Goal: Task Accomplishment & Management: Manage account settings

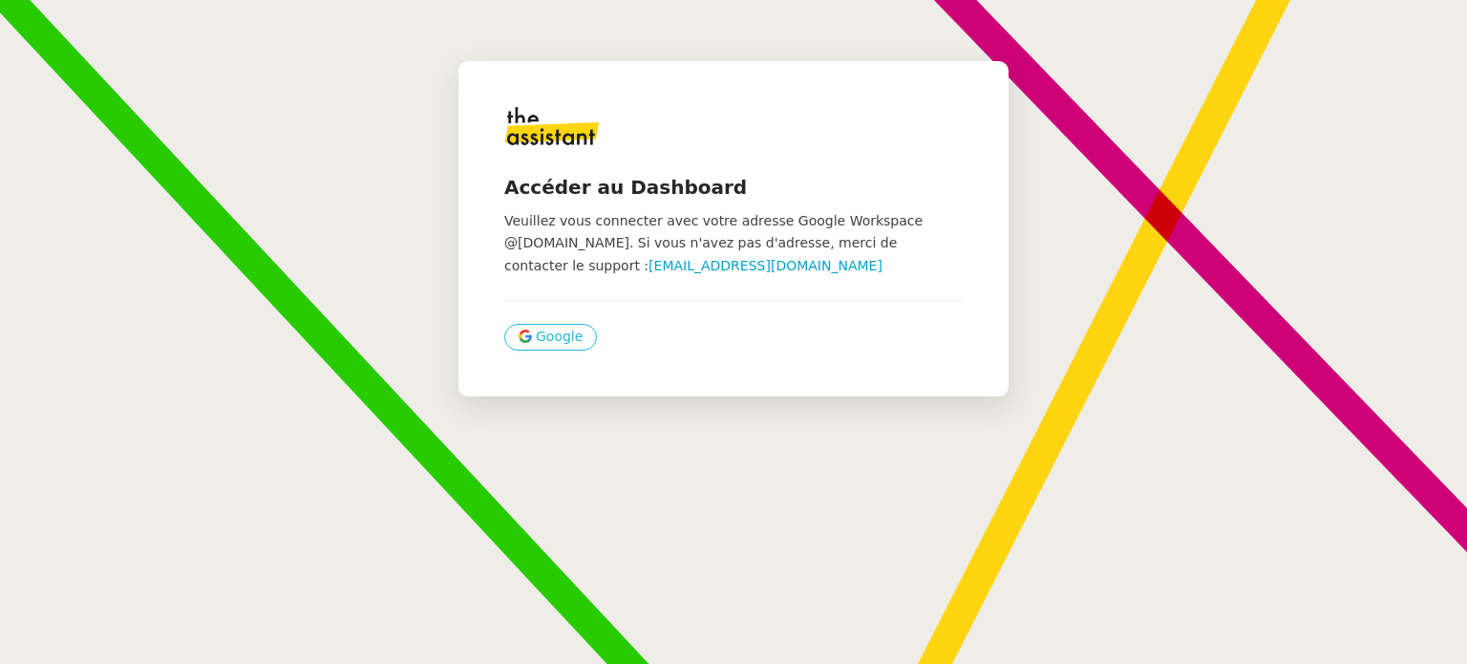
click at [539, 341] on span "Google" at bounding box center [559, 337] width 47 height 22
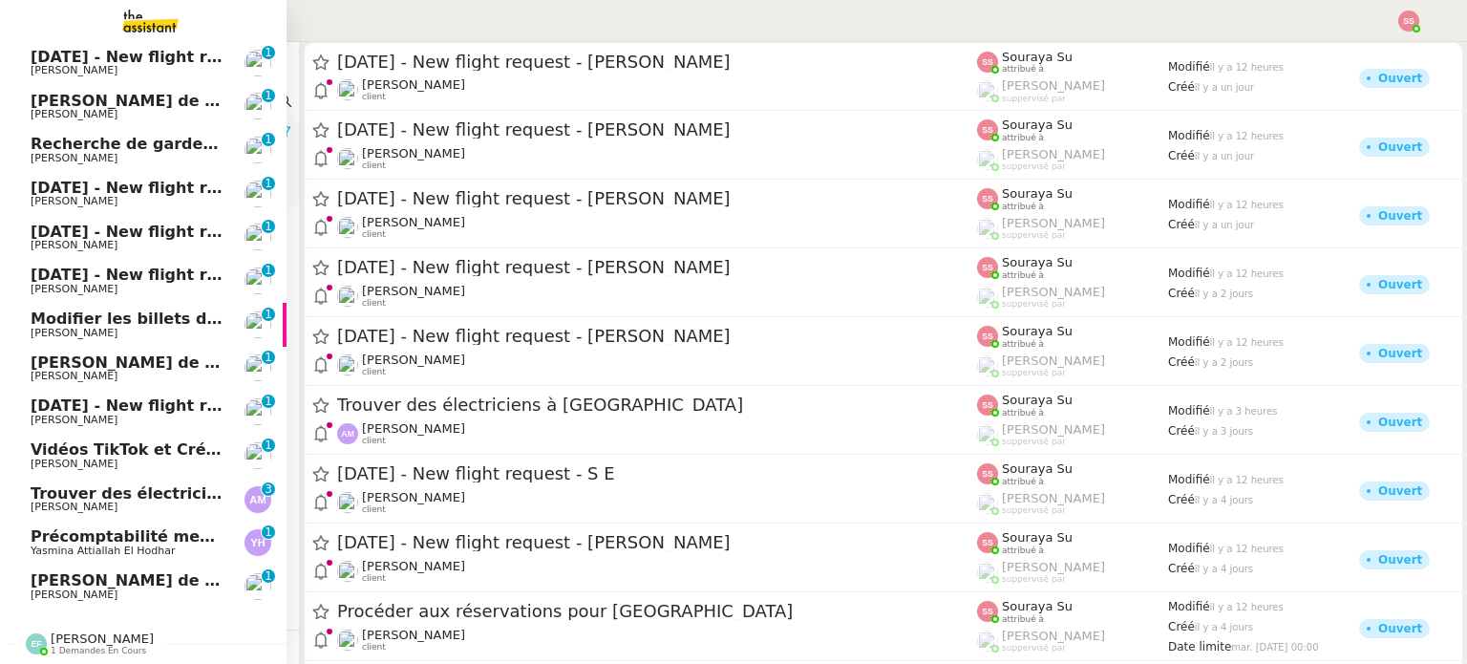
scroll to position [401, 0]
click at [130, 490] on span "Trouver des électriciens à [GEOGRAPHIC_DATA]" at bounding box center [234, 493] width 406 height 18
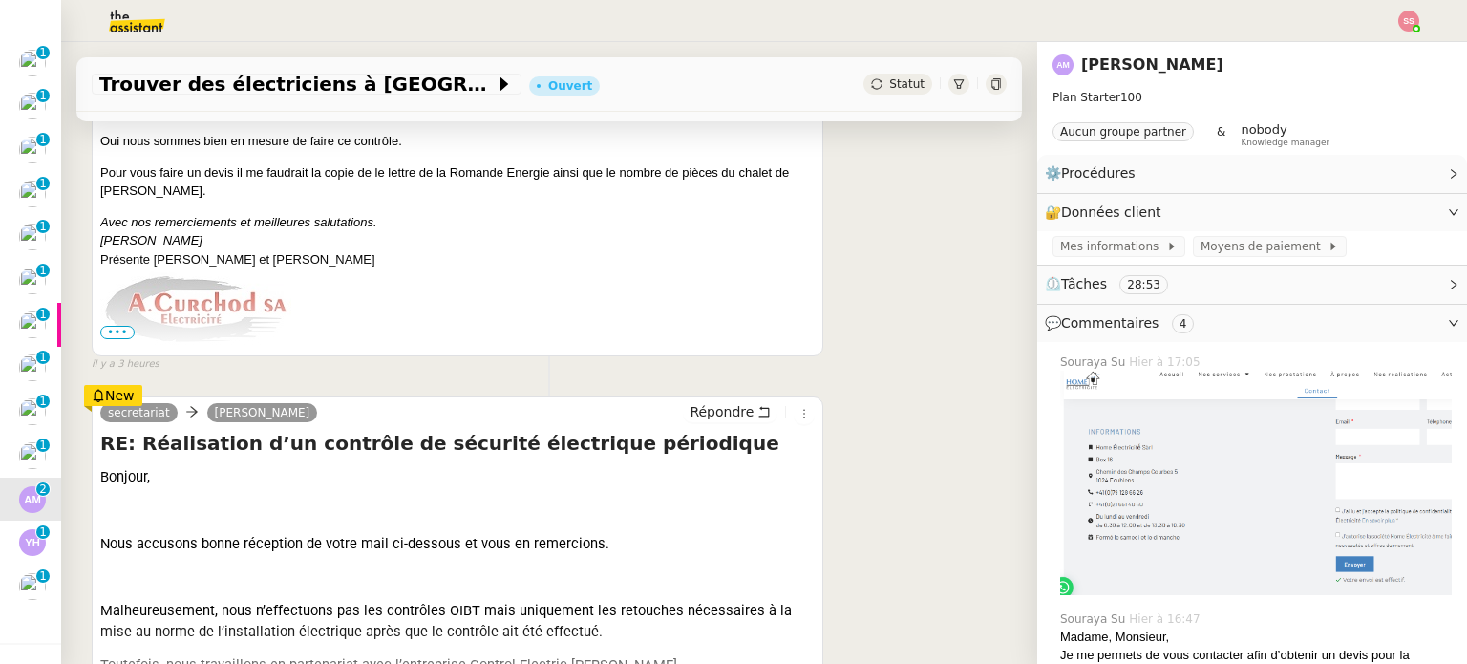
scroll to position [573, 0]
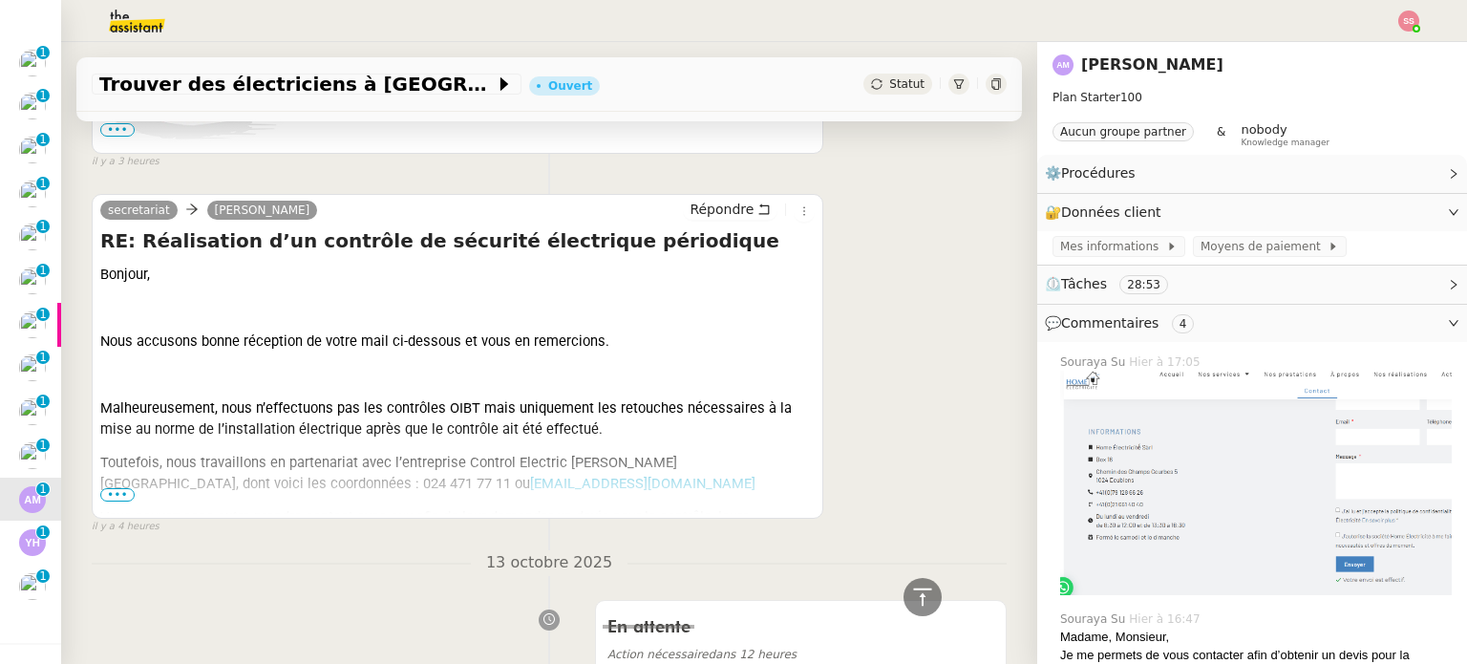
click at [122, 502] on span "•••" at bounding box center [117, 494] width 34 height 13
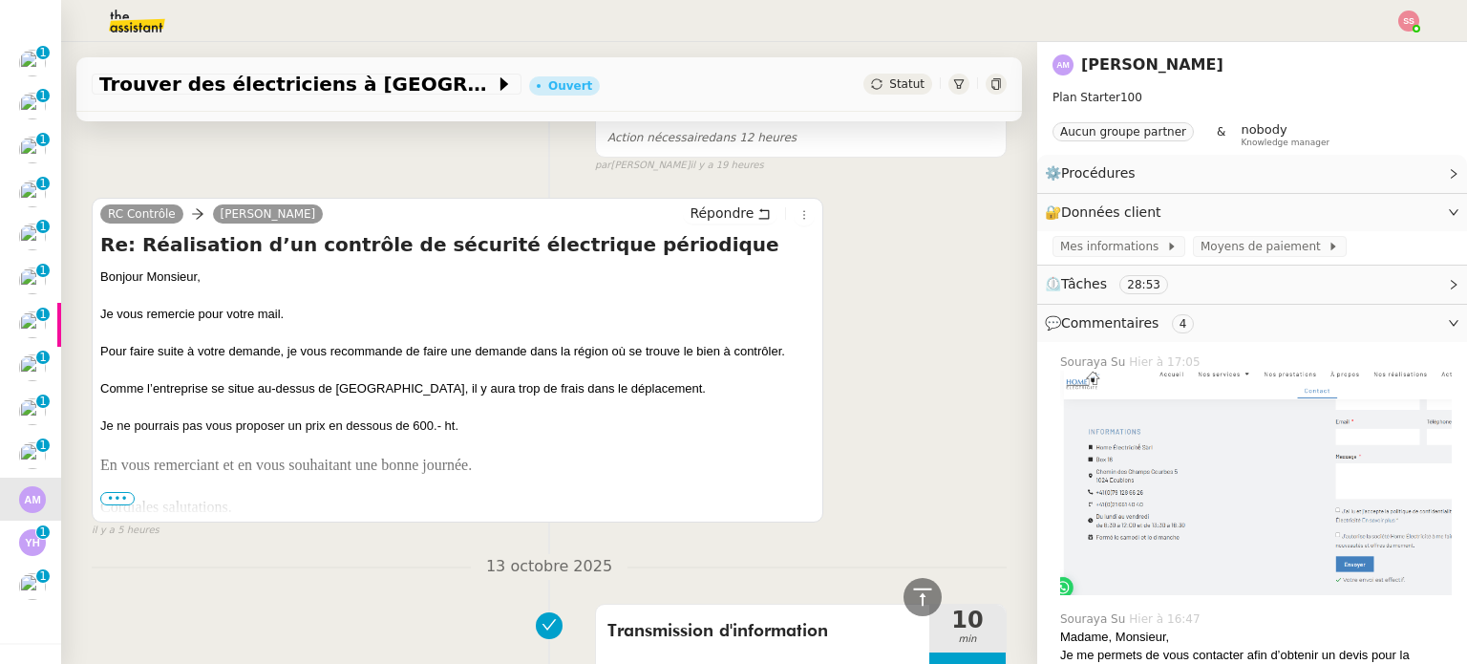
scroll to position [2770, 0]
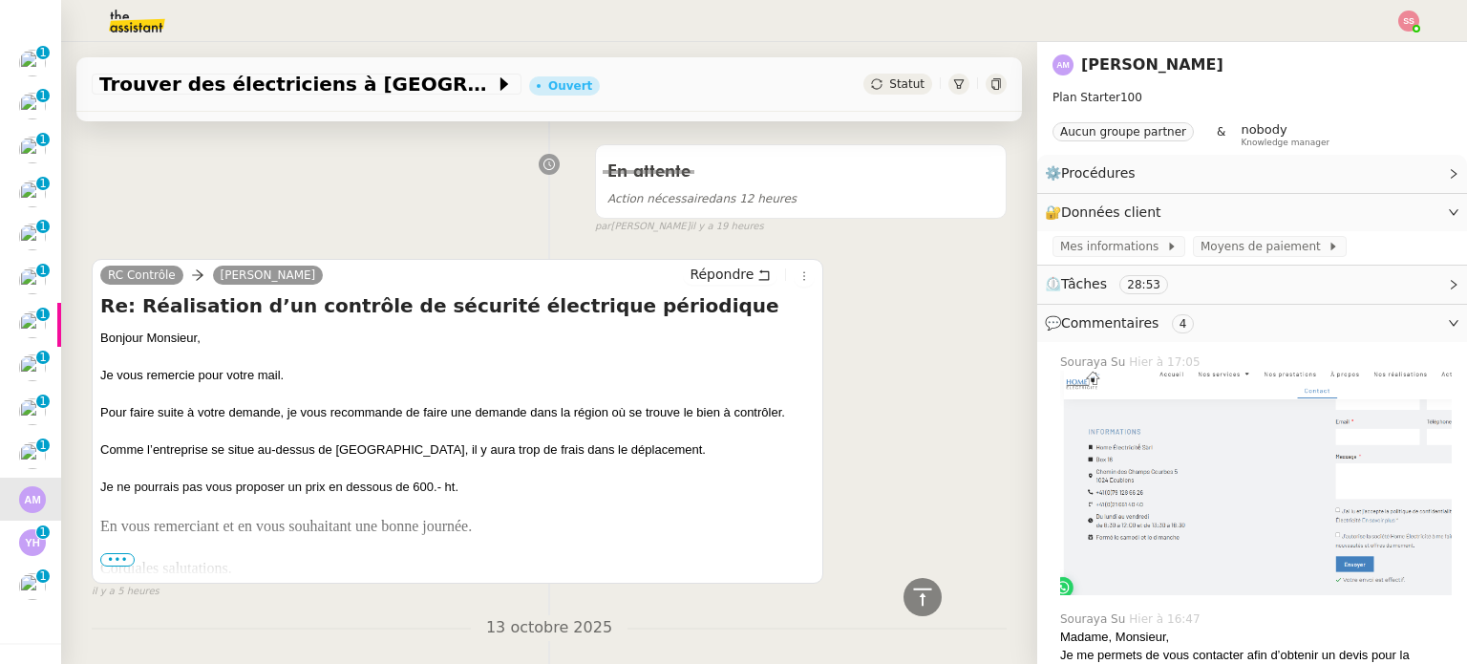
click at [116, 553] on span "•••" at bounding box center [117, 559] width 34 height 13
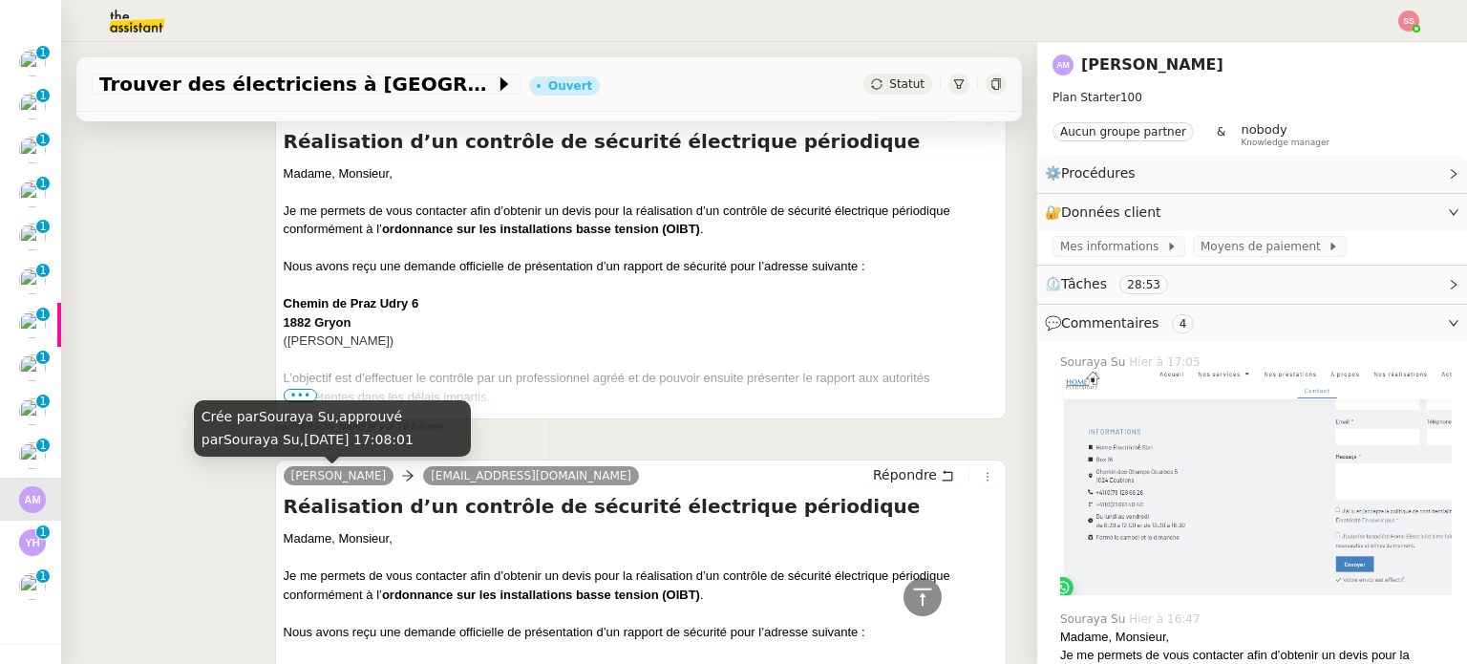
scroll to position [4681, 0]
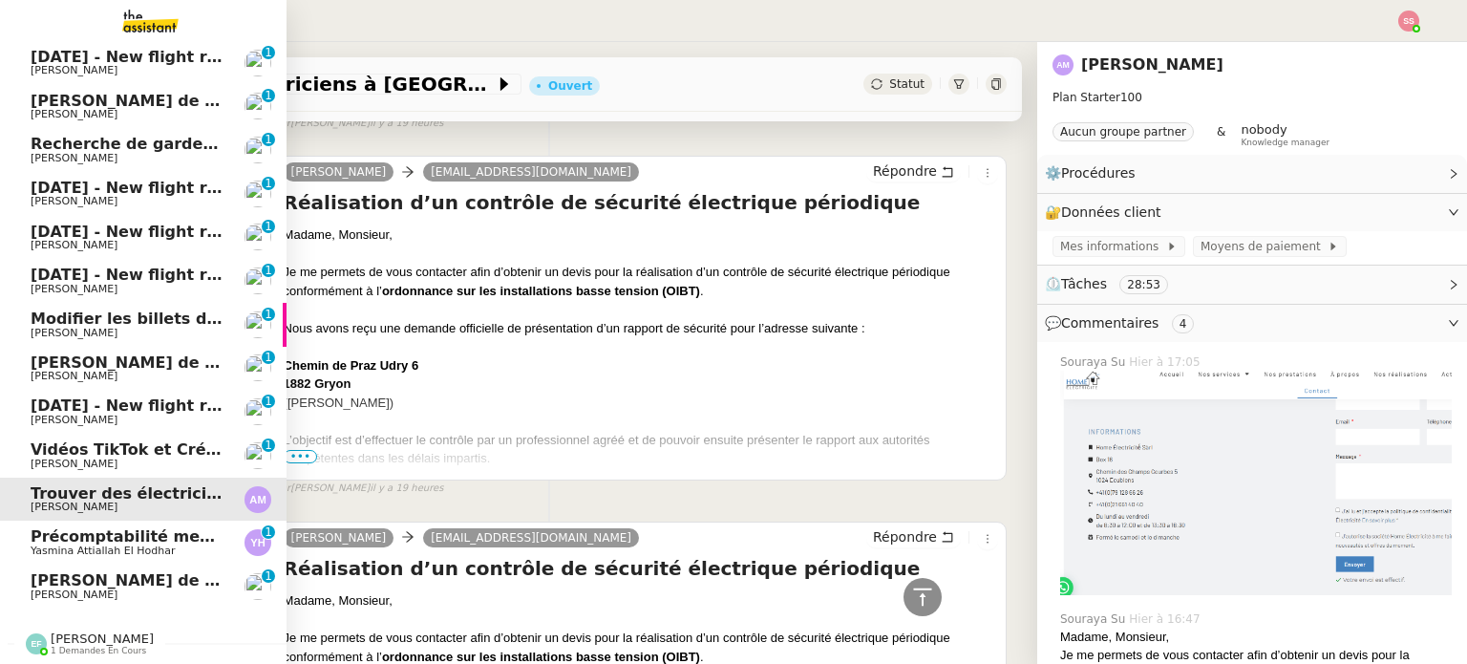
click at [80, 571] on span "[PERSON_NAME] de suivi [PERSON_NAME] GESTION" at bounding box center [252, 580] width 443 height 18
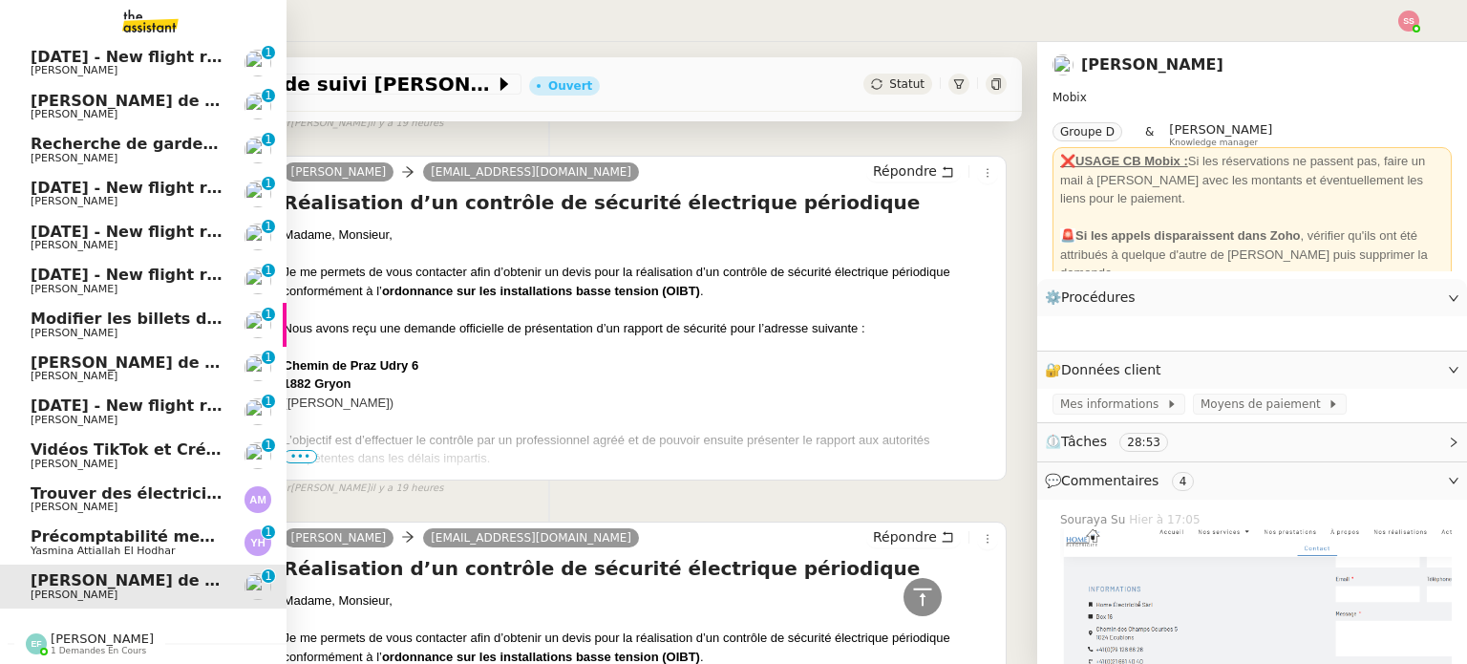
scroll to position [938, 0]
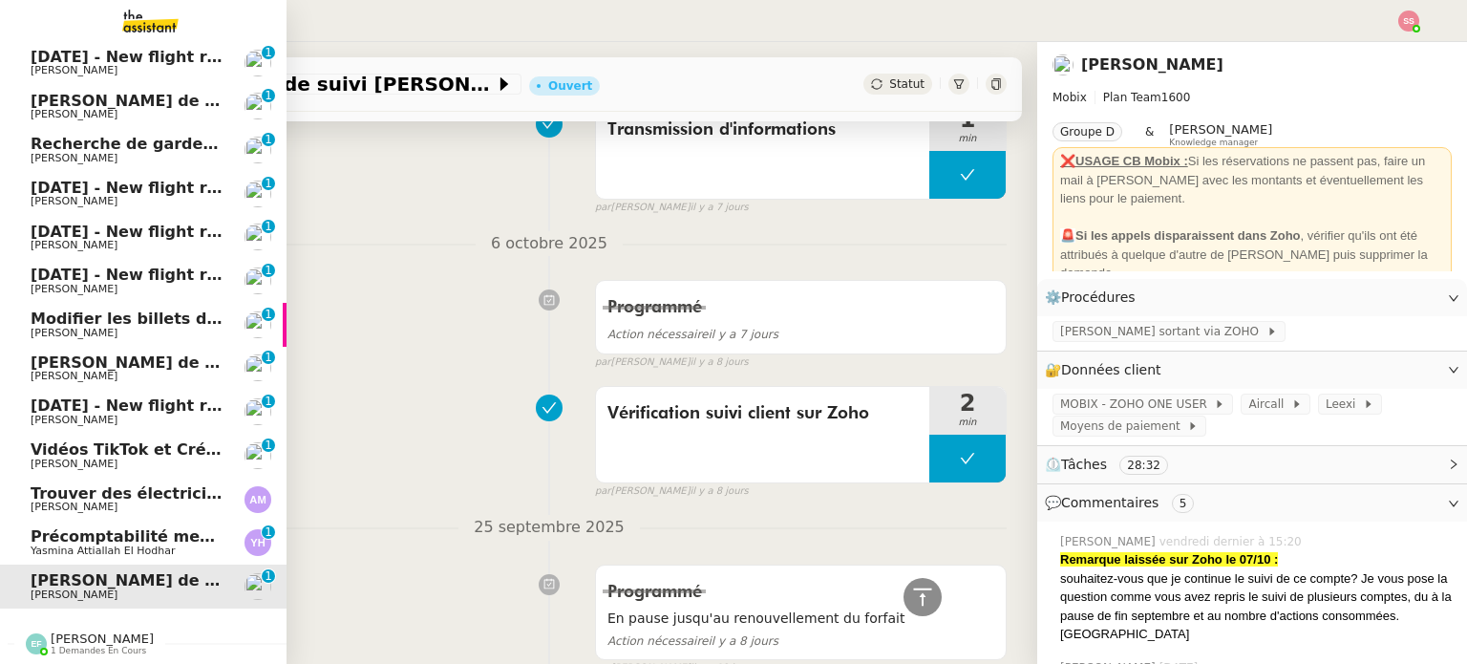
click at [123, 531] on span "Précomptabilité mensuelle - 4 octobre 2025" at bounding box center [220, 536] width 378 height 18
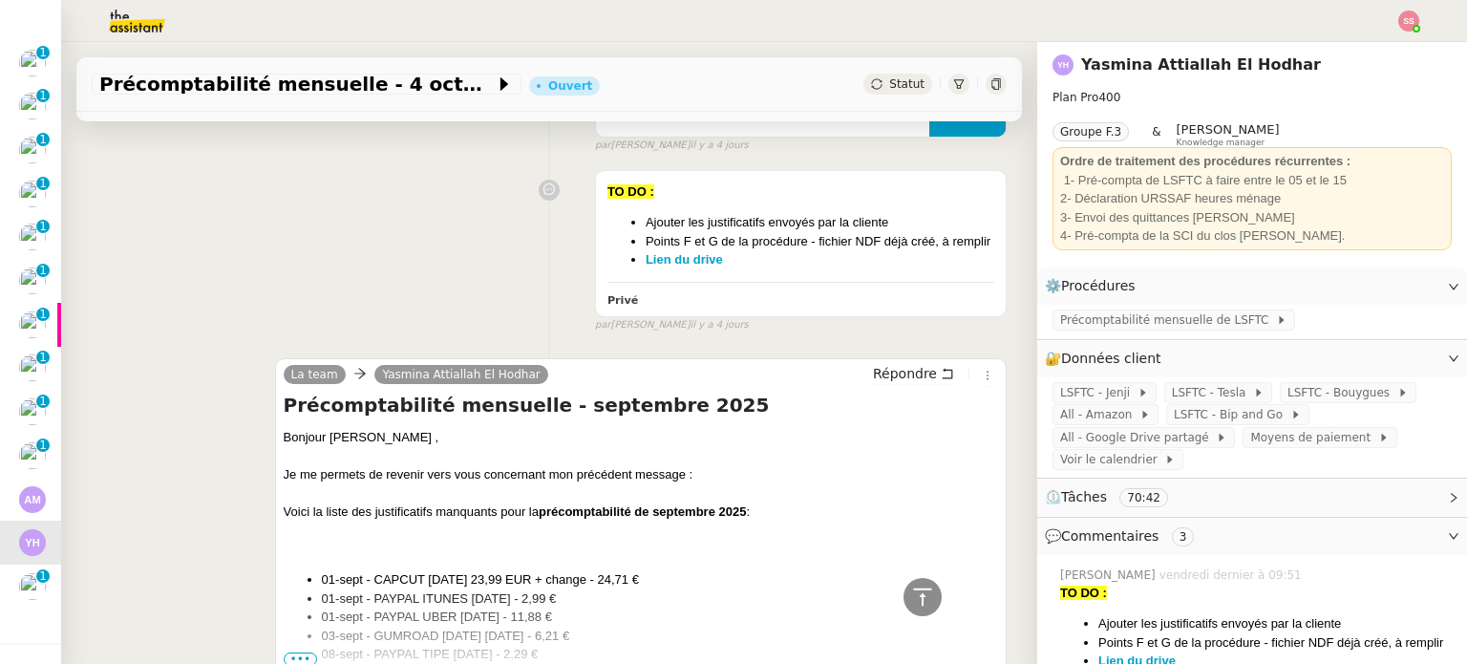
scroll to position [1720, 0]
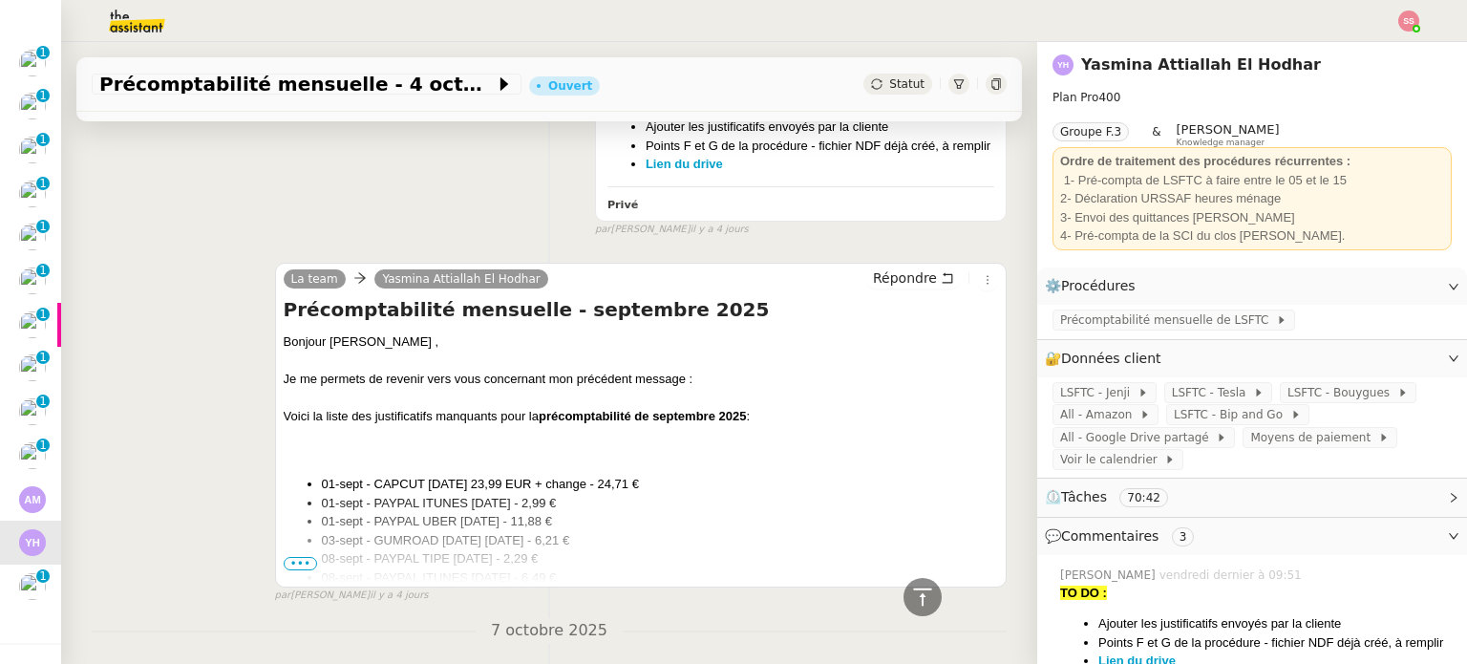
click at [284, 570] on span "•••" at bounding box center [301, 563] width 34 height 13
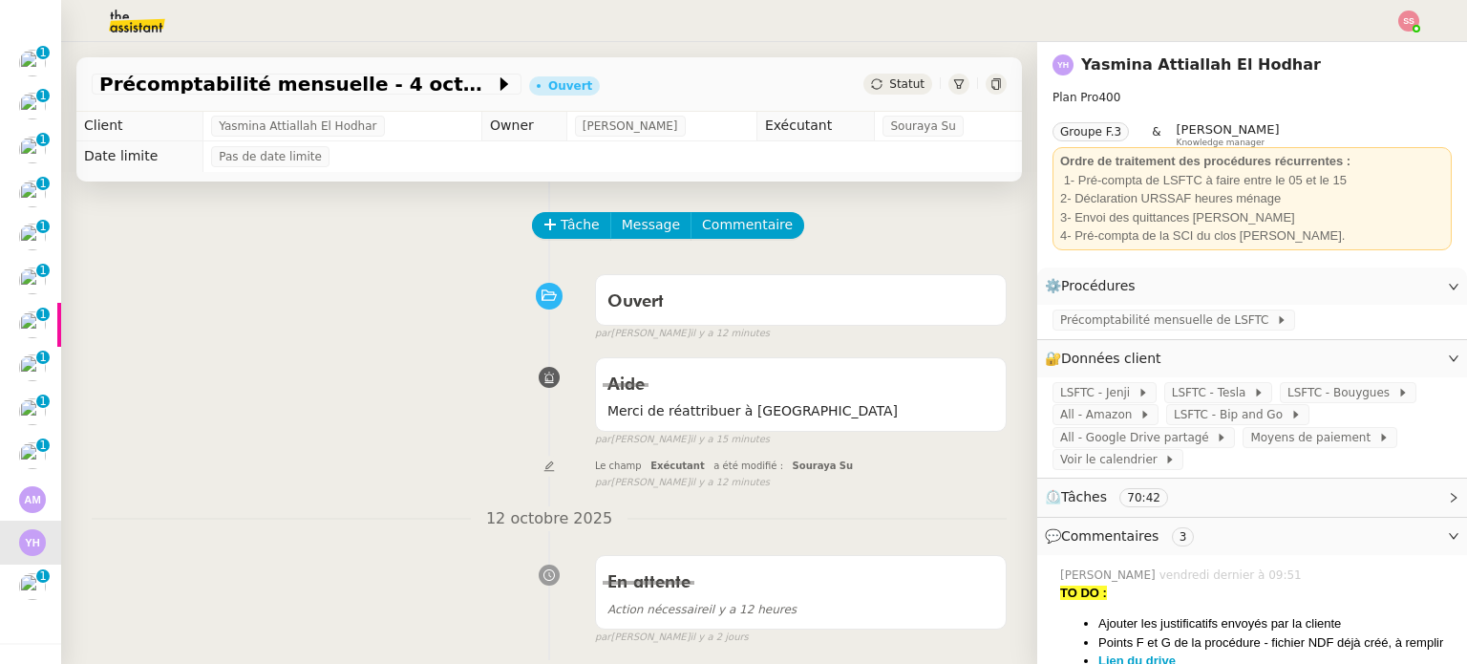
scroll to position [0, 0]
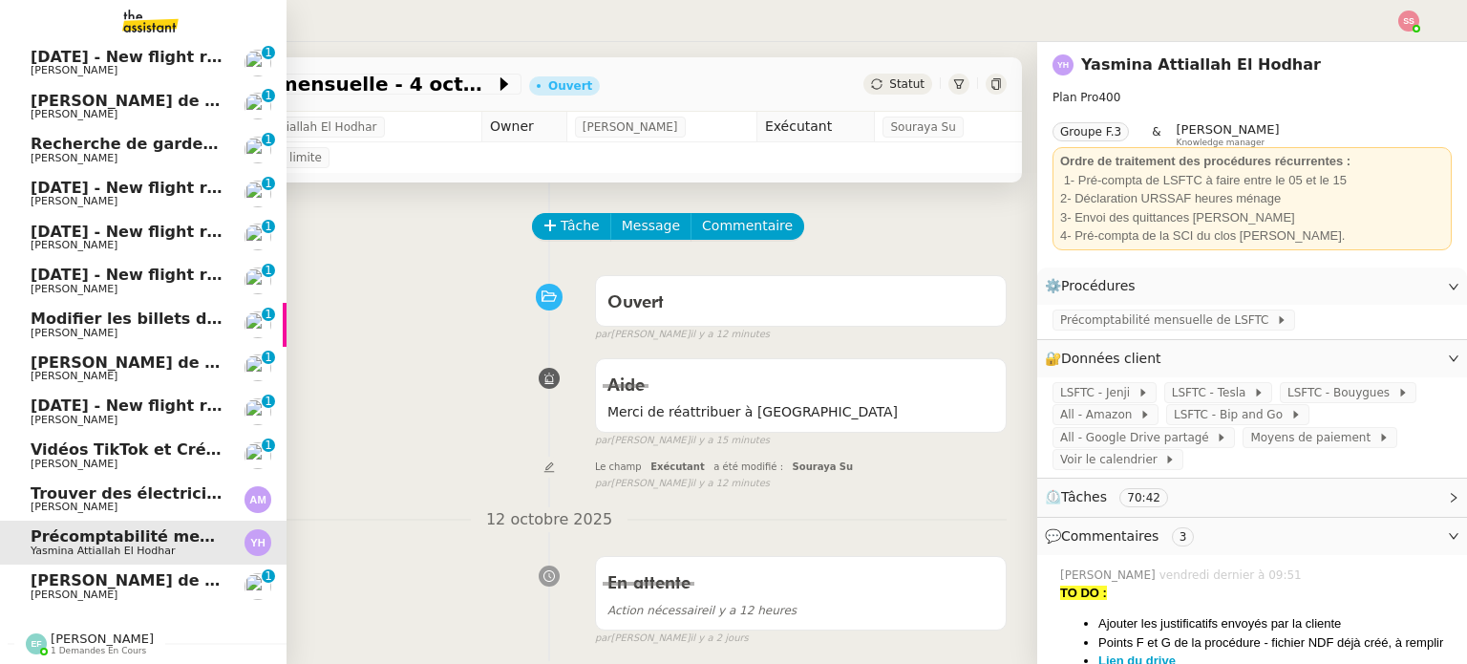
click at [39, 312] on span "Modifier les billets d'avion pour retour à [GEOGRAPHIC_DATA]" at bounding box center [297, 319] width 532 height 18
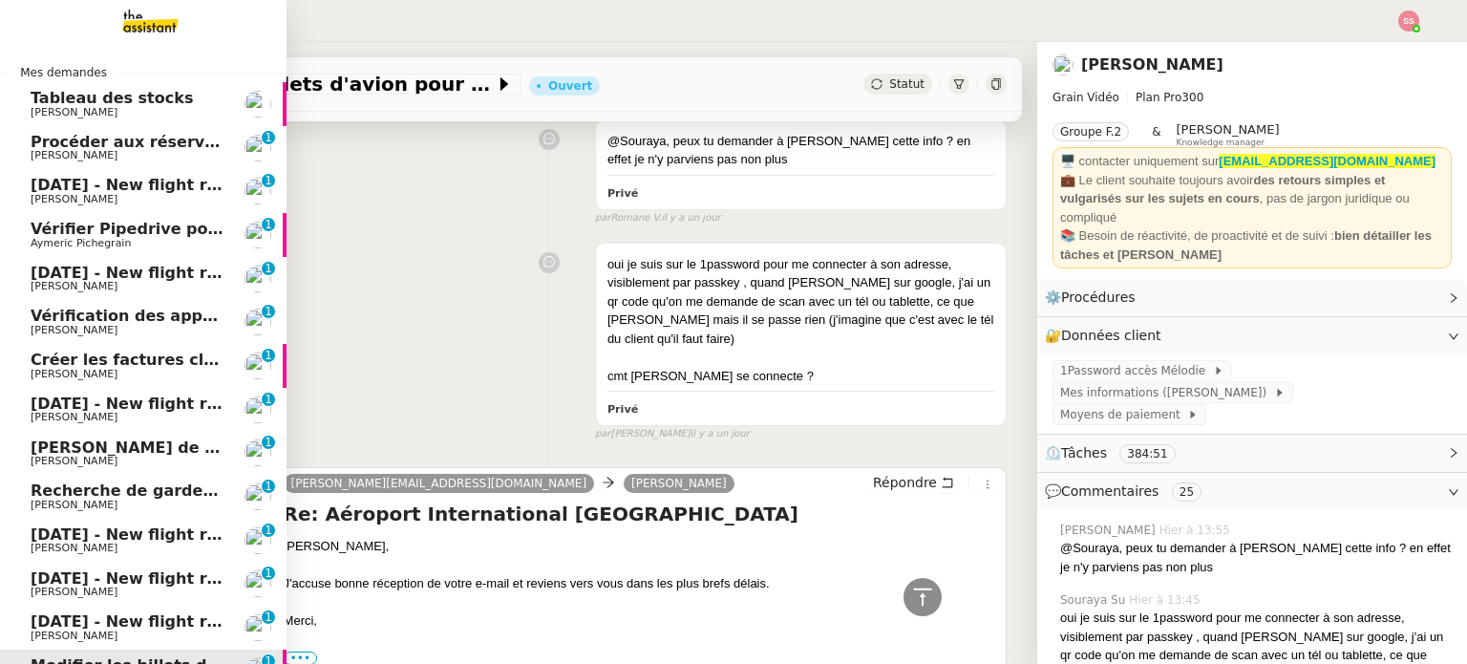
click at [160, 236] on span "Vérifier Pipedrive pour [PERSON_NAME]" at bounding box center [202, 229] width 343 height 18
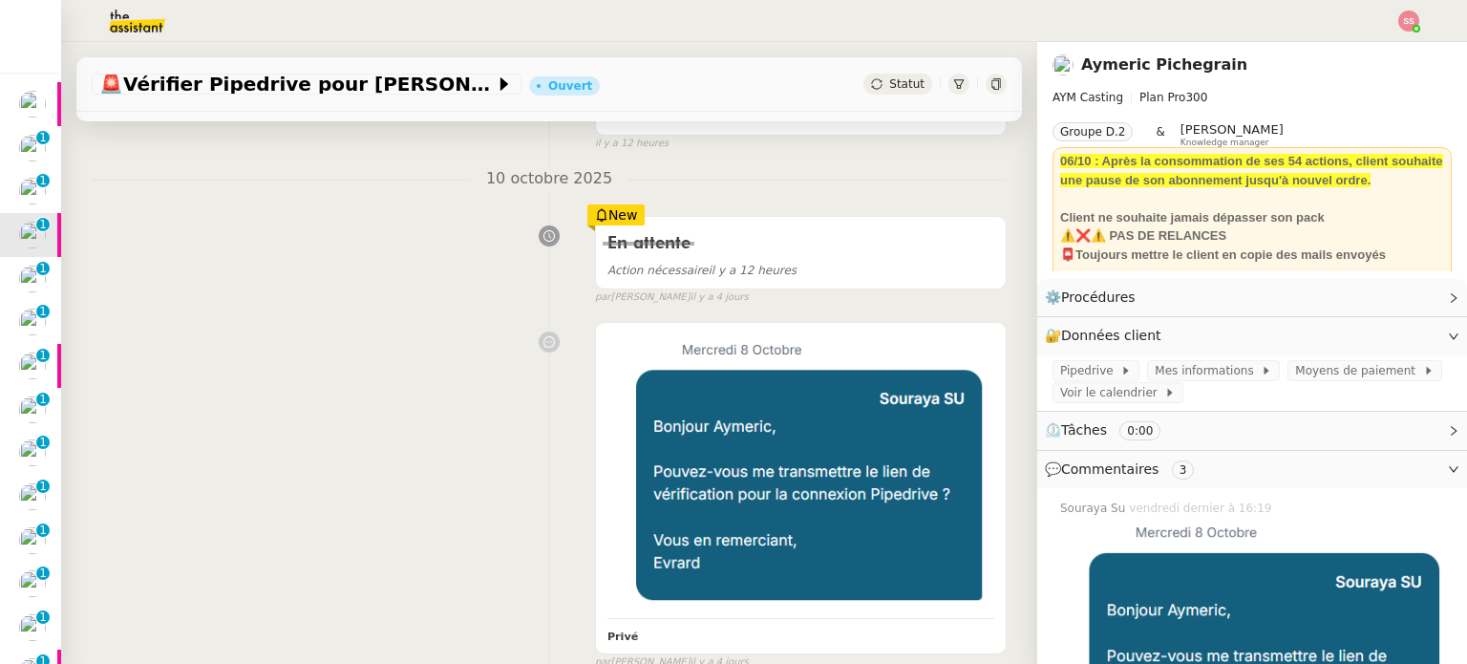
scroll to position [478, 0]
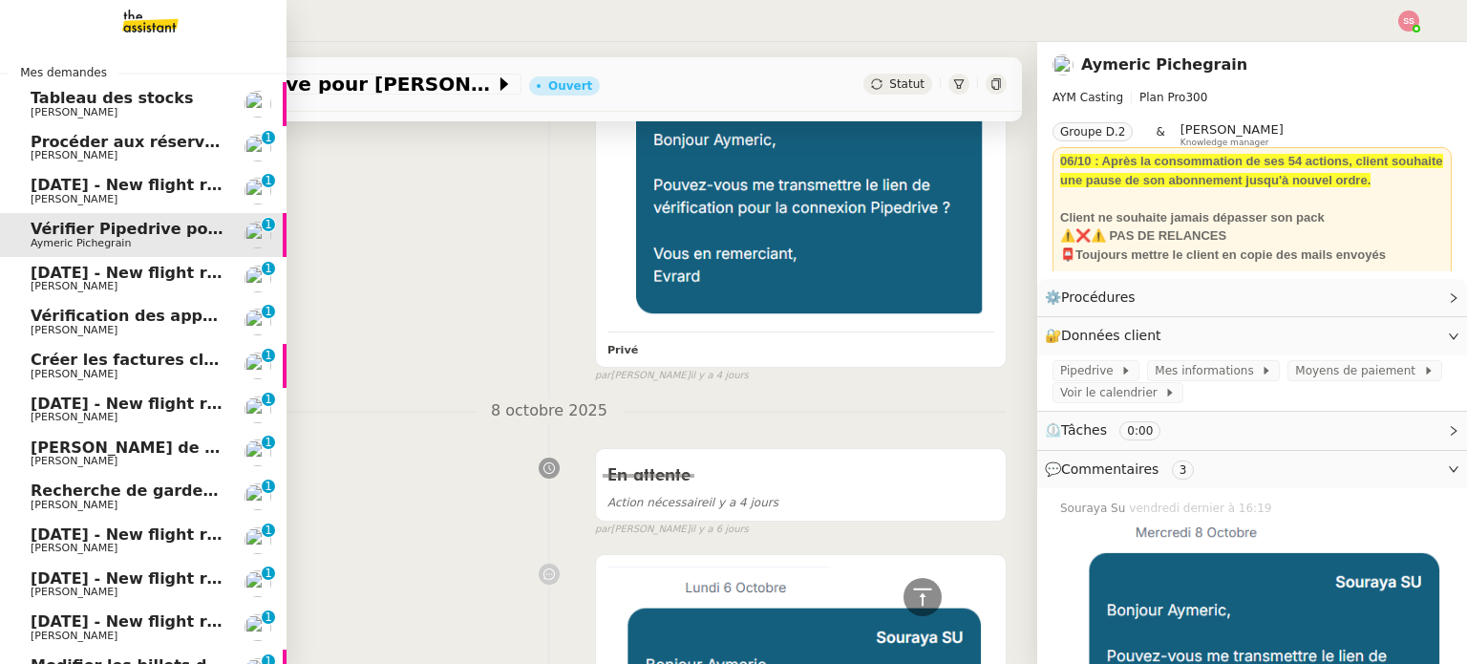
click at [101, 155] on span "[PERSON_NAME]" at bounding box center [127, 155] width 193 height 11
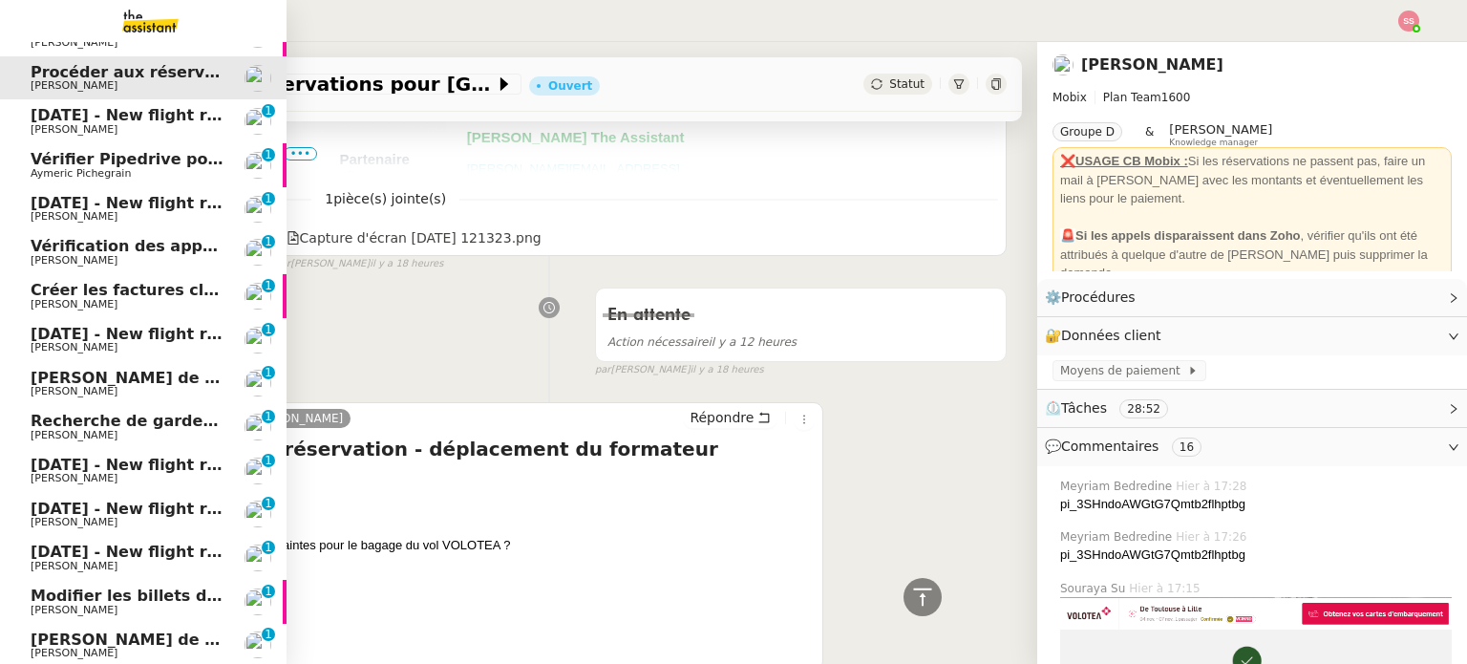
scroll to position [356, 0]
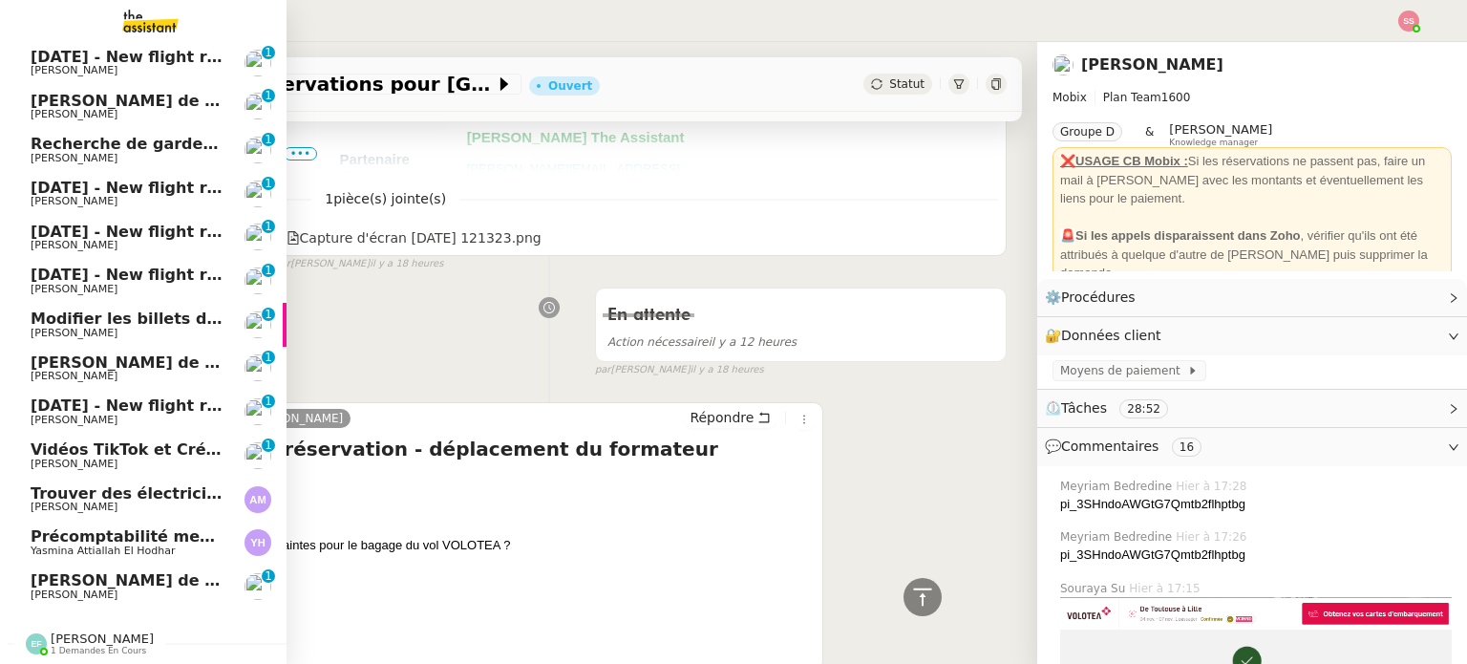
click at [164, 328] on span "[PERSON_NAME]" at bounding box center [127, 333] width 193 height 11
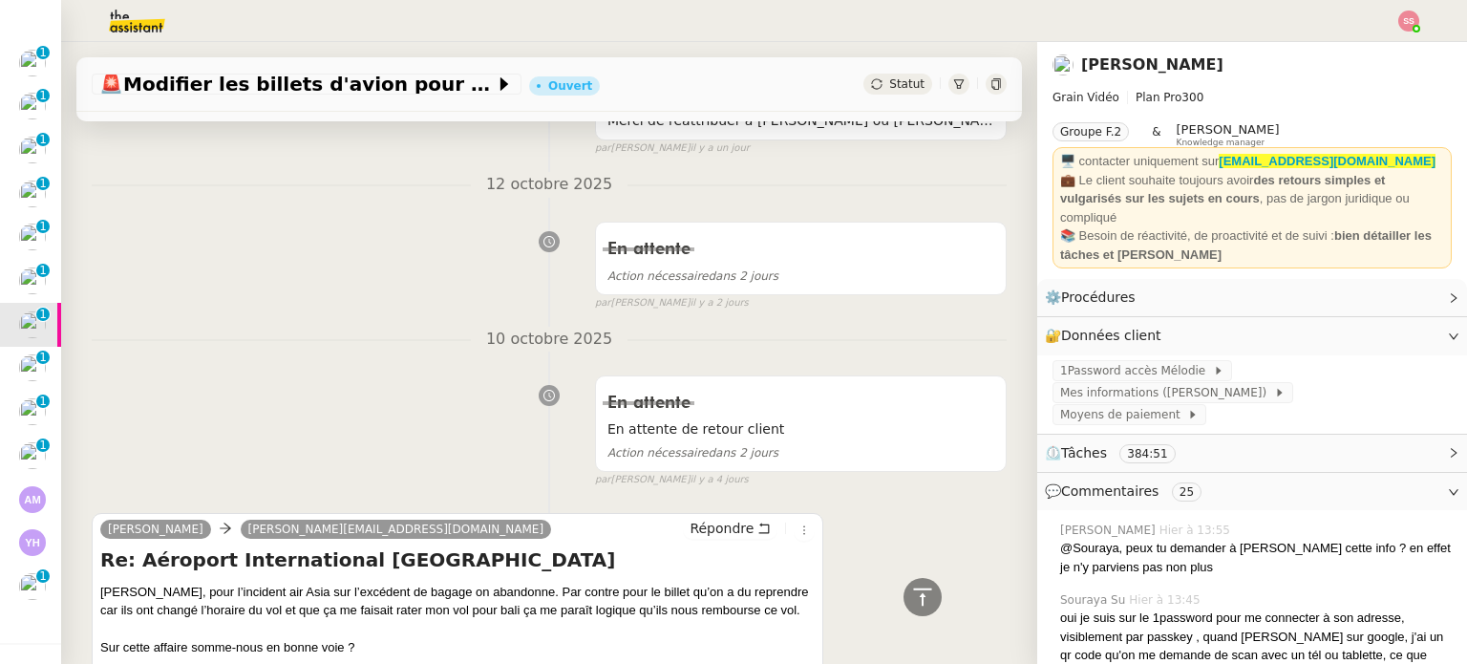
scroll to position [2579, 0]
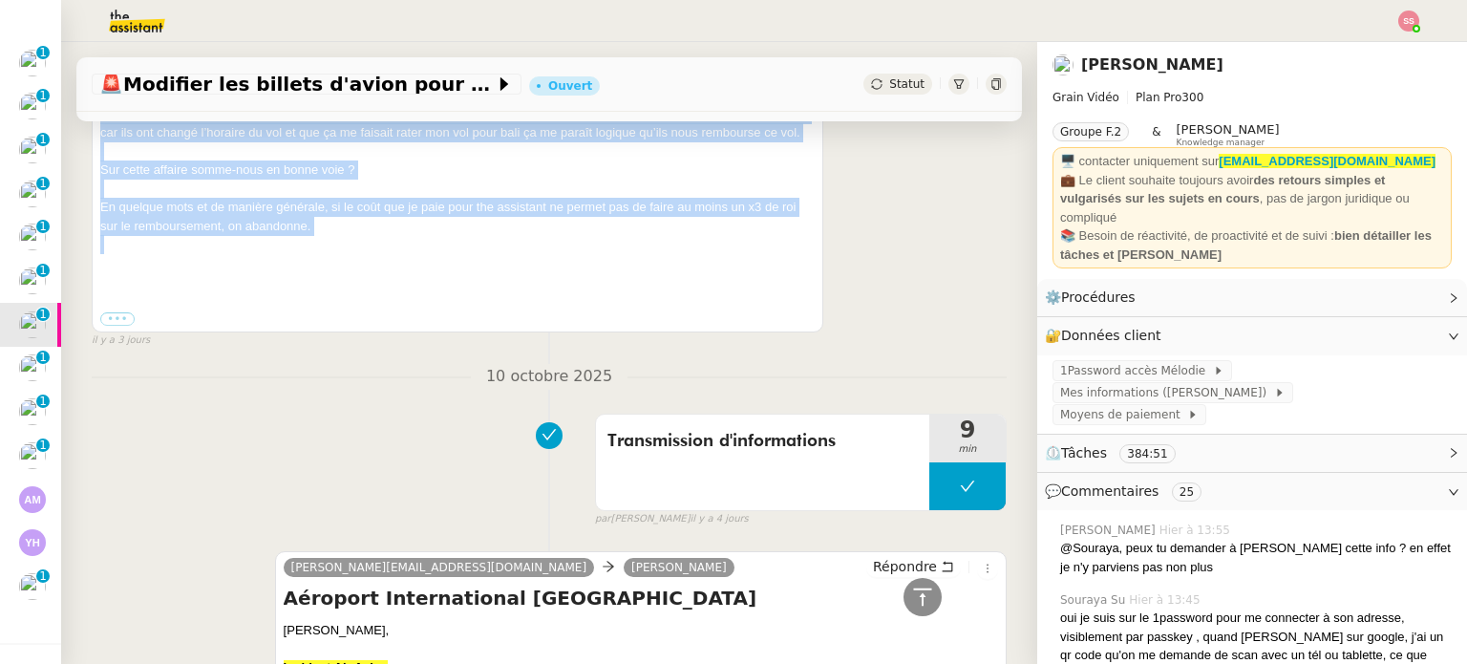
drag, startPoint x: 98, startPoint y: 139, endPoint x: 344, endPoint y: 289, distance: 288.2
click at [344, 289] on div "[PERSON_NAME] Fouché [EMAIL_ADDRESS][DOMAIN_NAME] Répondre Re: Aéroport Interna…" at bounding box center [458, 184] width 732 height 298
copy div "[PERSON_NAME], pour l’incident air Asia sur l’excédent de bagage on abandonne. …"
click at [779, 235] on div "En quelque mots et de manière générale, si le coût que je paie pour the assista…" at bounding box center [457, 216] width 715 height 37
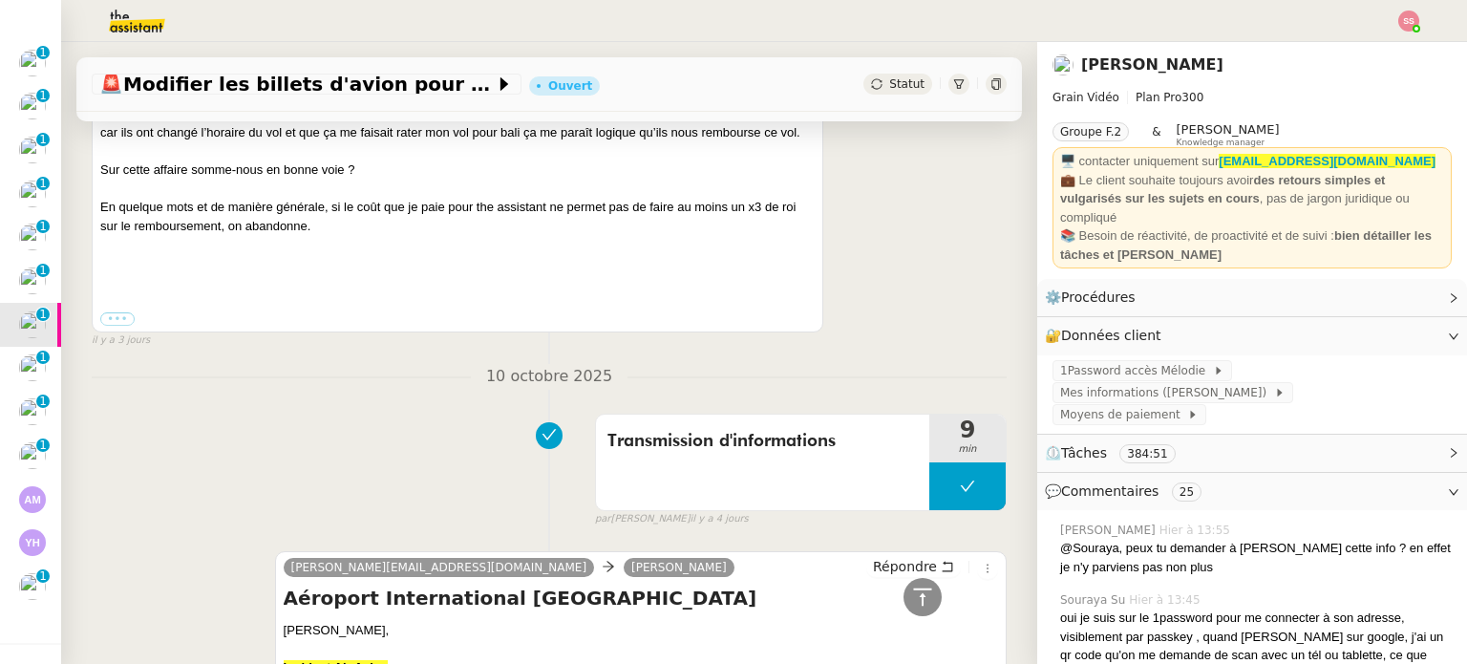
click at [840, 251] on div "[PERSON_NAME] Fouché [EMAIL_ADDRESS][DOMAIN_NAME] Répondre Re: Aéroport Interna…" at bounding box center [549, 183] width 915 height 331
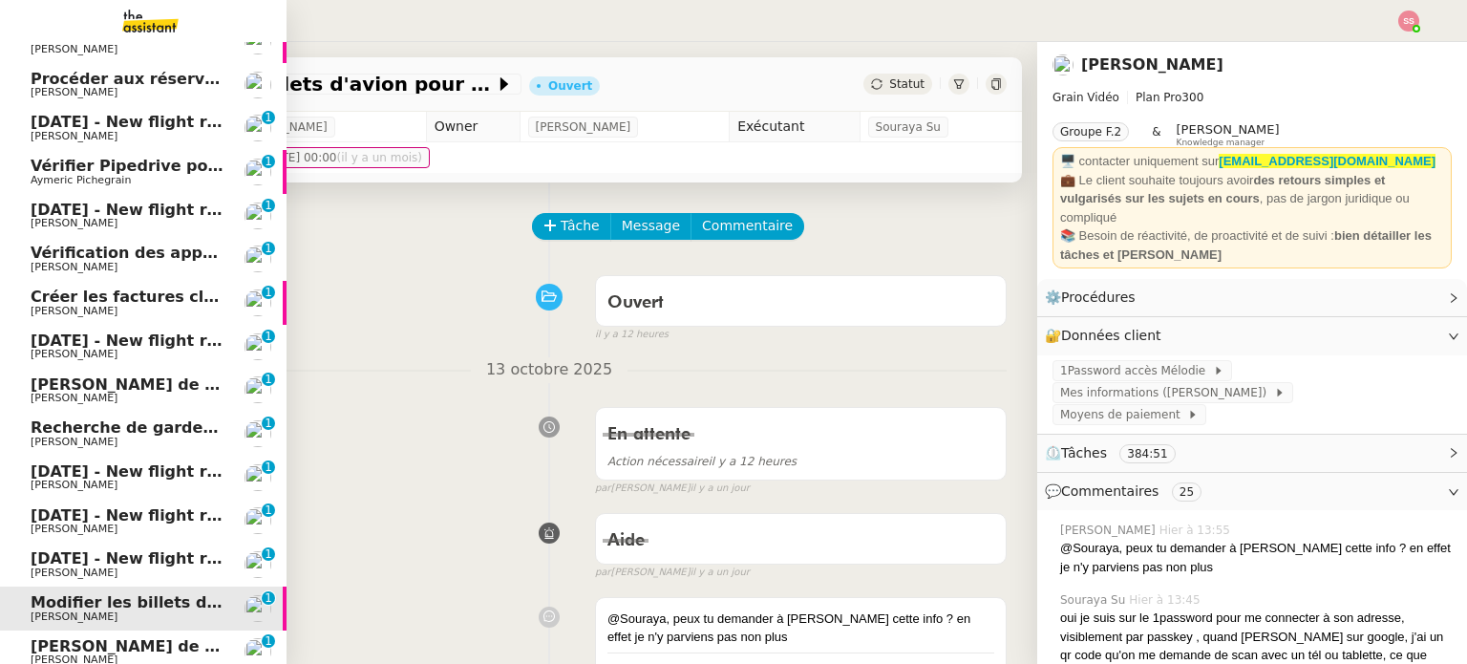
scroll to position [0, 0]
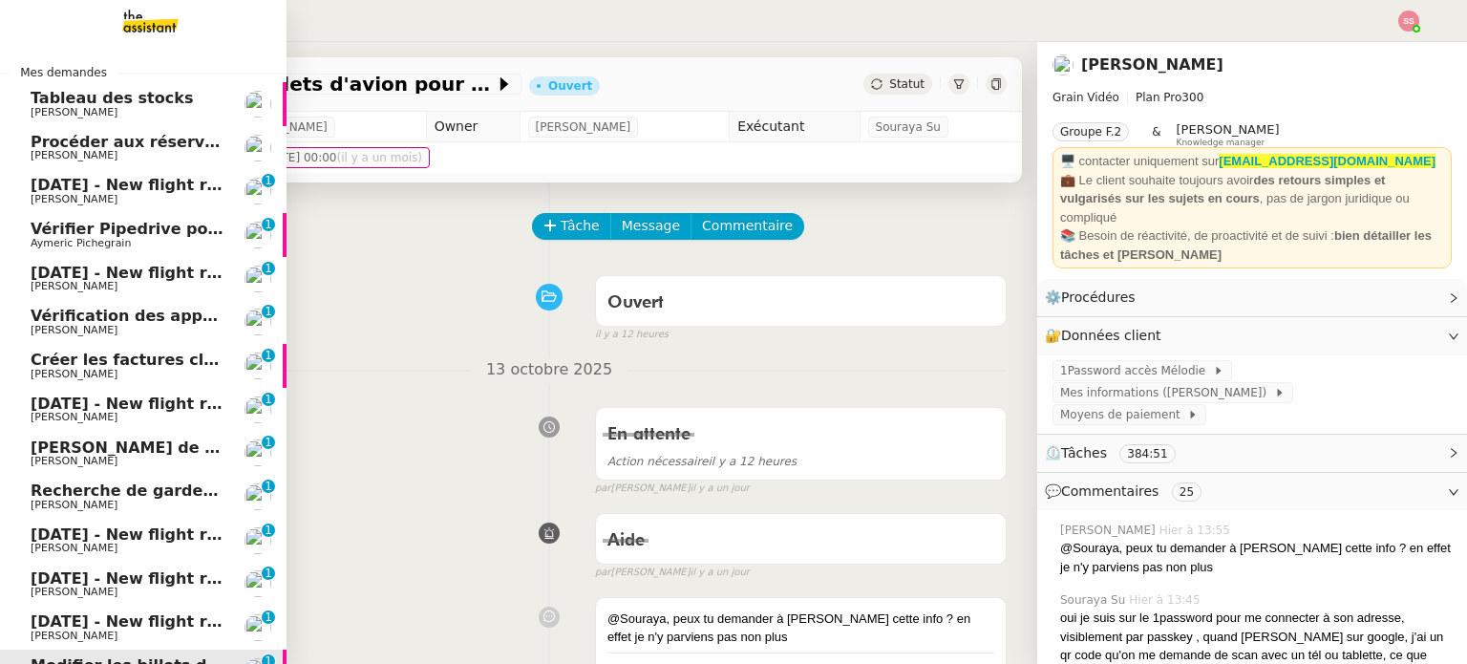
click at [149, 147] on span "Procéder aux réservations pour [GEOGRAPHIC_DATA]" at bounding box center [259, 142] width 457 height 18
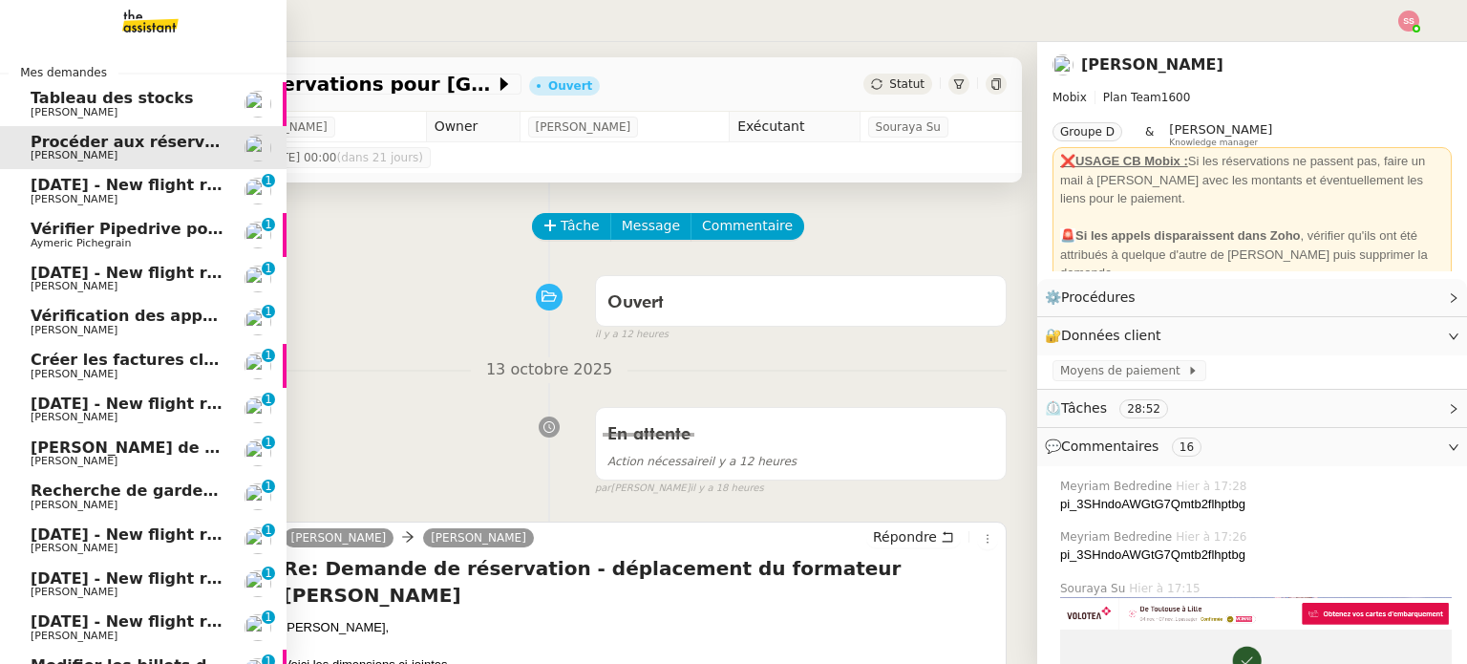
click at [158, 186] on span "[DATE] - New flight request - [PERSON_NAME]" at bounding box center [228, 185] width 395 height 18
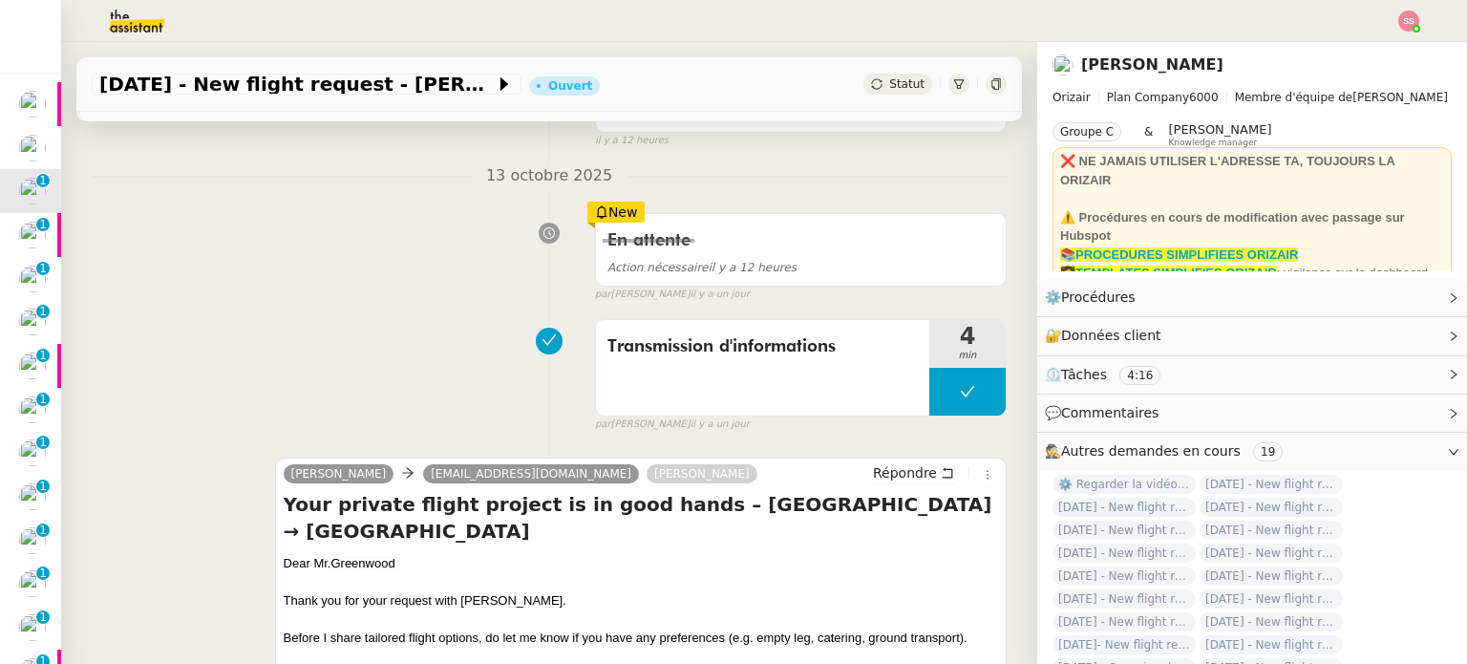
scroll to position [287, 0]
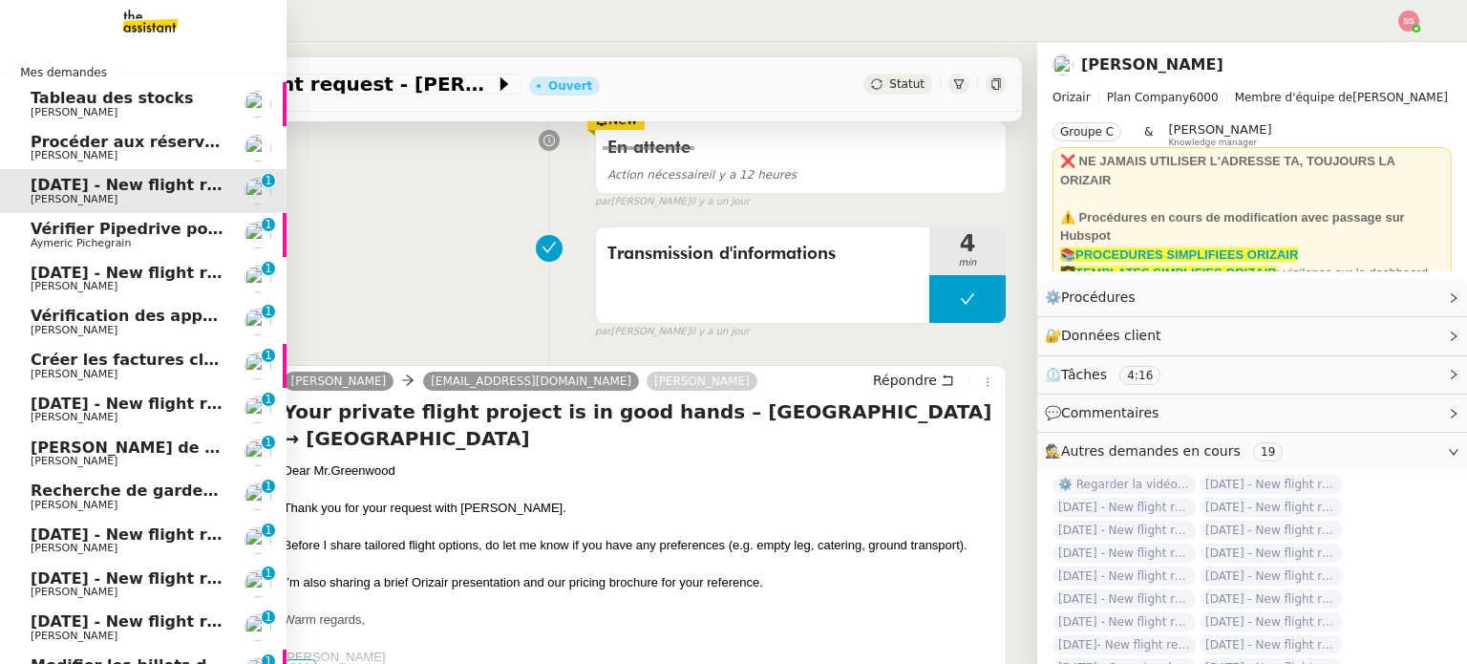
click at [126, 266] on span "[DATE] - New flight request - [PERSON_NAME]" at bounding box center [228, 273] width 395 height 18
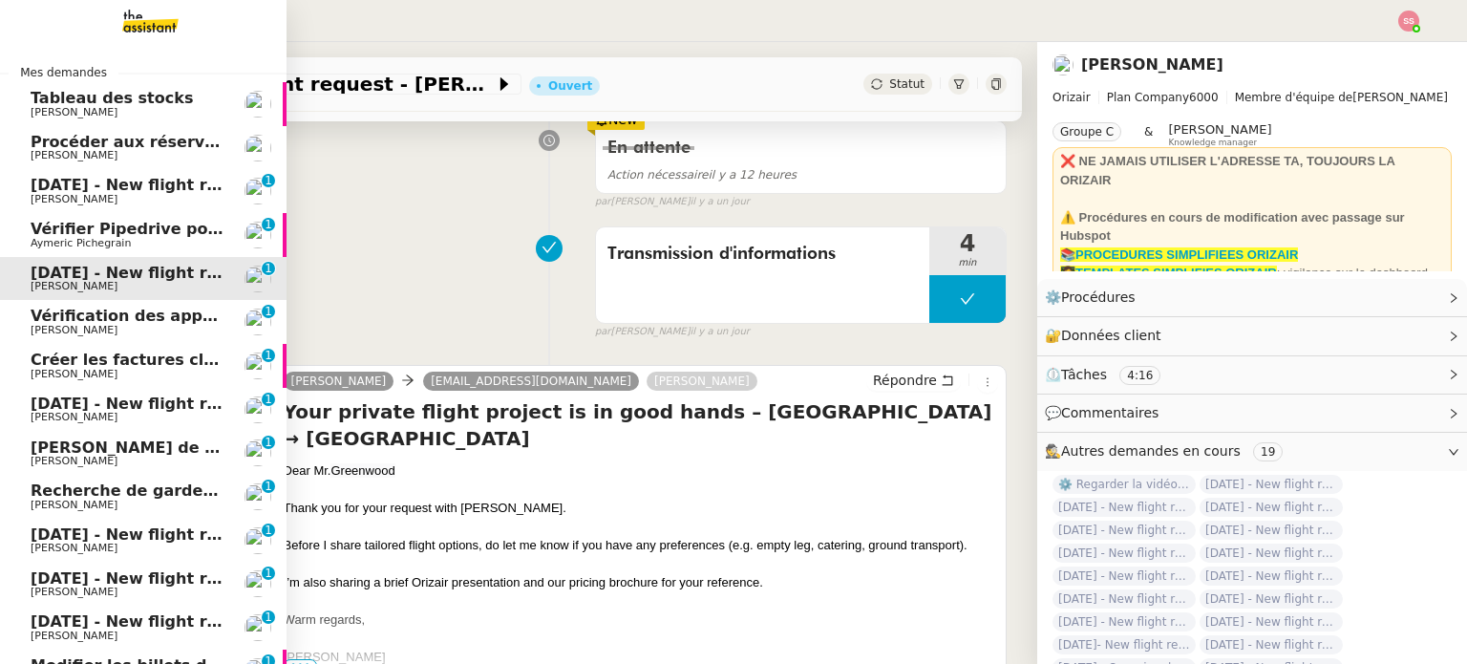
scroll to position [256, 0]
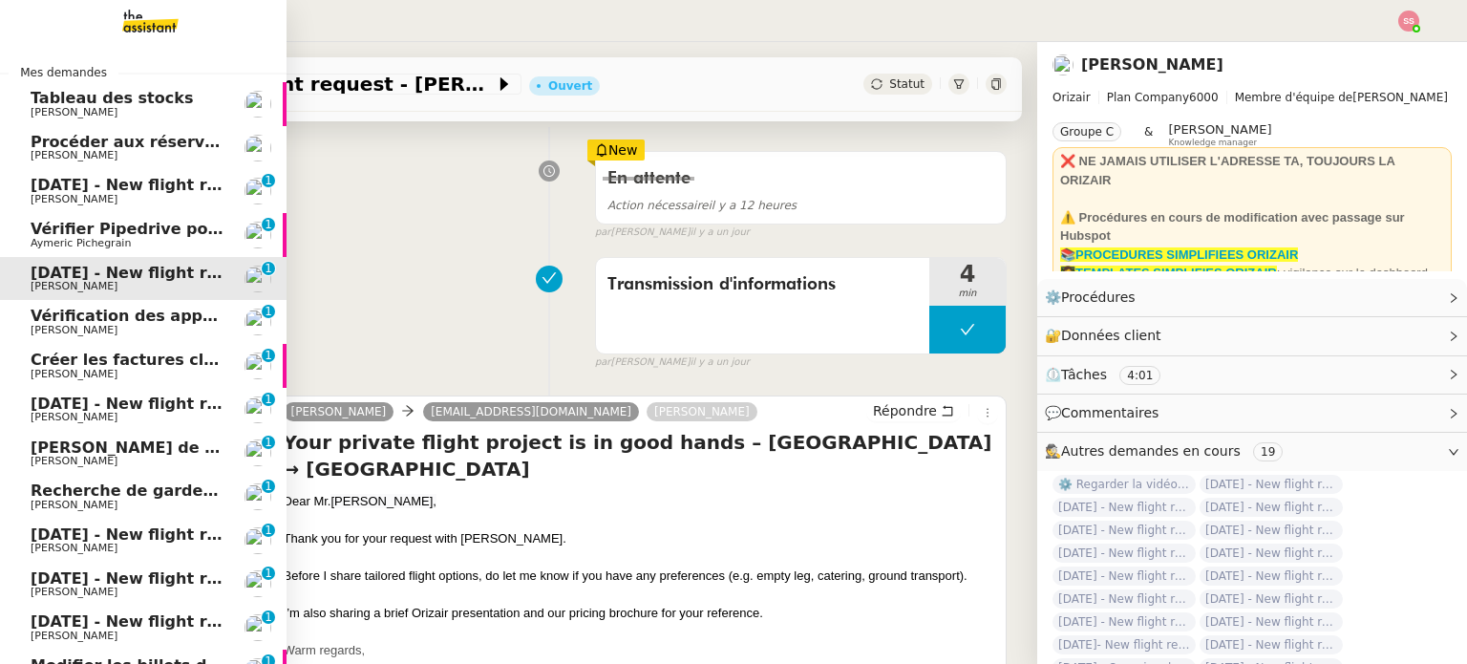
click at [96, 408] on span "[DATE] - New flight request - [PERSON_NAME]" at bounding box center [228, 404] width 395 height 18
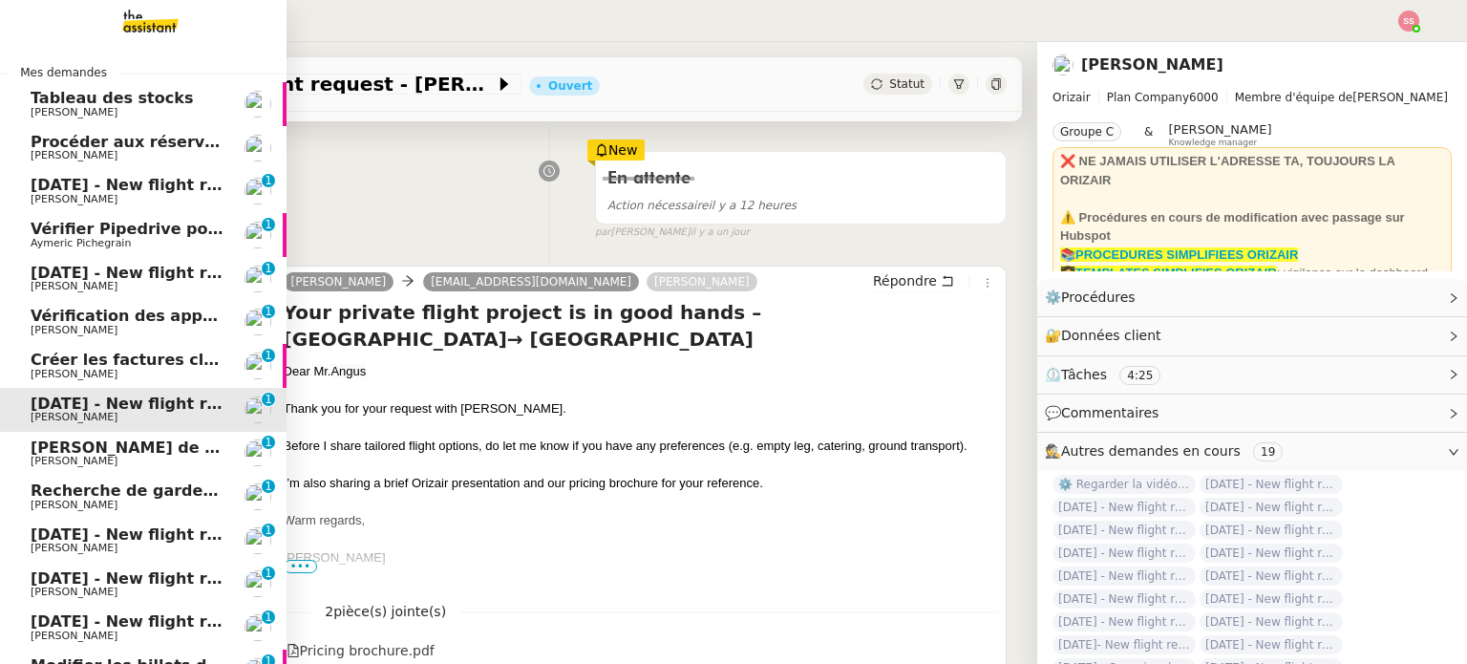
scroll to position [96, 0]
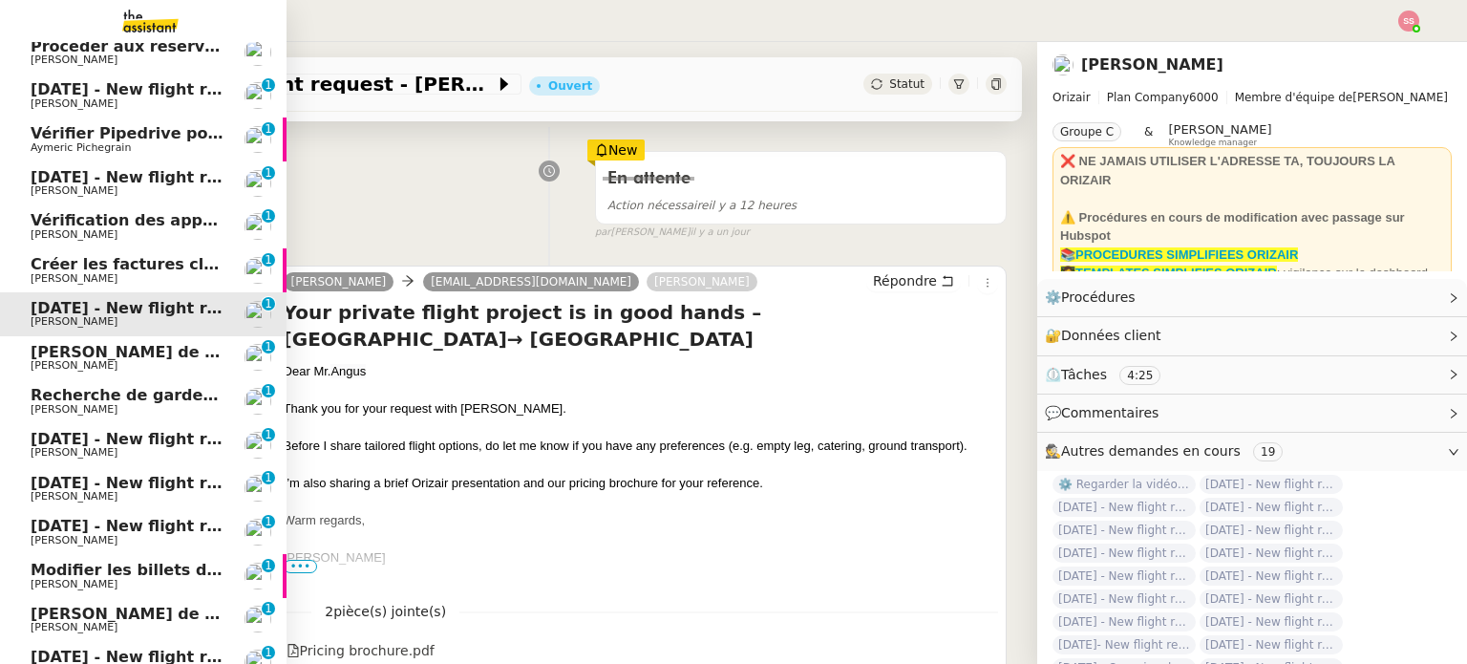
click at [95, 453] on span "[PERSON_NAME]" at bounding box center [127, 452] width 193 height 11
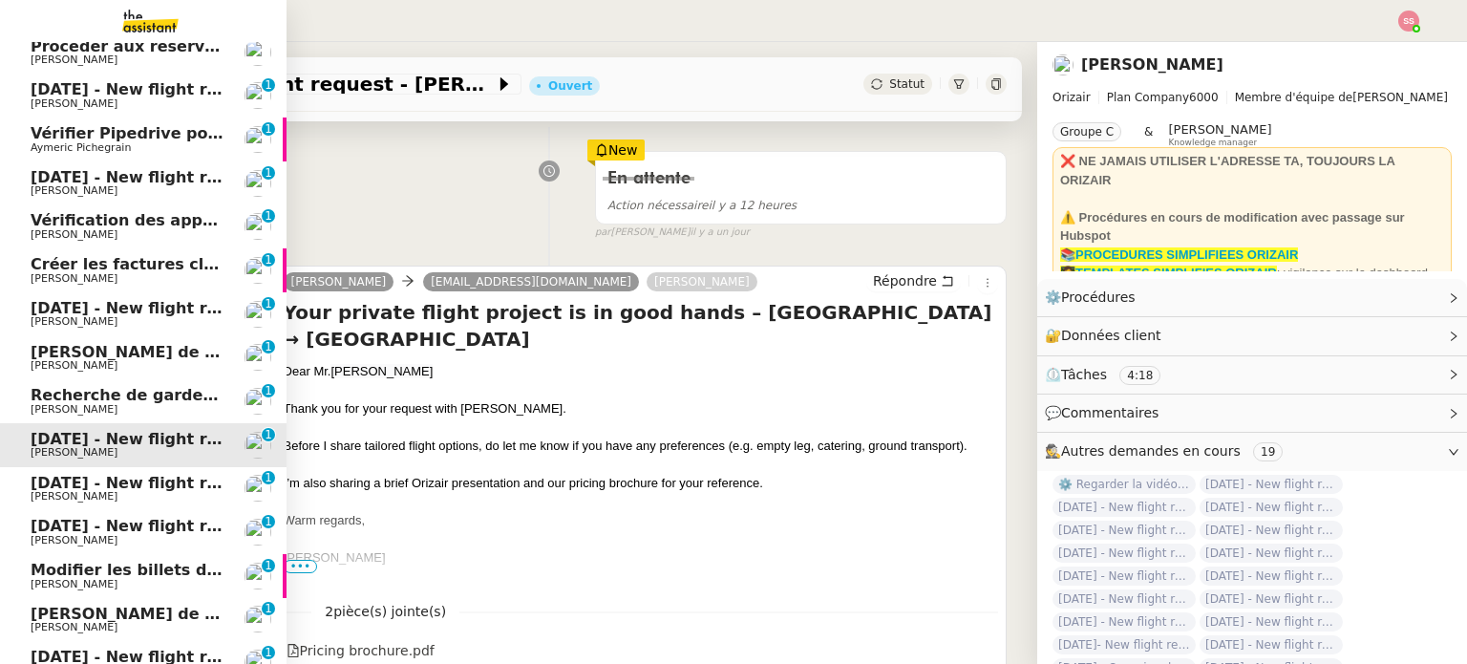
click at [107, 485] on span "[DATE] - New flight request - [PERSON_NAME]" at bounding box center [228, 483] width 395 height 18
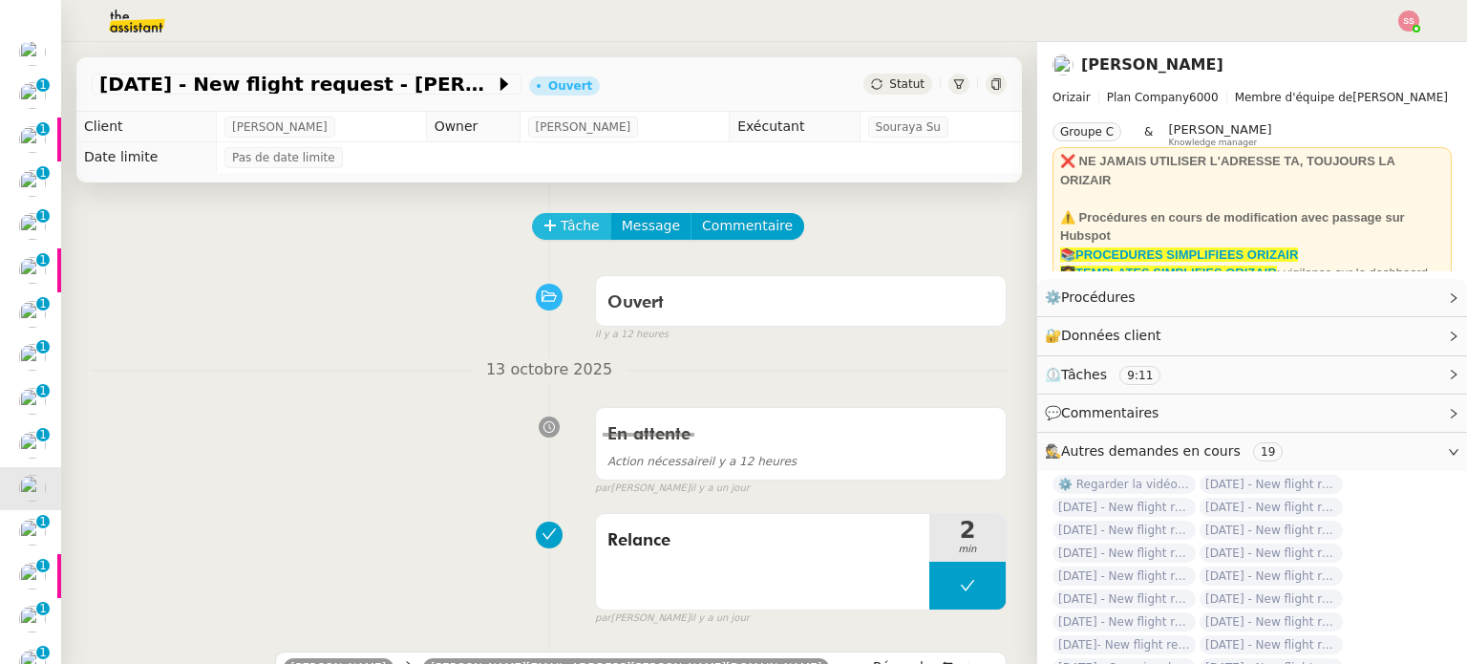
click at [562, 232] on span "Tâche" at bounding box center [580, 226] width 39 height 22
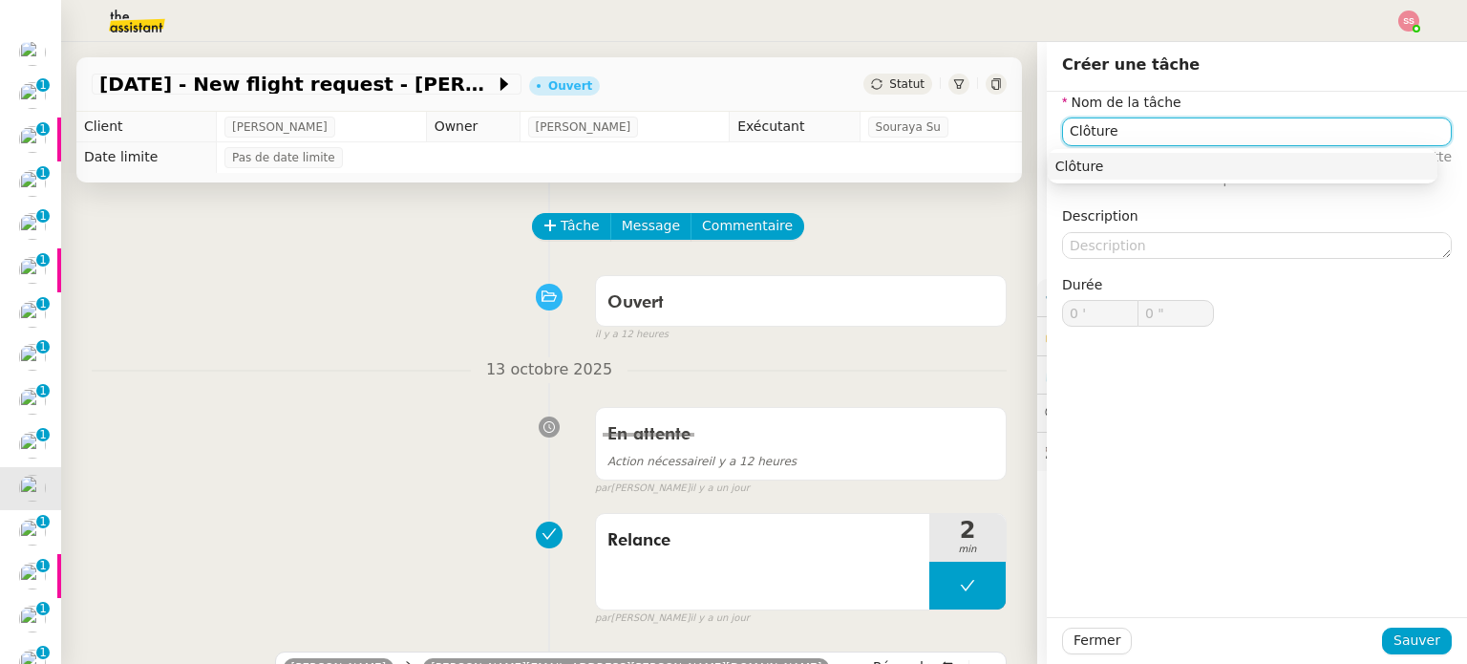
click at [1104, 168] on div "Clôture" at bounding box center [1243, 166] width 374 height 17
type input "Clôture"
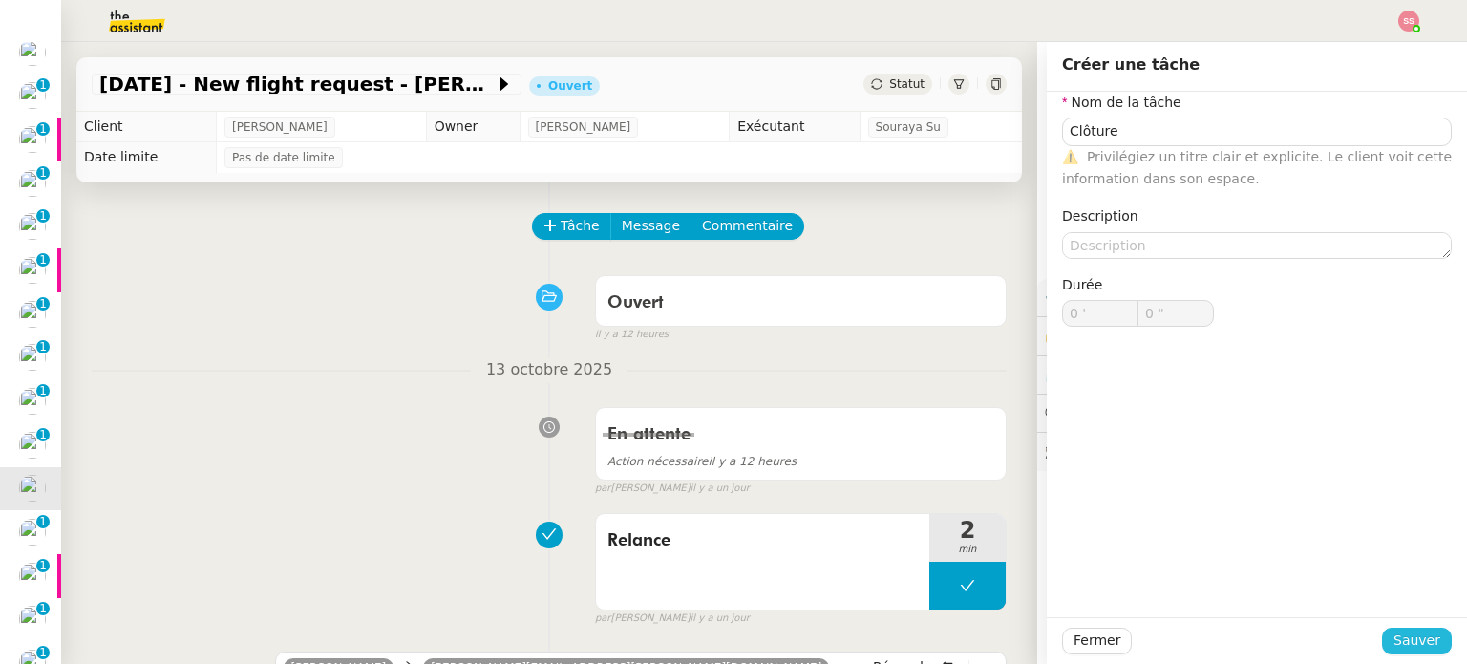
click at [1402, 652] on button "Sauver" at bounding box center [1417, 641] width 70 height 27
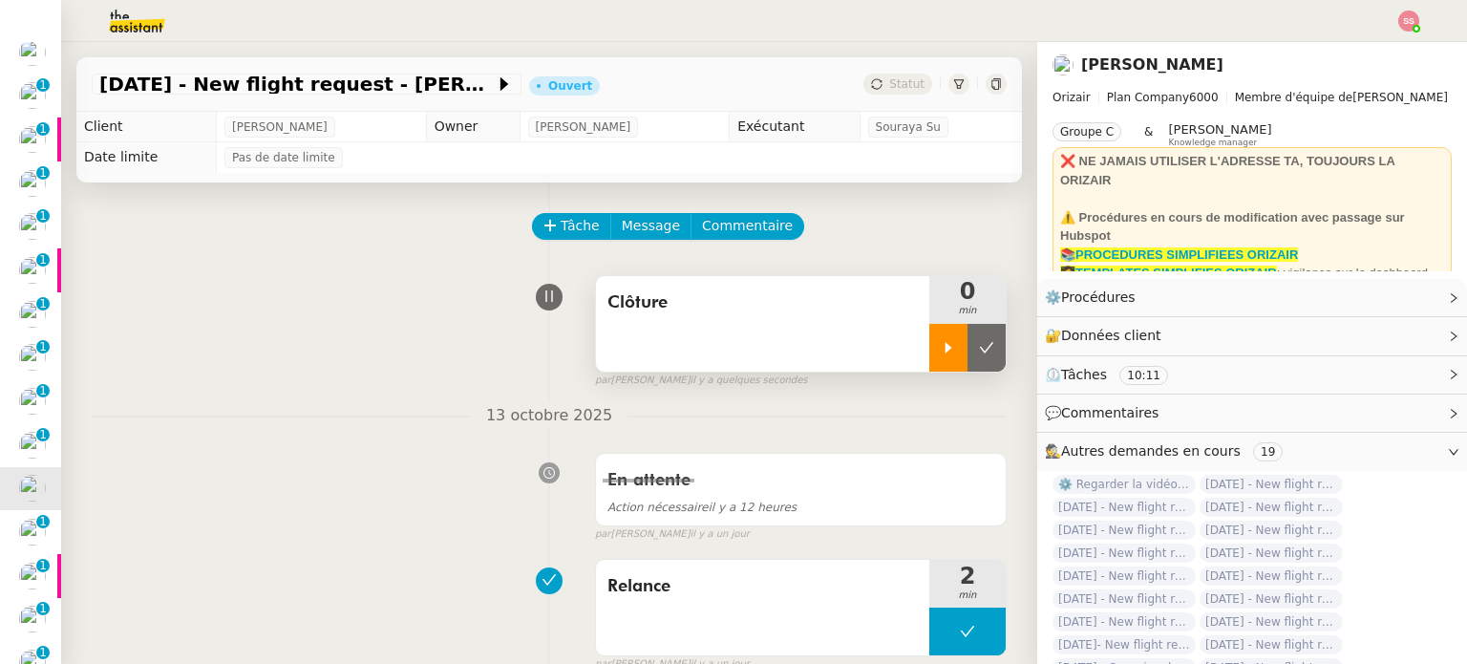
click at [941, 346] on icon at bounding box center [948, 347] width 15 height 15
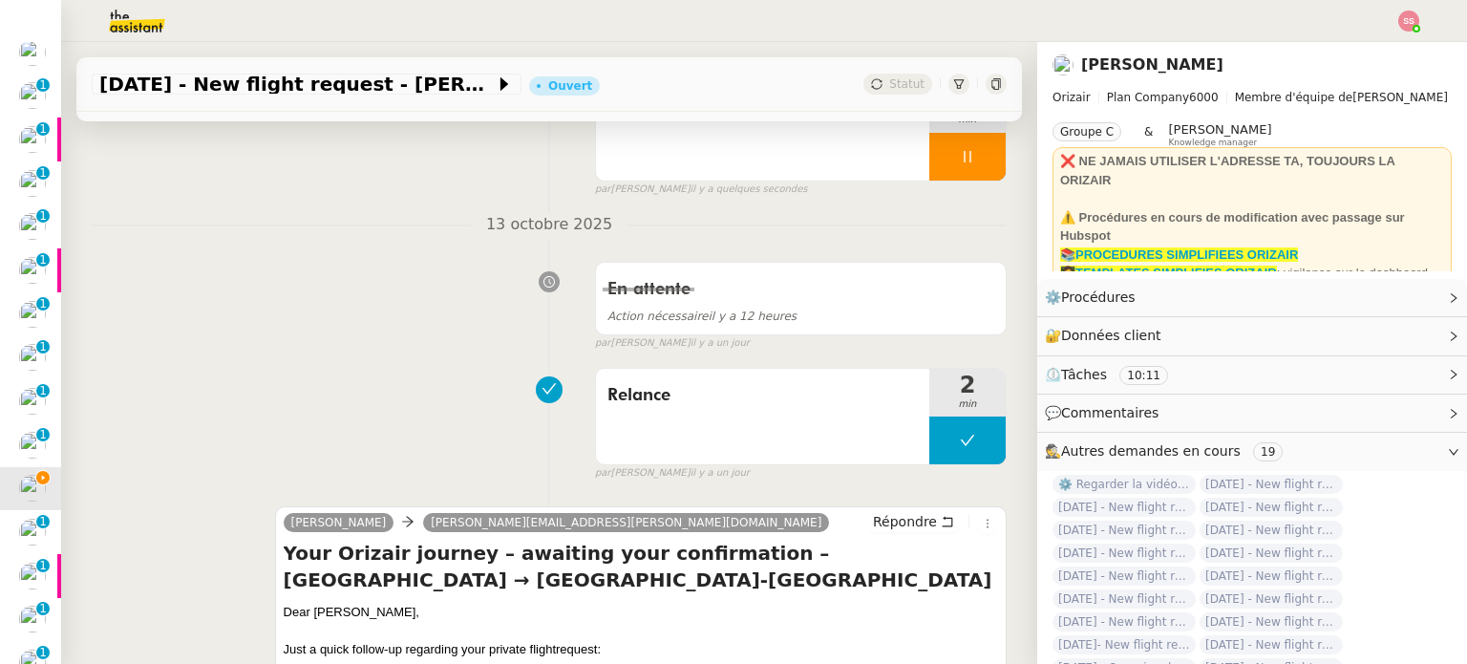
click at [968, 160] on div at bounding box center [968, 157] width 76 height 48
click at [998, 160] on icon at bounding box center [1005, 156] width 15 height 15
click at [900, 87] on span "Statut" at bounding box center [906, 83] width 35 height 13
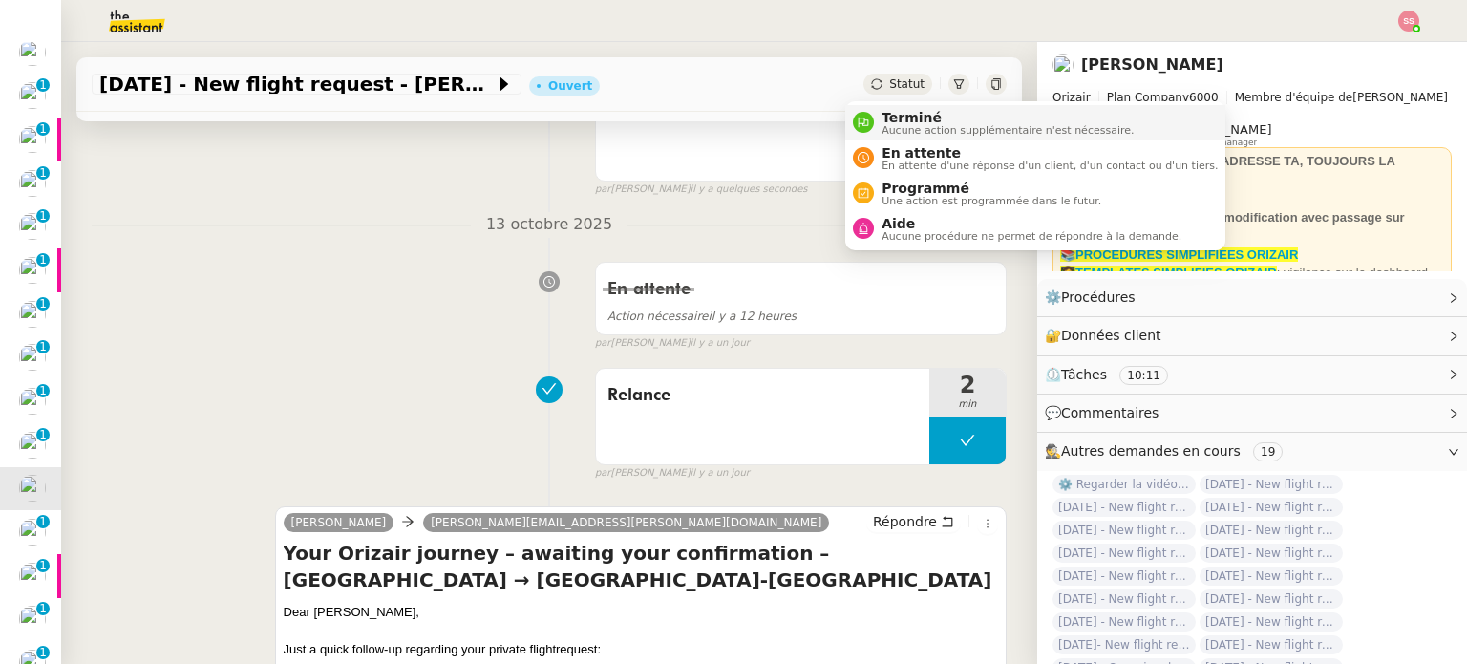
click at [910, 114] on span "Terminé" at bounding box center [1008, 117] width 252 height 15
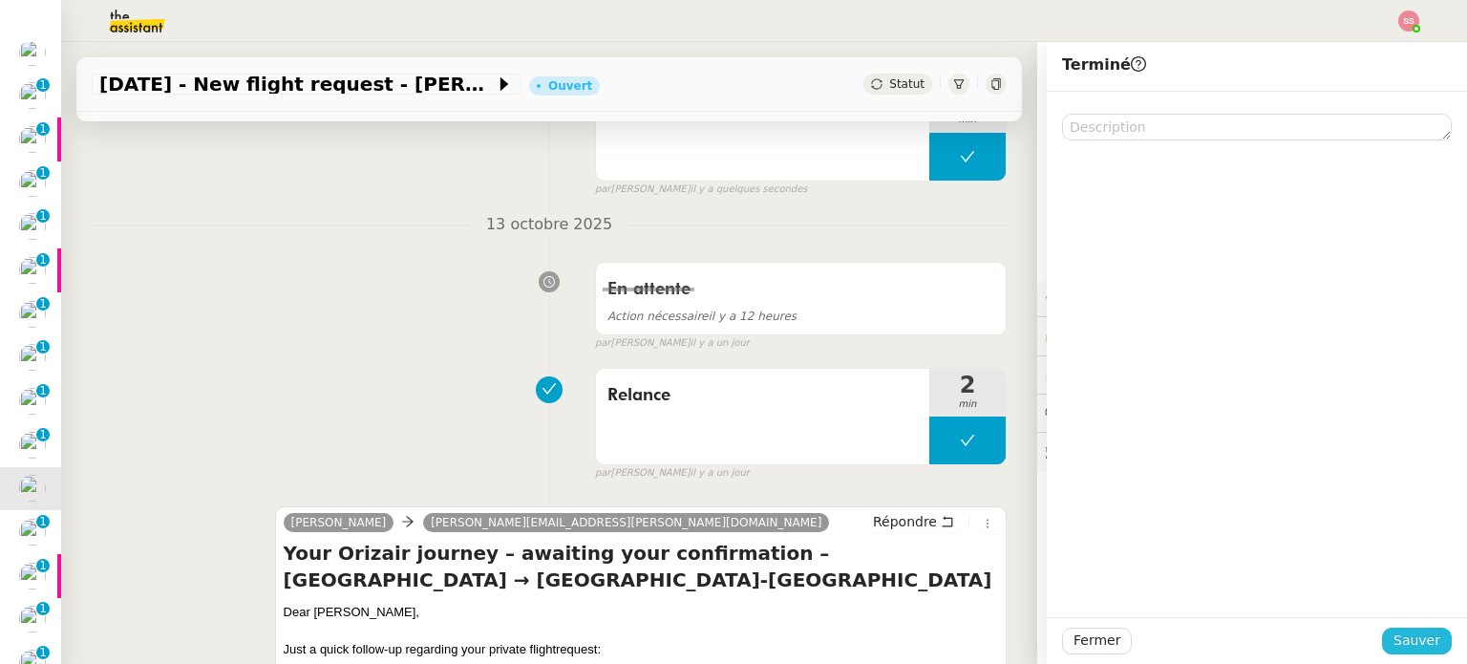
click at [1429, 644] on button "Sauver" at bounding box center [1417, 641] width 70 height 27
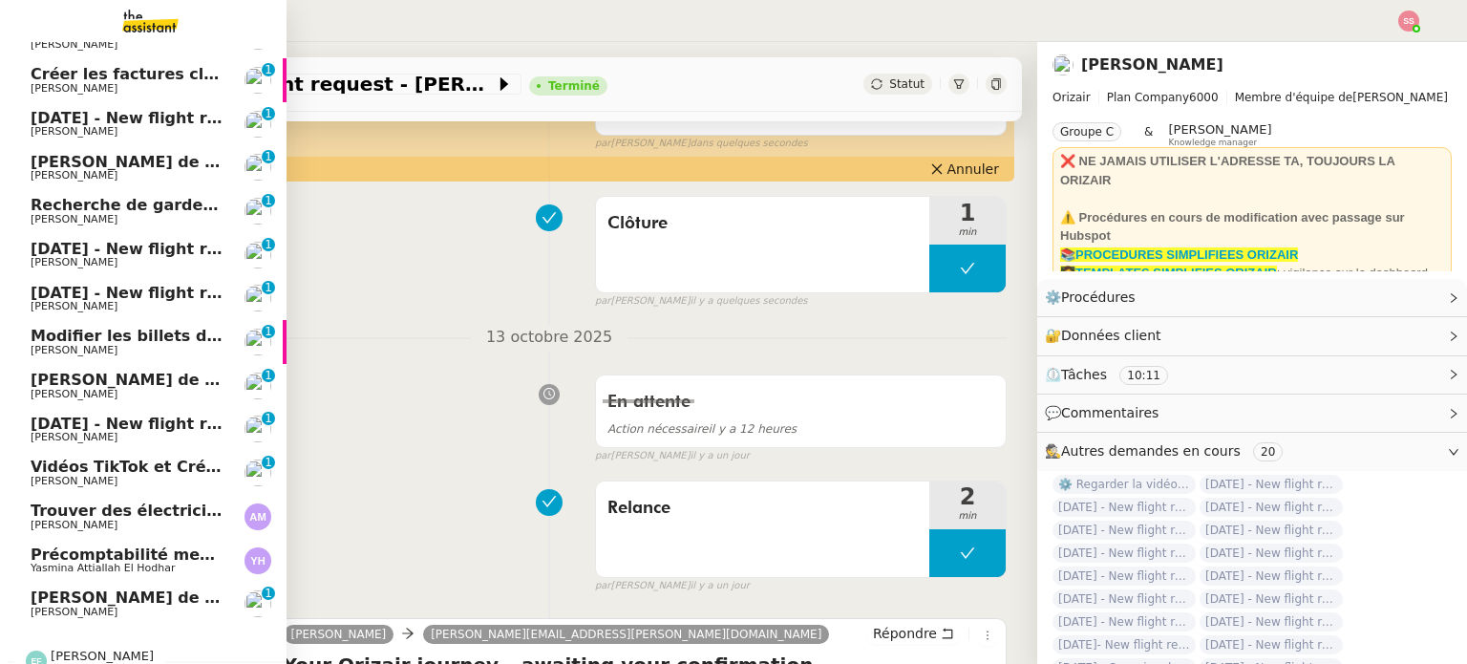
scroll to position [139, 0]
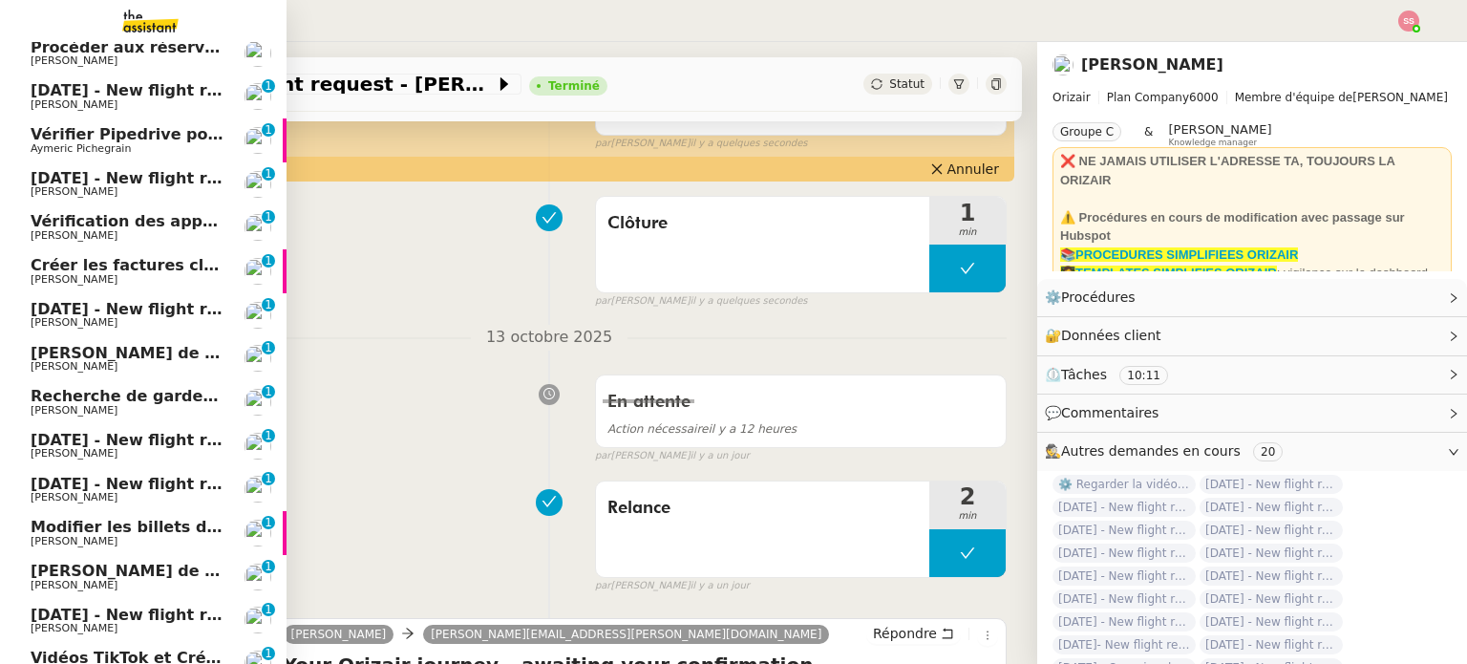
click at [117, 190] on span "[PERSON_NAME]" at bounding box center [127, 191] width 193 height 11
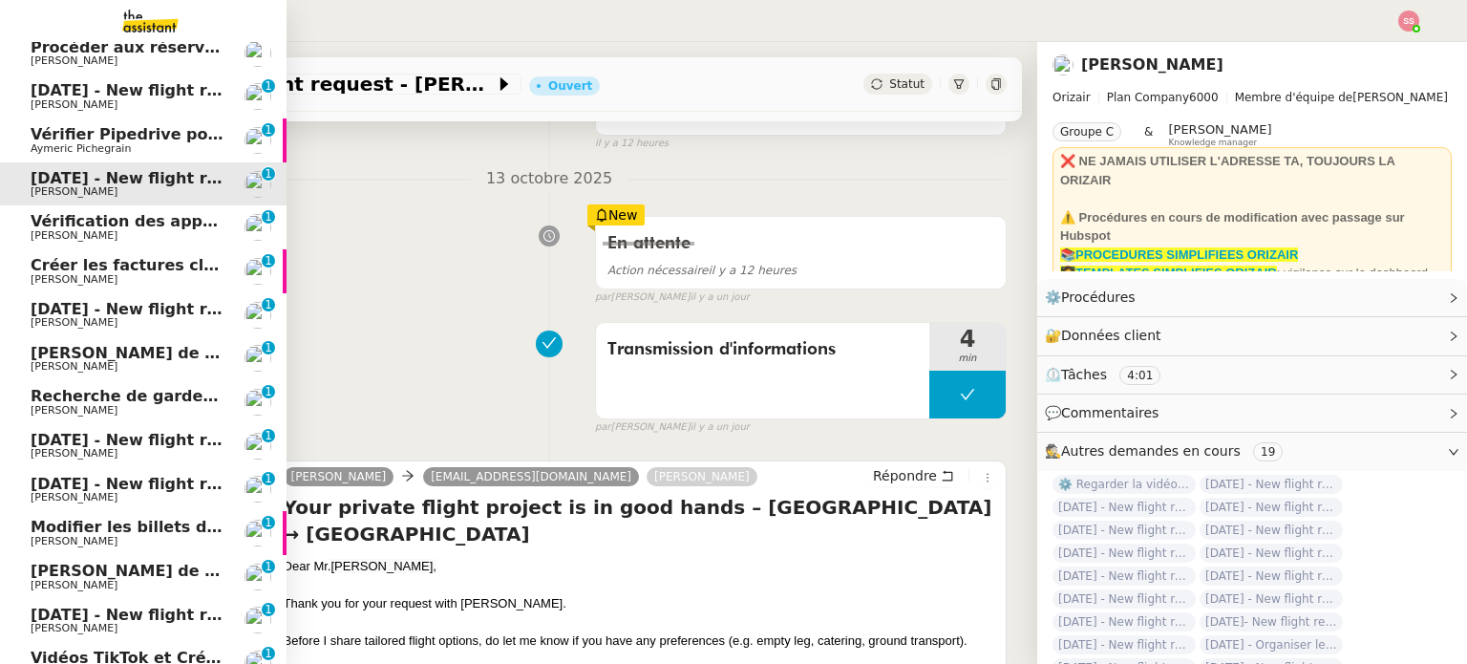
click at [150, 323] on span "[PERSON_NAME]" at bounding box center [127, 322] width 193 height 11
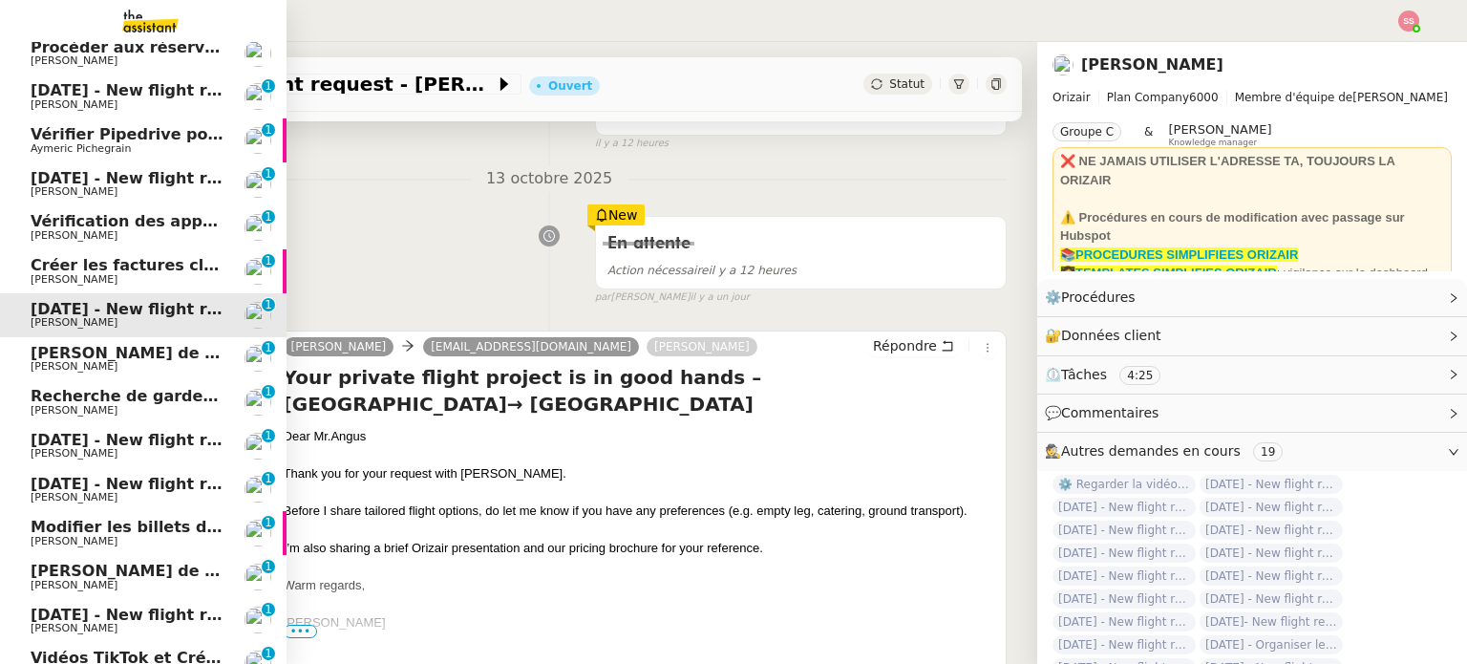
click at [157, 439] on span "[DATE] - New flight request - [PERSON_NAME]" at bounding box center [228, 440] width 395 height 18
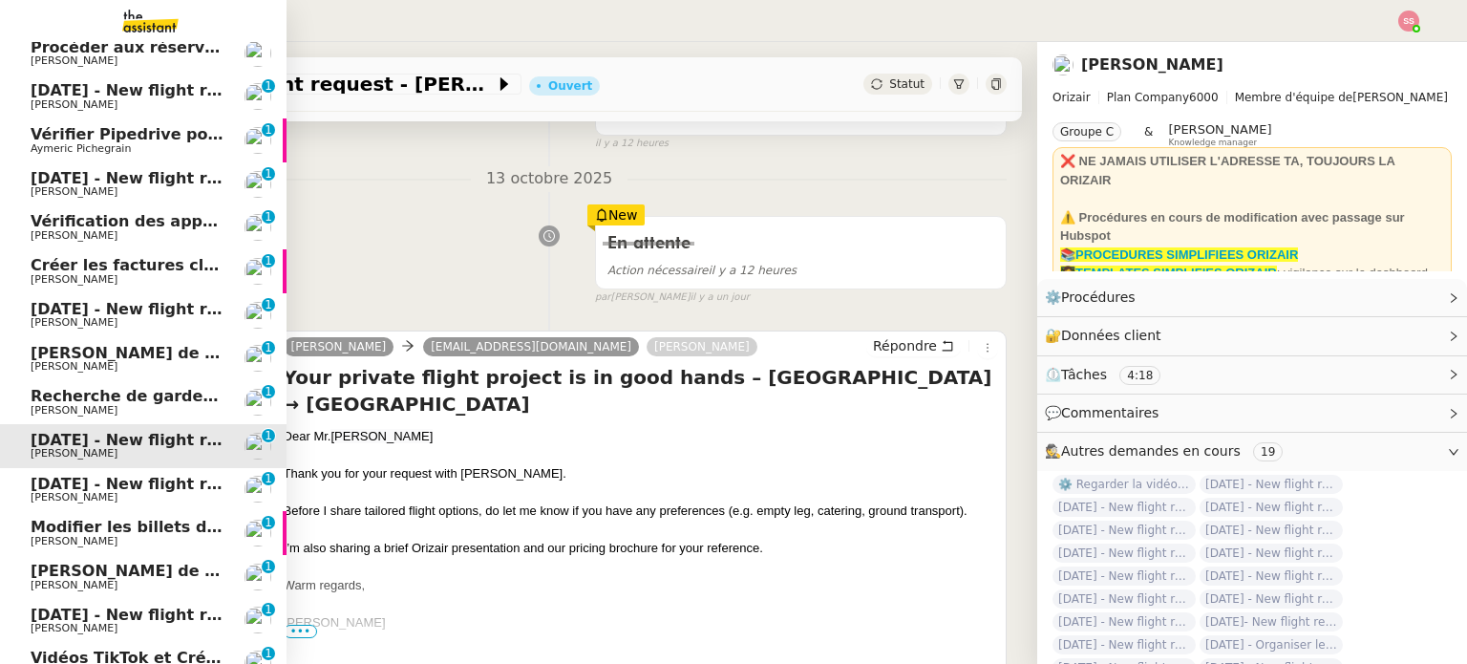
click at [144, 477] on span "[DATE] - New flight request - S E" at bounding box center [170, 484] width 279 height 18
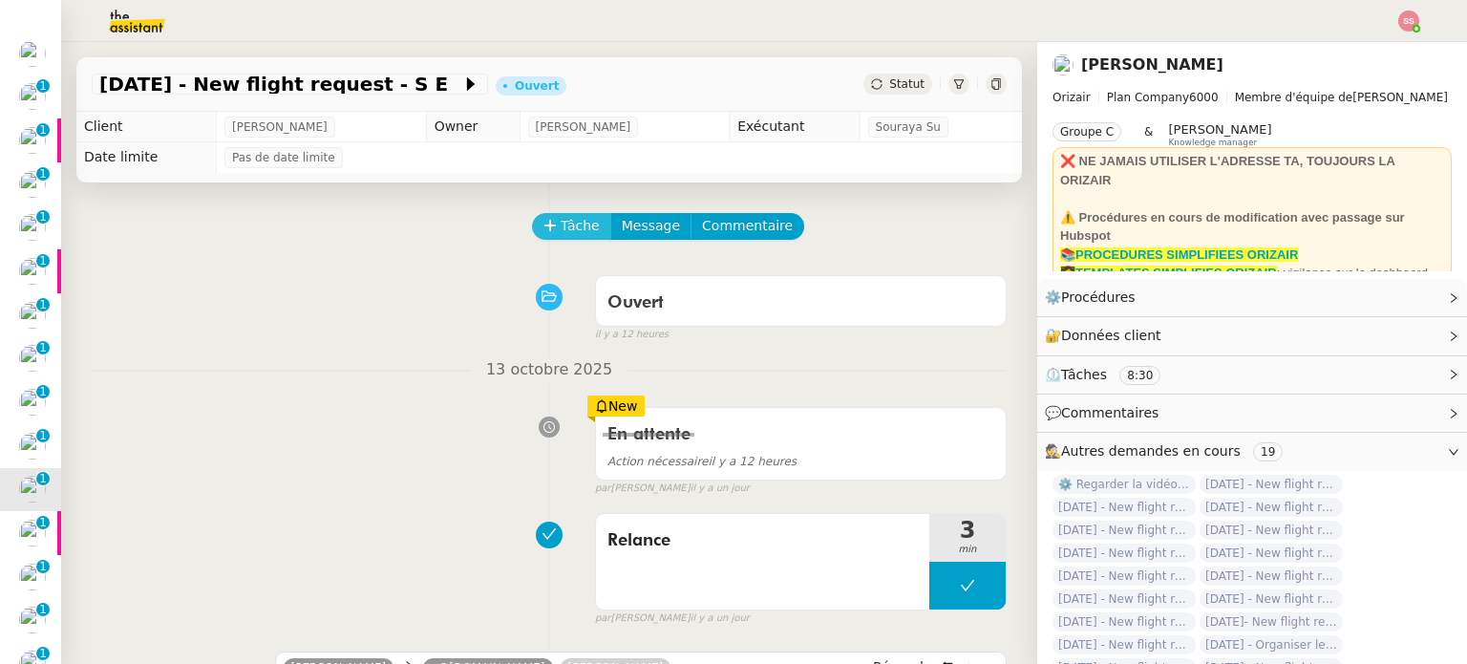
click at [574, 215] on button "Tâche" at bounding box center [571, 226] width 79 height 27
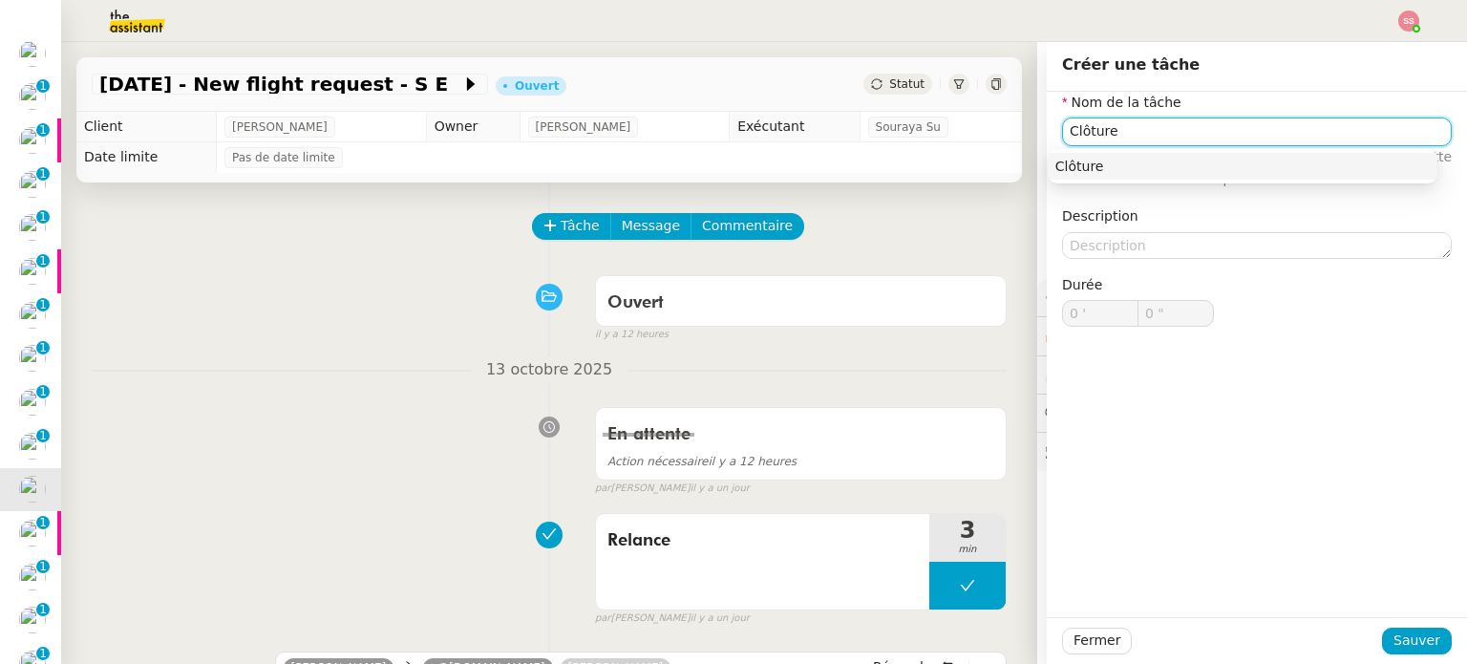
click at [1066, 170] on div "Clôture" at bounding box center [1243, 166] width 374 height 17
type input "Clôture"
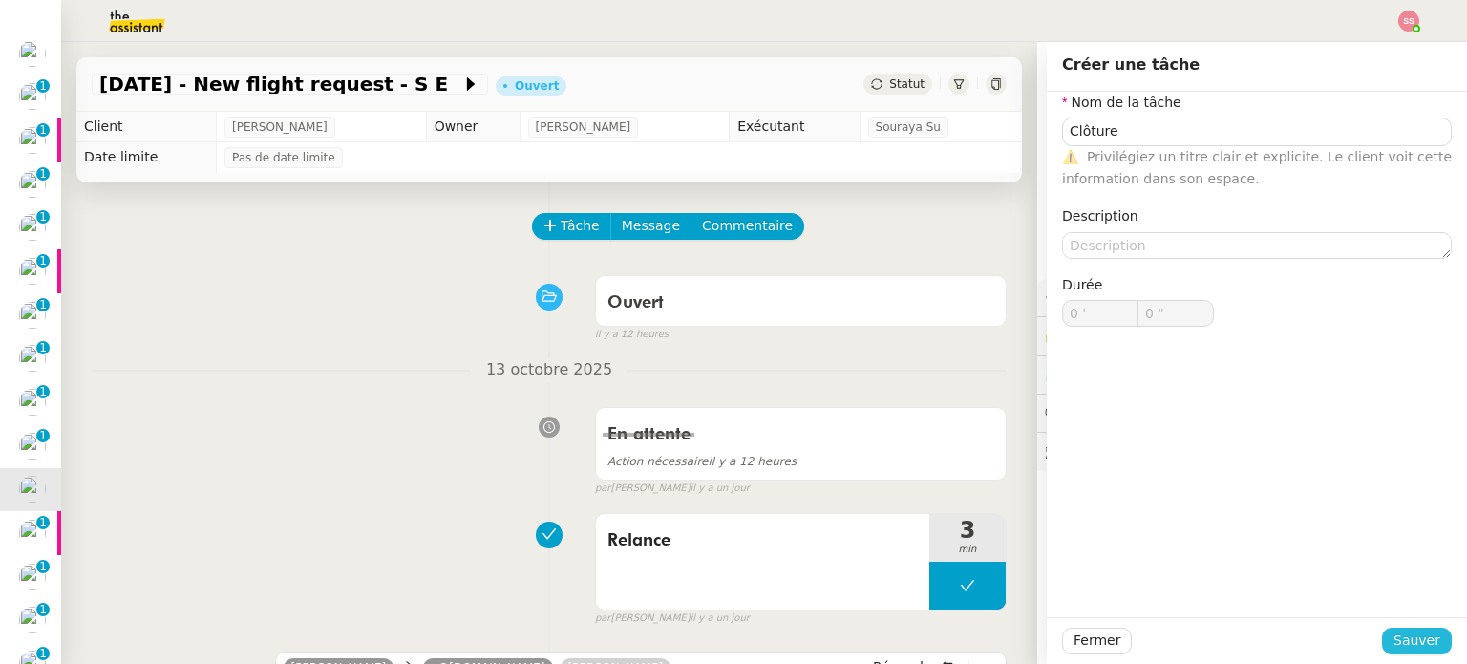
click at [1397, 637] on span "Sauver" at bounding box center [1417, 641] width 47 height 22
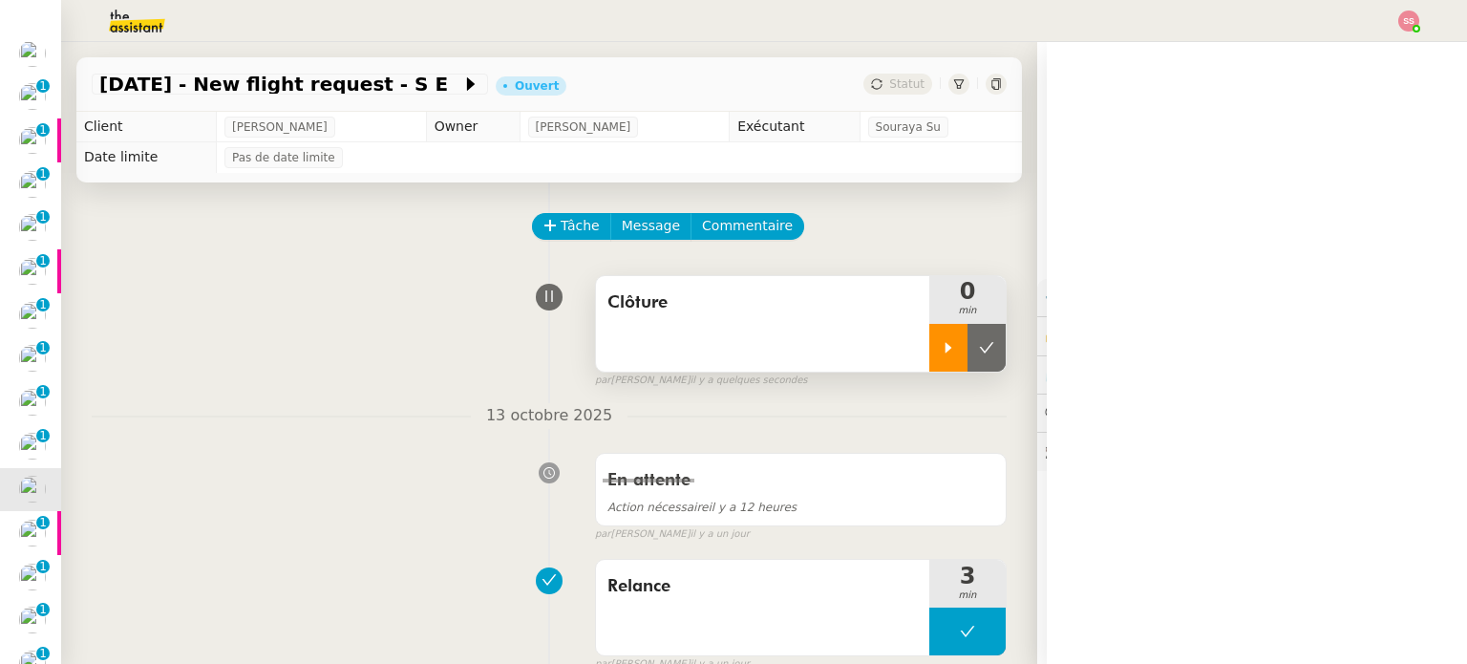
click at [936, 353] on div at bounding box center [949, 348] width 38 height 48
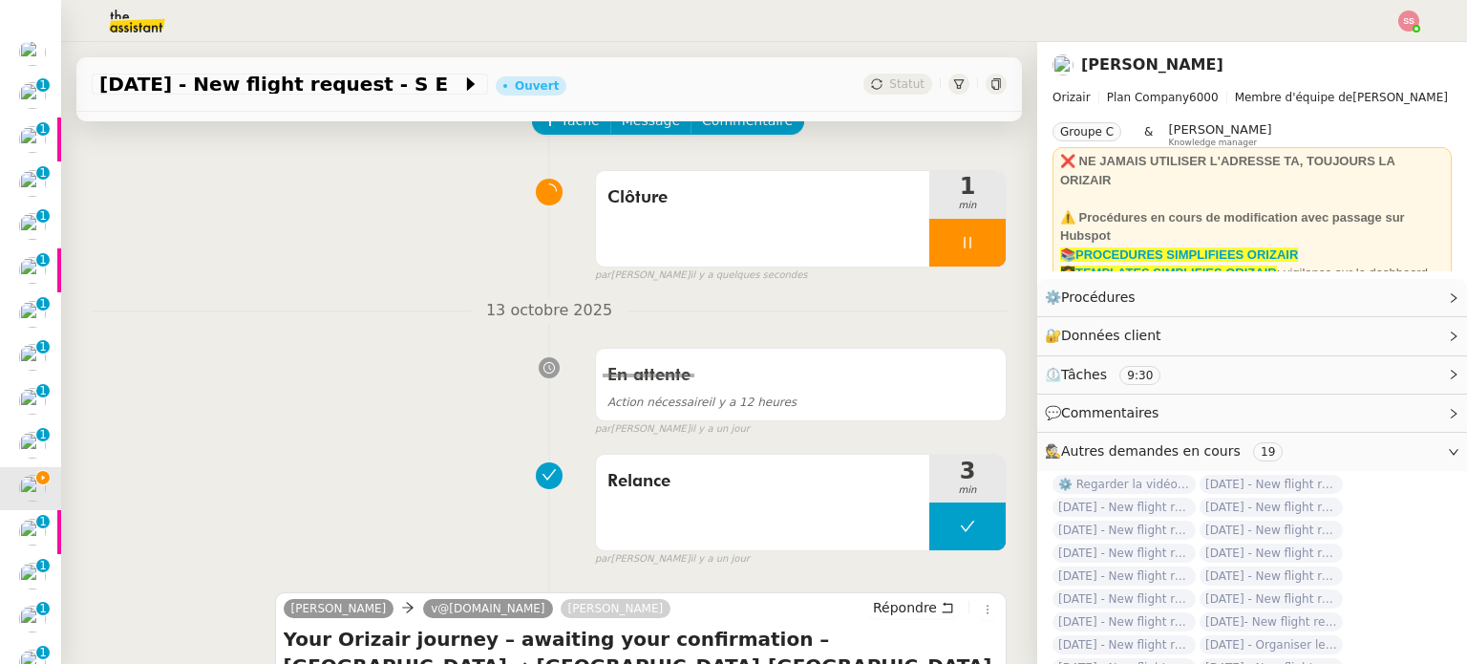
scroll to position [96, 0]
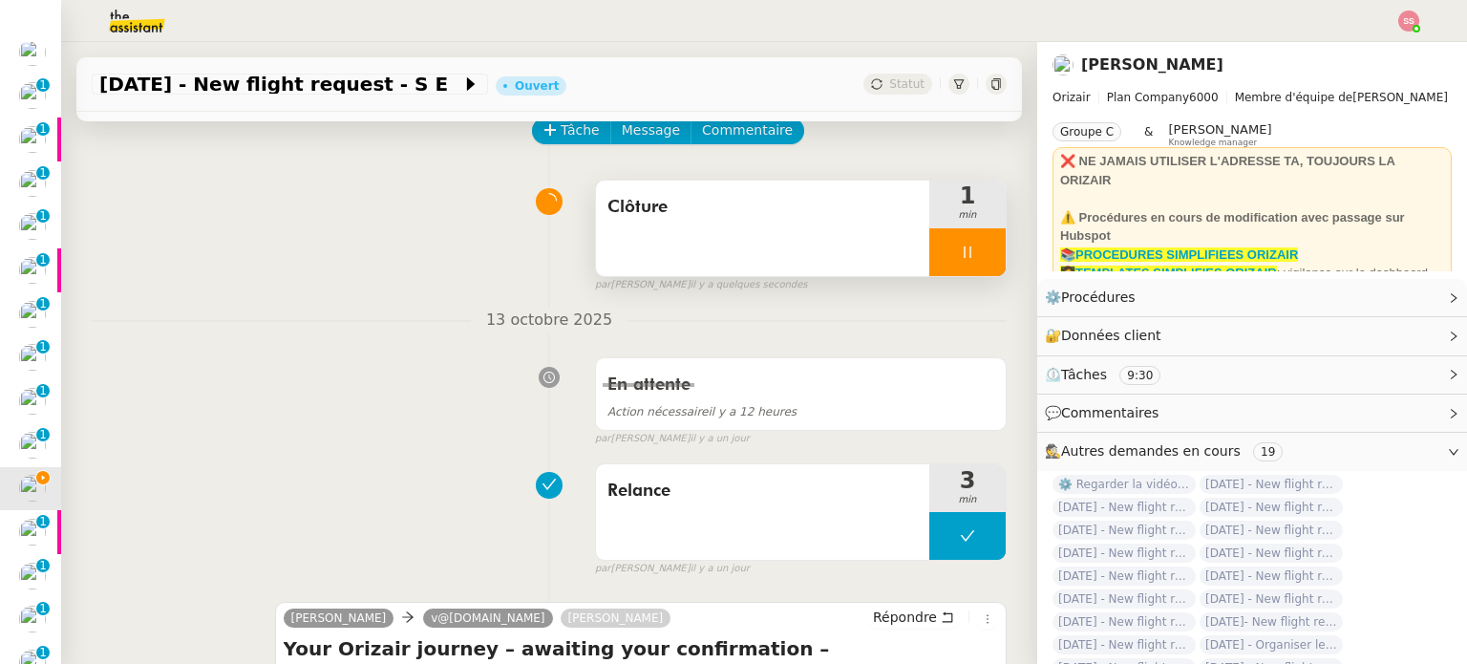
click at [960, 257] on div at bounding box center [968, 252] width 76 height 48
click at [979, 258] on icon at bounding box center [986, 252] width 15 height 15
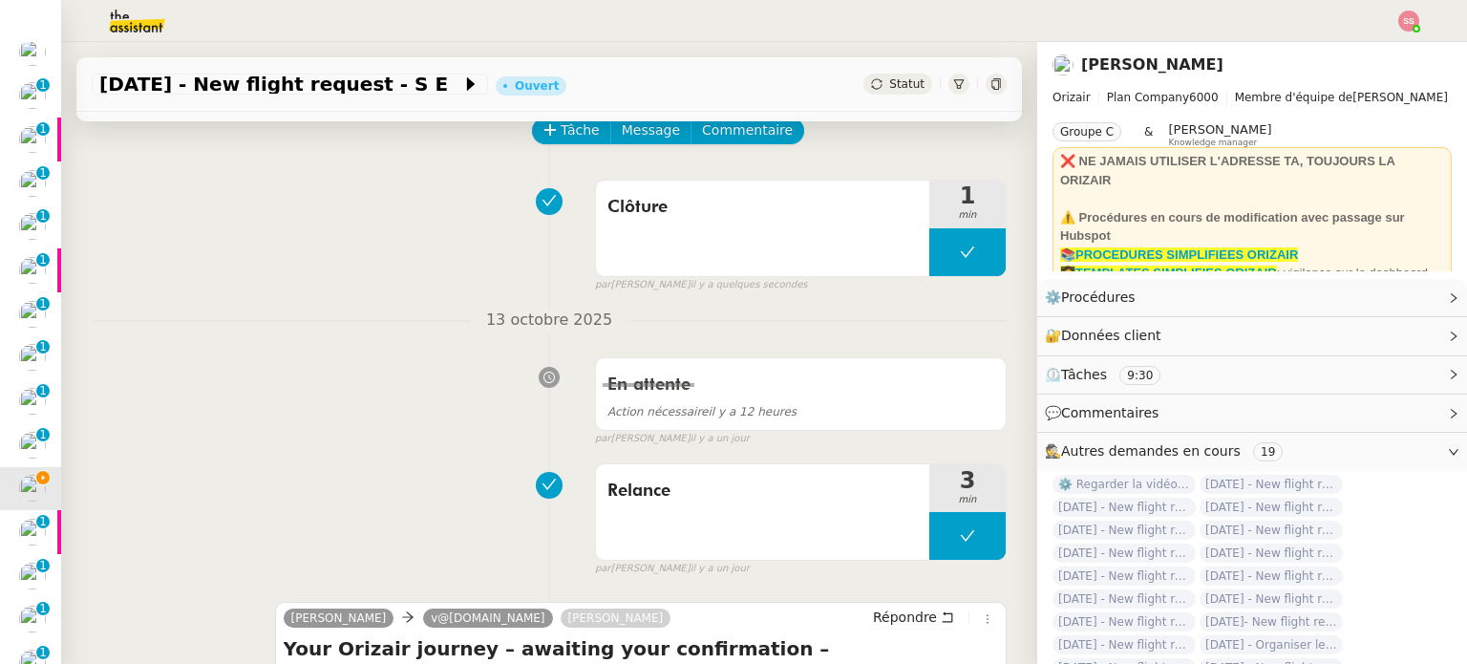
click at [879, 75] on div "Statut" at bounding box center [898, 84] width 69 height 21
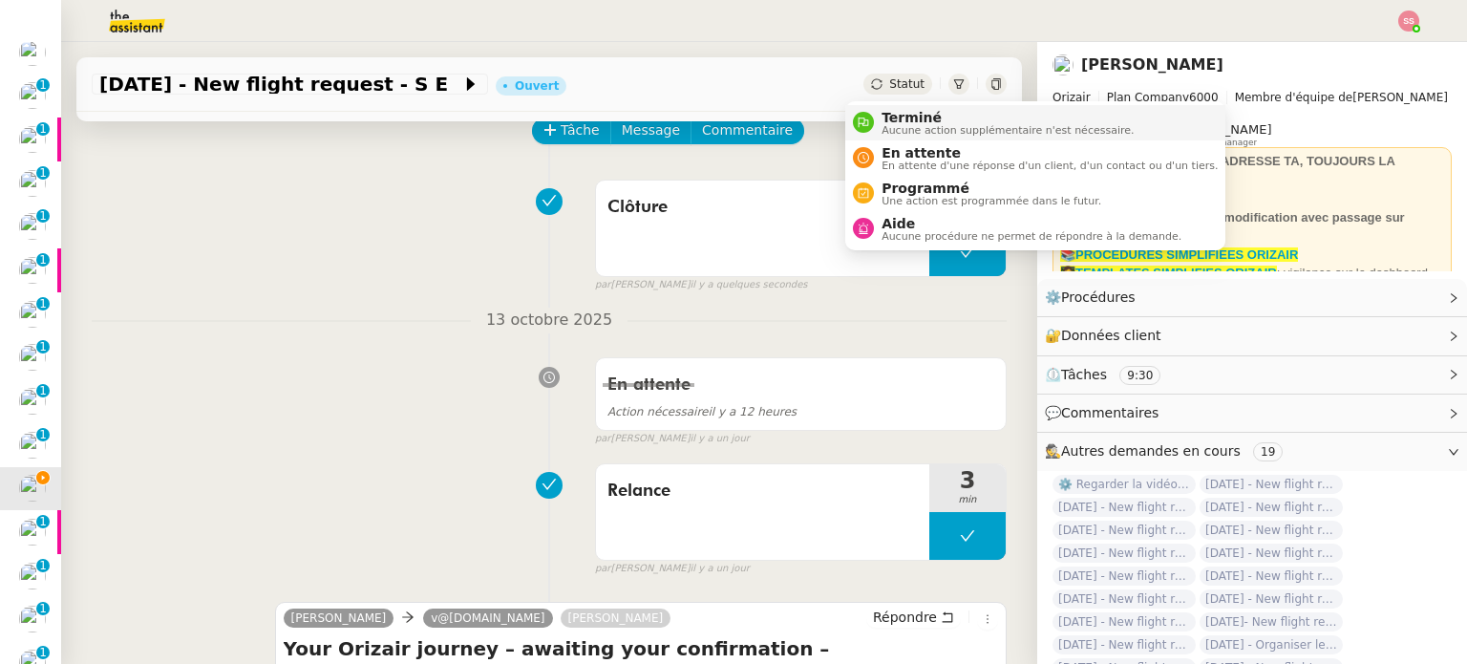
click at [906, 121] on span "Terminé" at bounding box center [1008, 117] width 252 height 15
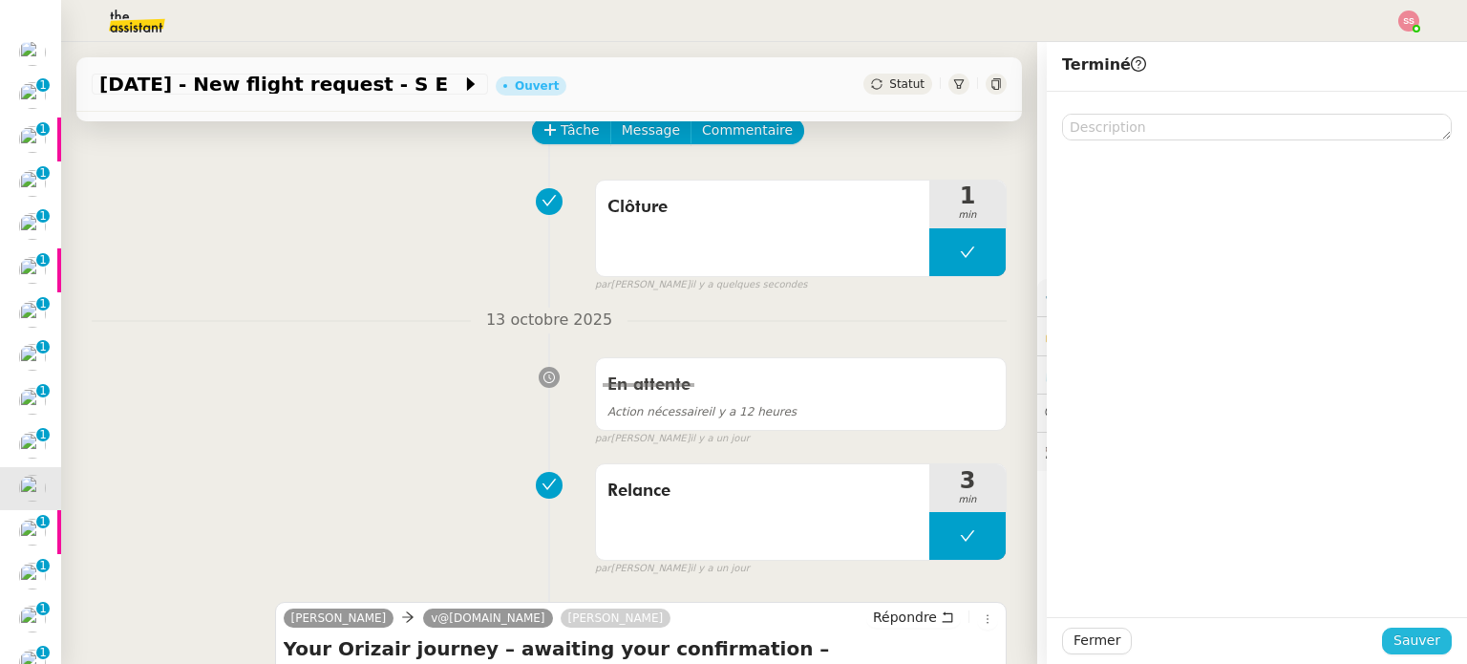
click at [1385, 635] on button "Sauver" at bounding box center [1417, 641] width 70 height 27
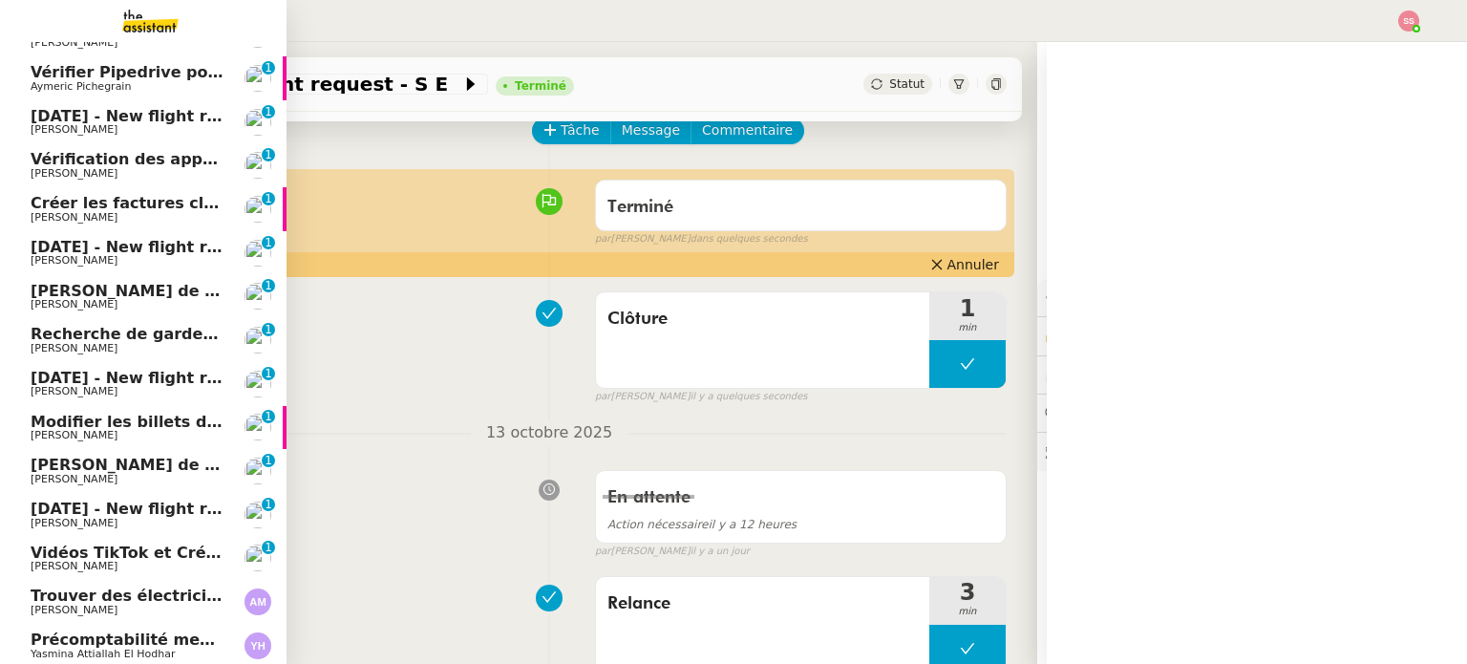
scroll to position [234, 0]
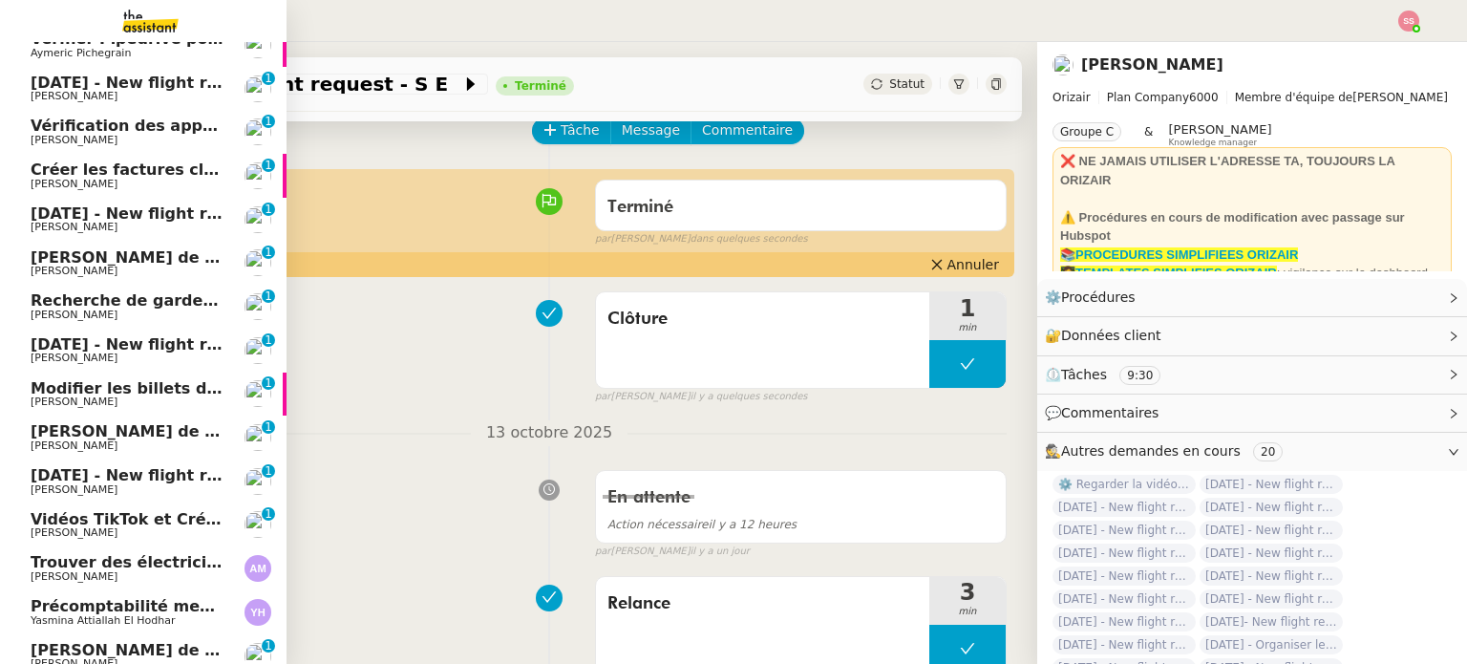
click at [77, 477] on span "[DATE] - New flight request - [PERSON_NAME]" at bounding box center [228, 475] width 395 height 18
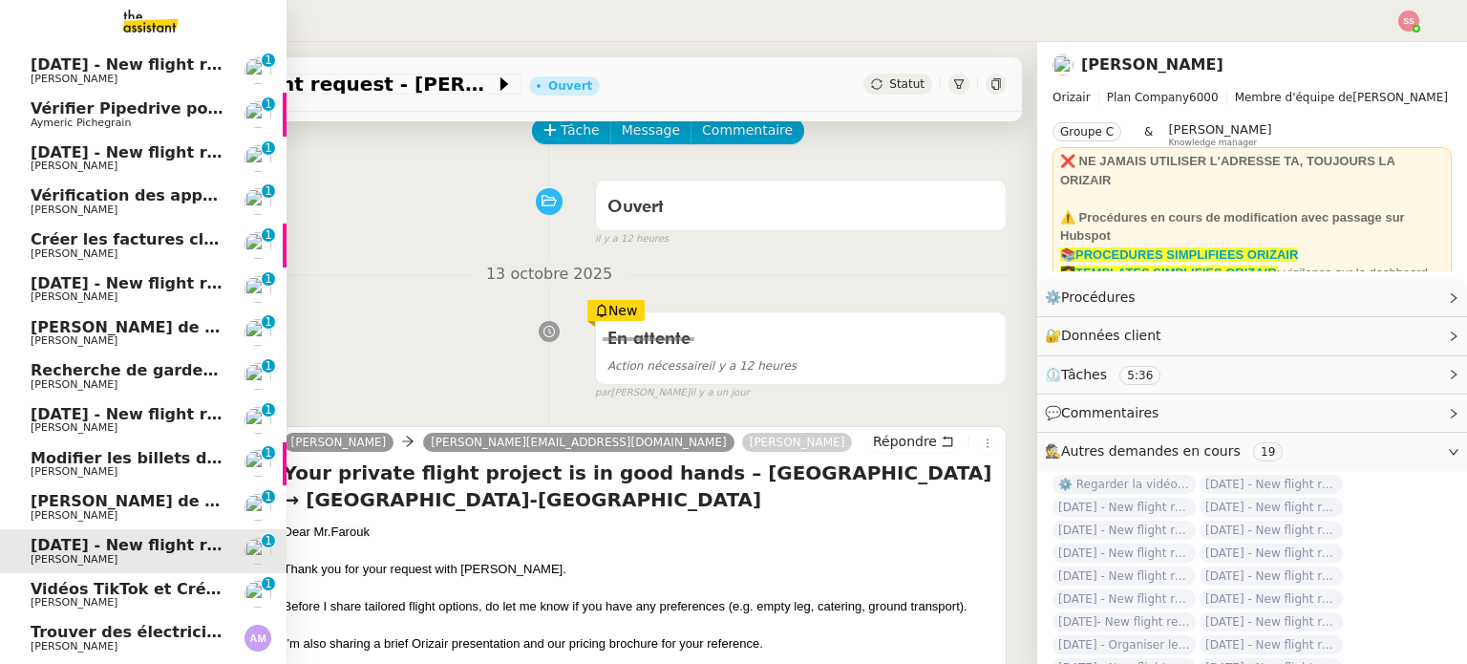
scroll to position [27, 0]
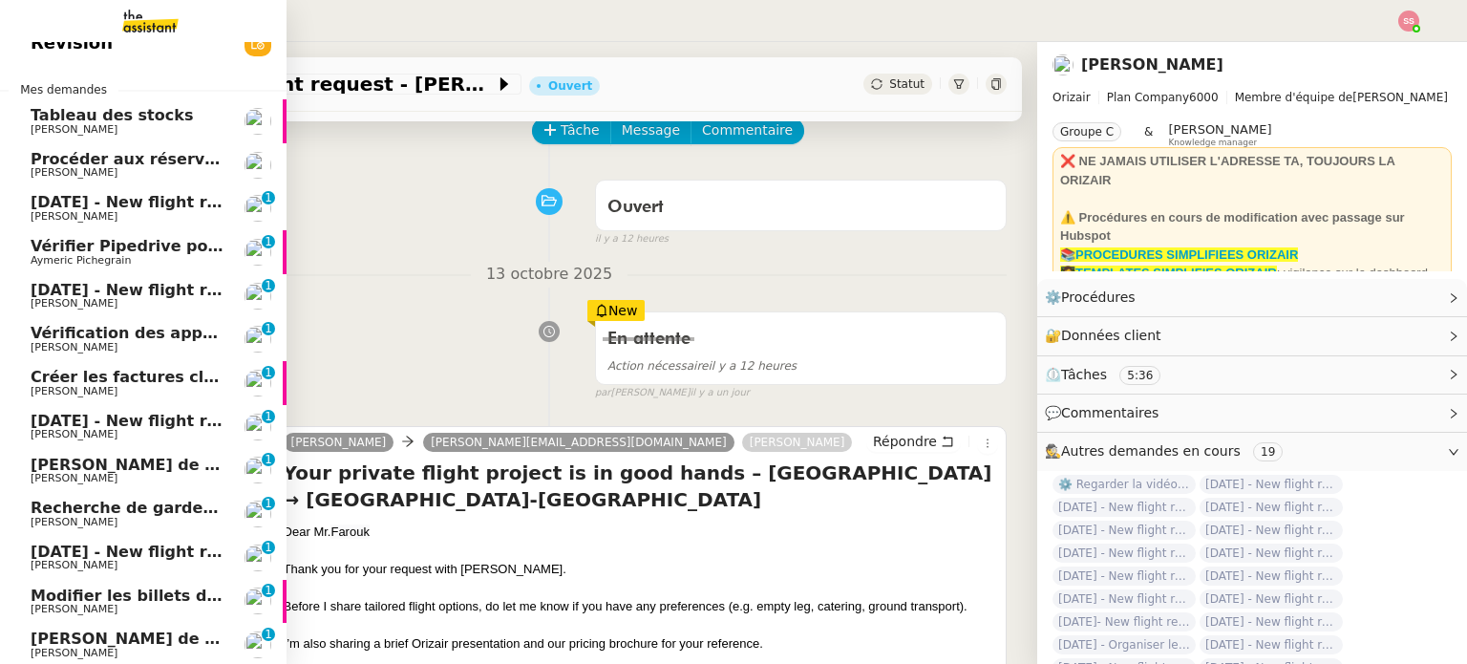
click at [114, 213] on span "[PERSON_NAME]" at bounding box center [127, 216] width 193 height 11
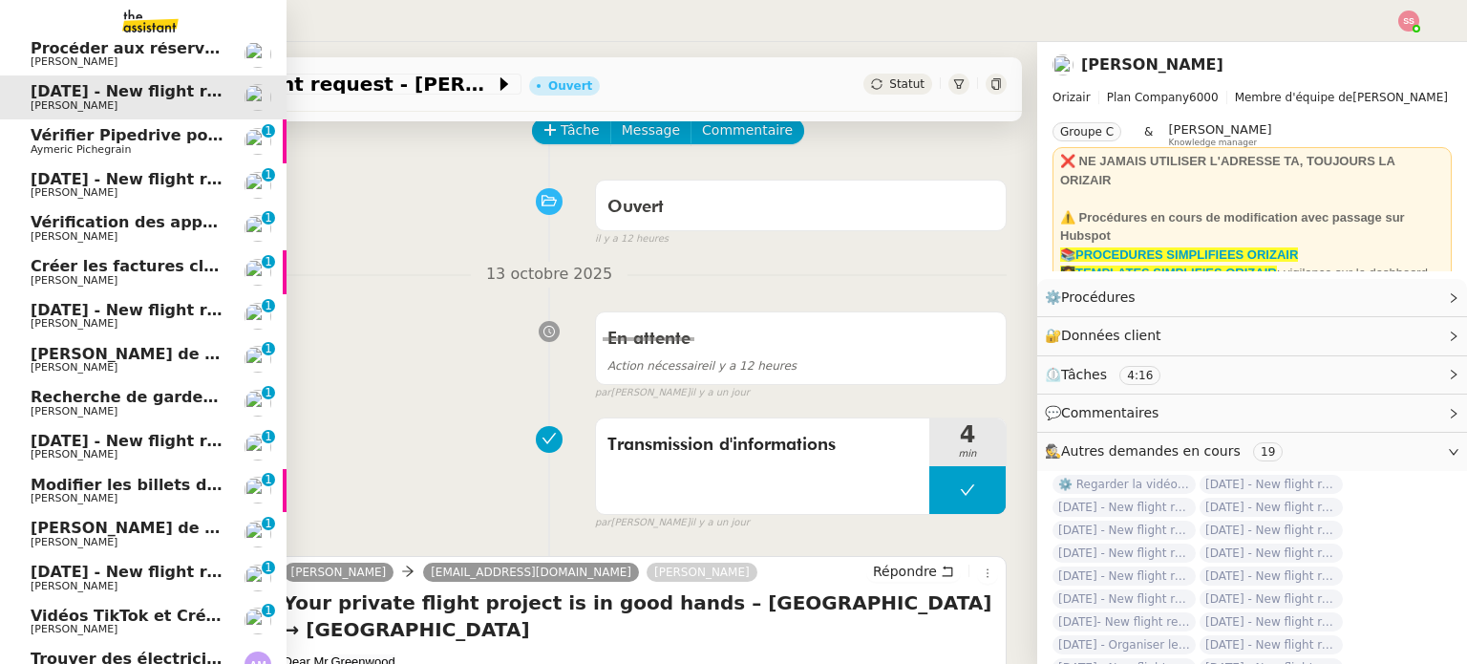
scroll to position [269, 0]
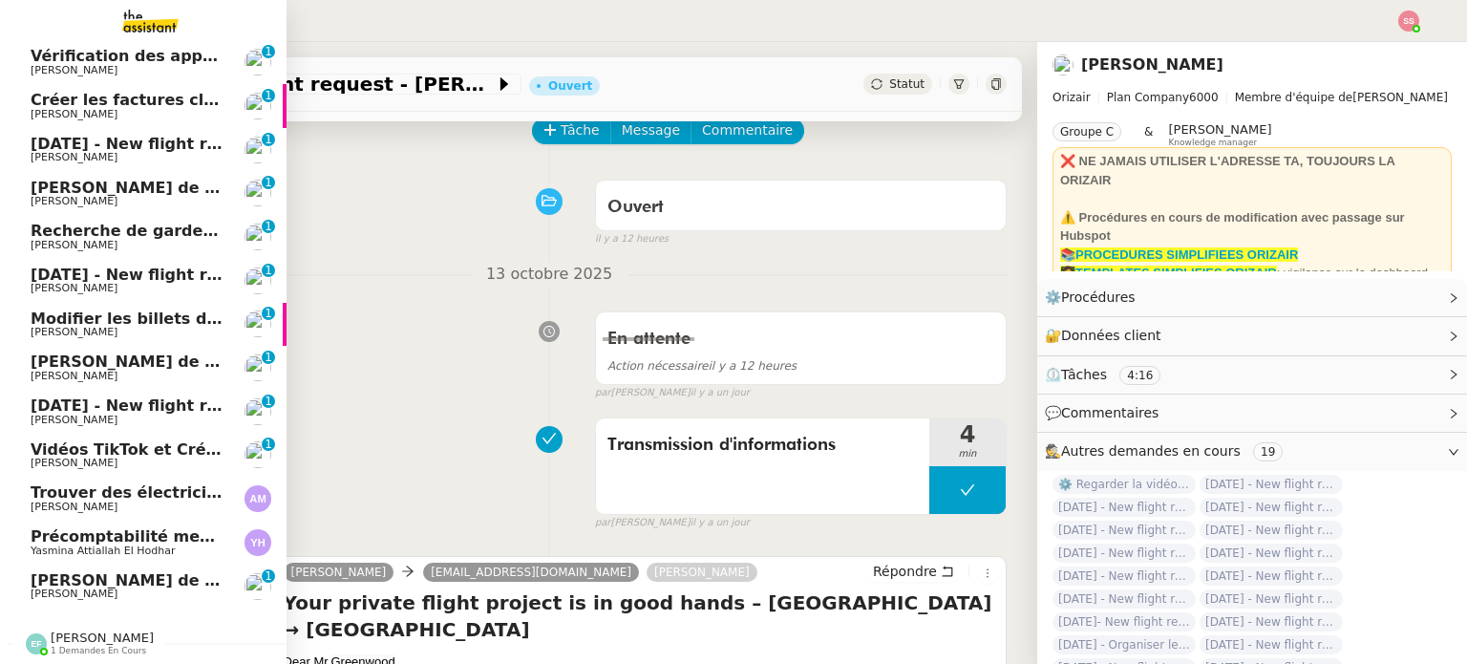
click at [74, 415] on span "[PERSON_NAME]" at bounding box center [127, 420] width 193 height 11
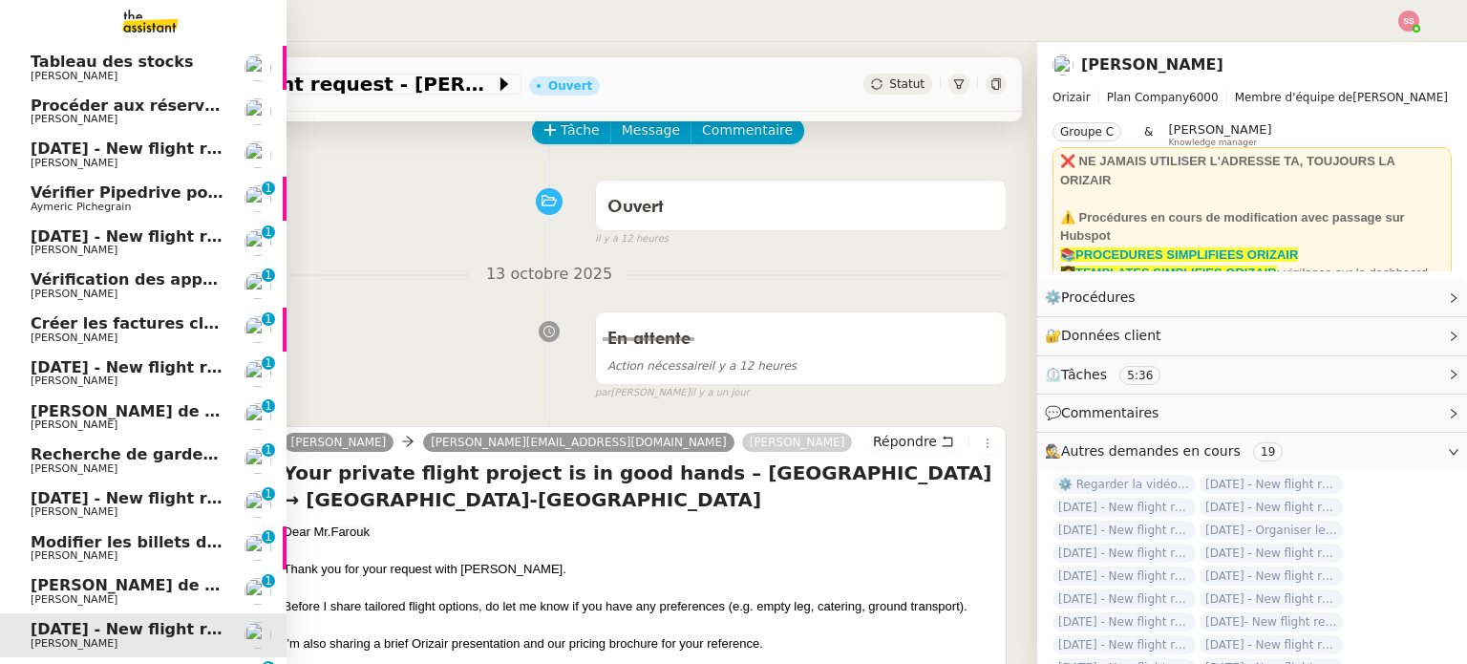
scroll to position [27, 0]
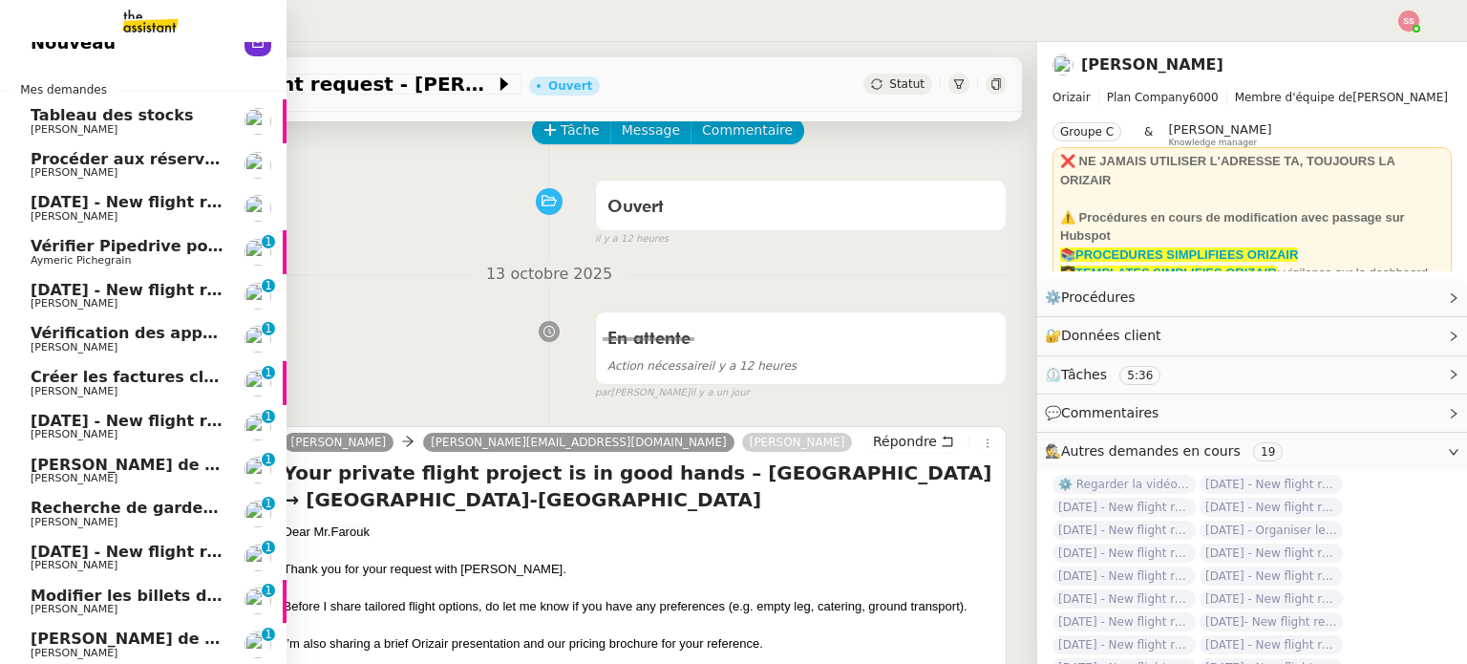
click at [114, 389] on span "[PERSON_NAME]" at bounding box center [127, 391] width 193 height 11
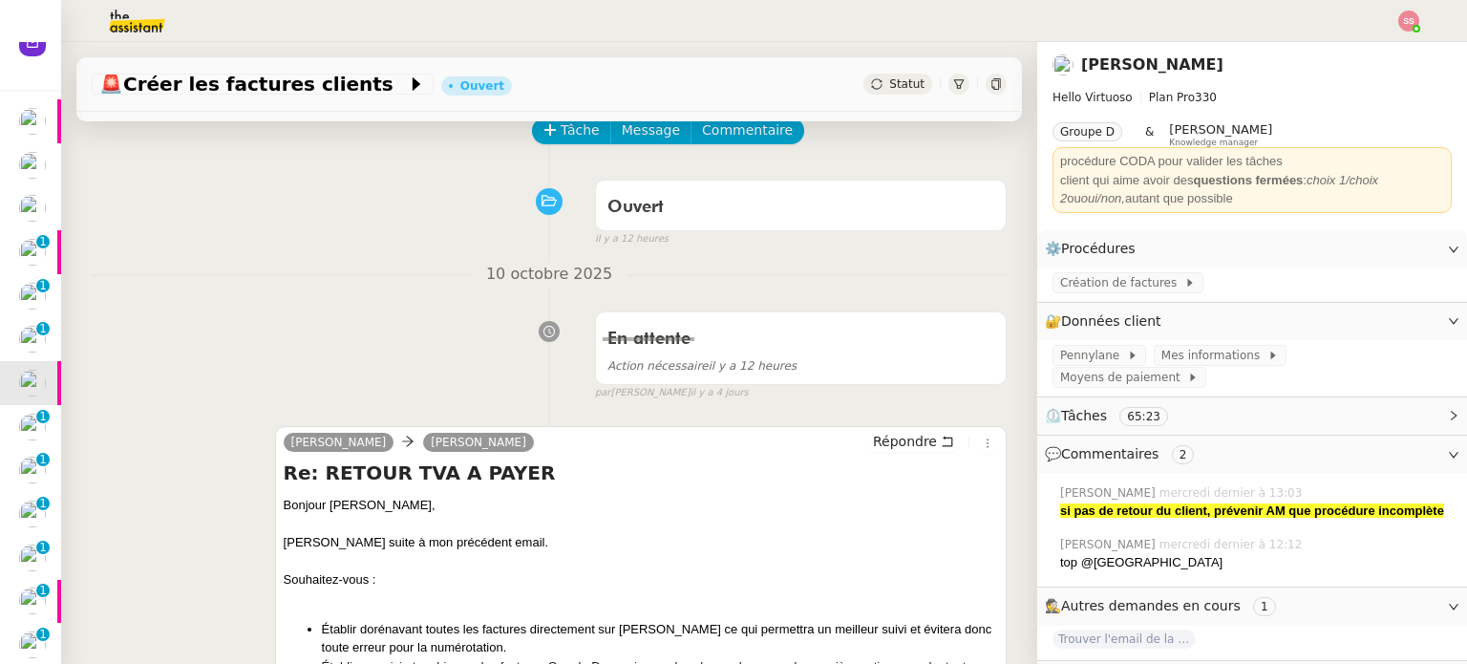
scroll to position [382, 0]
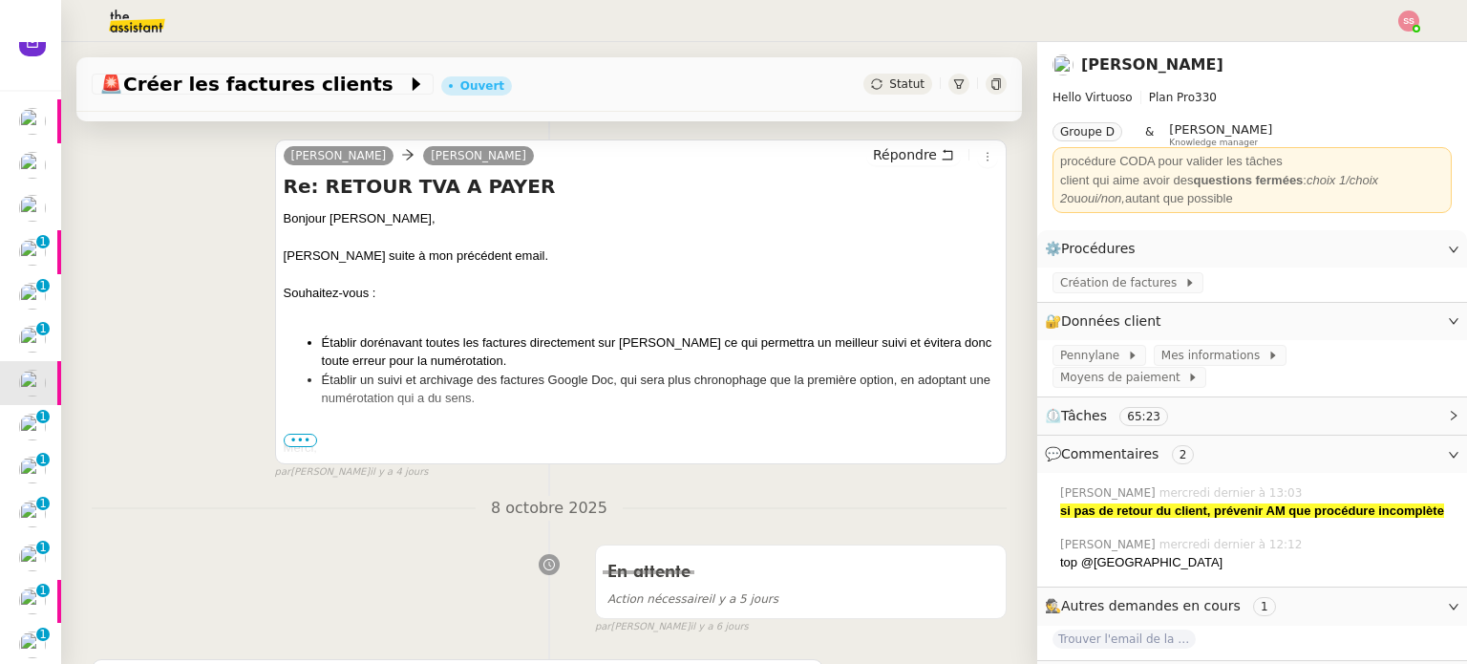
click at [288, 440] on span "•••" at bounding box center [301, 440] width 34 height 13
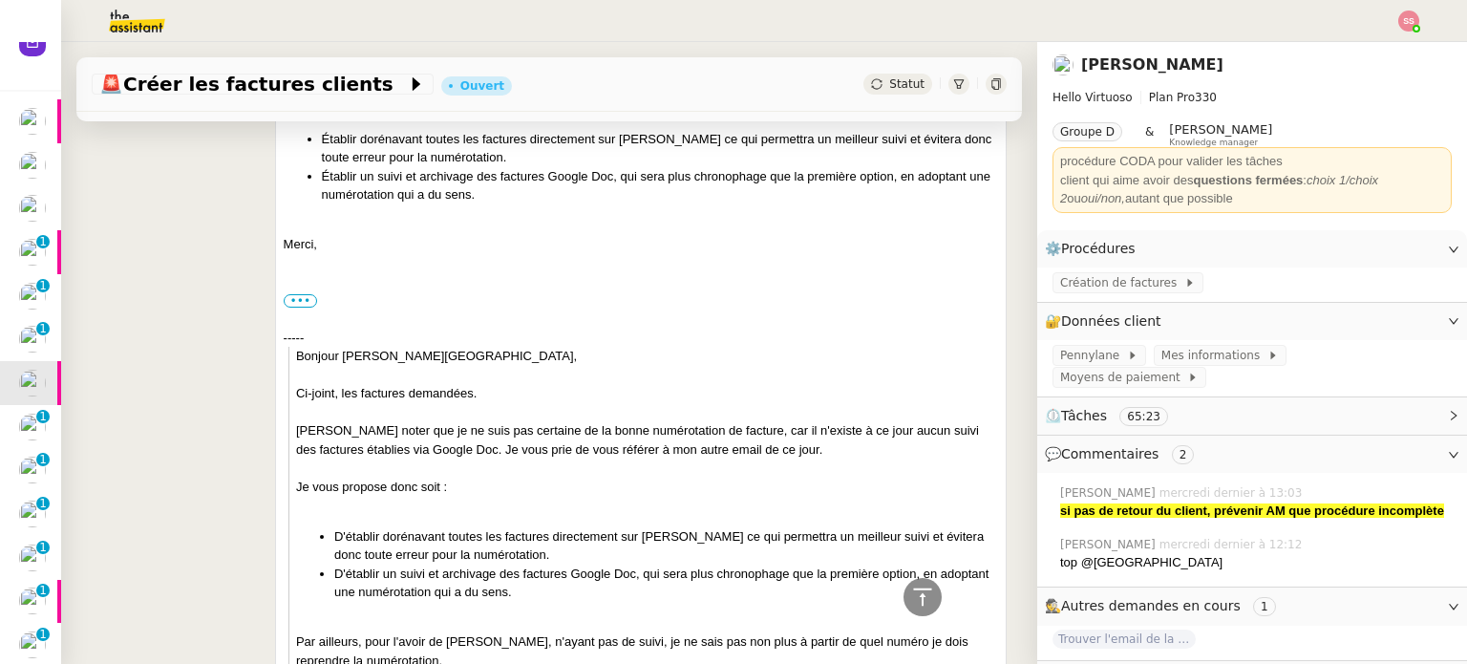
scroll to position [287, 0]
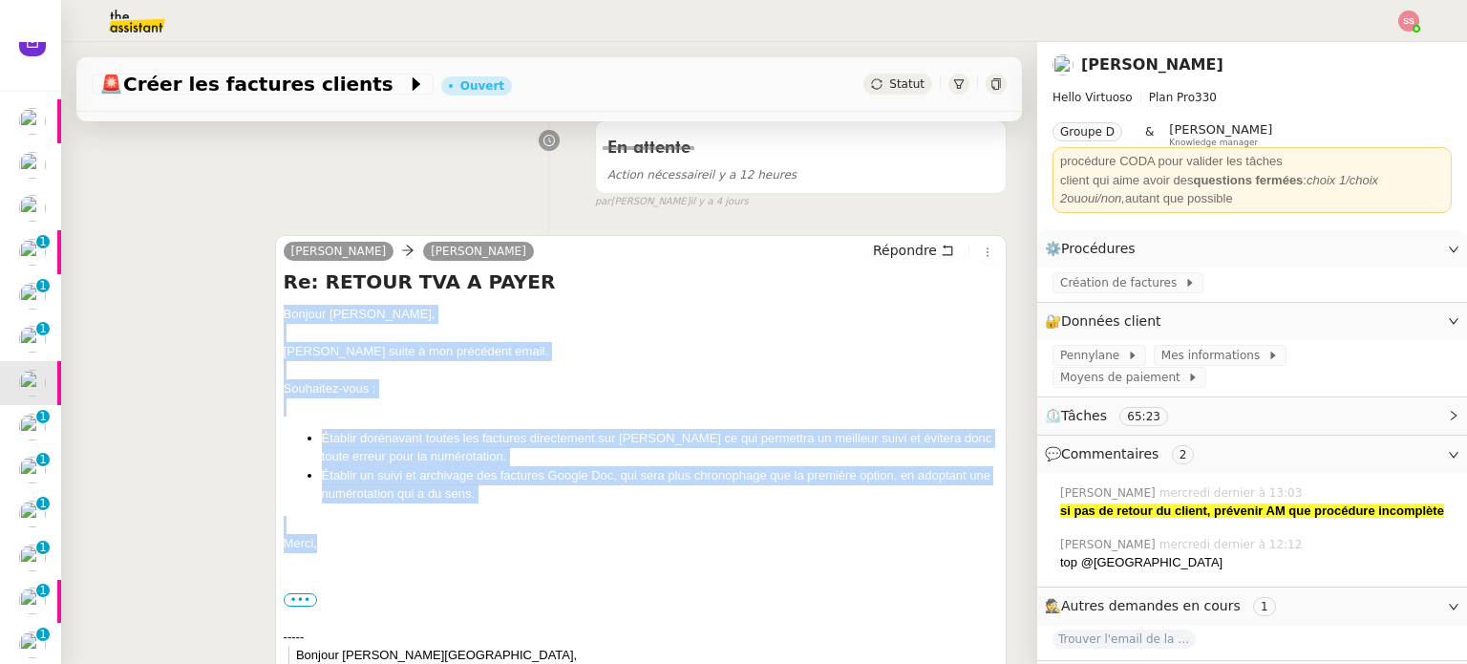
drag, startPoint x: 317, startPoint y: 513, endPoint x: 271, endPoint y: 319, distance: 199.3
copy div "[PERSON_NAME], [PERSON_NAME] suite à mon précédent email. Souhaitez-vous : Étab…"
click at [873, 255] on span "Répondre" at bounding box center [905, 250] width 64 height 19
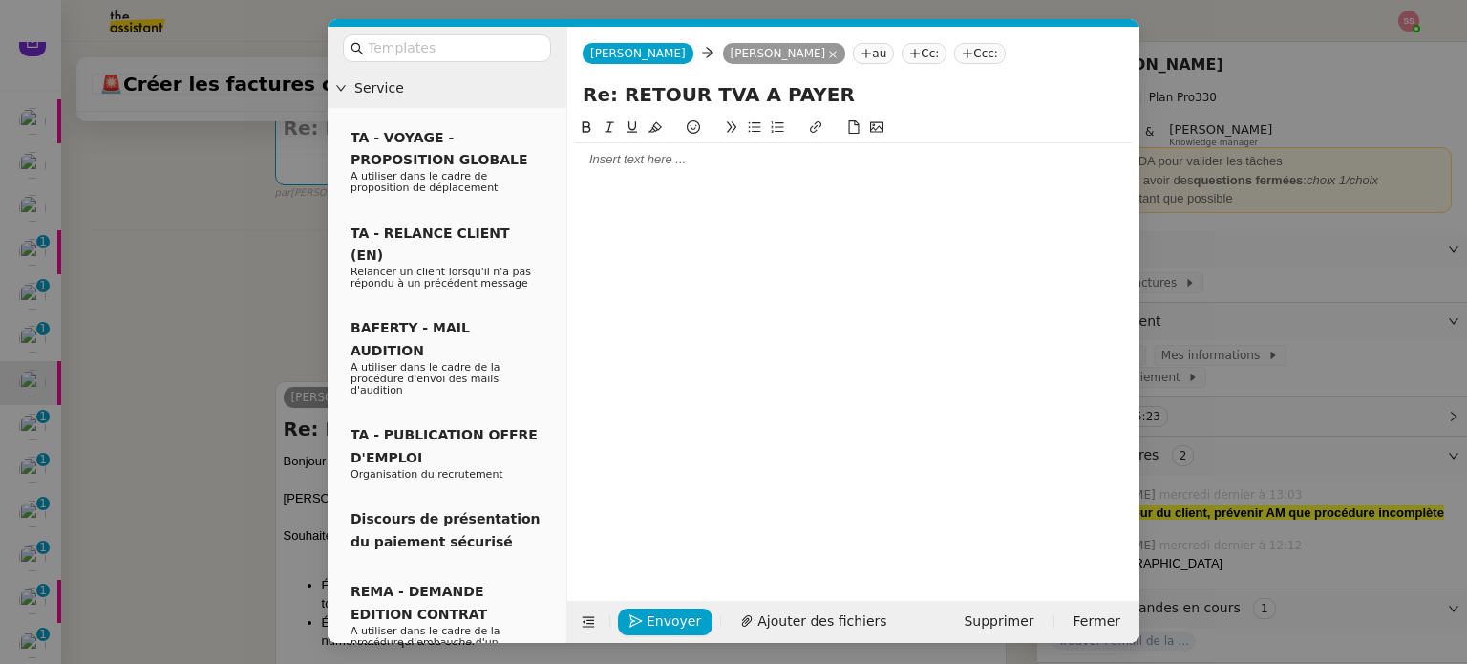
click at [634, 153] on div at bounding box center [853, 159] width 557 height 17
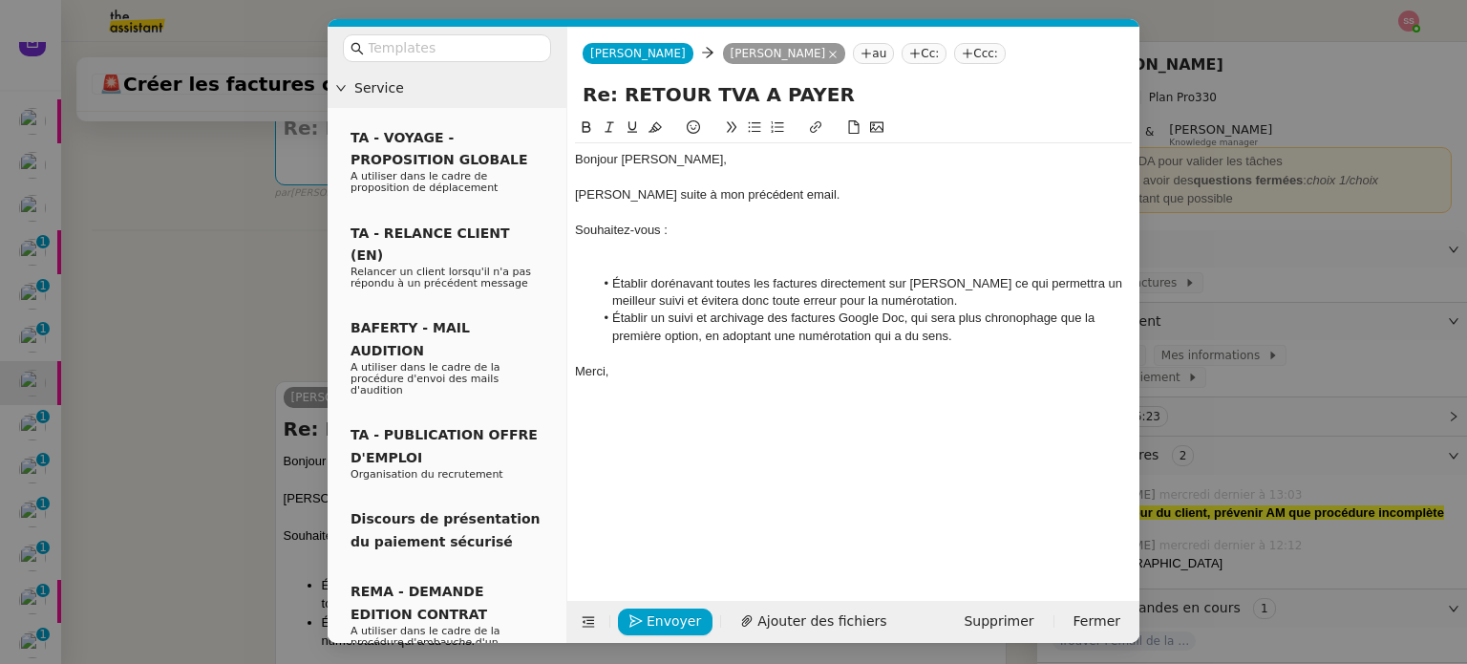
scroll to position [0, 0]
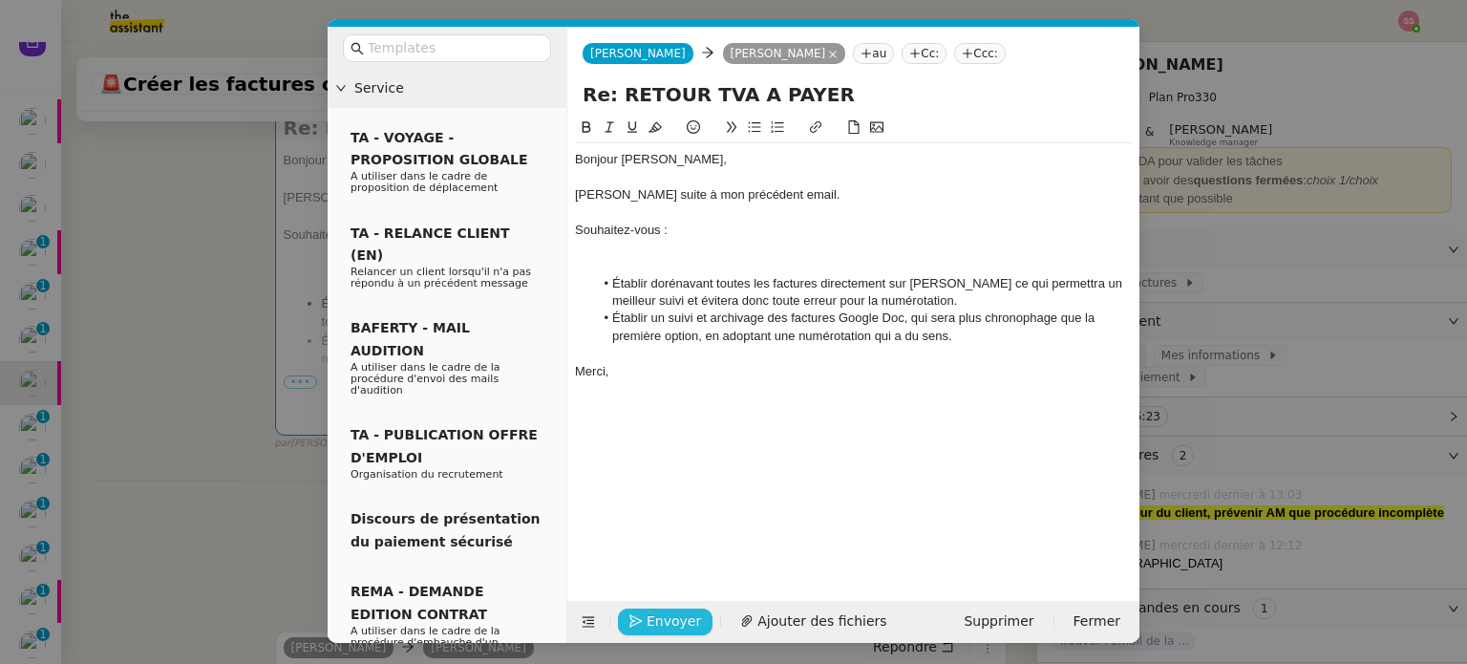
click at [655, 613] on span "Envoyer" at bounding box center [674, 621] width 54 height 22
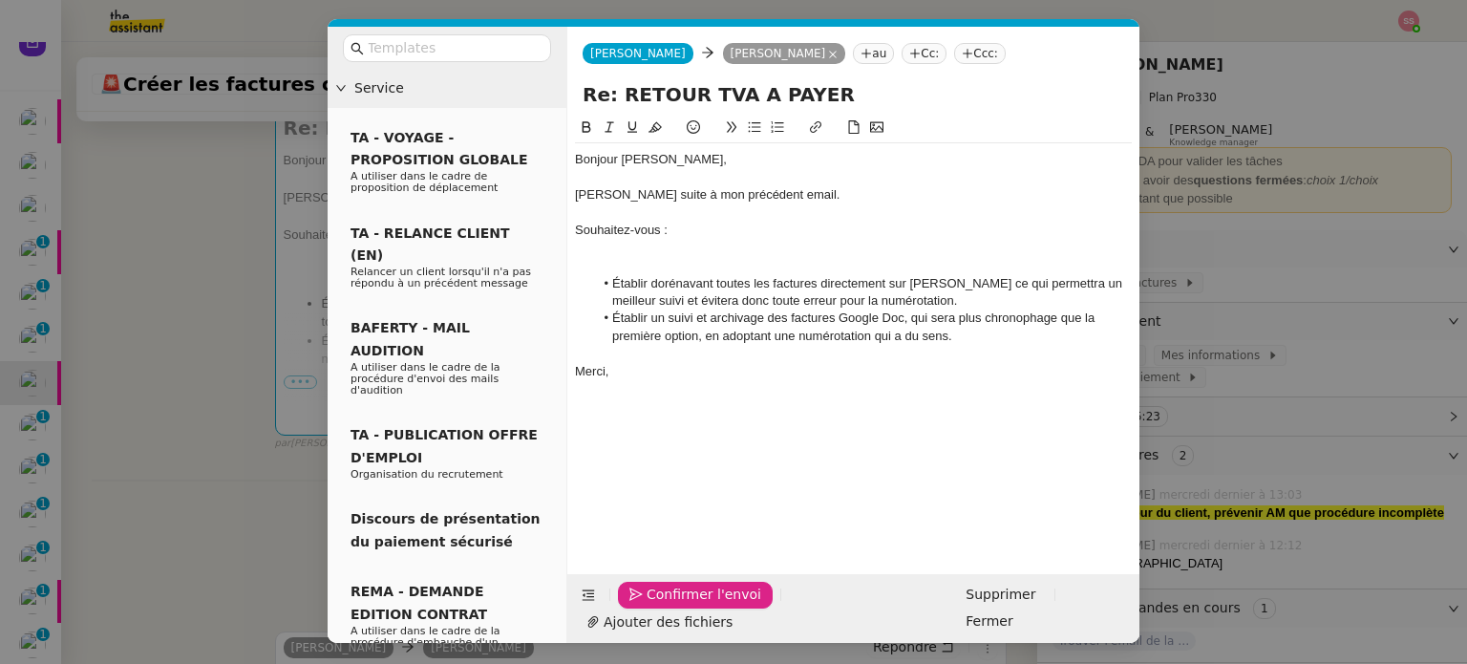
click at [655, 606] on span "Confirmer l'envoi" at bounding box center [704, 595] width 115 height 22
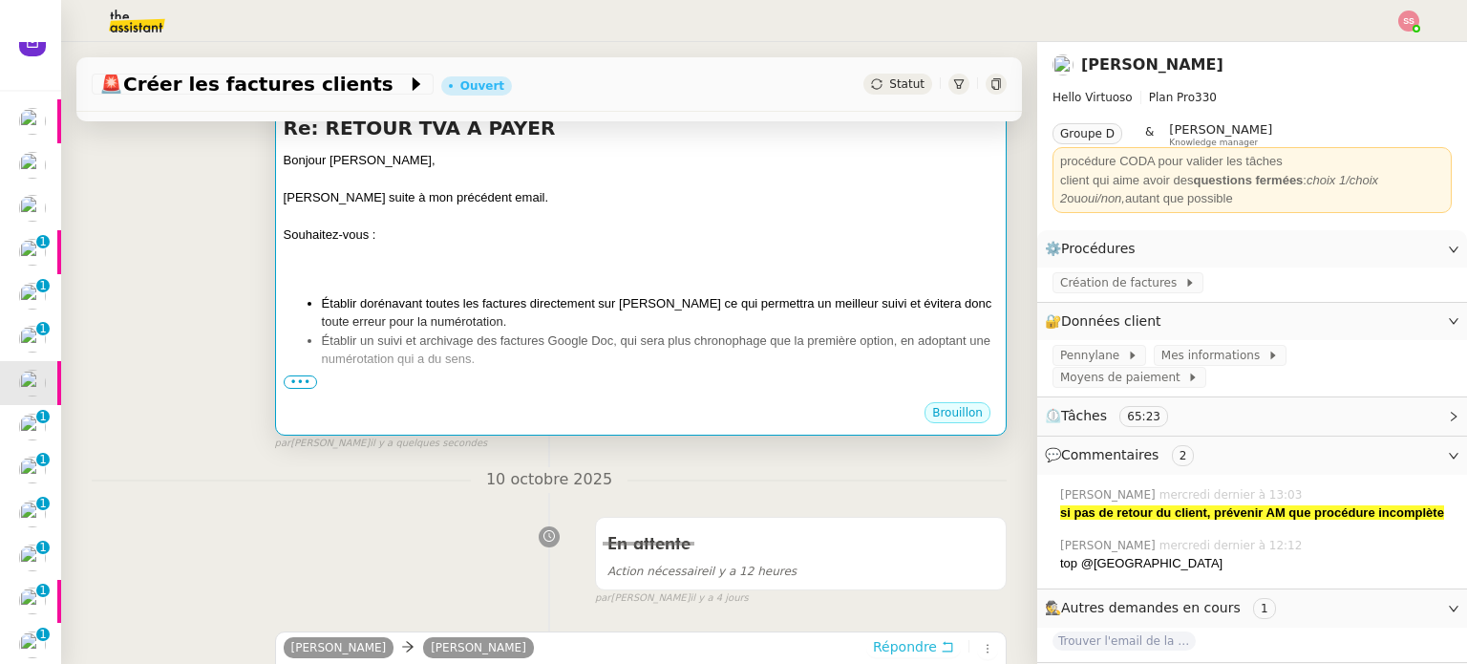
scroll to position [292, 0]
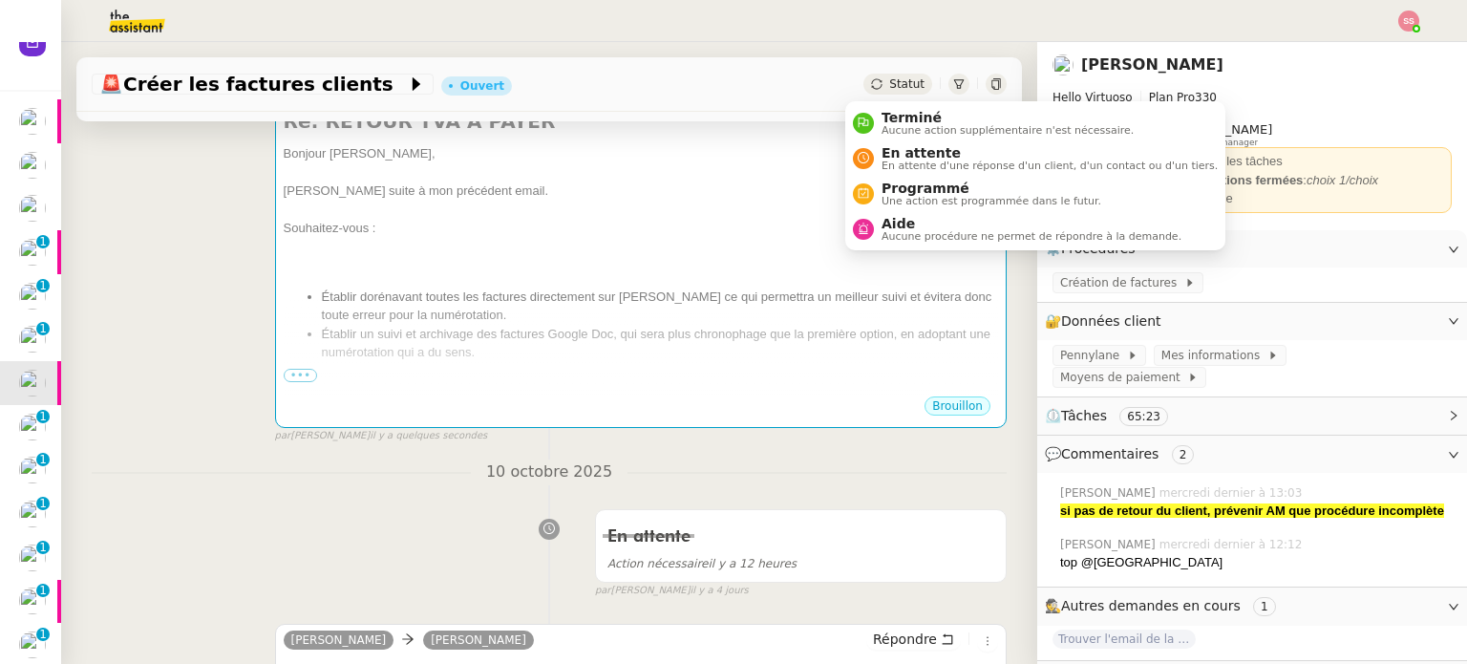
click at [889, 83] on span "Statut" at bounding box center [906, 83] width 35 height 13
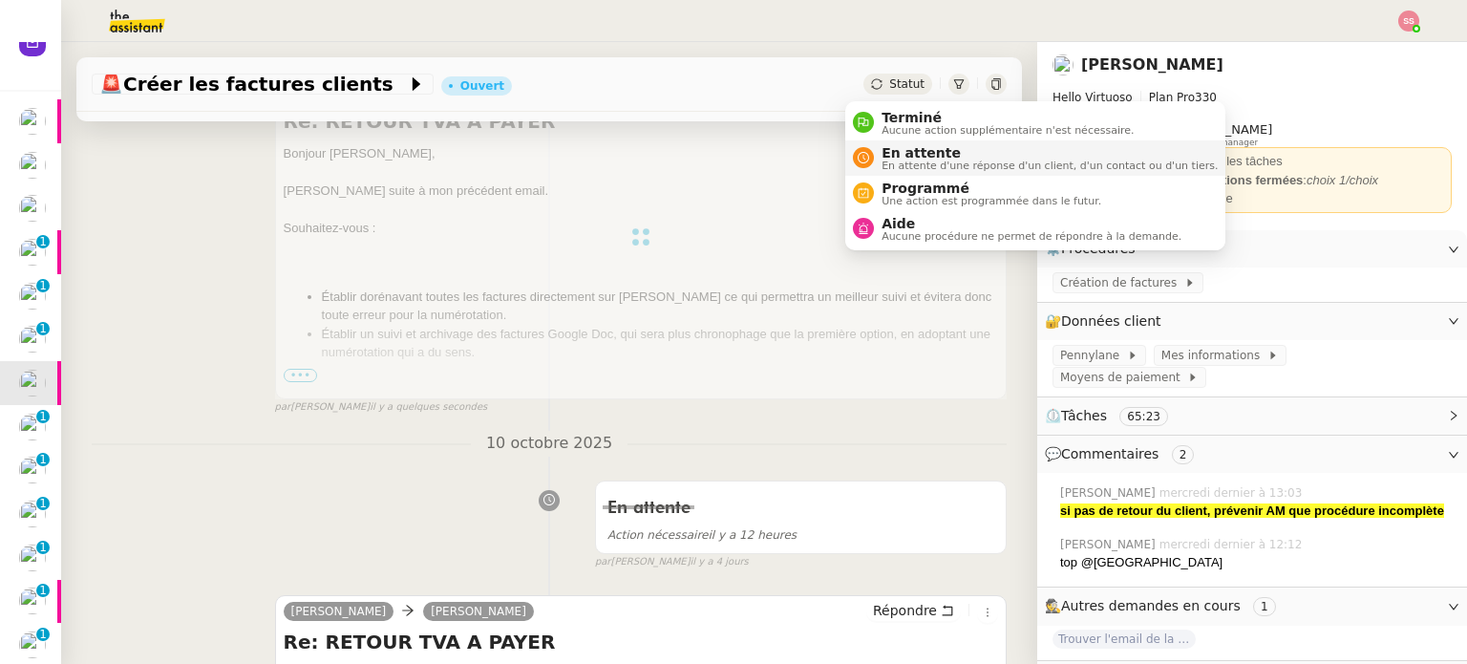
click at [900, 154] on span "En attente" at bounding box center [1050, 152] width 336 height 15
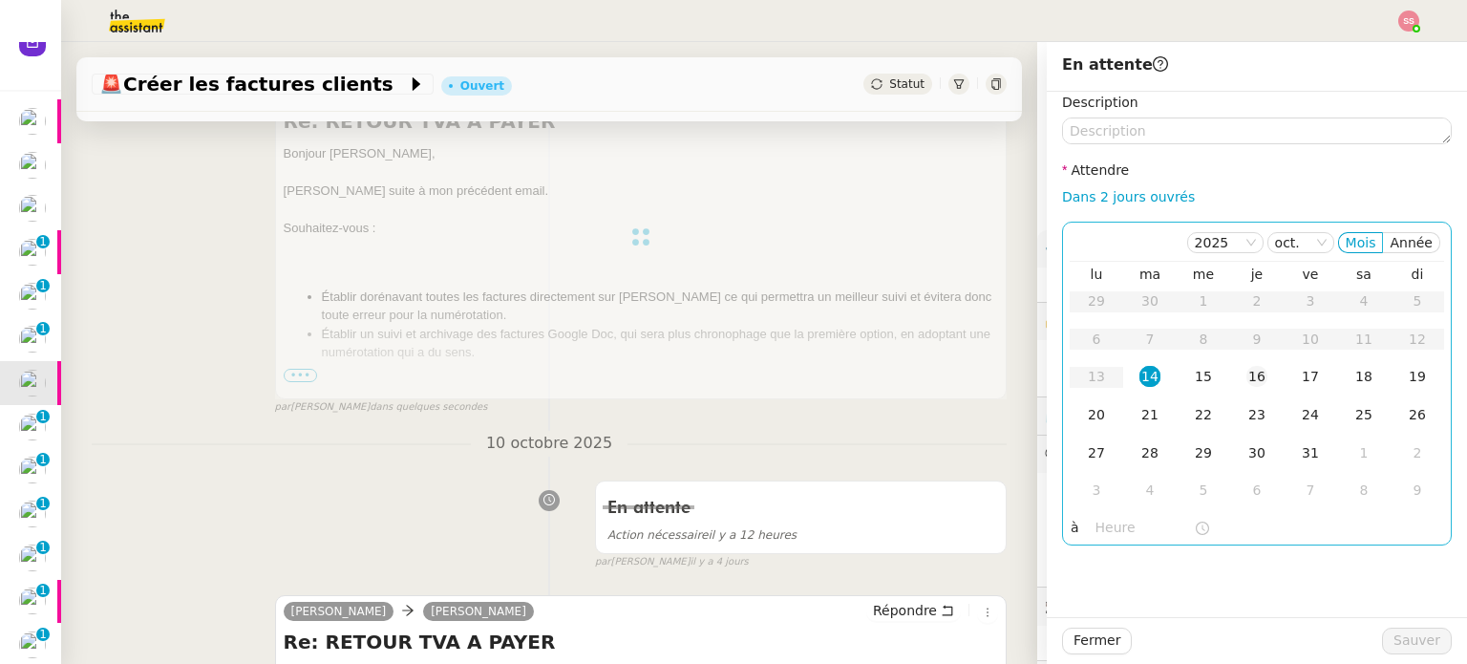
click at [1247, 369] on div "16" at bounding box center [1257, 376] width 21 height 21
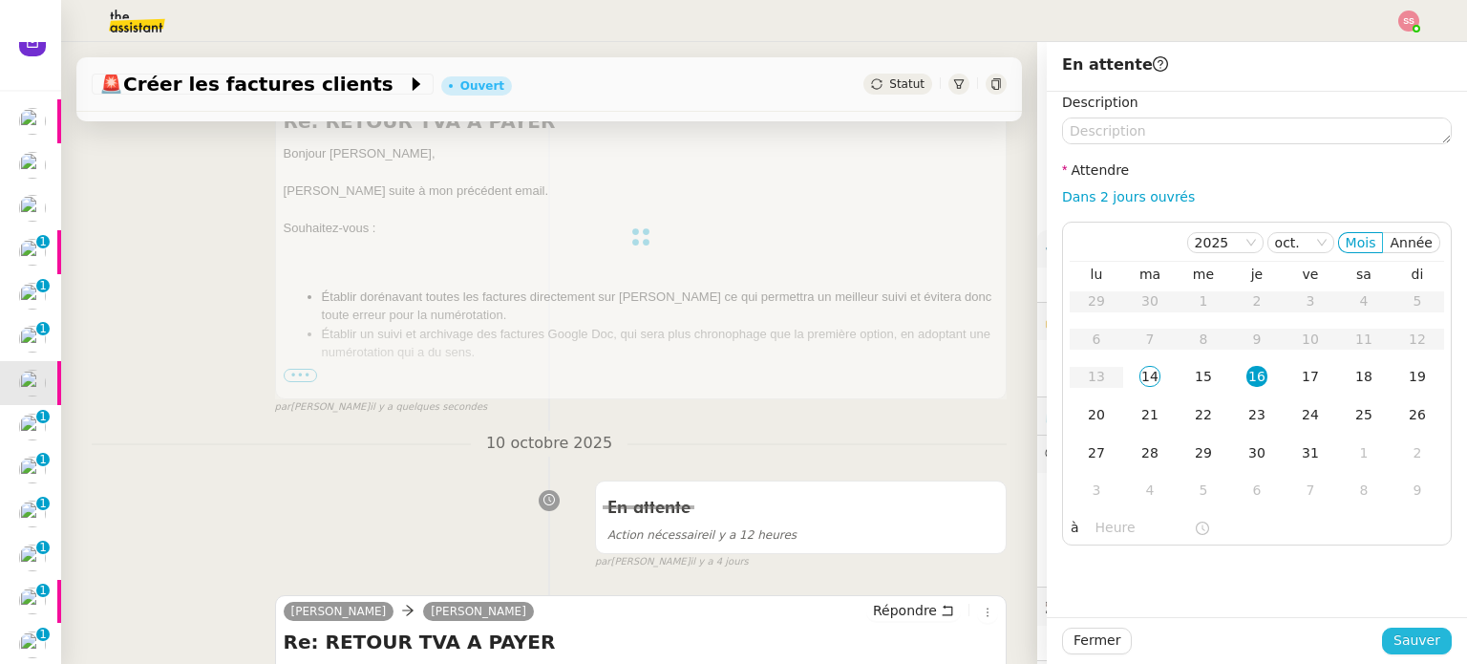
click at [1394, 634] on span "Sauver" at bounding box center [1417, 641] width 47 height 22
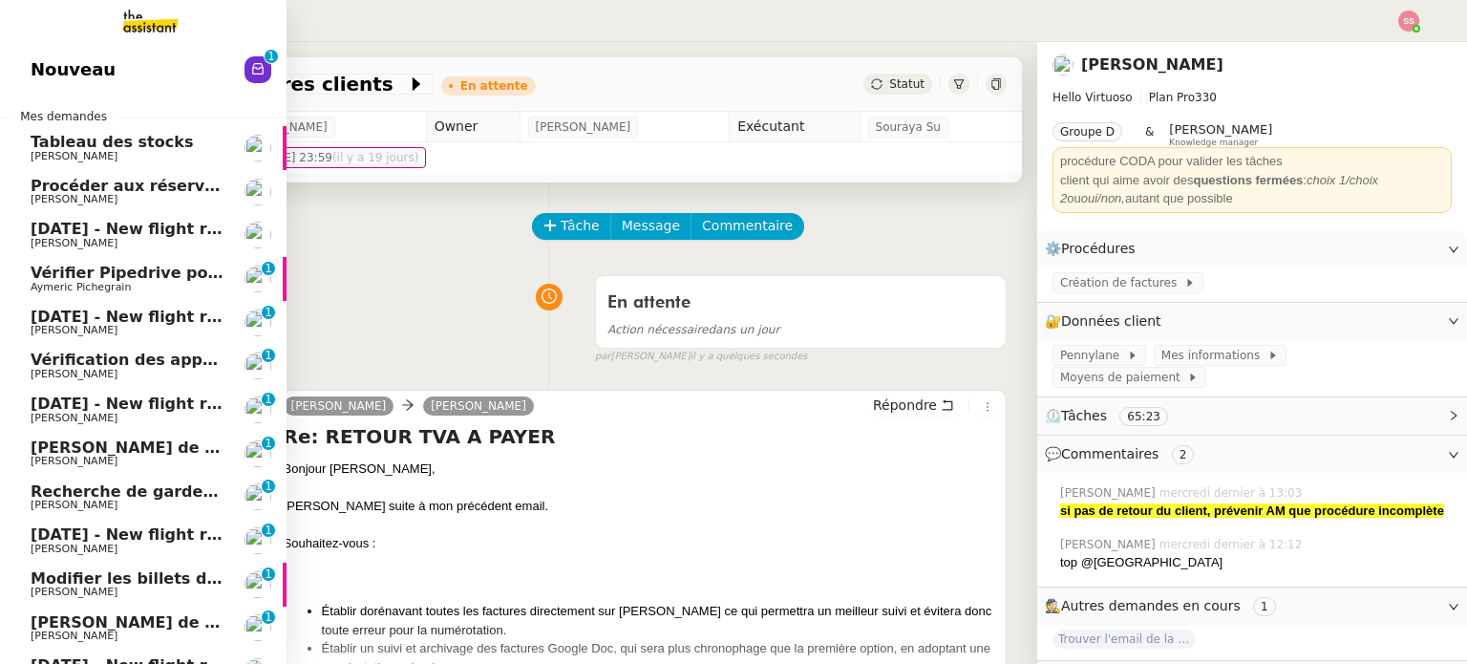
click at [124, 358] on span "Vérification des appels sortants - octobre 2025" at bounding box center [233, 360] width 405 height 18
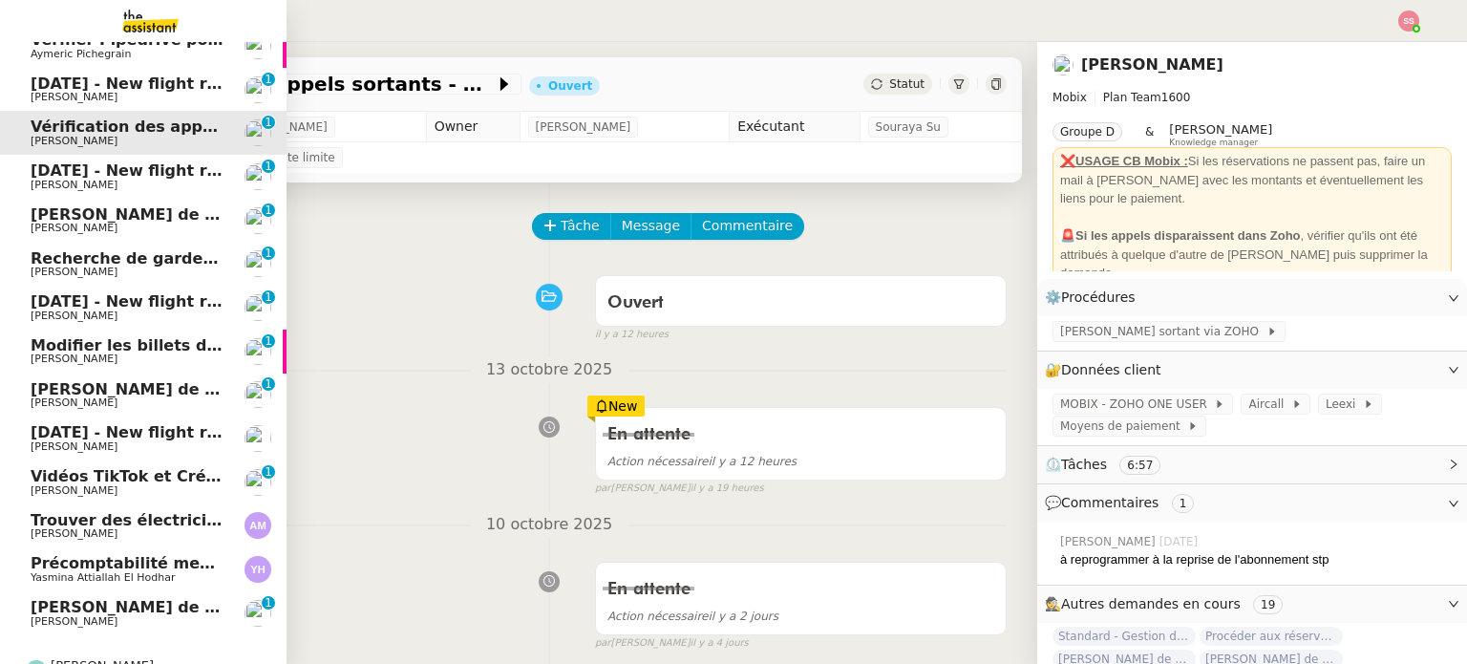
scroll to position [269, 0]
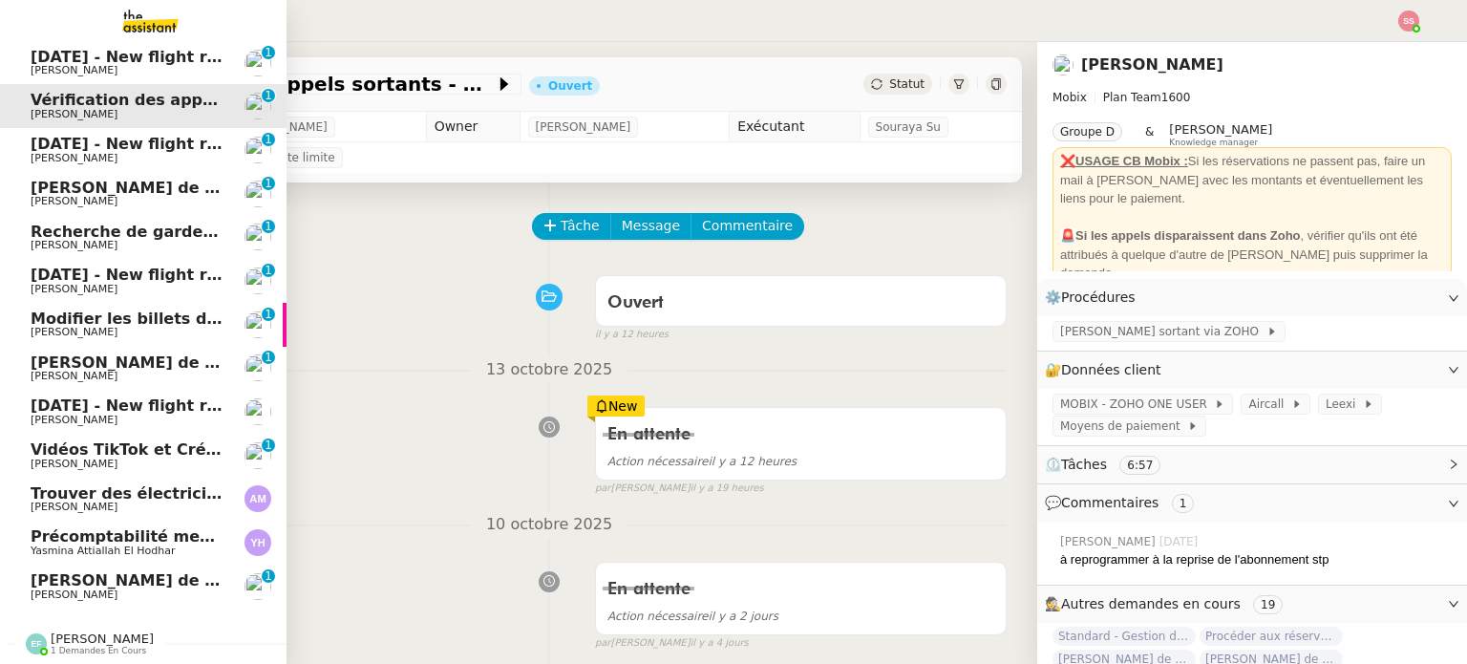
click at [164, 589] on span "[PERSON_NAME]" at bounding box center [127, 594] width 193 height 11
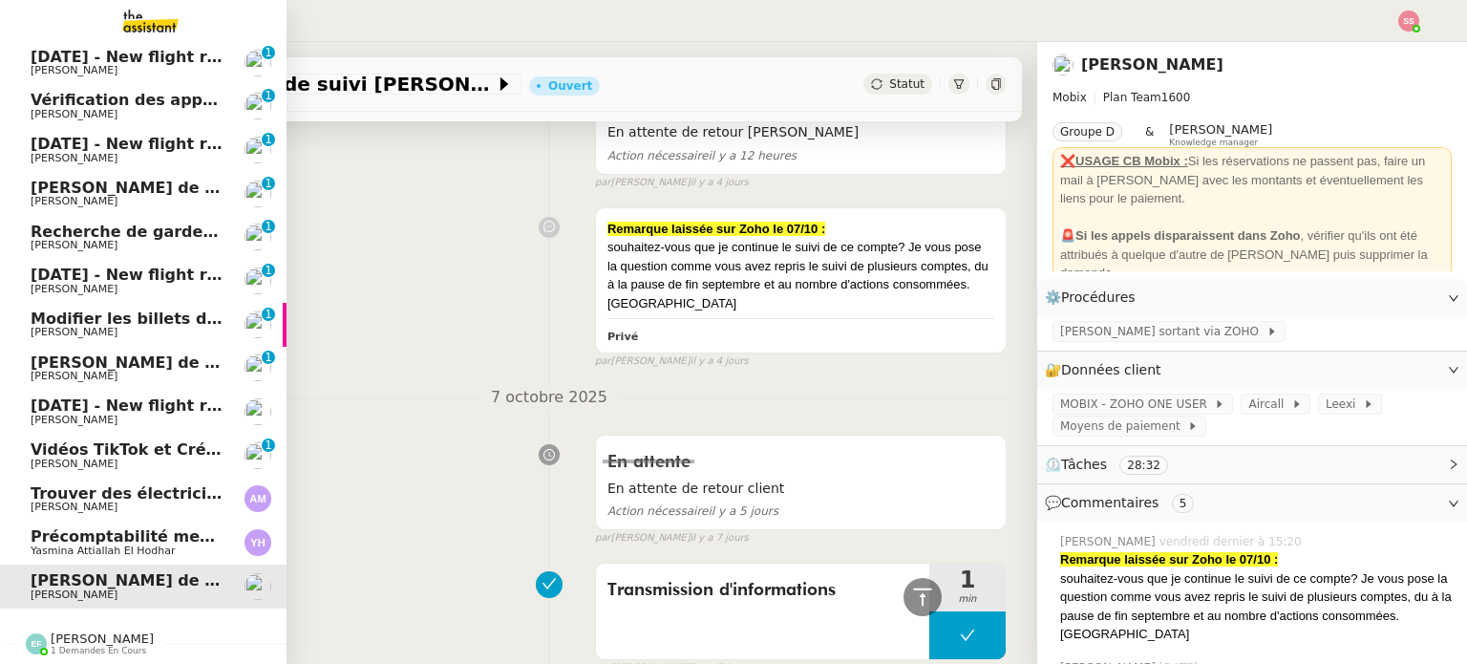
scroll to position [269, 0]
click at [115, 440] on span "Vidéos TikTok et Créatives META - octobre 2025" at bounding box center [236, 449] width 411 height 18
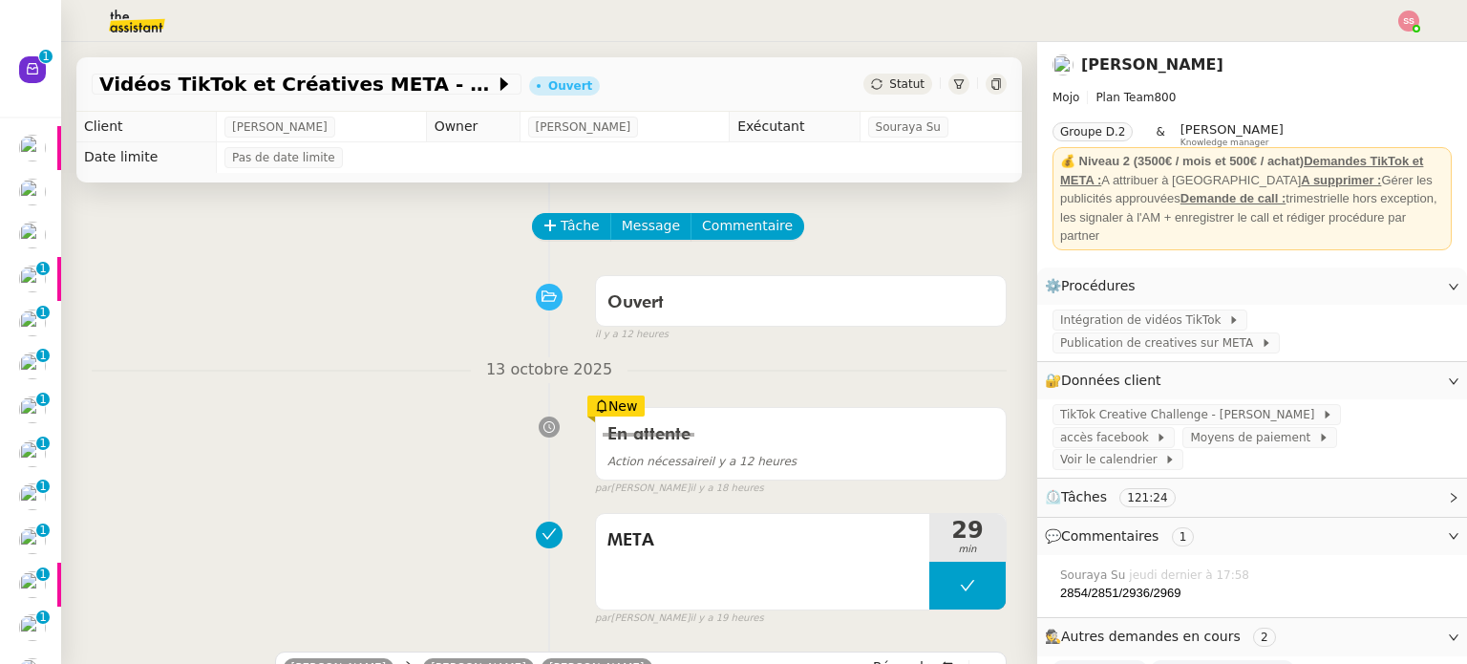
click at [1415, 21] on img at bounding box center [1409, 21] width 21 height 21
click at [1369, 54] on li "Suivi" at bounding box center [1357, 54] width 124 height 27
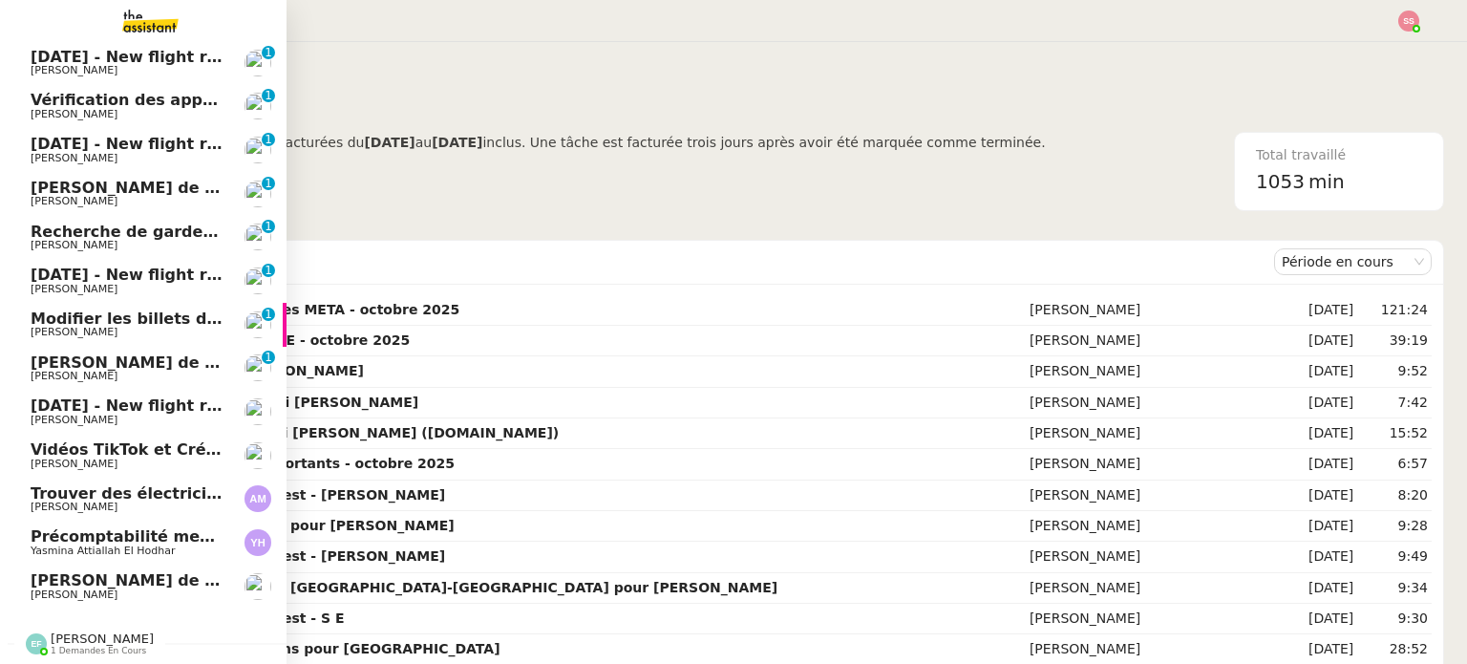
scroll to position [225, 0]
click at [66, 420] on link "[DATE] - New flight request - [PERSON_NAME]" at bounding box center [143, 412] width 287 height 44
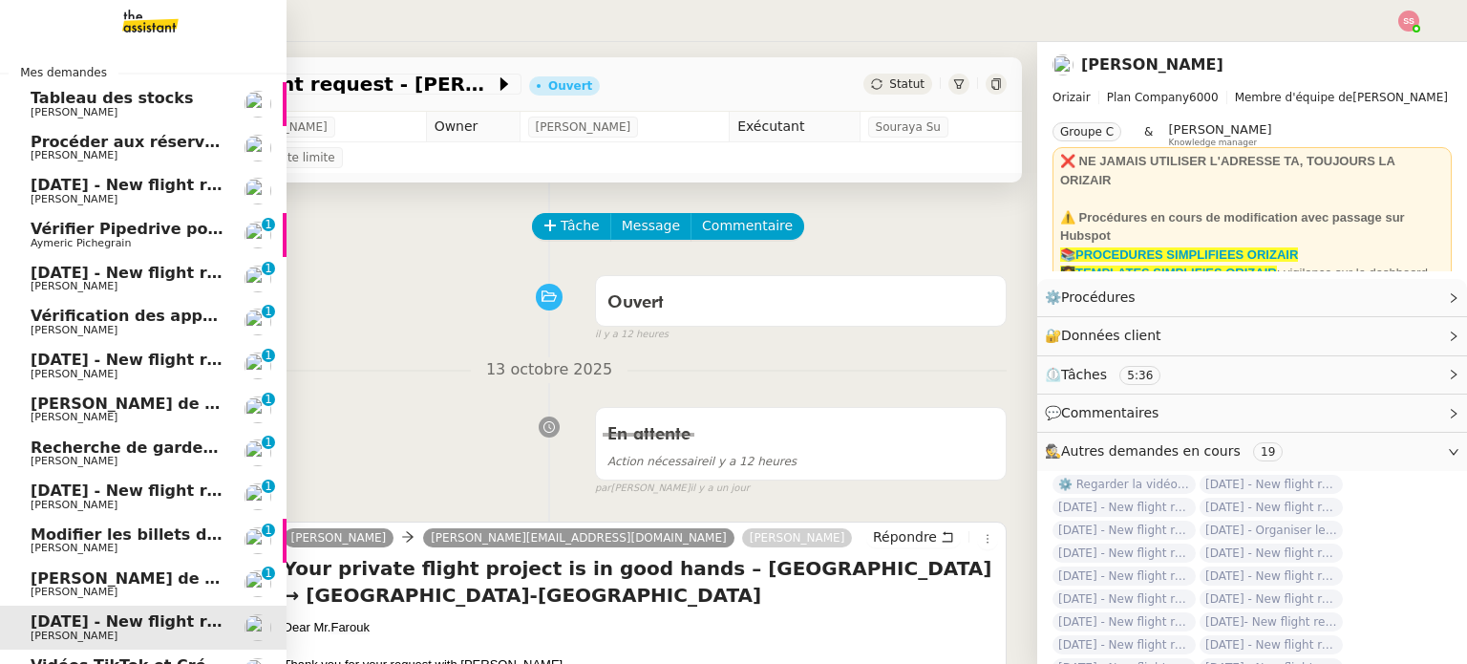
click at [118, 203] on span "[PERSON_NAME]" at bounding box center [127, 199] width 193 height 11
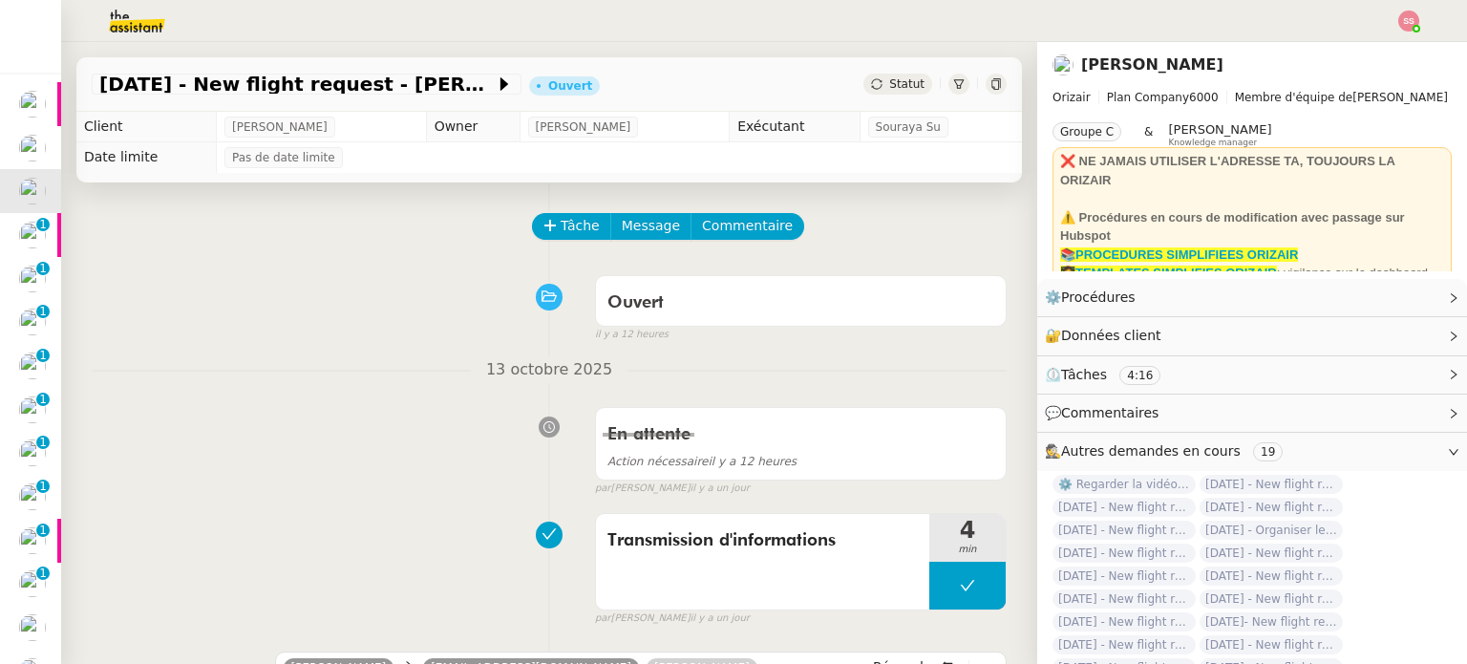
click at [555, 244] on div "Tâche Message Commentaire" at bounding box center [770, 236] width 473 height 46
click at [562, 231] on span "Tâche" at bounding box center [580, 226] width 39 height 22
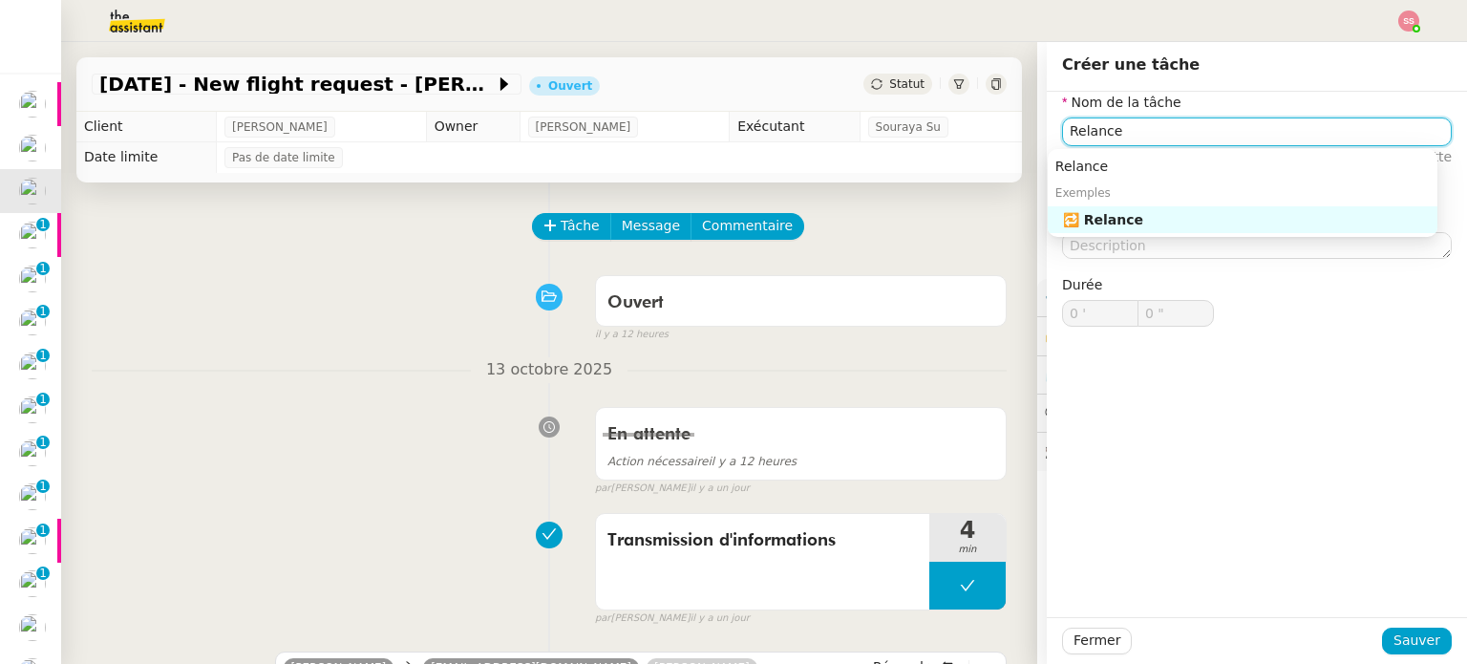
click at [1160, 206] on nz-auto-option "🔁 Relance" at bounding box center [1243, 219] width 390 height 27
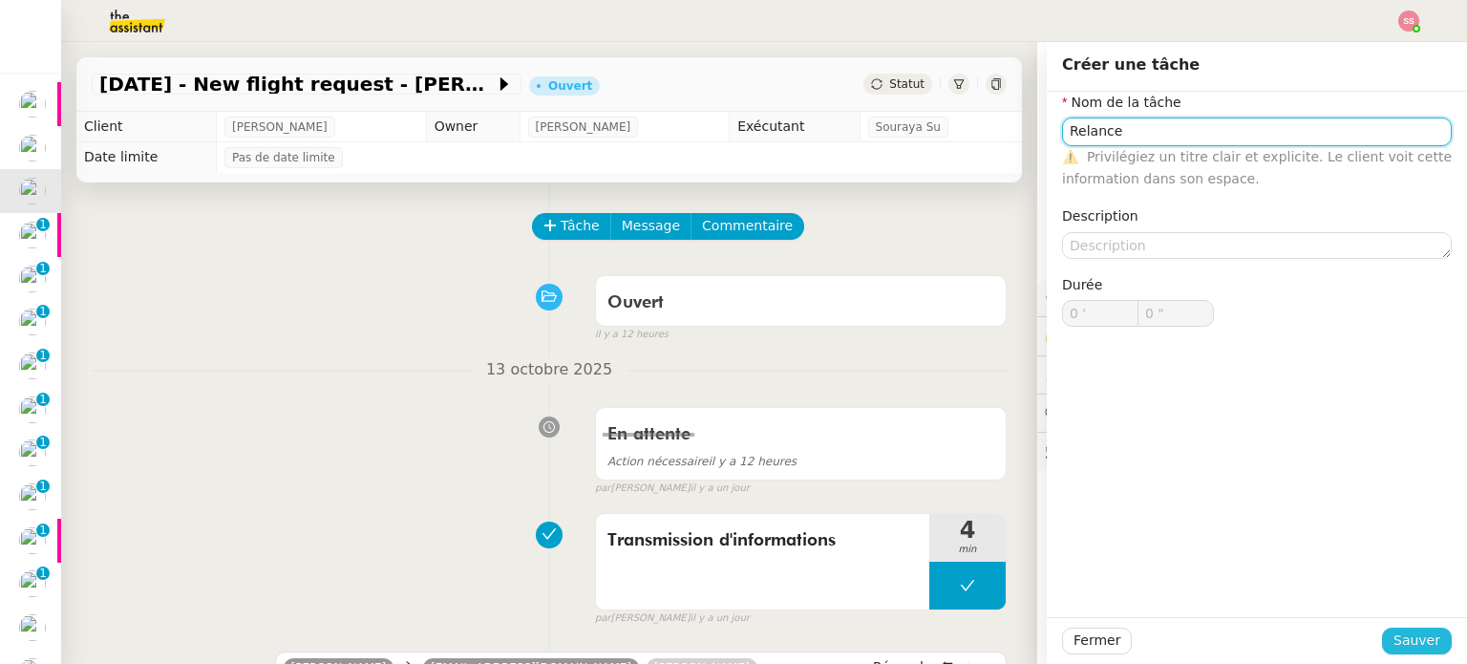
type input "Relance"
click at [1394, 634] on span "Sauver" at bounding box center [1417, 641] width 47 height 22
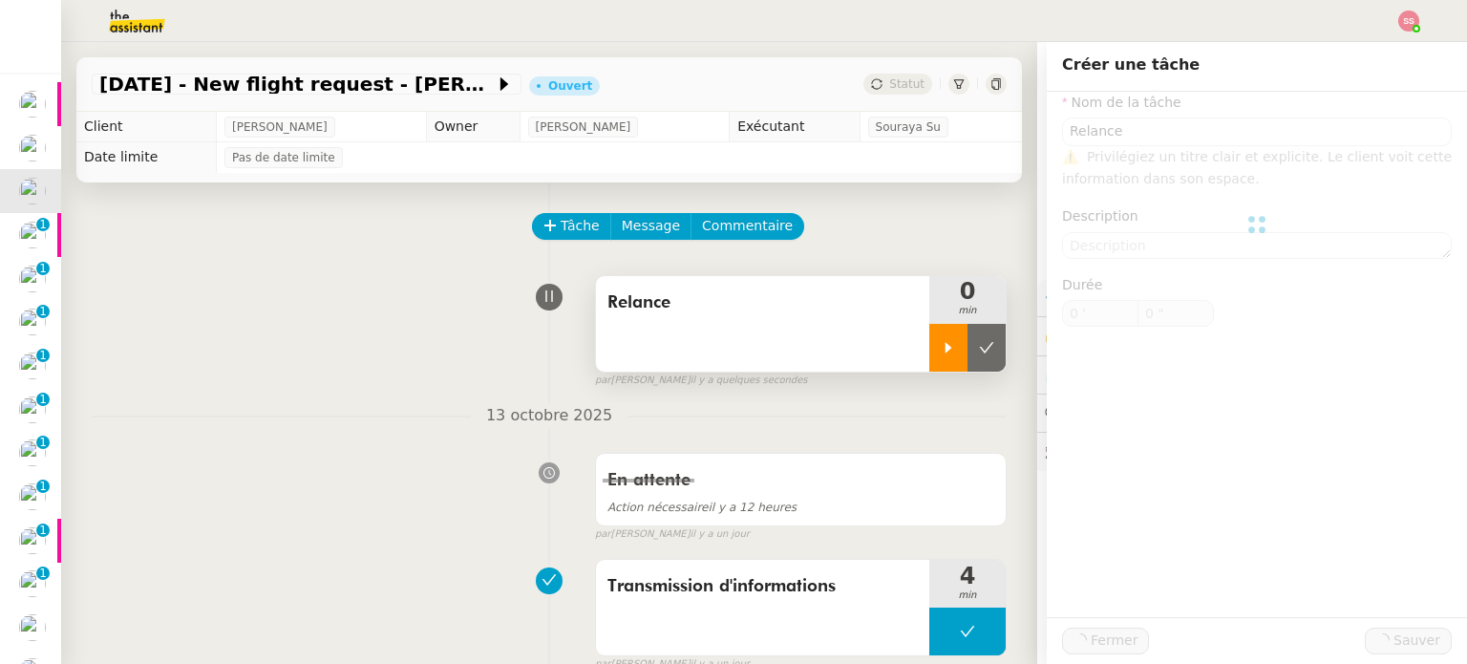
click at [946, 347] on icon at bounding box center [949, 347] width 7 height 11
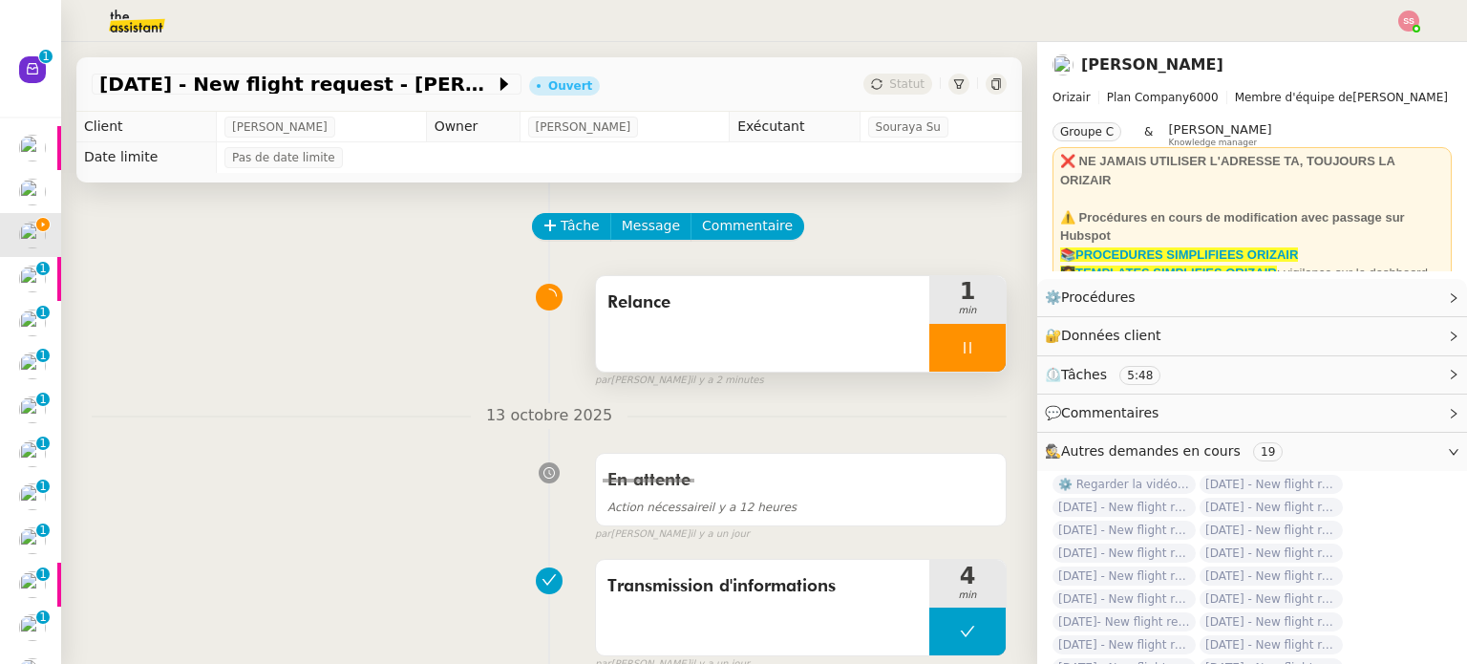
scroll to position [478, 0]
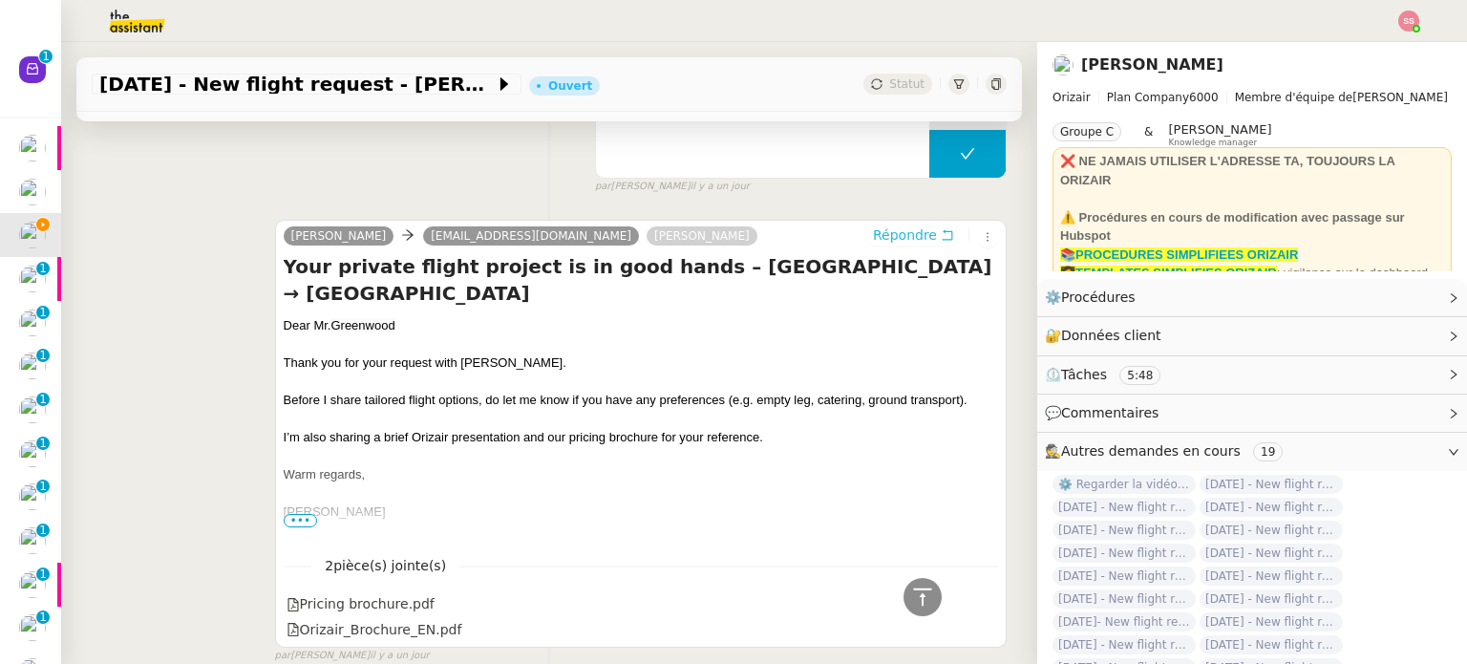
click at [866, 236] on button "Répondre" at bounding box center [913, 235] width 95 height 21
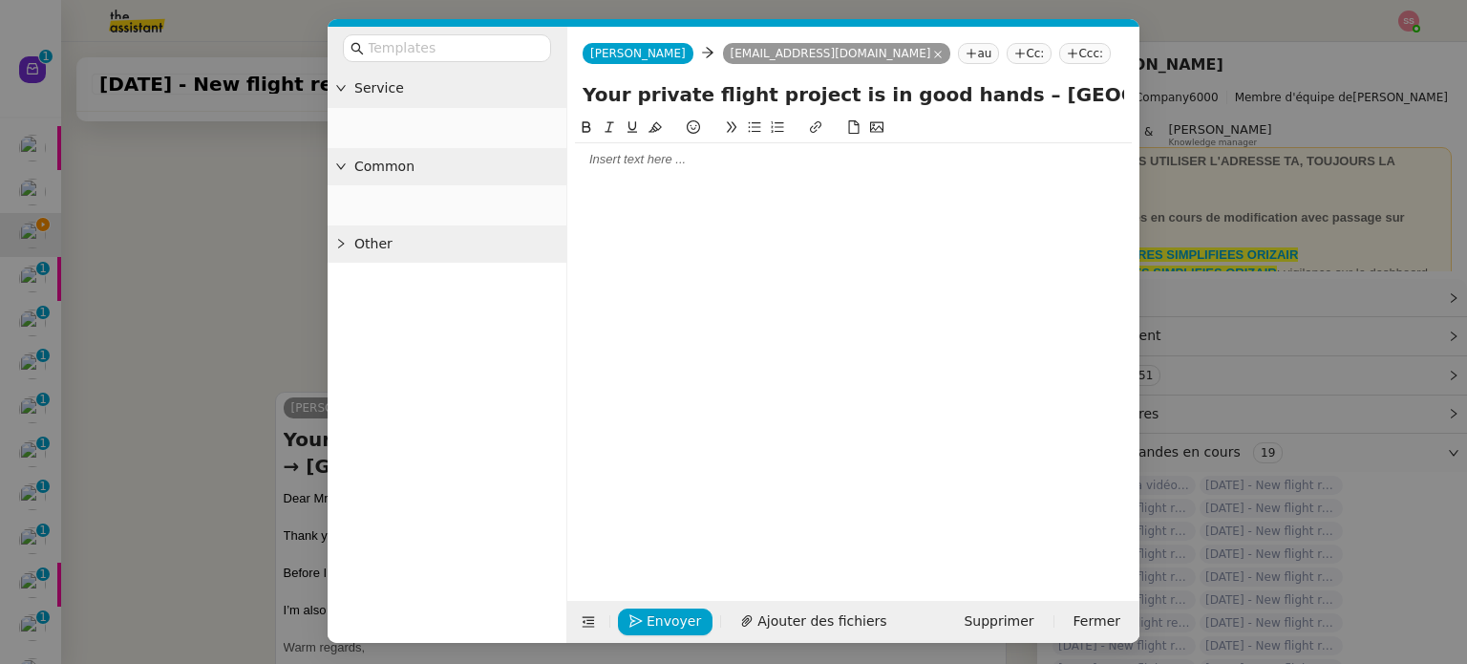
scroll to position [651, 0]
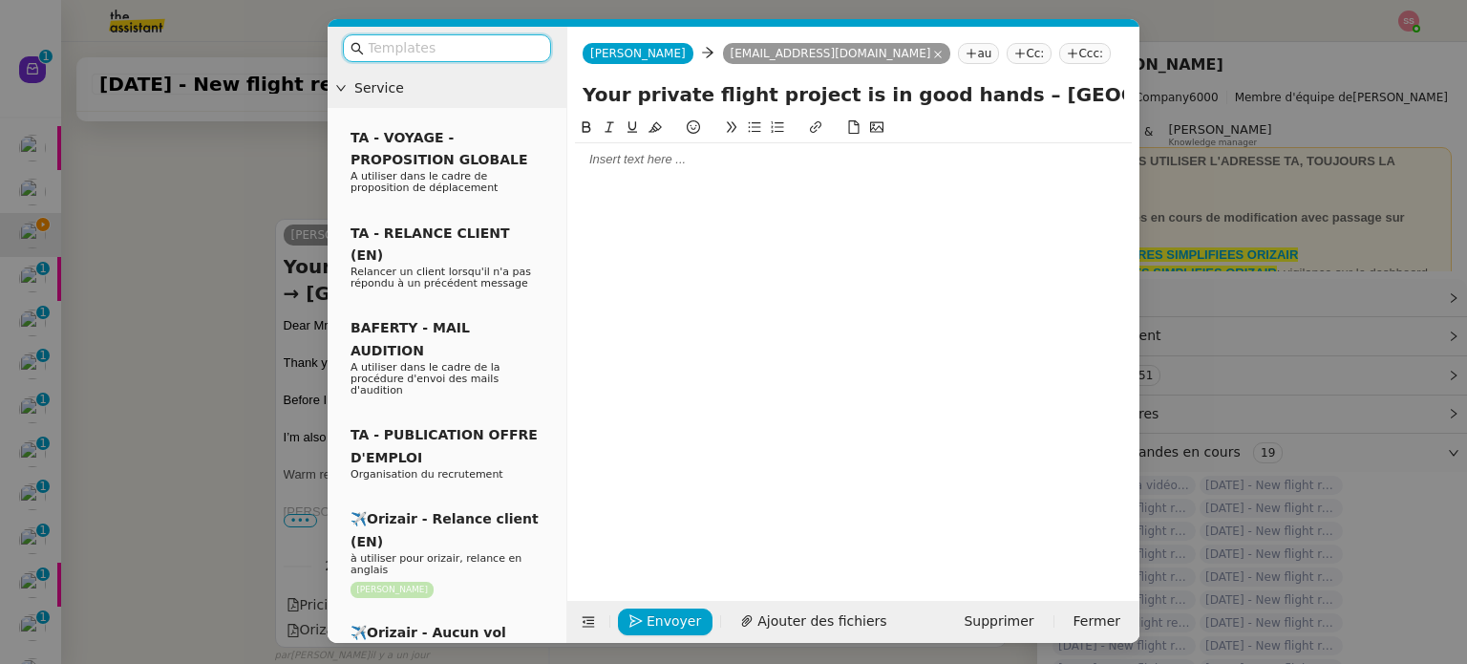
click at [466, 50] on input "text" at bounding box center [454, 48] width 172 height 22
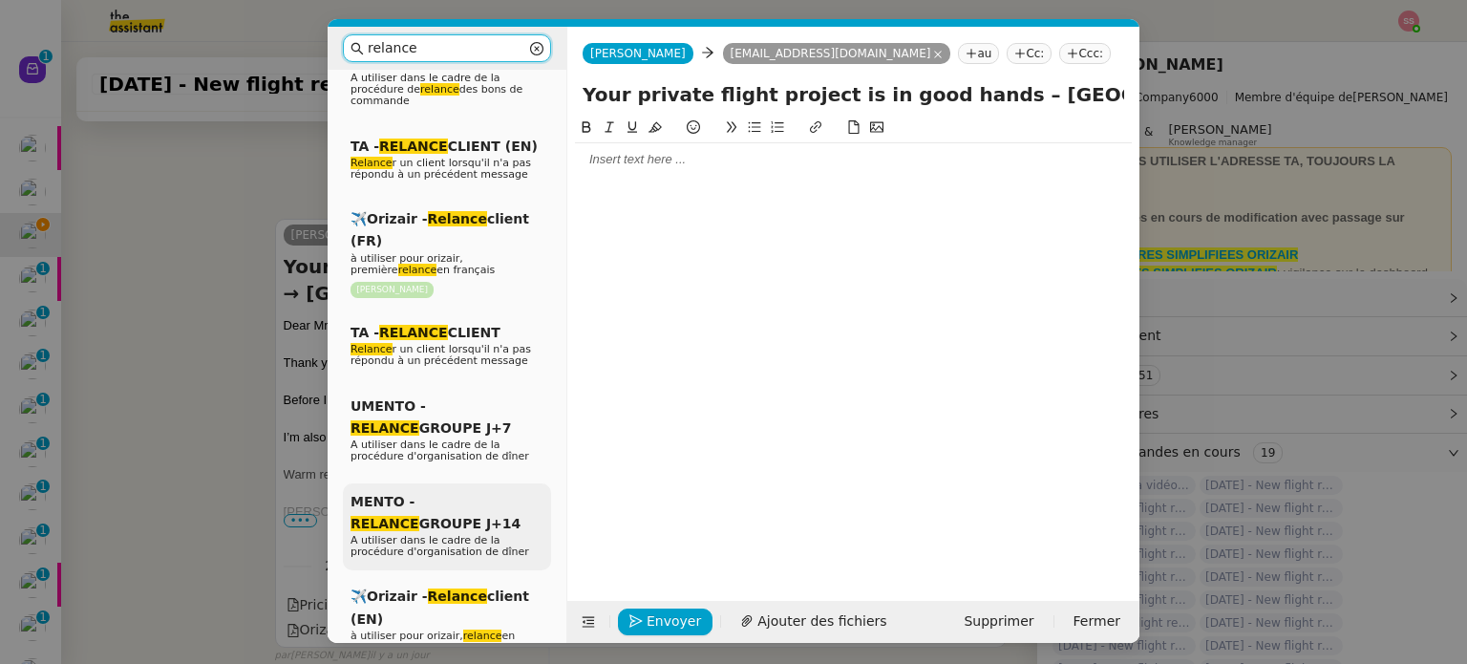
scroll to position [287, 0]
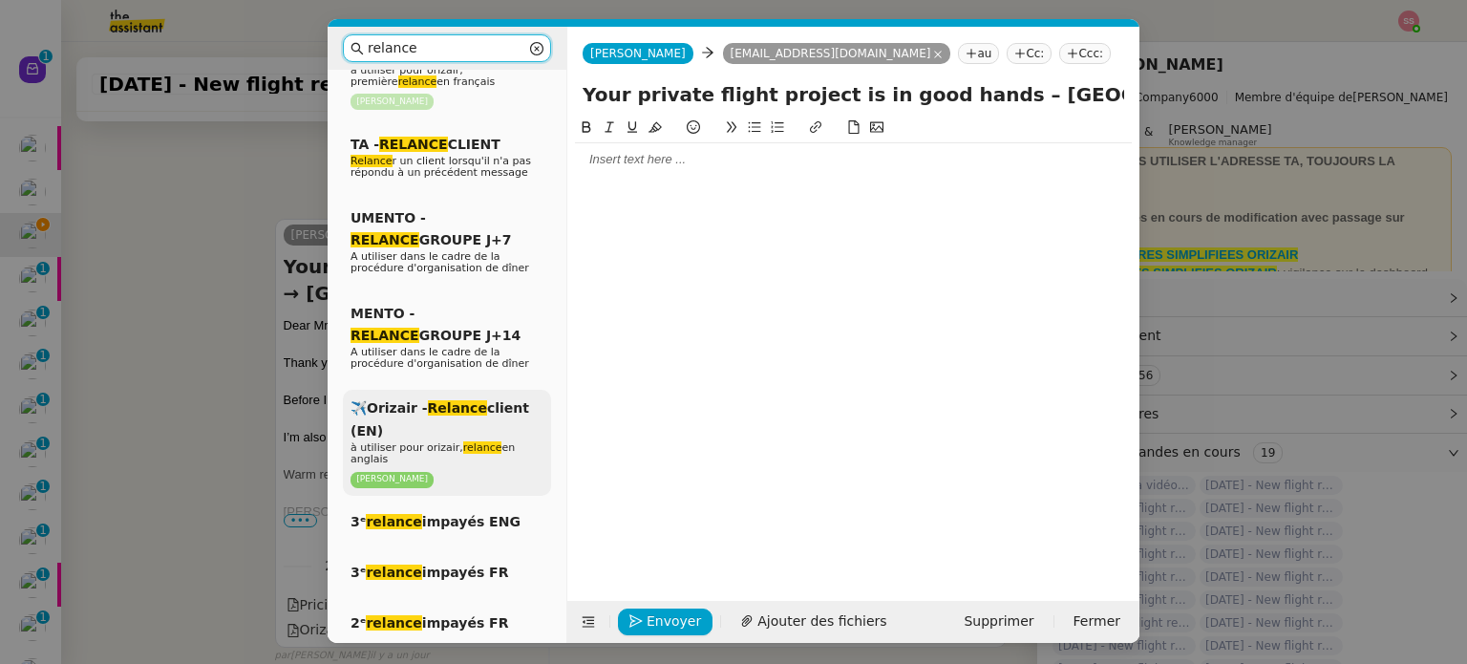
type input "relance"
click at [463, 441] on em "relance" at bounding box center [482, 447] width 39 height 12
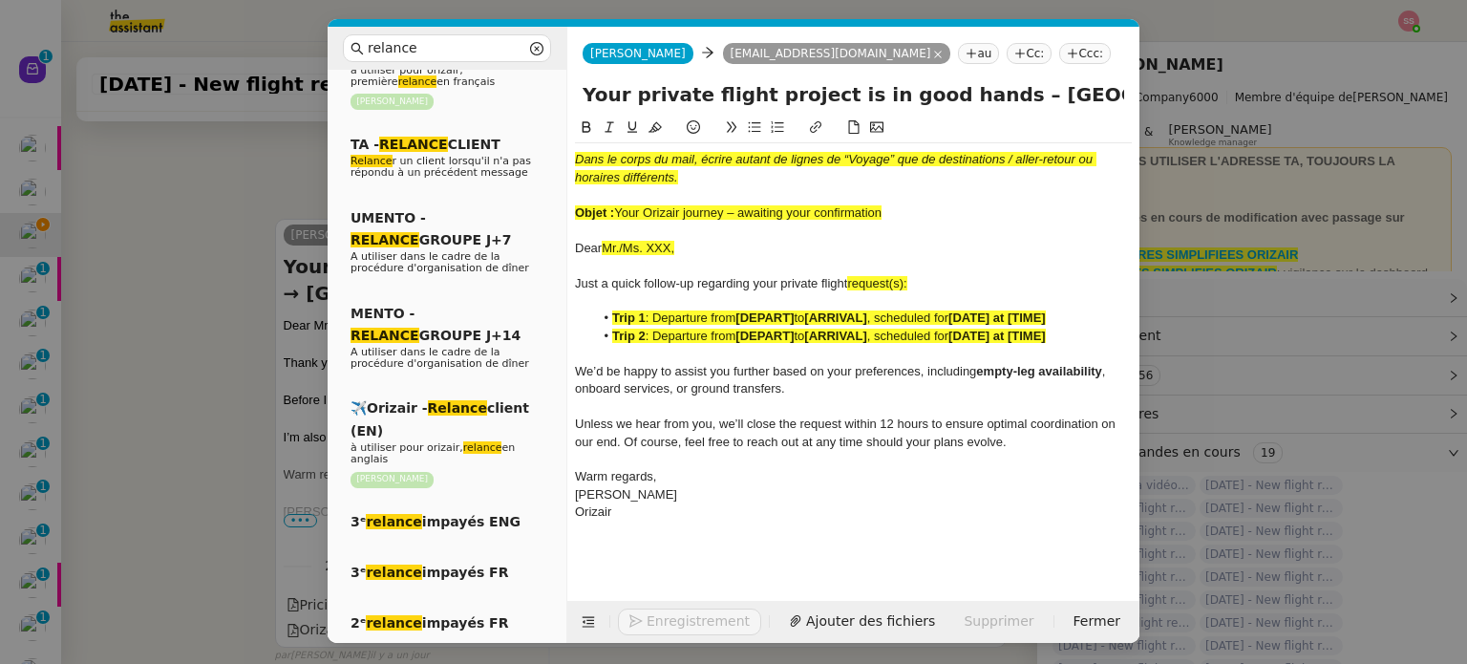
scroll to position [874, 0]
drag, startPoint x: 620, startPoint y: 211, endPoint x: 909, endPoint y: 221, distance: 289.6
click at [909, 221] on div "Objet : Your Orizair journey – awaiting your confirmation" at bounding box center [853, 212] width 557 height 17
copy span "Your Orizair journey – awaiting your confirmation"
drag, startPoint x: 963, startPoint y: 102, endPoint x: 555, endPoint y: 96, distance: 408.0
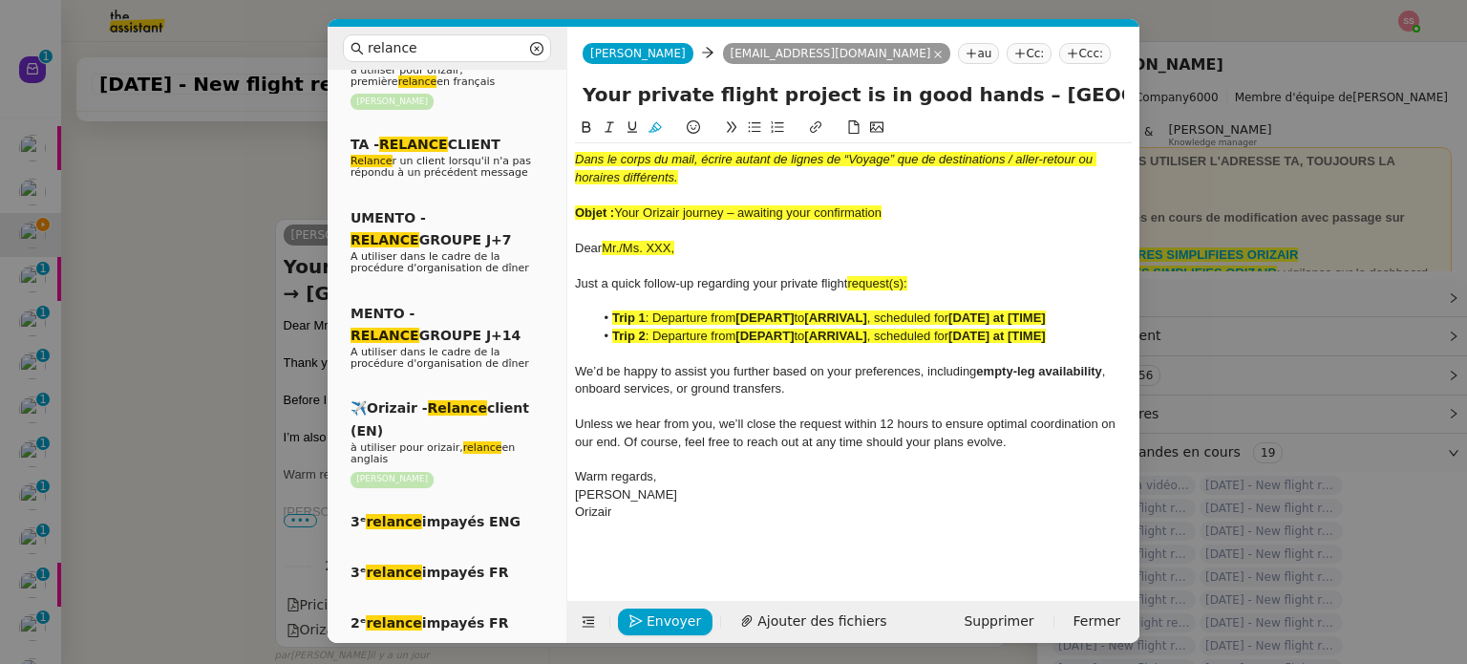
click at [555, 96] on nz-layout "relance Service Relance Bon de Commande LBP A utiliser dans le cadre de la proc…" at bounding box center [734, 335] width 812 height 616
paste input "Orizair journey – awaiting your confirmation"
type input "Your Orizair journey – awaiting your confirmation – [GEOGRAPHIC_DATA] → [GEOGRA…"
drag, startPoint x: 913, startPoint y: 209, endPoint x: 558, endPoint y: 145, distance: 361.1
click at [558, 145] on nz-layout "relance Service Relance Bon de Commande LBP A utiliser dans le cadre de la proc…" at bounding box center [734, 335] width 812 height 616
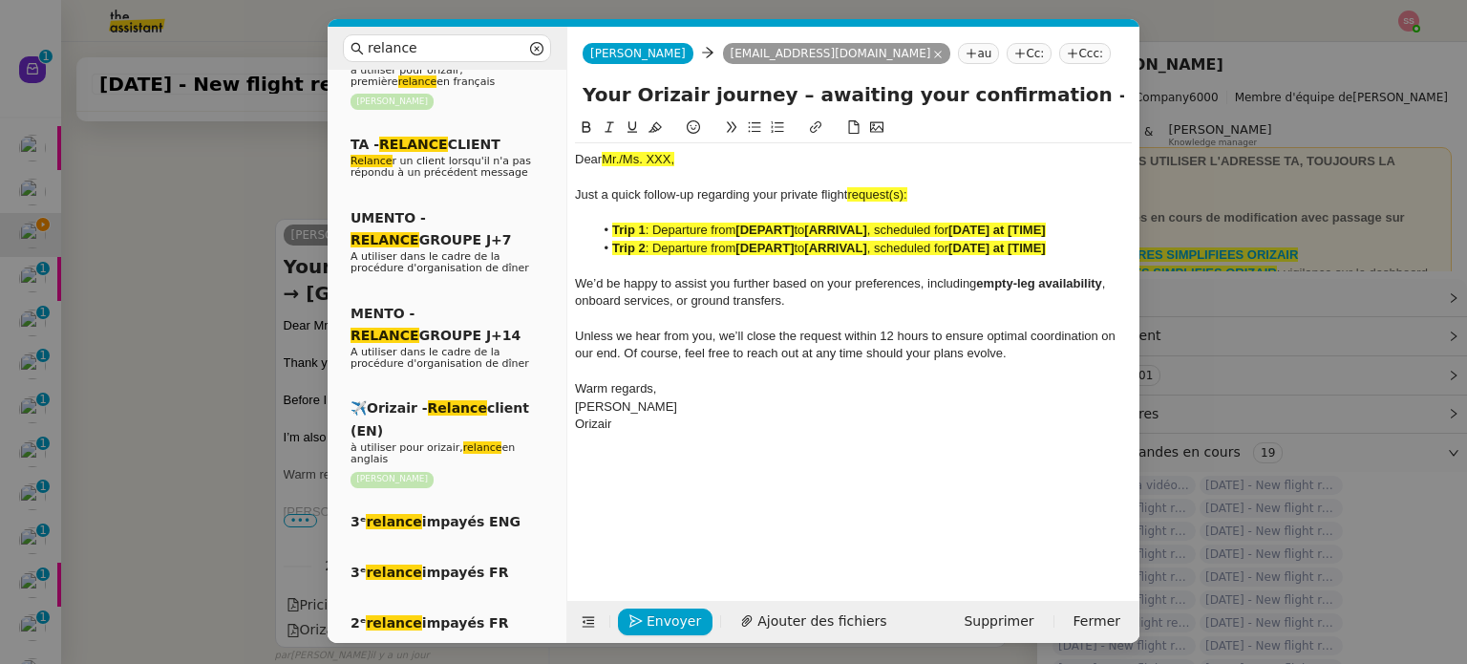
click at [257, 286] on nz-modal-container "relance Service Relance Bon de Commande LBP A utiliser dans le cadre de la proc…" at bounding box center [733, 332] width 1467 height 664
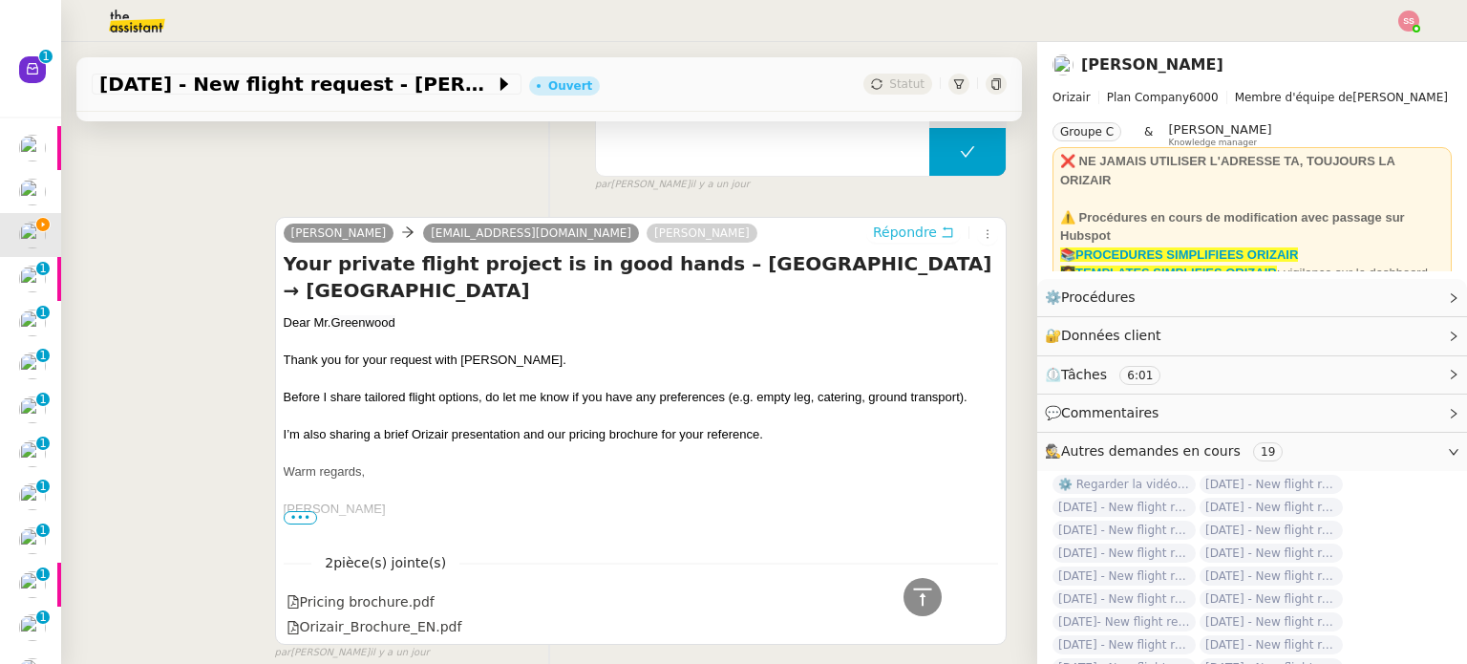
scroll to position [872, 0]
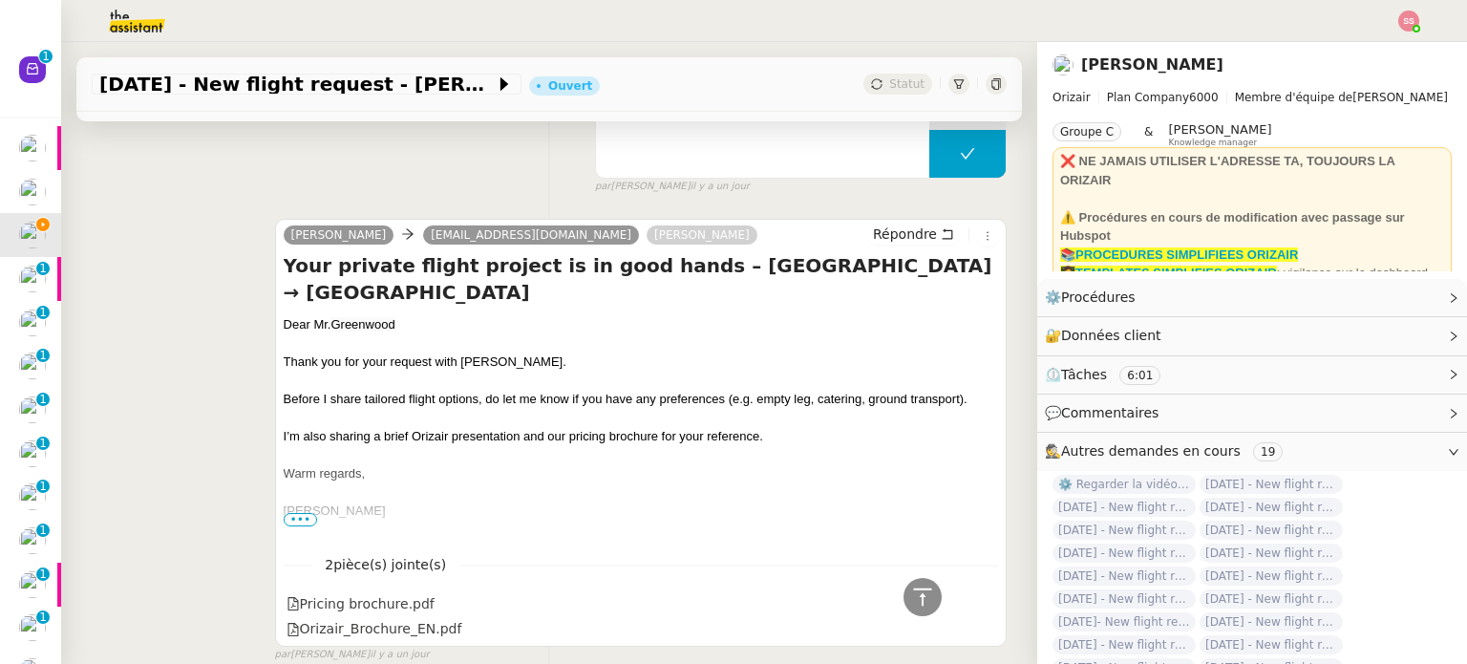
click at [314, 324] on div "Dear [PERSON_NAME]" at bounding box center [641, 324] width 715 height 19
copy div "Dear [PERSON_NAME]"
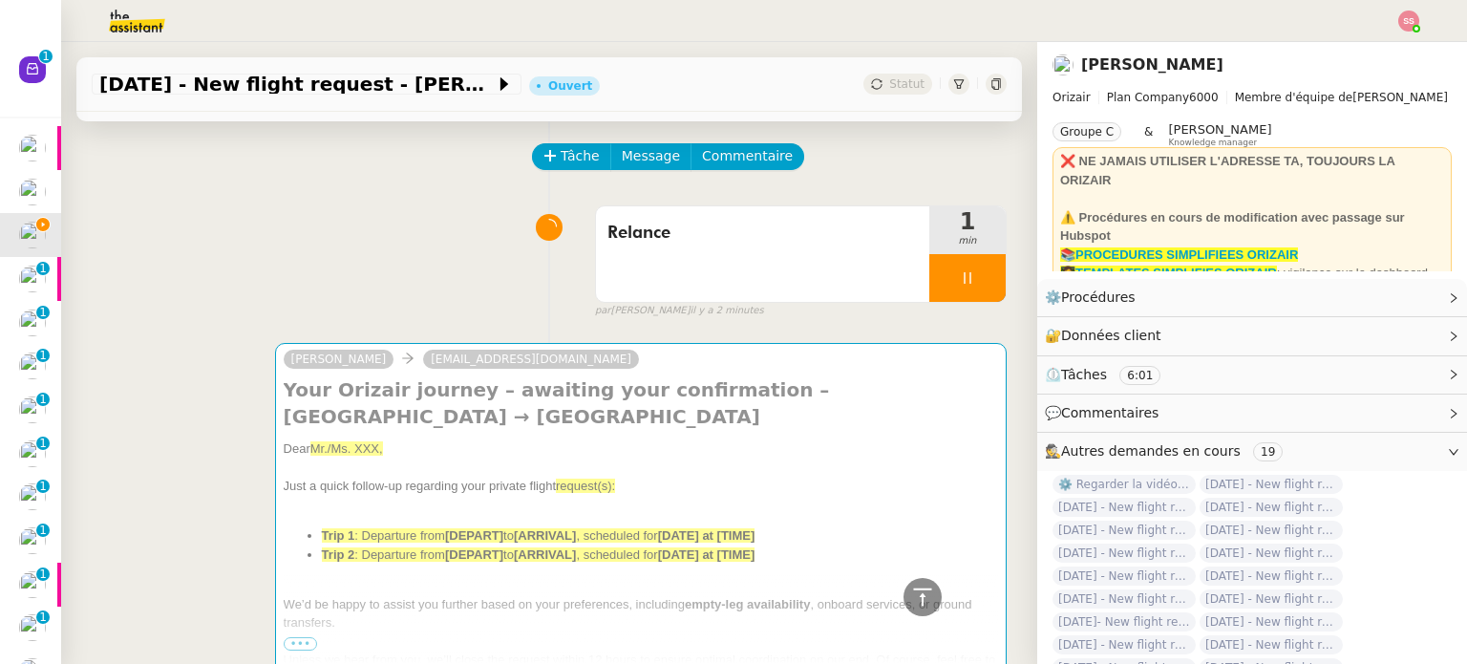
scroll to position [0, 0]
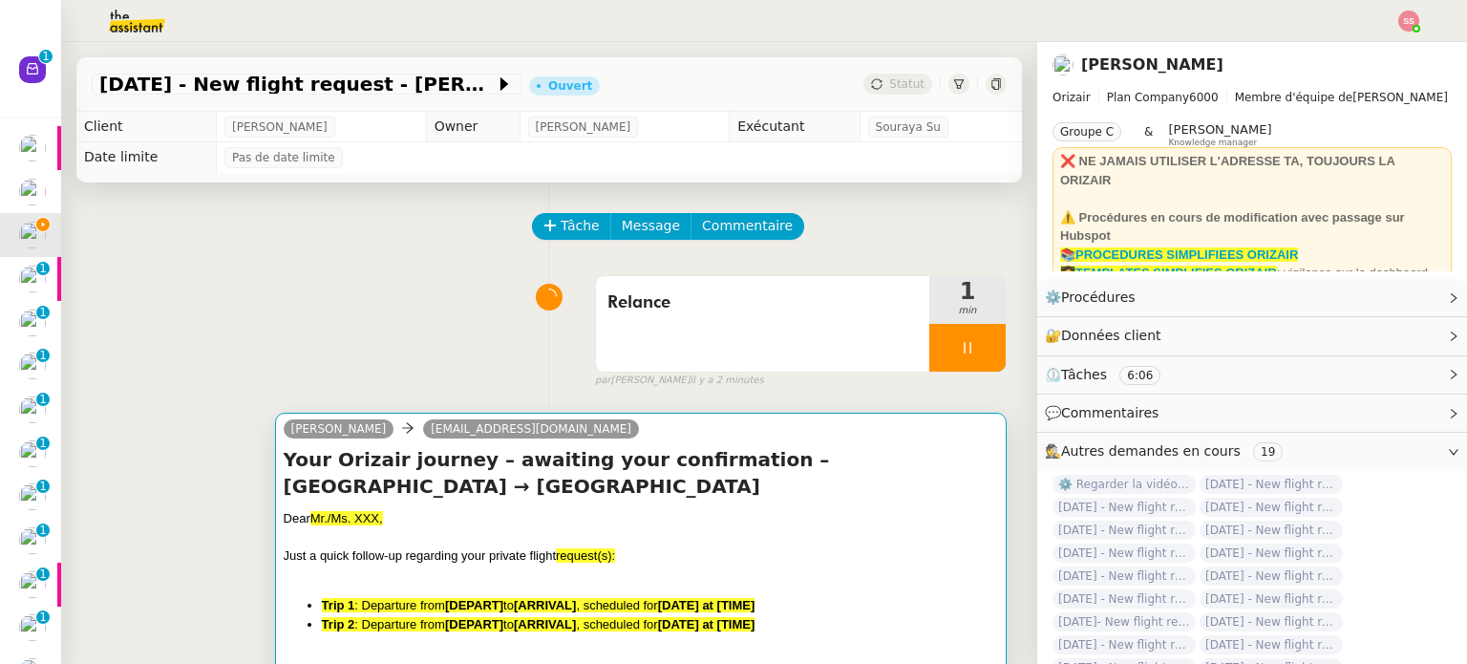
click at [381, 506] on div "Your Orizair journey – awaiting your confirmation – [GEOGRAPHIC_DATA] → [GEOGRA…" at bounding box center [641, 589] width 715 height 287
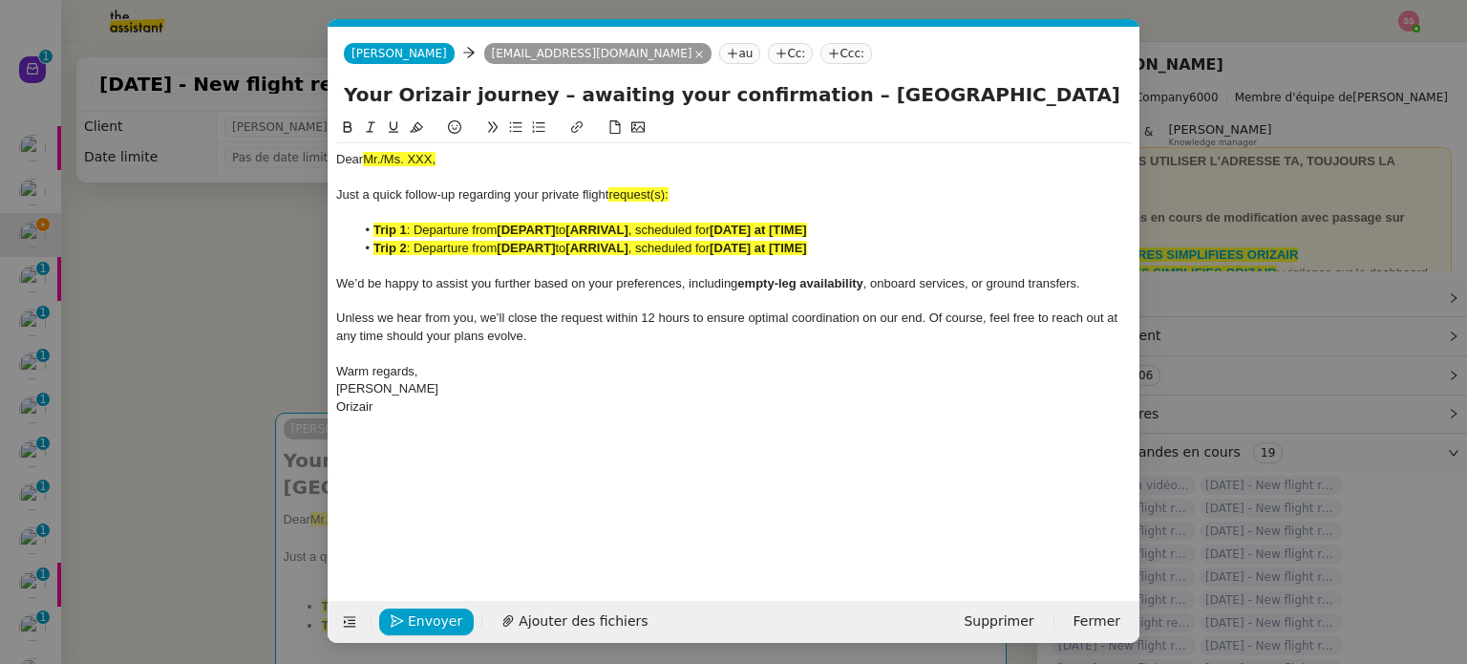
scroll to position [0, 82]
click at [397, 161] on span "Mr./Ms. XXX," at bounding box center [399, 159] width 73 height 14
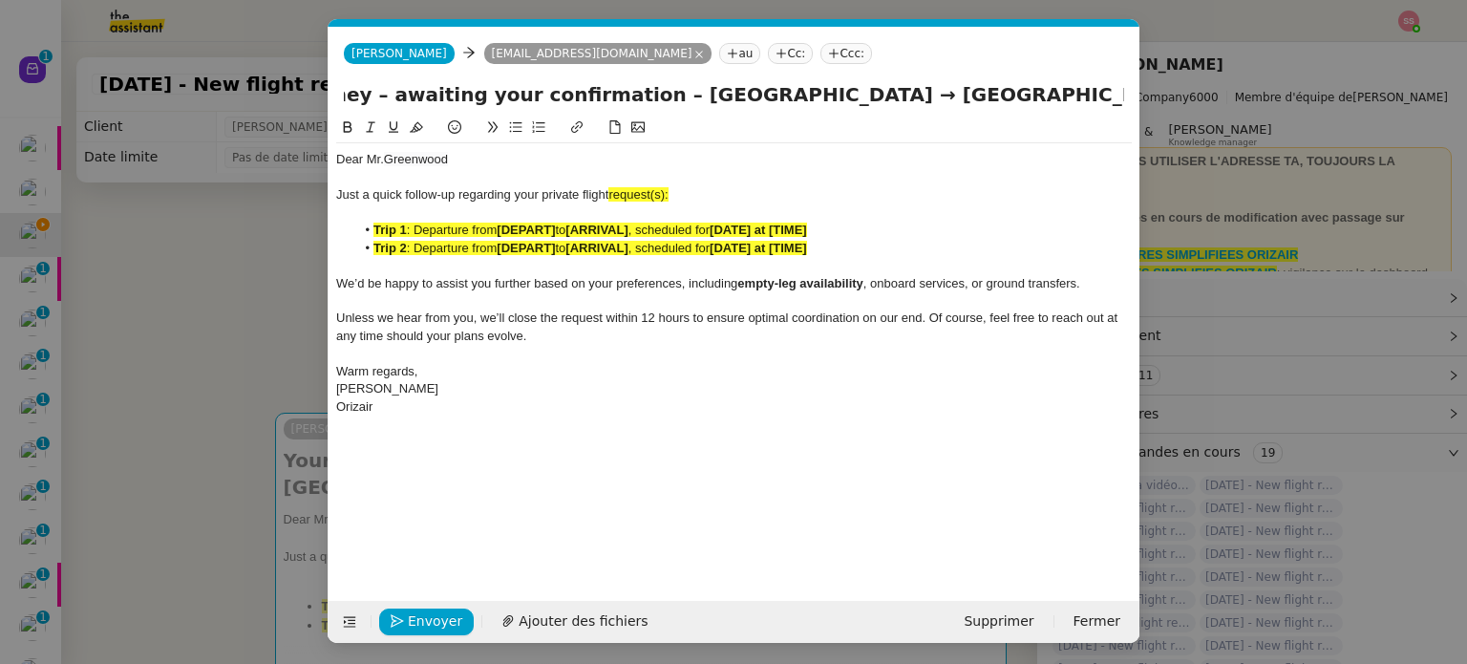
drag, startPoint x: 887, startPoint y: 96, endPoint x: 1209, endPoint y: 160, distance: 329.2
click at [1209, 160] on nz-modal-container "relance Service Relance Bon de Commande LBP A utiliser dans le cadre de la proc…" at bounding box center [733, 332] width 1467 height 664
drag, startPoint x: 673, startPoint y: 197, endPoint x: 657, endPoint y: 194, distance: 15.6
click at [657, 194] on div "Just a quick follow-up regarding your private flight request(s):" at bounding box center [734, 194] width 796 height 17
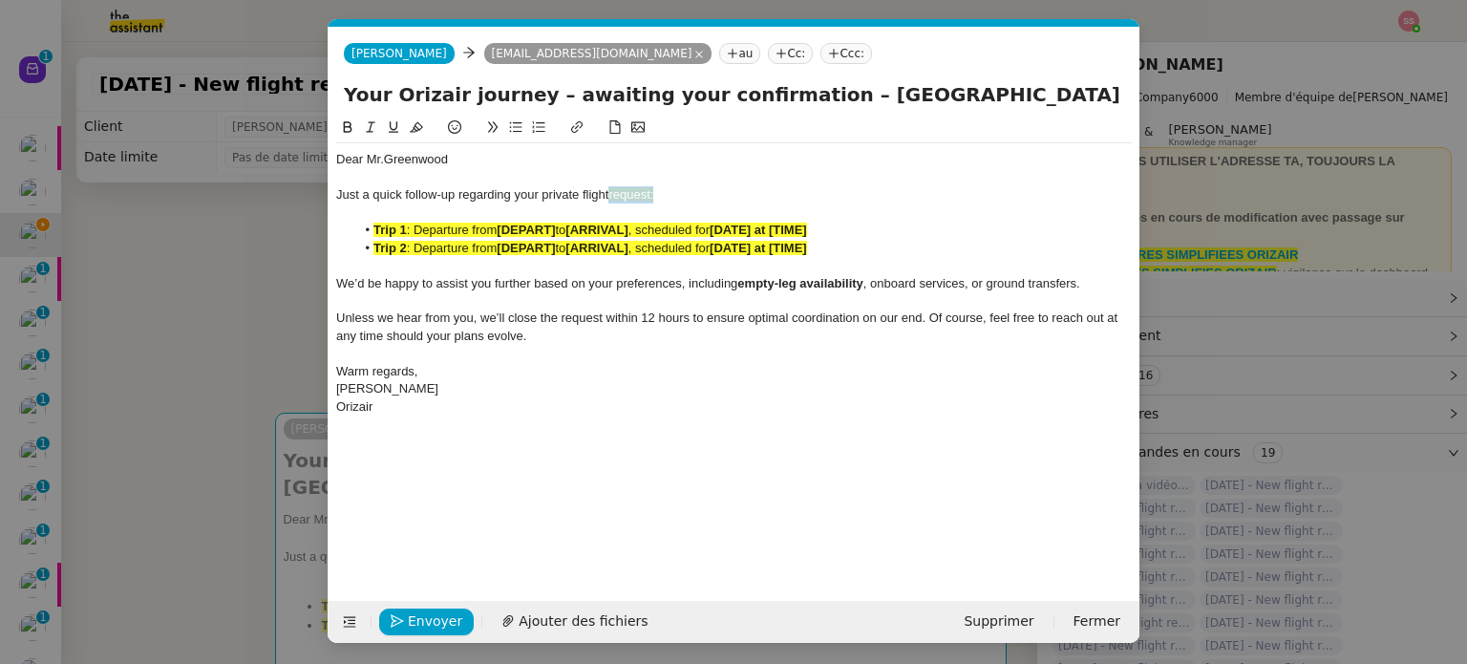
drag, startPoint x: 665, startPoint y: 197, endPoint x: 612, endPoint y: 197, distance: 52.5
click at [612, 197] on div "Just a quick follow-up regarding your private flight request:" at bounding box center [734, 194] width 796 height 17
click at [420, 126] on icon at bounding box center [416, 126] width 13 height 13
click at [461, 248] on span ": Departure from" at bounding box center [452, 248] width 91 height 14
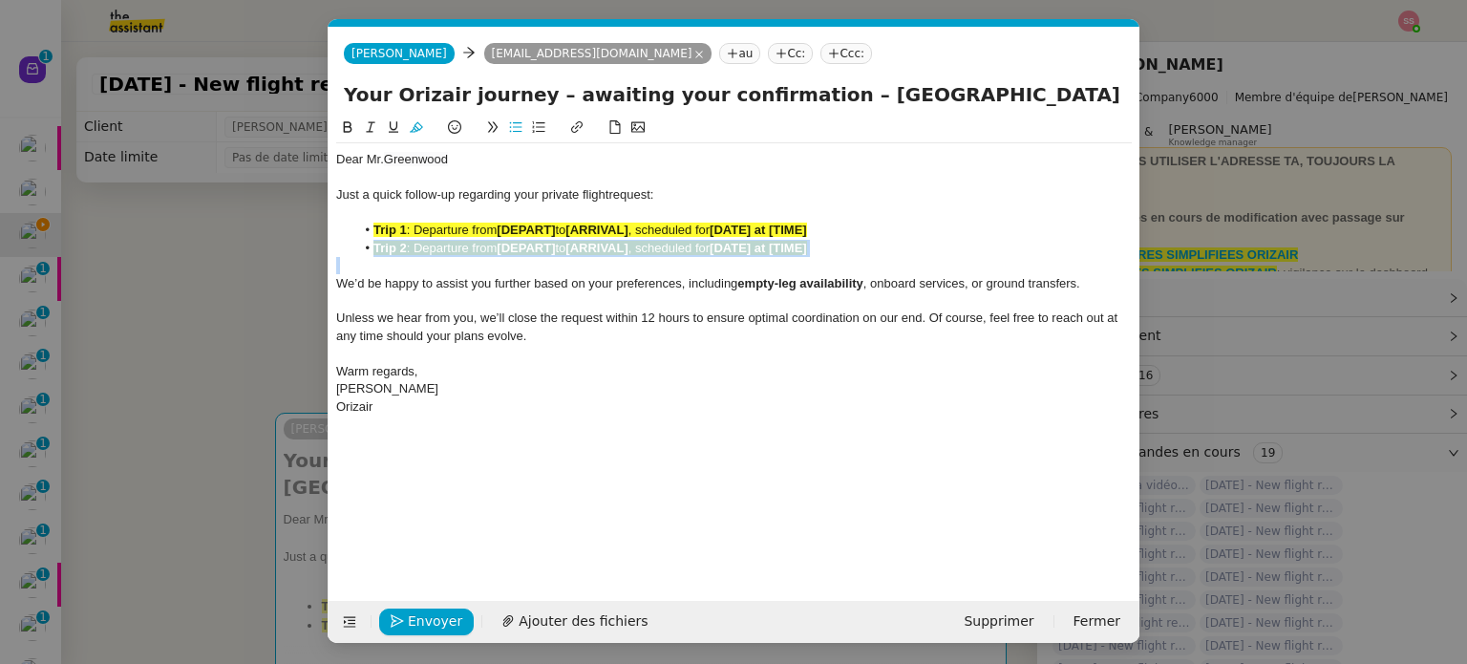
click at [461, 248] on span ": Departure from" at bounding box center [452, 248] width 91 height 14
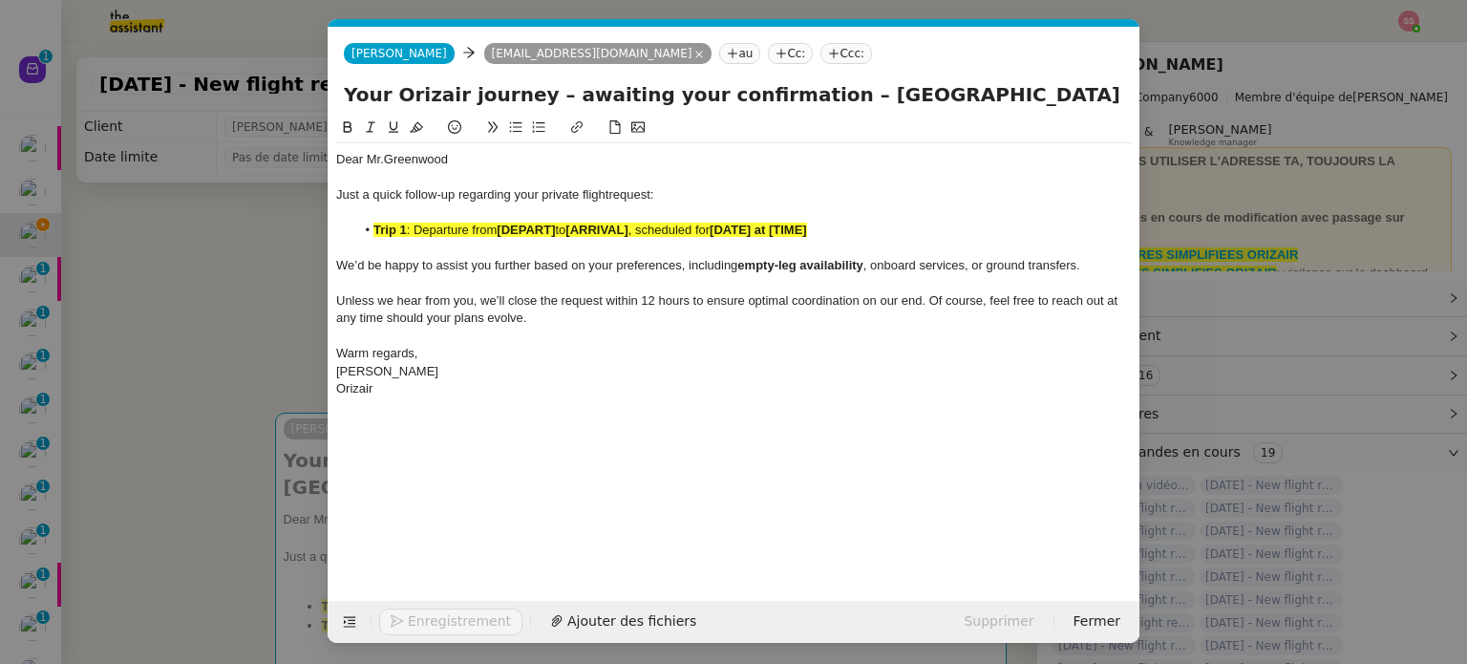
click at [472, 229] on span ": Departure from" at bounding box center [452, 230] width 91 height 14
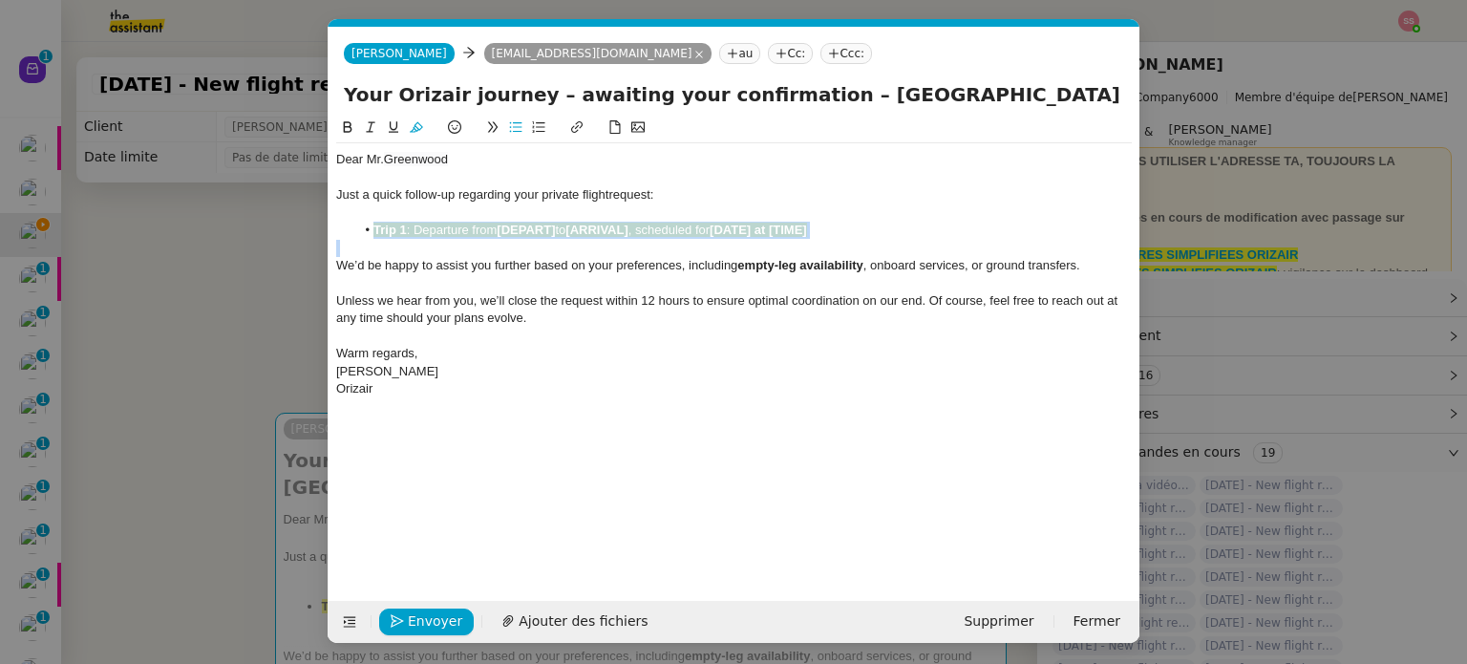
click at [472, 229] on span ": Departure from" at bounding box center [452, 230] width 91 height 14
click at [417, 133] on icon at bounding box center [416, 126] width 13 height 13
click at [225, 312] on nz-modal-container "relance Service Relance Bon de Commande LBP A utiliser dans le cadre de la proc…" at bounding box center [733, 332] width 1467 height 664
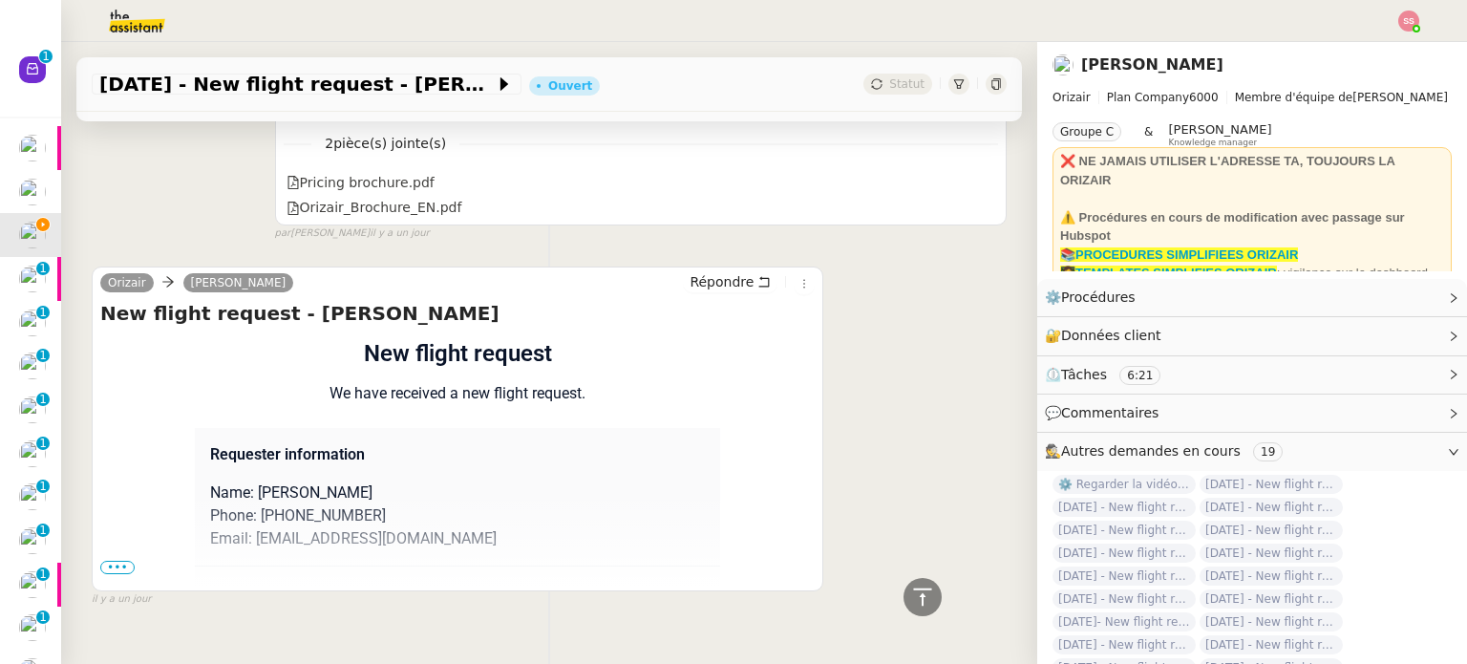
scroll to position [1341, 0]
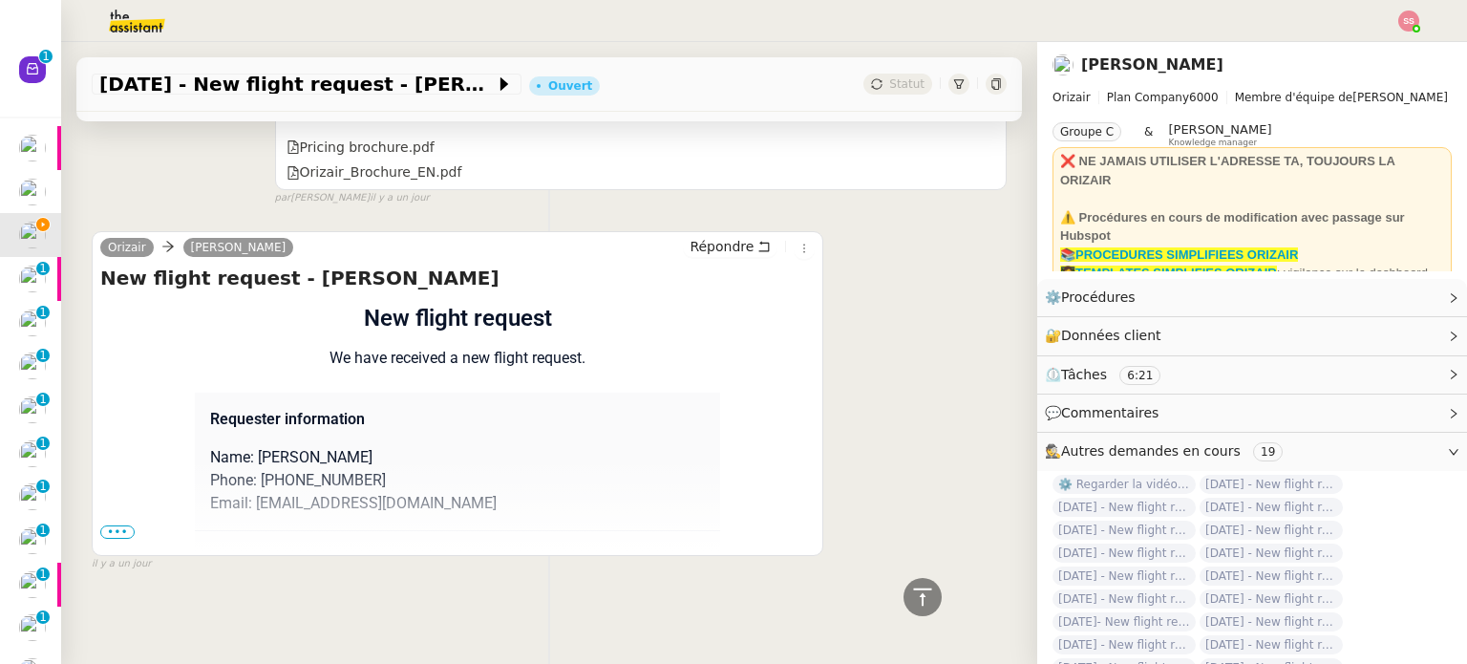
click at [111, 525] on span "•••" at bounding box center [117, 531] width 34 height 13
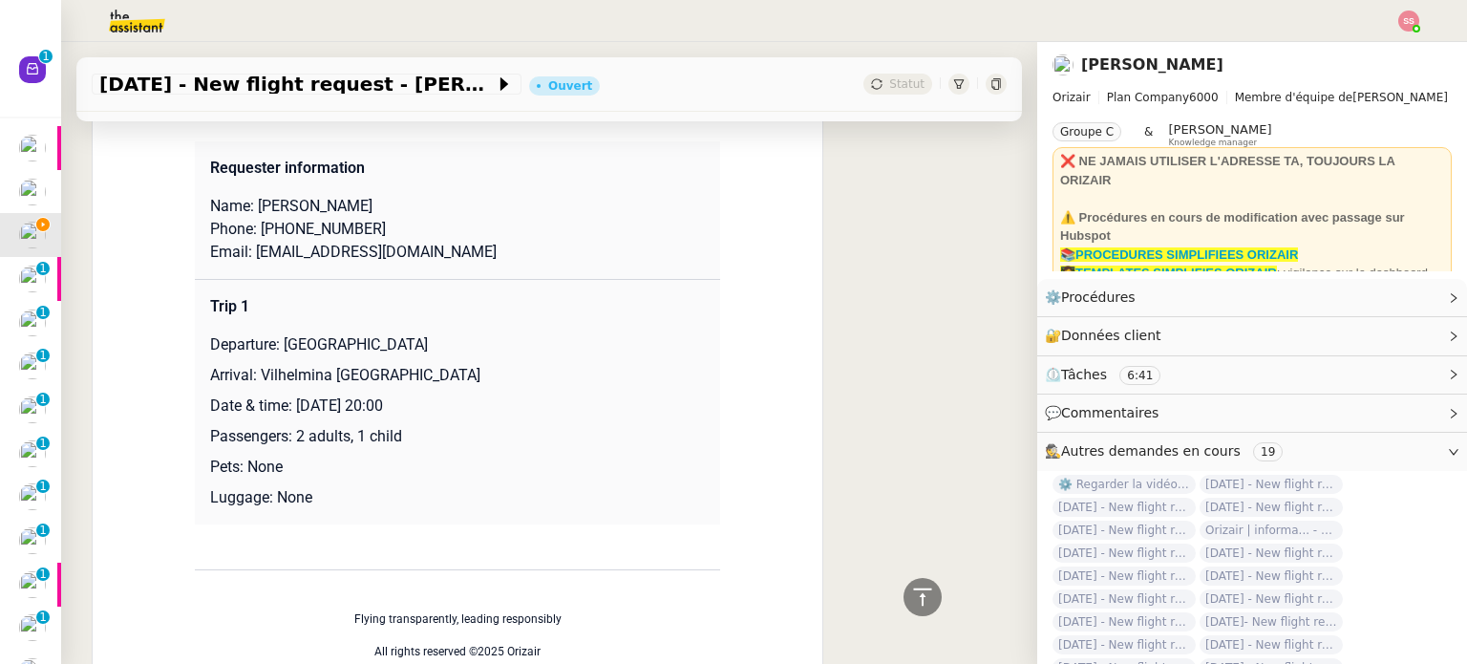
scroll to position [1576, 0]
drag, startPoint x: 278, startPoint y: 352, endPoint x: 422, endPoint y: 358, distance: 144.4
click at [422, 358] on p "Departure: [GEOGRAPHIC_DATA]" at bounding box center [457, 348] width 495 height 23
copy p "[GEOGRAPHIC_DATA]"
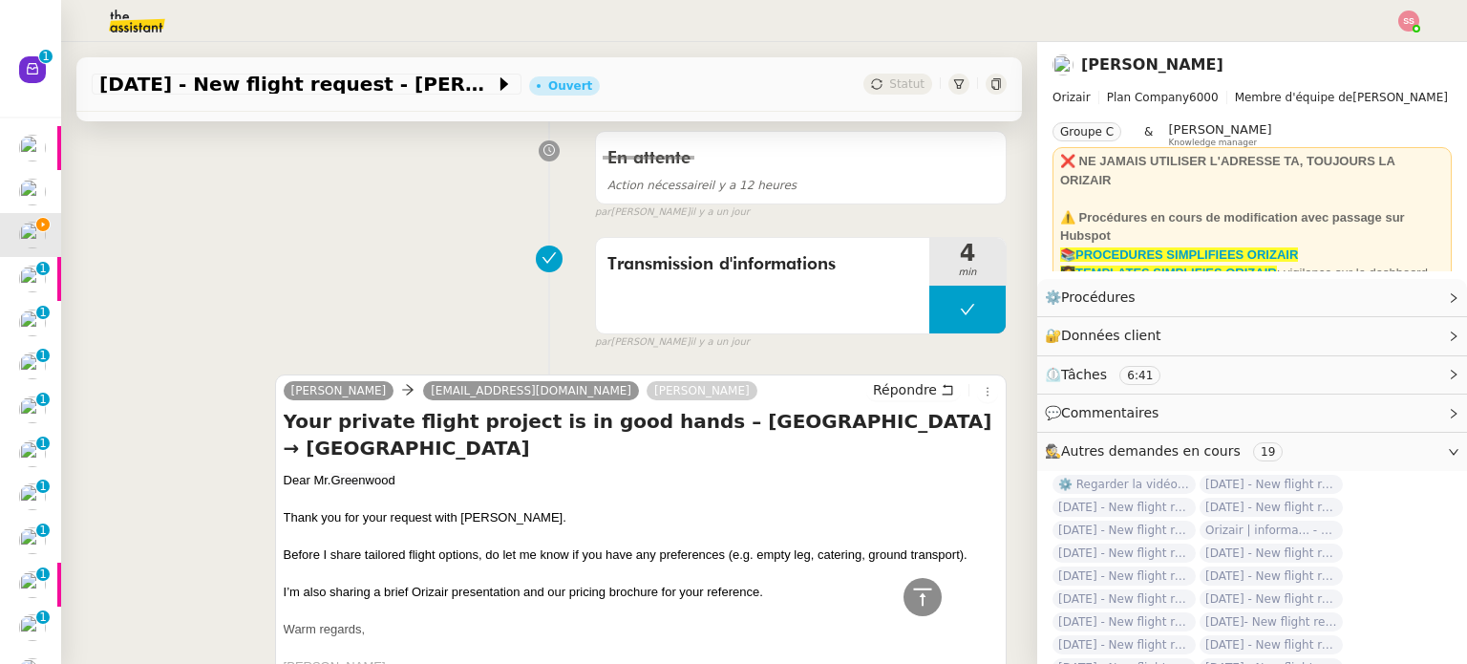
scroll to position [525, 0]
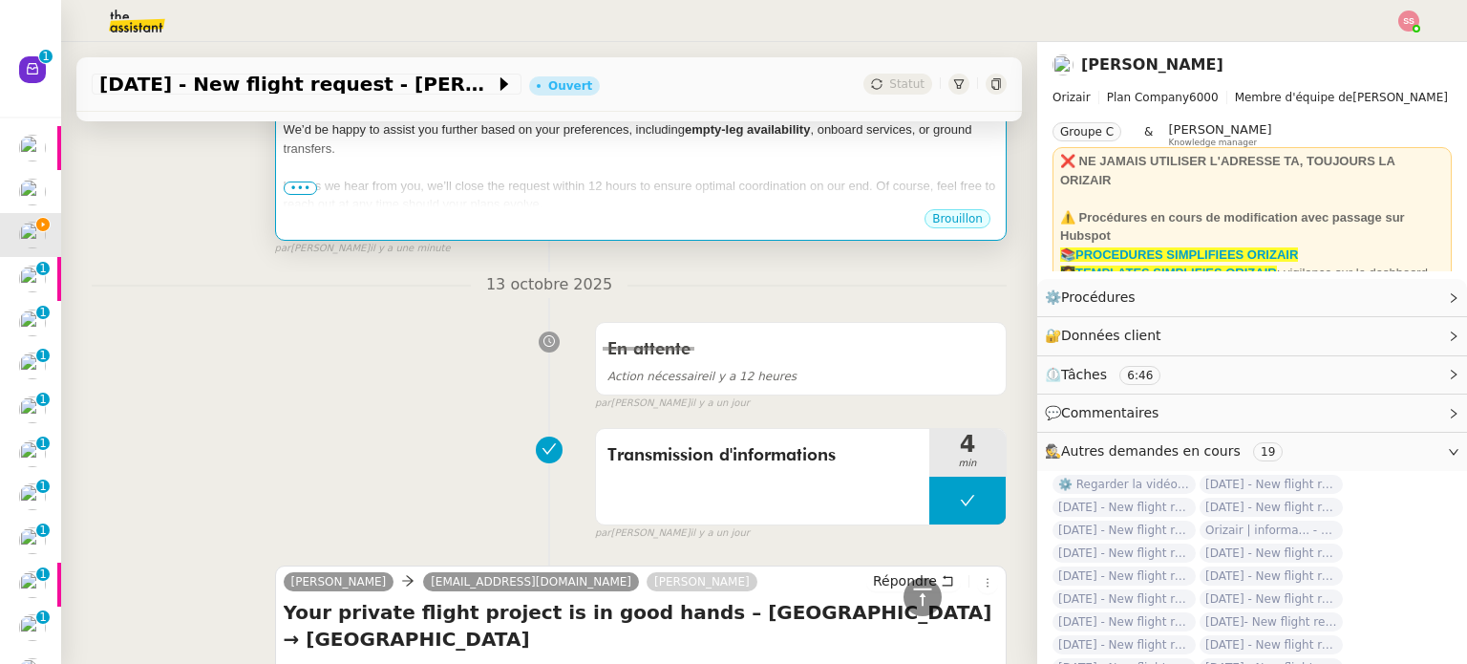
click at [555, 152] on div "We’d be happy to assist you further based on your preferences, including empty-…" at bounding box center [641, 138] width 715 height 37
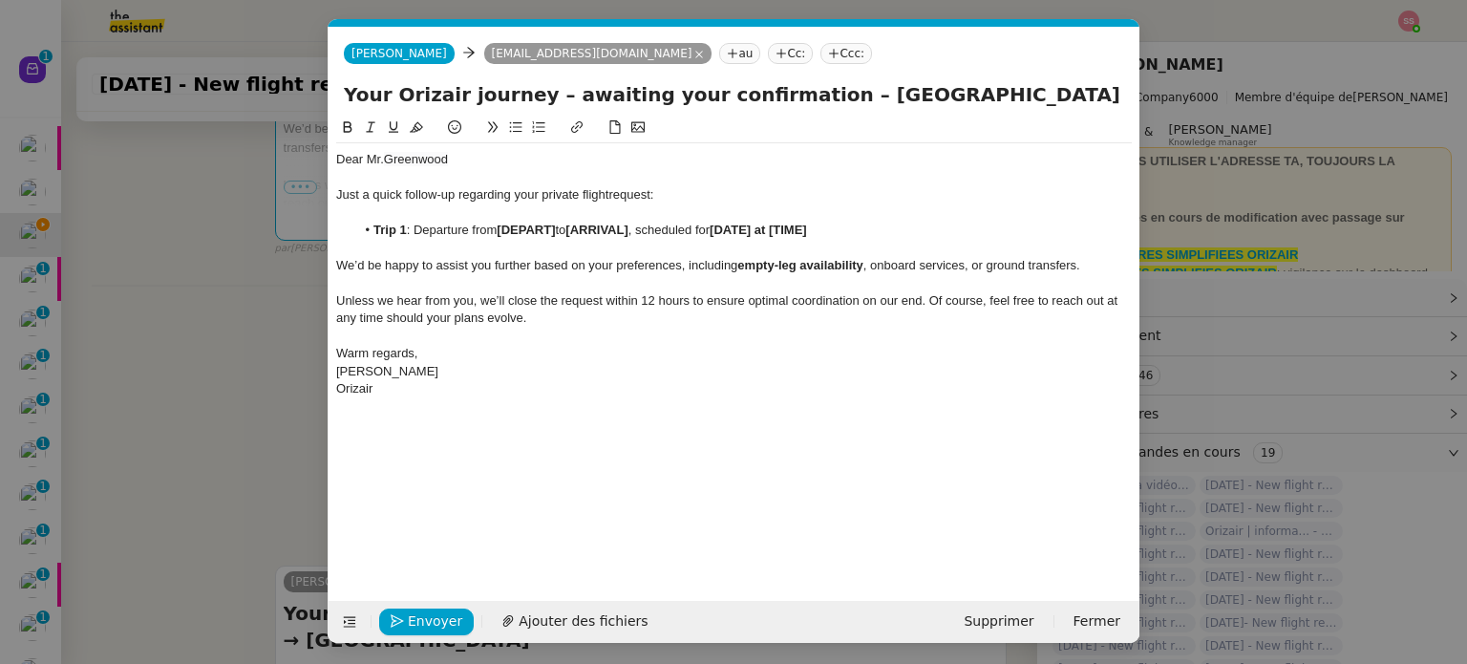
scroll to position [0, 82]
drag, startPoint x: 559, startPoint y: 231, endPoint x: 501, endPoint y: 227, distance: 58.4
click at [501, 227] on li "Trip 1 : Departure from [DEPART] to [ARRIVAL] , scheduled for [DATE] at [TIME]" at bounding box center [744, 230] width 778 height 17
click at [248, 331] on nz-modal-container "relance Service Relance Bon de Commande LBP A utiliser dans le cadre de la proc…" at bounding box center [733, 332] width 1467 height 664
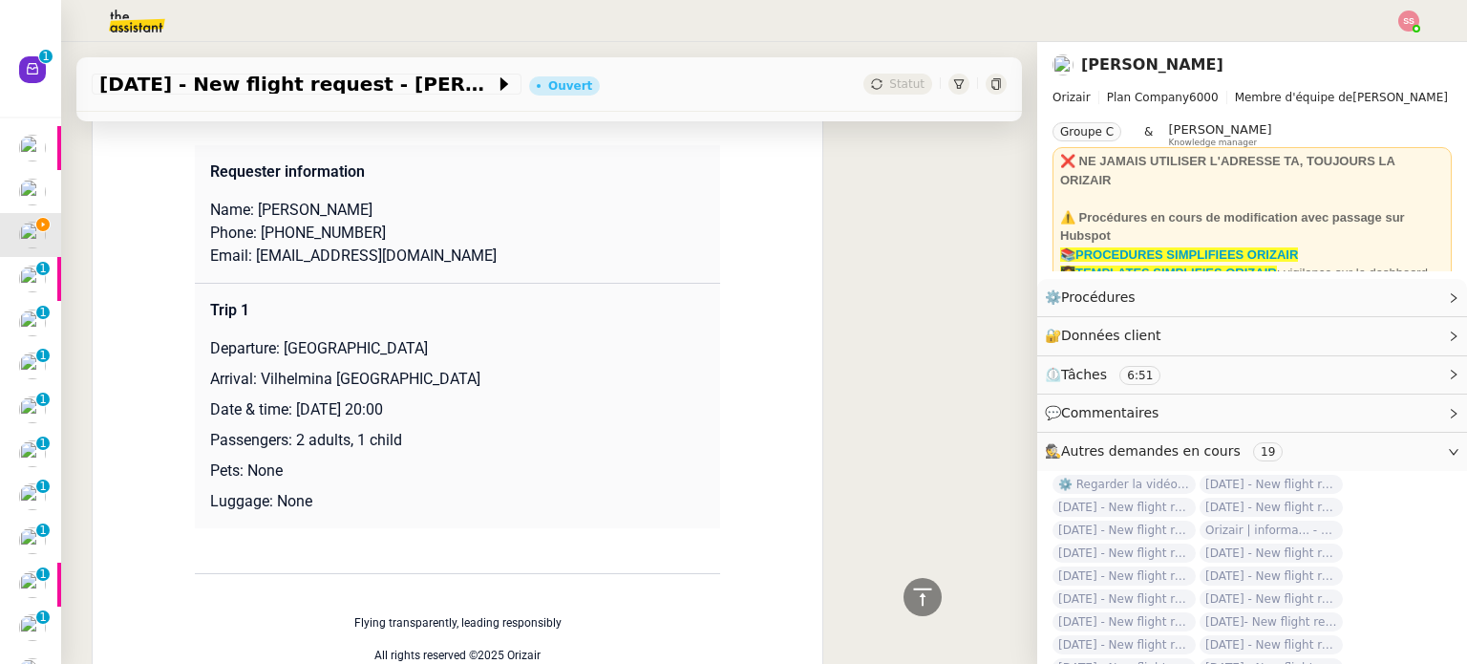
scroll to position [1767, 0]
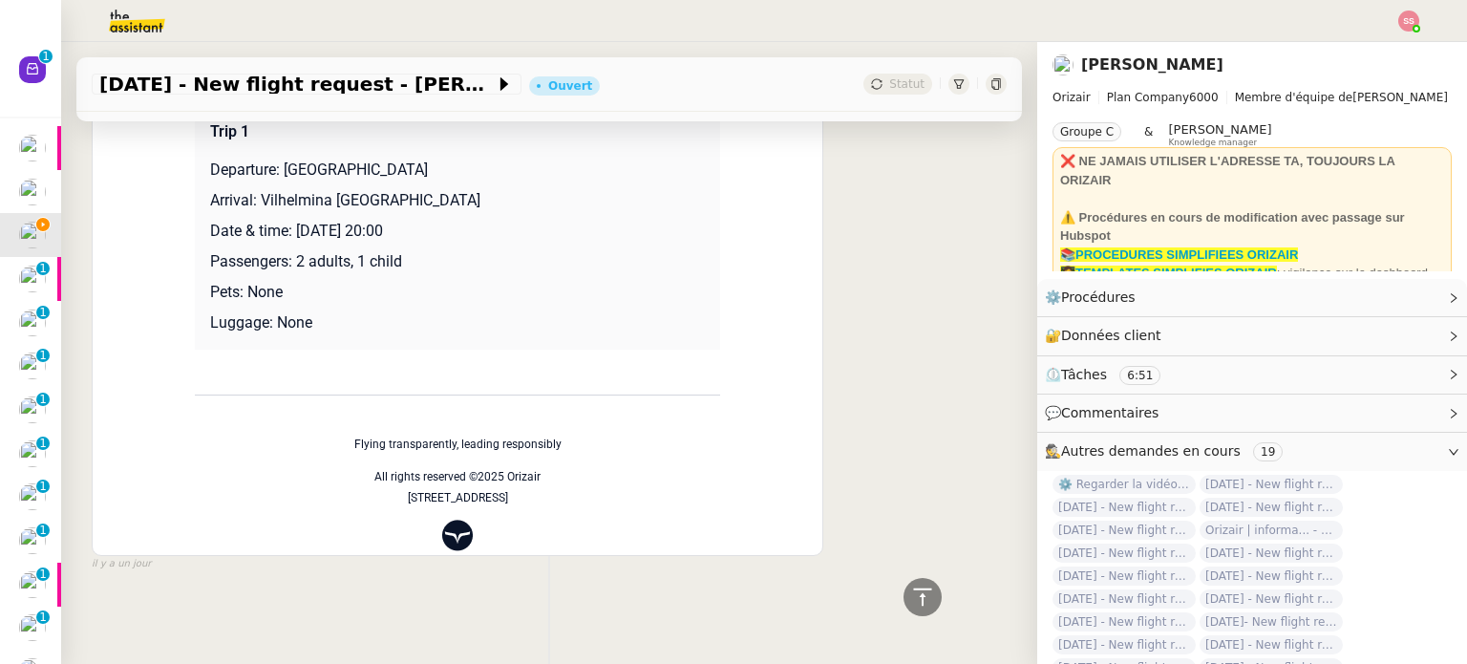
drag, startPoint x: 254, startPoint y: 193, endPoint x: 482, endPoint y: 198, distance: 228.4
click at [482, 198] on p "Arrival: Vilhelmina [GEOGRAPHIC_DATA]" at bounding box center [457, 200] width 495 height 23
copy p "[GEOGRAPHIC_DATA]"
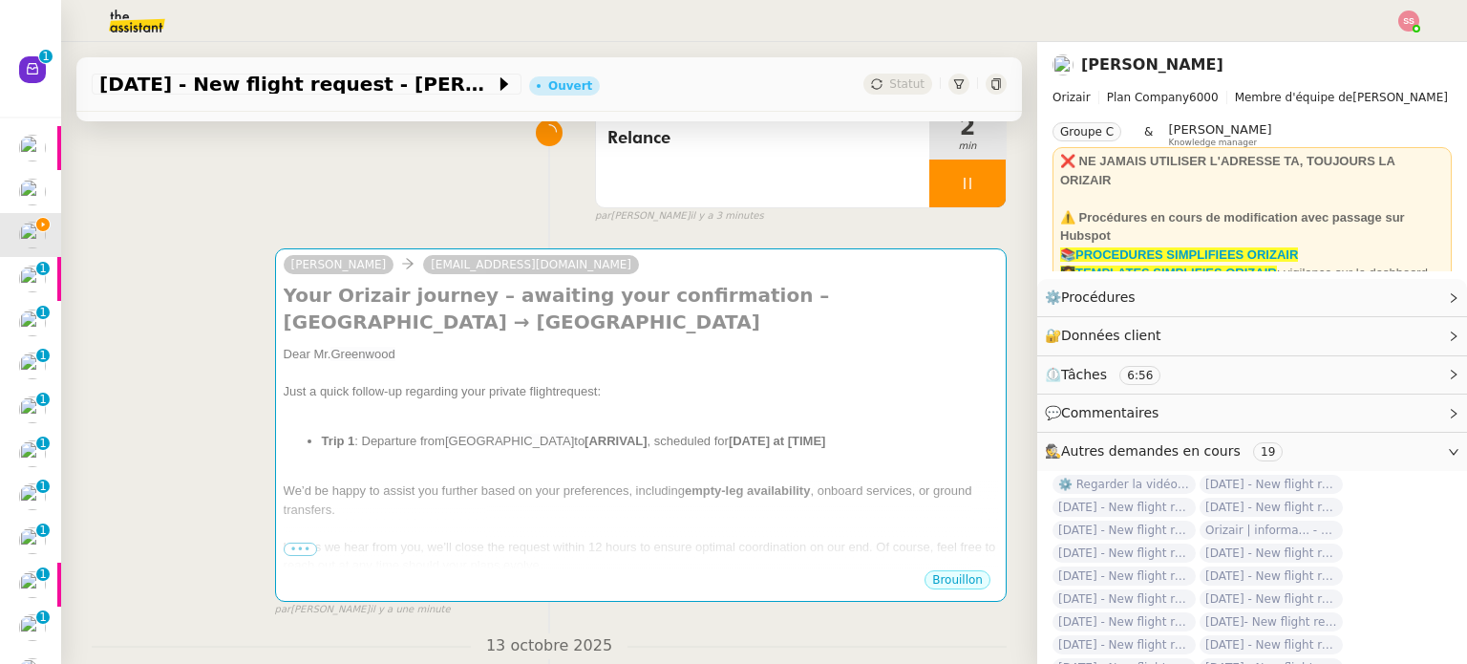
scroll to position [287, 0]
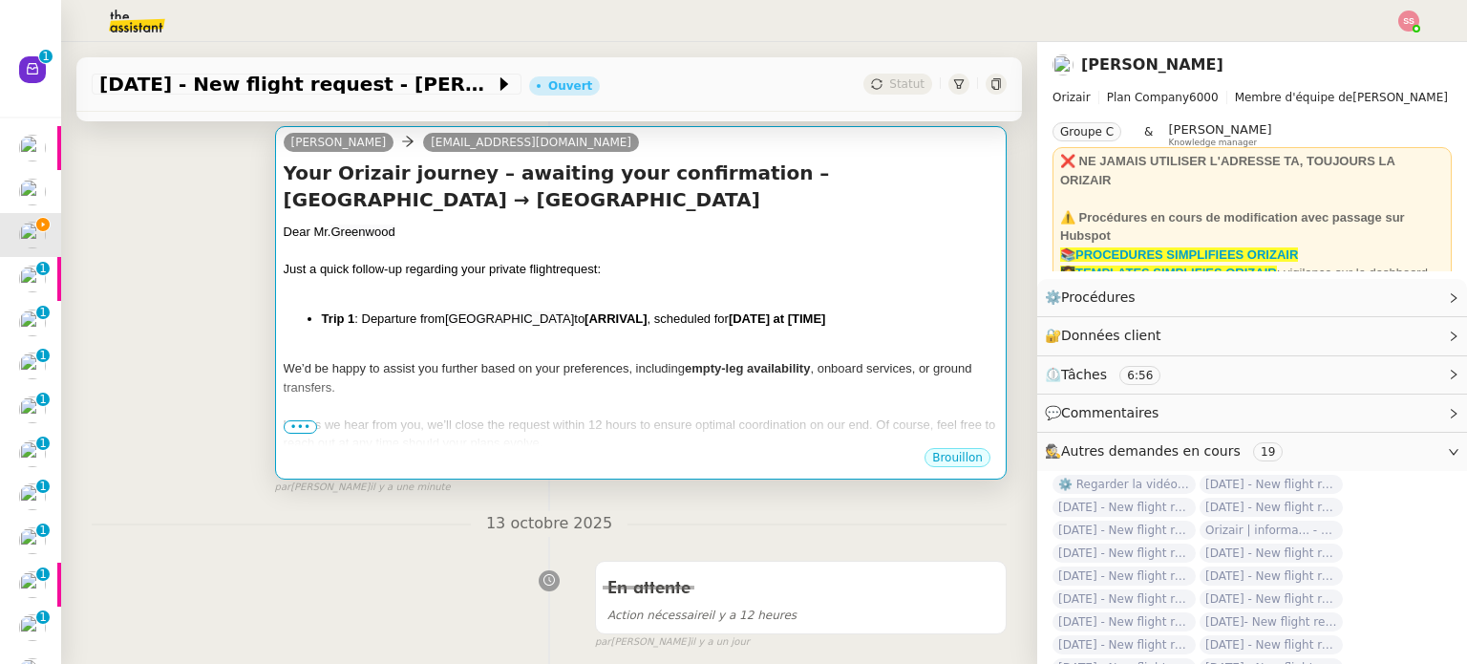
click at [581, 213] on h4 "Your Orizair journey – awaiting your confirmation – [GEOGRAPHIC_DATA] → [GEOGRA…" at bounding box center [641, 186] width 715 height 53
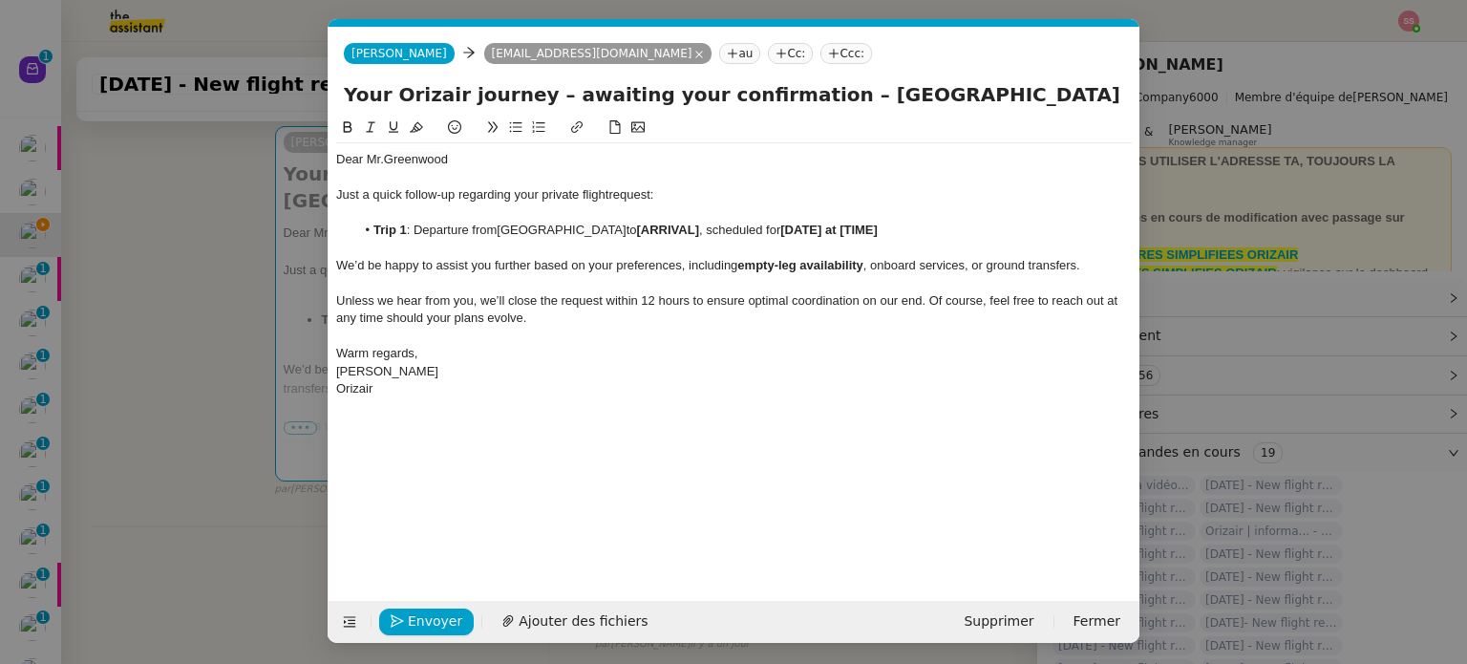
scroll to position [0, 82]
drag, startPoint x: 682, startPoint y: 229, endPoint x: 623, endPoint y: 230, distance: 59.2
click at [637, 230] on strong "[ARRIVAL]" at bounding box center [668, 230] width 62 height 14
click at [281, 310] on nz-modal-container "relance Service Relance Bon de Commande LBP A utiliser dans le cadre de la proc…" at bounding box center [733, 332] width 1467 height 664
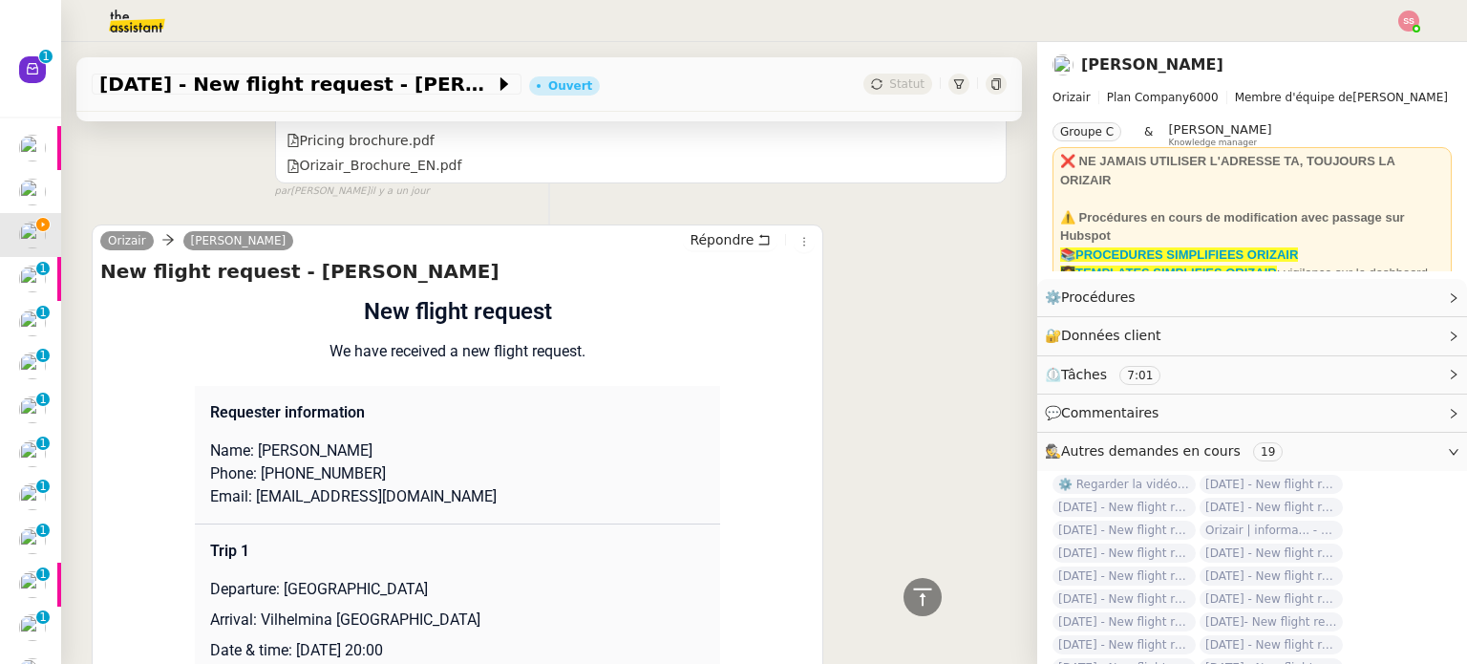
scroll to position [1718, 0]
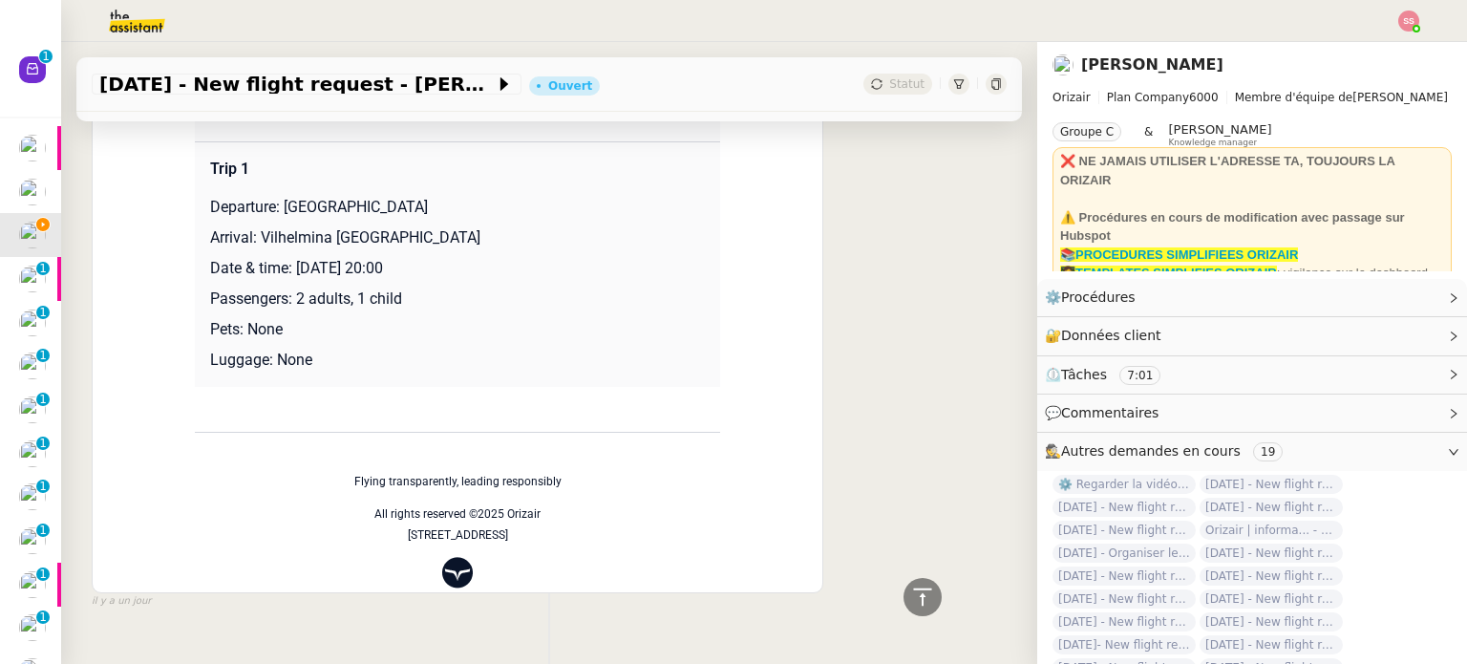
drag, startPoint x: 293, startPoint y: 274, endPoint x: 519, endPoint y: 270, distance: 225.5
click at [519, 270] on p "Date & time: [DATE] 20:00" at bounding box center [457, 268] width 495 height 23
copy p "[DATE] 20:00"
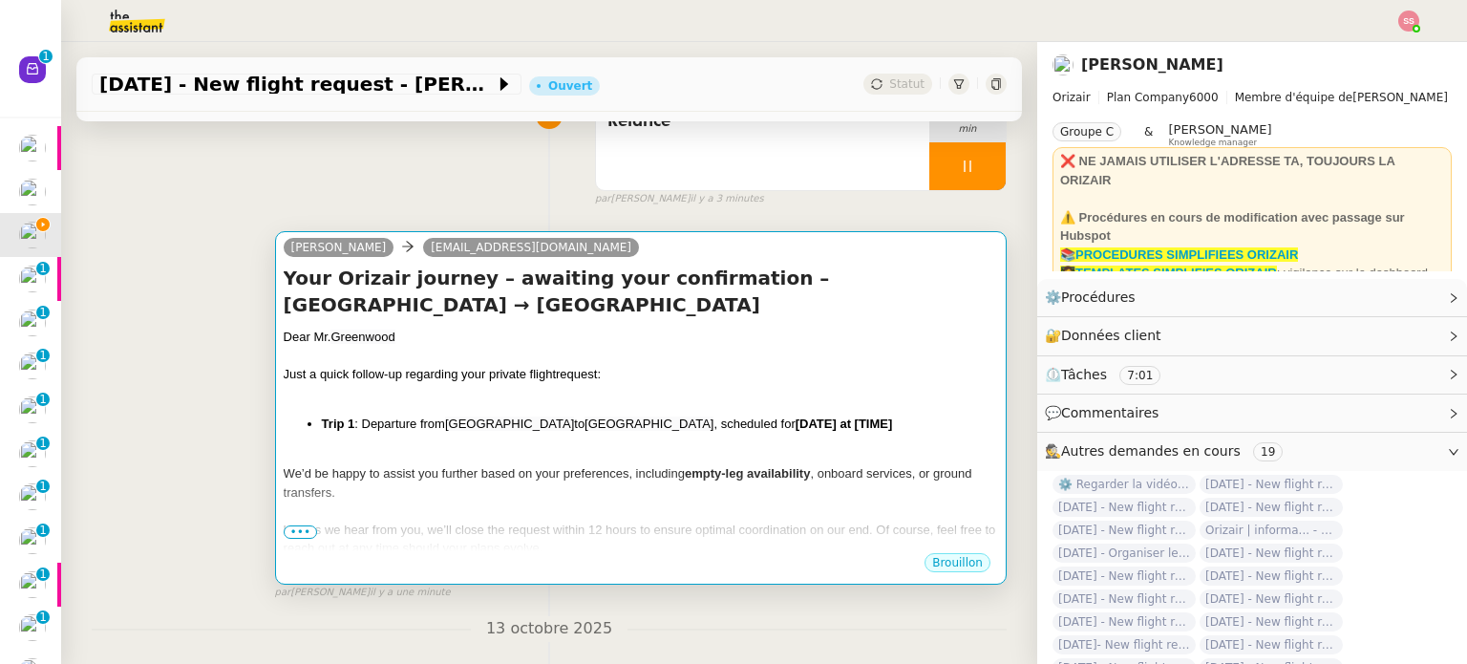
scroll to position [94, 0]
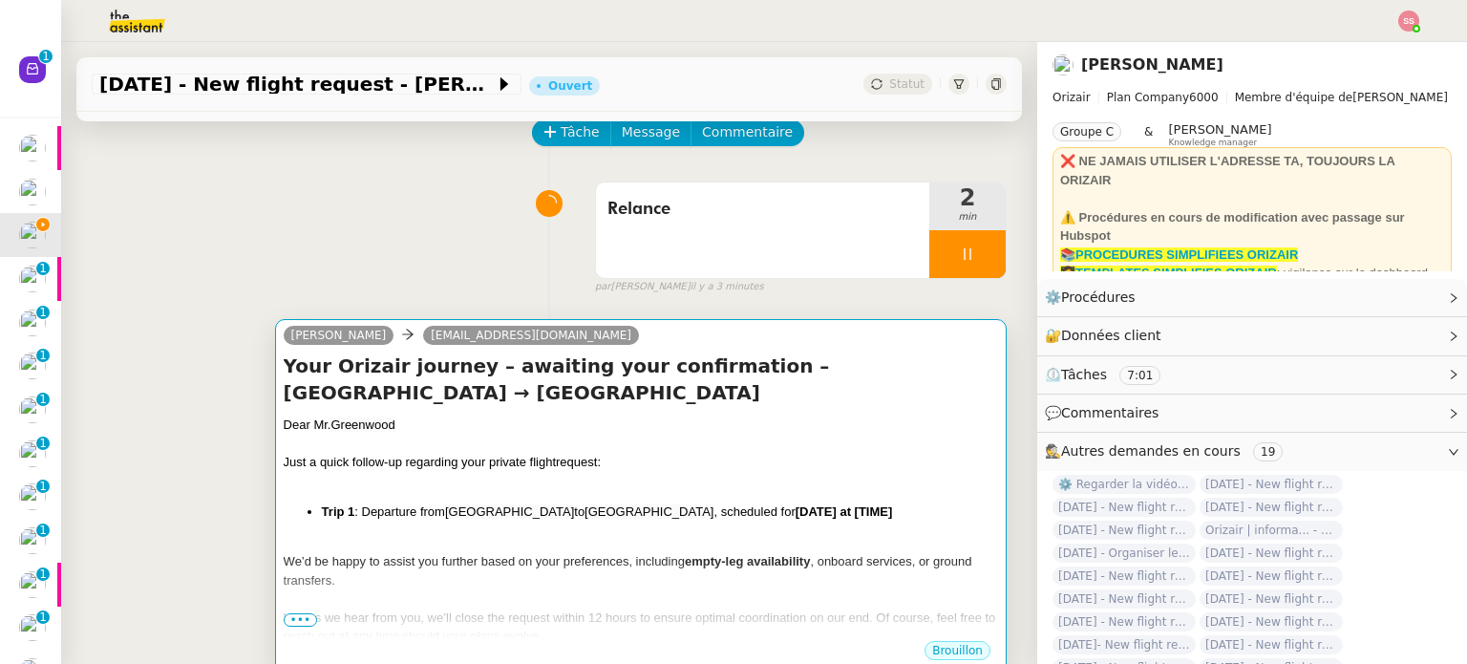
click at [801, 396] on h4 "Your Orizair journey – awaiting your confirmation – [GEOGRAPHIC_DATA] → [GEOGRA…" at bounding box center [641, 379] width 715 height 53
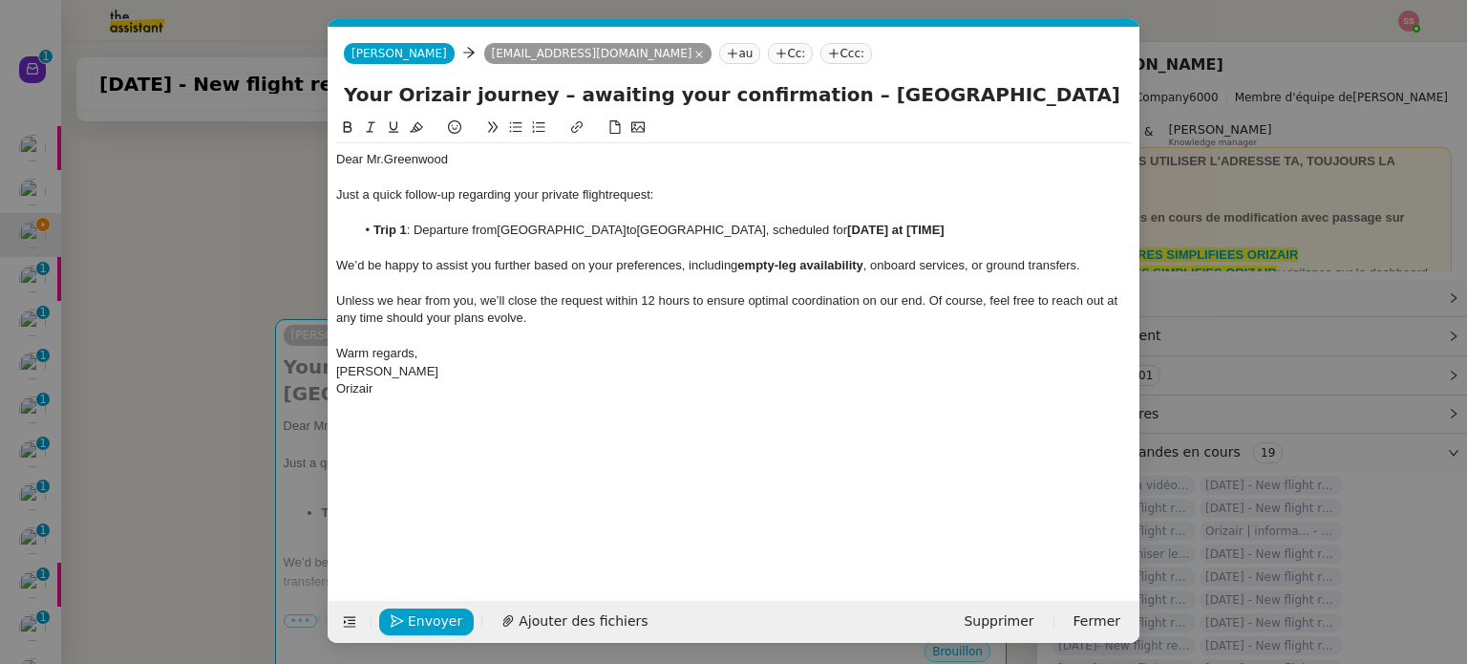
scroll to position [0, 82]
drag, startPoint x: 982, startPoint y: 233, endPoint x: 887, endPoint y: 229, distance: 95.6
click at [887, 229] on strong "[DATE] at [TIME]" at bounding box center [895, 230] width 97 height 14
click at [675, 95] on input "Your Orizair journey – awaiting your confirmation – [GEOGRAPHIC_DATA] → [GEOGRA…" at bounding box center [734, 94] width 781 height 29
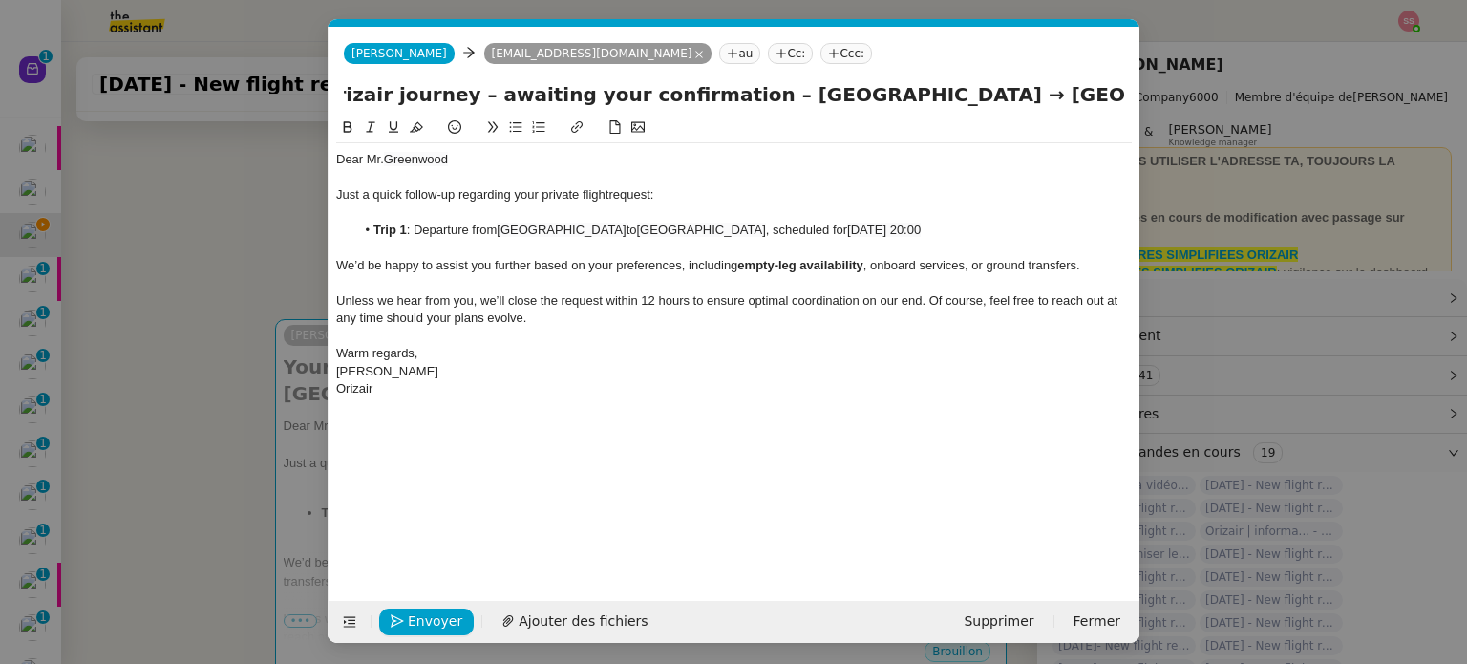
scroll to position [0, 187]
drag, startPoint x: 775, startPoint y: 101, endPoint x: 1123, endPoint y: 102, distance: 348.7
click at [1123, 102] on input "Your Orizair journey – awaiting your confirmation – [GEOGRAPHIC_DATA] → [GEOGRA…" at bounding box center [734, 94] width 781 height 29
click at [421, 610] on span "Envoyer" at bounding box center [435, 621] width 54 height 22
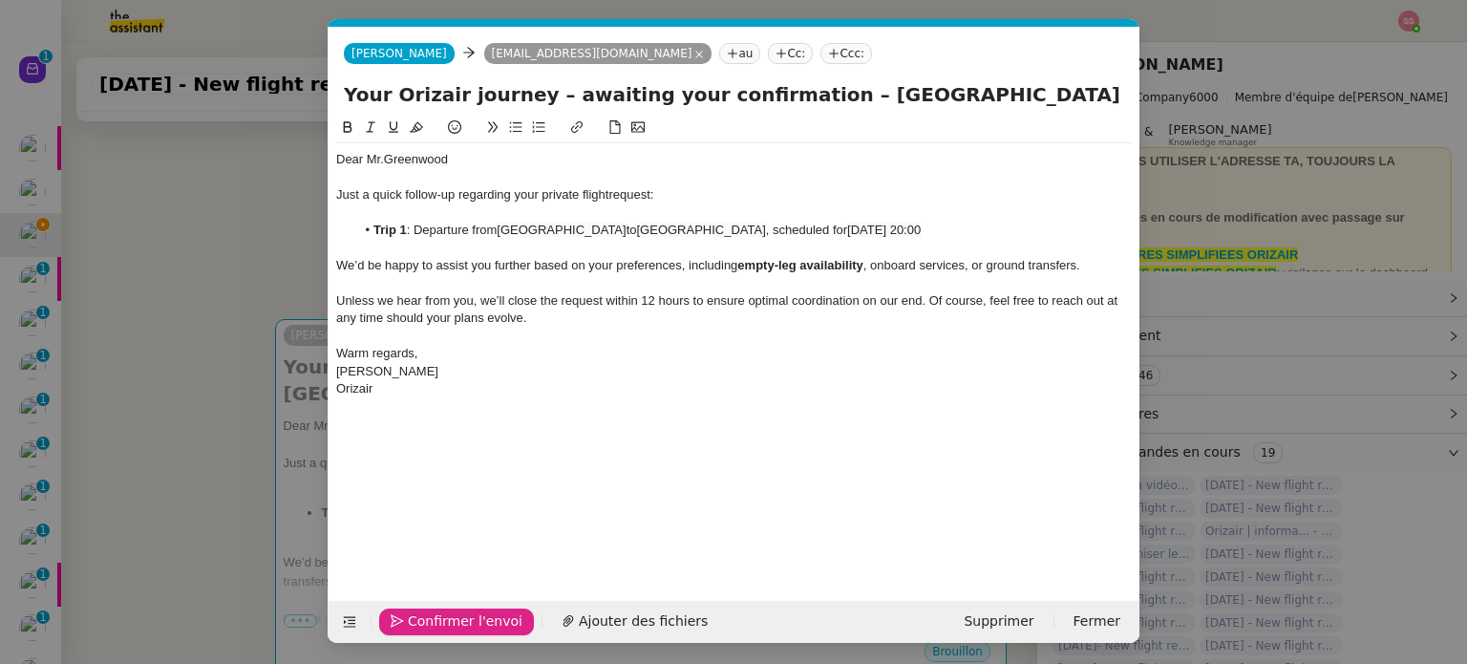
click at [421, 610] on span "Confirmer l'envoi" at bounding box center [465, 621] width 115 height 22
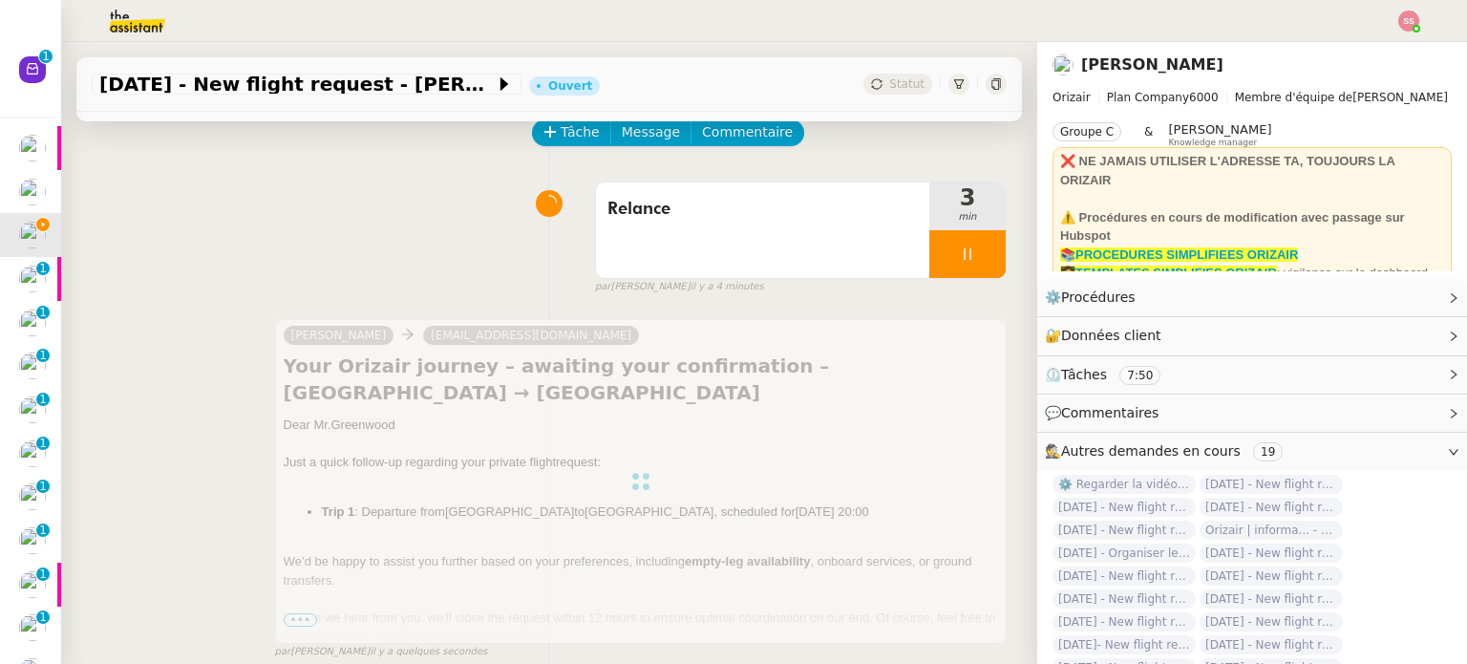
click at [972, 250] on div at bounding box center [968, 254] width 76 height 48
click at [972, 250] on button at bounding box center [987, 254] width 38 height 48
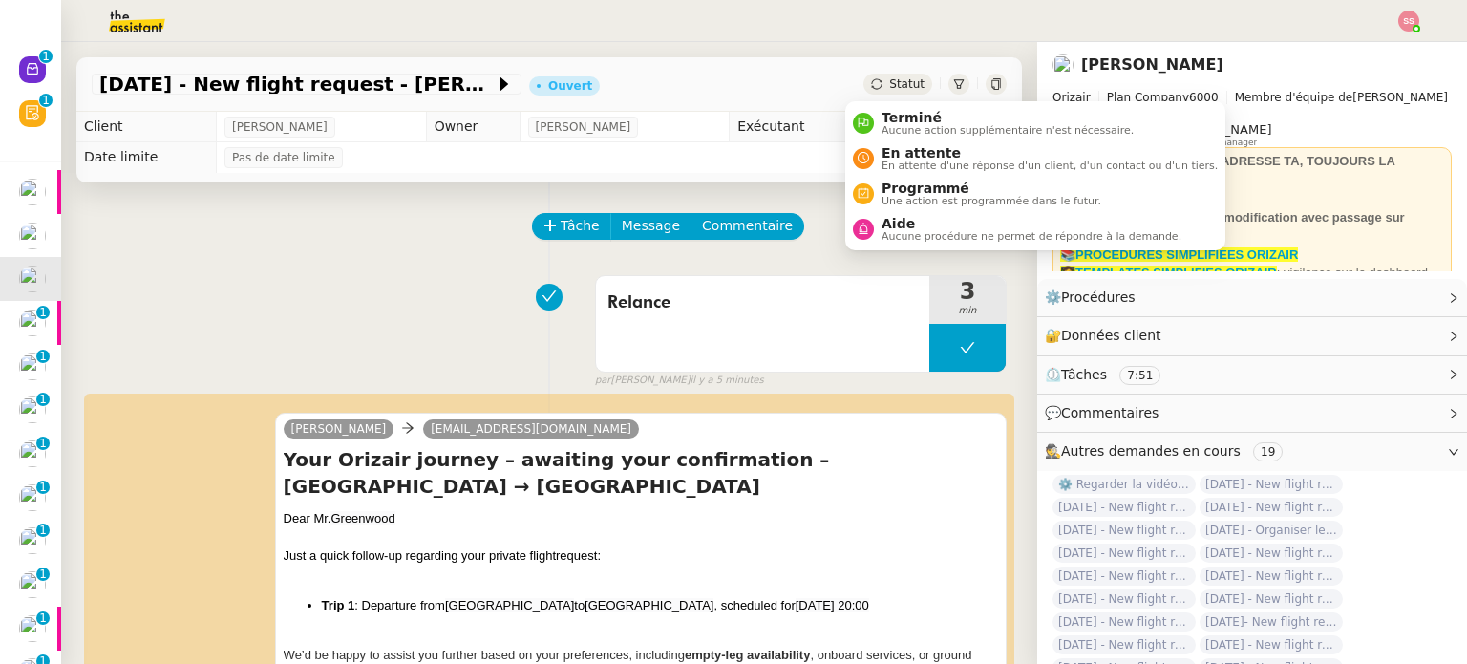
click at [896, 79] on span "Statut" at bounding box center [906, 83] width 35 height 13
click at [904, 163] on span "En attente d'une réponse d'un client, d'un contact ou d'un tiers." at bounding box center [1050, 165] width 336 height 11
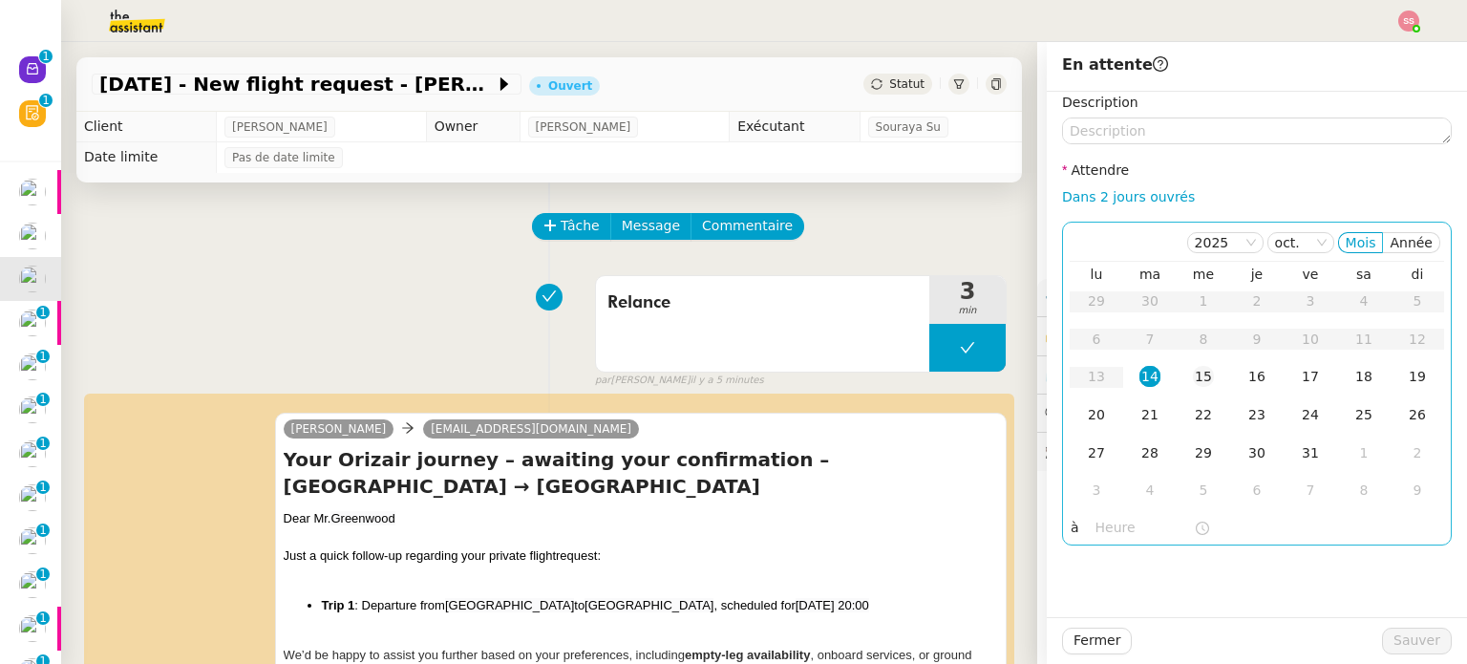
click at [1193, 368] on div "15" at bounding box center [1203, 376] width 21 height 21
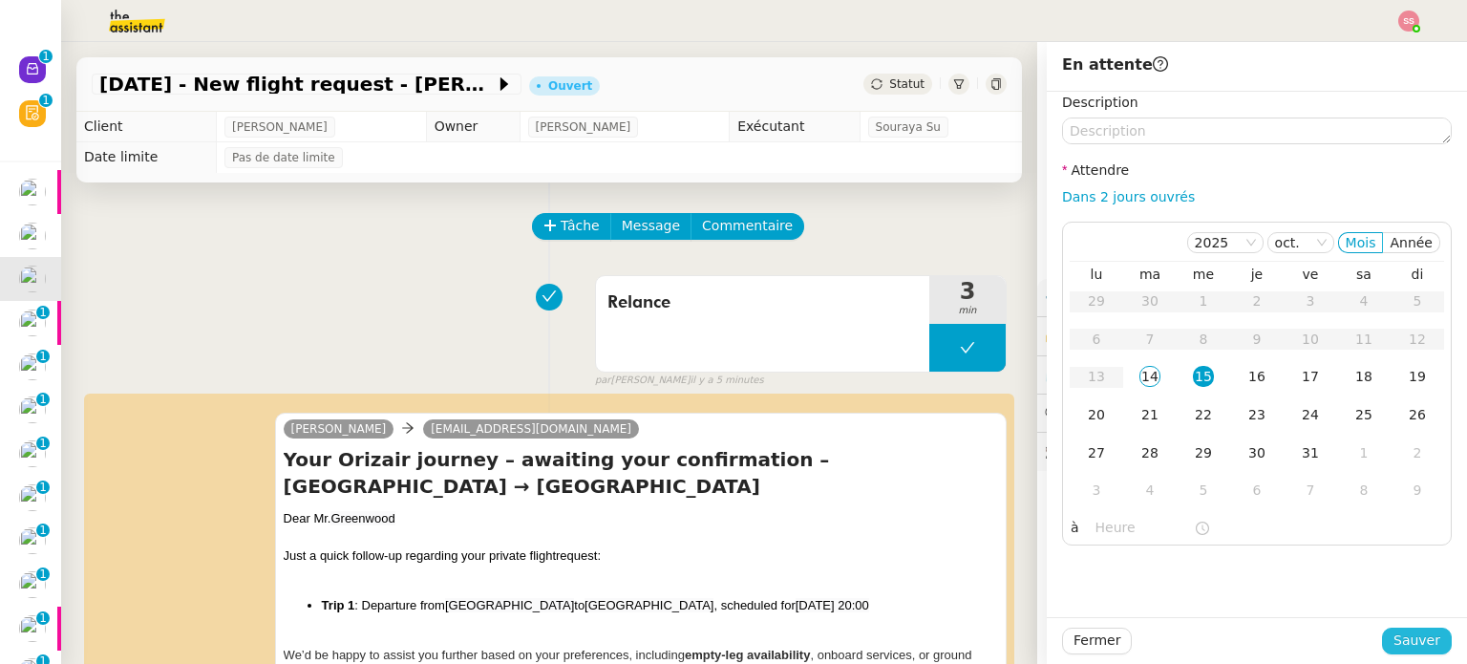
click at [1415, 644] on span "Sauver" at bounding box center [1417, 641] width 47 height 22
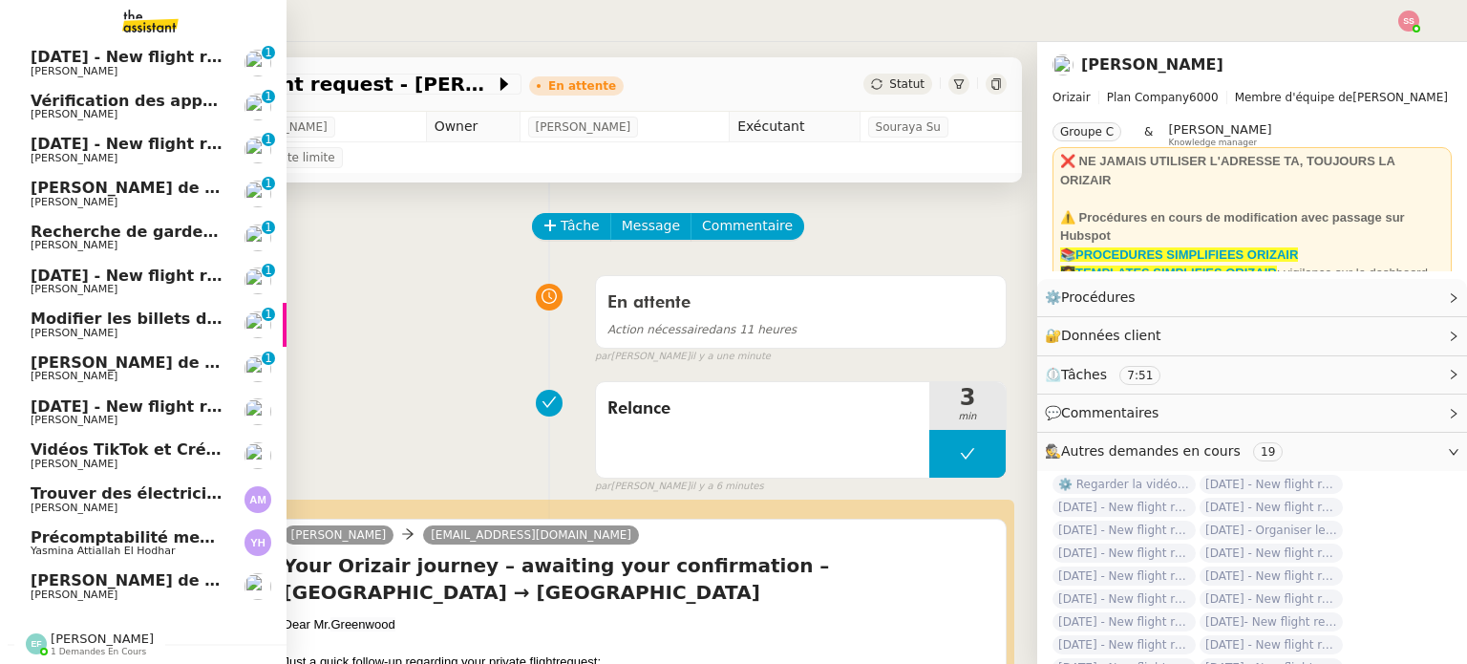
scroll to position [225, 0]
click at [76, 572] on span "[PERSON_NAME] de suivi [PERSON_NAME] GESTION" at bounding box center [252, 580] width 443 height 18
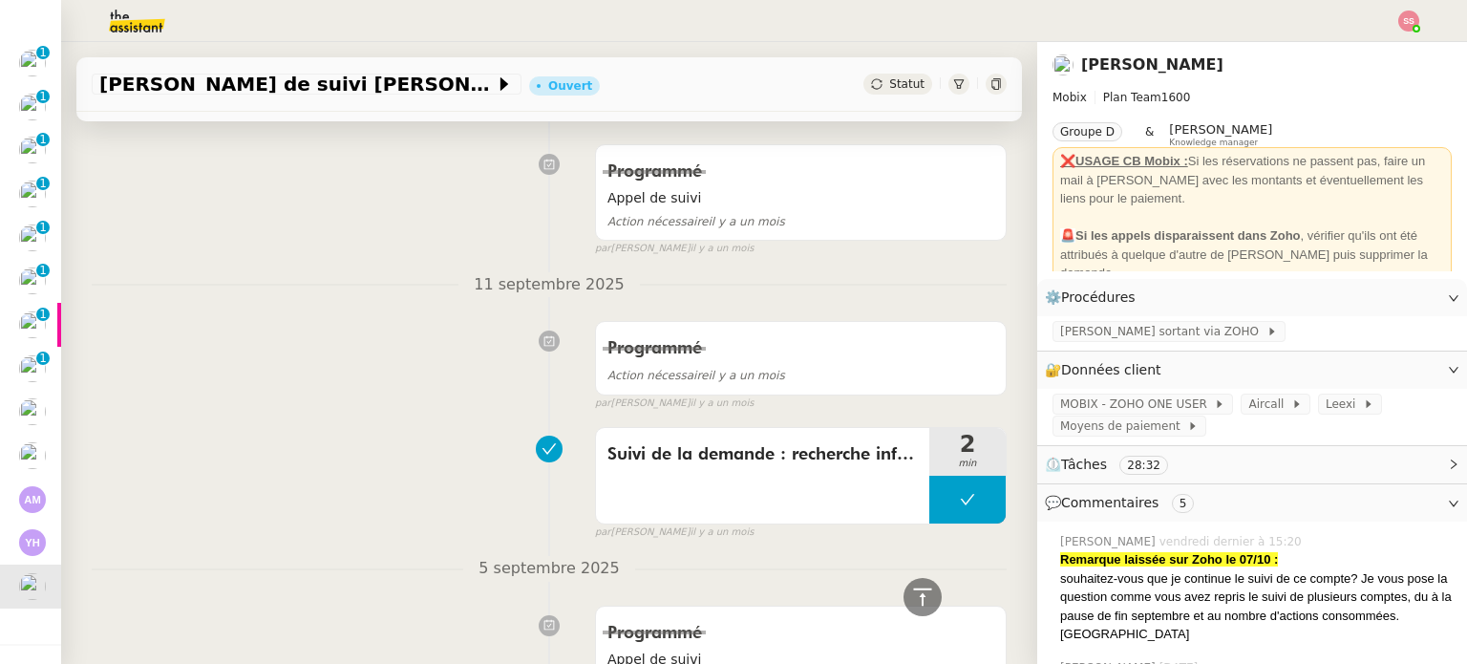
scroll to position [3057, 0]
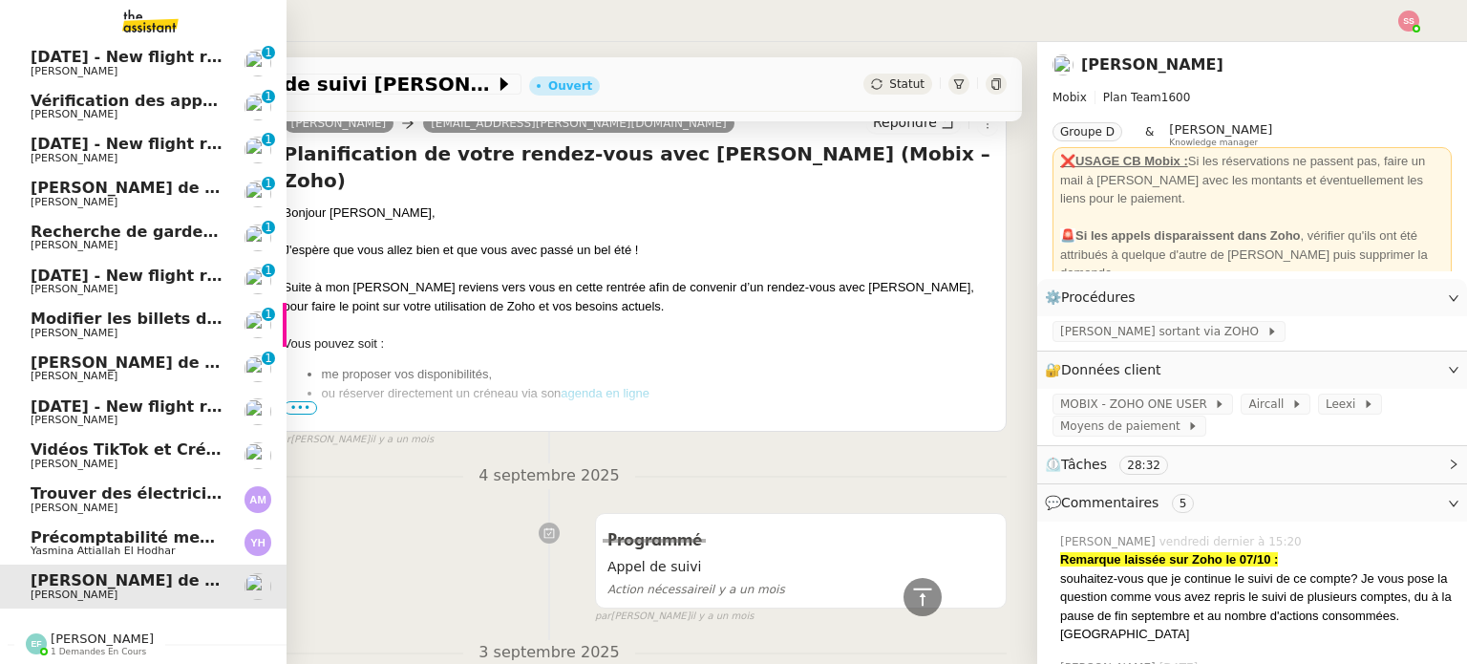
click at [116, 358] on span "[PERSON_NAME] de suivi [PERSON_NAME] - SALADE2FRUITS" at bounding box center [290, 362] width 519 height 18
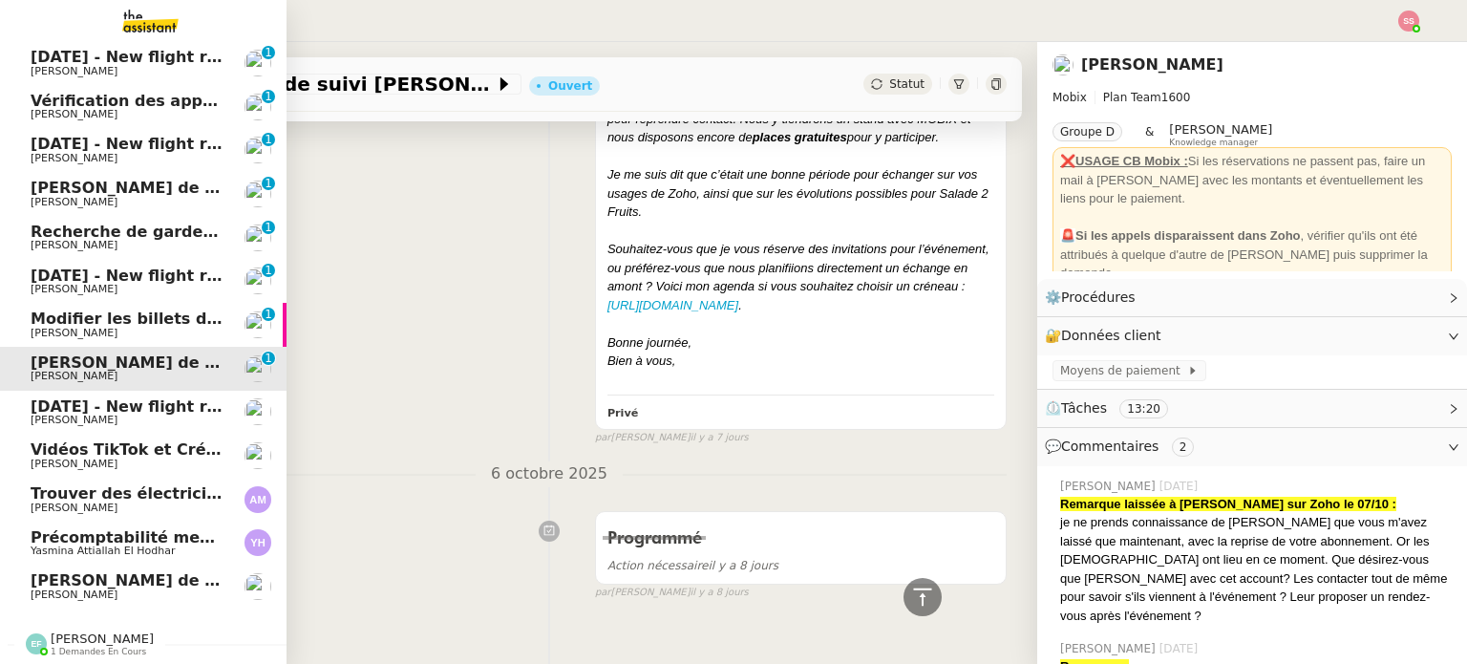
click at [126, 415] on span "[PERSON_NAME]" at bounding box center [127, 420] width 193 height 11
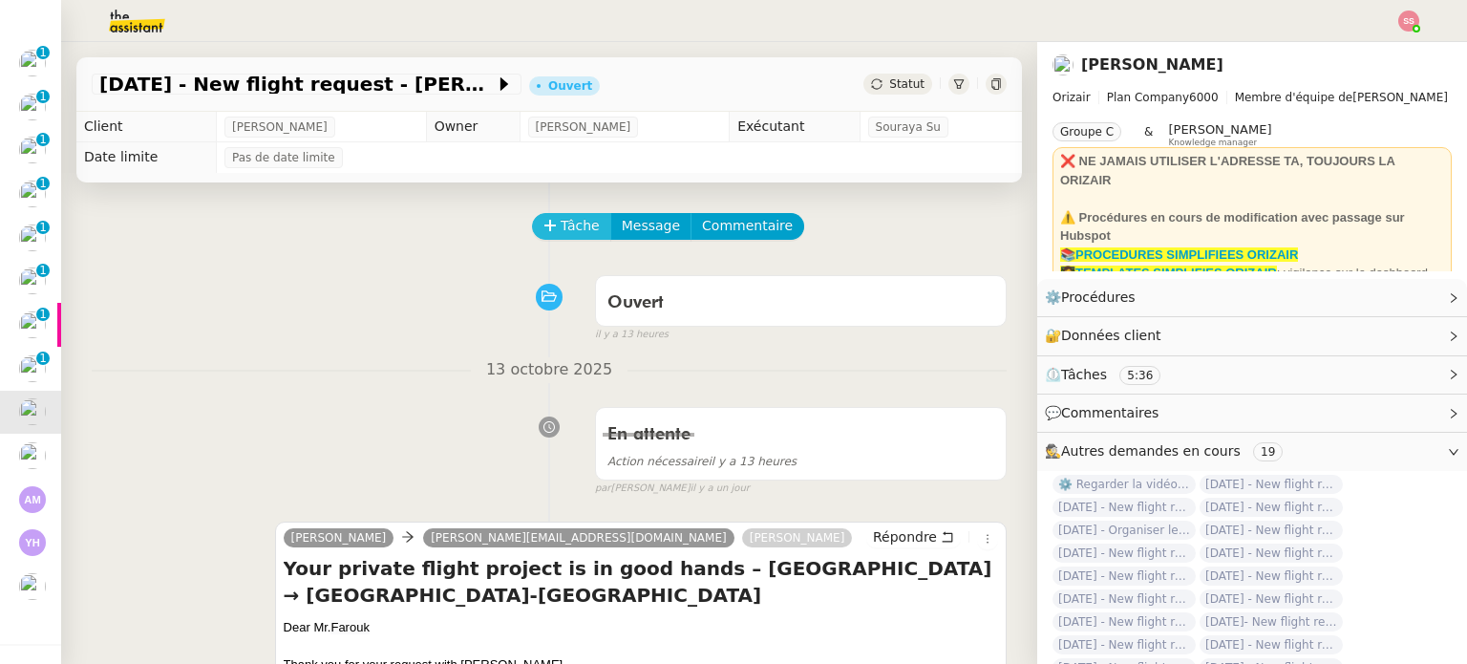
click at [561, 232] on span "Tâche" at bounding box center [580, 226] width 39 height 22
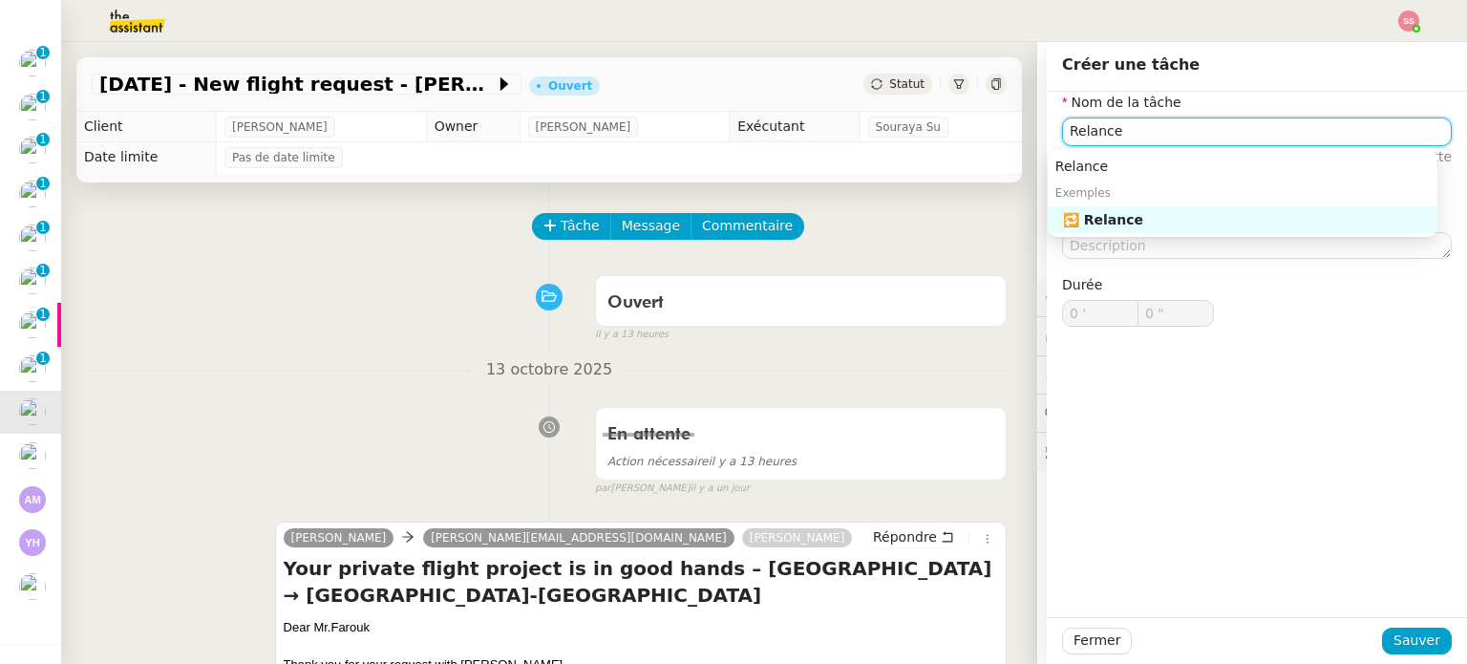
click at [1233, 232] on nz-auto-option "🔁 Relance" at bounding box center [1243, 219] width 390 height 27
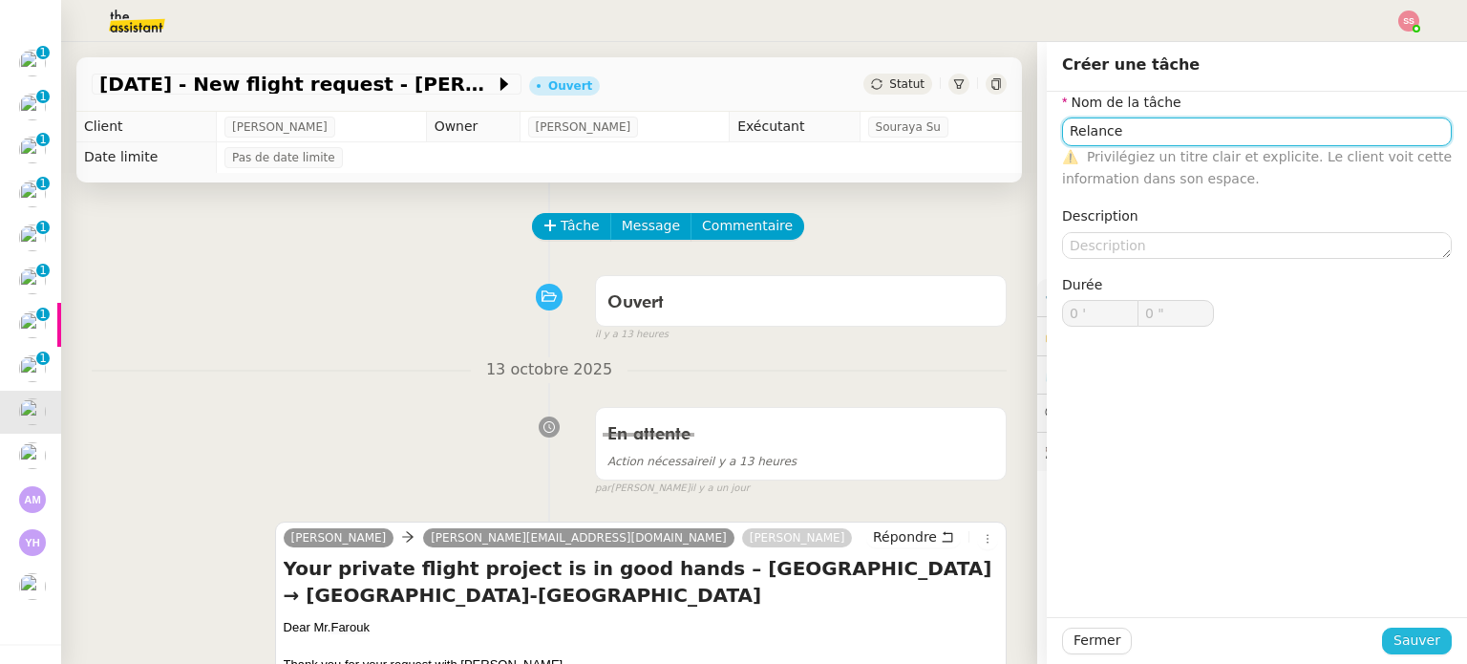
type input "Relance"
click at [1384, 645] on button "Sauver" at bounding box center [1417, 641] width 70 height 27
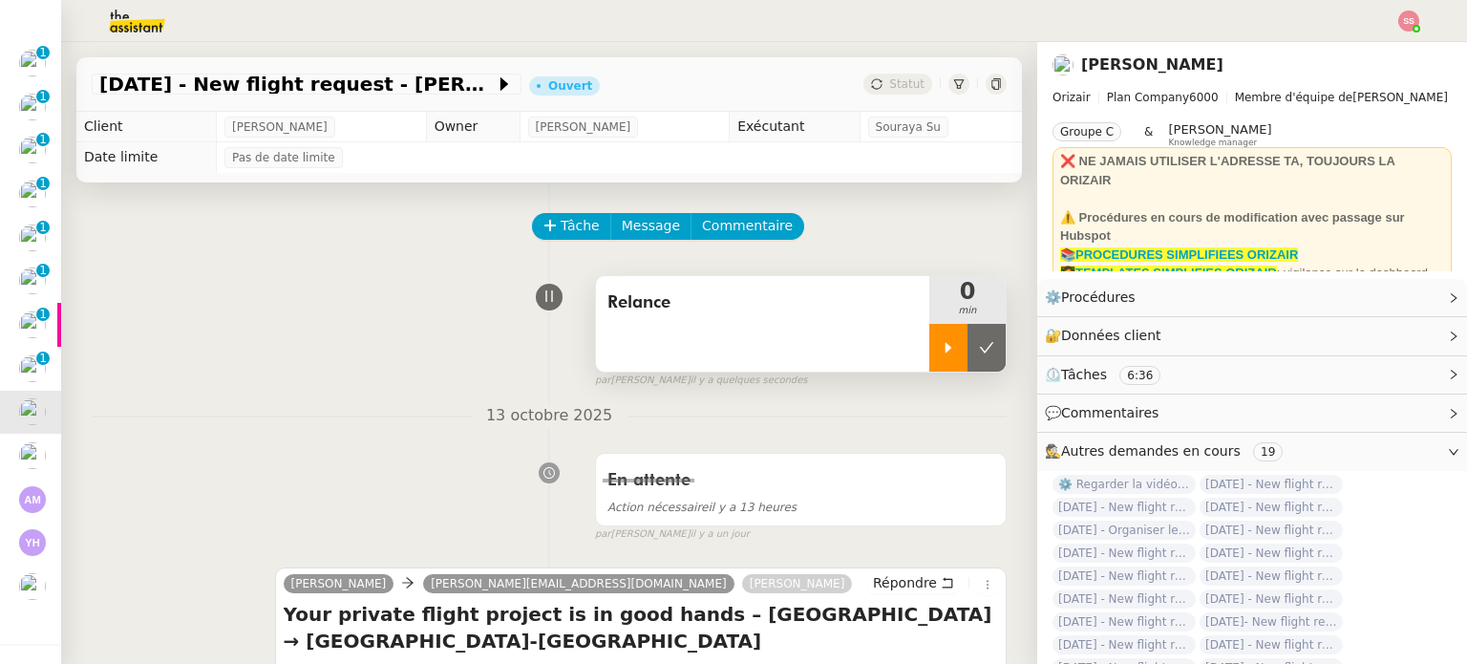
click at [941, 345] on icon at bounding box center [948, 347] width 15 height 15
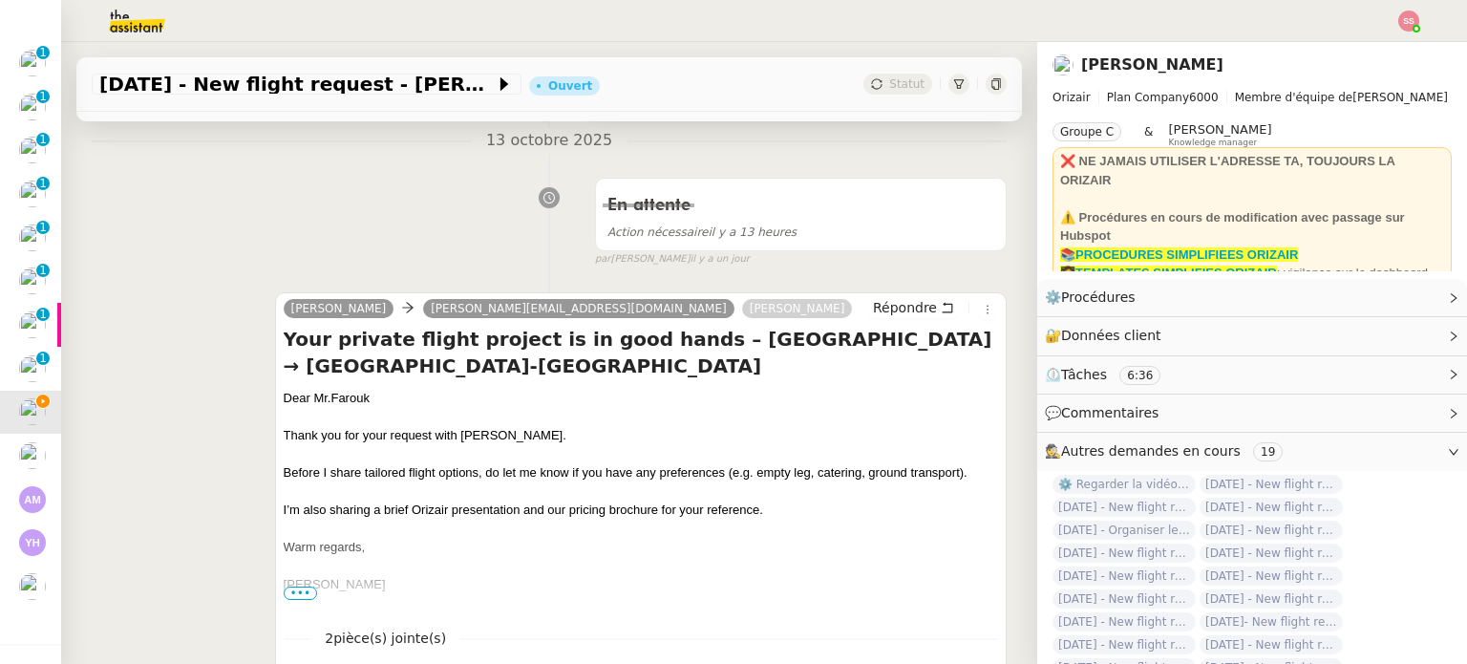
scroll to position [287, 0]
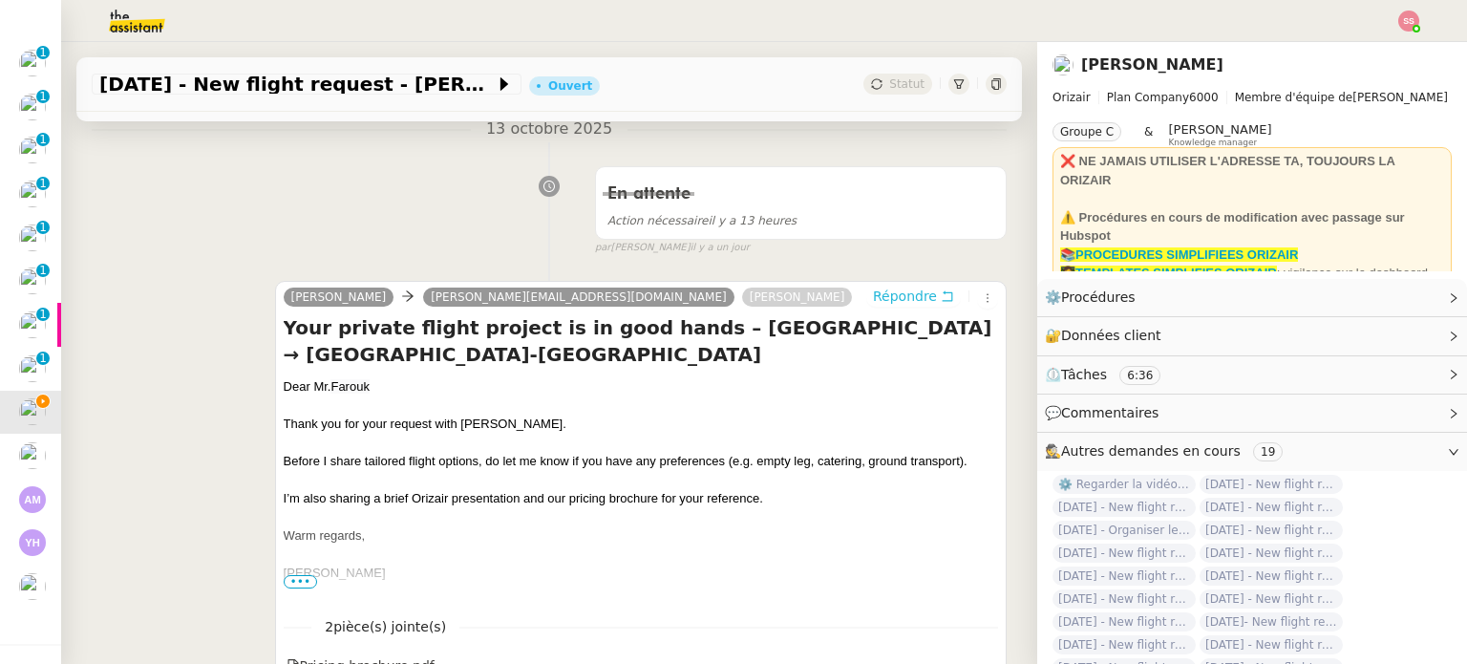
click at [883, 290] on span "Répondre" at bounding box center [905, 296] width 64 height 19
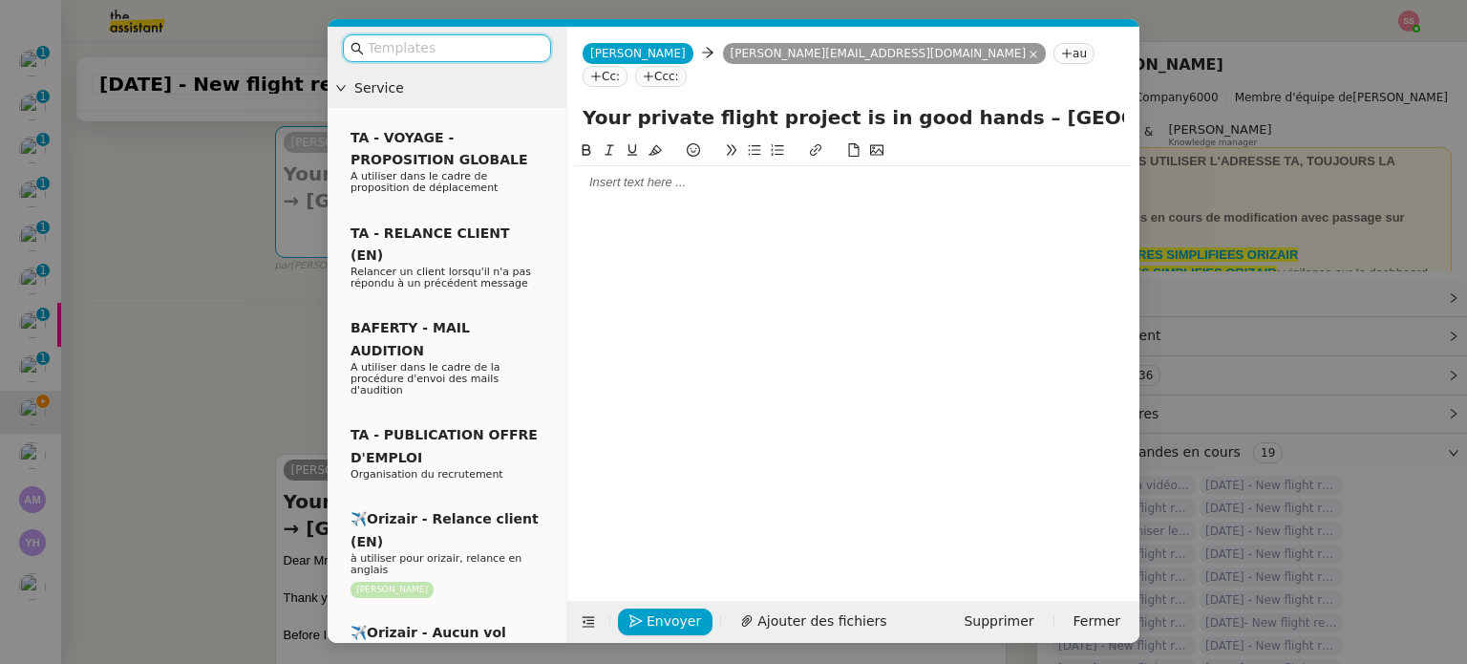
click at [460, 46] on input "text" at bounding box center [454, 48] width 172 height 22
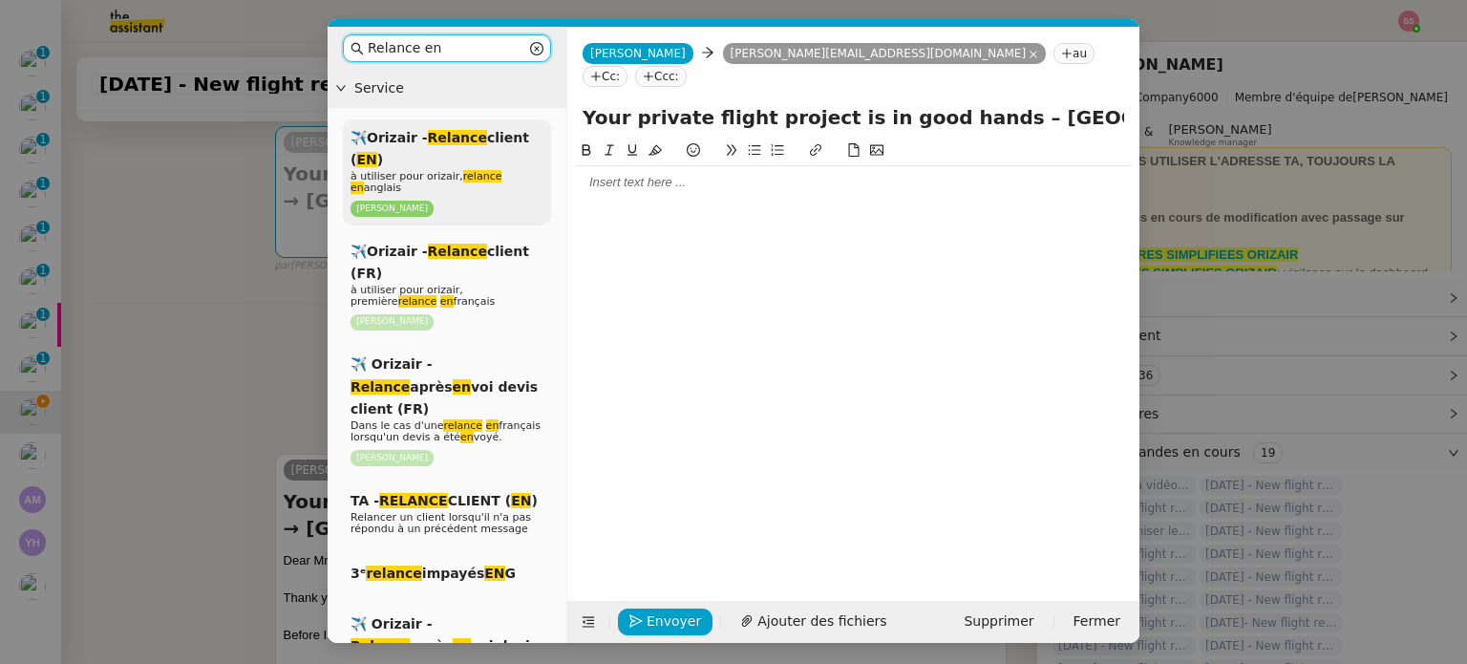
type input "Relance en"
click at [485, 145] on span "✈️Orizair - Relance client ( EN )" at bounding box center [440, 148] width 179 height 37
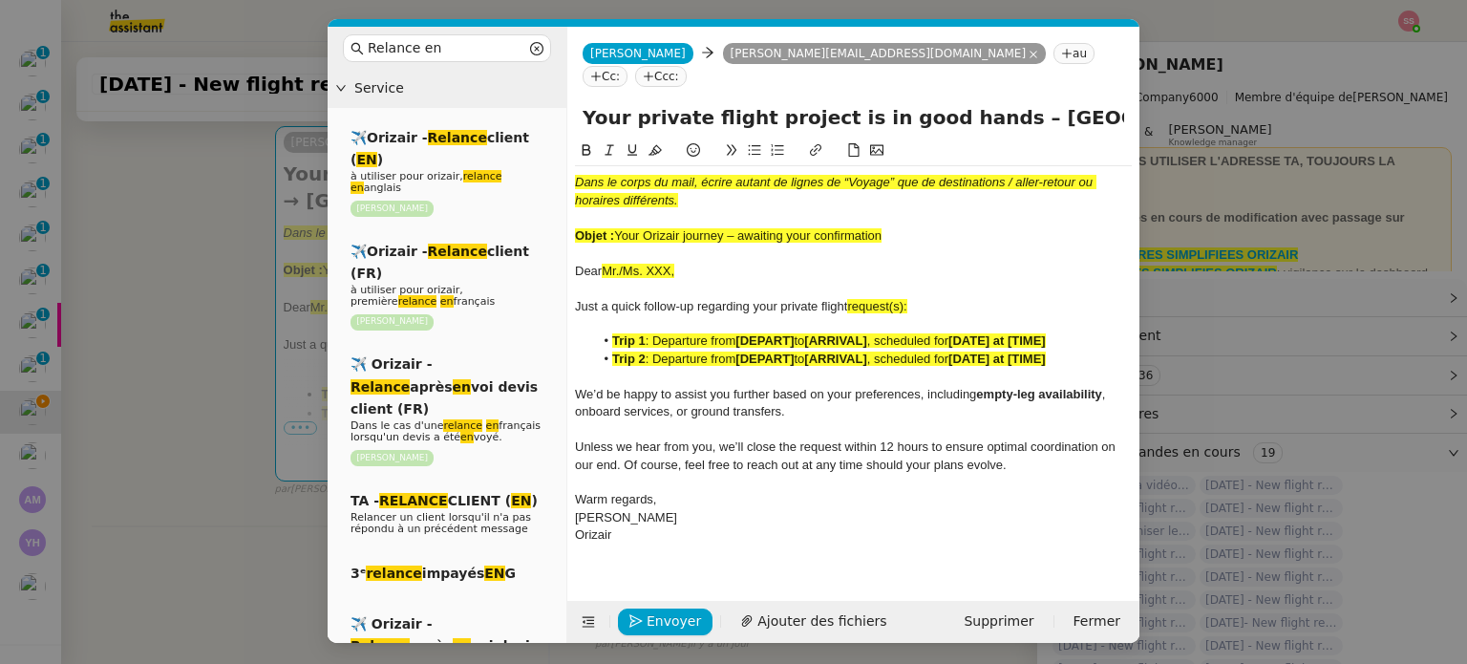
drag, startPoint x: 618, startPoint y: 213, endPoint x: 943, endPoint y: 212, distance: 324.8
click at [943, 227] on div "Objet : Your Orizair journey – awaiting your confirmation" at bounding box center [853, 235] width 557 height 17
drag, startPoint x: 967, startPoint y: 102, endPoint x: 572, endPoint y: 95, distance: 394.6
click at [572, 103] on div "Your private flight project is in good hands – [GEOGRAPHIC_DATA] → [GEOGRAPHIC_…" at bounding box center [853, 121] width 572 height 36
paste input "Orizair journey – awaiting your confirmation"
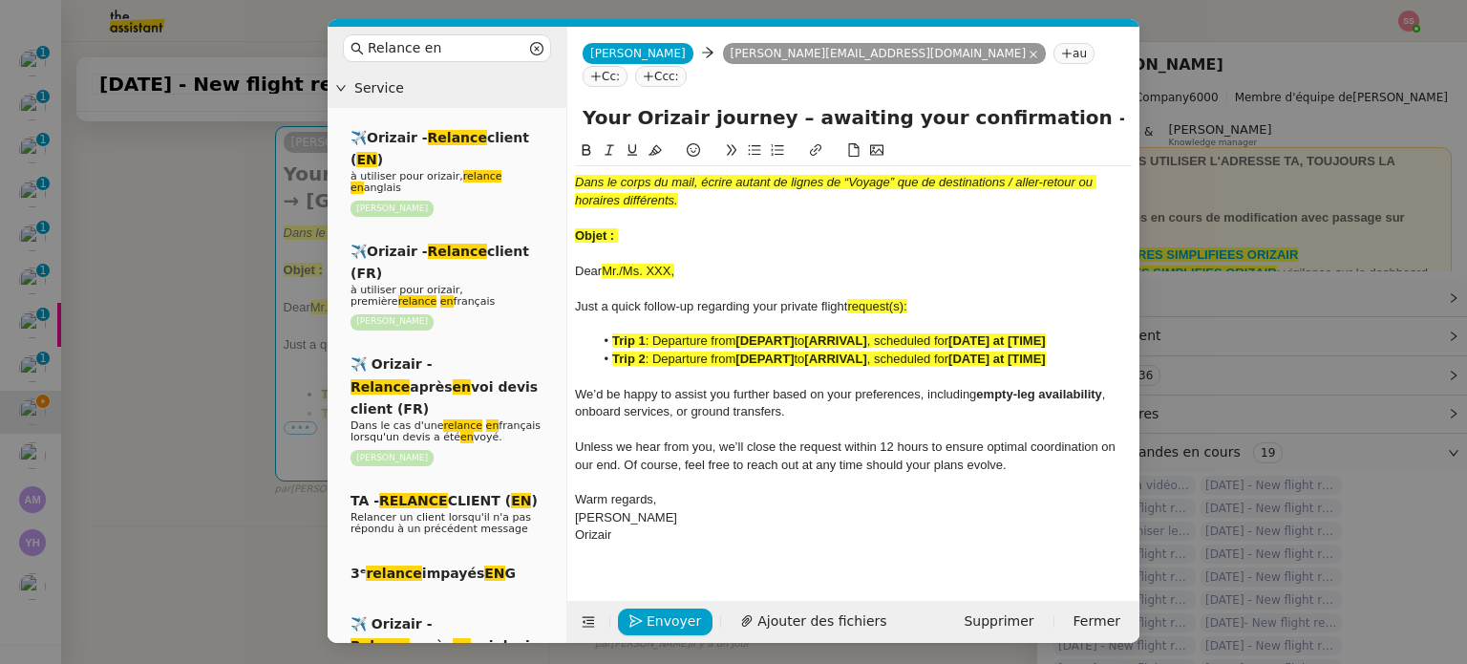
type input "Your Orizair journey – awaiting your confirmation – [GEOGRAPHIC_DATA] → [GEOGRA…"
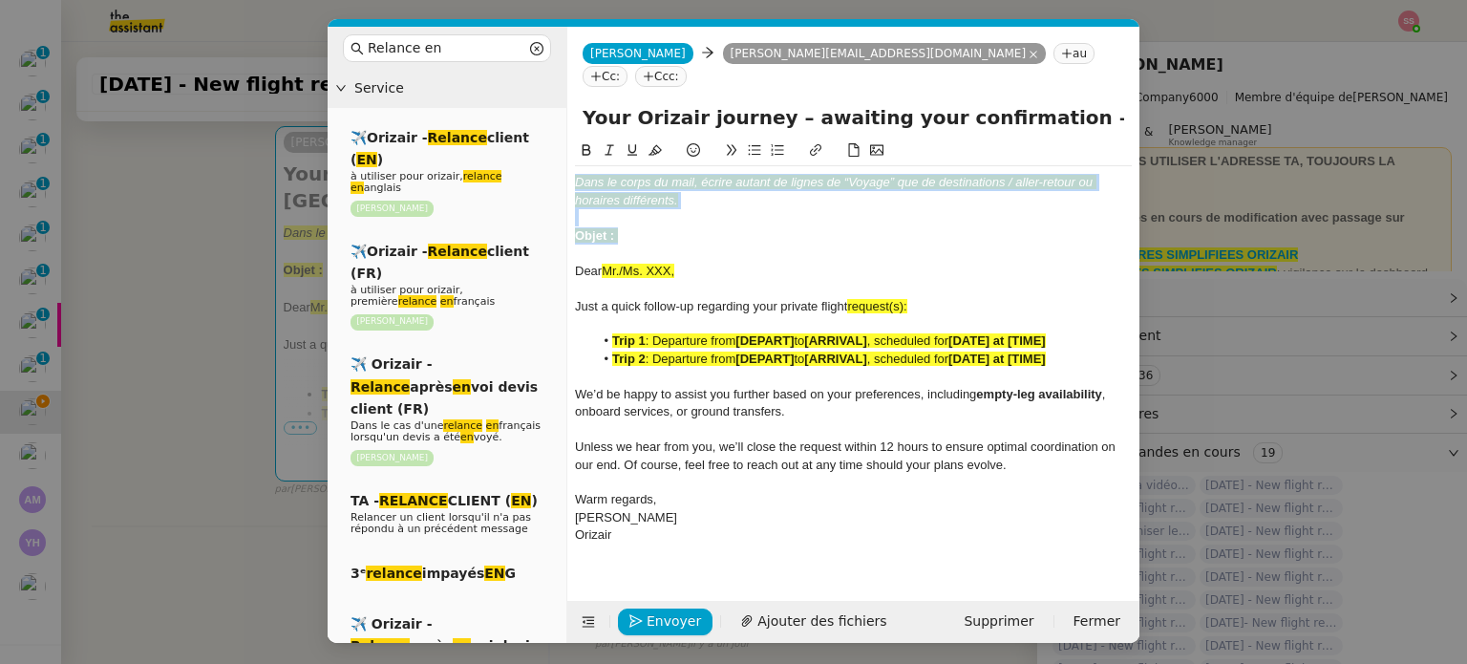
drag, startPoint x: 631, startPoint y: 207, endPoint x: 555, endPoint y: 133, distance: 106.7
click at [555, 133] on nz-layout "Relance en Service ✈️Orizair - Relance client ( EN ) à utiliser pour orizair, r…" at bounding box center [734, 335] width 812 height 616
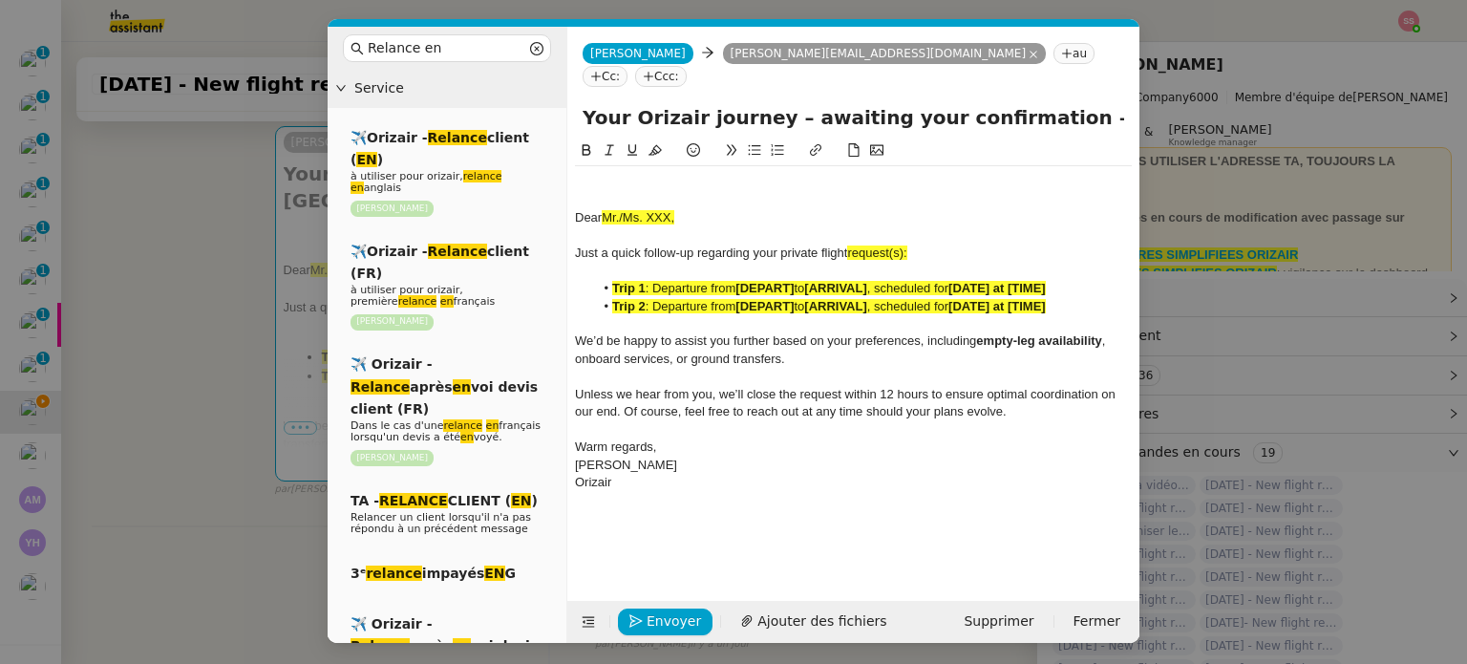
scroll to position [182, 0]
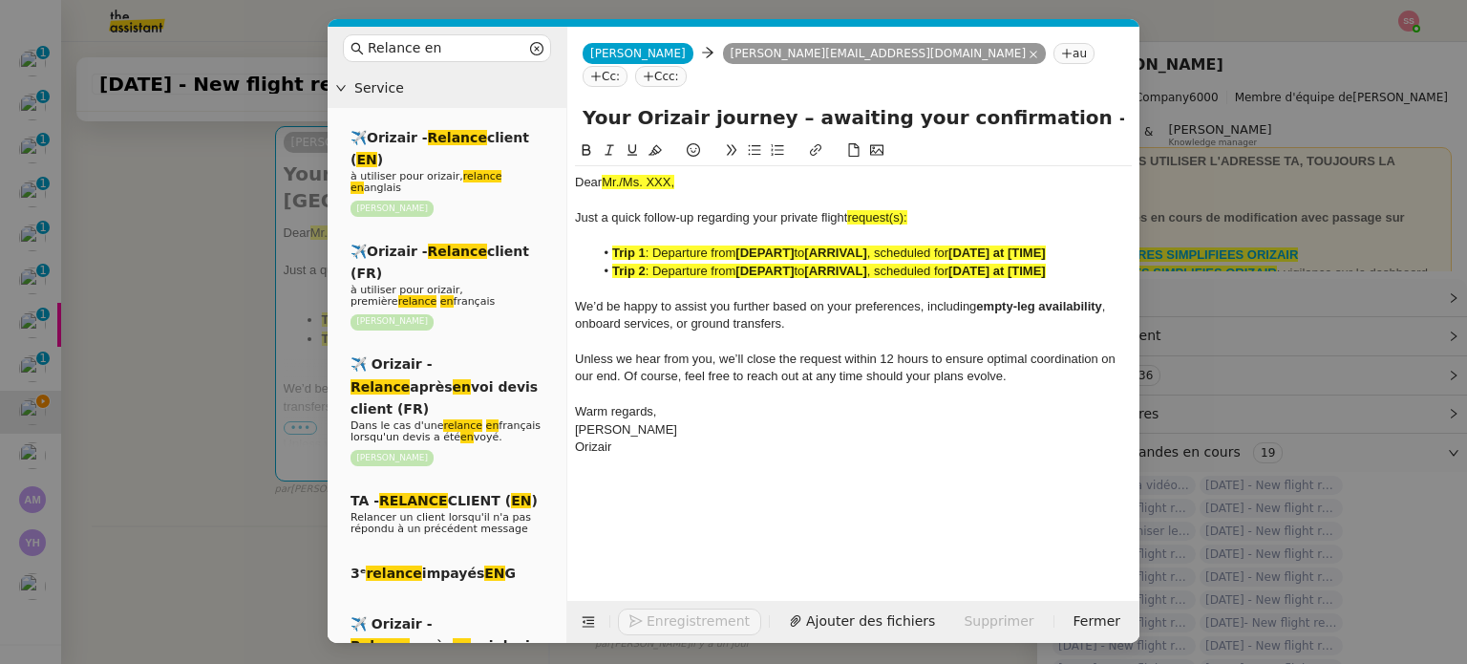
click at [267, 270] on nz-modal-container "Relance en Service ✈️Orizair - Relance client ( EN ) à utiliser pour orizair, r…" at bounding box center [733, 332] width 1467 height 664
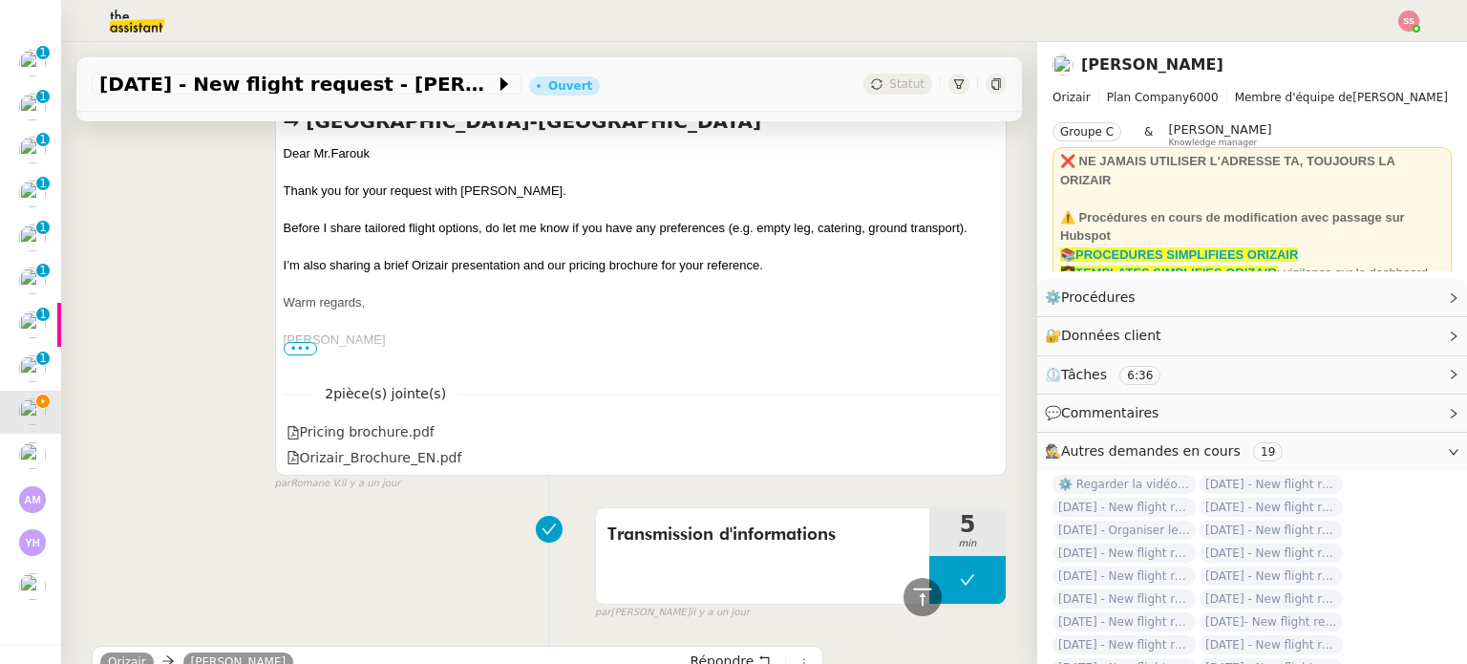
scroll to position [919, 0]
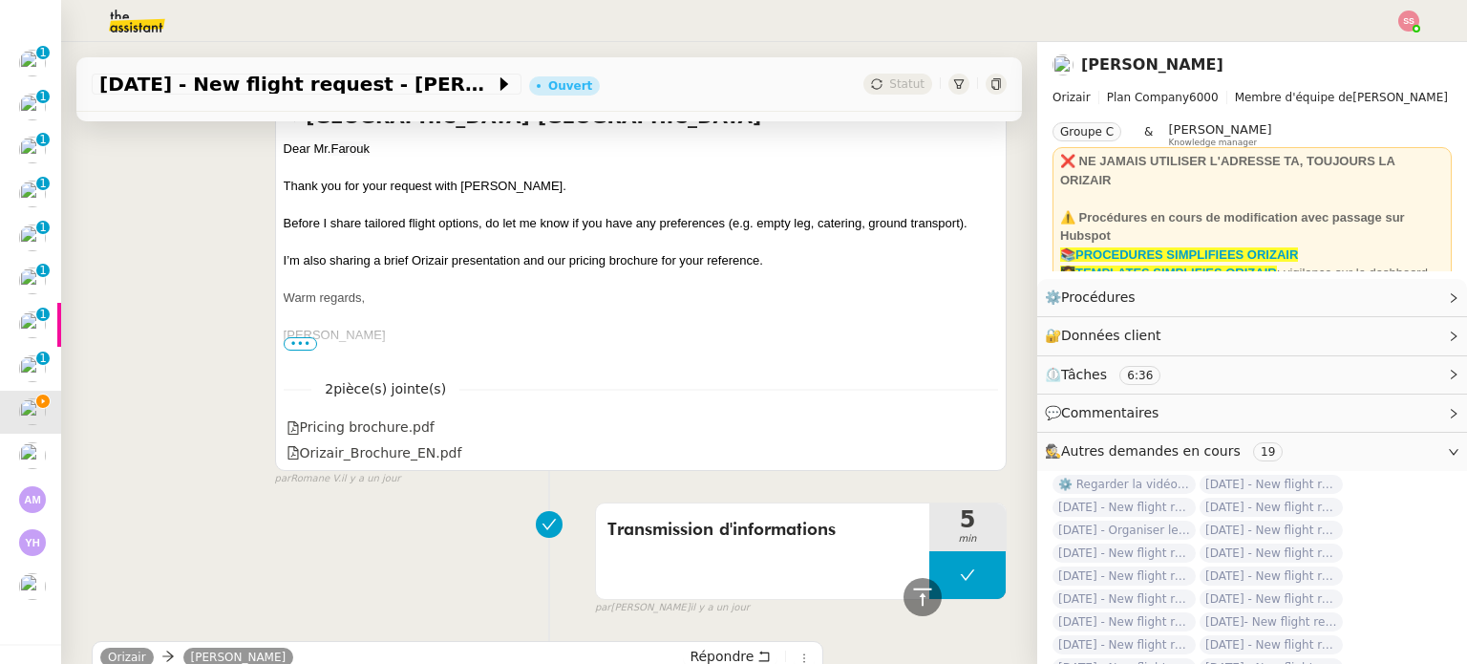
click at [321, 144] on div "Dear Mr. Farouk" at bounding box center [641, 148] width 715 height 19
copy div "Dear Mr. Farouk"
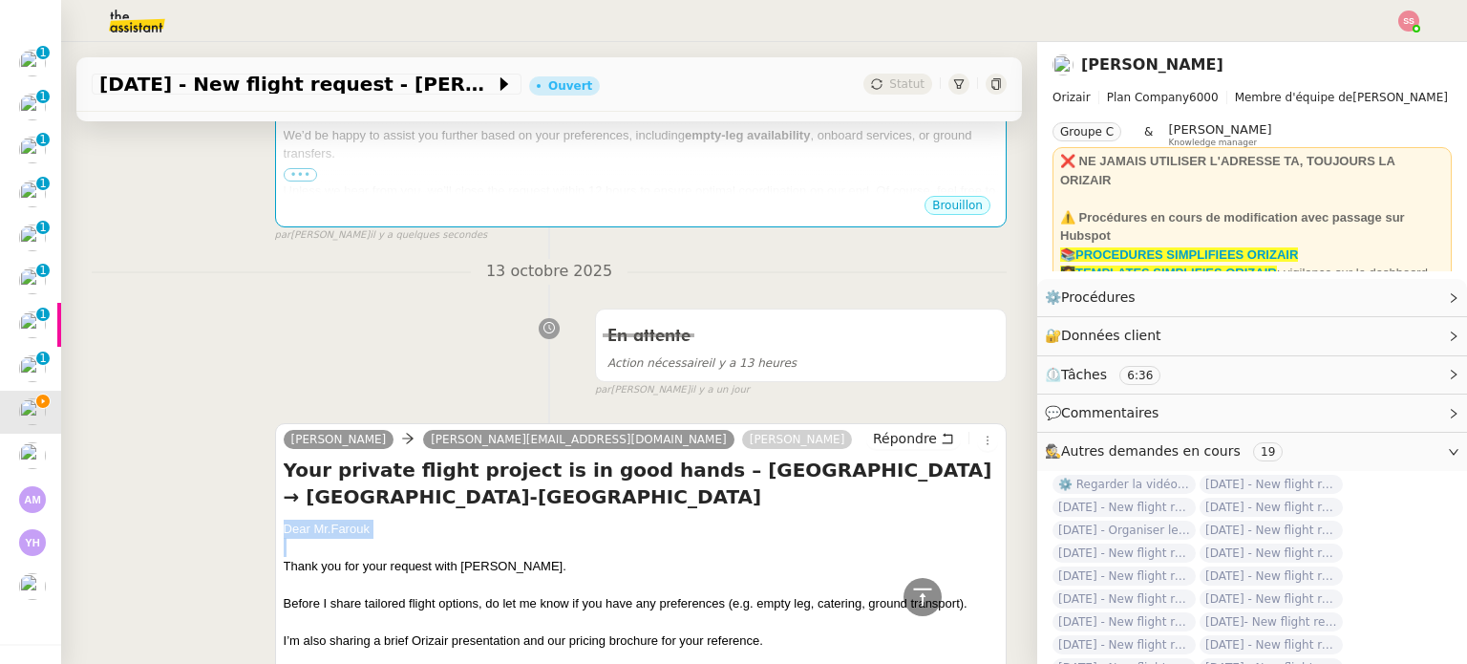
scroll to position [59, 0]
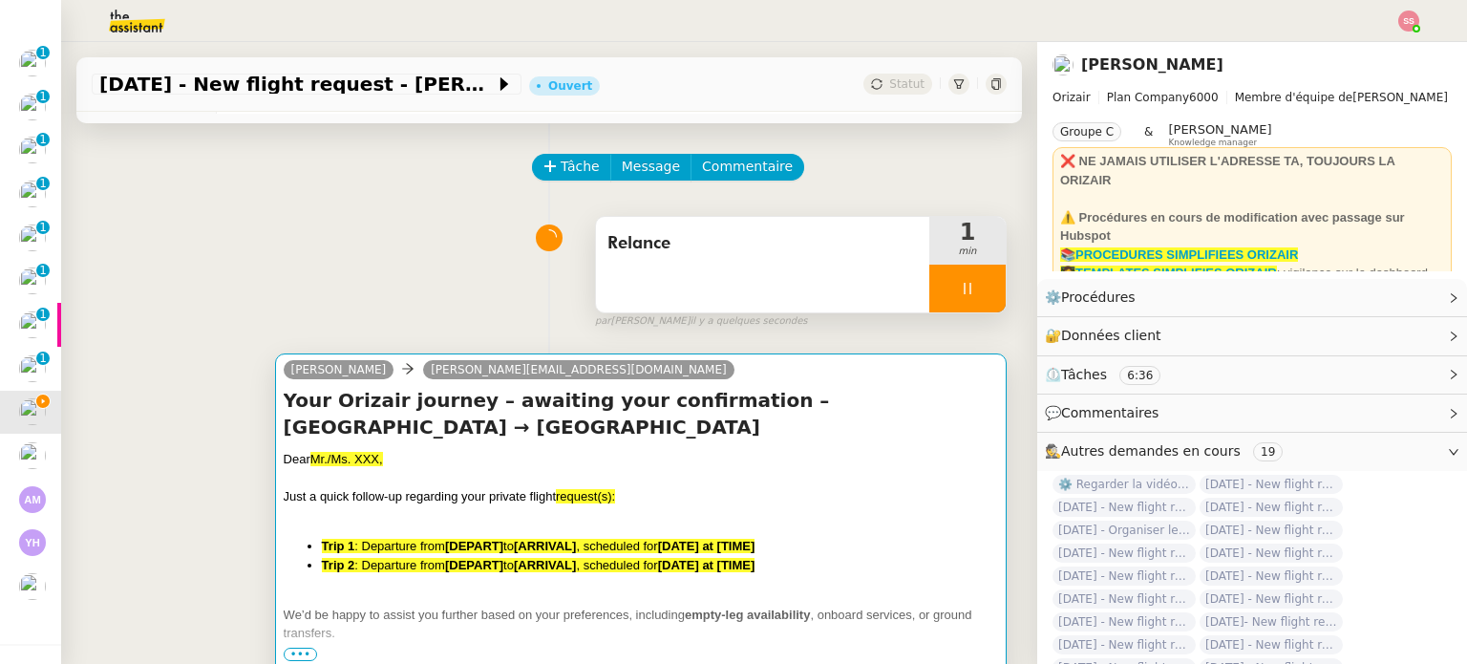
click at [406, 430] on h4 "Your Orizair journey – awaiting your confirmation – [GEOGRAPHIC_DATA] → [GEOGRA…" at bounding box center [641, 413] width 715 height 53
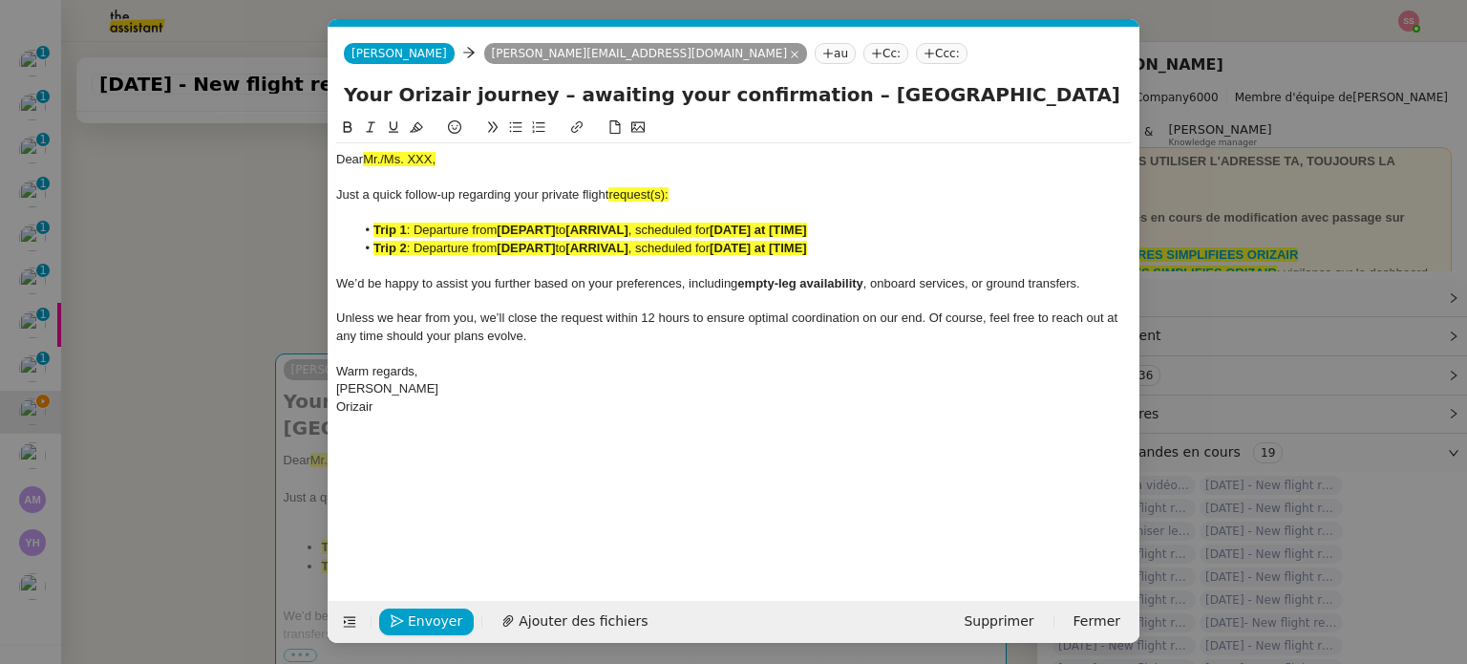
scroll to position [0, 103]
drag, startPoint x: 439, startPoint y: 160, endPoint x: 321, endPoint y: 158, distance: 118.5
click at [321, 158] on nz-modal-container "Relance en Service ✈️Orizair - Relance client ( EN ) à utiliser pour orizair, r…" at bounding box center [733, 332] width 1467 height 664
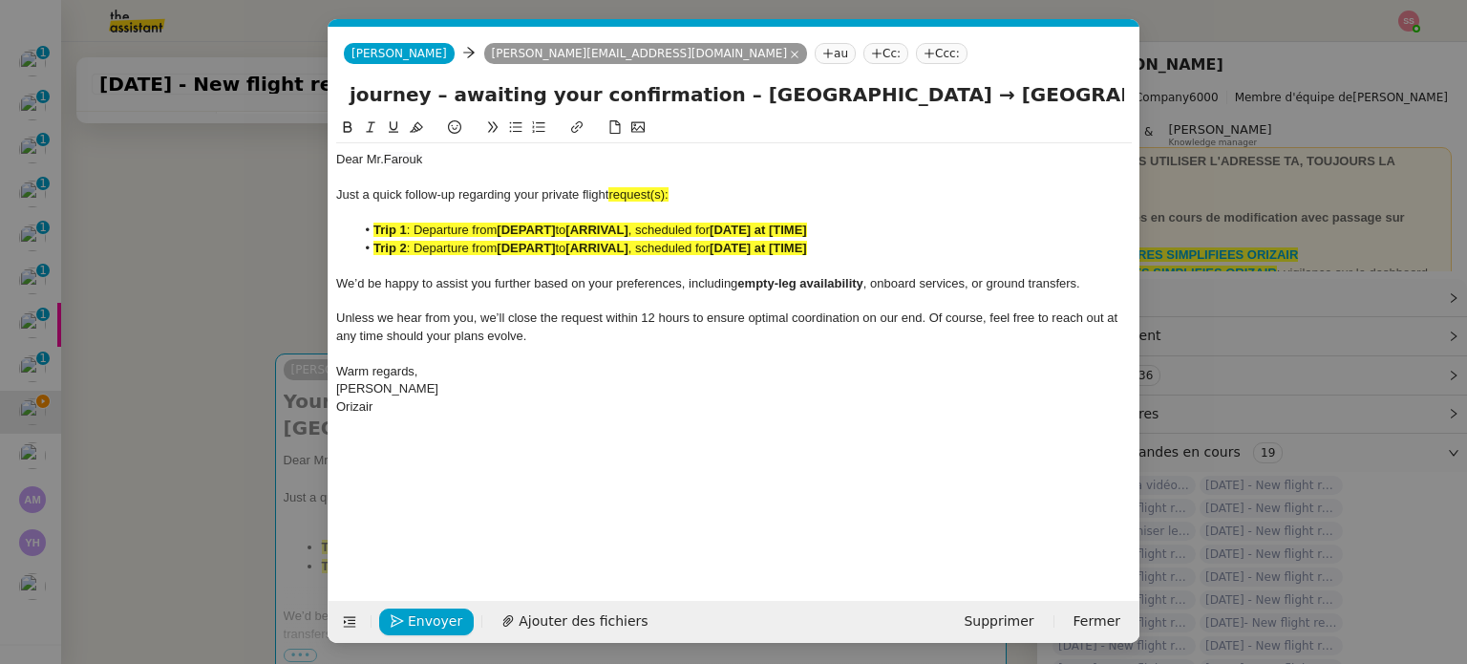
drag, startPoint x: 832, startPoint y: 94, endPoint x: 1205, endPoint y: 155, distance: 377.6
click at [1205, 155] on nz-modal-container "Relance en Service ✈️Orizair - Relance client ( EN ) à utiliser pour orizair, r…" at bounding box center [733, 332] width 1467 height 664
click at [688, 190] on div "Just a quick follow-up regarding your private flight request(s):" at bounding box center [734, 194] width 796 height 17
drag, startPoint x: 661, startPoint y: 193, endPoint x: 611, endPoint y: 194, distance: 49.7
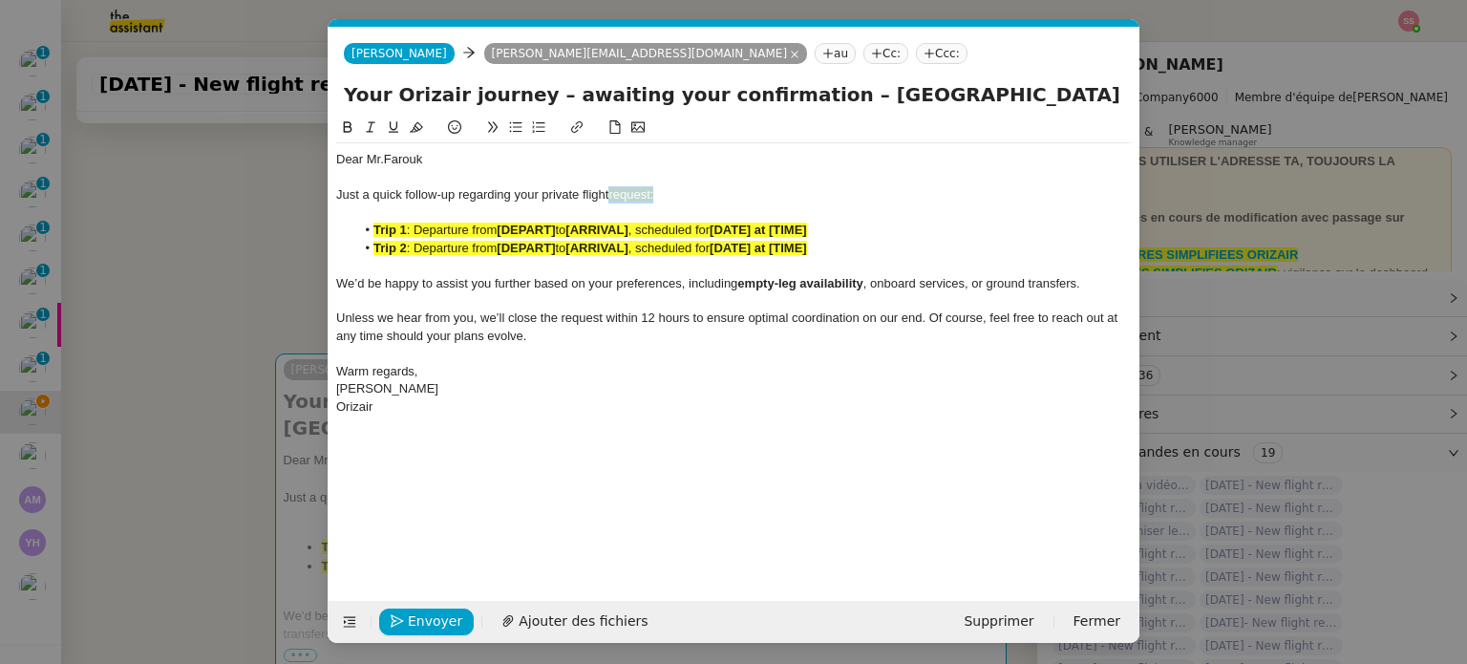
click at [611, 194] on div "Just a quick follow-up regarding your private flight request:" at bounding box center [734, 194] width 796 height 17
click at [416, 125] on icon at bounding box center [416, 126] width 13 height 13
click at [484, 248] on span ": Departure from" at bounding box center [452, 248] width 91 height 14
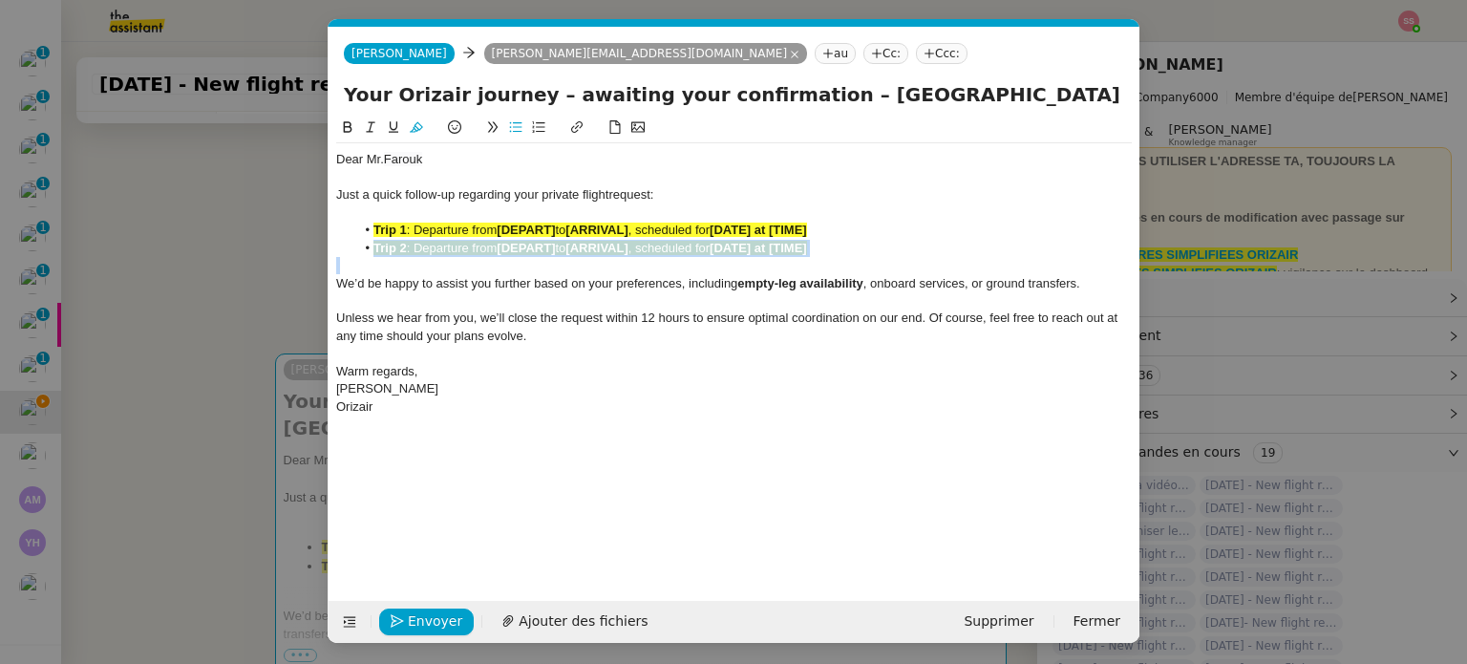
click at [484, 248] on span ": Departure from" at bounding box center [452, 248] width 91 height 14
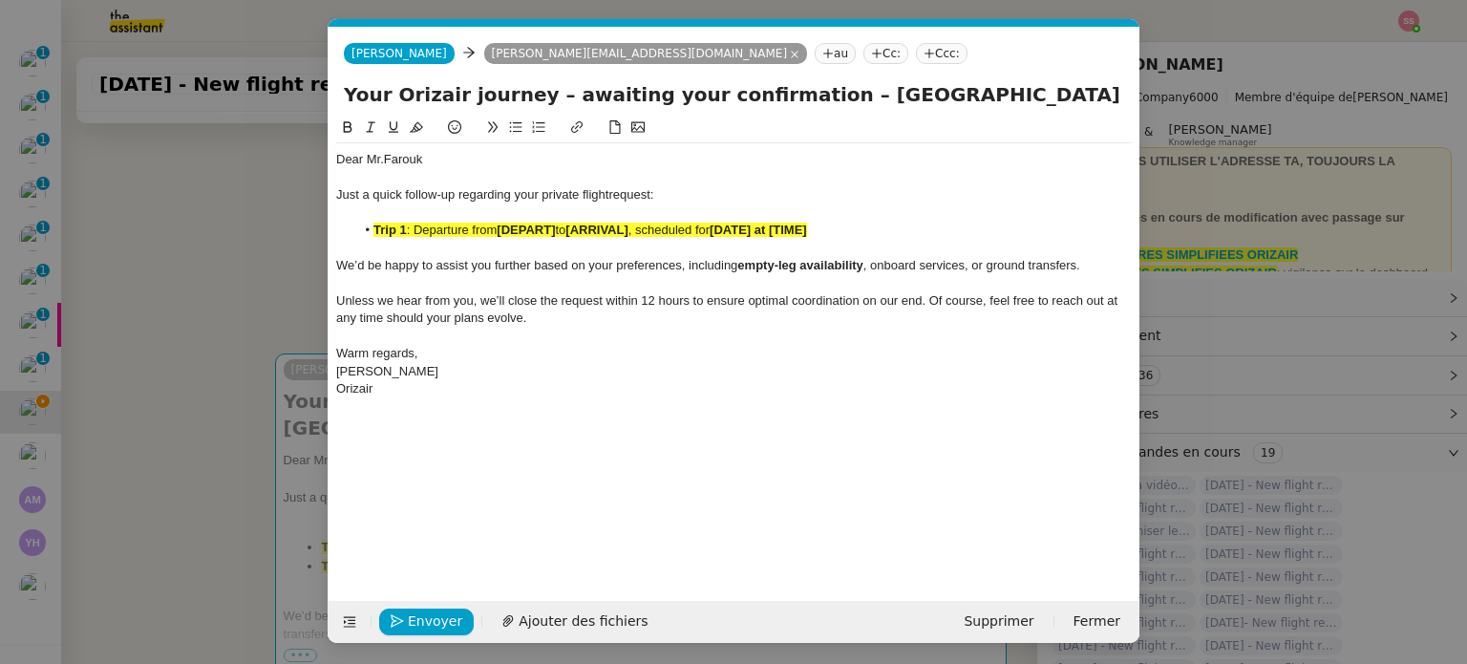
click at [493, 232] on span ": Departure from" at bounding box center [452, 230] width 91 height 14
click at [410, 133] on icon at bounding box center [416, 126] width 13 height 13
click at [188, 299] on nz-modal-container "Relance en Service ✈️Orizair - Relance client ( EN ) à utiliser pour orizair, r…" at bounding box center [733, 332] width 1467 height 664
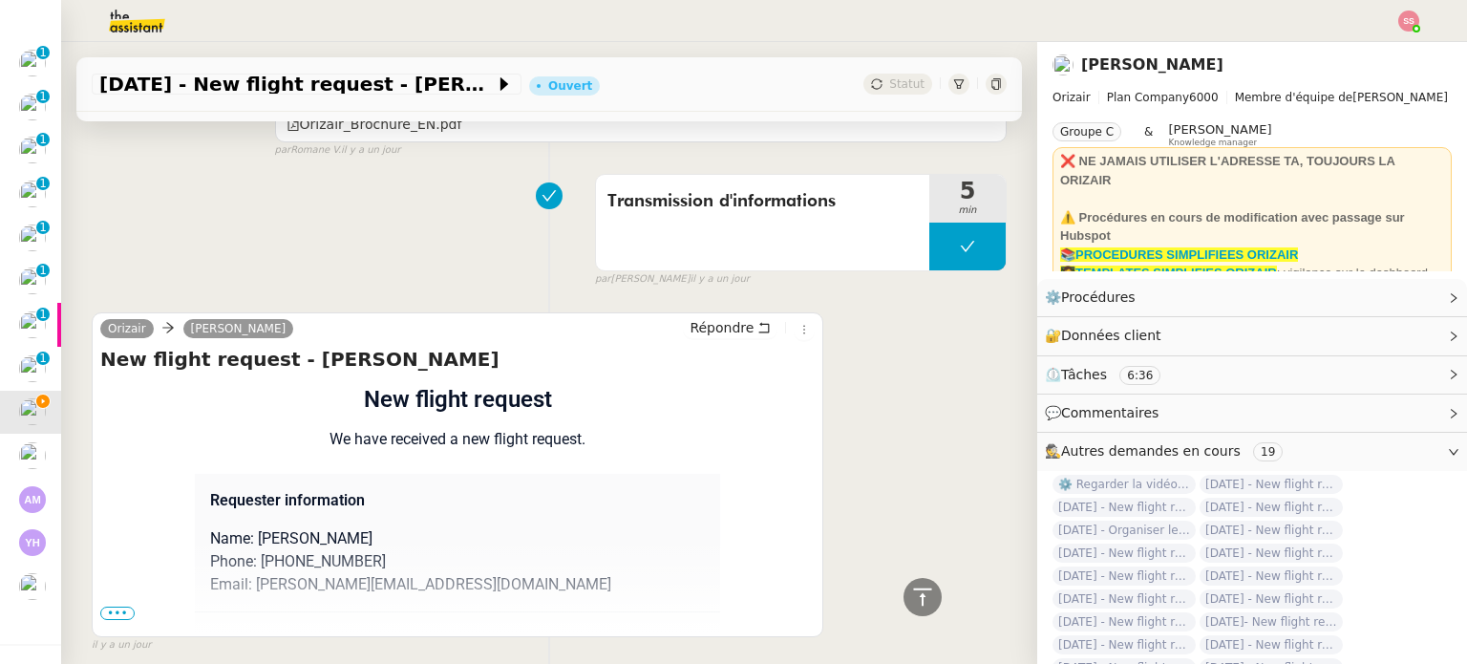
scroll to position [1341, 0]
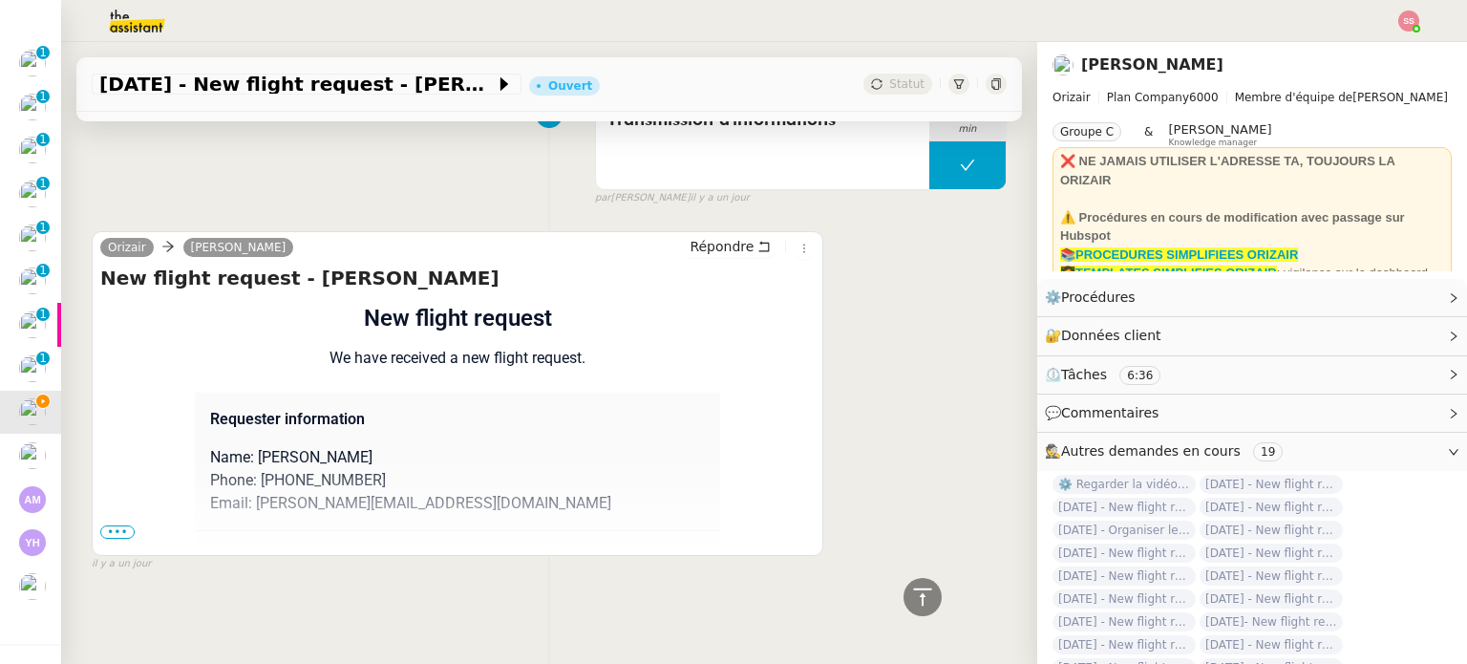
click at [116, 525] on span "•••" at bounding box center [117, 531] width 34 height 13
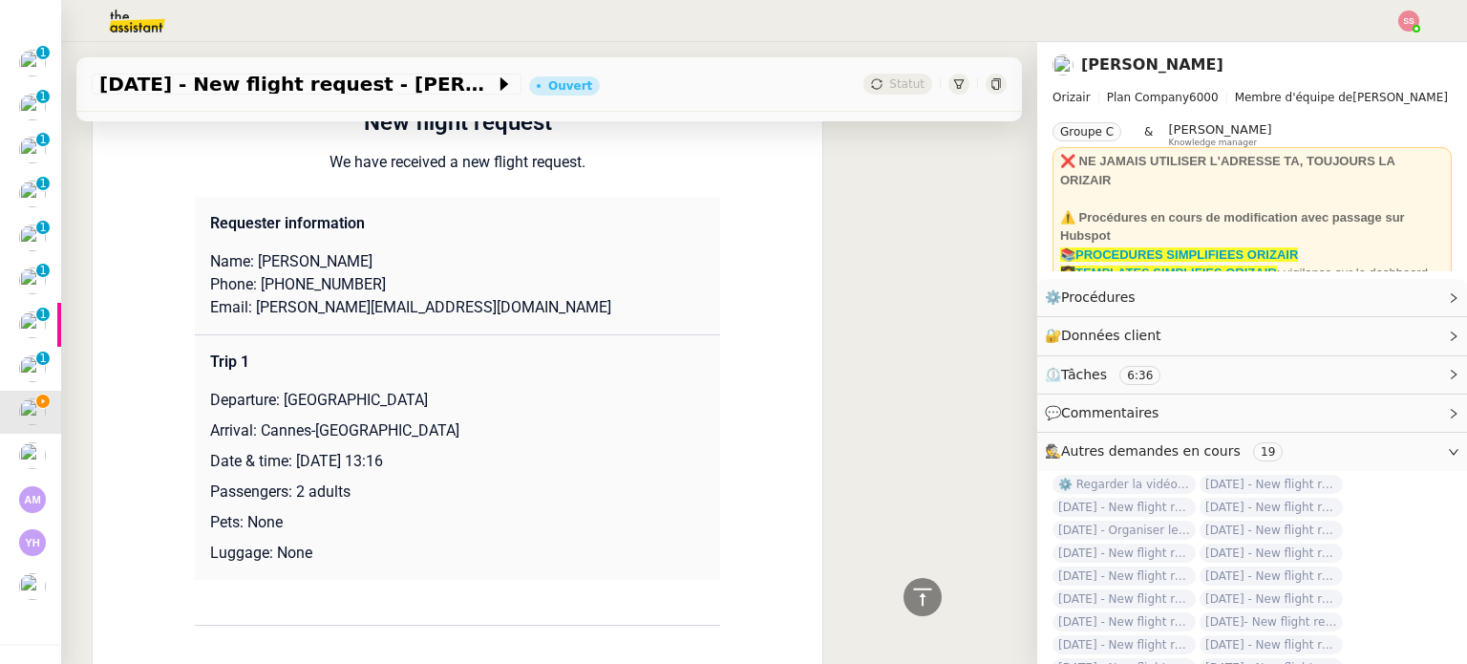
scroll to position [1532, 0]
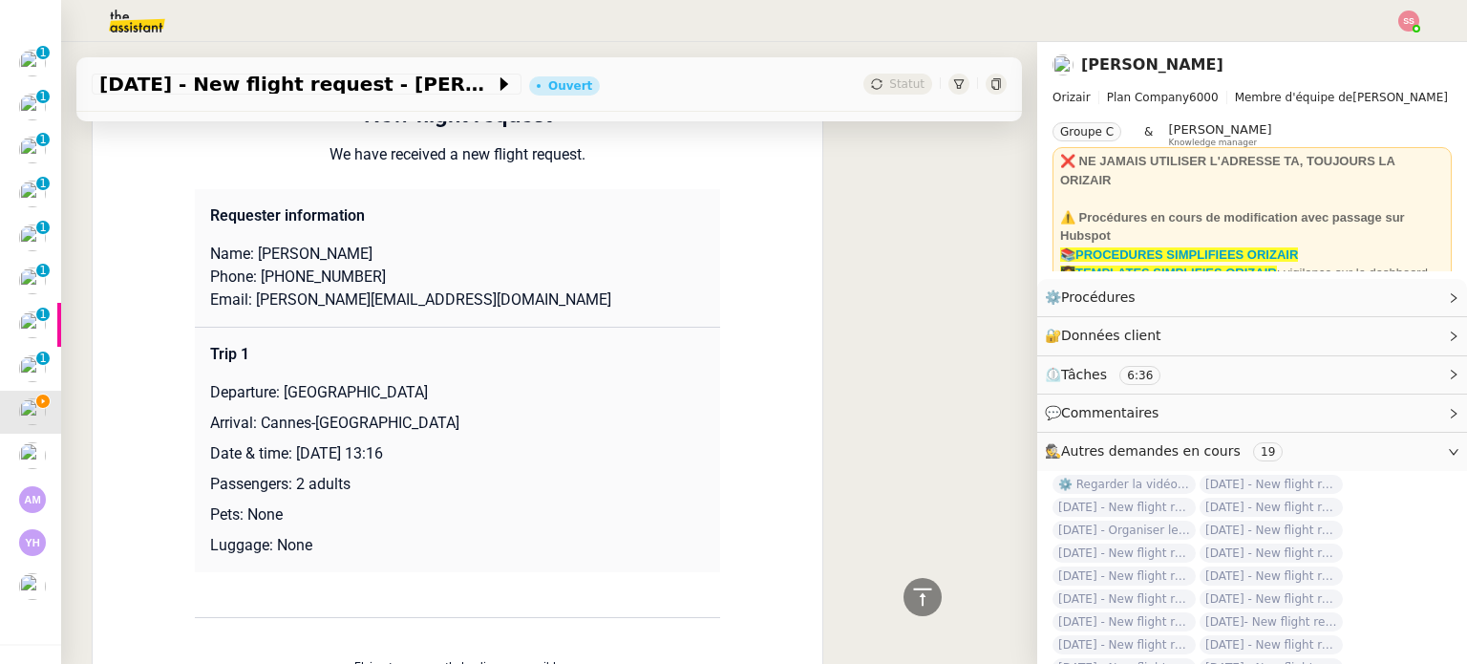
drag, startPoint x: 273, startPoint y: 388, endPoint x: 470, endPoint y: 388, distance: 196.8
click at [470, 388] on p "Departure: [GEOGRAPHIC_DATA]" at bounding box center [457, 392] width 495 height 23
copy p "[GEOGRAPHIC_DATA]"
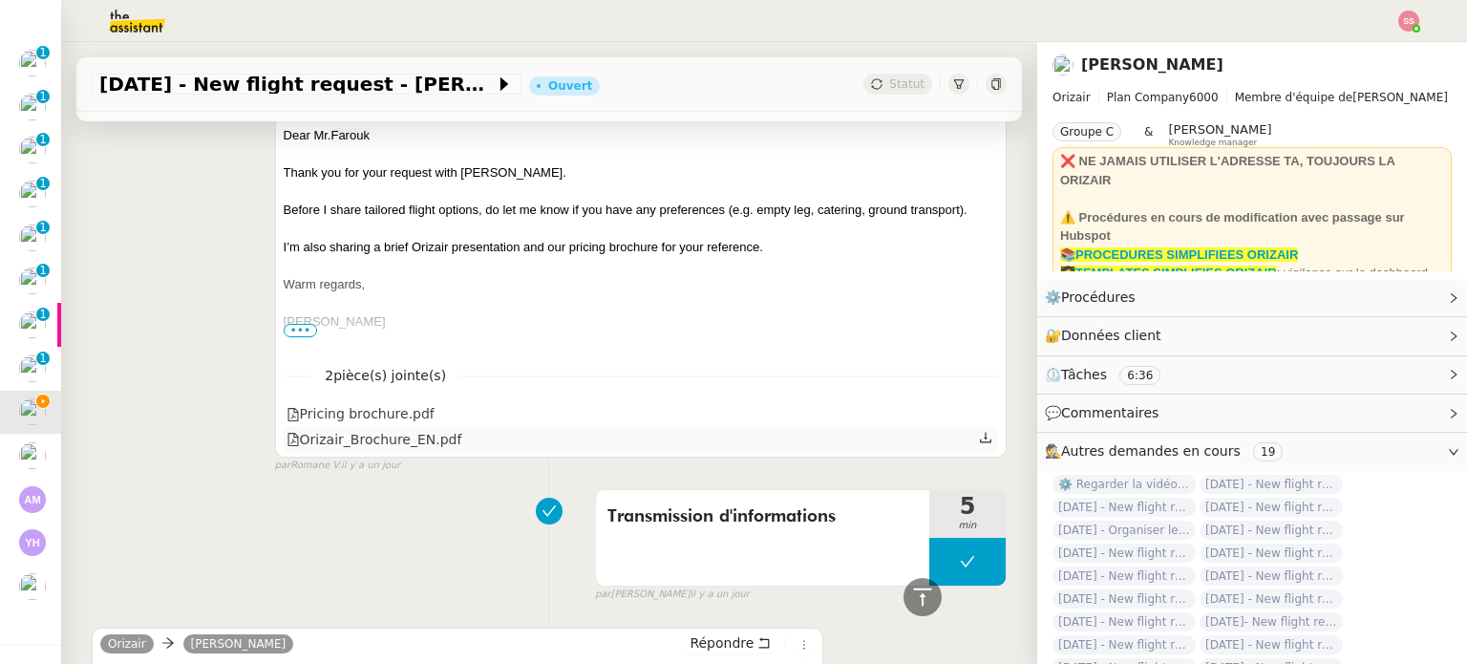
scroll to position [768, 0]
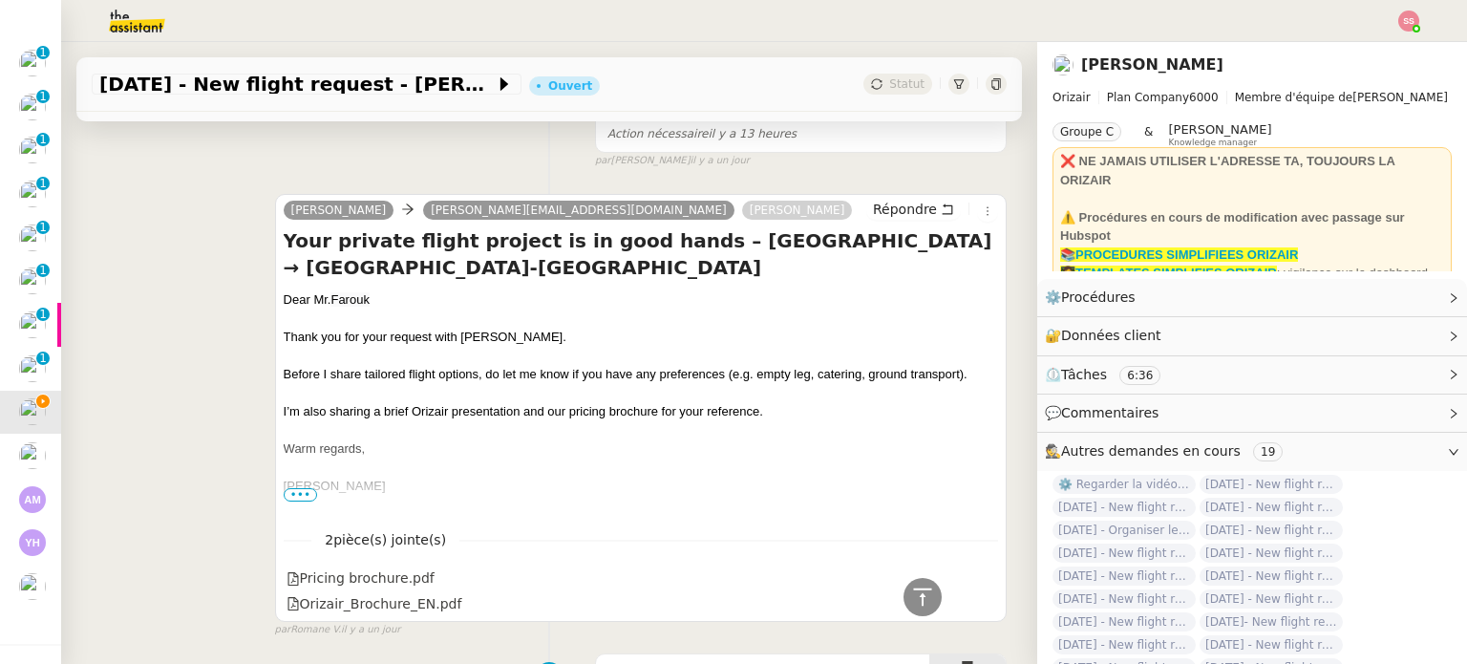
click at [524, 418] on span "I’m also sharing a brief Orizair presentation and our pricing brochure for your…" at bounding box center [524, 411] width 480 height 14
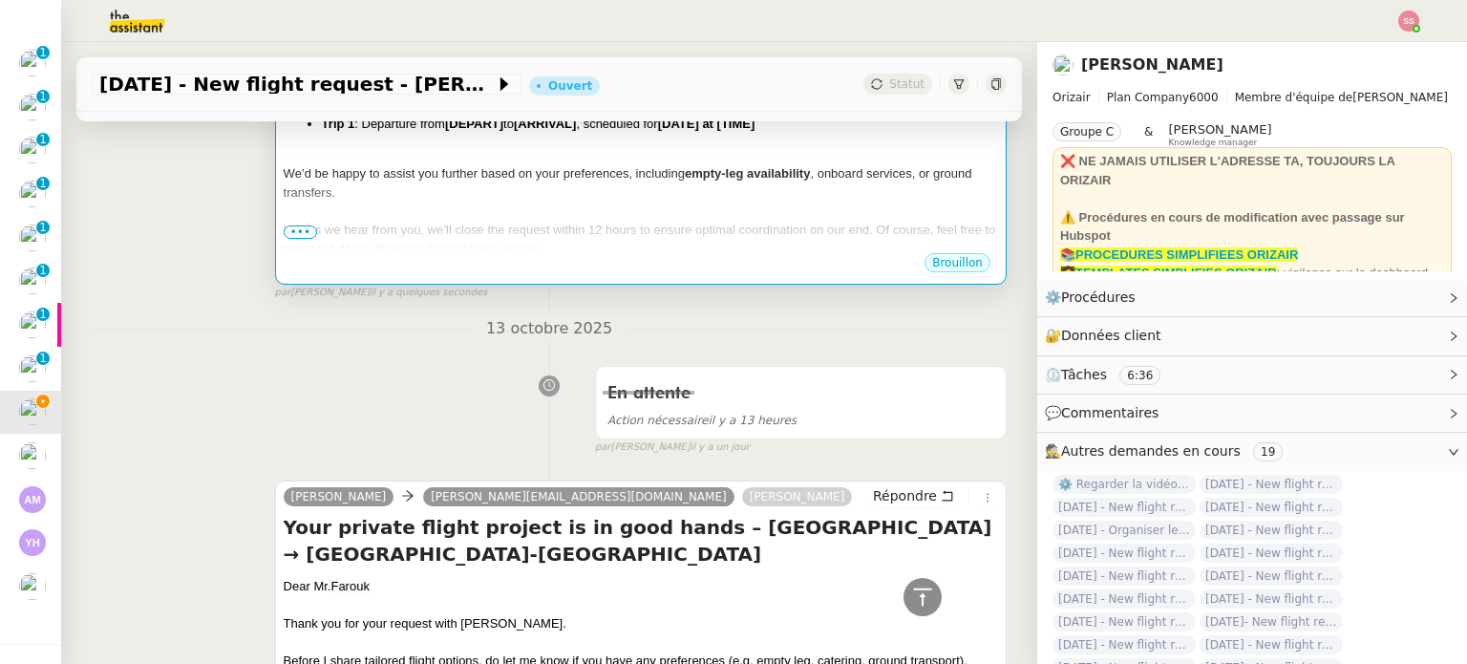
click at [584, 209] on div at bounding box center [641, 211] width 715 height 19
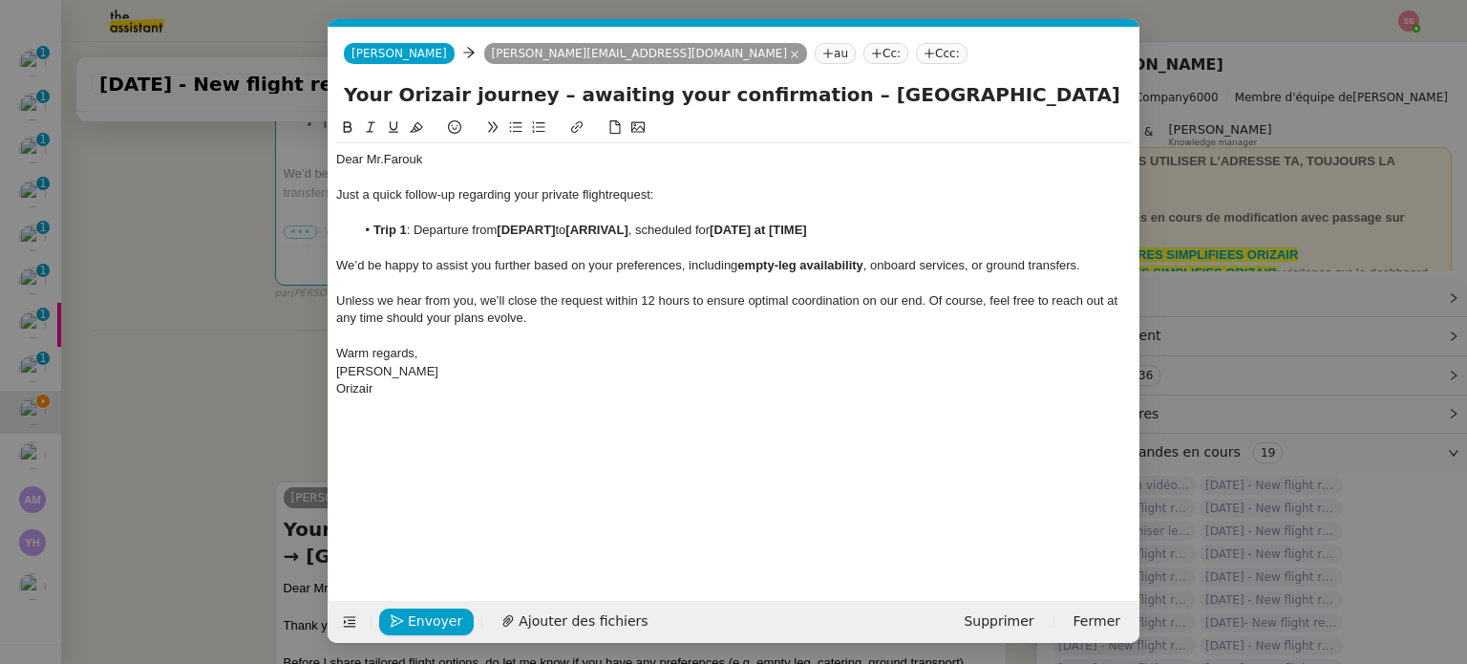
scroll to position [0, 103]
drag, startPoint x: 559, startPoint y: 229, endPoint x: 499, endPoint y: 228, distance: 60.2
click at [499, 228] on li "Trip 1 : Departure from [DEPART] to [ARRIVAL] , scheduled for [DATE] at [TIME]" at bounding box center [744, 230] width 778 height 17
click at [227, 365] on nz-modal-container "Relance en Service ✈️Orizair - Relance client ( EN ) à utiliser pour orizair, r…" at bounding box center [733, 332] width 1467 height 664
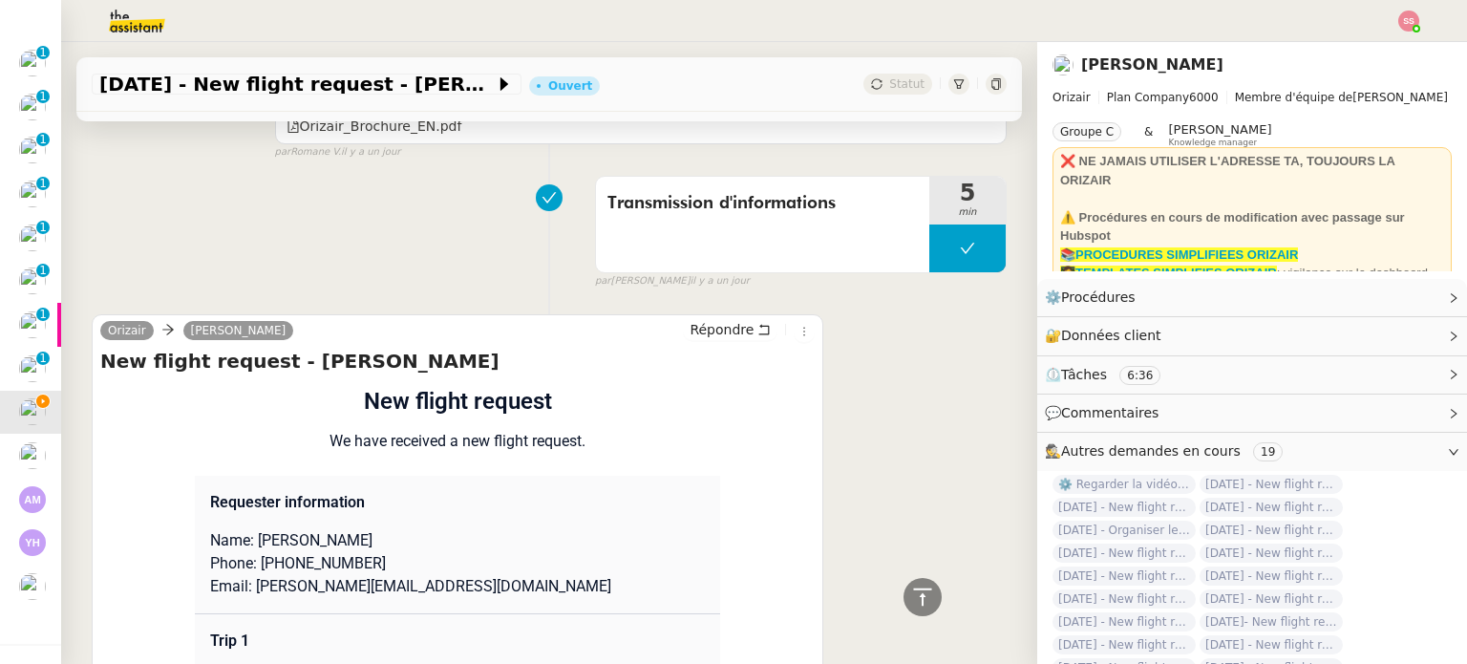
scroll to position [1628, 0]
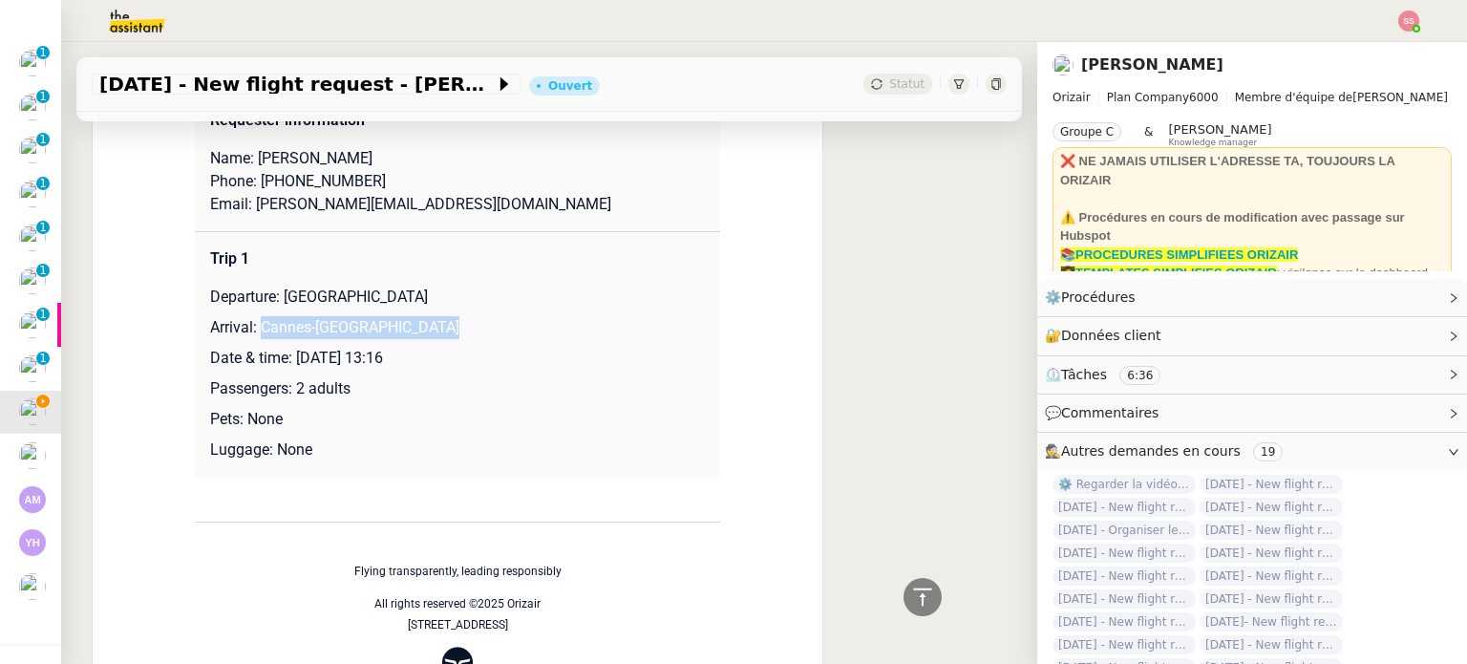
drag, startPoint x: 251, startPoint y: 331, endPoint x: 479, endPoint y: 320, distance: 227.6
click at [479, 320] on p "Arrival: Cannes-[GEOGRAPHIC_DATA]" at bounding box center [457, 327] width 495 height 23
copy p "Cannes-[GEOGRAPHIC_DATA]"
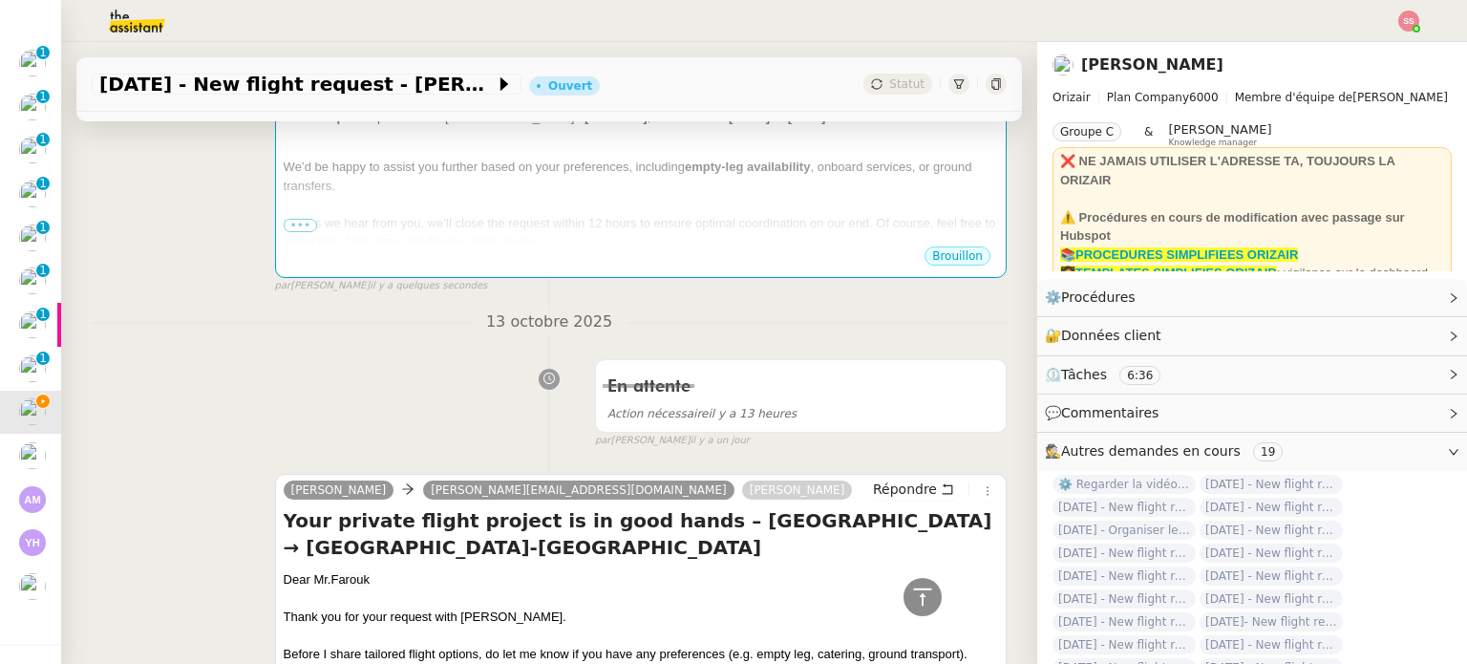
scroll to position [290, 0]
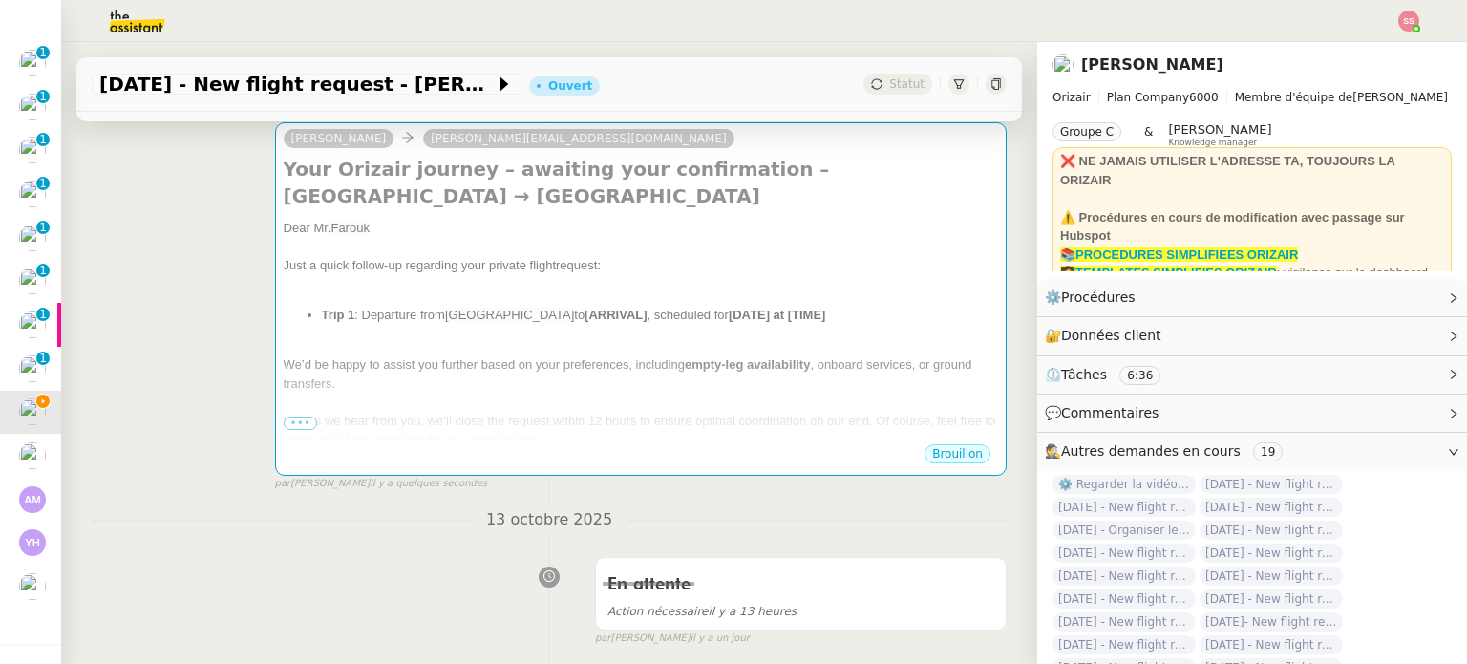
click at [613, 317] on strong "[ARRIVAL]" at bounding box center [616, 315] width 62 height 14
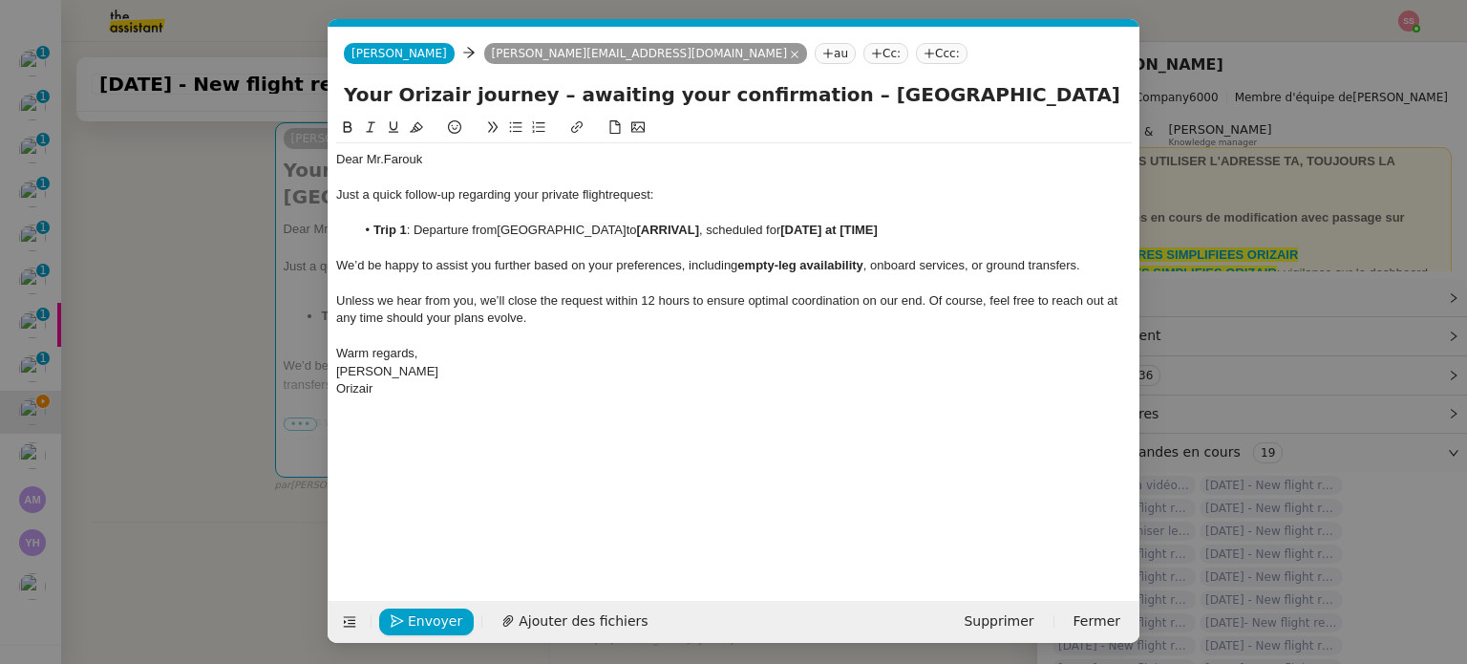
scroll to position [0, 103]
drag, startPoint x: 688, startPoint y: 226, endPoint x: 627, endPoint y: 230, distance: 61.3
click at [637, 230] on strong "[ARRIVAL]" at bounding box center [668, 230] width 62 height 14
click at [287, 327] on nz-modal-container "Relance en Service ✈️Orizair - Relance client ( EN ) à utiliser pour orizair, r…" at bounding box center [733, 332] width 1467 height 664
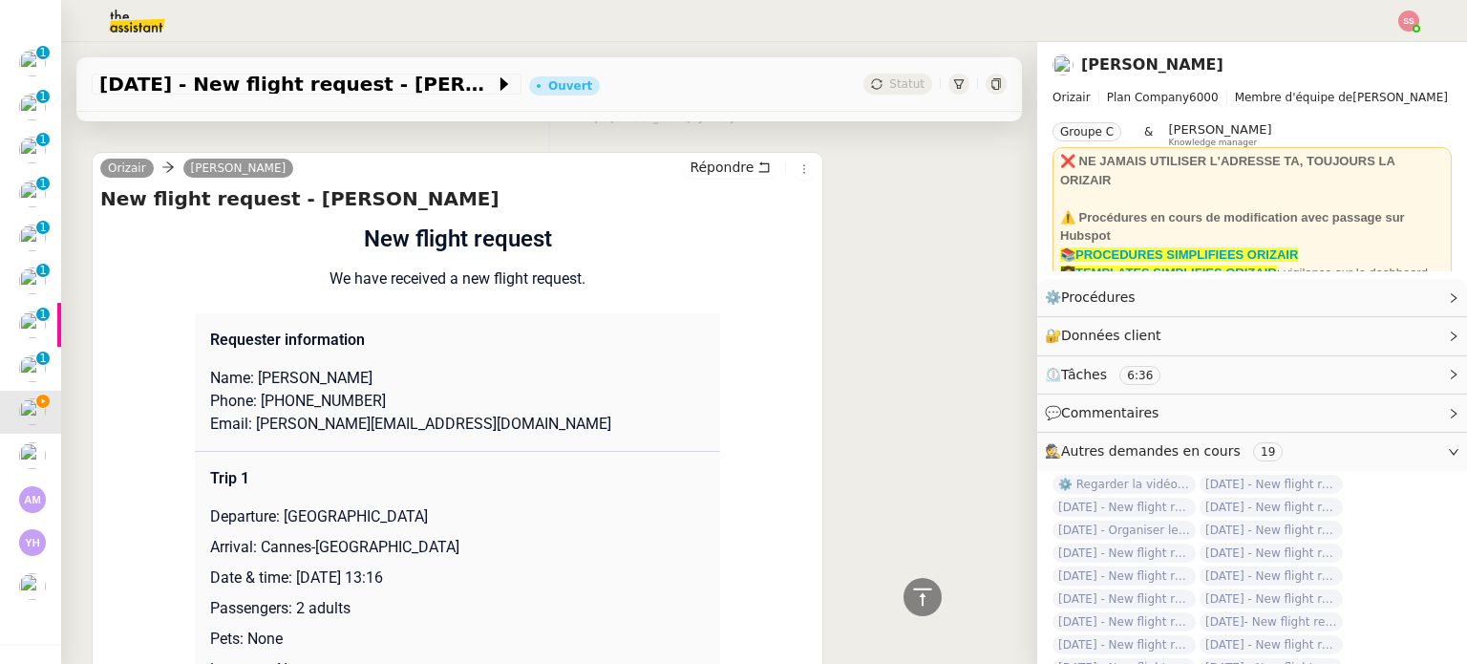
scroll to position [1626, 0]
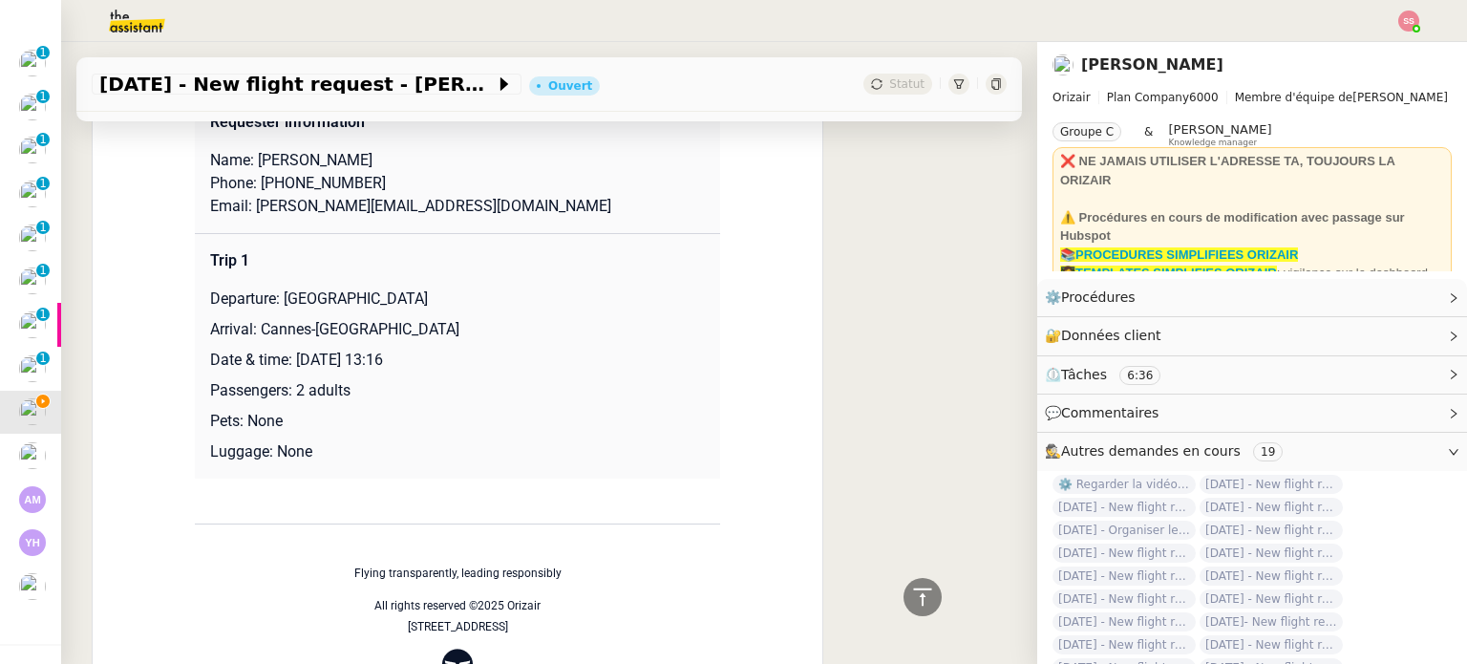
drag, startPoint x: 291, startPoint y: 366, endPoint x: 519, endPoint y: 353, distance: 227.8
click at [519, 353] on p "Date & time: [DATE] 13:16" at bounding box center [457, 360] width 495 height 23
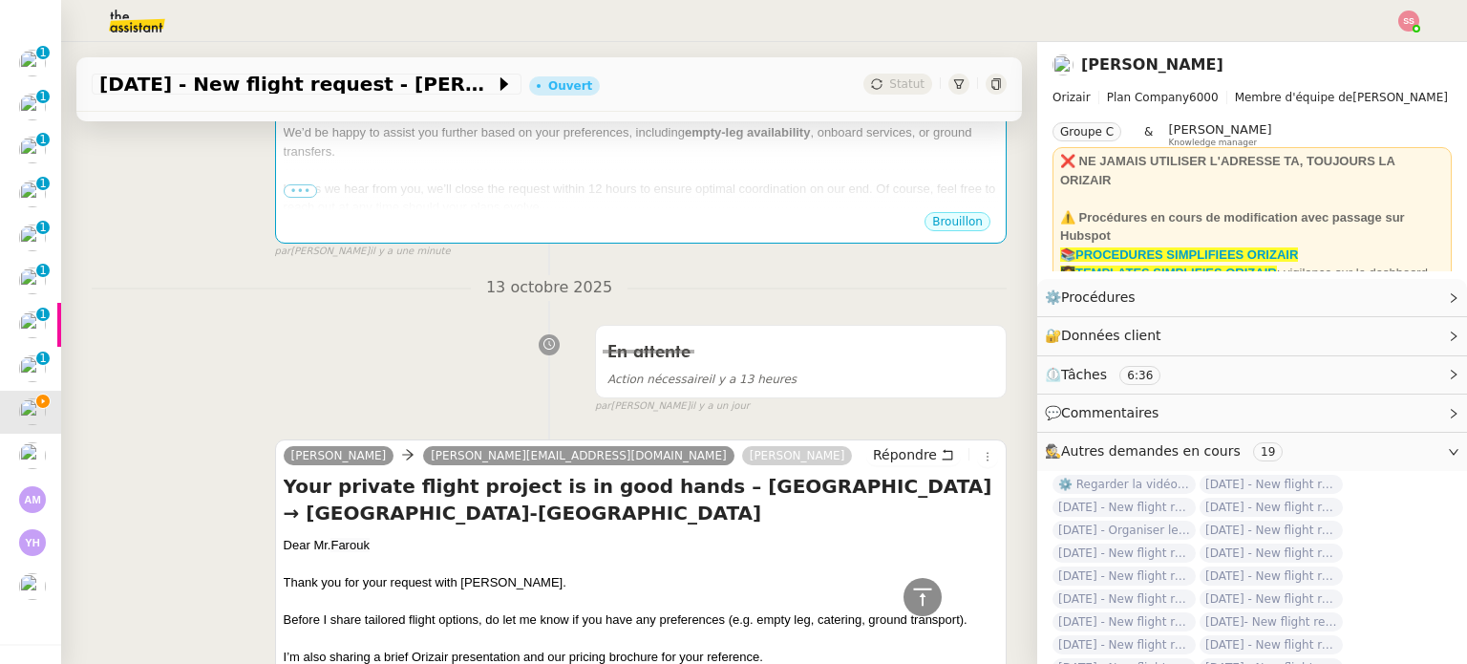
scroll to position [384, 0]
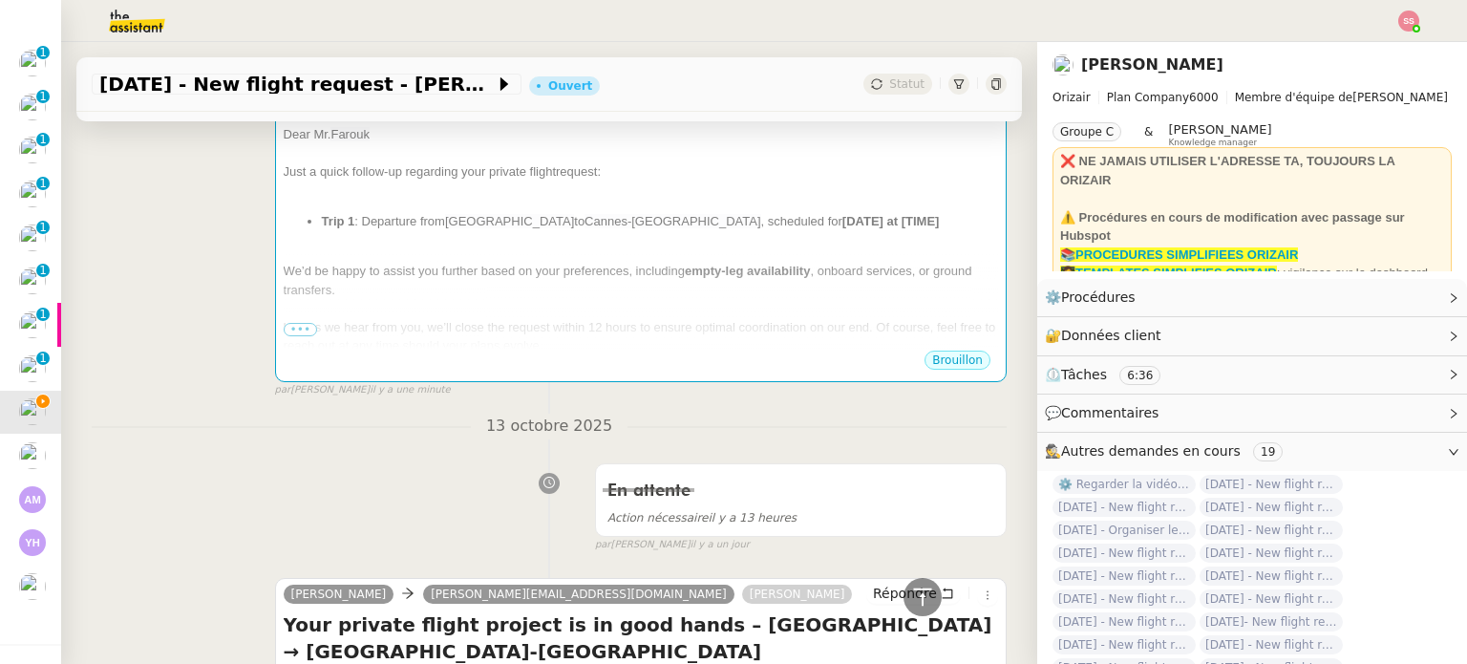
click at [597, 308] on div at bounding box center [641, 308] width 715 height 19
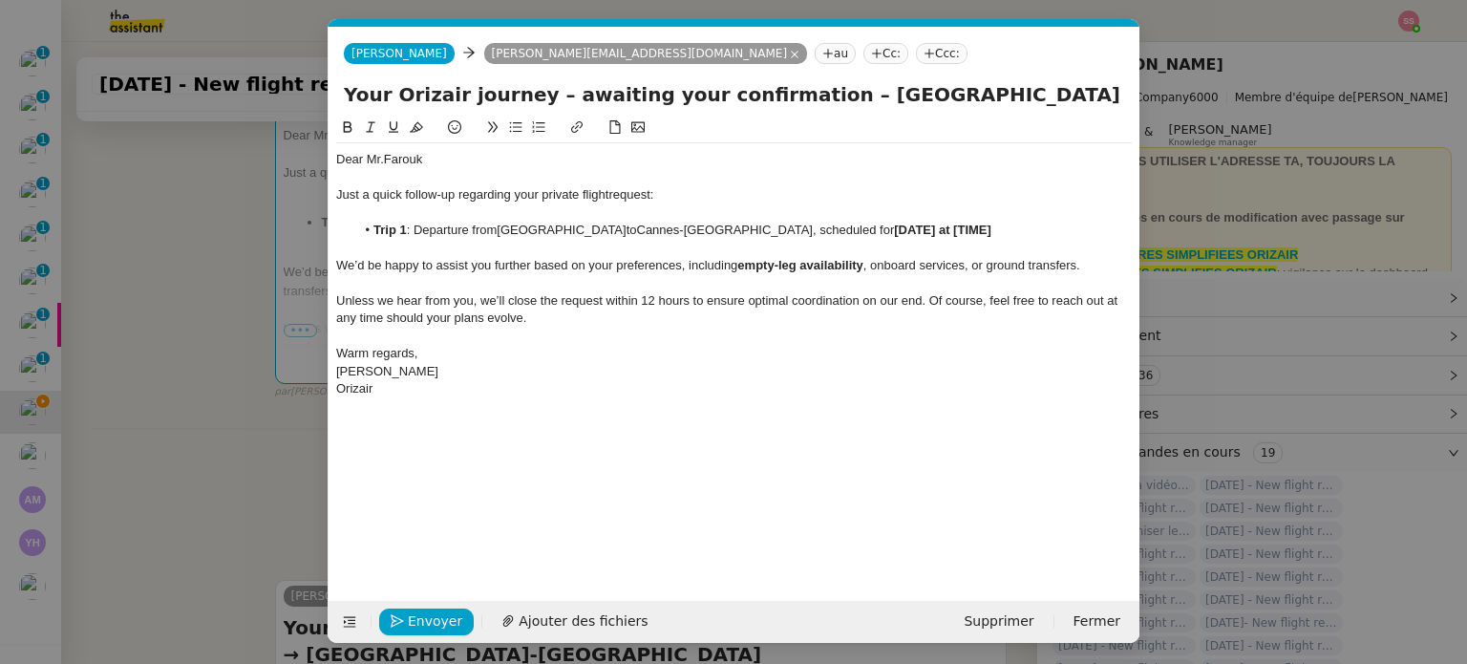
scroll to position [0, 103]
drag, startPoint x: 959, startPoint y: 230, endPoint x: 856, endPoint y: 225, distance: 103.3
click at [856, 225] on li "Trip 1 : Departure from [GEOGRAPHIC_DATA] to [GEOGRAPHIC_DATA] , scheduled for …" at bounding box center [744, 230] width 778 height 17
click at [731, 278] on div at bounding box center [734, 283] width 796 height 17
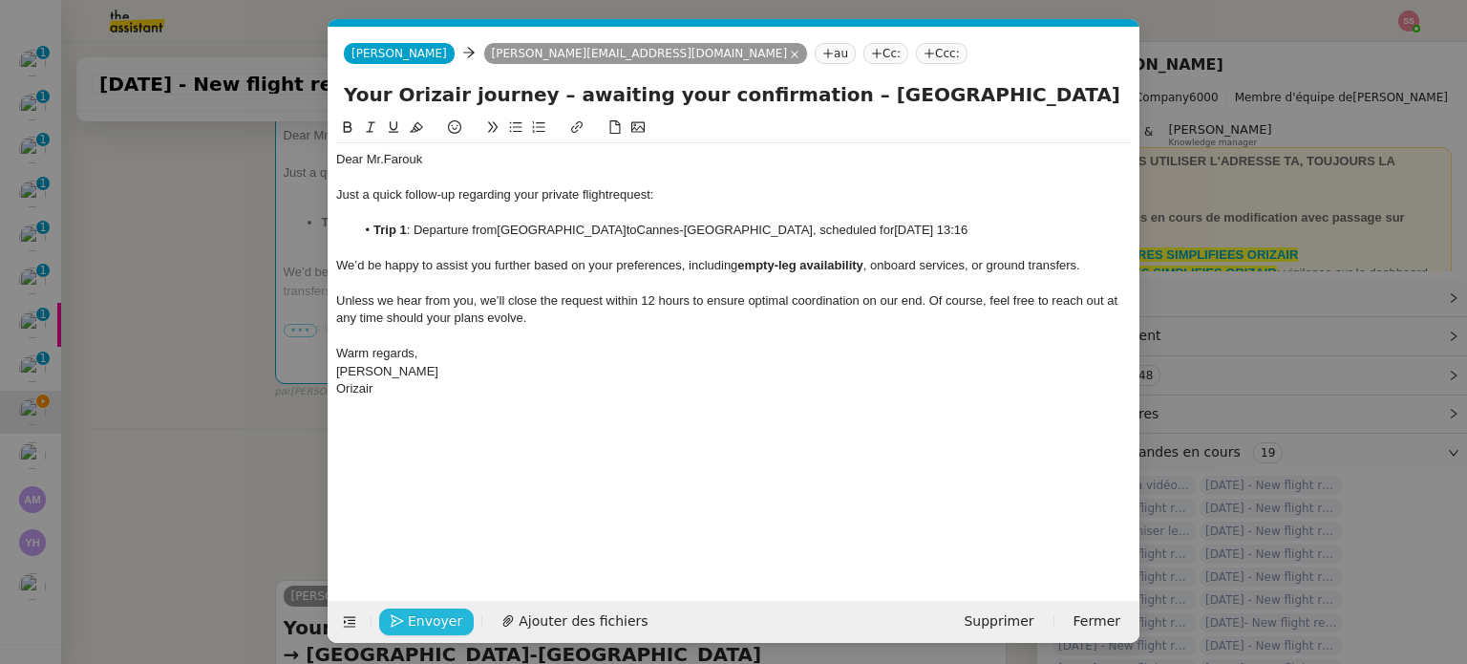
click at [443, 610] on span "Envoyer" at bounding box center [435, 621] width 54 height 22
click at [443, 610] on span "Confirmer l'envoi" at bounding box center [465, 621] width 115 height 22
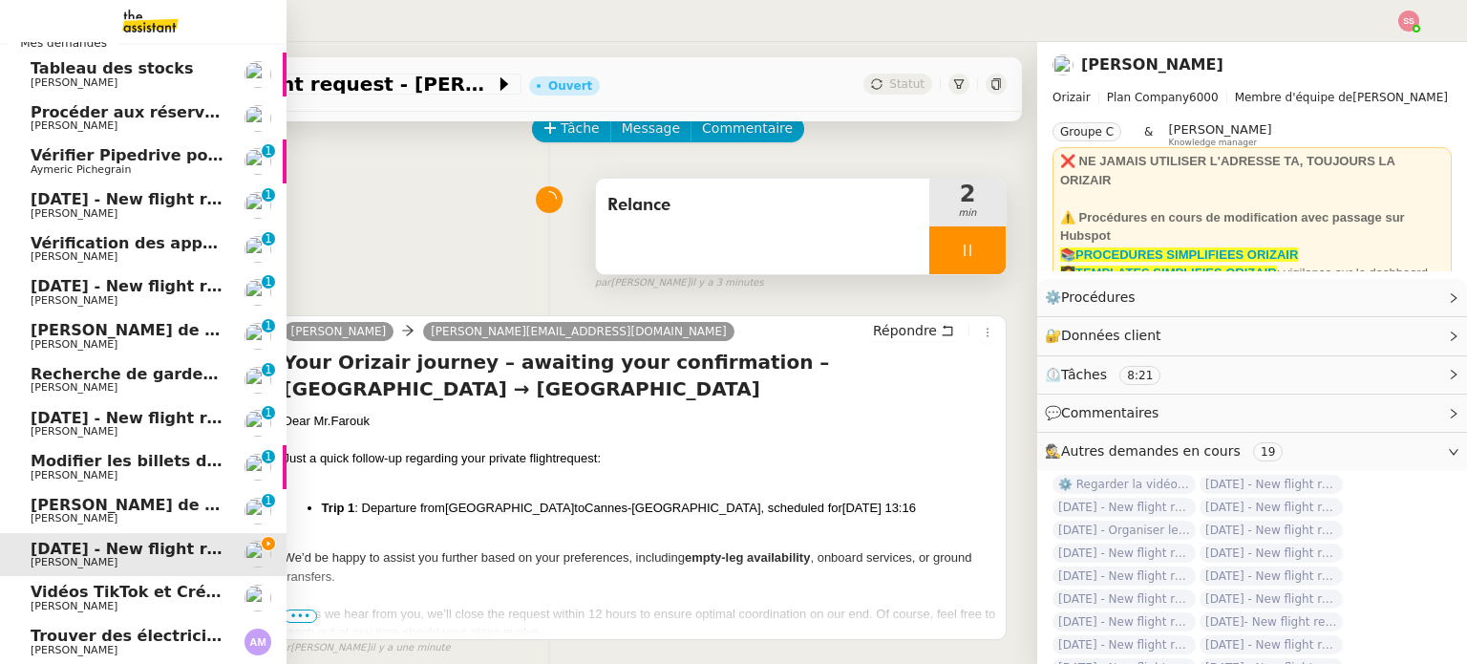
scroll to position [96, 0]
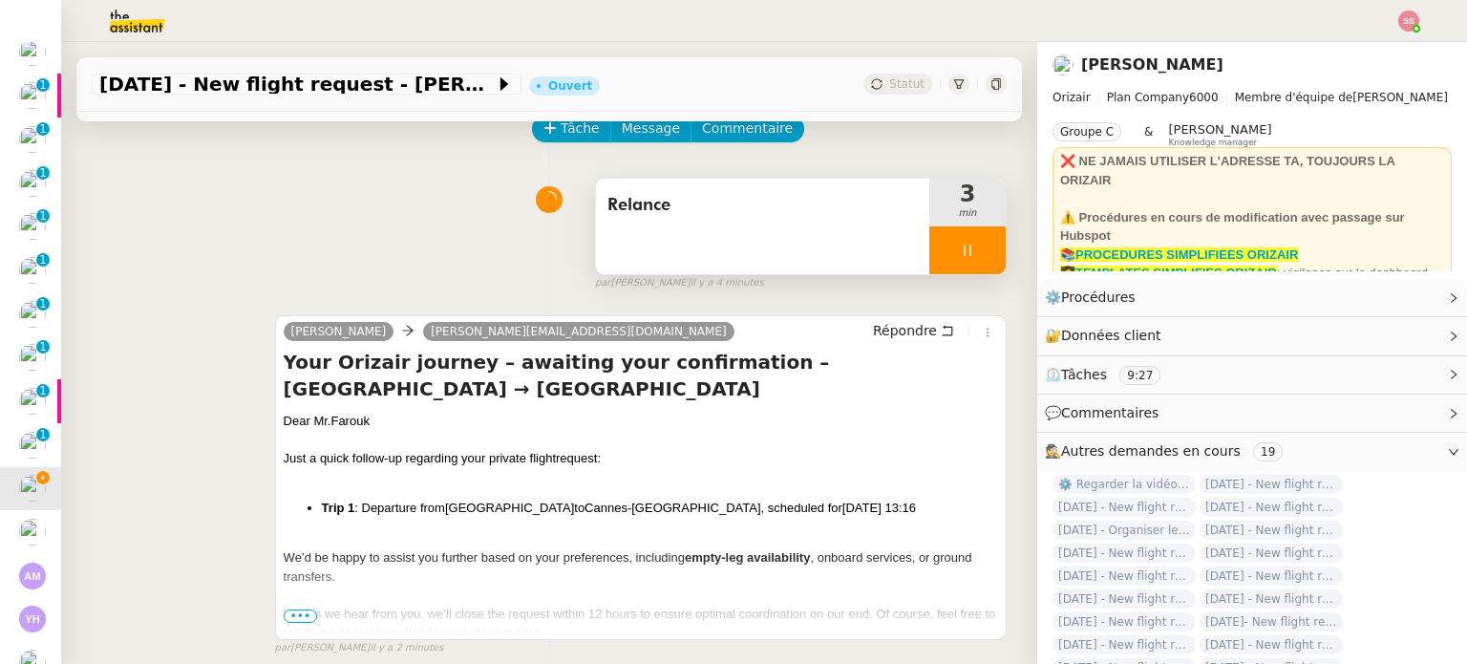
click at [970, 258] on div at bounding box center [968, 250] width 76 height 48
click at [979, 258] on icon at bounding box center [986, 250] width 15 height 15
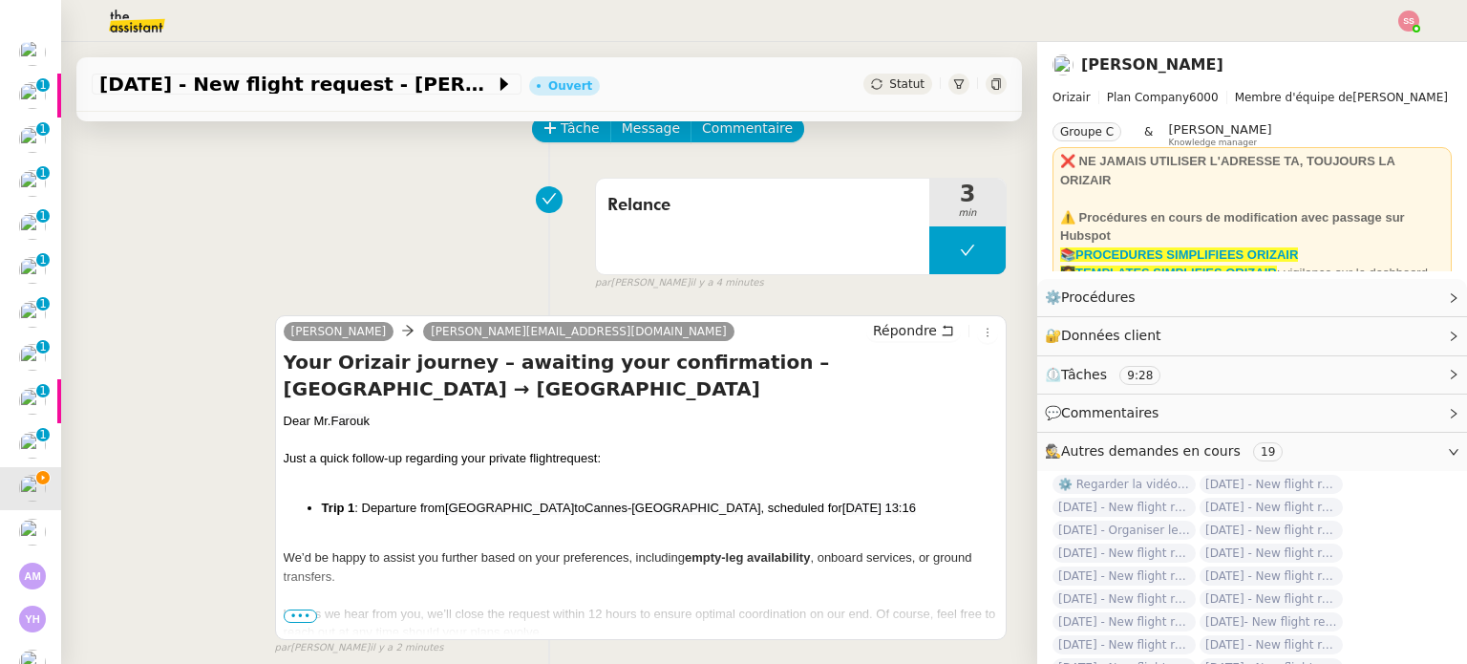
click at [889, 89] on span "Statut" at bounding box center [906, 83] width 35 height 13
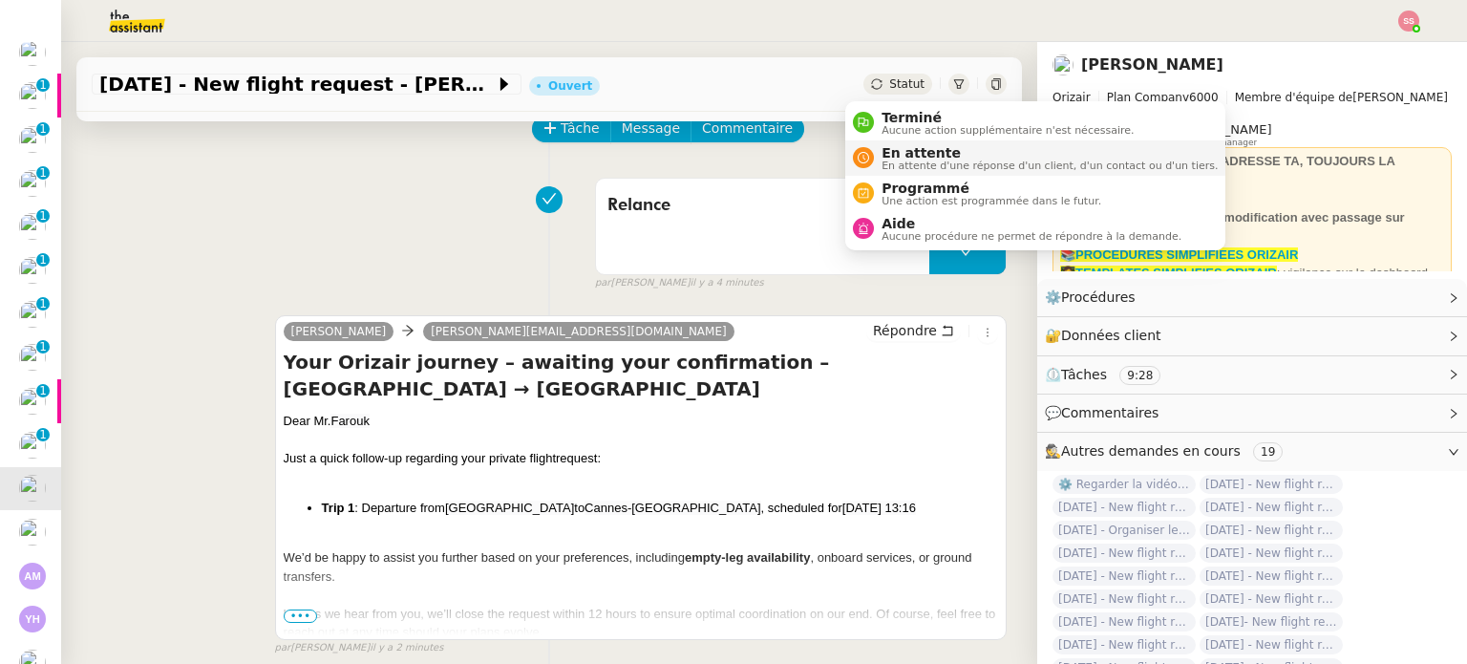
click at [883, 153] on span "En attente" at bounding box center [1050, 152] width 336 height 15
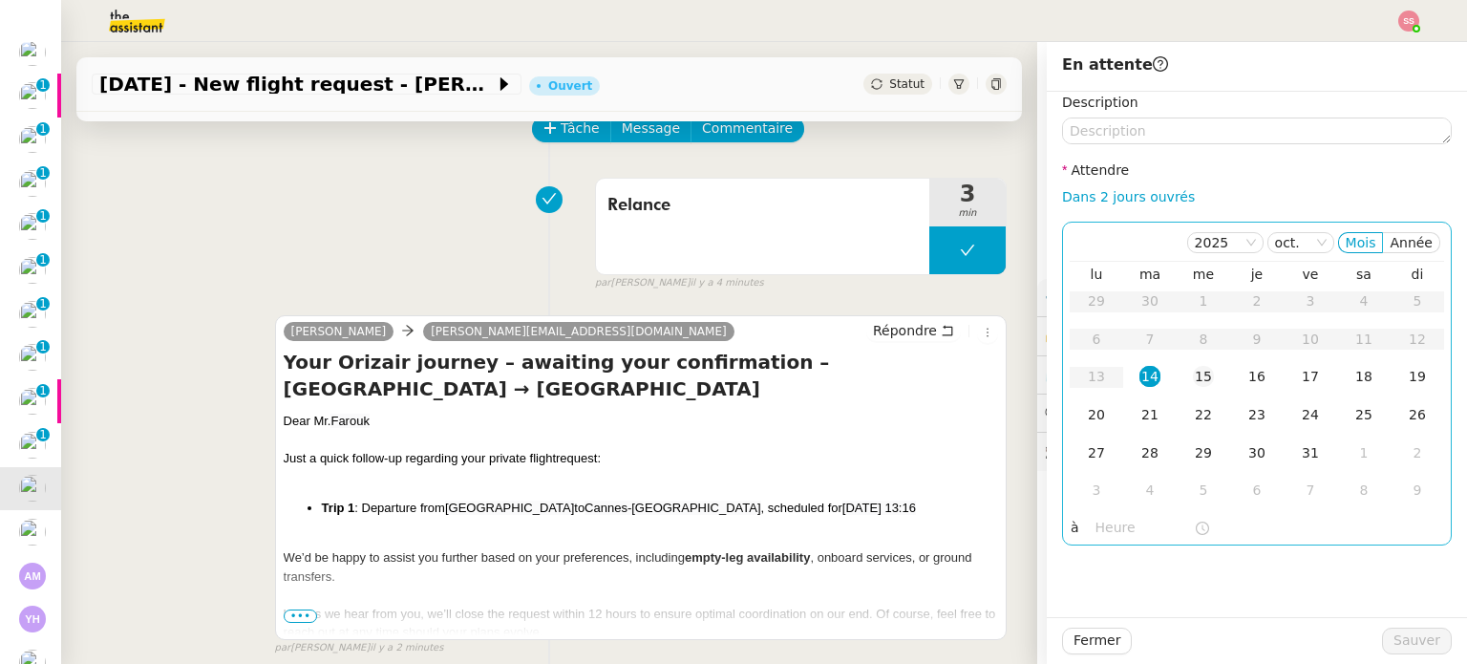
click at [1193, 387] on div "15" at bounding box center [1203, 376] width 21 height 21
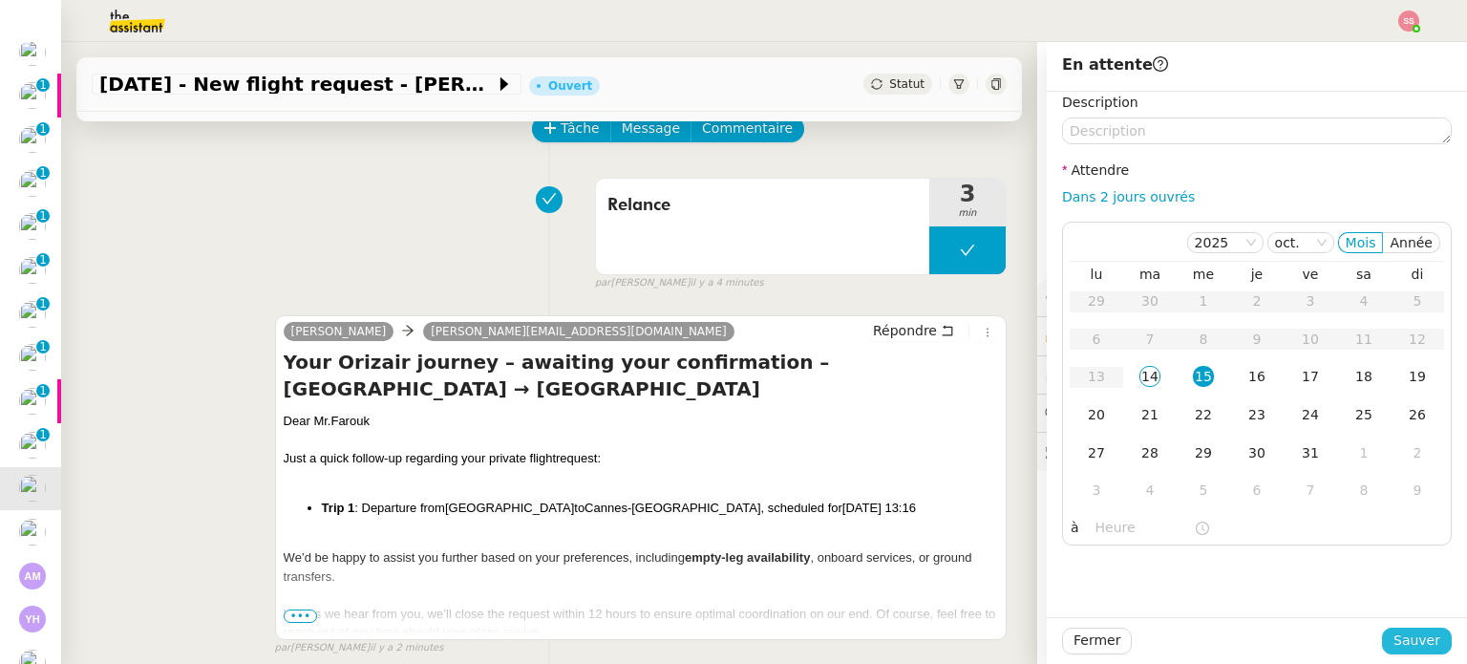
click at [1414, 646] on span "Sauver" at bounding box center [1417, 641] width 47 height 22
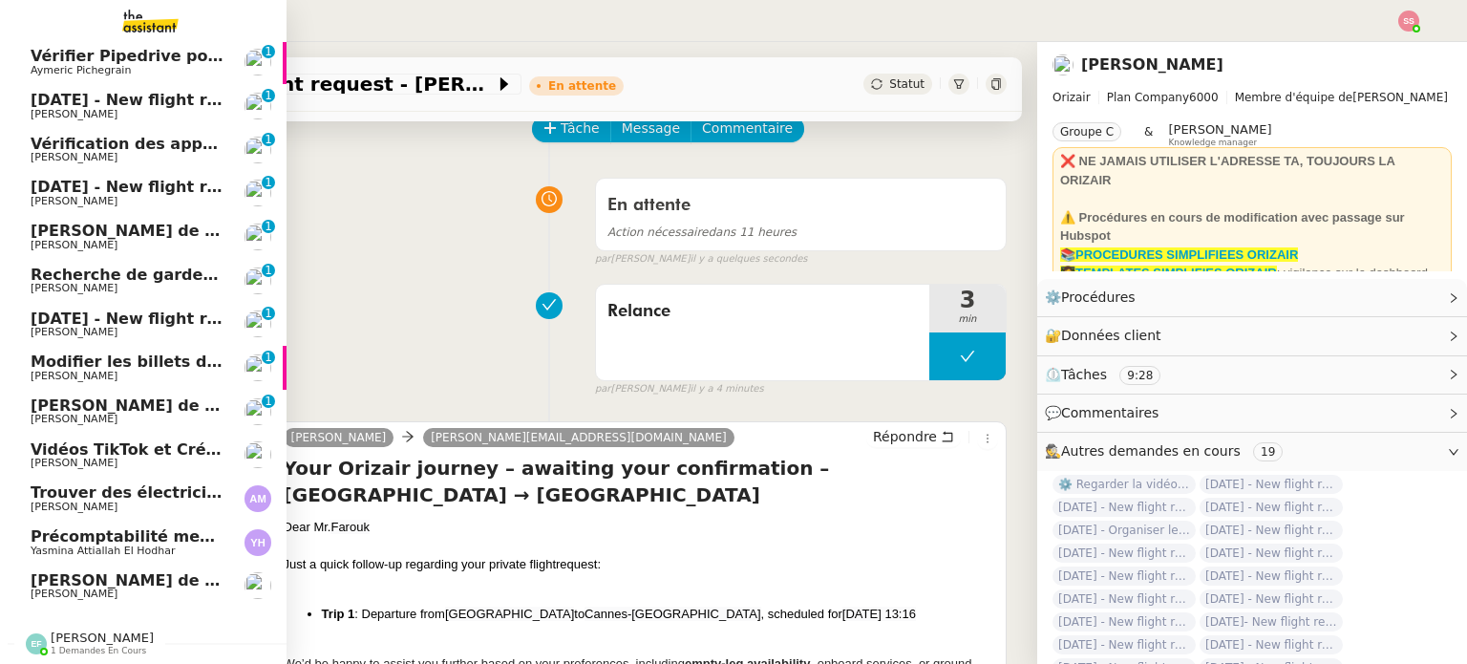
scroll to position [138, 0]
click at [47, 316] on span "[DATE] - New flight request - [PERSON_NAME]" at bounding box center [228, 319] width 395 height 18
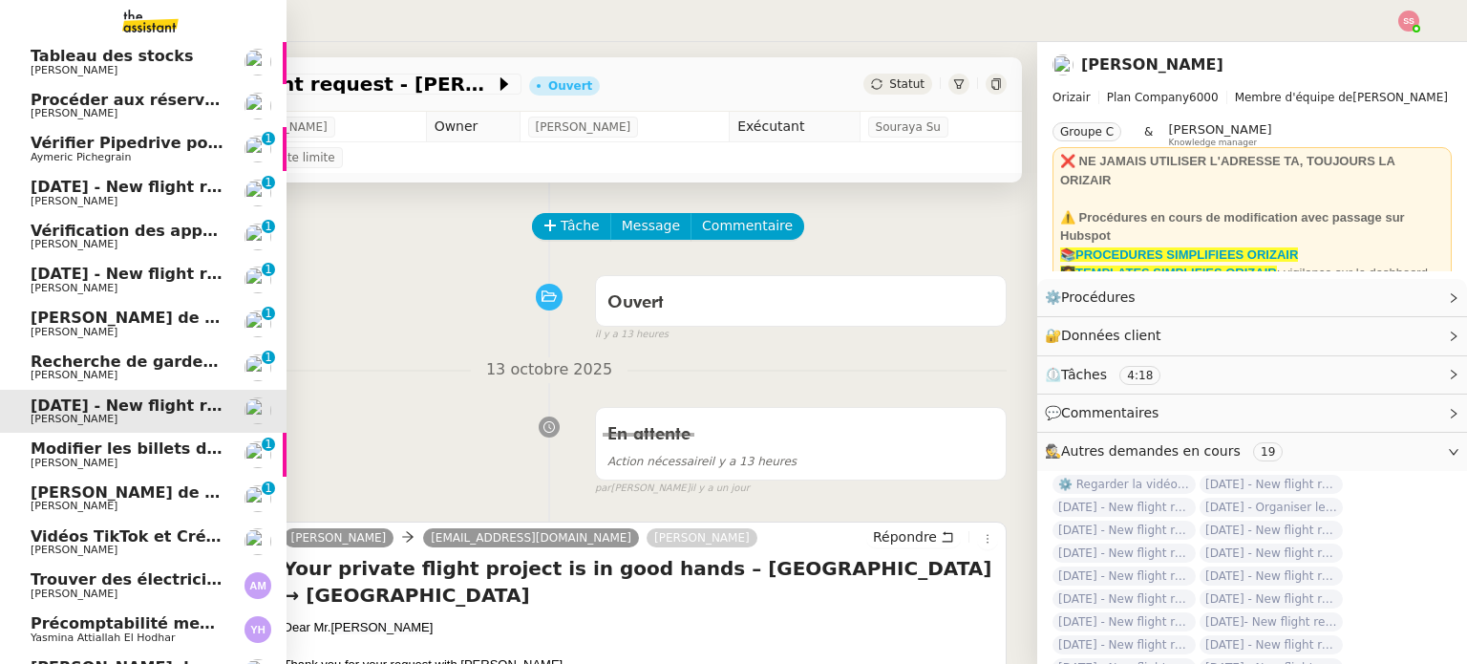
scroll to position [138, 0]
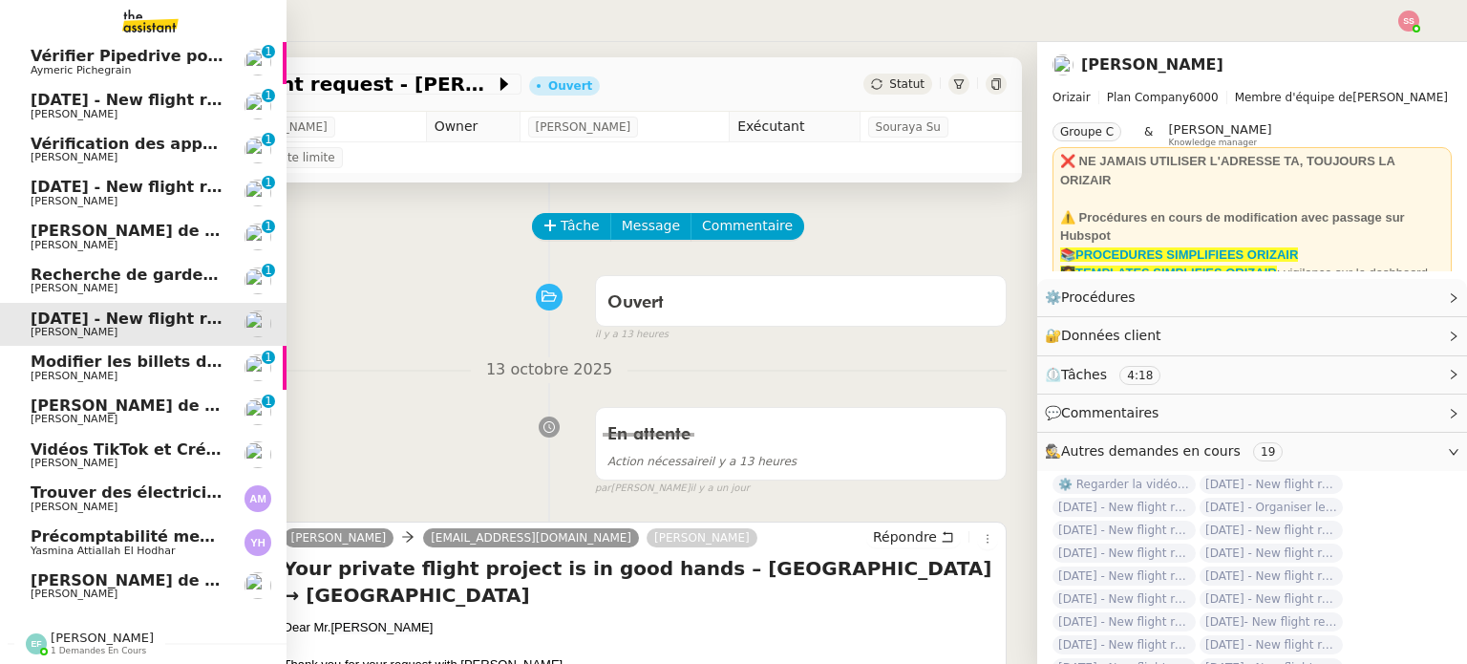
click at [107, 196] on span "[PERSON_NAME]" at bounding box center [127, 201] width 193 height 11
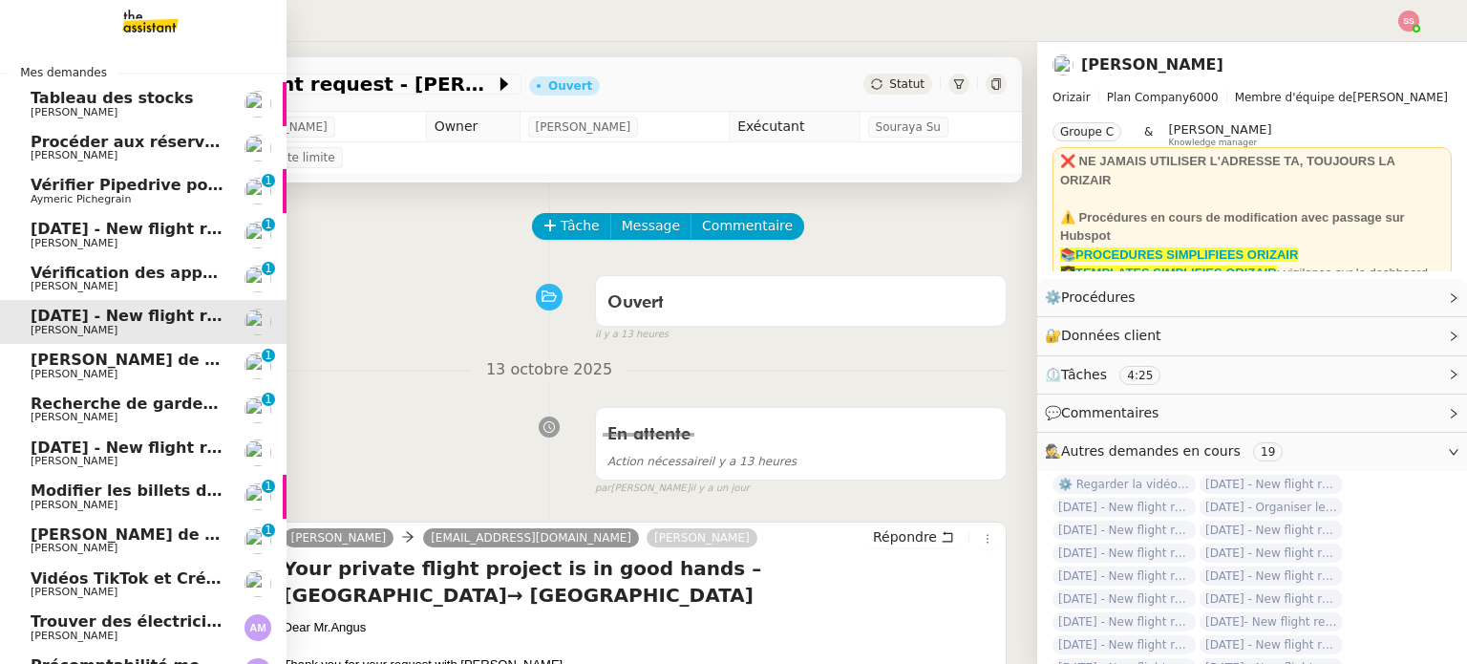
click at [67, 409] on span "Recherche de garde meuble autour de [GEOGRAPHIC_DATA]" at bounding box center [288, 404] width 515 height 18
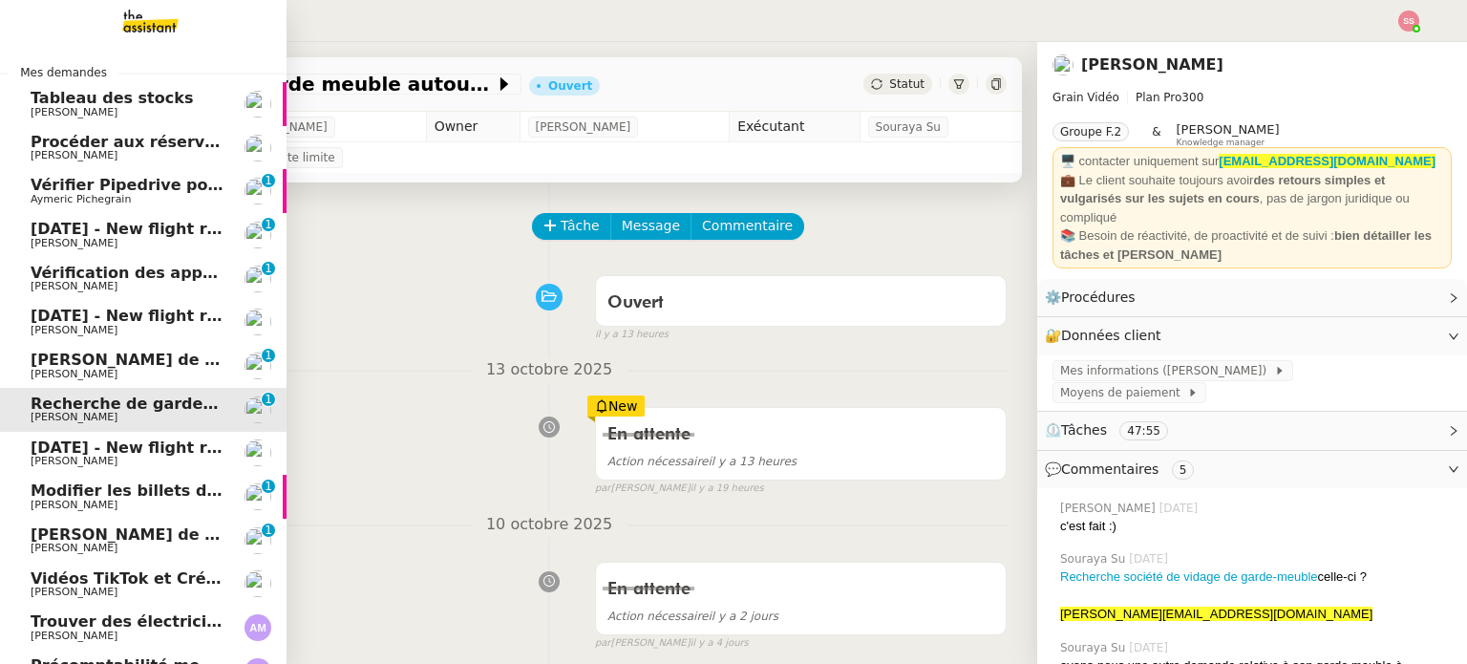
click at [54, 446] on span "[DATE] - New flight request - [PERSON_NAME]" at bounding box center [228, 448] width 395 height 18
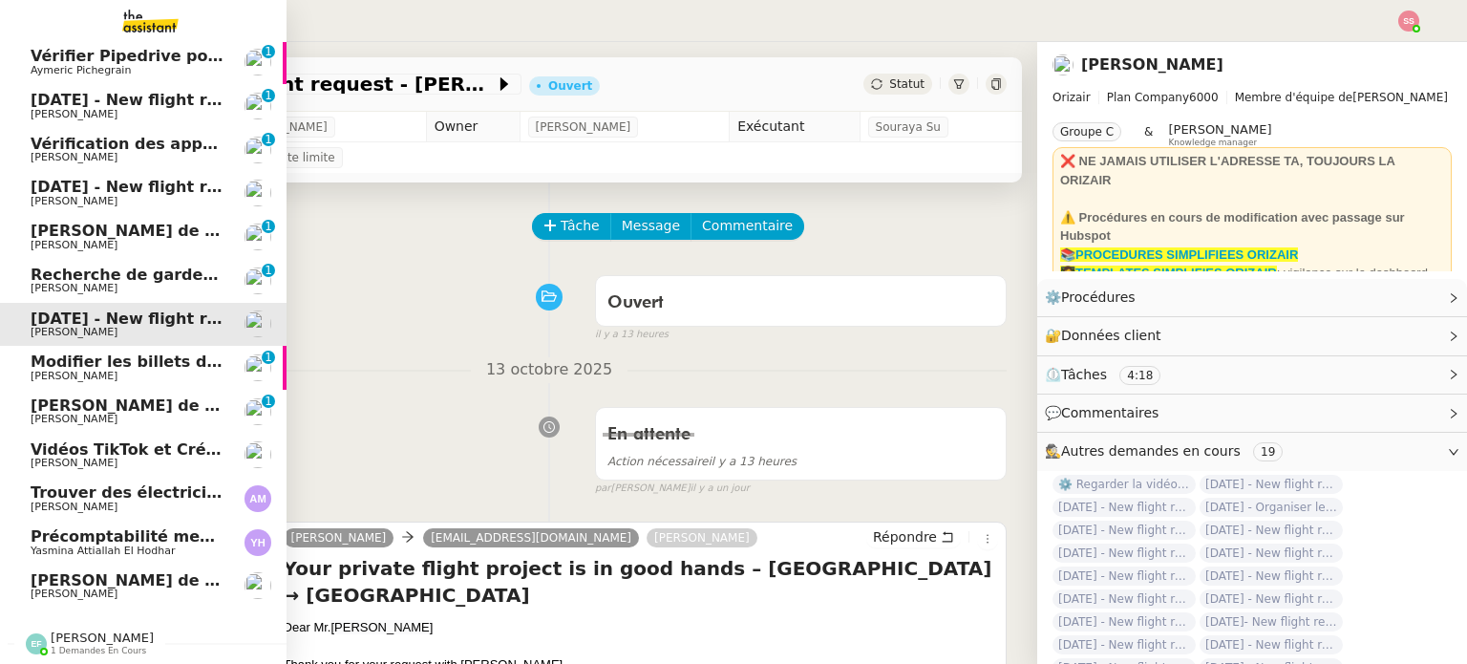
scroll to position [138, 0]
click at [88, 396] on span "[PERSON_NAME] de suivi [PERSON_NAME] - SALADE2FRUITS" at bounding box center [290, 405] width 519 height 18
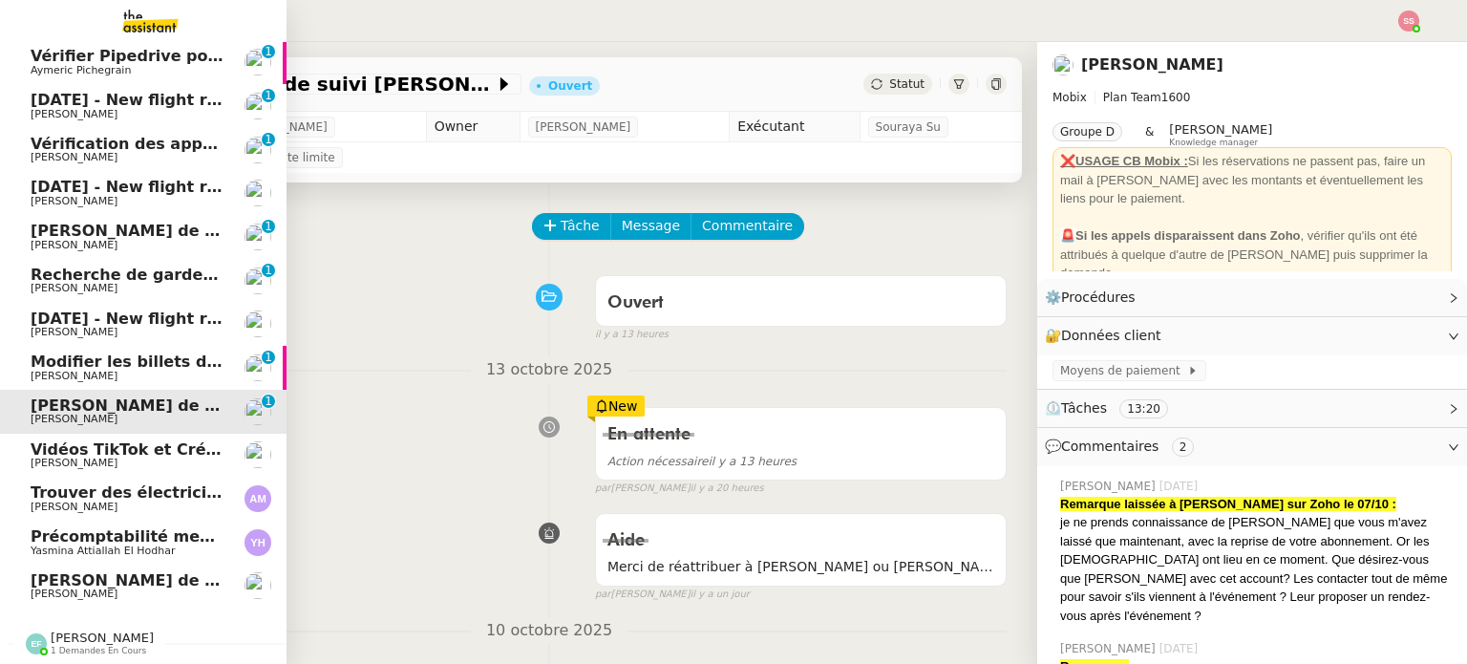
click at [83, 413] on span "[PERSON_NAME]" at bounding box center [74, 419] width 87 height 12
click at [79, 457] on span "[PERSON_NAME]" at bounding box center [74, 463] width 87 height 12
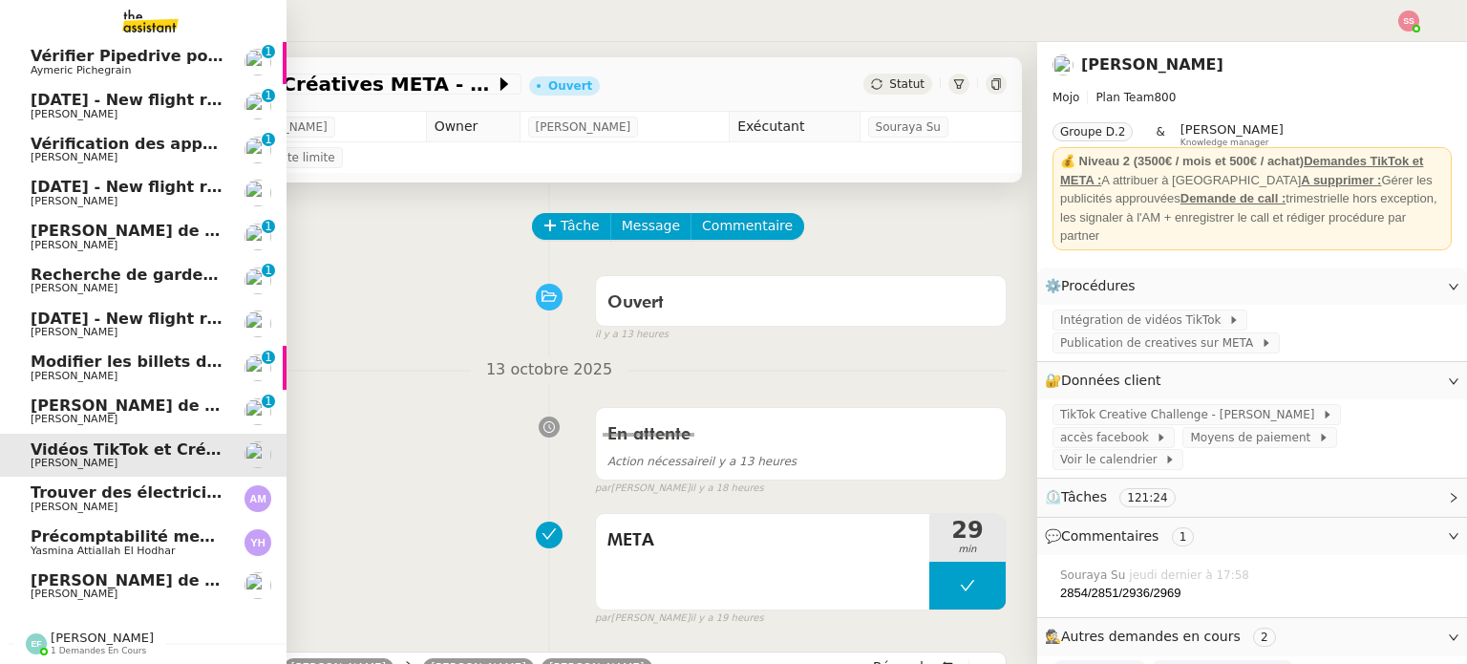
click at [74, 483] on span "Trouver des électriciens à [GEOGRAPHIC_DATA]" at bounding box center [234, 492] width 406 height 18
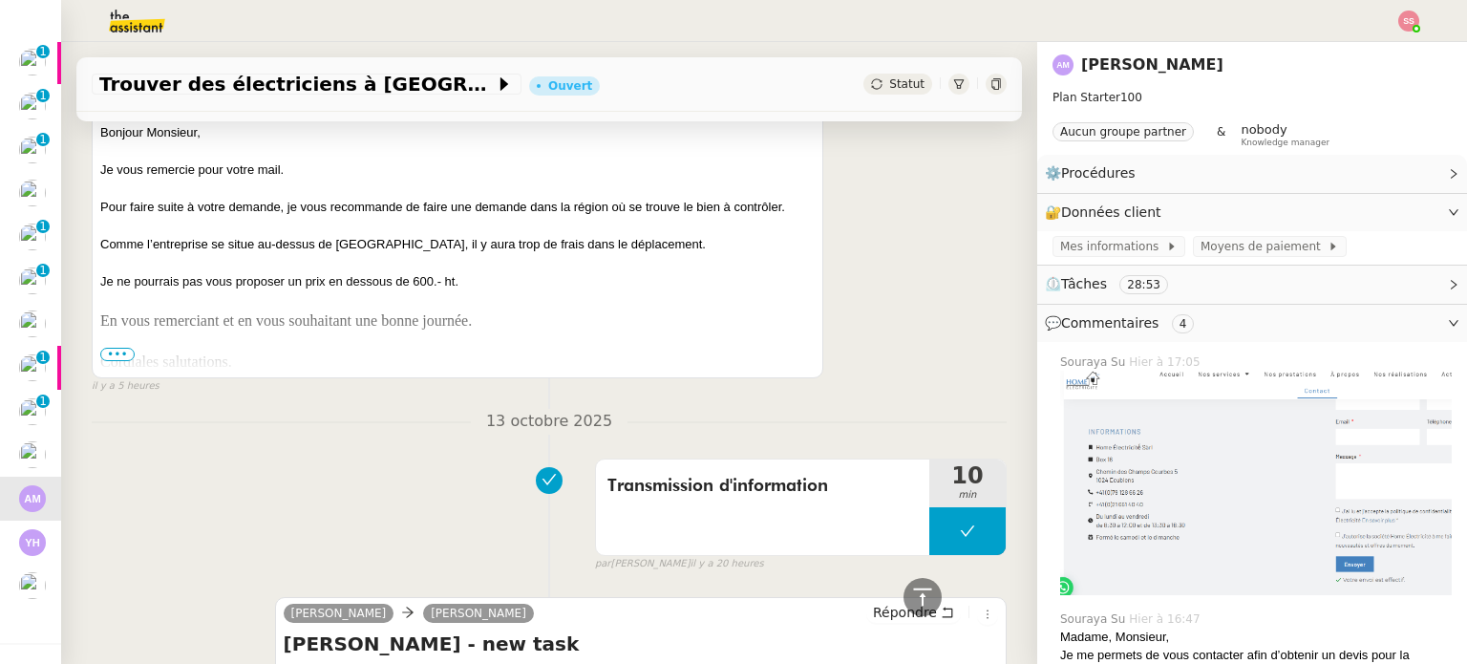
scroll to position [1242, 0]
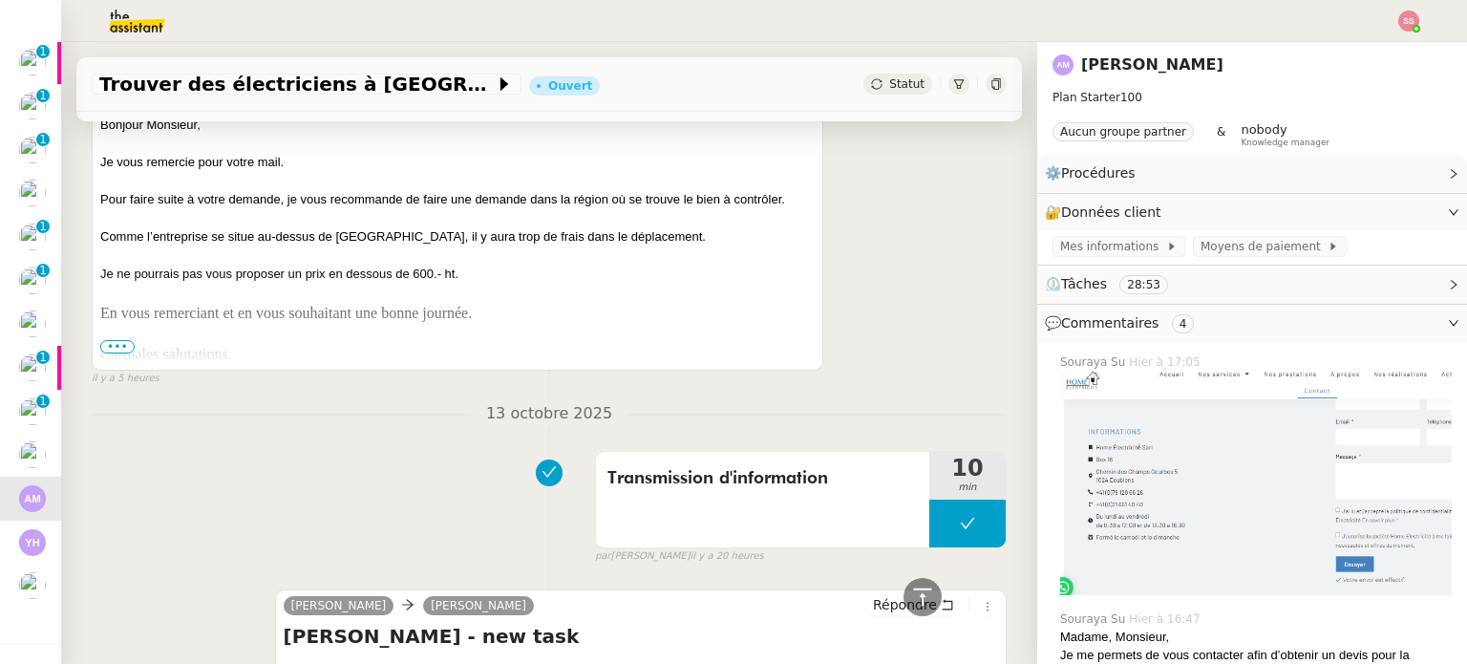
click at [121, 340] on div "En vous remerciant et en vous souhaitant une bonne journée. Cordiales salutatio…" at bounding box center [457, 566] width 715 height 529
click at [118, 343] on span "•••" at bounding box center [117, 346] width 34 height 13
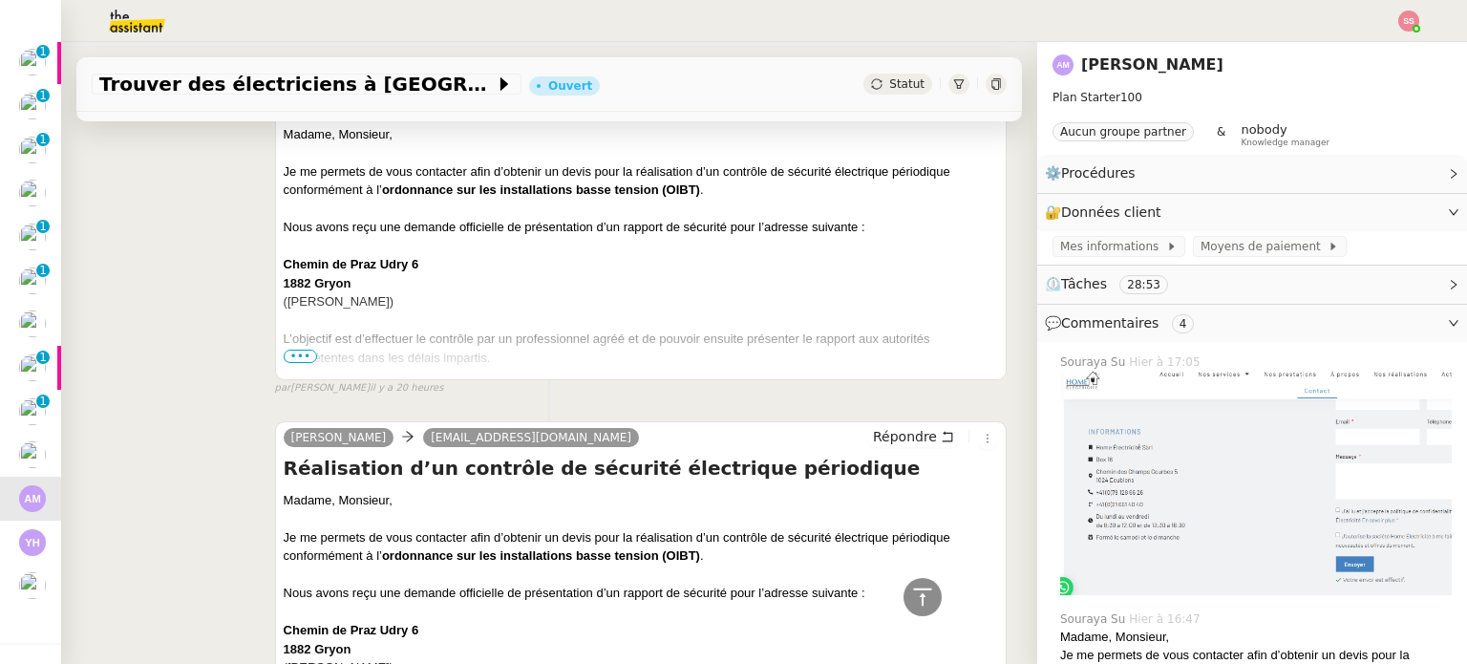
scroll to position [2675, 0]
click at [290, 360] on span "•••" at bounding box center [301, 355] width 34 height 13
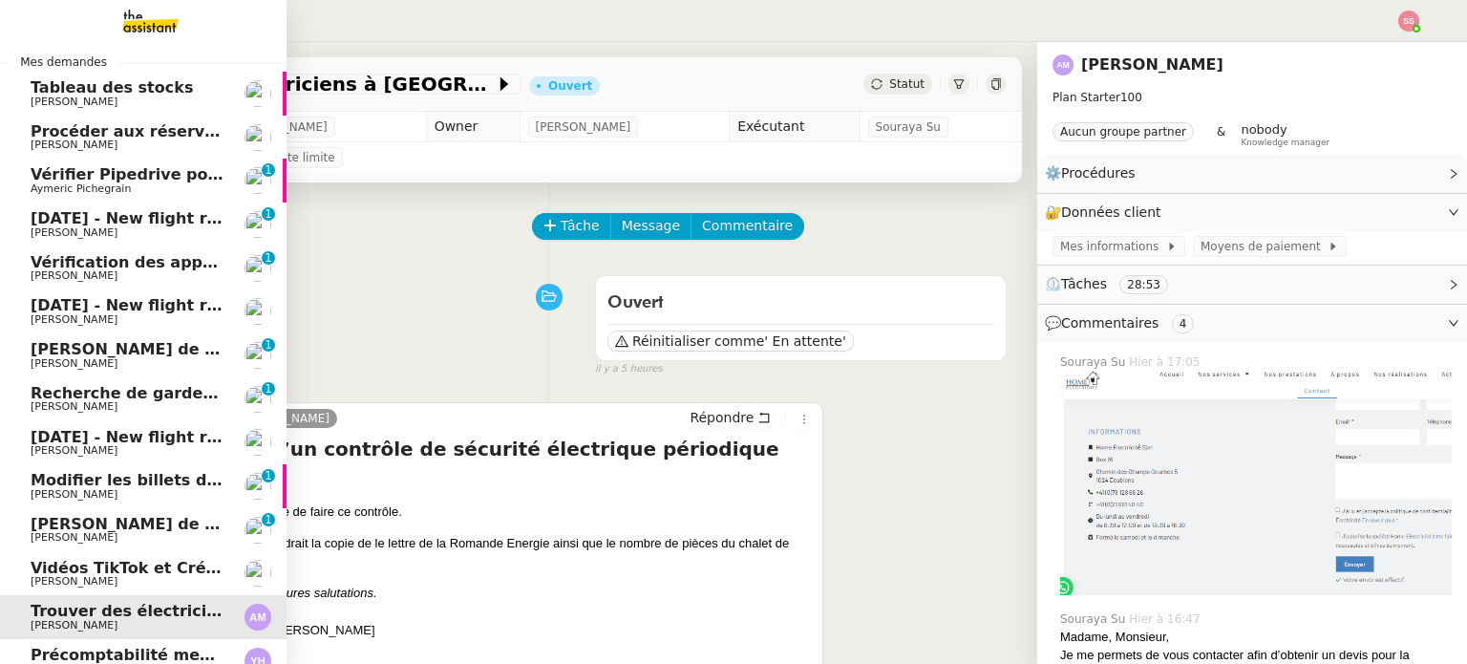
scroll to position [0, 0]
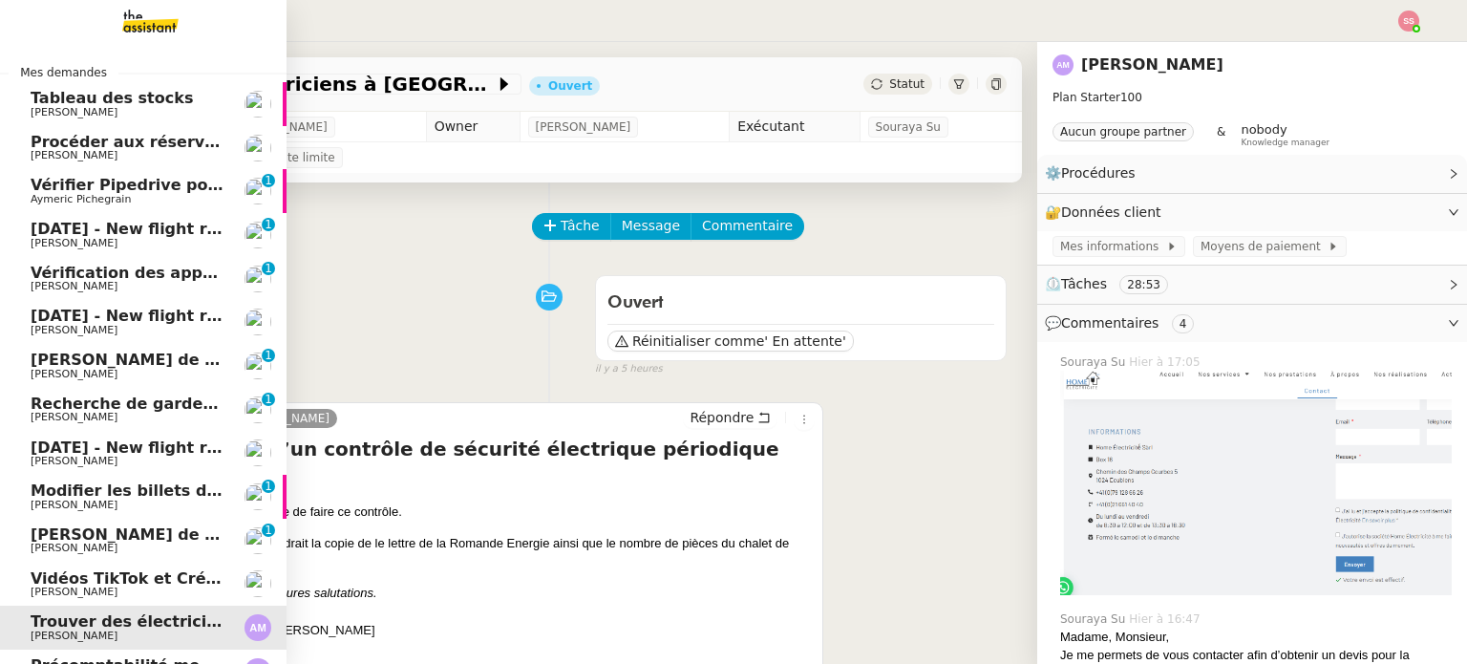
click at [85, 253] on link "[DATE] - New flight request - [PERSON_NAME] [PERSON_NAME] 0 1 2 3 4 5 6 7 8 9" at bounding box center [143, 235] width 287 height 44
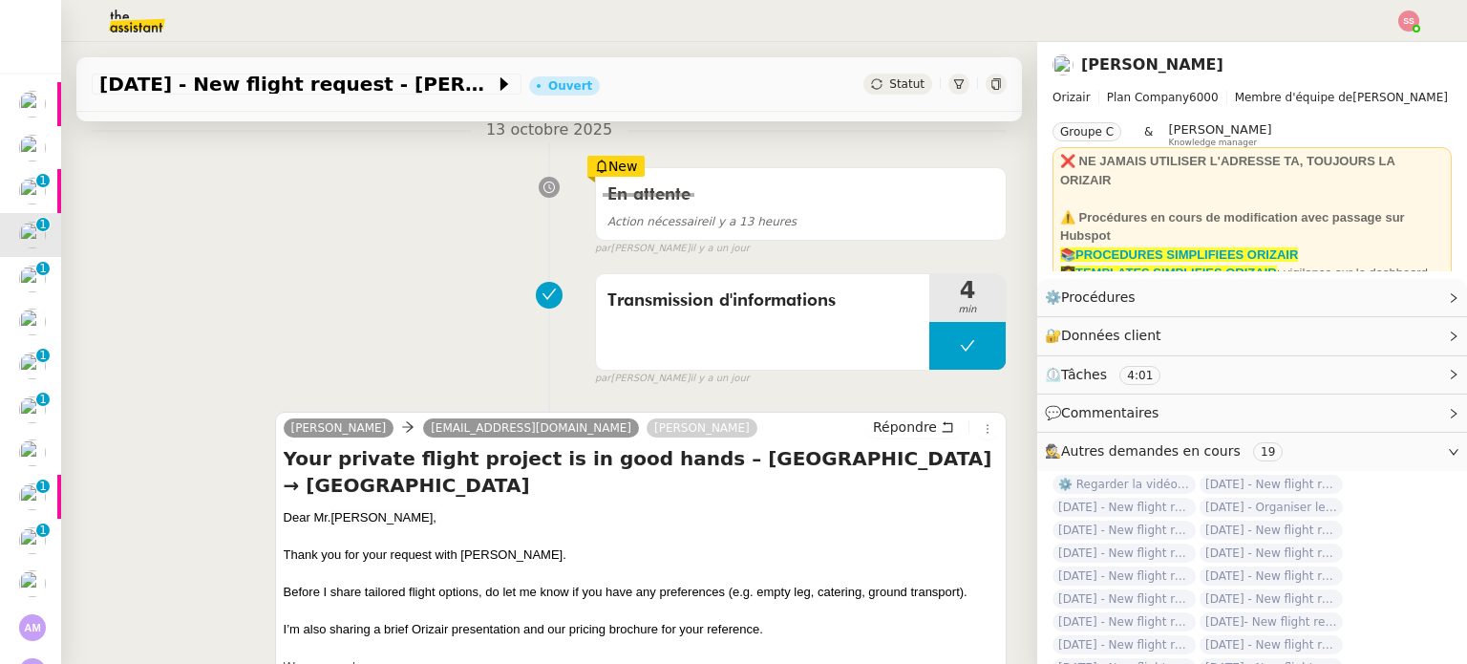
scroll to position [191, 0]
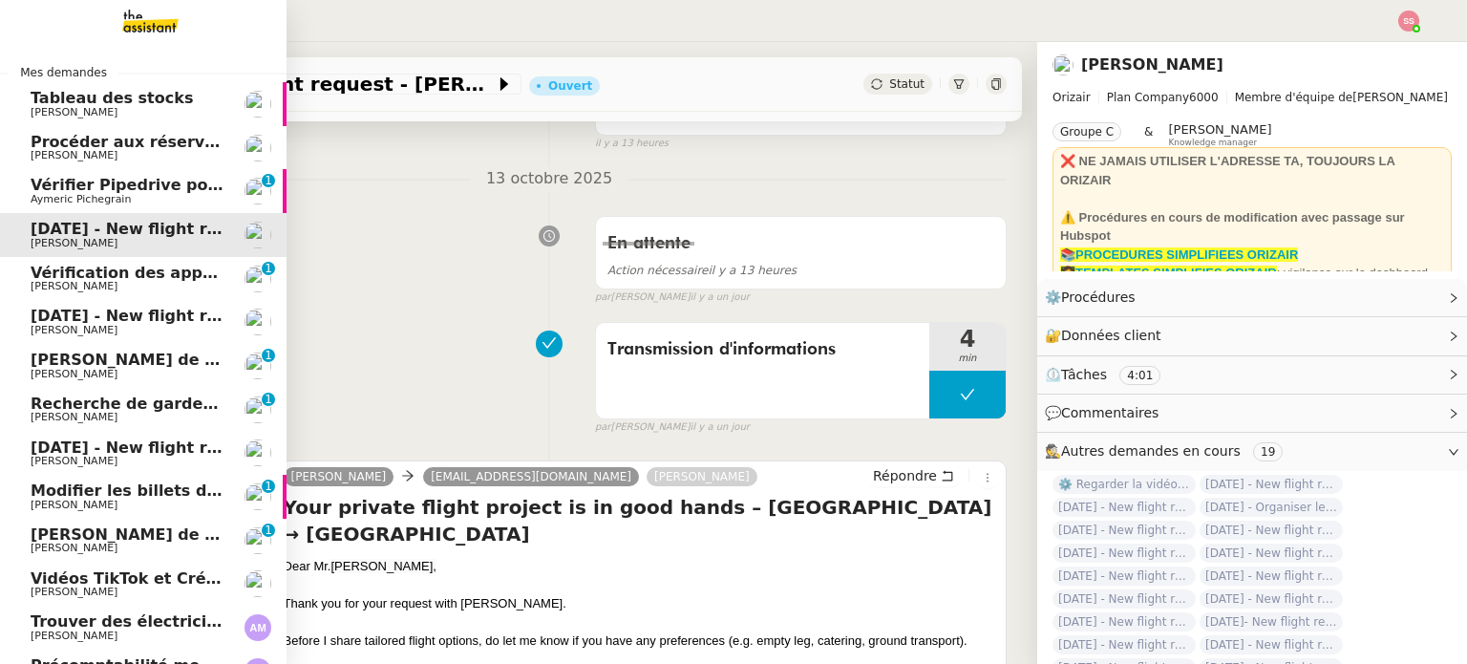
click at [141, 304] on link "[DATE] - New flight request - [PERSON_NAME] [PERSON_NAME]" at bounding box center [143, 322] width 287 height 44
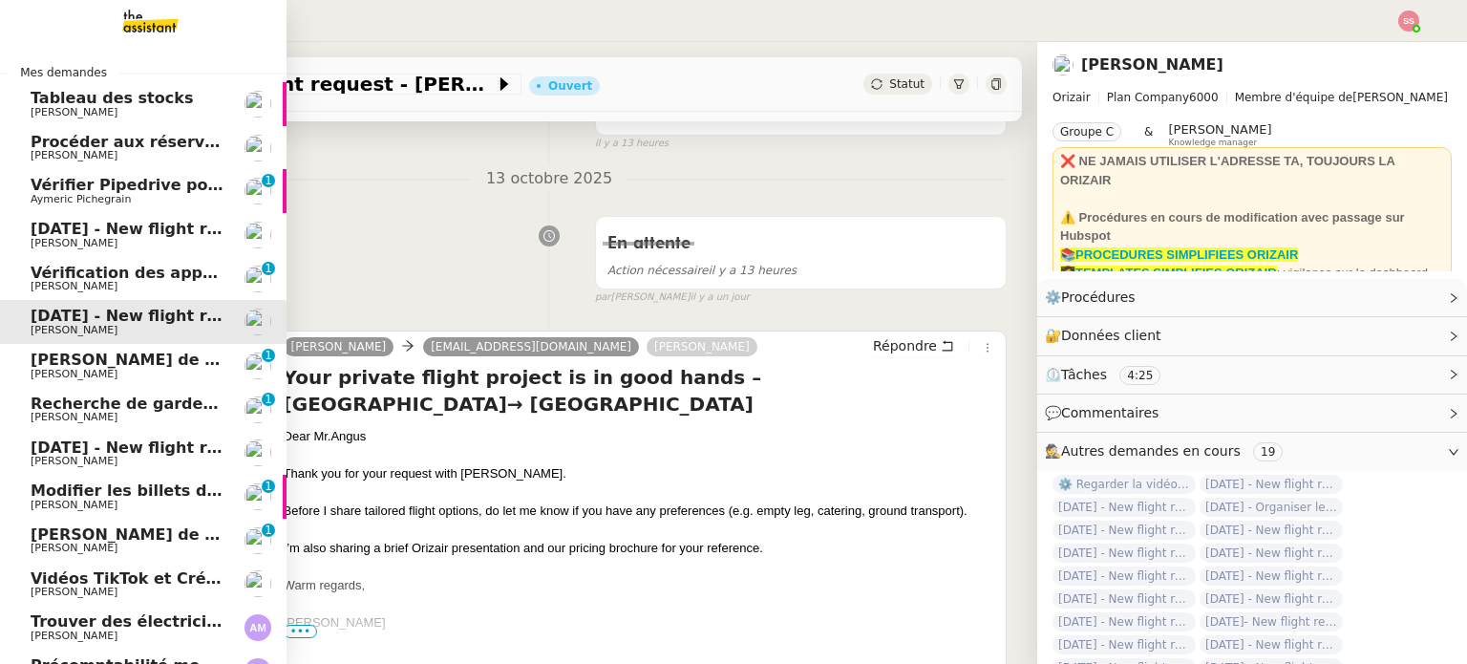
click at [149, 133] on span "Procéder aux réservations pour [GEOGRAPHIC_DATA]" at bounding box center [259, 142] width 457 height 18
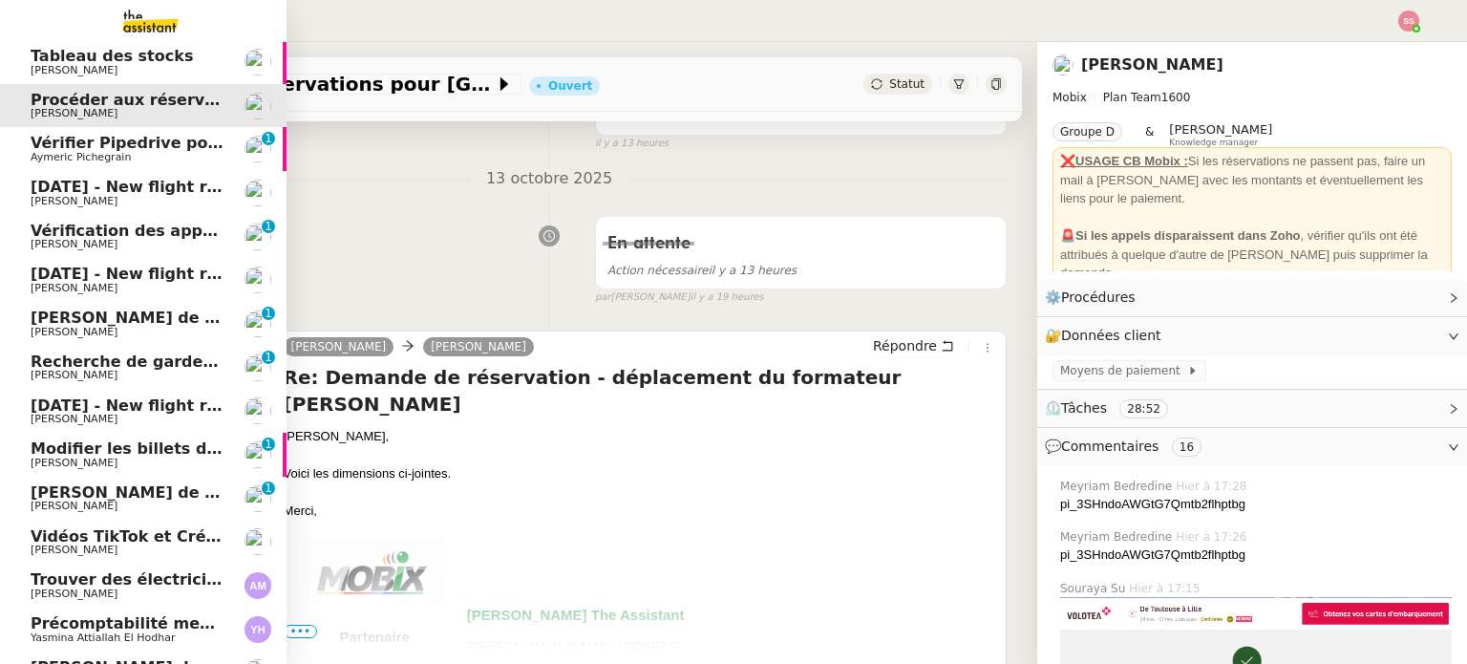
scroll to position [138, 0]
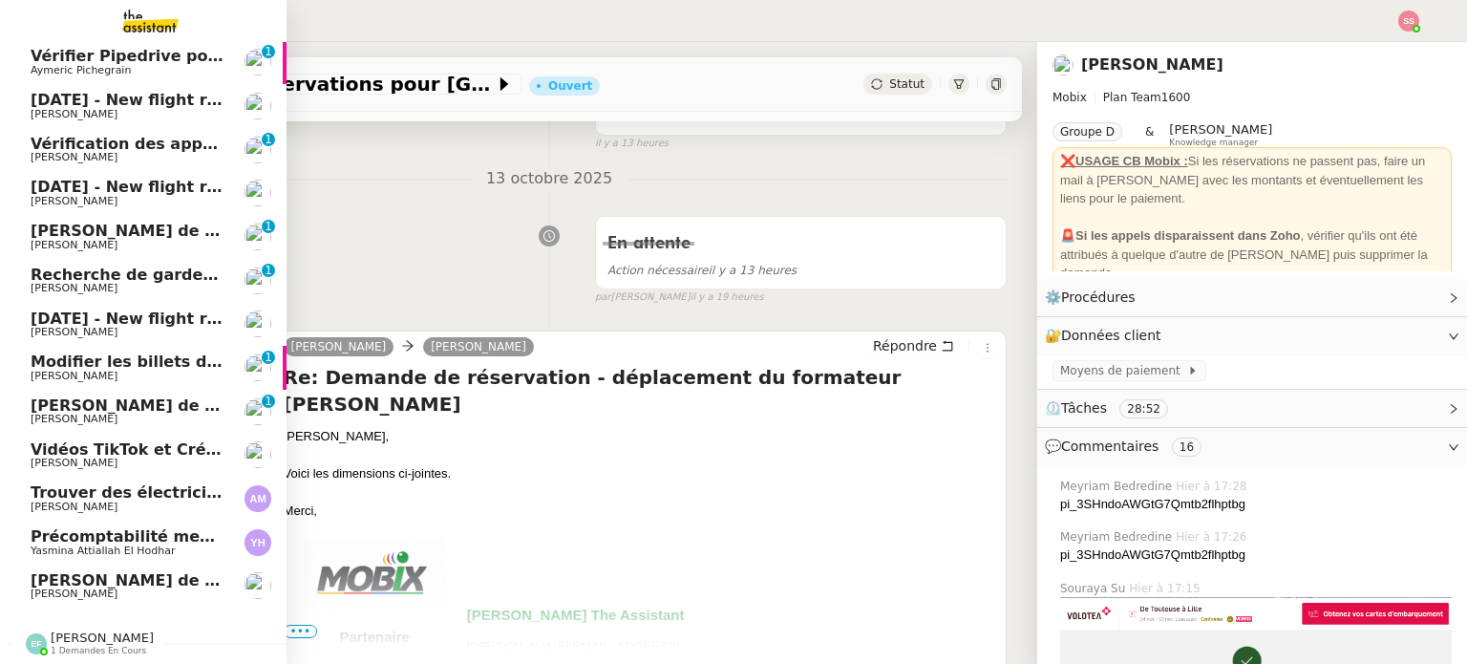
click at [138, 532] on span "Précomptabilité mensuelle - 4 octobre 2025" at bounding box center [220, 536] width 378 height 18
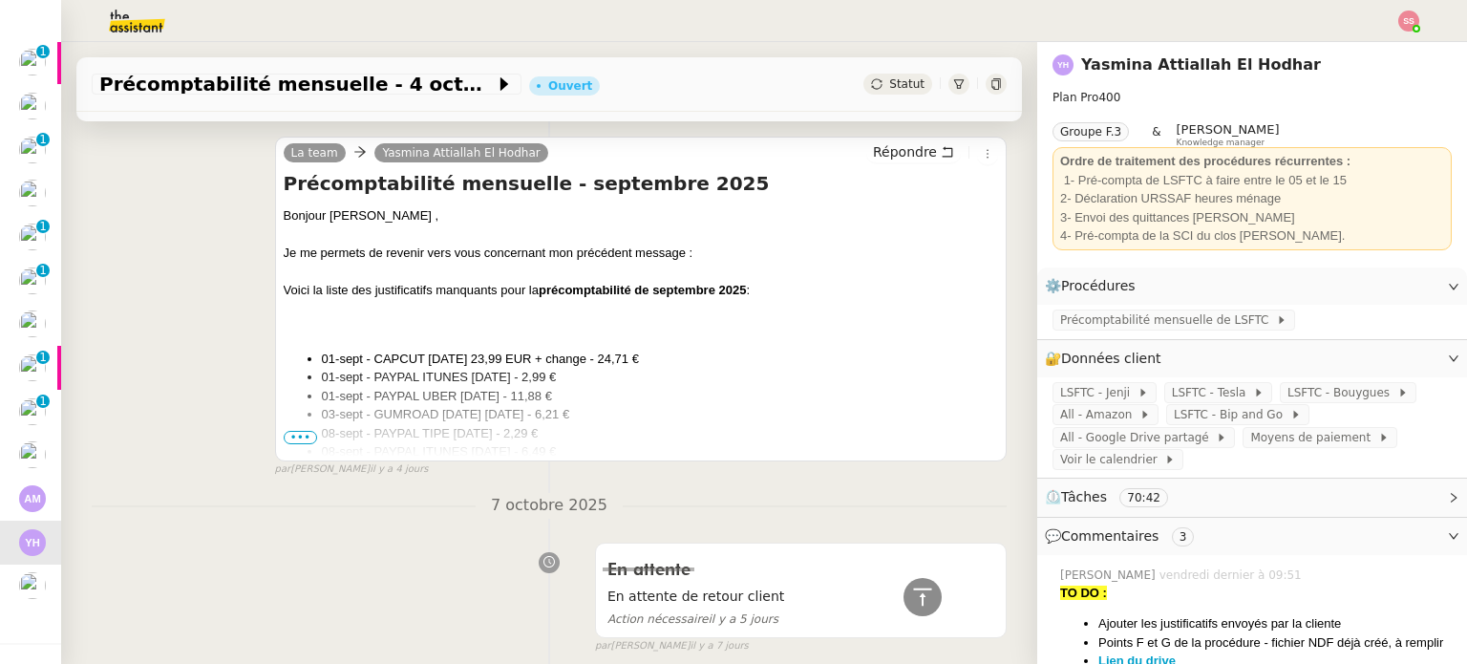
scroll to position [1815, 0]
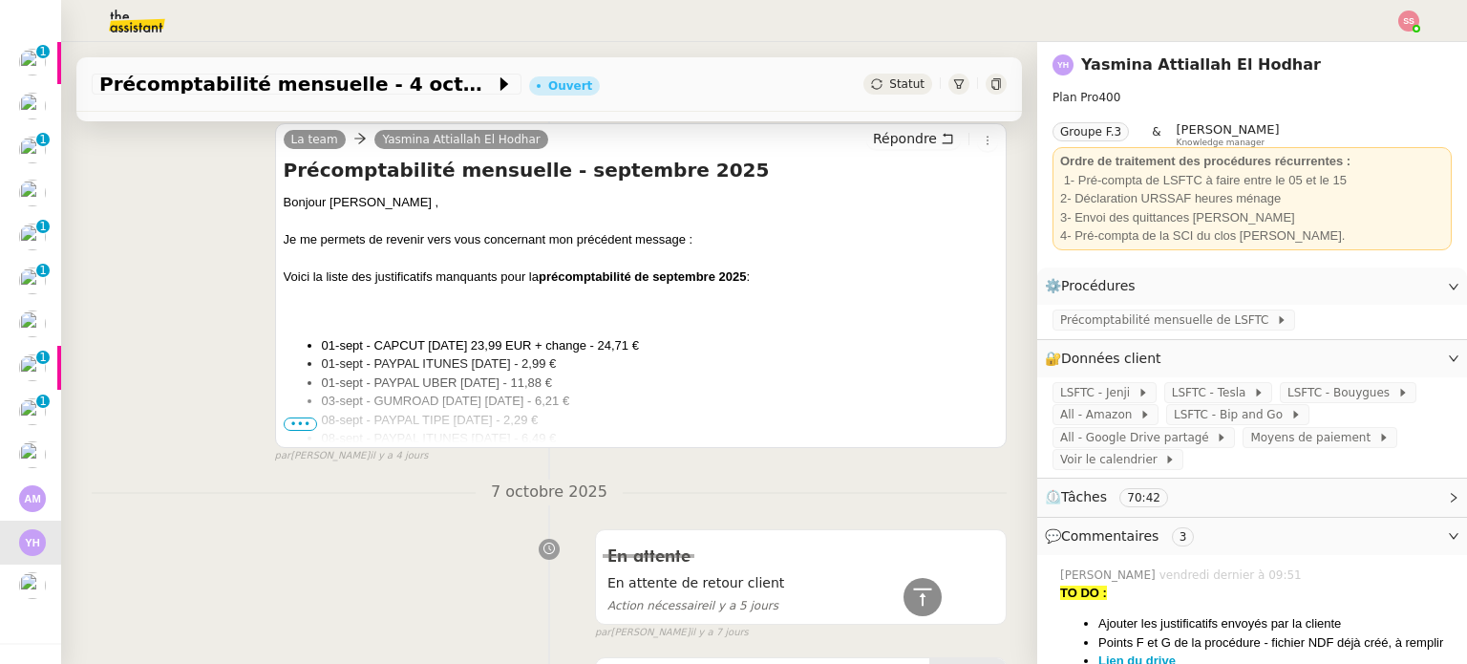
click at [289, 431] on span "•••" at bounding box center [301, 423] width 34 height 13
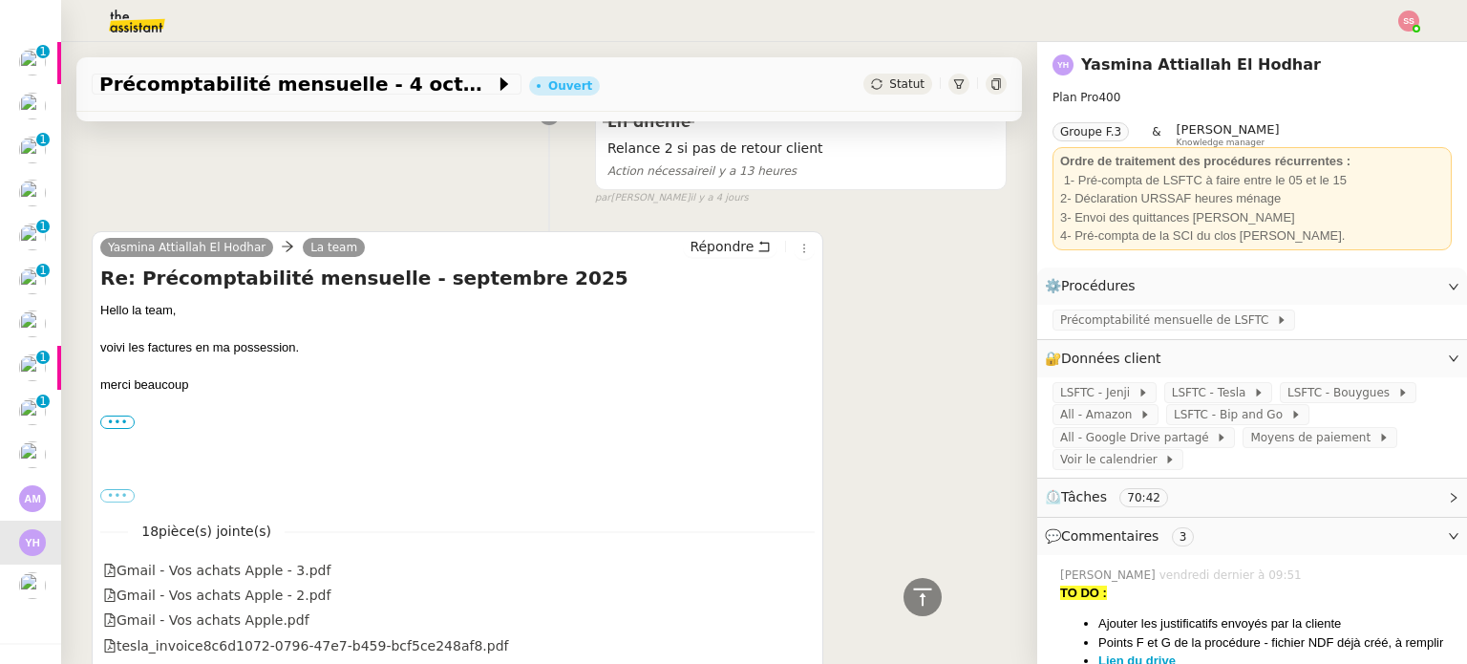
scroll to position [573, 0]
click at [118, 423] on label "•••" at bounding box center [117, 422] width 34 height 13
click at [0, 0] on input "•••" at bounding box center [0, 0] width 0 height 0
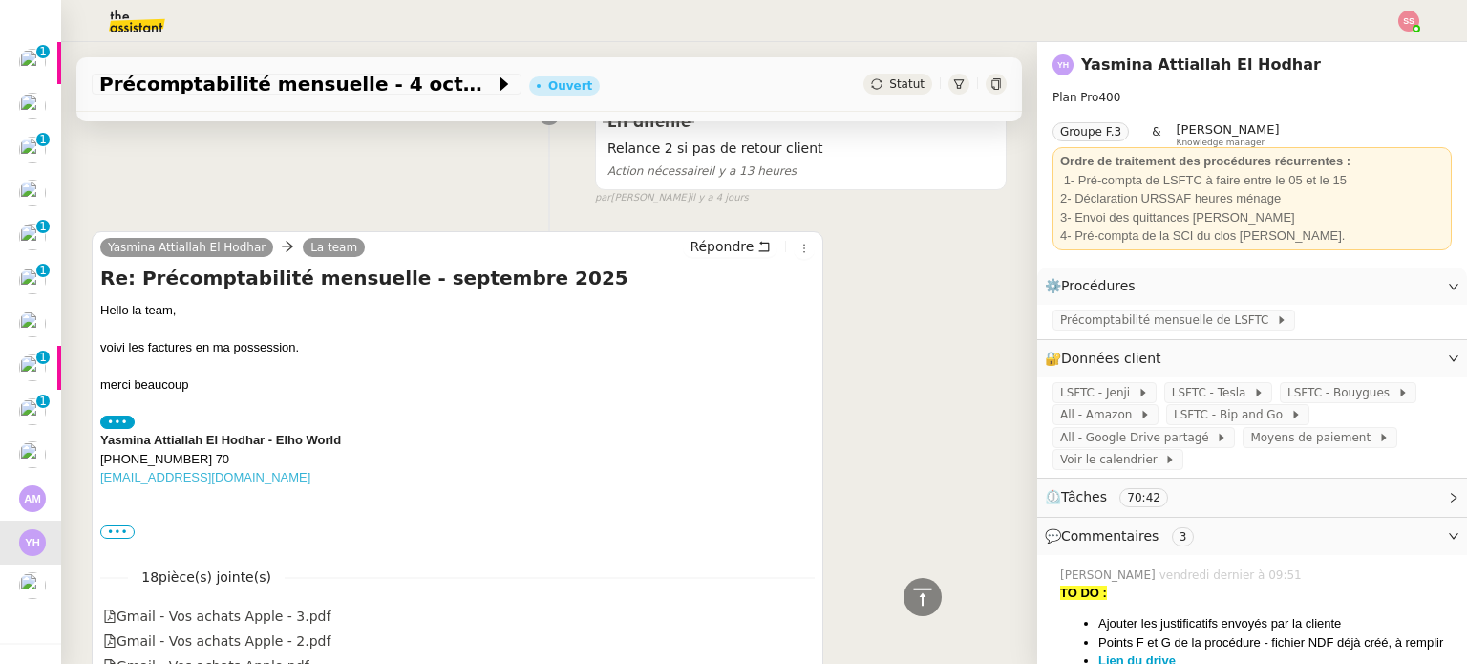
click at [118, 423] on label "•••" at bounding box center [117, 422] width 34 height 13
click at [0, 0] on input "•••" at bounding box center [0, 0] width 0 height 0
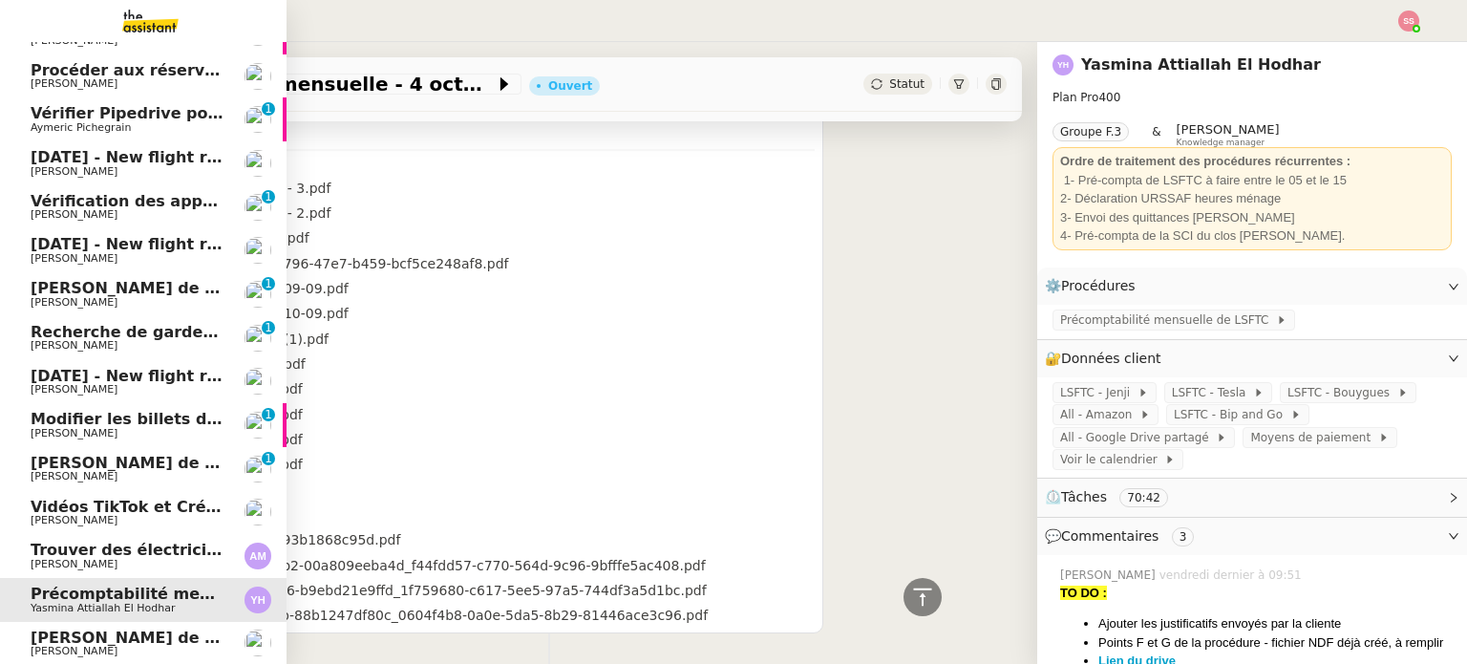
scroll to position [138, 0]
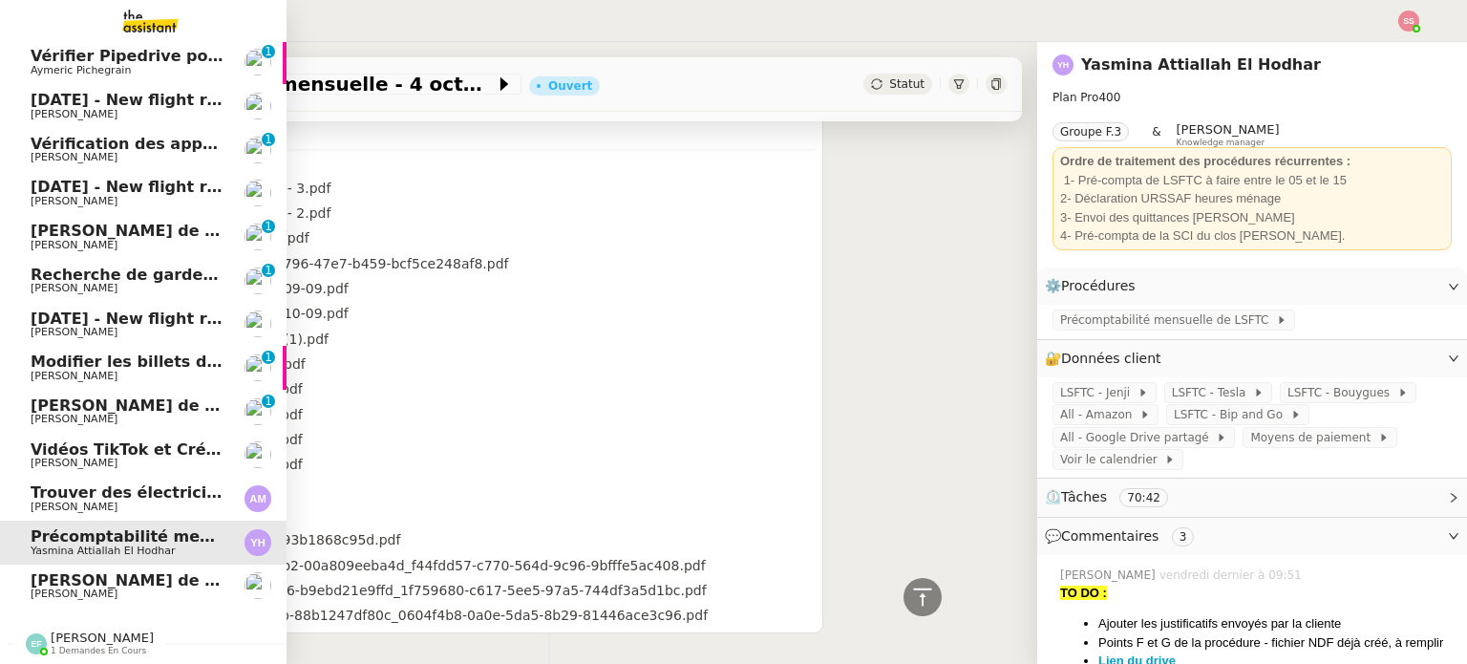
click at [171, 135] on span "Vérification des appels sortants - octobre 2025" at bounding box center [233, 144] width 405 height 18
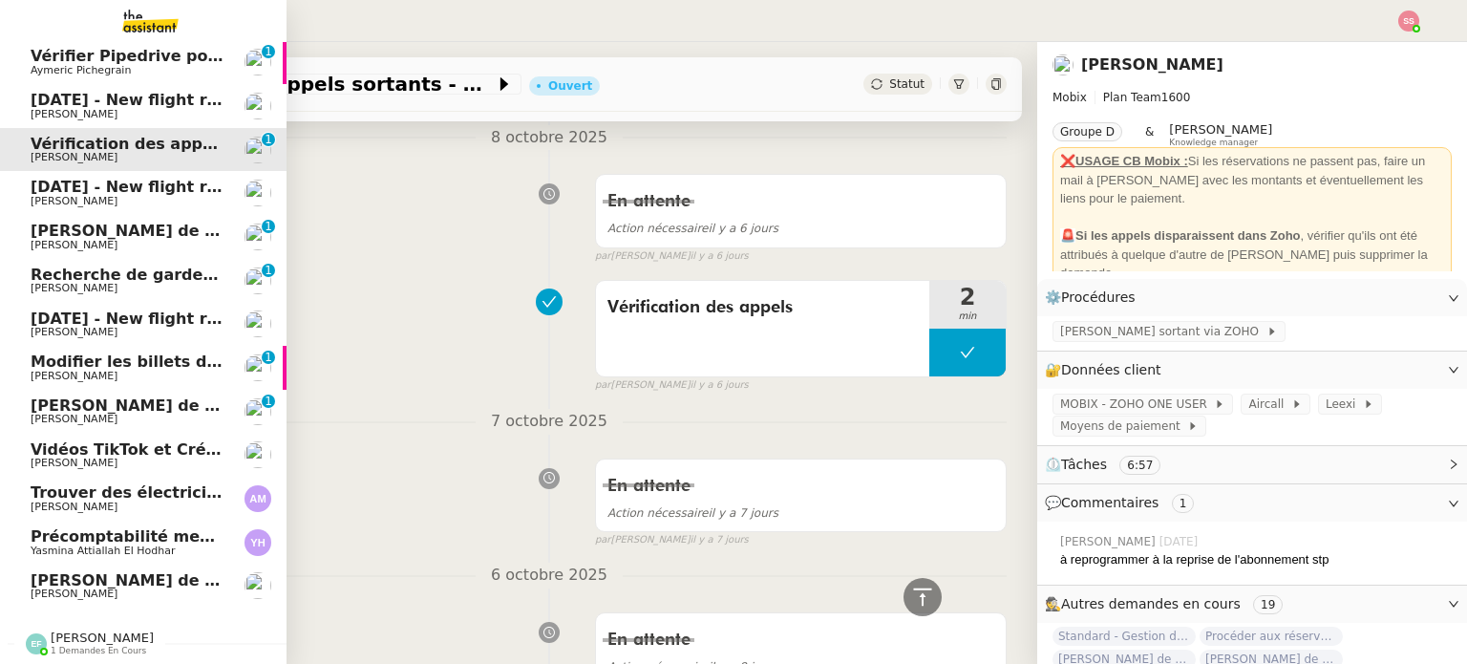
click at [160, 181] on span "[DATE] - New flight request - [PERSON_NAME]" at bounding box center [228, 187] width 395 height 18
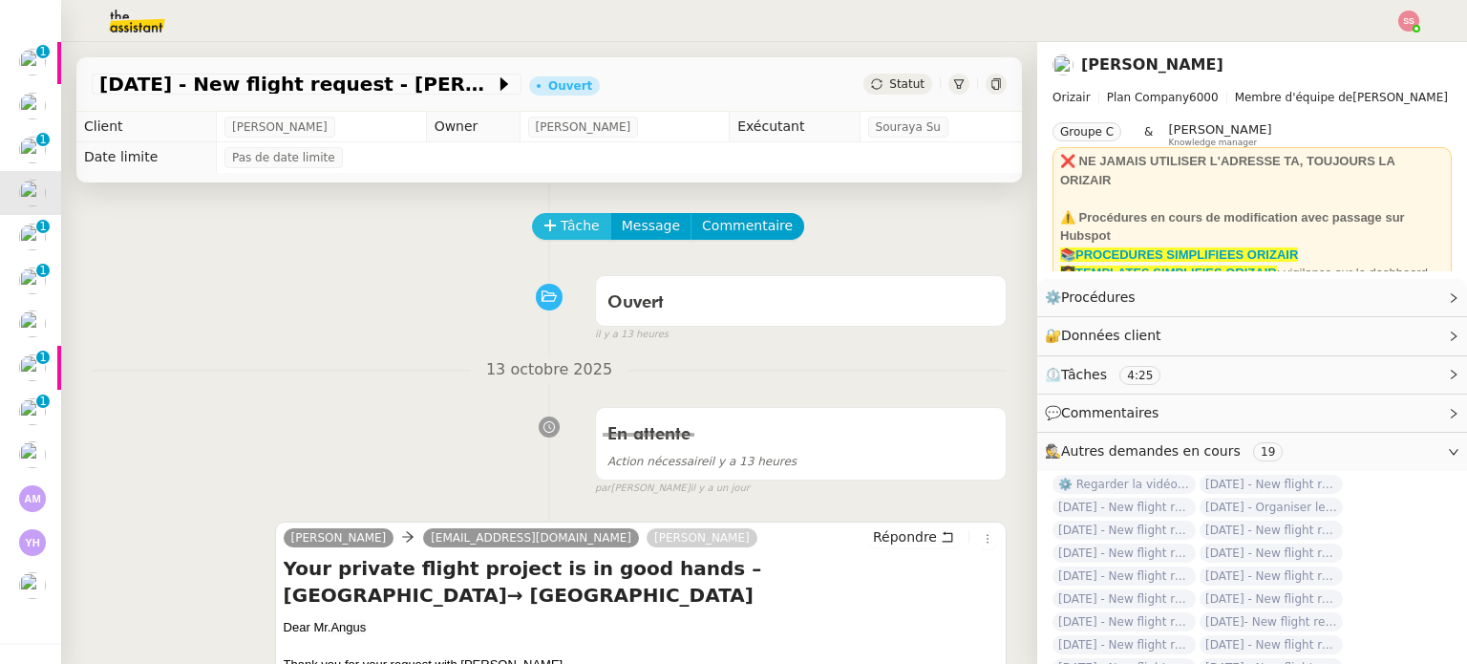
click at [546, 221] on button "Tâche" at bounding box center [571, 226] width 79 height 27
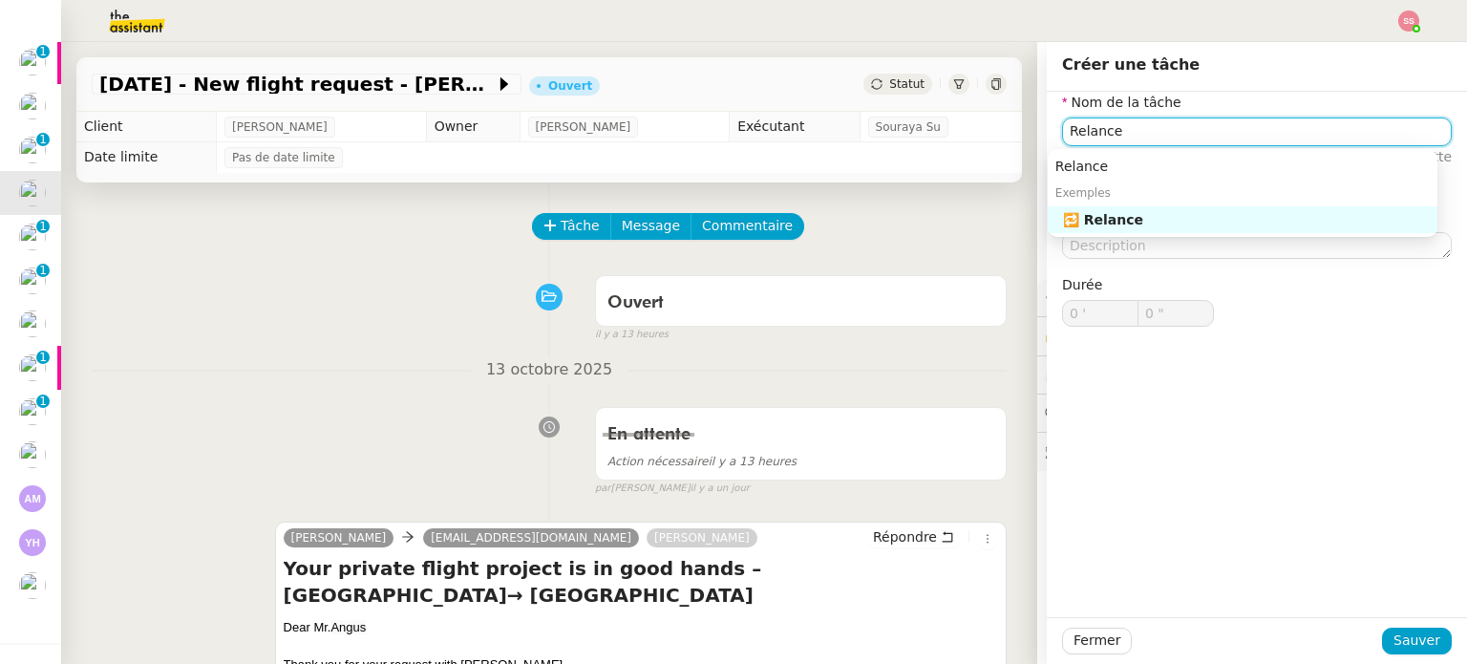
click at [1100, 220] on div "🔁 Relance" at bounding box center [1246, 219] width 367 height 17
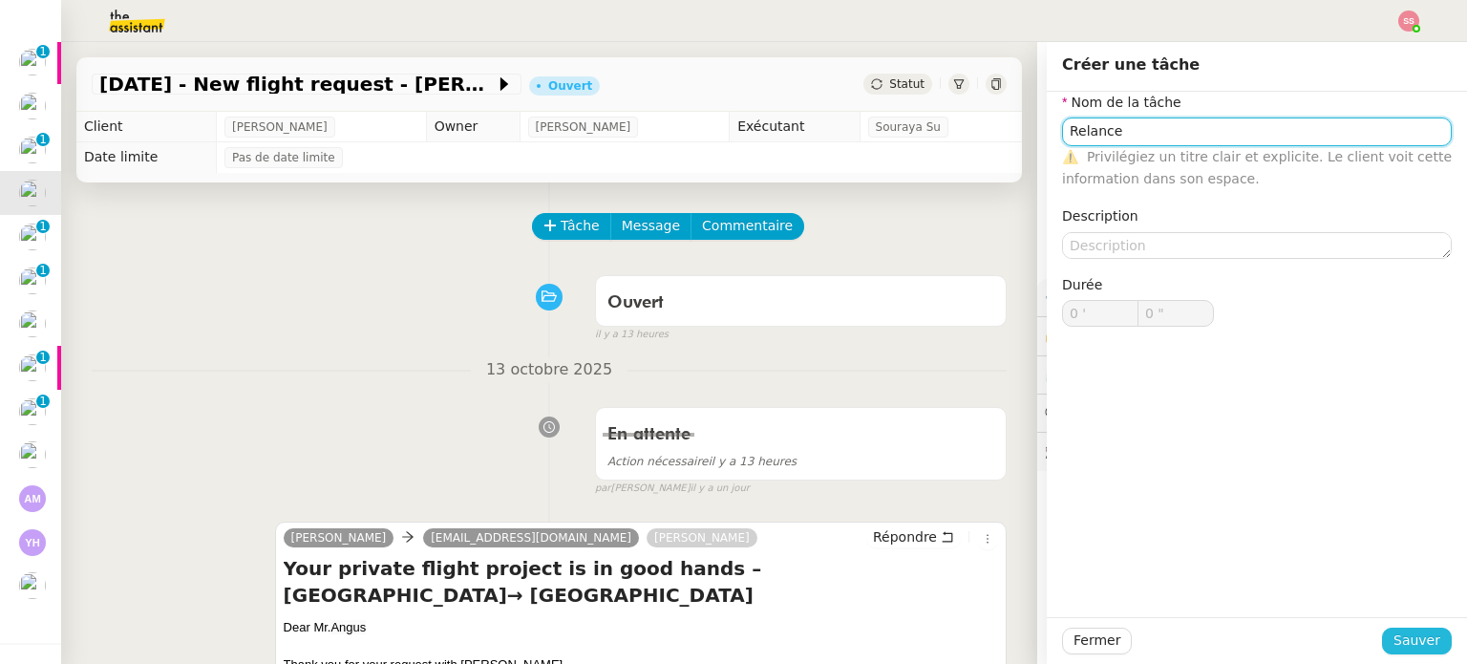
type input "Relance"
click at [1383, 631] on button "Sauver" at bounding box center [1417, 641] width 70 height 27
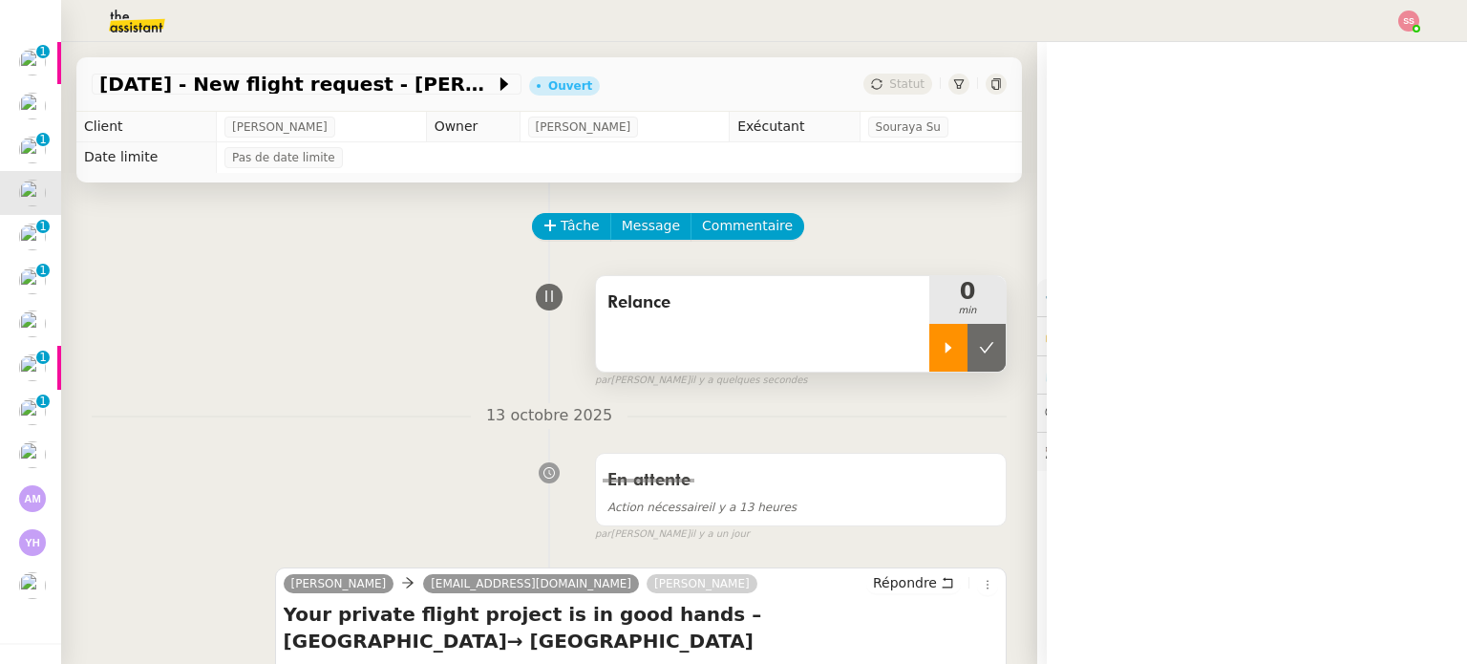
click at [941, 355] on icon at bounding box center [948, 347] width 15 height 15
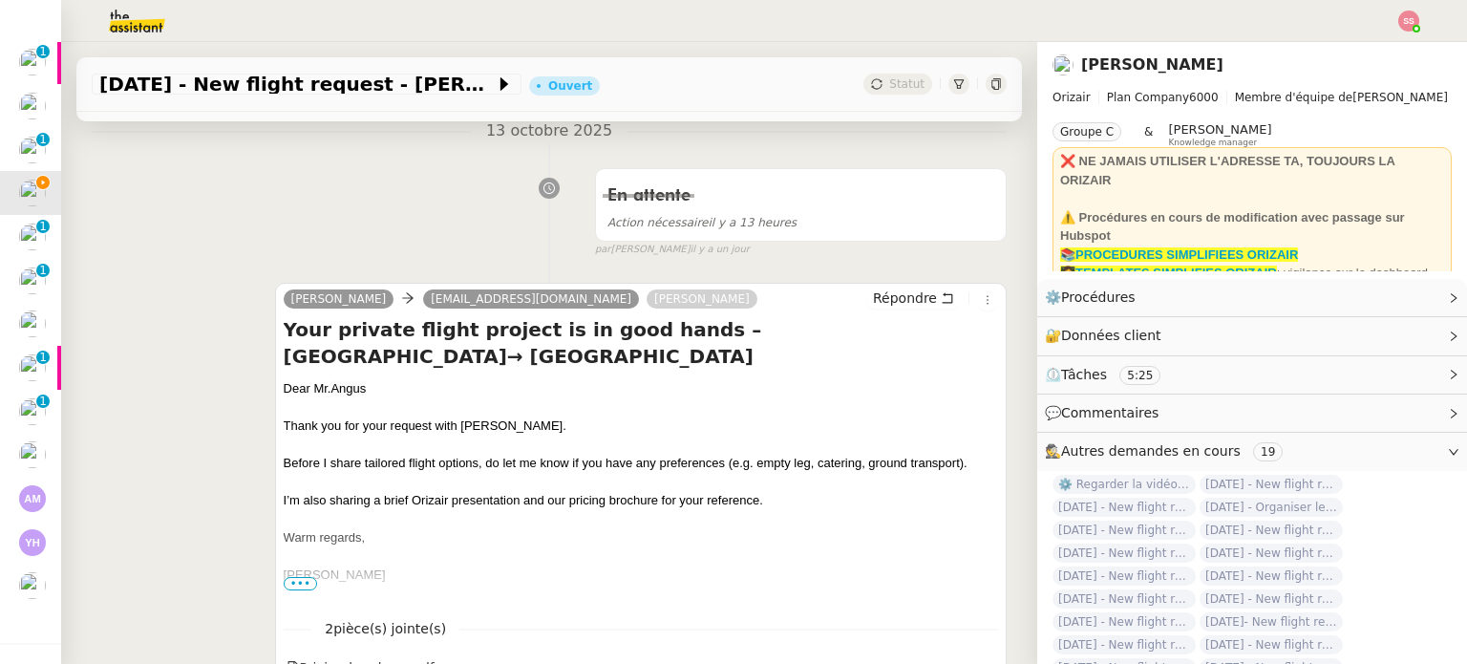
scroll to position [287, 0]
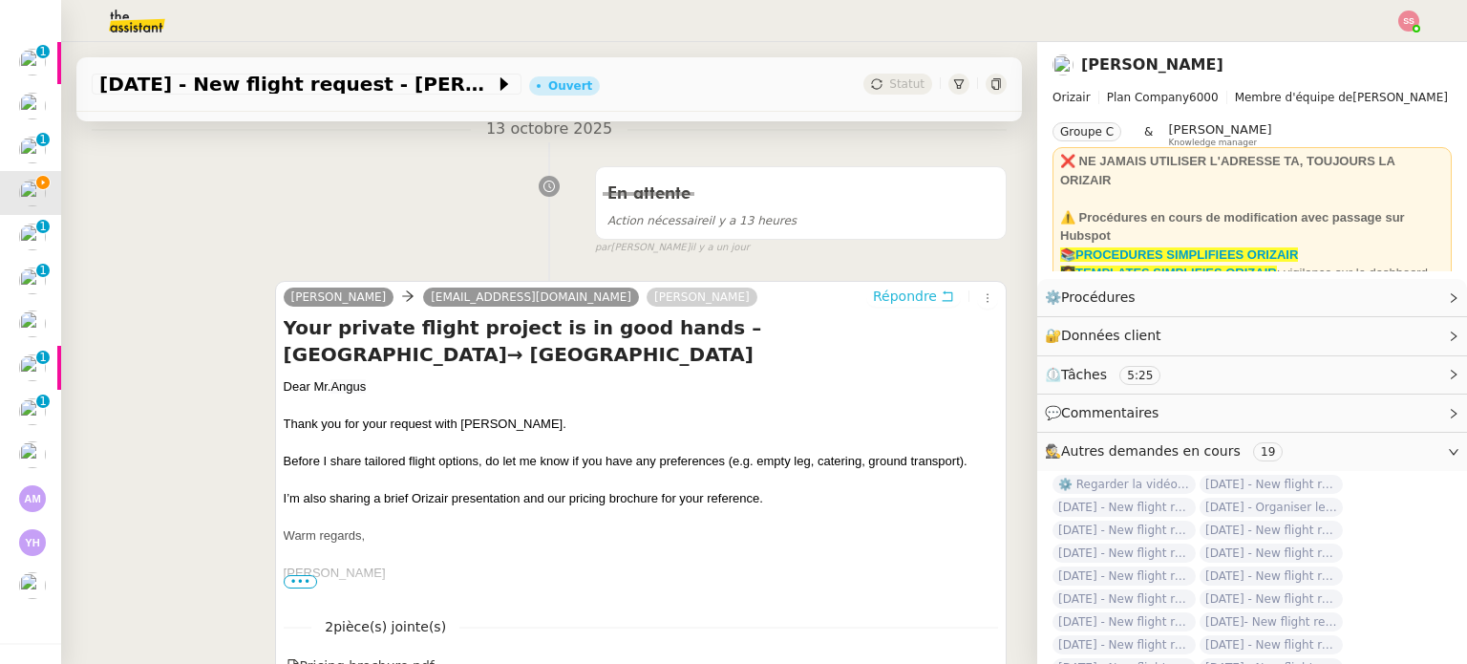
click at [873, 291] on span "Répondre" at bounding box center [905, 296] width 64 height 19
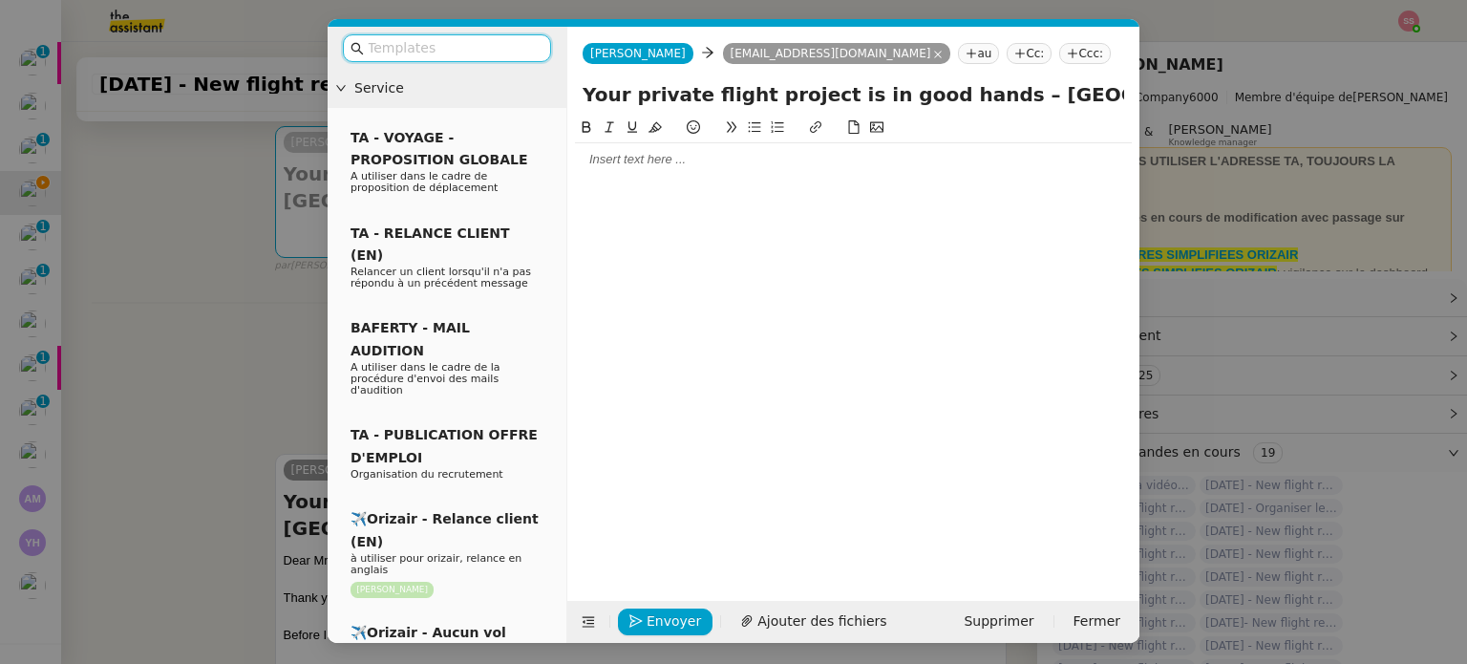
click at [498, 39] on input "text" at bounding box center [454, 48] width 172 height 22
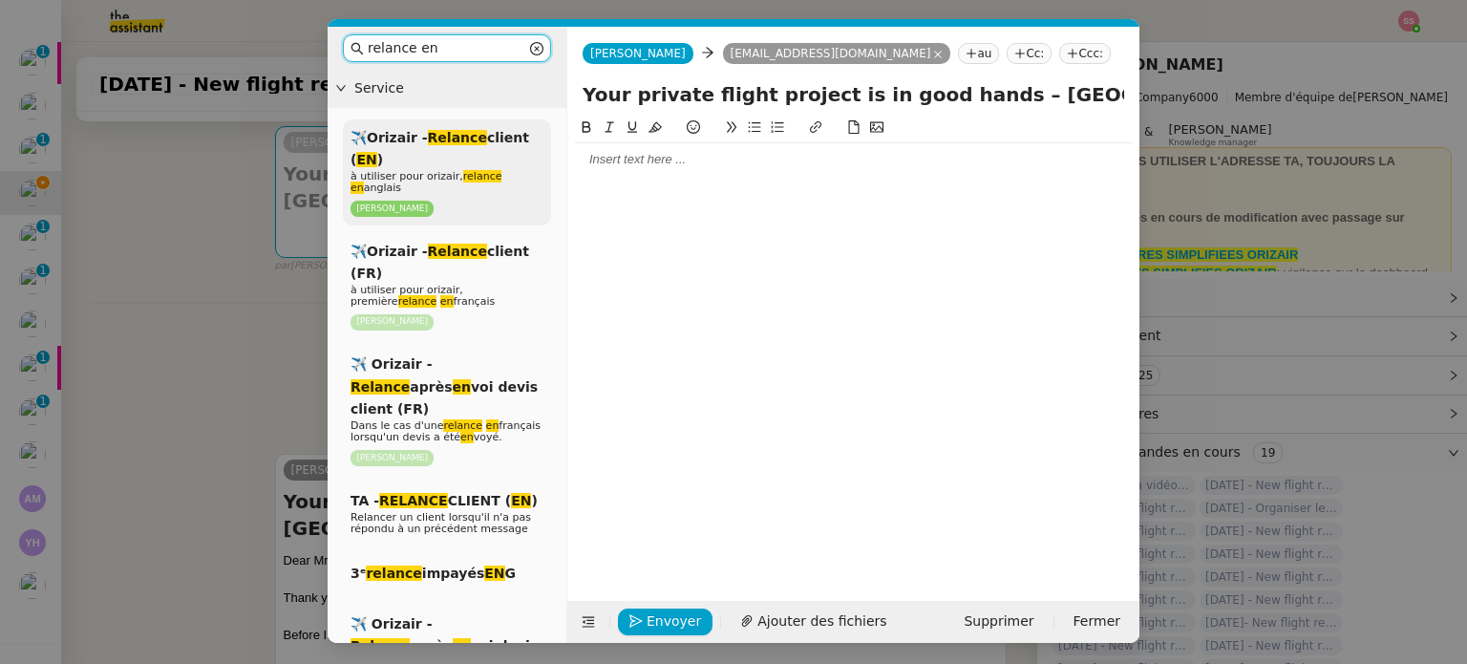
type input "relance en"
click at [478, 162] on div "✈️Orizair - Relance client ( EN ) à utiliser pour orizair, relance en anglais […" at bounding box center [447, 172] width 208 height 106
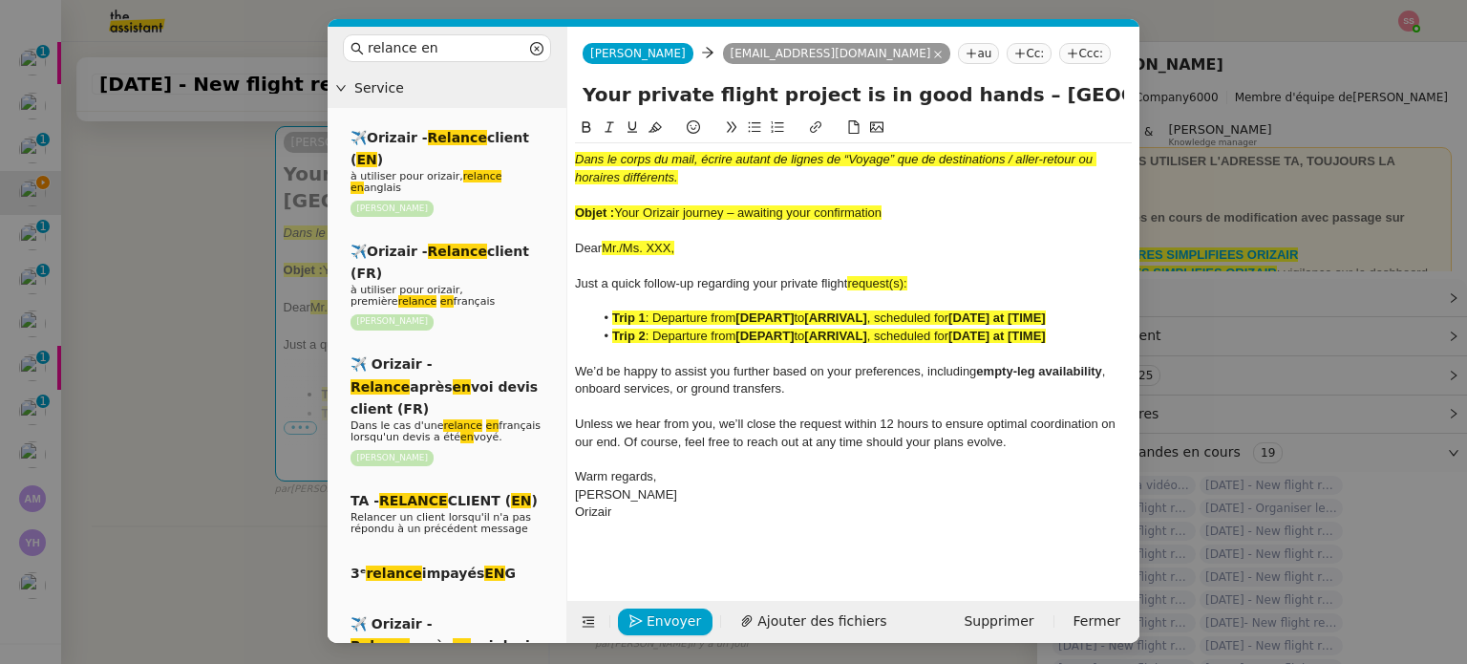
drag, startPoint x: 618, startPoint y: 210, endPoint x: 904, endPoint y: 207, distance: 285.7
click at [904, 207] on div "Objet : Your Orizair journey – awaiting your confirmation" at bounding box center [853, 212] width 557 height 17
click at [959, 95] on input "Your private flight project is in good hands – [GEOGRAPHIC_DATA]→ [GEOGRAPHIC_D…" at bounding box center [854, 94] width 542 height 29
click at [962, 95] on input "Your private flight project is in good hands – [GEOGRAPHIC_DATA]→ [GEOGRAPHIC_D…" at bounding box center [854, 94] width 542 height 29
drag, startPoint x: 966, startPoint y: 95, endPoint x: 583, endPoint y: 79, distance: 383.4
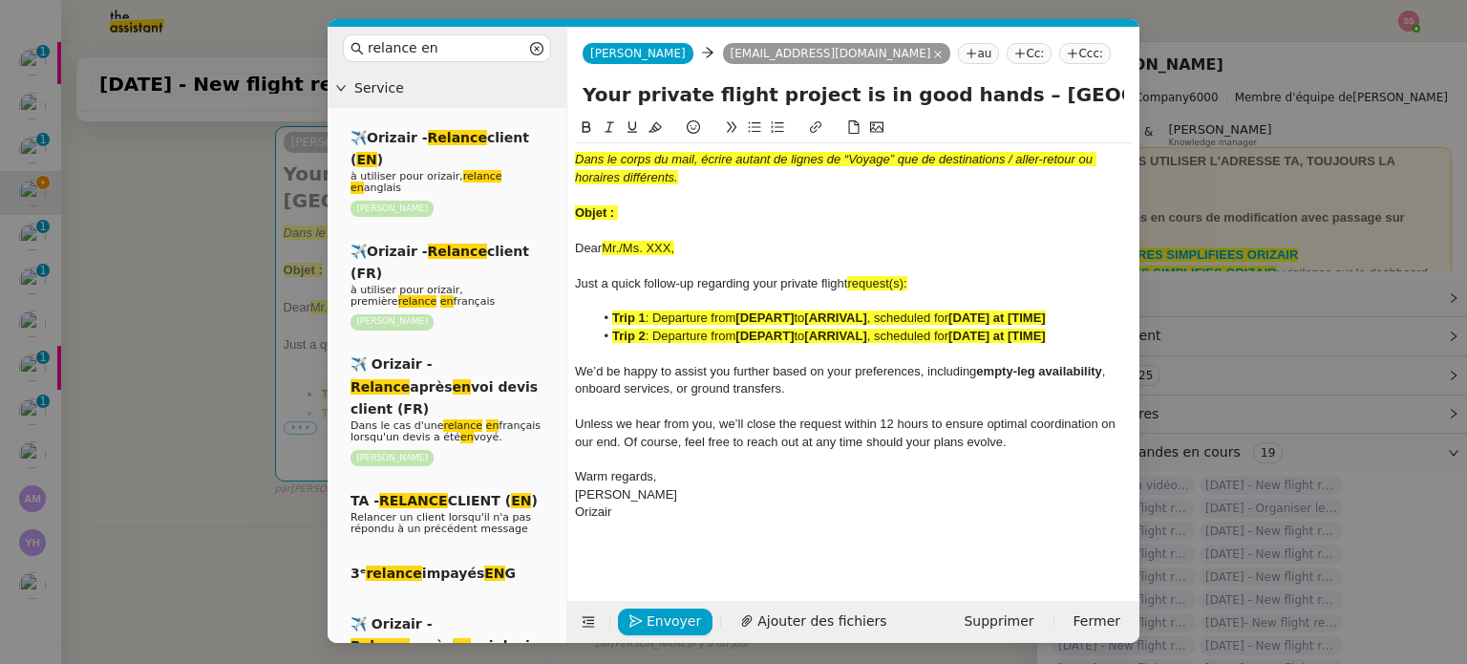
click at [583, 79] on form "[PERSON_NAME] [PERSON_NAME] [PERSON_NAME][EMAIL_ADDRESS][DOMAIN_NAME] au Cc: Cc…" at bounding box center [853, 335] width 573 height 616
paste input "Orizair journey – awaiting your confirmation"
type input "Your Orizair journey – awaiting your confirmation – [GEOGRAPHIC_DATA]→ [GEOGRAP…"
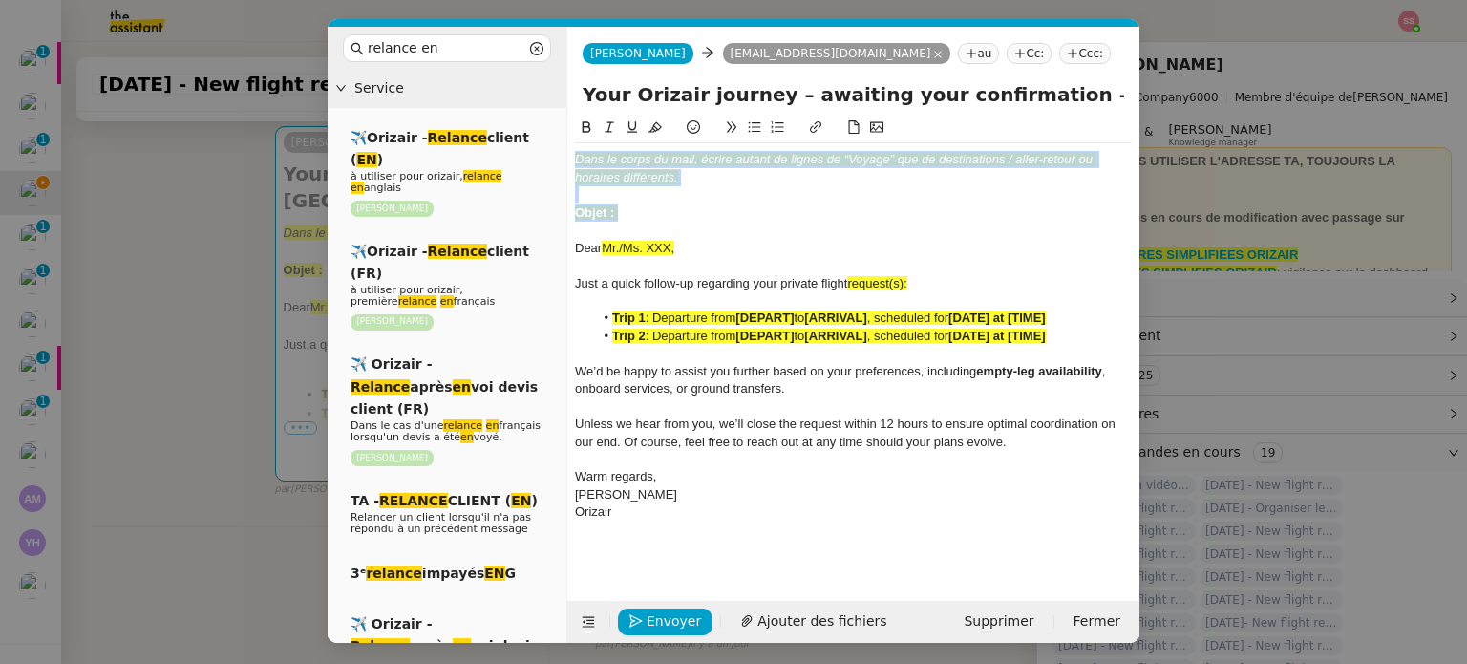
drag, startPoint x: 656, startPoint y: 204, endPoint x: 558, endPoint y: 140, distance: 117.4
click at [558, 140] on nz-layout "relance en Service ✈️Orizair - Relance client ( EN ) à utiliser pour orizair, r…" at bounding box center [734, 335] width 812 height 616
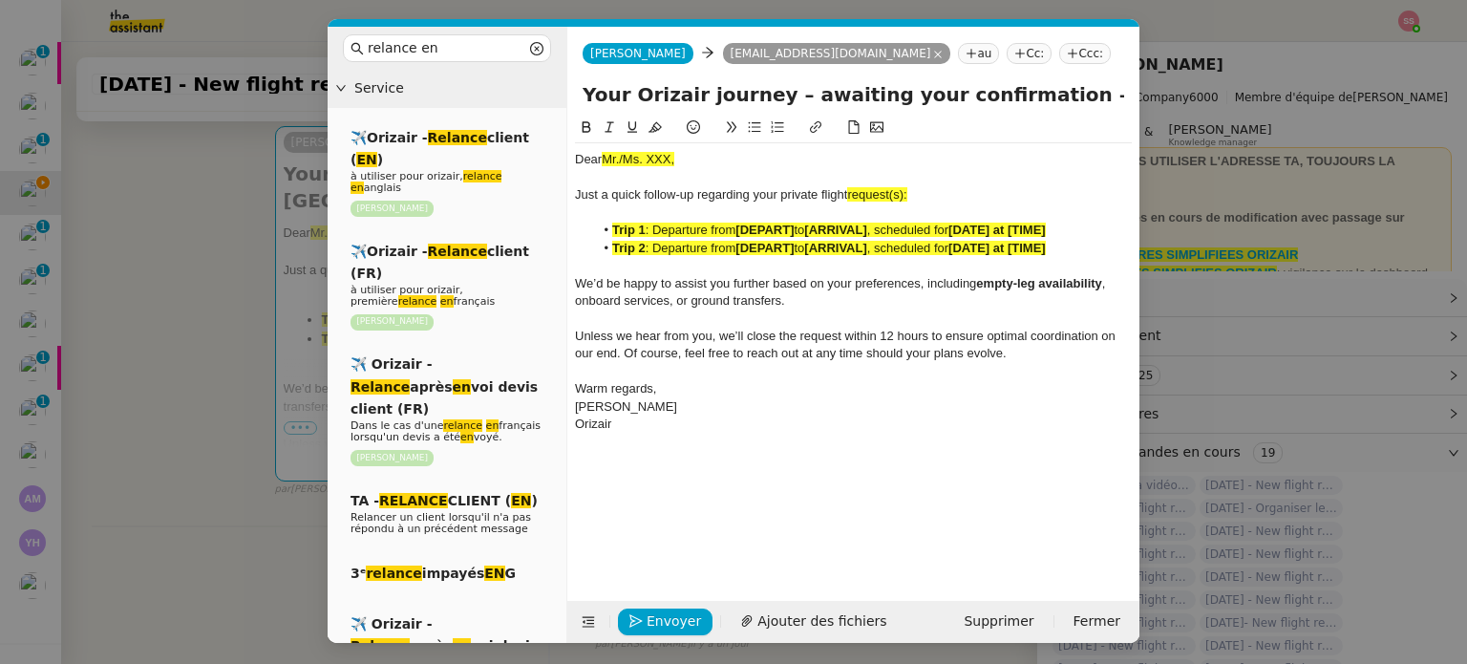
click at [730, 252] on span ": Departure from" at bounding box center [691, 248] width 91 height 14
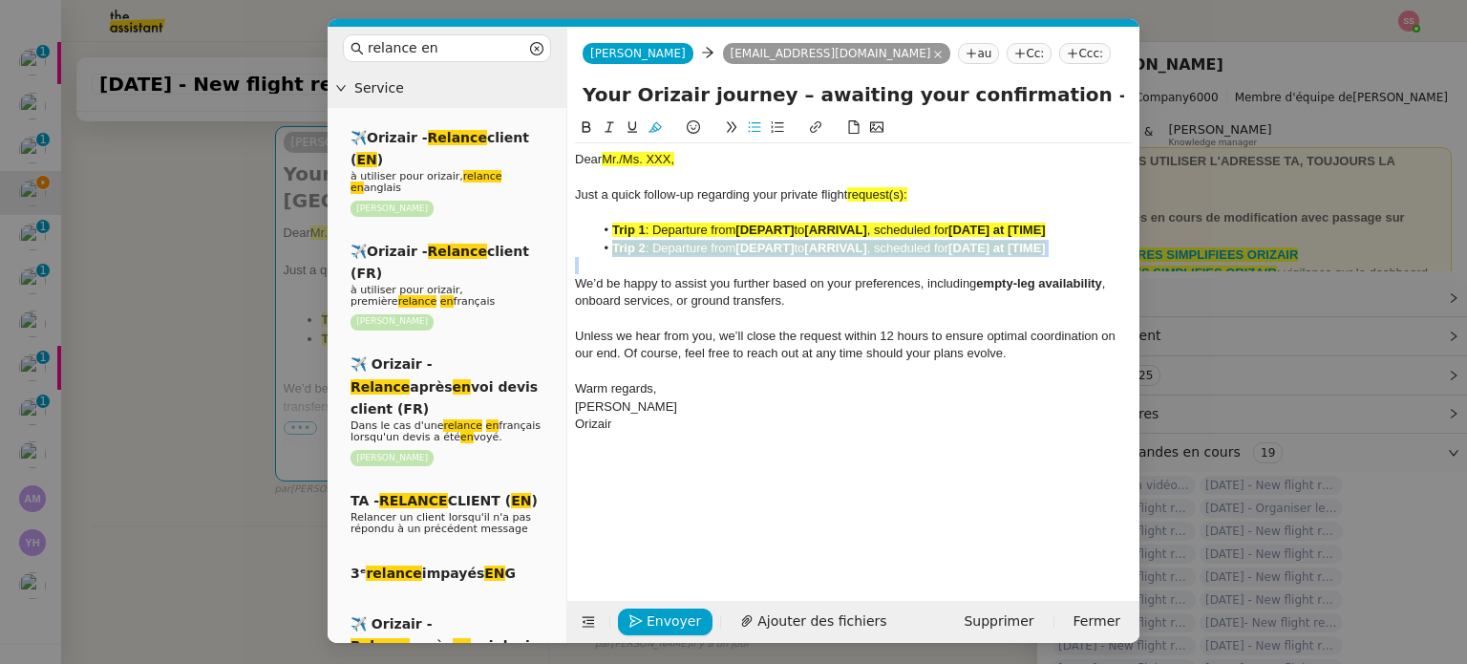
click at [730, 252] on span ": Departure from" at bounding box center [691, 248] width 91 height 14
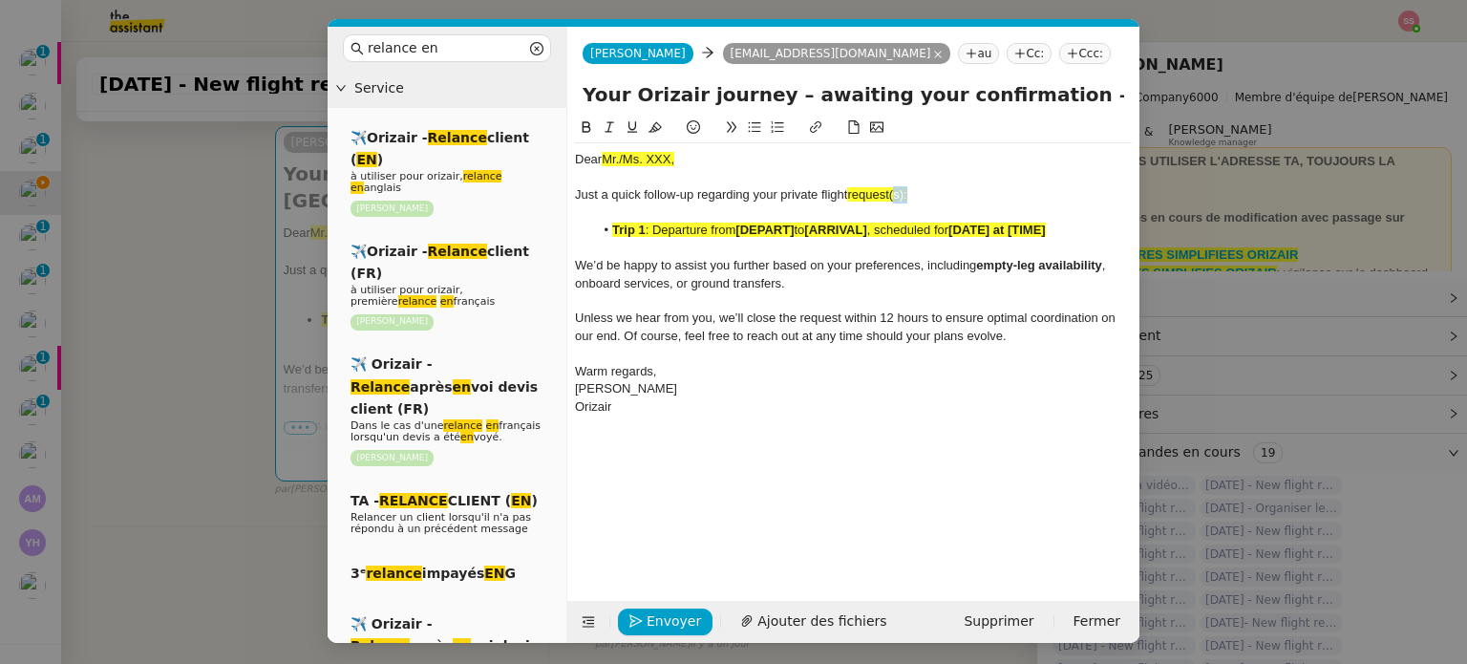
click at [897, 191] on div "Just a quick follow-up regarding your private flight request(s):" at bounding box center [853, 194] width 557 height 17
click at [1016, 110] on div "Your Orizair journey – awaiting your confirmation – [GEOGRAPHIC_DATA]→ [GEOGRAP…" at bounding box center [853, 98] width 572 height 36
drag, startPoint x: 1053, startPoint y: 100, endPoint x: 1281, endPoint y: 134, distance: 230.8
click at [1281, 134] on nz-modal-container "relance en Service ✈️Orizair - Relance client ( EN ) à utiliser pour orizair, r…" at bounding box center [733, 332] width 1467 height 664
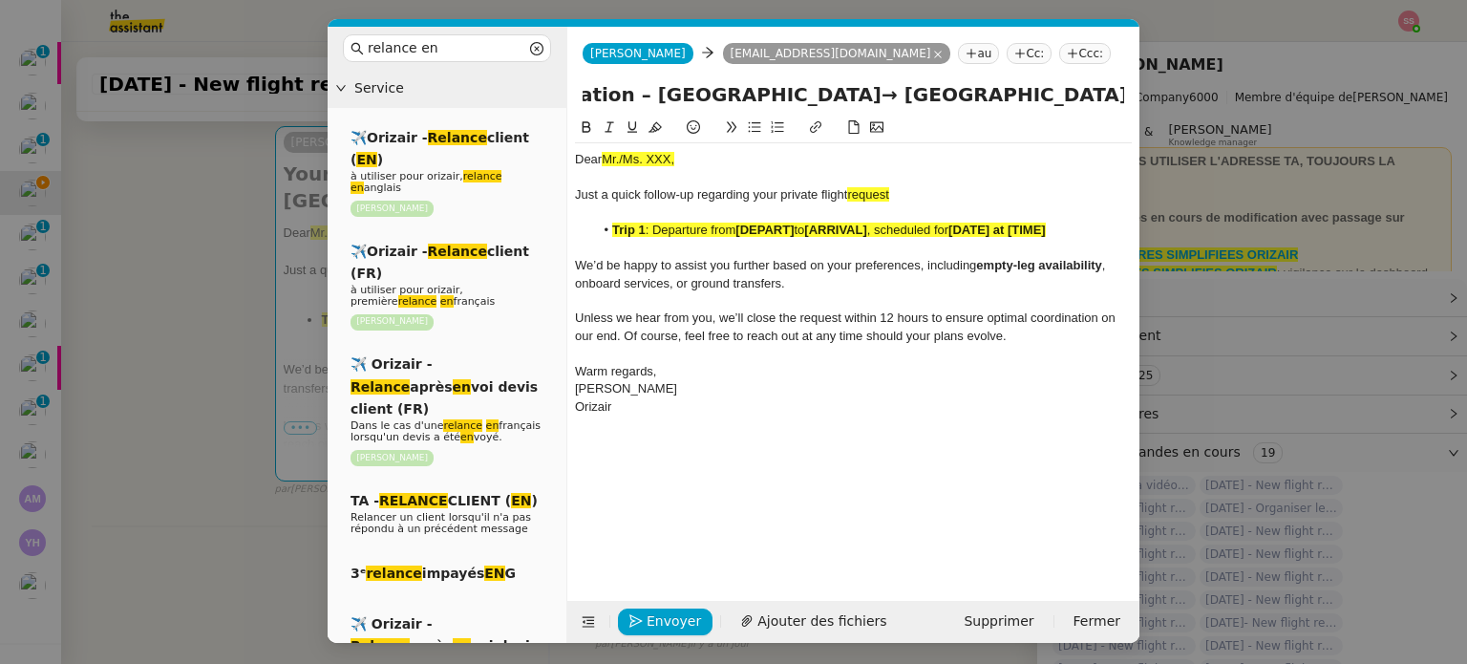
scroll to position [0, 0]
drag, startPoint x: 905, startPoint y: 197, endPoint x: 852, endPoint y: 190, distance: 53.0
click at [852, 190] on div "Just a quick follow-up regarding your private flight request" at bounding box center [853, 194] width 557 height 17
click at [661, 127] on button at bounding box center [655, 128] width 23 height 22
click at [911, 195] on div "Just a quick follow-up regarding your private flight request" at bounding box center [853, 194] width 557 height 17
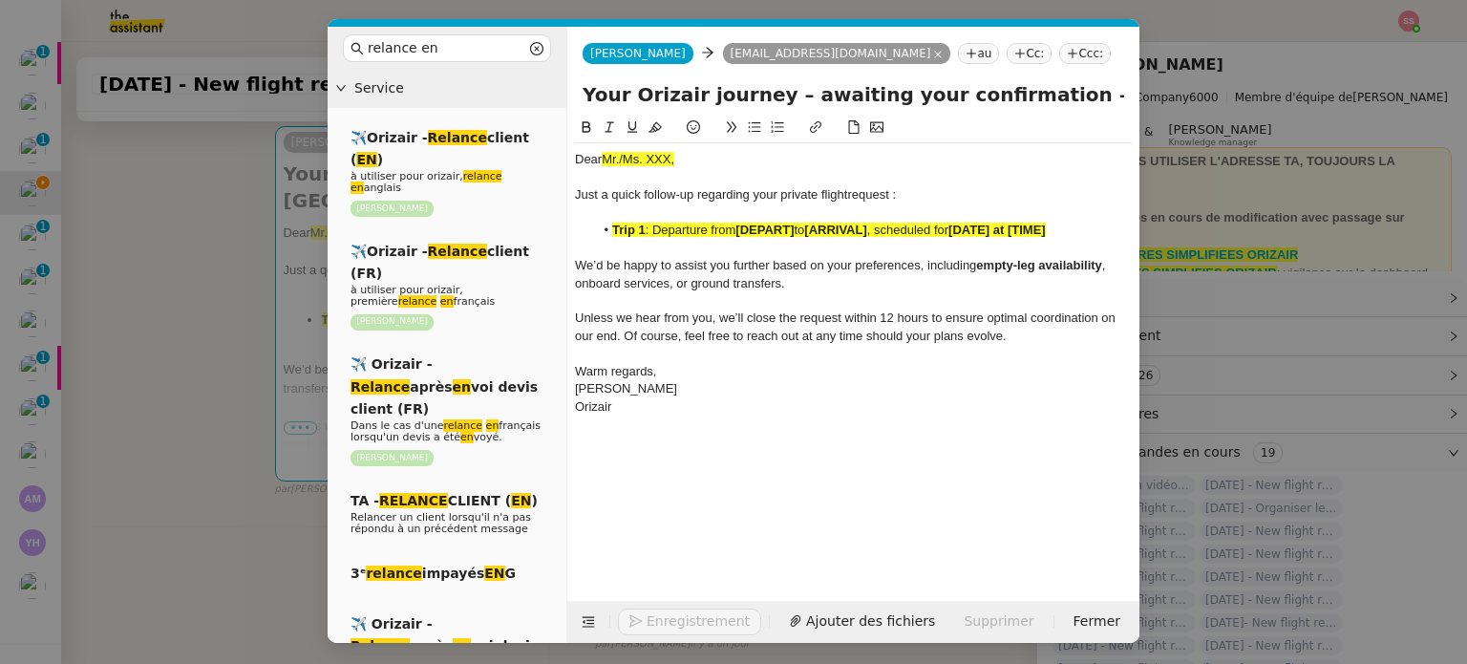
click at [300, 319] on nz-modal-container "relance en Service ✈️Orizair - Relance client ( EN ) à utiliser pour orizair, r…" at bounding box center [733, 332] width 1467 height 664
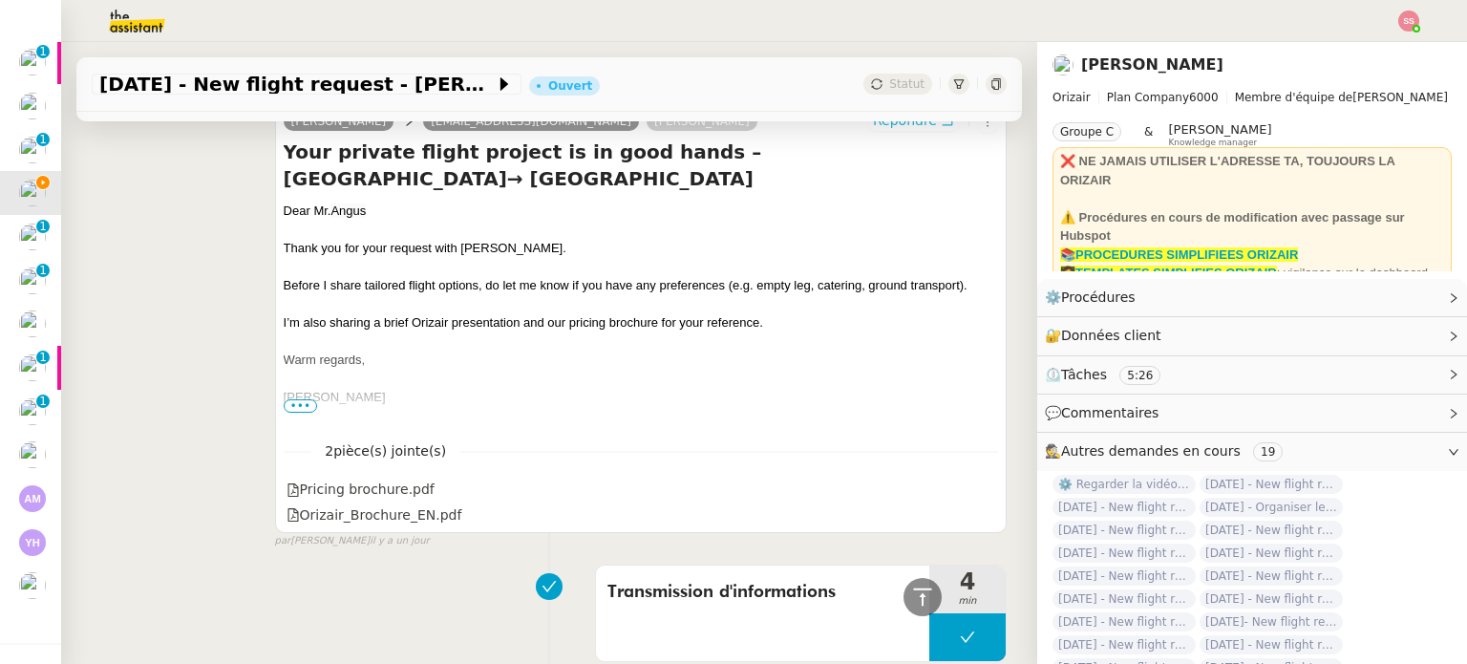
scroll to position [824, 0]
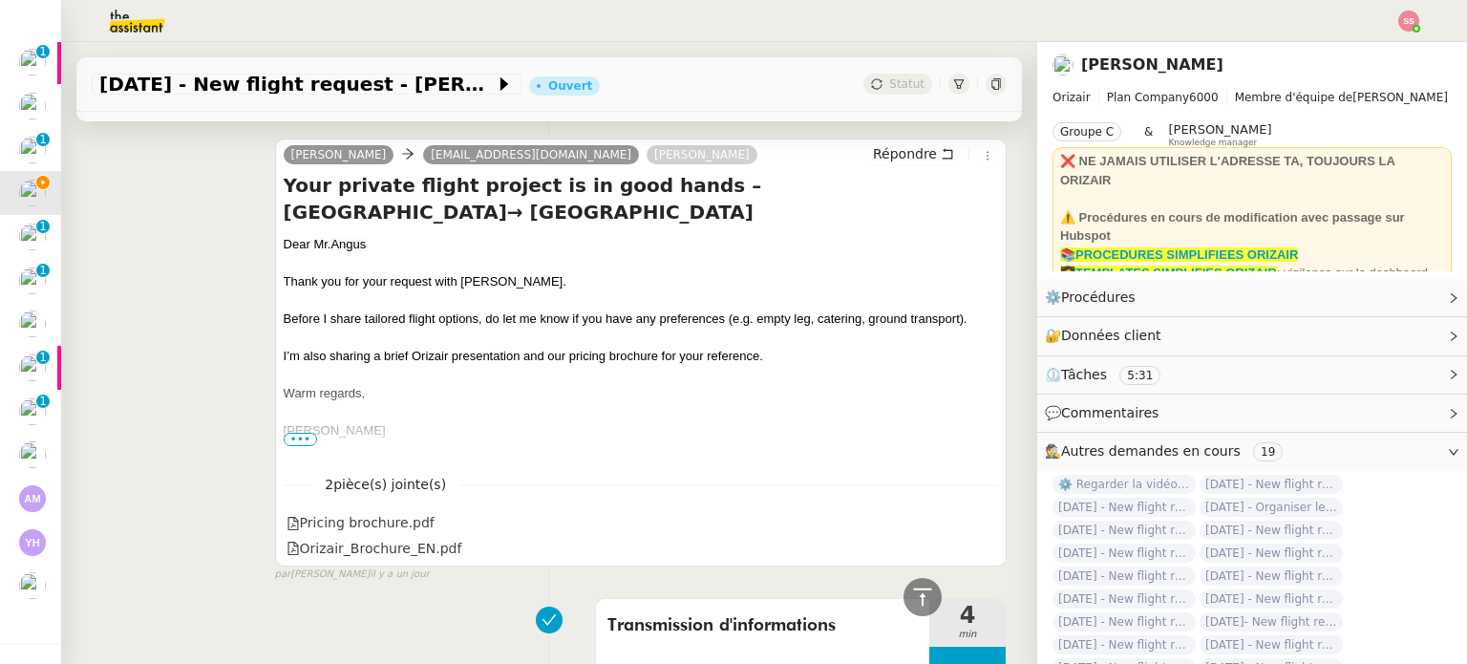
click at [313, 251] on div "Dear [PERSON_NAME]" at bounding box center [641, 244] width 715 height 19
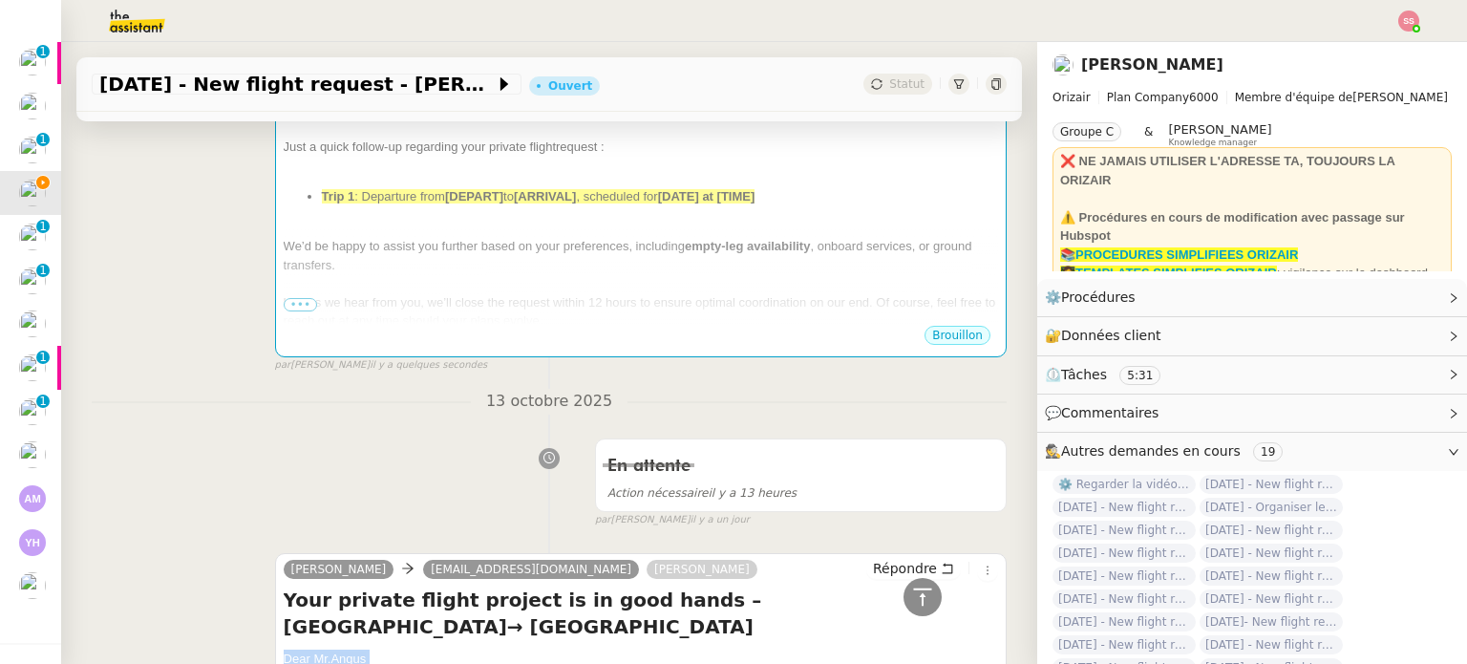
scroll to position [250, 0]
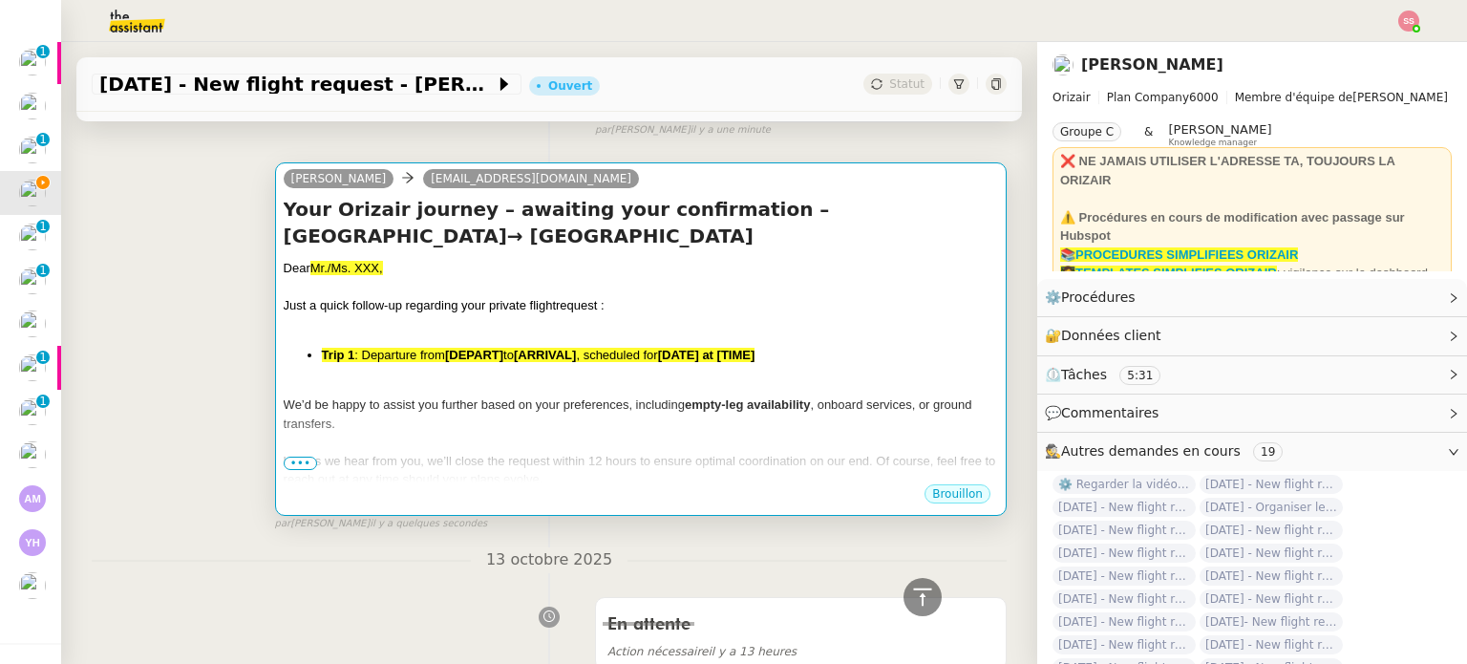
click at [439, 331] on div at bounding box center [641, 324] width 715 height 19
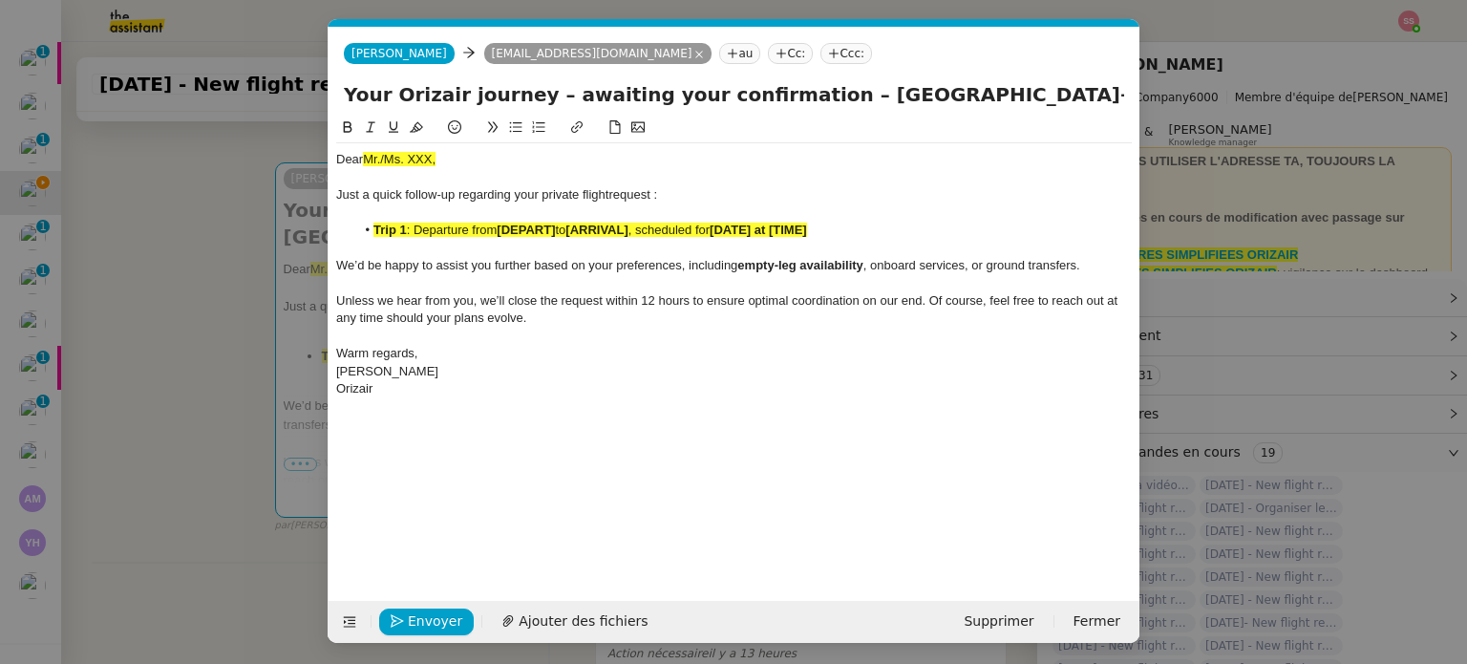
scroll to position [0, 100]
click at [408, 160] on span "Mr./Ms. XXX," at bounding box center [399, 159] width 73 height 14
click at [407, 160] on span "Mr./Ms. XXX," at bounding box center [399, 159] width 73 height 14
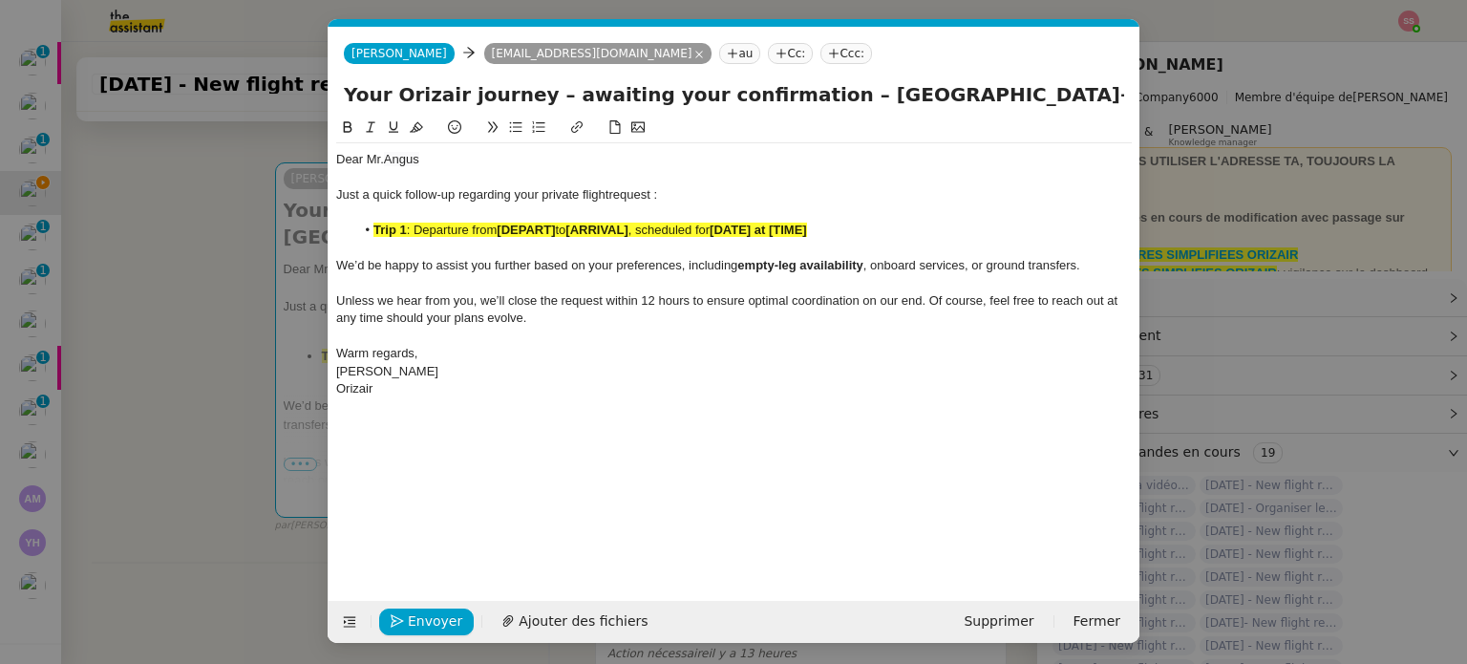
click at [251, 366] on nz-modal-container "relance en Service ✈️Orizair - Relance client ( EN ) à utiliser pour orizair, r…" at bounding box center [733, 332] width 1467 height 664
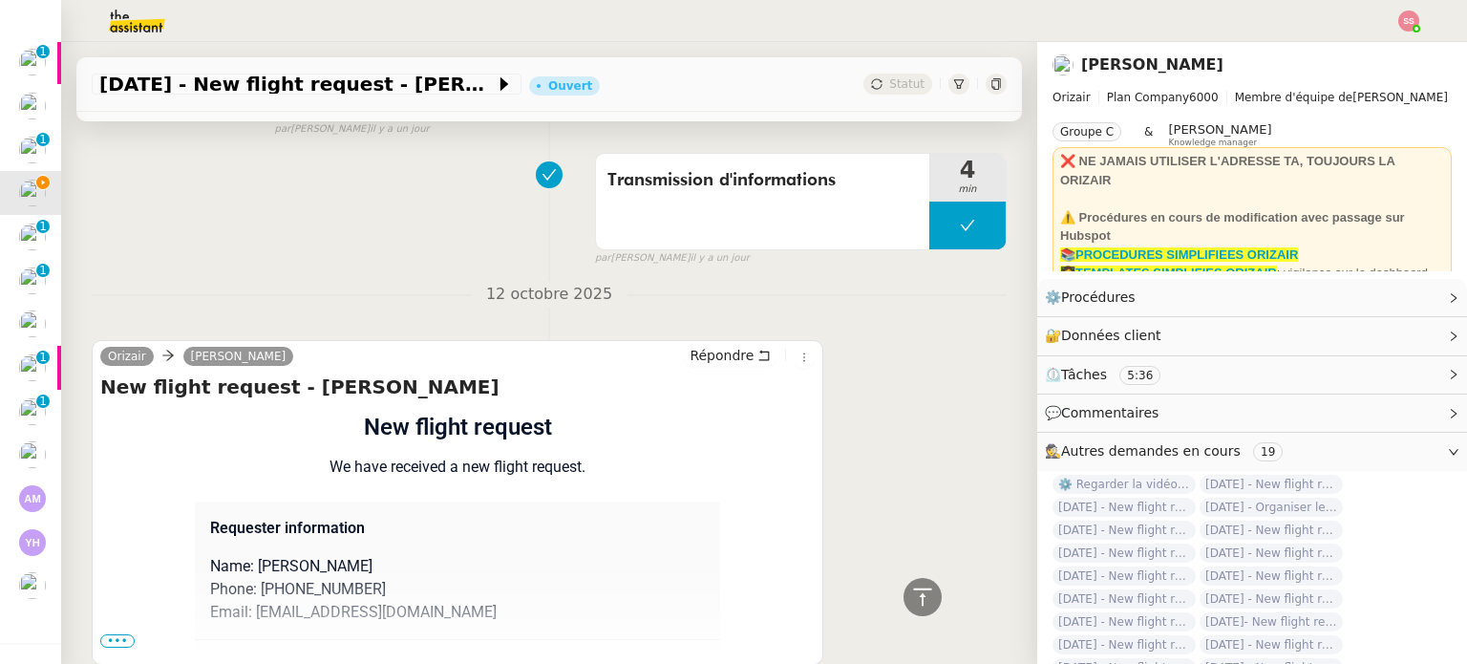
scroll to position [1390, 0]
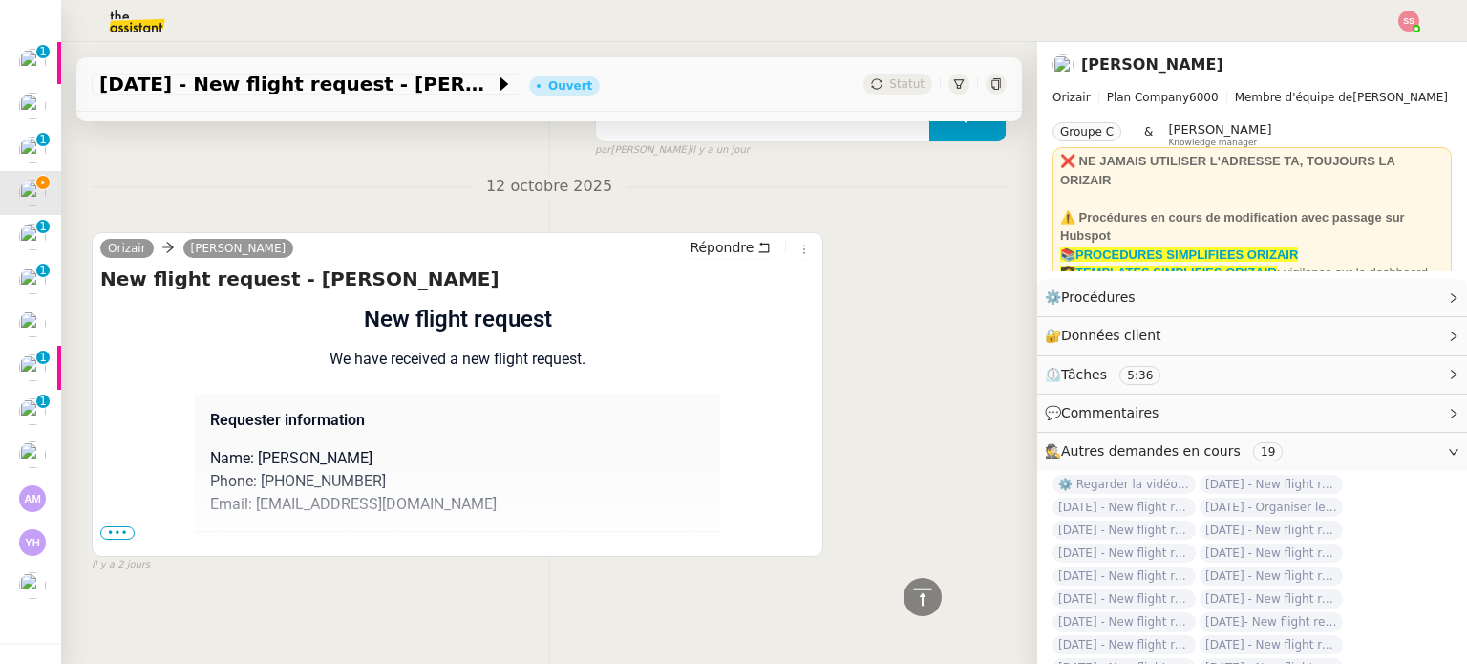
click at [107, 528] on span "•••" at bounding box center [117, 532] width 34 height 13
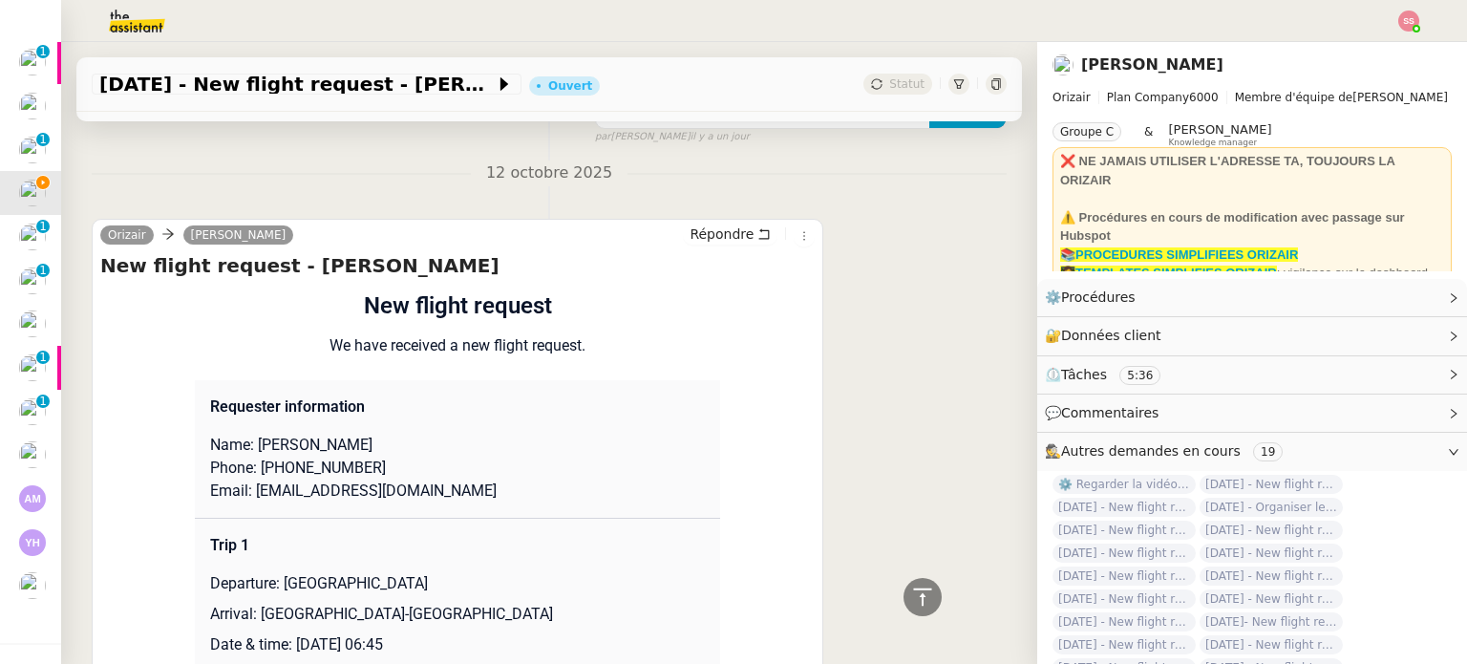
scroll to position [1677, 0]
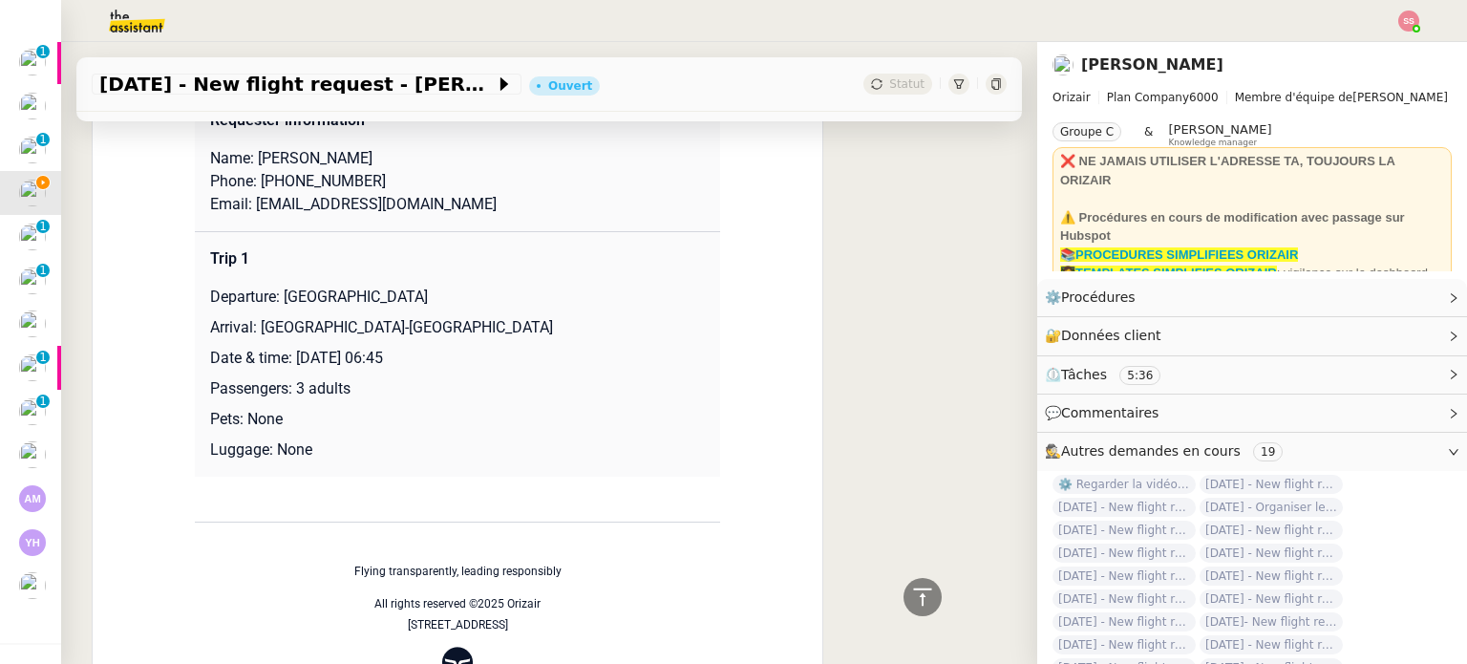
drag, startPoint x: 275, startPoint y: 303, endPoint x: 524, endPoint y: 307, distance: 248.4
click at [524, 307] on p "Departure: [GEOGRAPHIC_DATA]" at bounding box center [457, 297] width 495 height 23
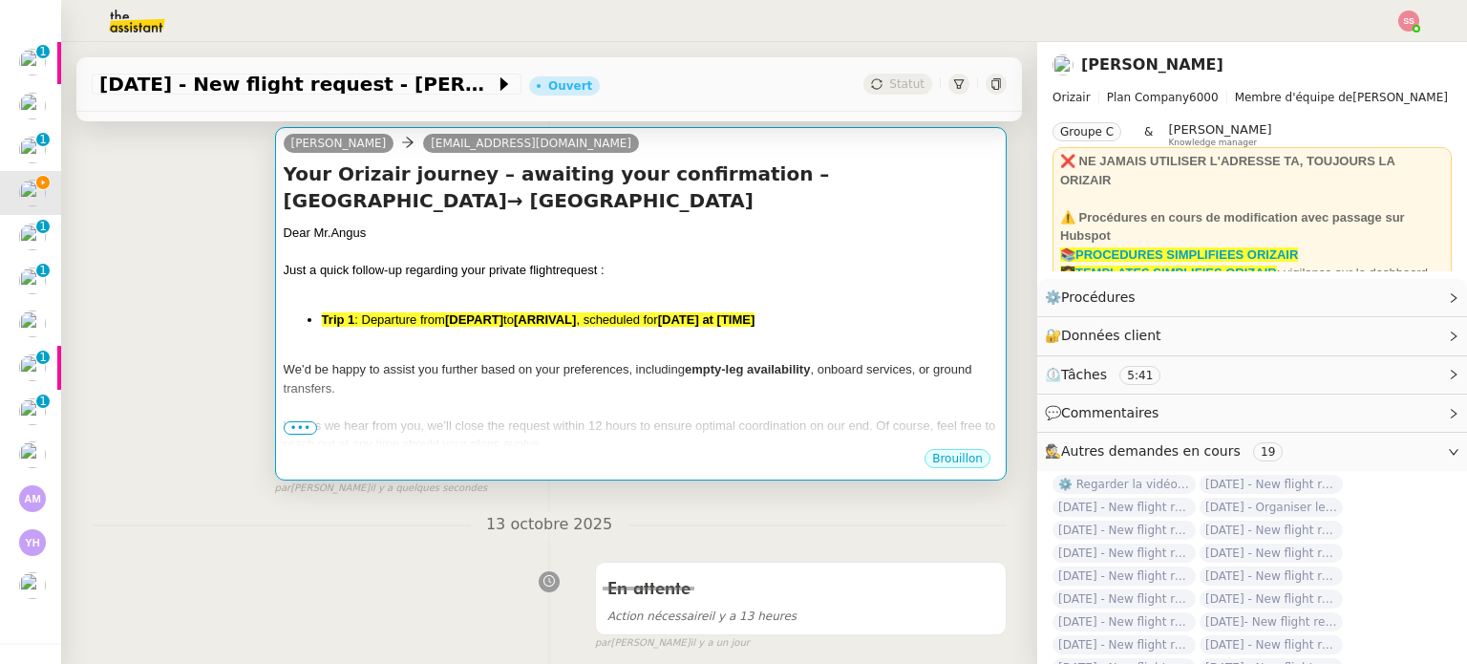
scroll to position [287, 0]
click at [634, 303] on div "Dear [PERSON_NAME] Just a quick follow-up regarding your private flight request…" at bounding box center [641, 375] width 715 height 305
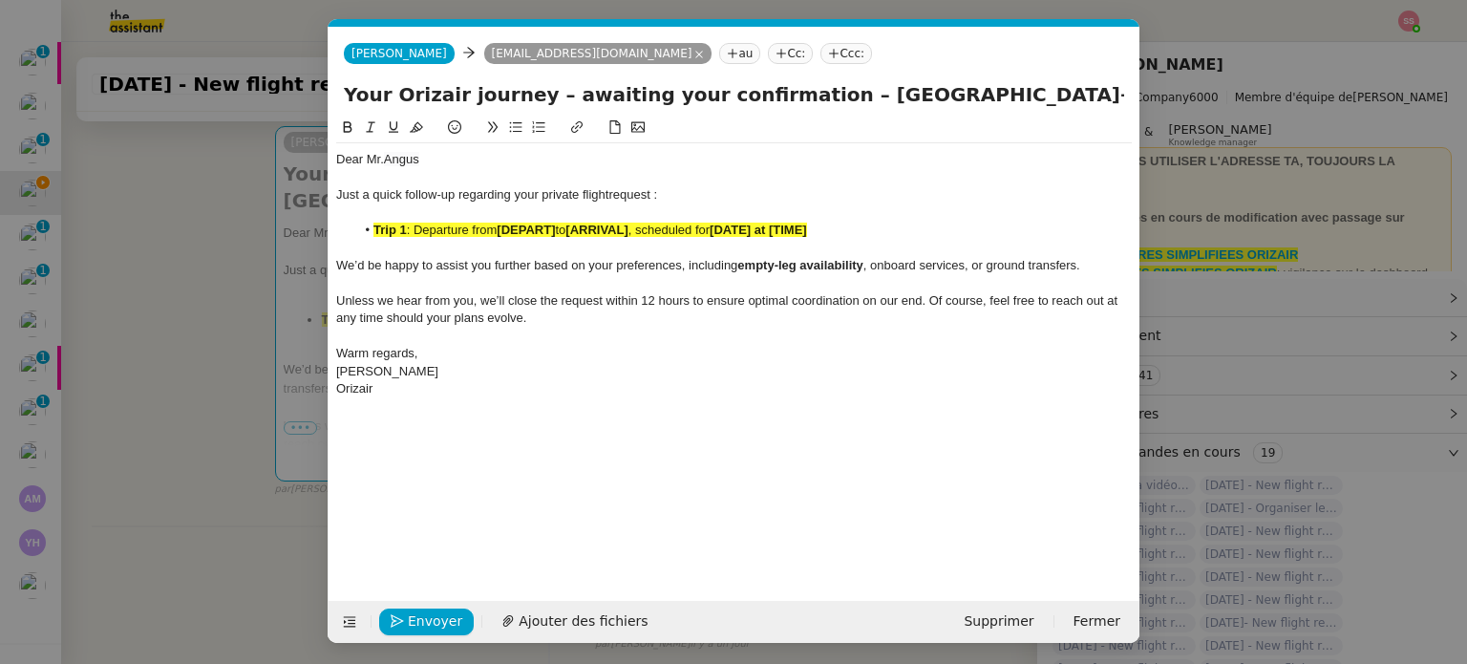
scroll to position [0, 100]
click at [516, 233] on strong "[DEPART]" at bounding box center [526, 230] width 58 height 14
click at [431, 125] on div at bounding box center [734, 130] width 796 height 27
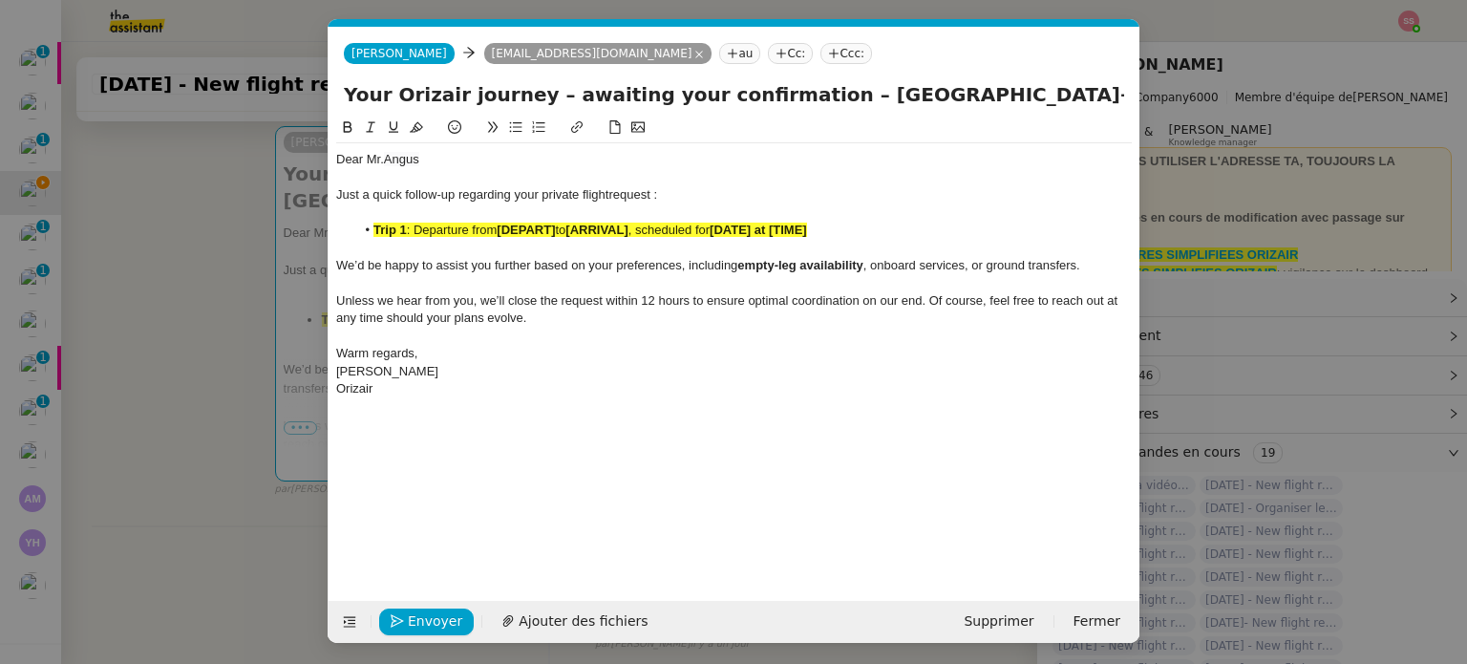
click at [438, 232] on span ": Departure from" at bounding box center [452, 230] width 91 height 14
click at [417, 123] on icon at bounding box center [416, 126] width 13 height 13
click at [527, 255] on div at bounding box center [734, 248] width 796 height 17
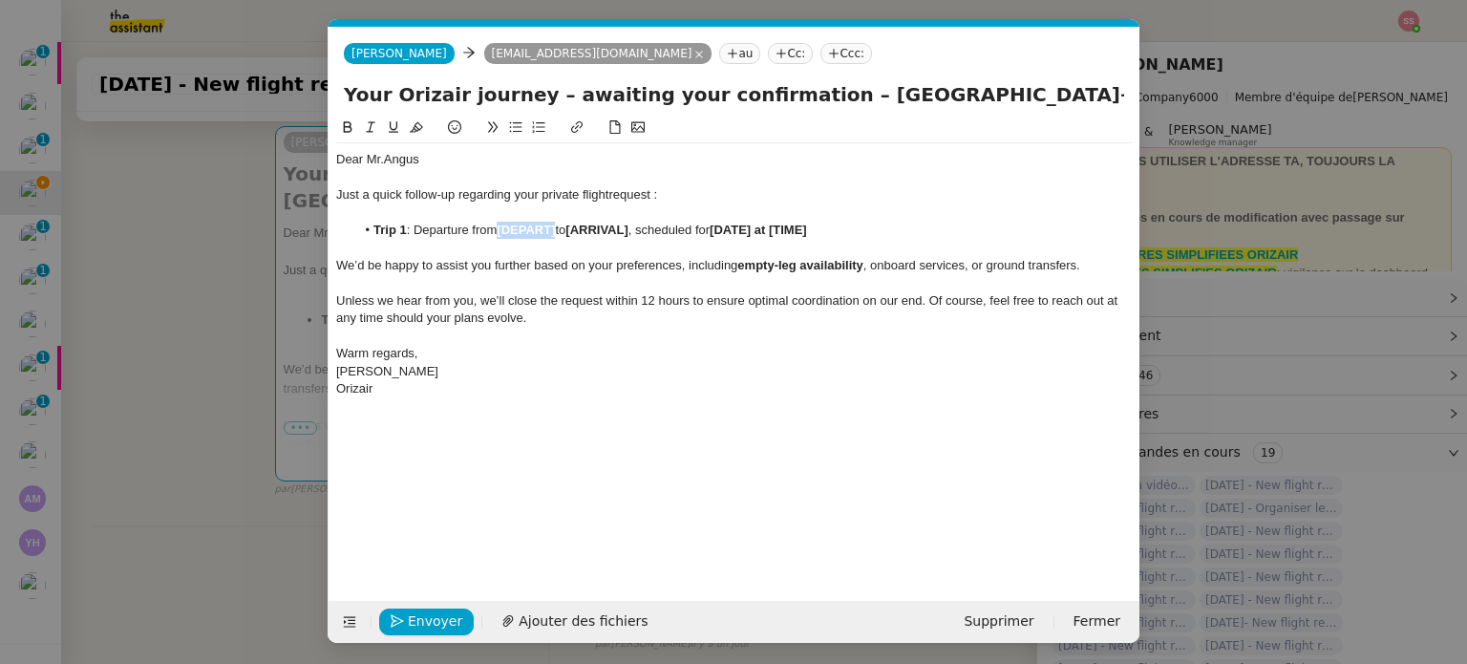
drag, startPoint x: 558, startPoint y: 226, endPoint x: 501, endPoint y: 227, distance: 57.3
click at [501, 227] on strong "[DEPART]" at bounding box center [526, 230] width 58 height 14
paste div
click at [282, 416] on nz-modal-container "relance en Service ✈️Orizair - Relance client ( EN ) à utiliser pour orizair, r…" at bounding box center [733, 332] width 1467 height 664
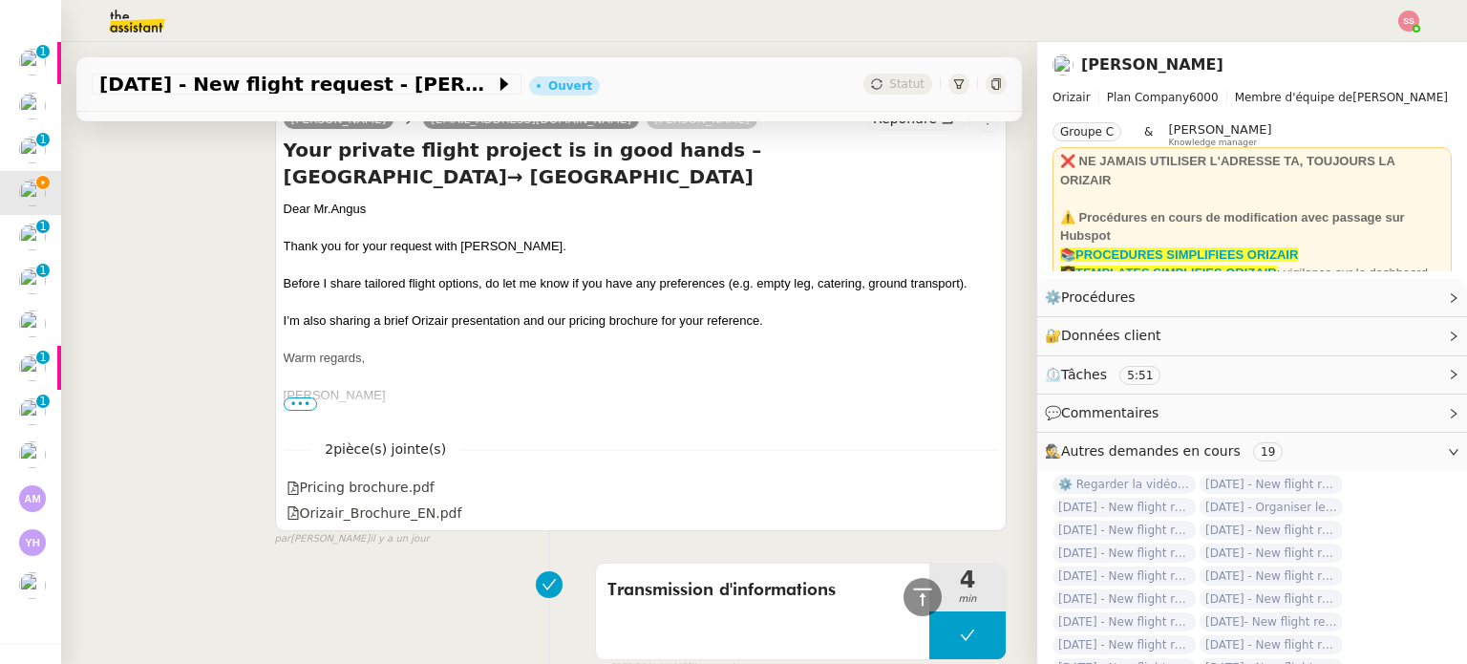
scroll to position [1623, 0]
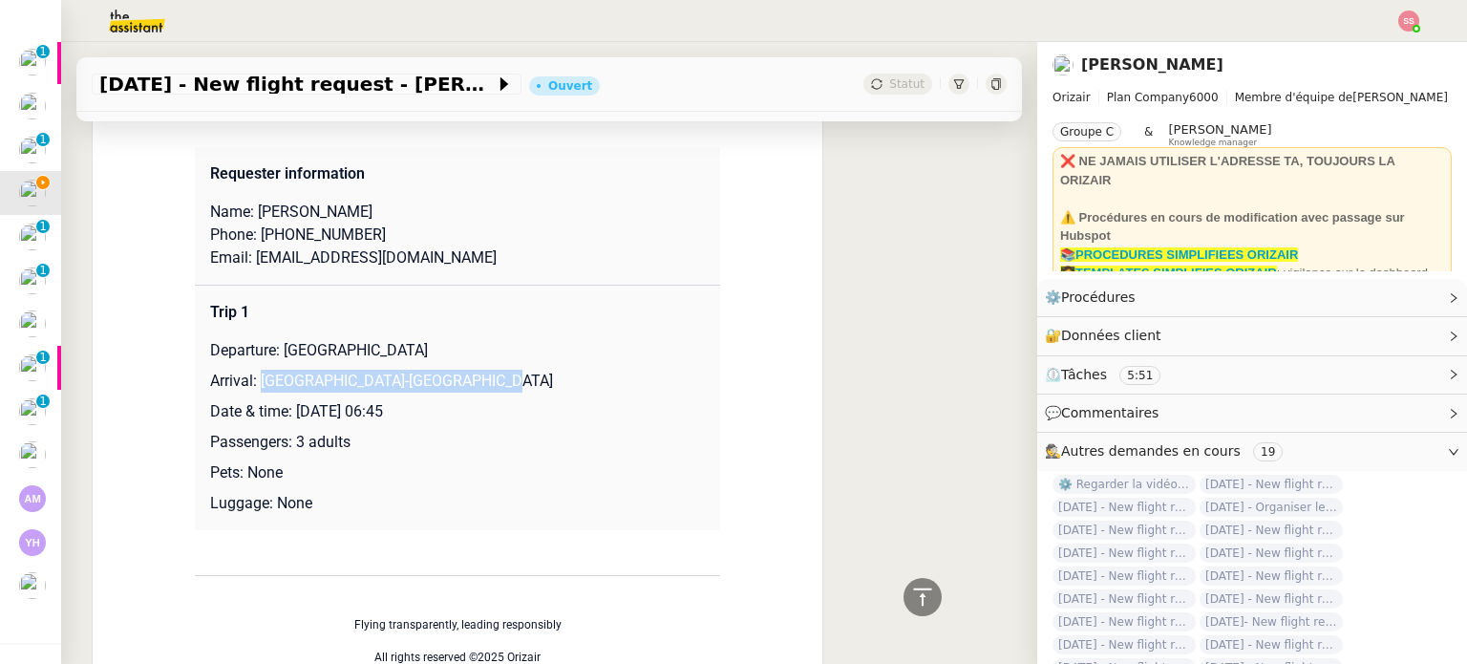
drag, startPoint x: 255, startPoint y: 387, endPoint x: 544, endPoint y: 385, distance: 288.5
click at [544, 385] on p "Arrival: [GEOGRAPHIC_DATA]-[GEOGRAPHIC_DATA]" at bounding box center [457, 381] width 495 height 23
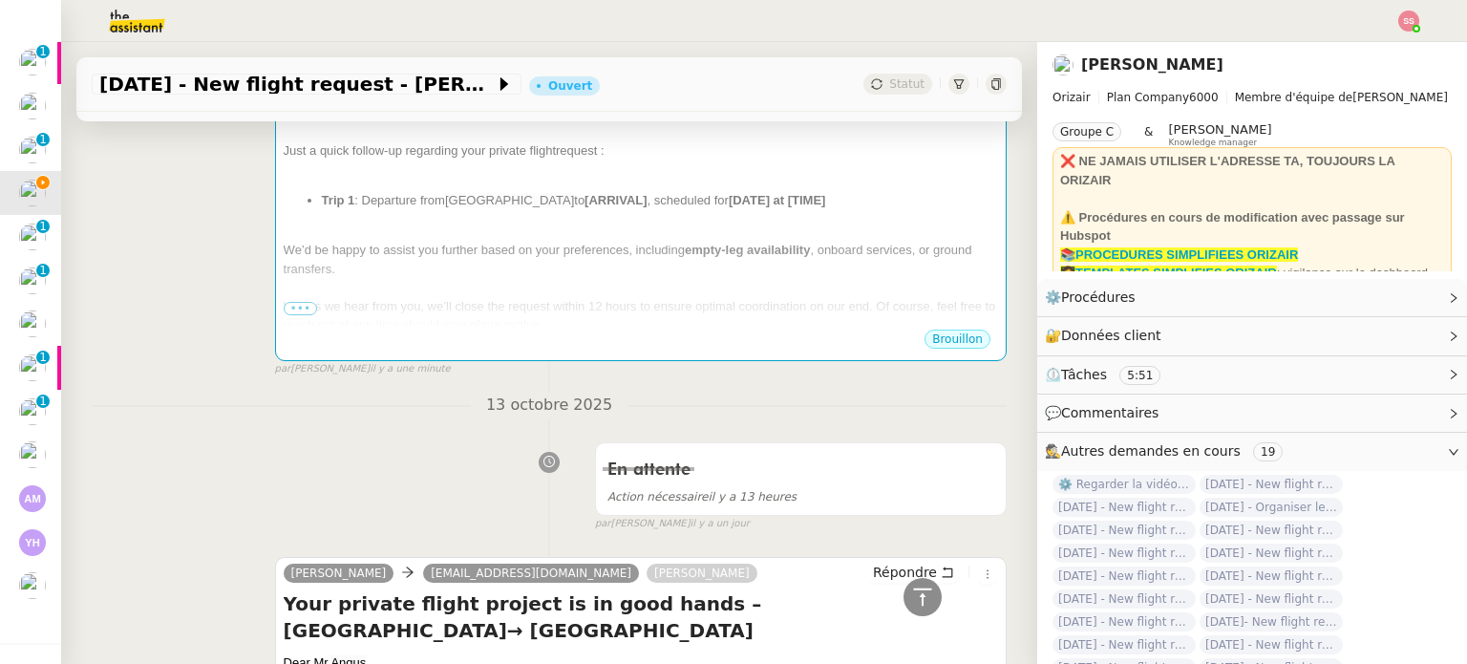
scroll to position [381, 0]
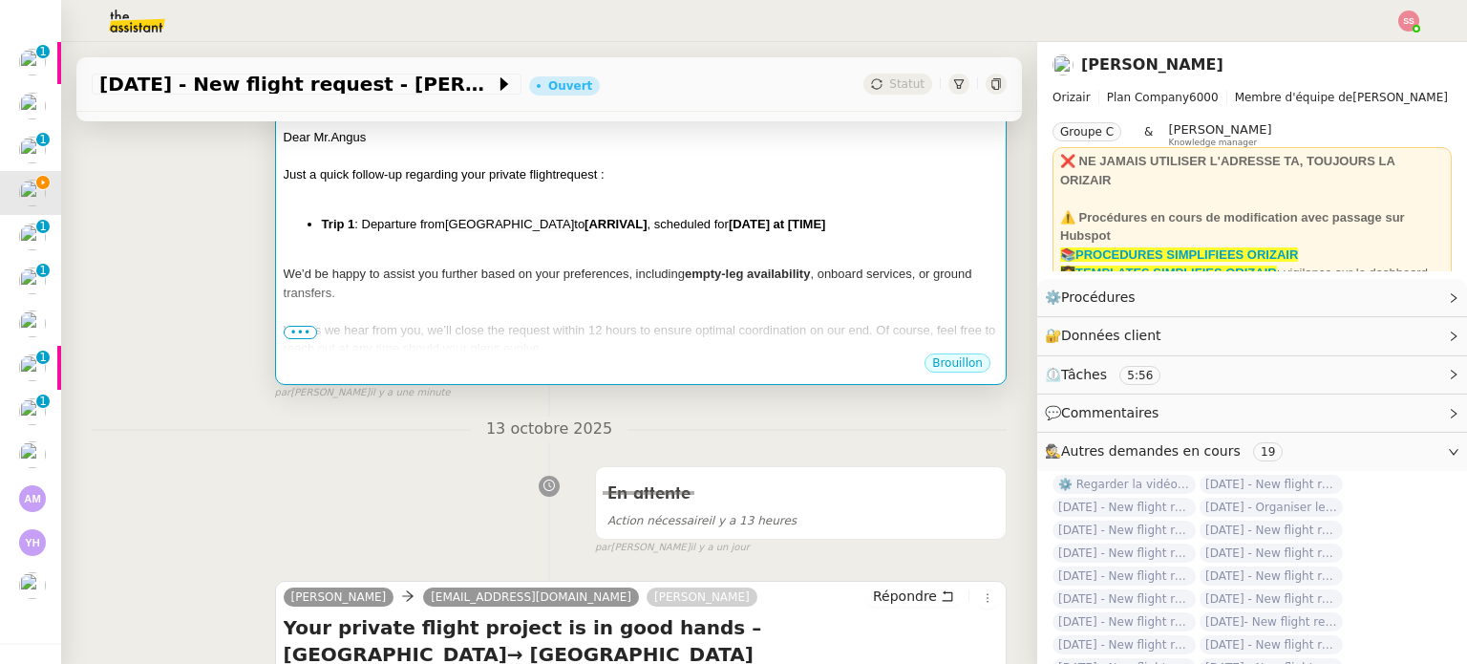
click at [577, 280] on span "We’d be happy to assist you further based on your preferences, including" at bounding box center [484, 274] width 401 height 14
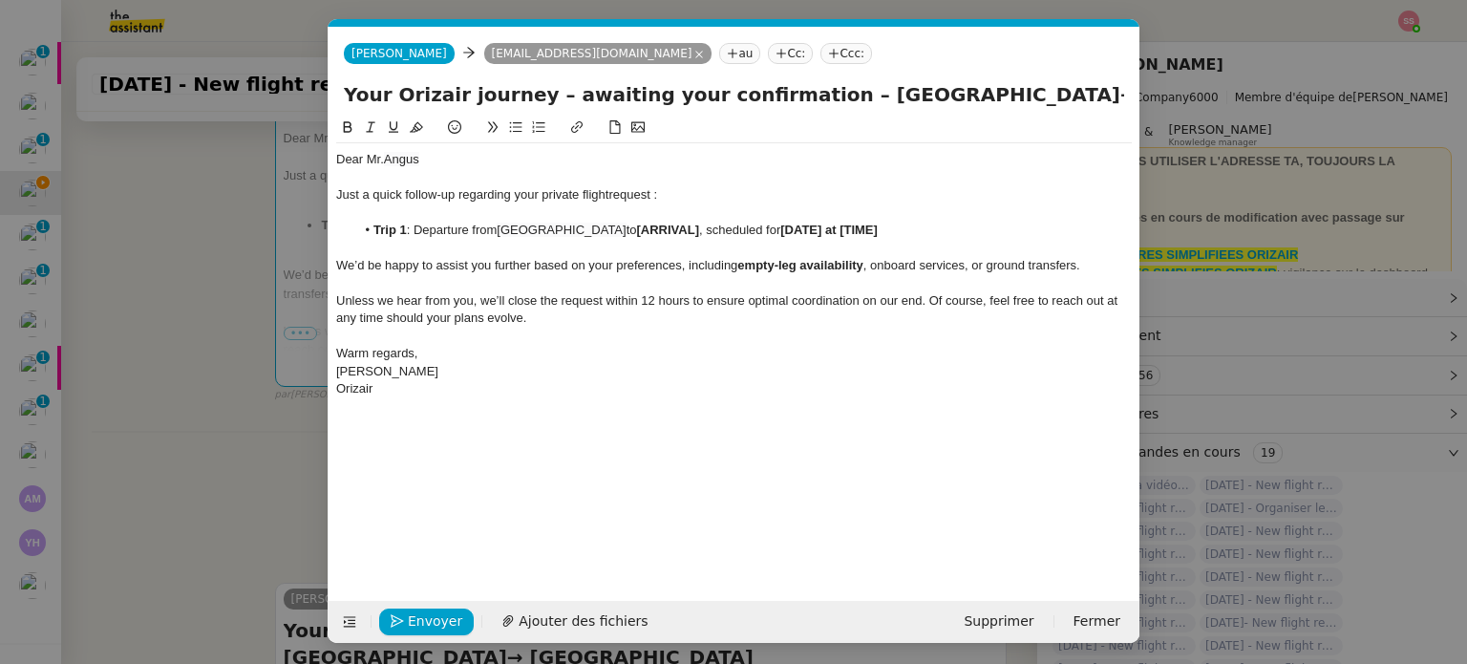
scroll to position [0, 100]
drag, startPoint x: 721, startPoint y: 228, endPoint x: 657, endPoint y: 233, distance: 64.2
click at [657, 233] on li "Trip 1 : Departure from [GEOGRAPHIC_DATA] to [ARRIVAL] , scheduled for [DATE] a…" at bounding box center [744, 230] width 778 height 17
click at [284, 435] on nz-modal-container "relance en Service ✈️Orizair - Relance client ( EN ) à utiliser pour orizair, r…" at bounding box center [733, 332] width 1467 height 664
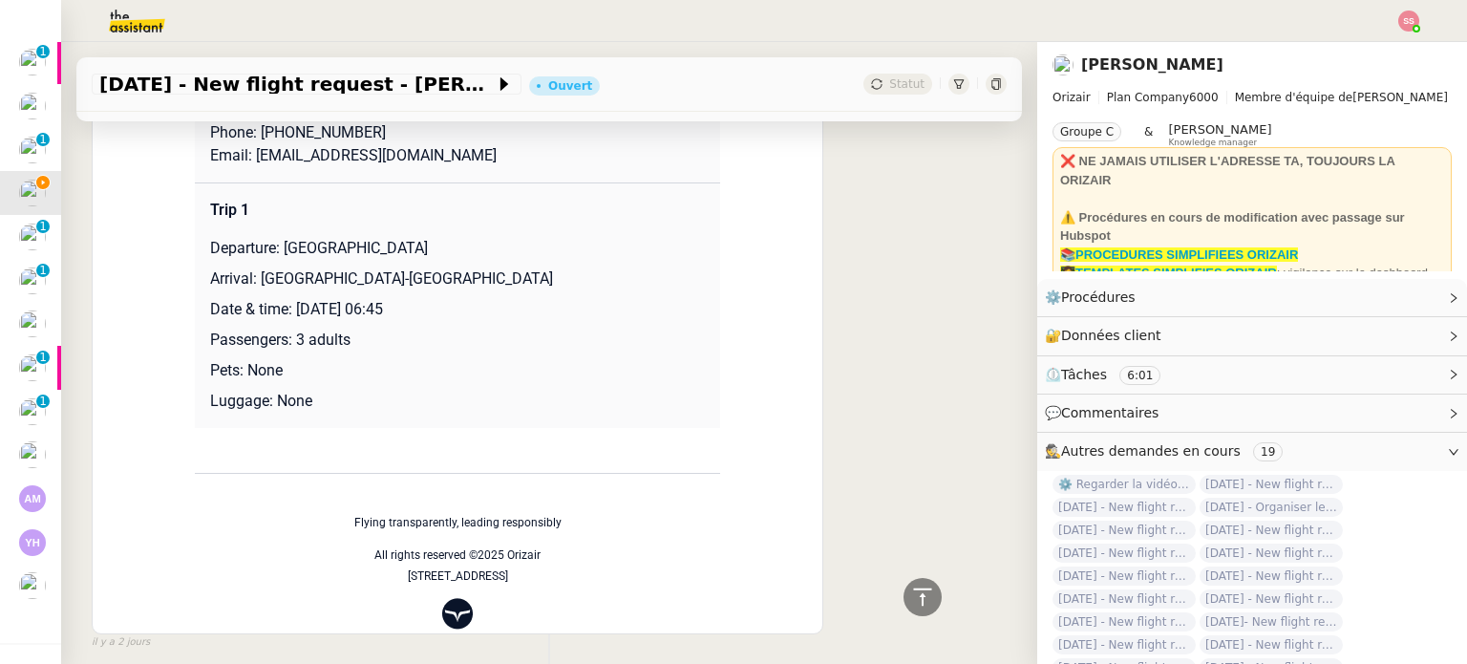
scroll to position [1621, 0]
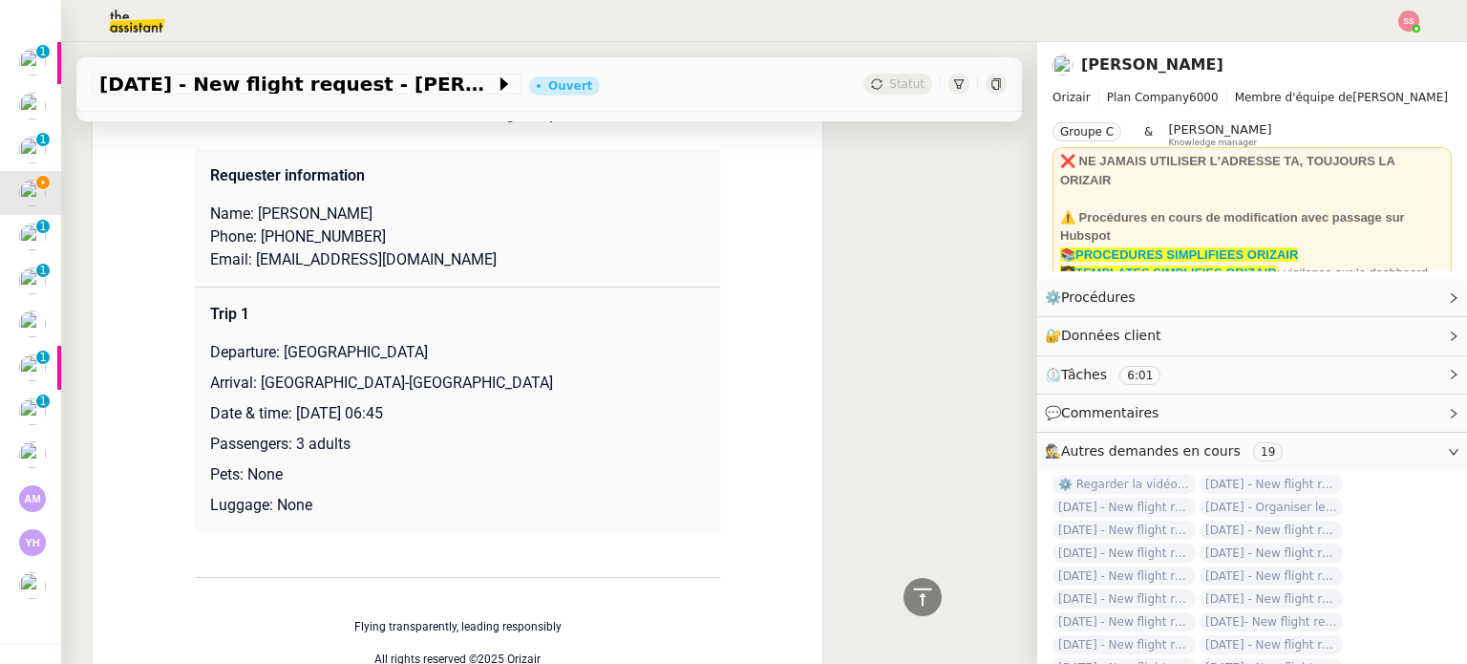
drag, startPoint x: 294, startPoint y: 412, endPoint x: 524, endPoint y: 405, distance: 229.4
click at [524, 405] on p "Date & time: [DATE] 06:45" at bounding box center [457, 413] width 495 height 23
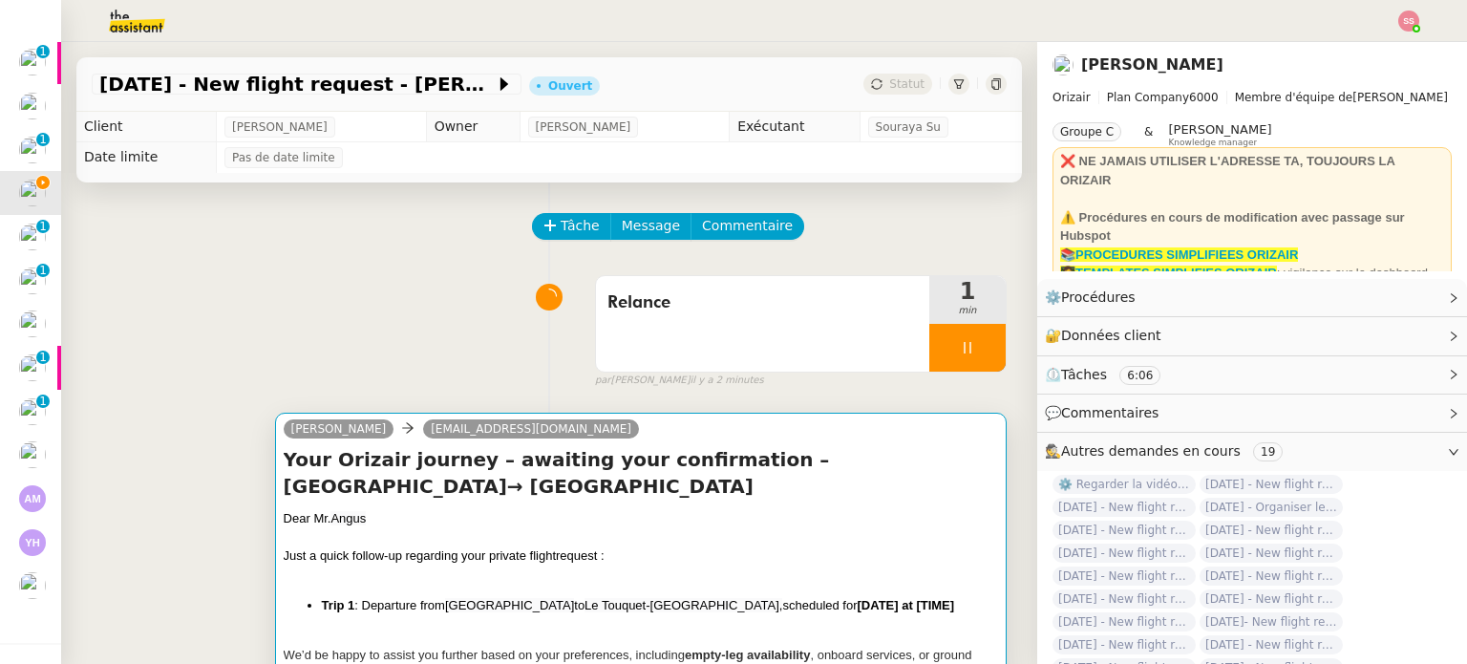
scroll to position [287, 0]
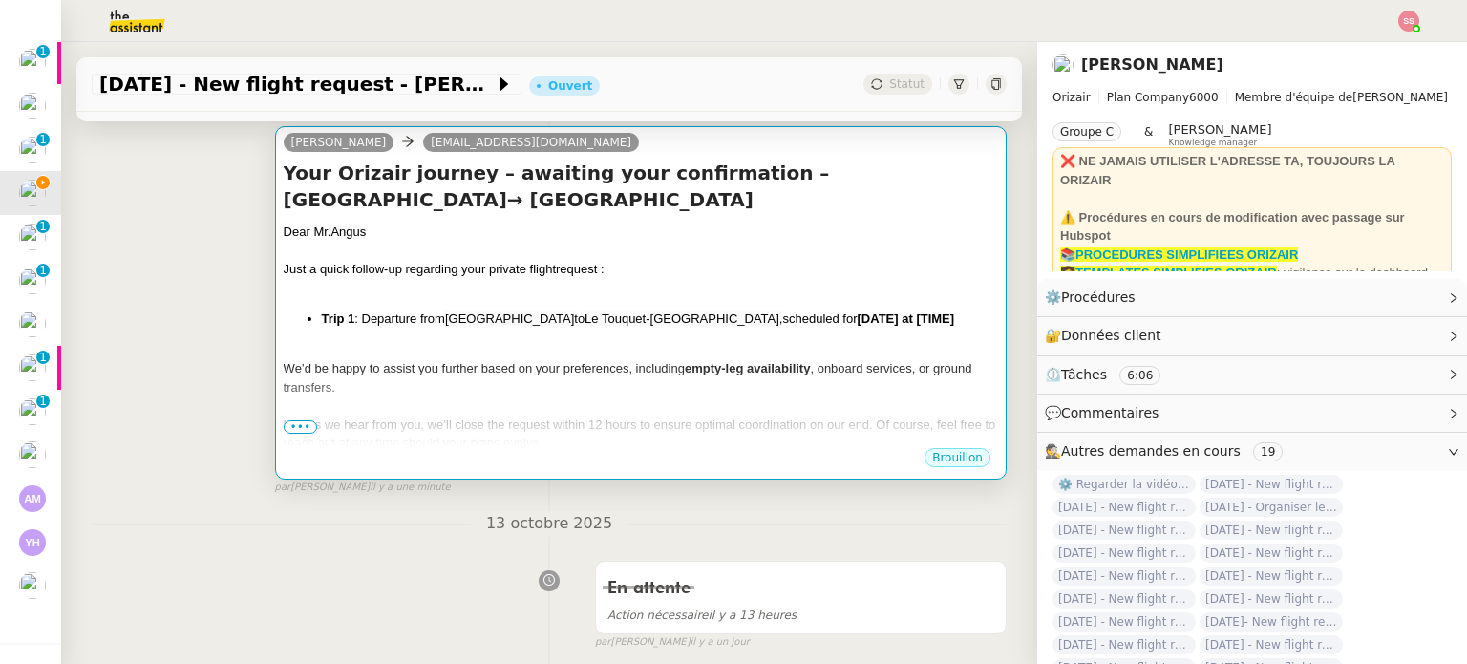
click at [731, 332] on div "Dear [PERSON_NAME] Just a quick follow-up regarding your private flight request…" at bounding box center [641, 375] width 715 height 305
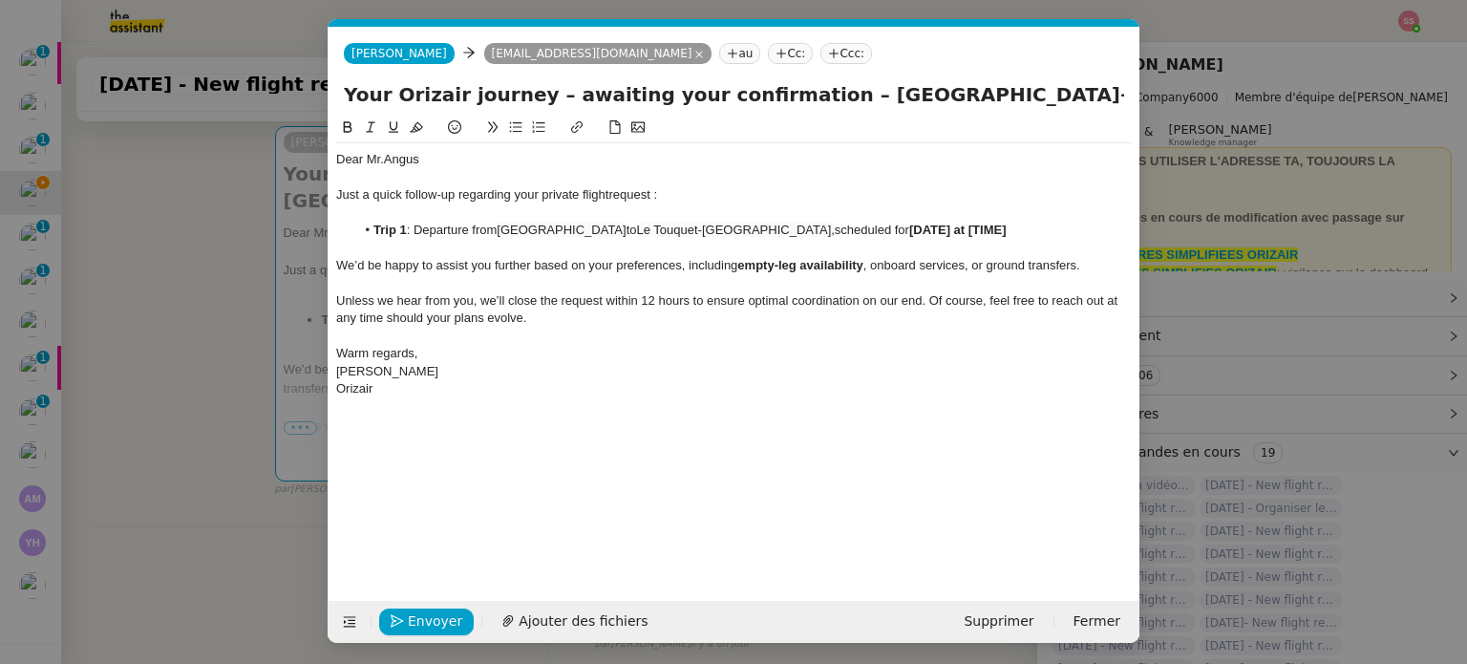
scroll to position [0, 100]
drag, startPoint x: 1016, startPoint y: 234, endPoint x: 919, endPoint y: 228, distance: 97.6
click at [919, 228] on li "Trip 1 : Departure from [GEOGRAPHIC_DATA] to [GEOGRAPHIC_DATA], scheduled for […" at bounding box center [744, 230] width 778 height 17
click at [769, 332] on div "﻿" at bounding box center [734, 336] width 796 height 17
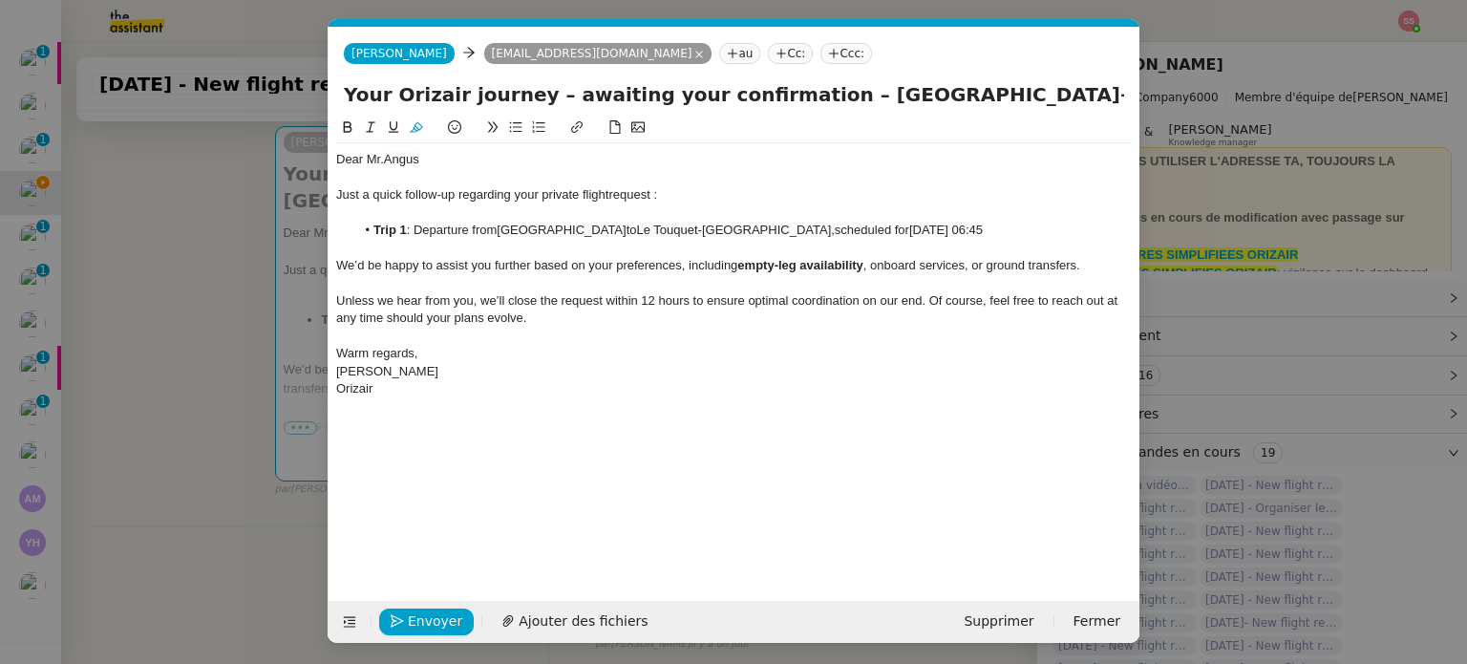
click at [821, 55] on nz-tag "Ccc:" at bounding box center [847, 53] width 52 height 21
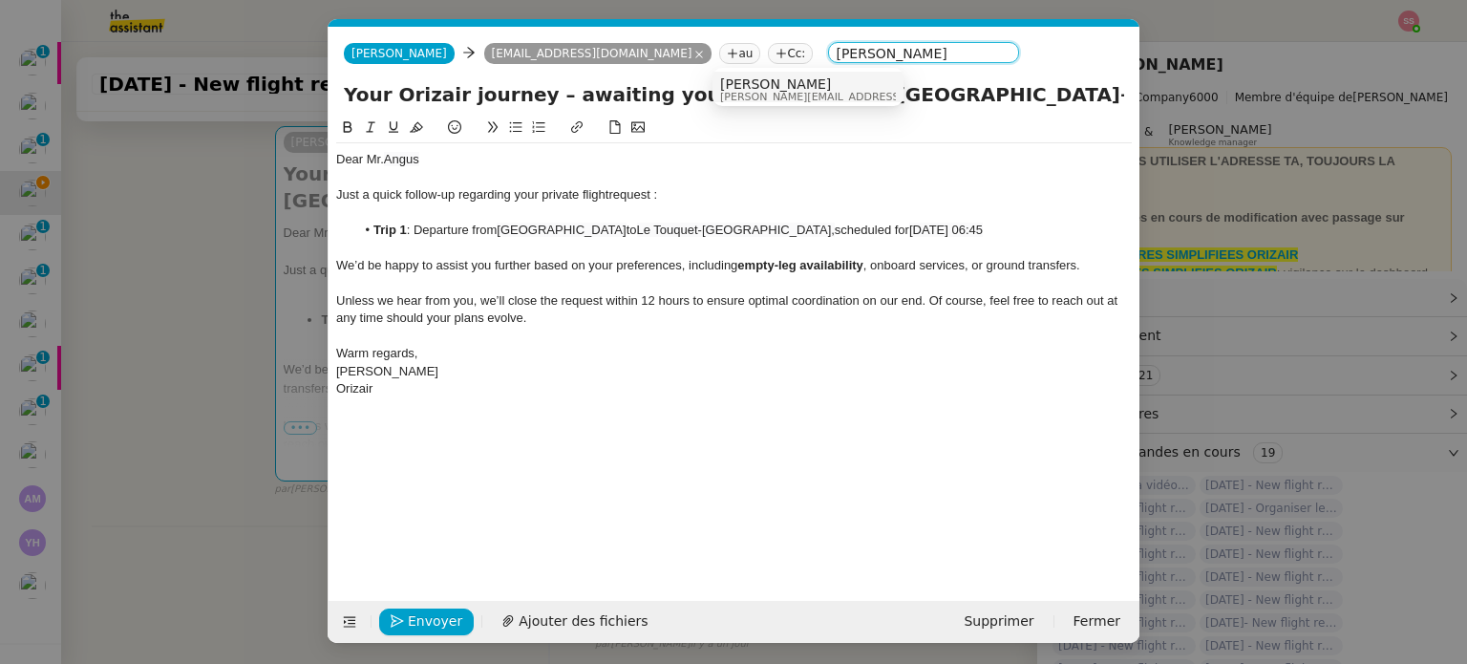
type input "[PERSON_NAME]"
click at [741, 79] on span "[PERSON_NAME]" at bounding box center [855, 83] width 271 height 15
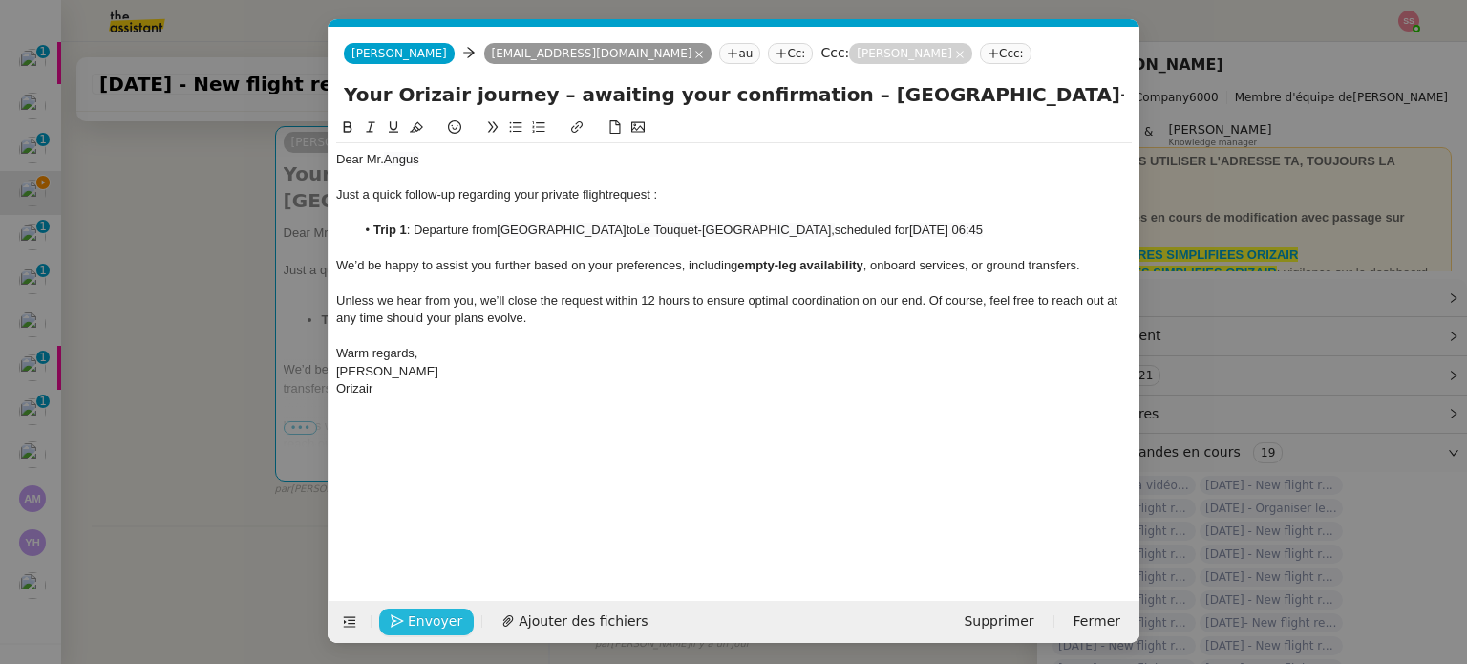
click at [418, 622] on span "Envoyer" at bounding box center [435, 621] width 54 height 22
click at [418, 622] on span "Confirmer l'envoi" at bounding box center [465, 621] width 115 height 22
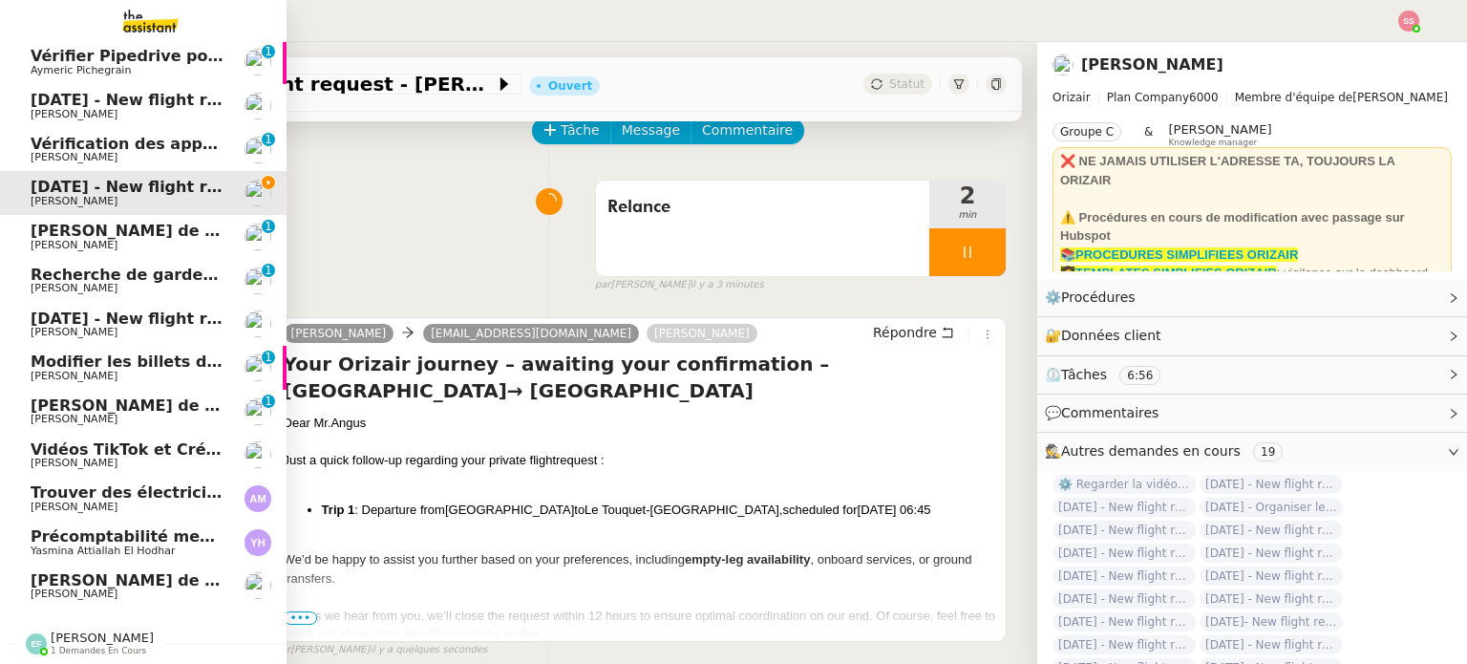
scroll to position [138, 0]
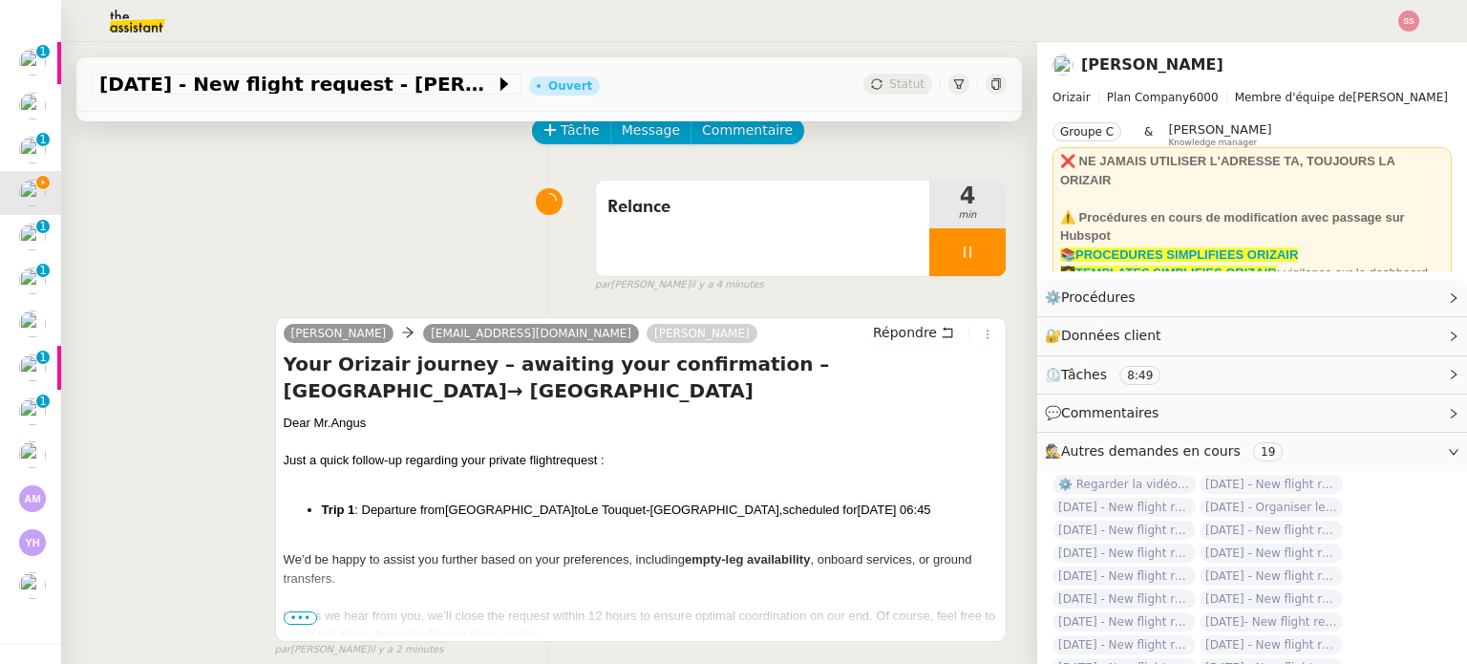
click at [952, 237] on div at bounding box center [968, 252] width 76 height 48
click at [968, 236] on button at bounding box center [987, 252] width 38 height 48
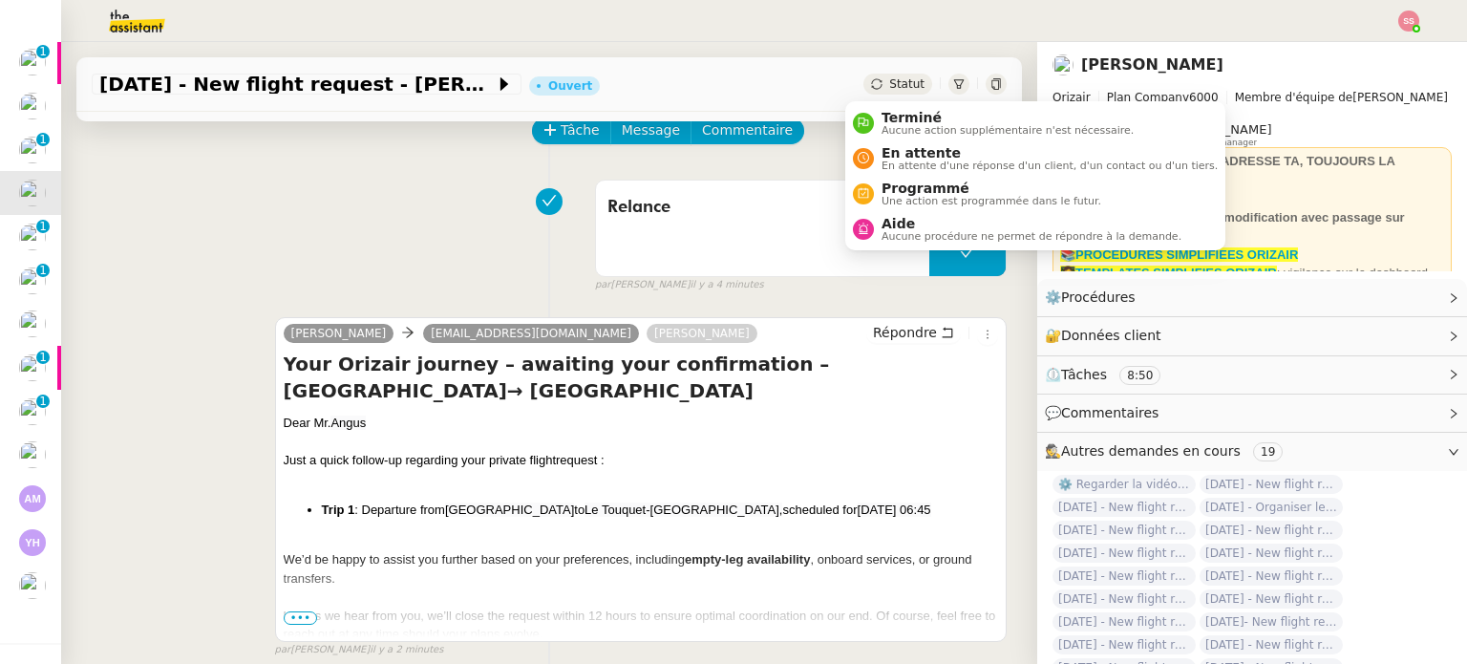
click at [889, 79] on span "Statut" at bounding box center [906, 83] width 35 height 13
click at [888, 142] on li "En attente En attente d'une réponse d'un client, d'un contact ou d'un tiers." at bounding box center [1035, 157] width 380 height 35
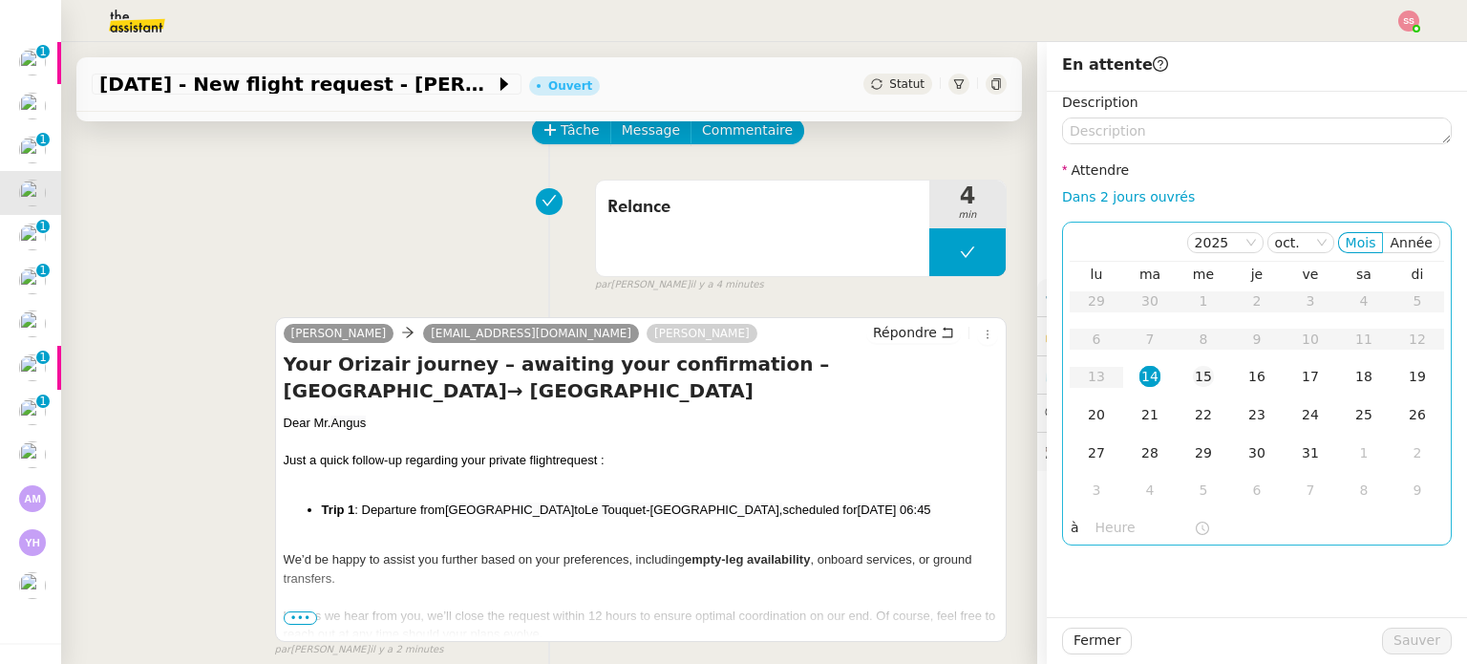
click at [1193, 370] on div "15" at bounding box center [1203, 376] width 21 height 21
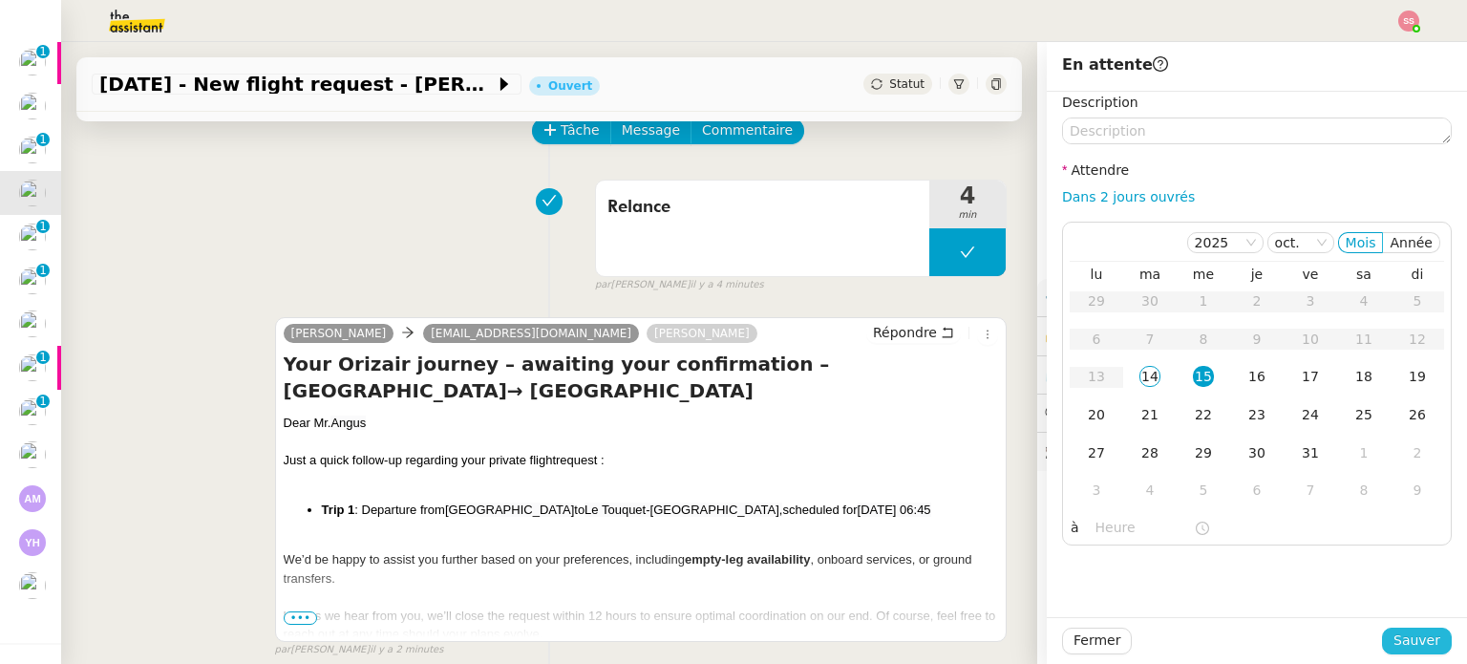
click at [1396, 636] on span "Sauver" at bounding box center [1417, 641] width 47 height 22
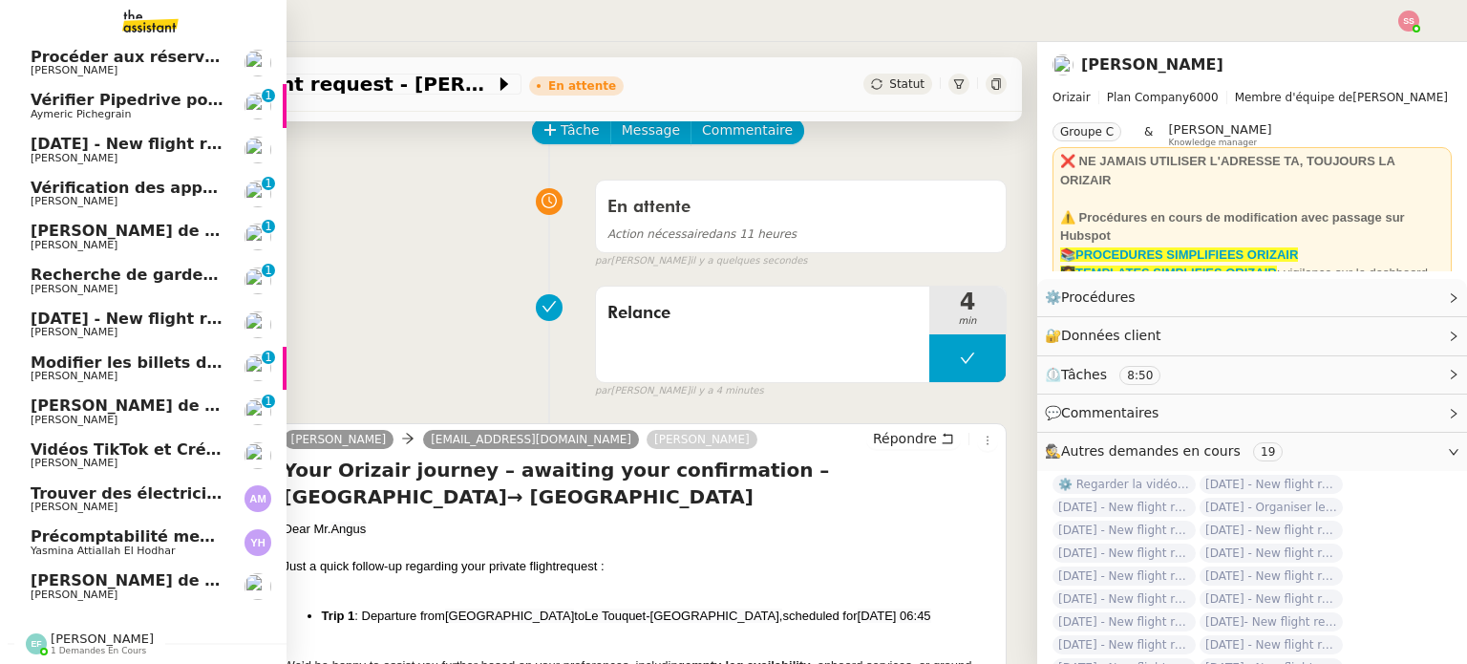
scroll to position [95, 0]
click at [111, 415] on span "[PERSON_NAME]" at bounding box center [127, 420] width 193 height 11
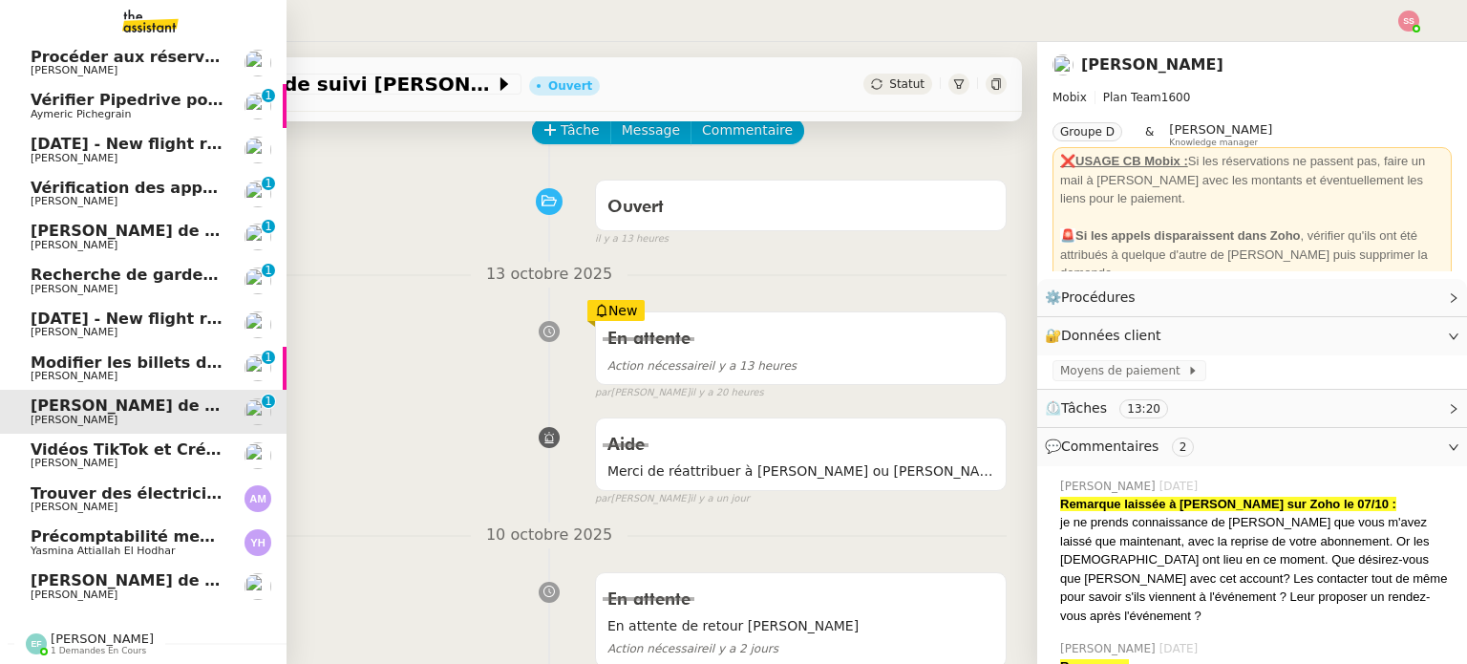
click at [115, 316] on span "[DATE] - New flight request - [PERSON_NAME]" at bounding box center [228, 319] width 395 height 18
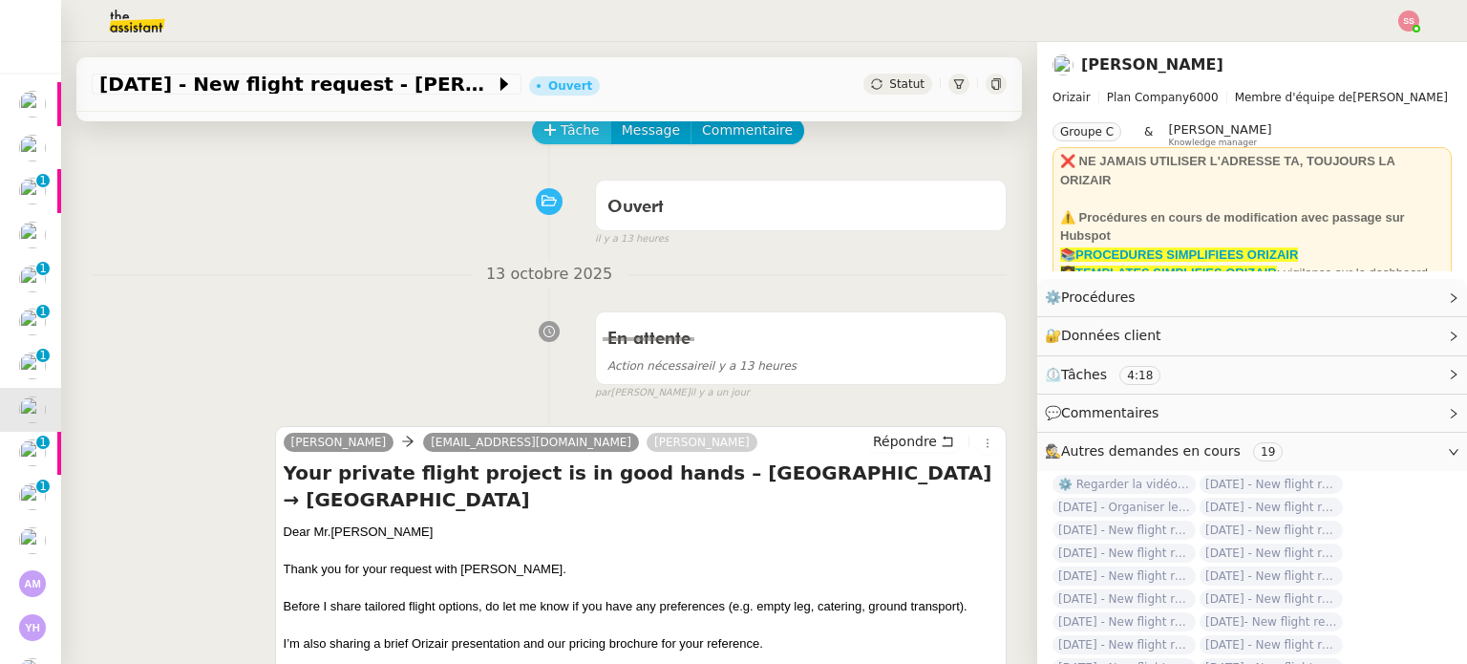
click at [561, 133] on span "Tâche" at bounding box center [580, 130] width 39 height 22
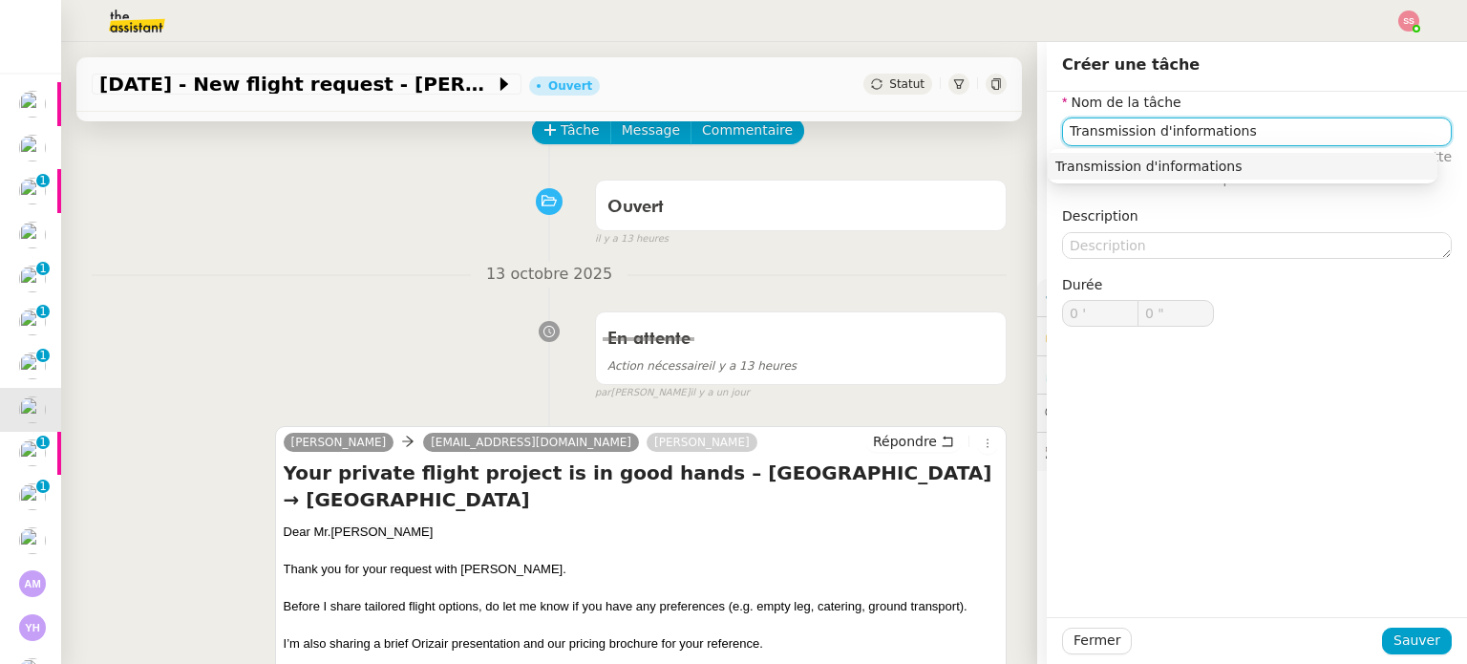
click at [1080, 167] on div "Transmission d'informations" at bounding box center [1243, 166] width 374 height 17
type input "Transmission d'informations"
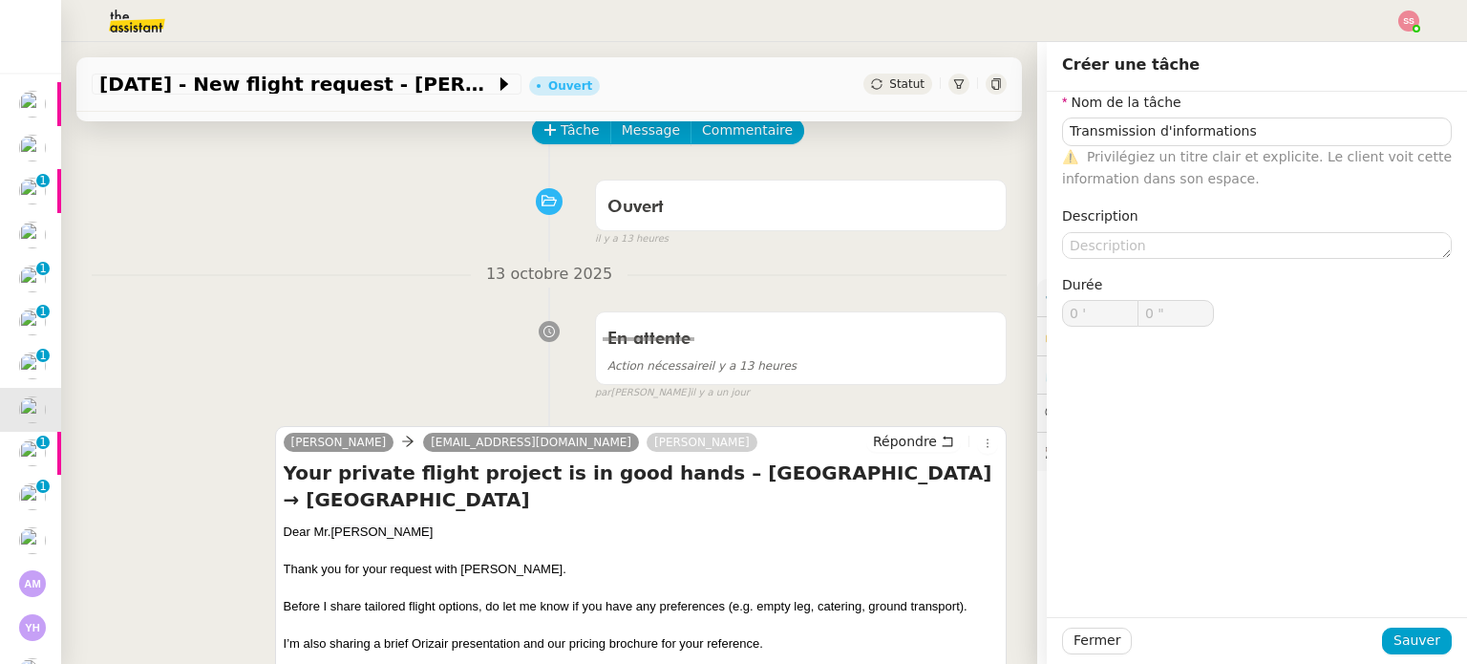
click at [1375, 649] on div at bounding box center [1257, 641] width 250 height 27
click at [1385, 645] on button "Sauver" at bounding box center [1417, 641] width 70 height 27
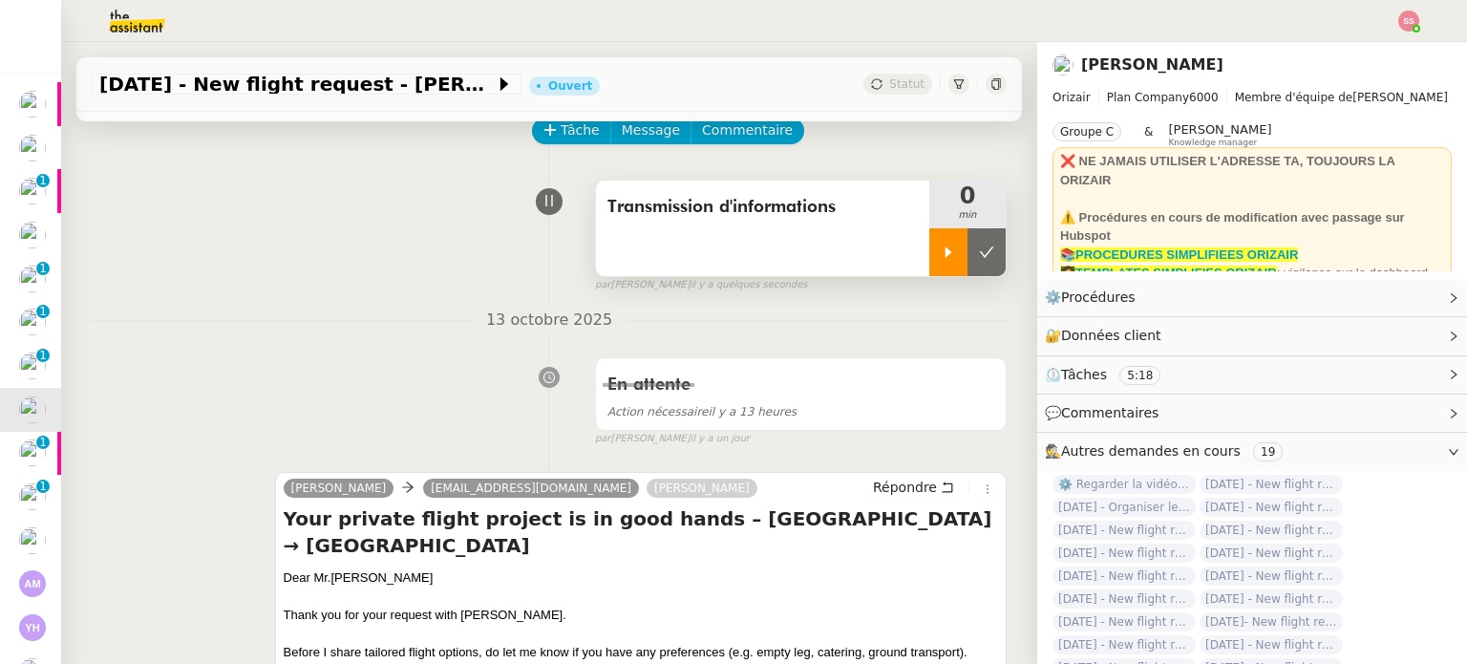
click at [933, 248] on div at bounding box center [949, 252] width 38 height 48
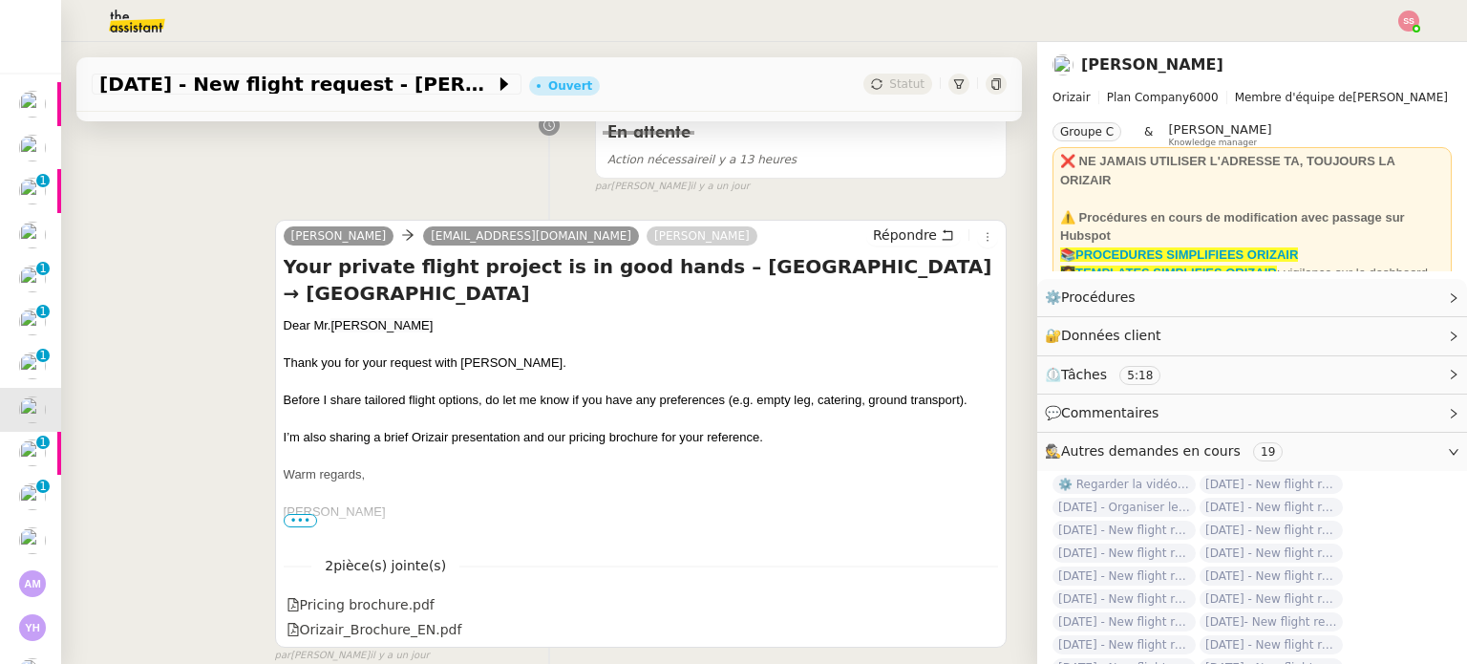
scroll to position [382, 0]
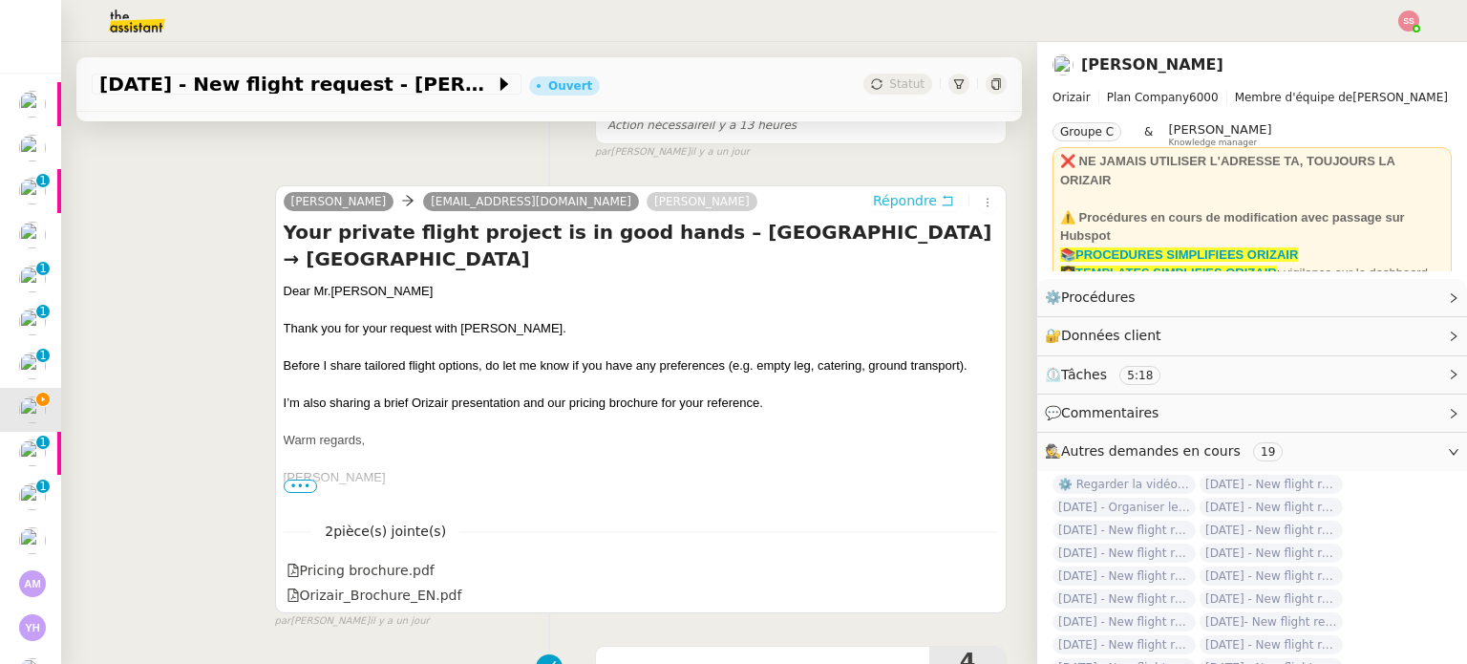
click at [876, 201] on span "Répondre" at bounding box center [905, 200] width 64 height 19
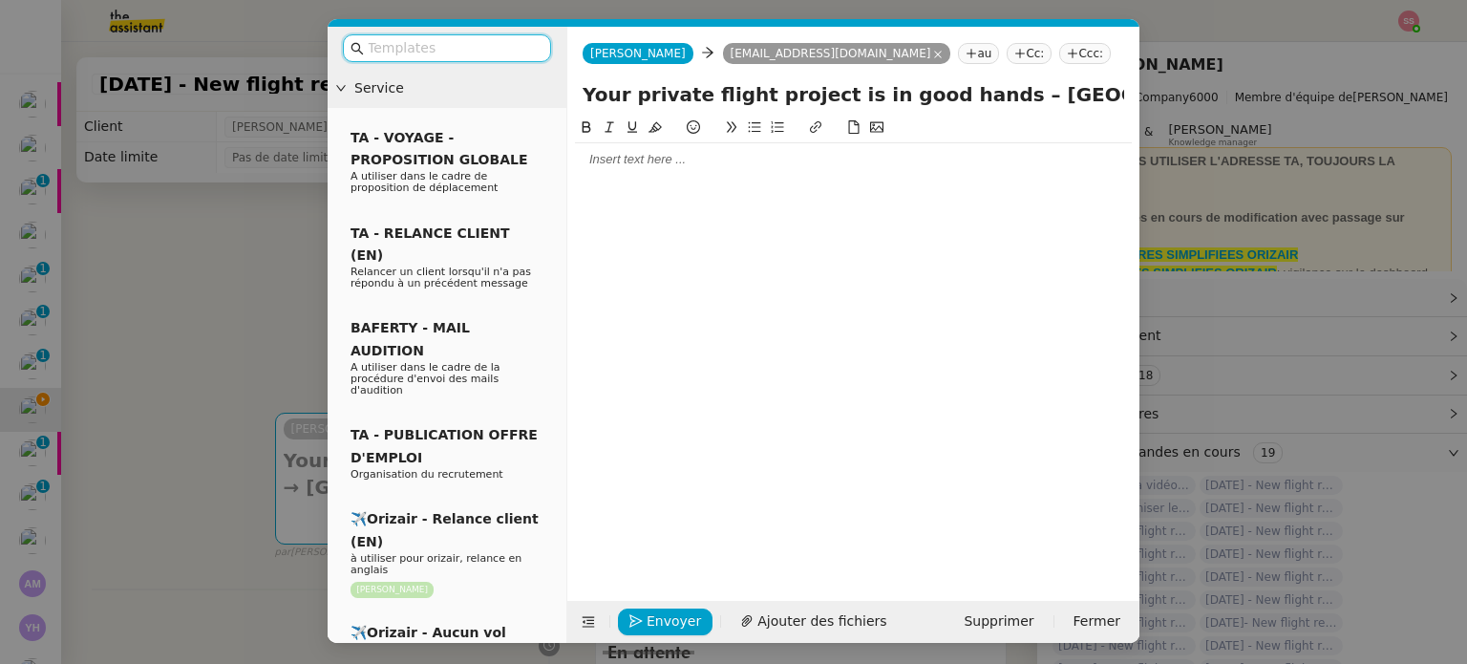
scroll to position [555, 0]
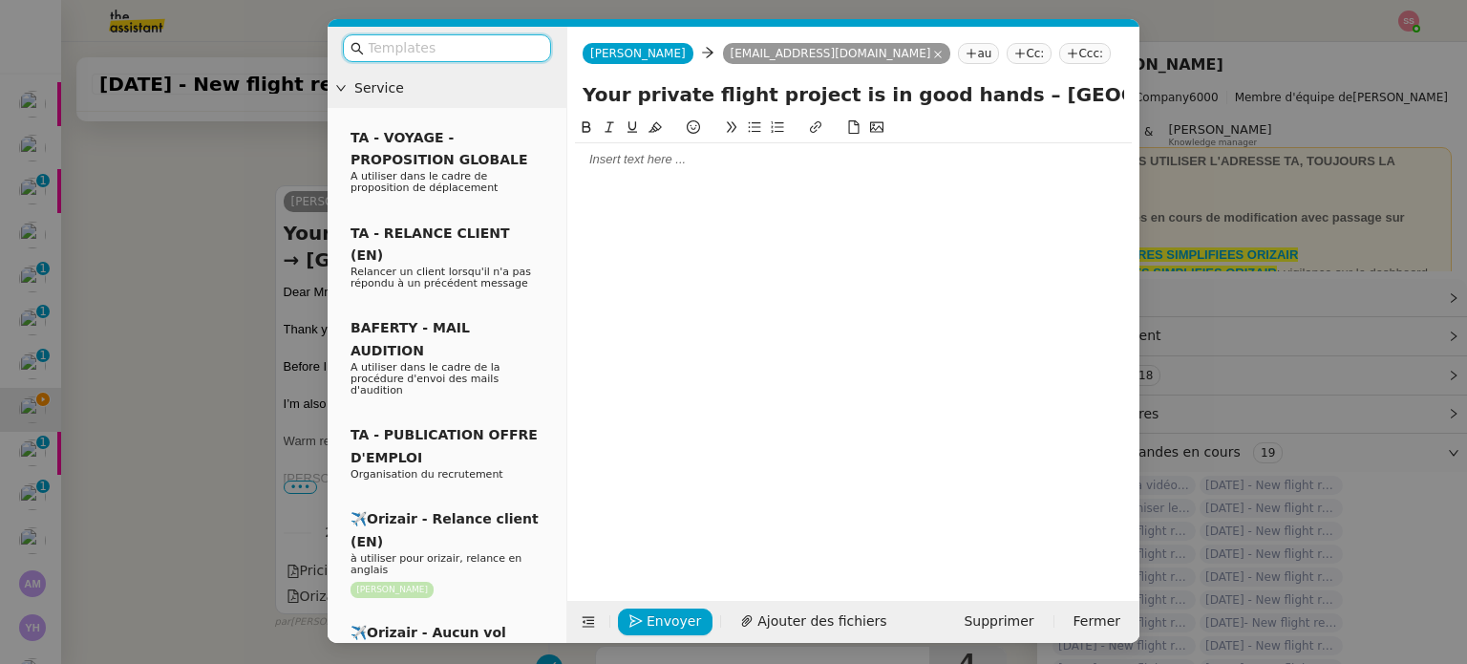
click at [512, 49] on input "text" at bounding box center [454, 48] width 172 height 22
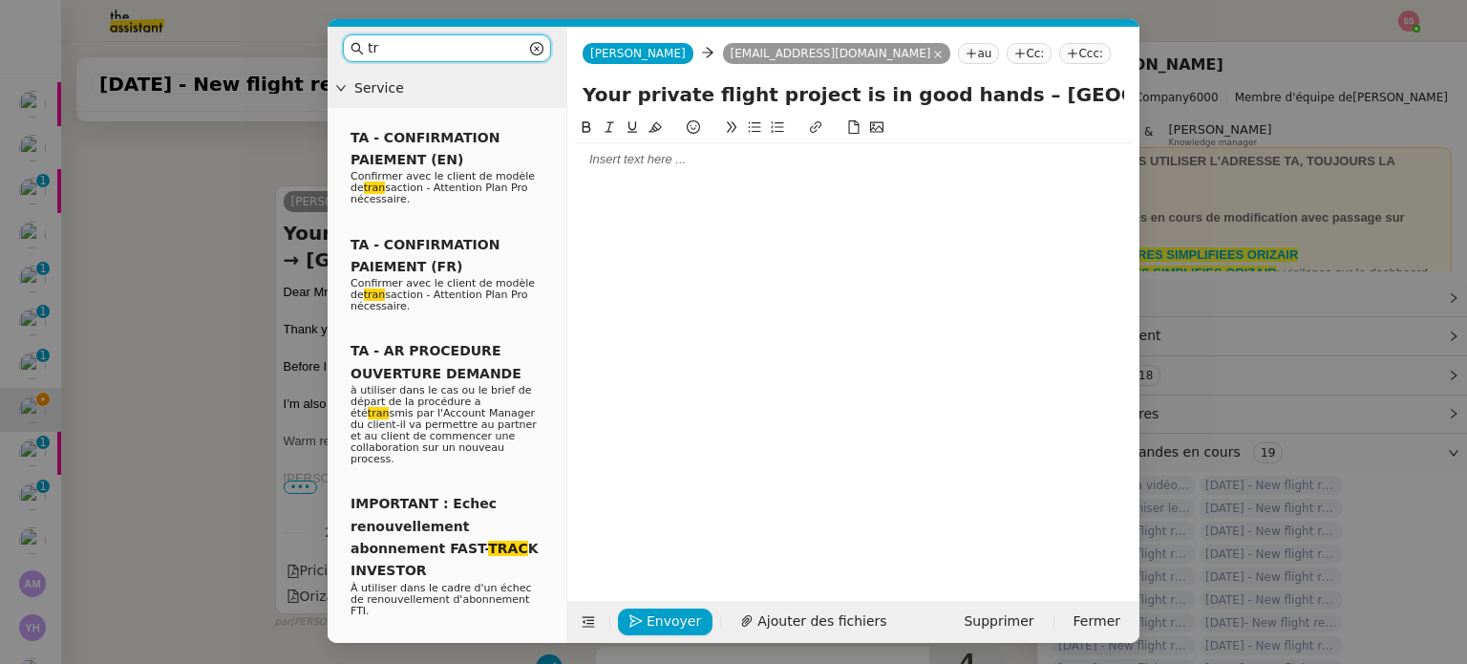
type input "t"
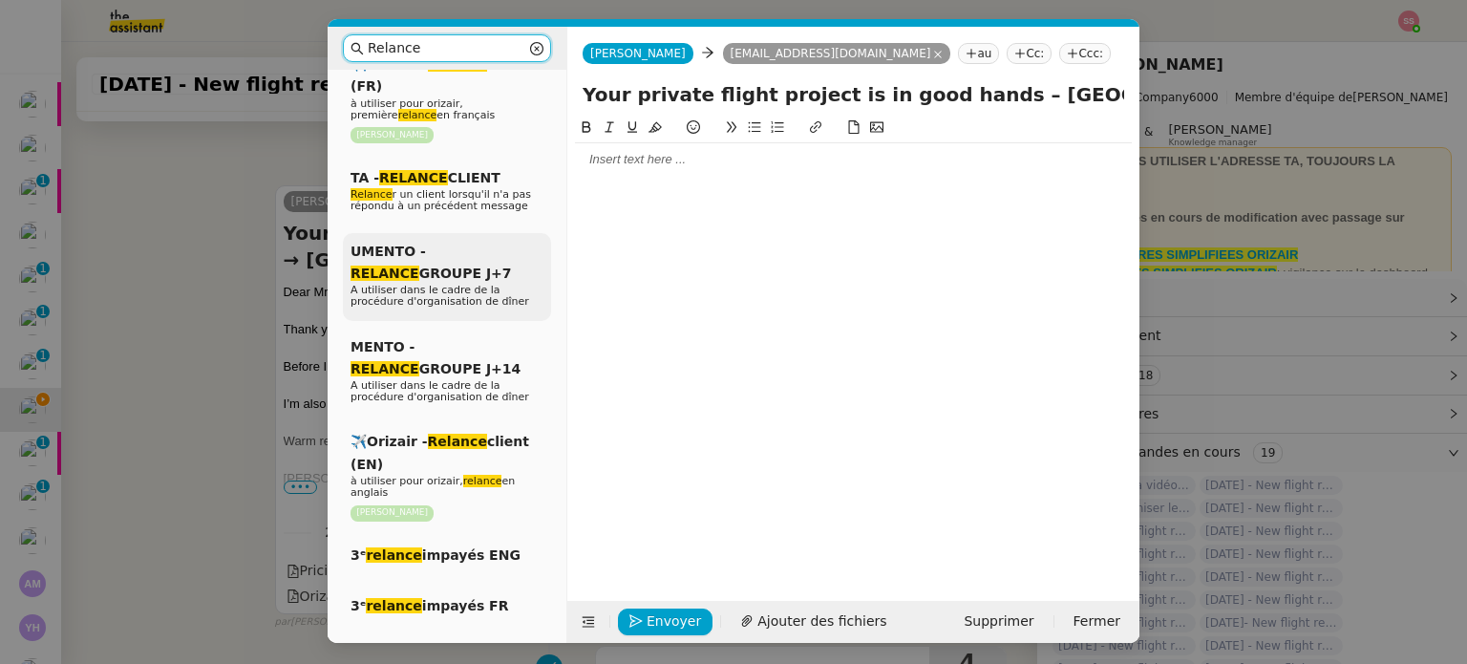
scroll to position [287, 0]
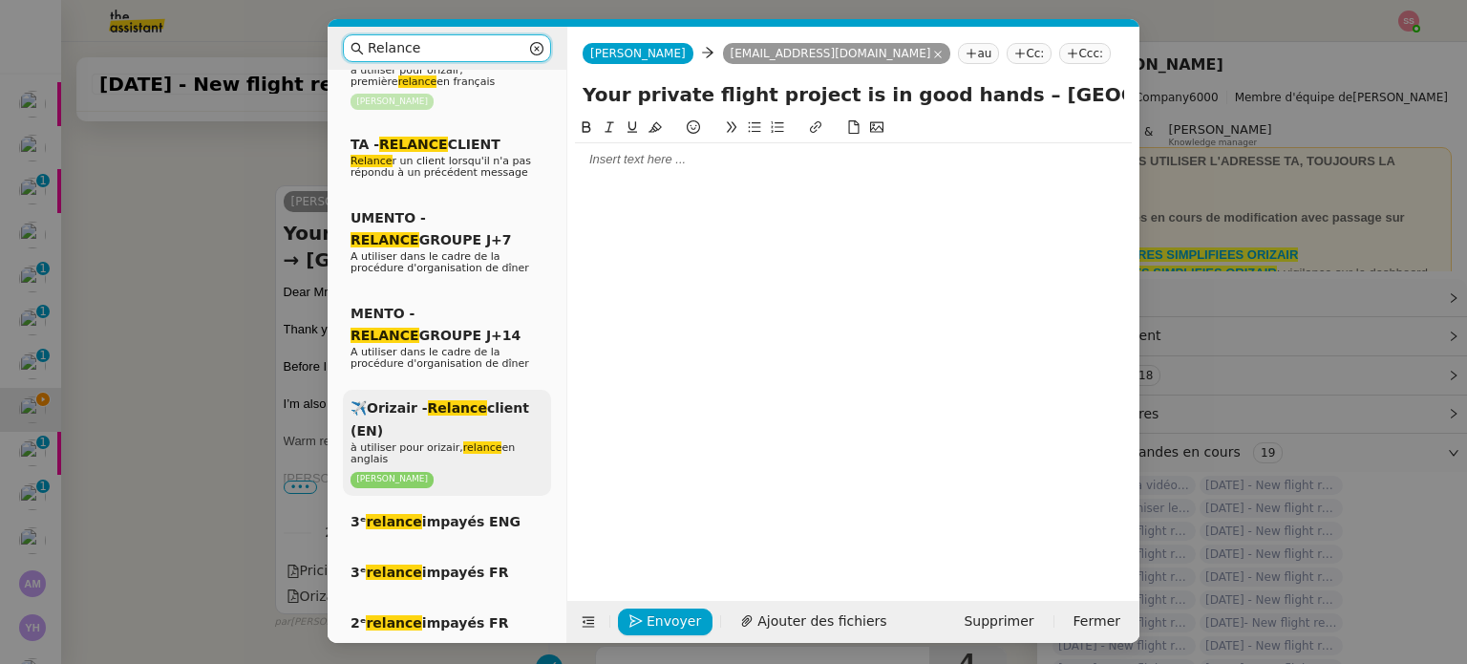
type input "Relance"
click at [436, 449] on p "à utiliser pour orizair, relance en anglais" at bounding box center [447, 453] width 193 height 23
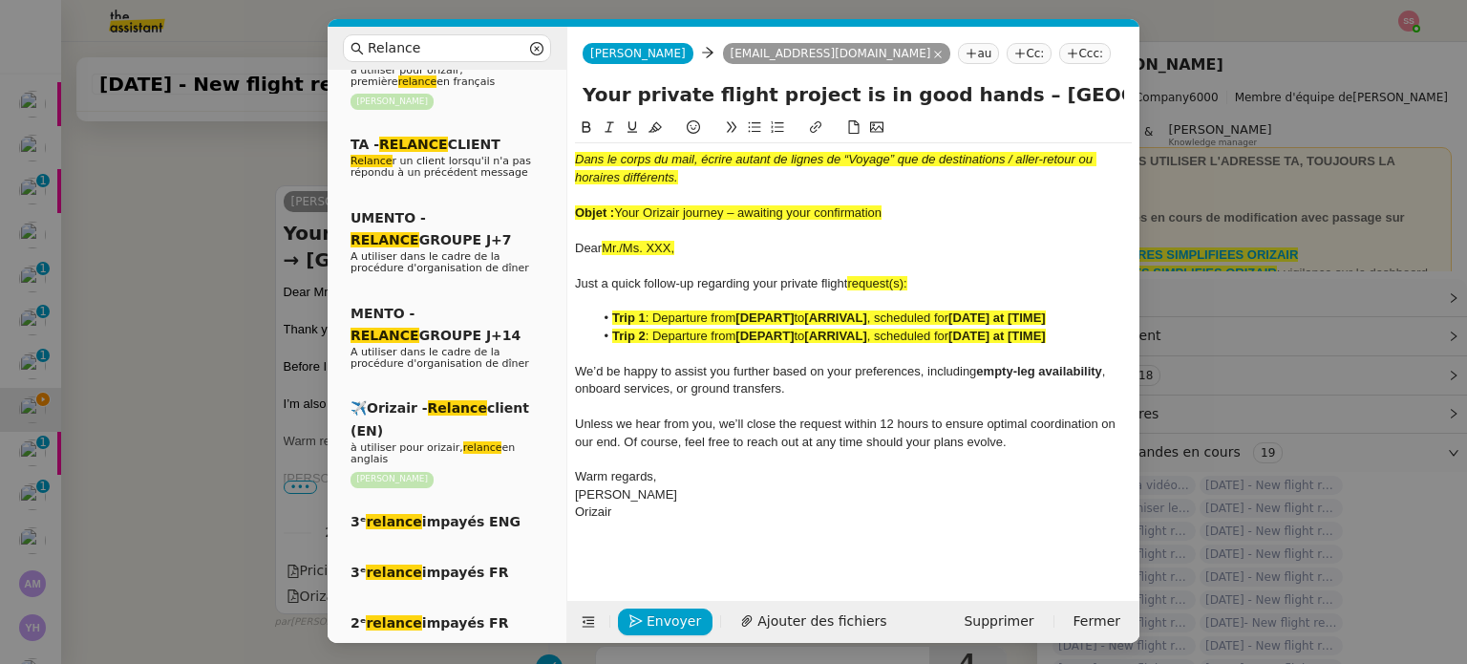
scroll to position [780, 0]
drag, startPoint x: 619, startPoint y: 210, endPoint x: 921, endPoint y: 211, distance: 301.9
click at [921, 211] on div "Objet : Your Orizair journey – awaiting your confirmation" at bounding box center [853, 212] width 557 height 17
copy span "Your Orizair journey – awaiting your confirmation"
drag, startPoint x: 965, startPoint y: 95, endPoint x: 585, endPoint y: 98, distance: 380.2
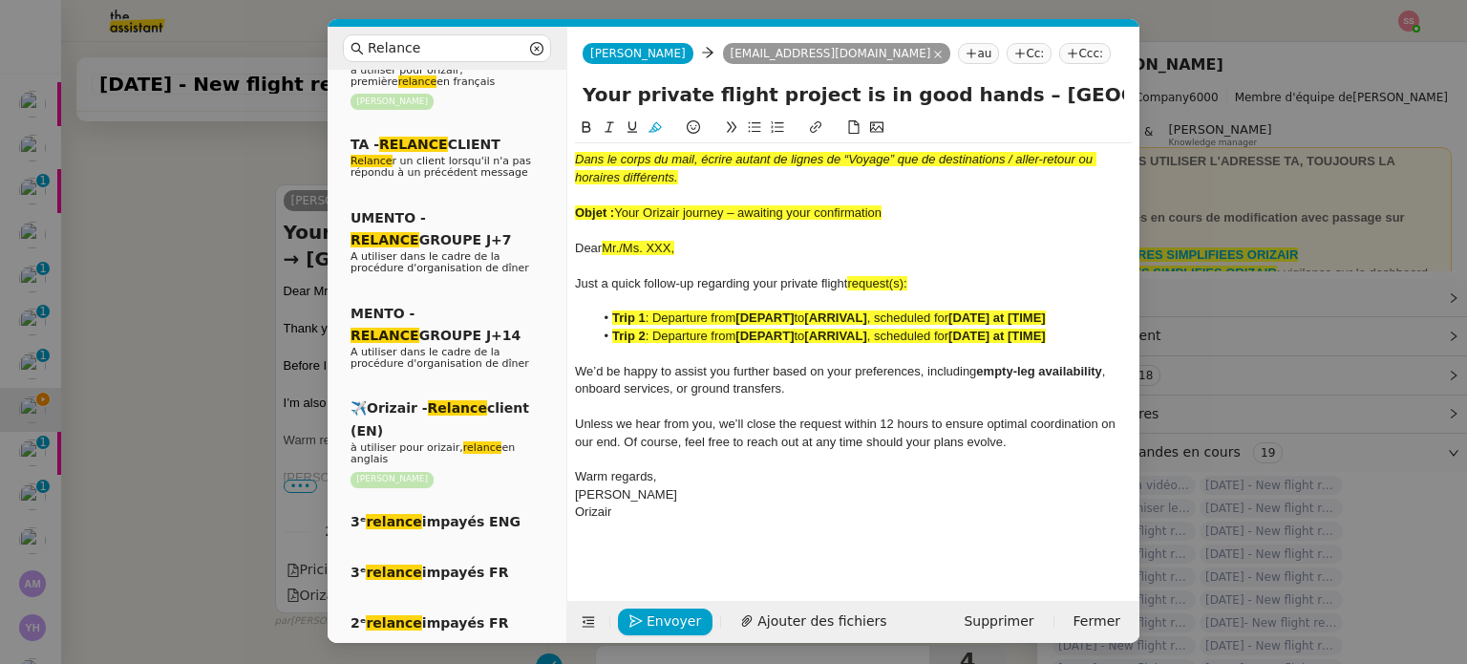
click at [585, 98] on input "Your private flight project is in good hands – [GEOGRAPHIC_DATA] → [GEOGRAPHIC_…" at bounding box center [854, 94] width 542 height 29
paste input "Orizair journey – awaiting your confirmation"
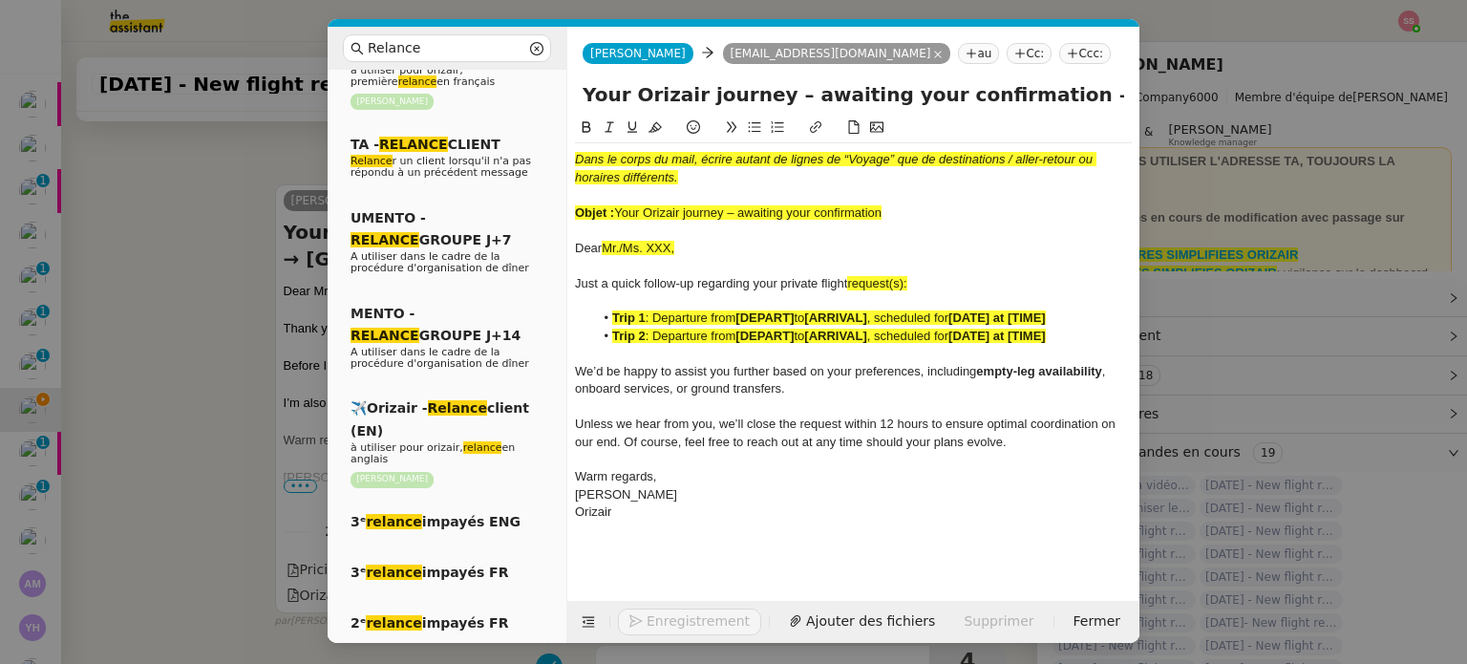
type input "Your Orizair journey – awaiting your confirmation – Pisa International Airport …"
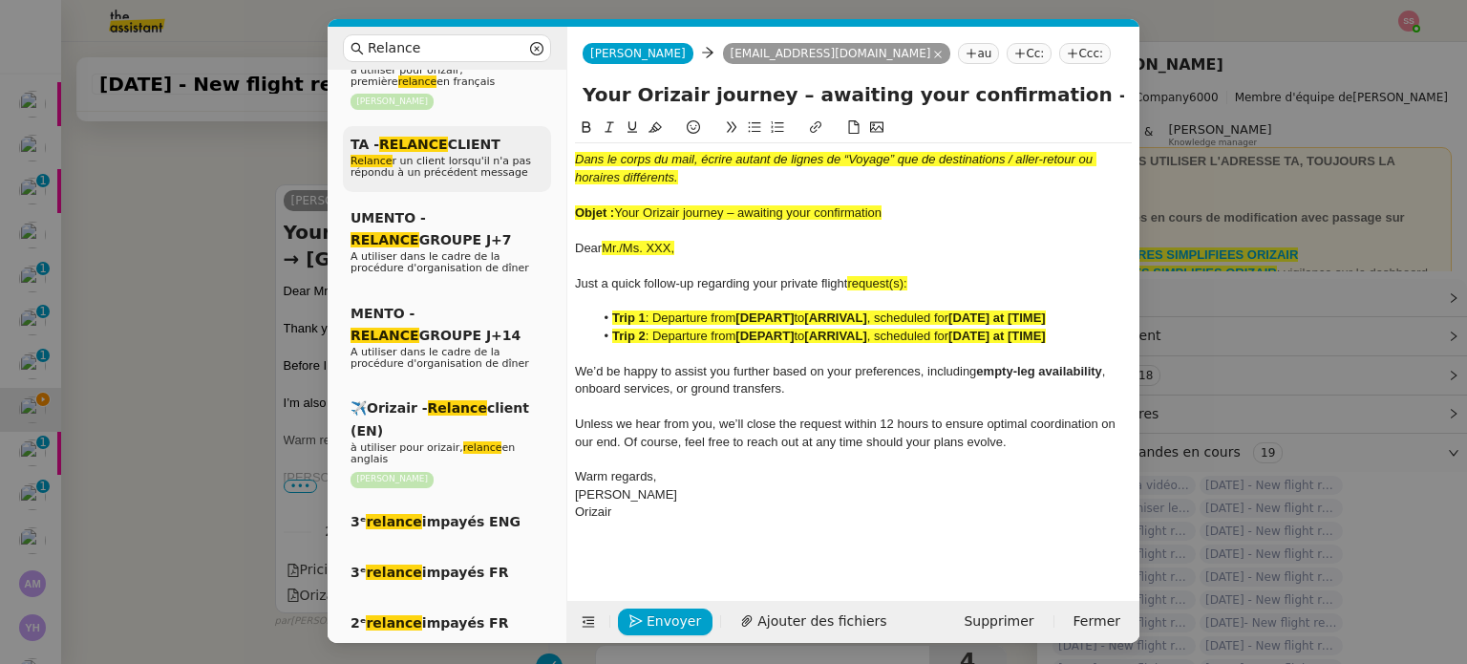
drag, startPoint x: 911, startPoint y: 203, endPoint x: 521, endPoint y: 150, distance: 394.4
click at [521, 150] on nz-layout "Relance Service Relance Bon de Commande LBP A utiliser dans le cadre de la proc…" at bounding box center [734, 335] width 812 height 616
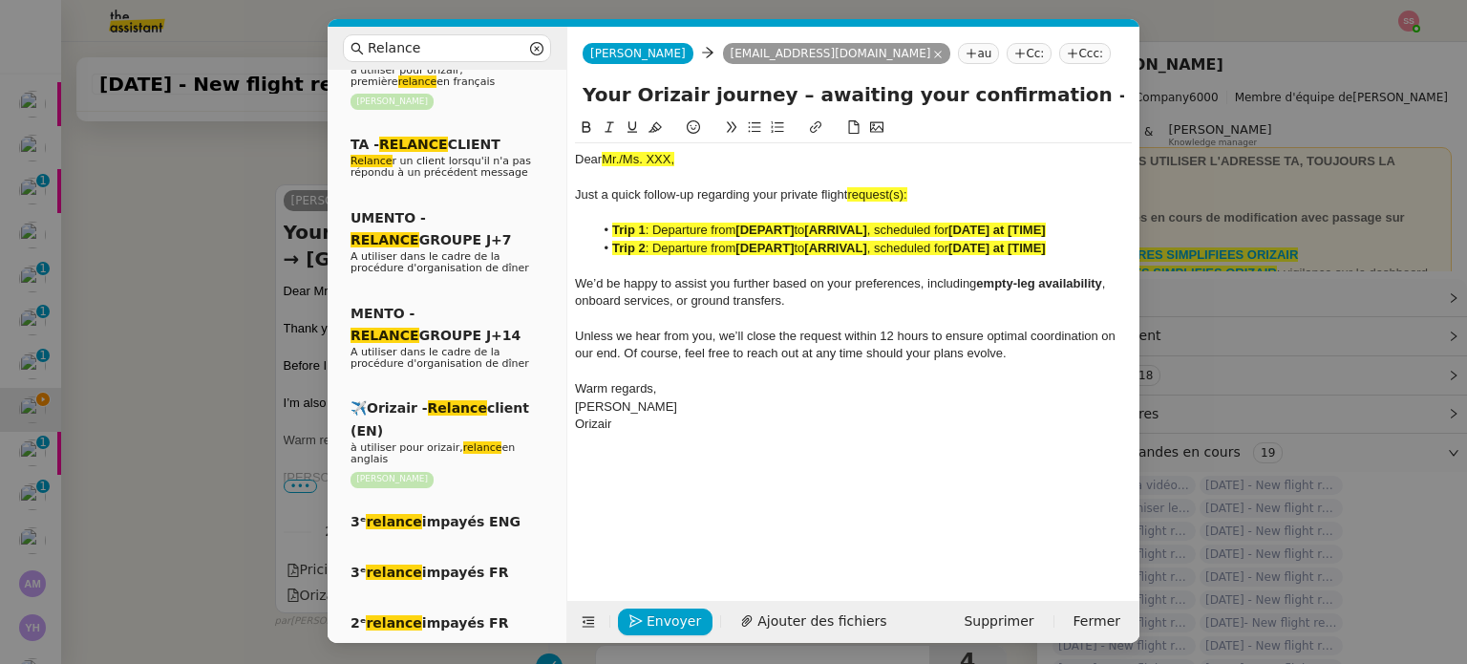
click at [210, 298] on nz-modal-container "Relance Service Relance Bon de Commande LBP A utiliser dans le cadre de la proc…" at bounding box center [733, 332] width 1467 height 664
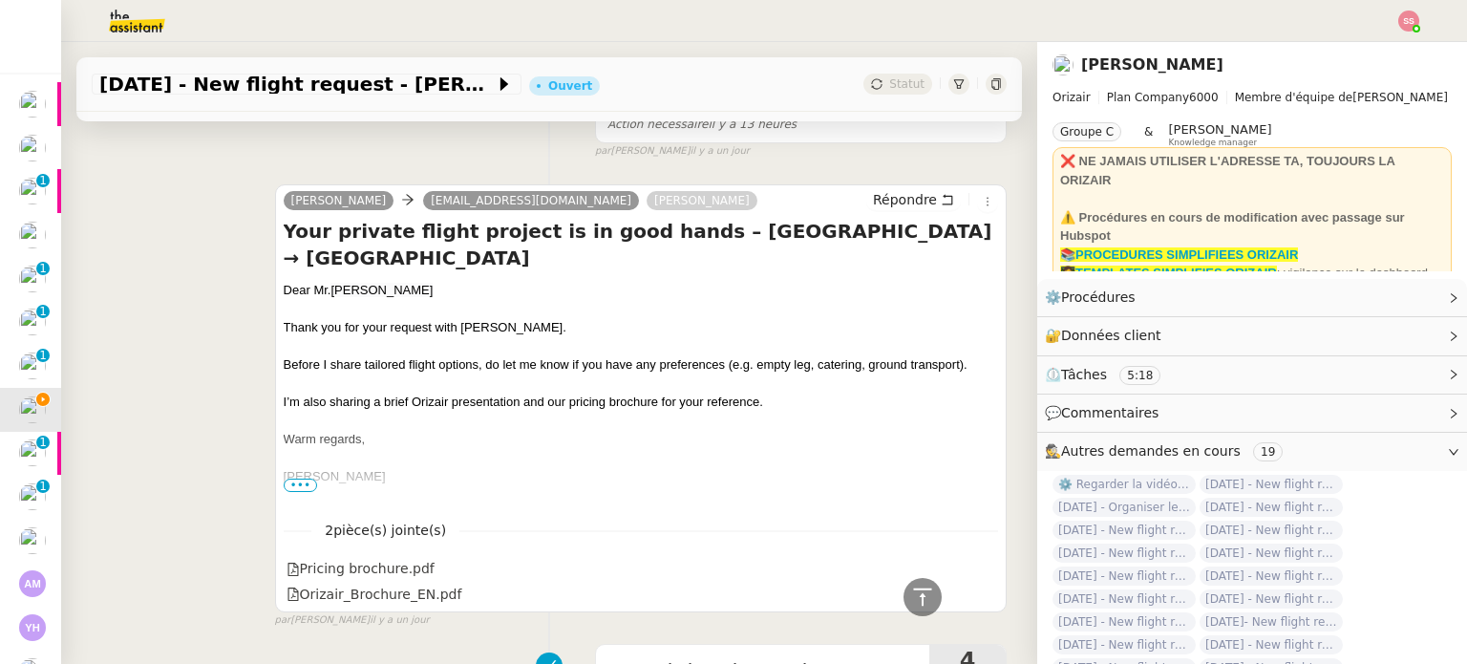
click at [344, 289] on span "[PERSON_NAME]" at bounding box center [382, 290] width 102 height 14
click at [344, 289] on span "[PERSON_NAME]" at bounding box center [382, 291] width 102 height 14
copy div "Dear Mr. Biagioni"
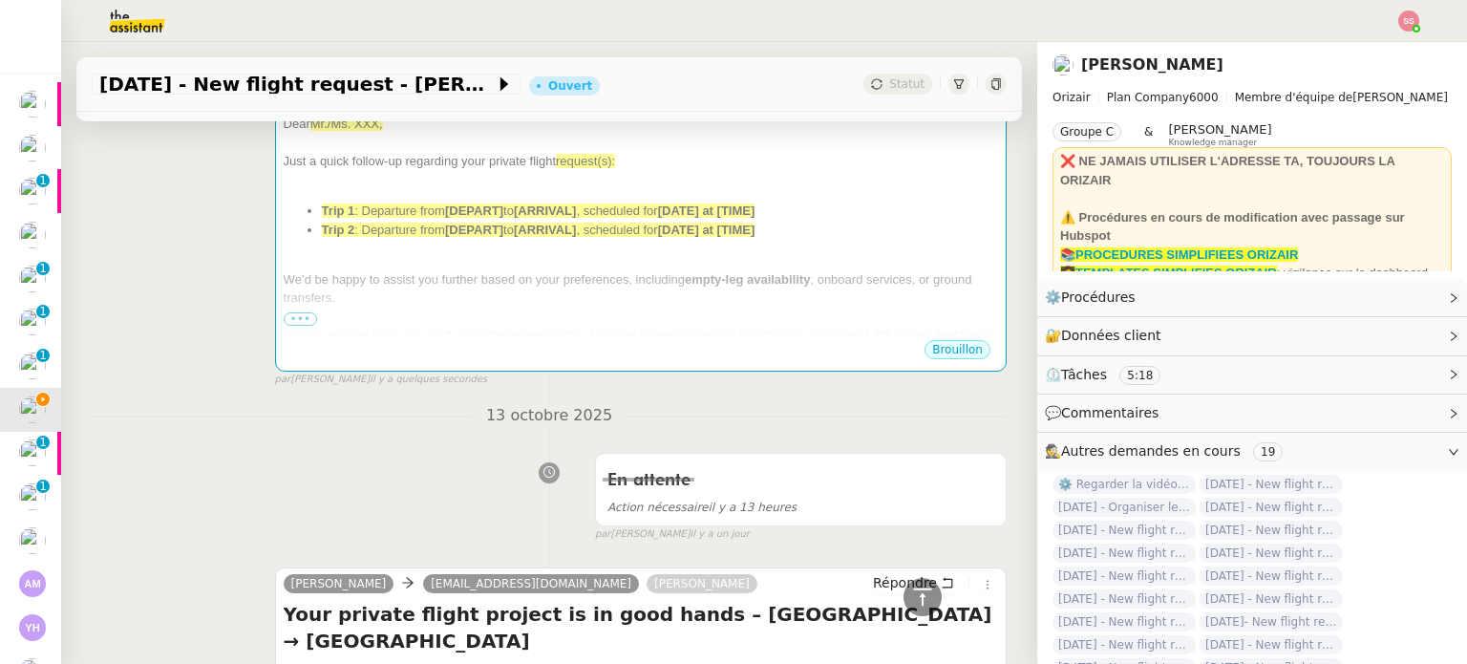
scroll to position [12, 0]
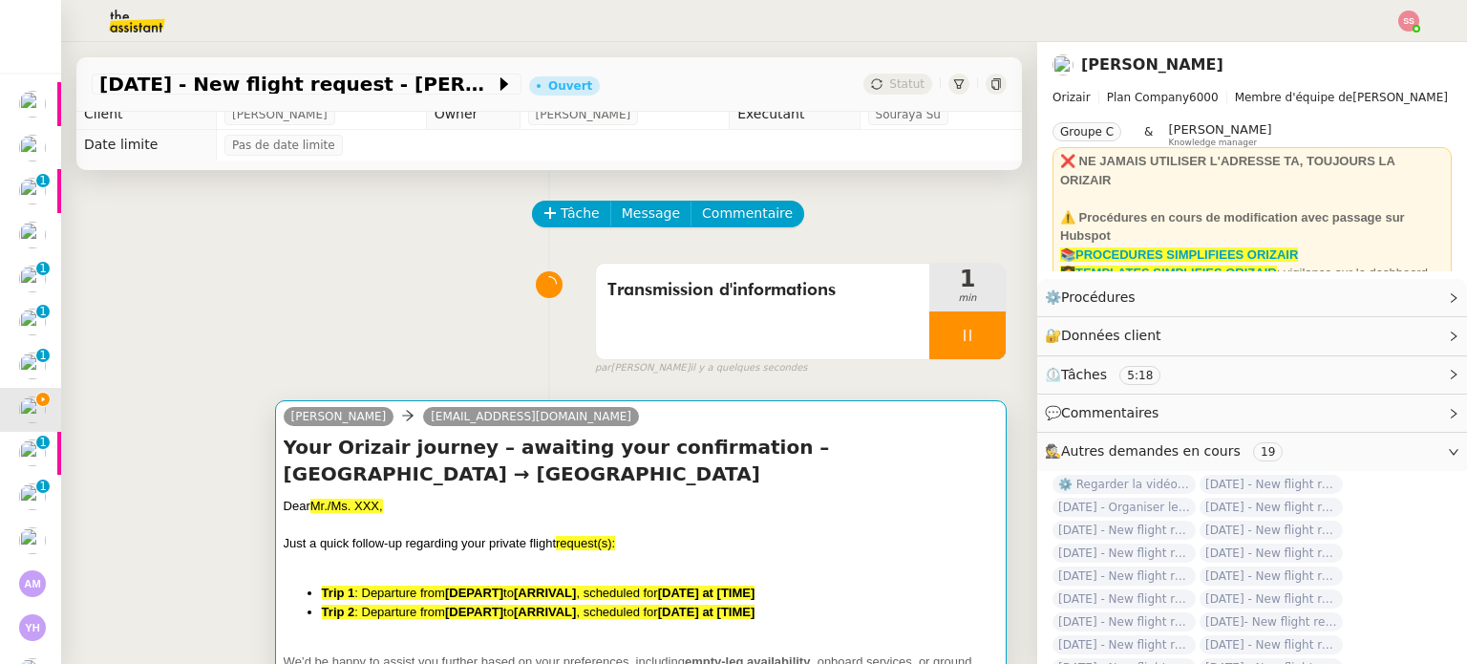
click at [417, 464] on h4 "Your Orizair journey – awaiting your confirmation – Pisa International Airport …" at bounding box center [641, 460] width 715 height 53
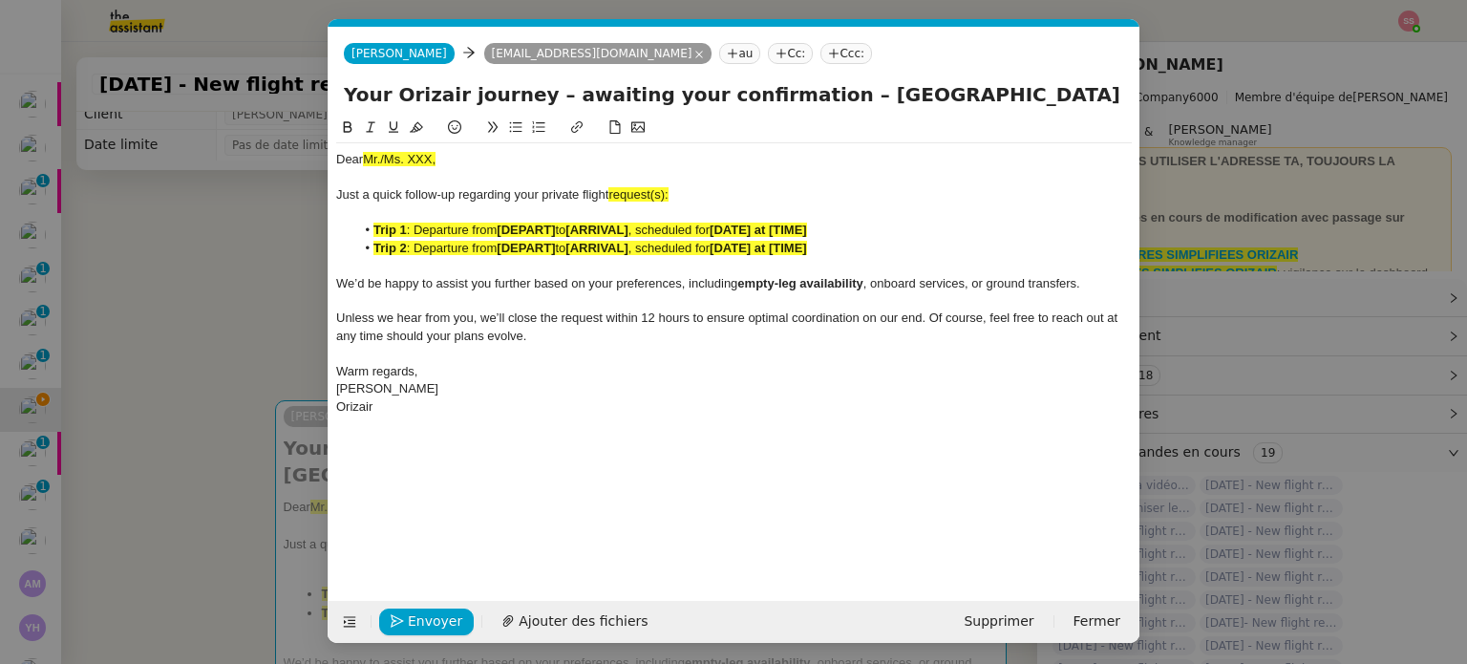
scroll to position [0, 85]
click at [399, 159] on span "Mr./Ms. XXX," at bounding box center [399, 159] width 73 height 14
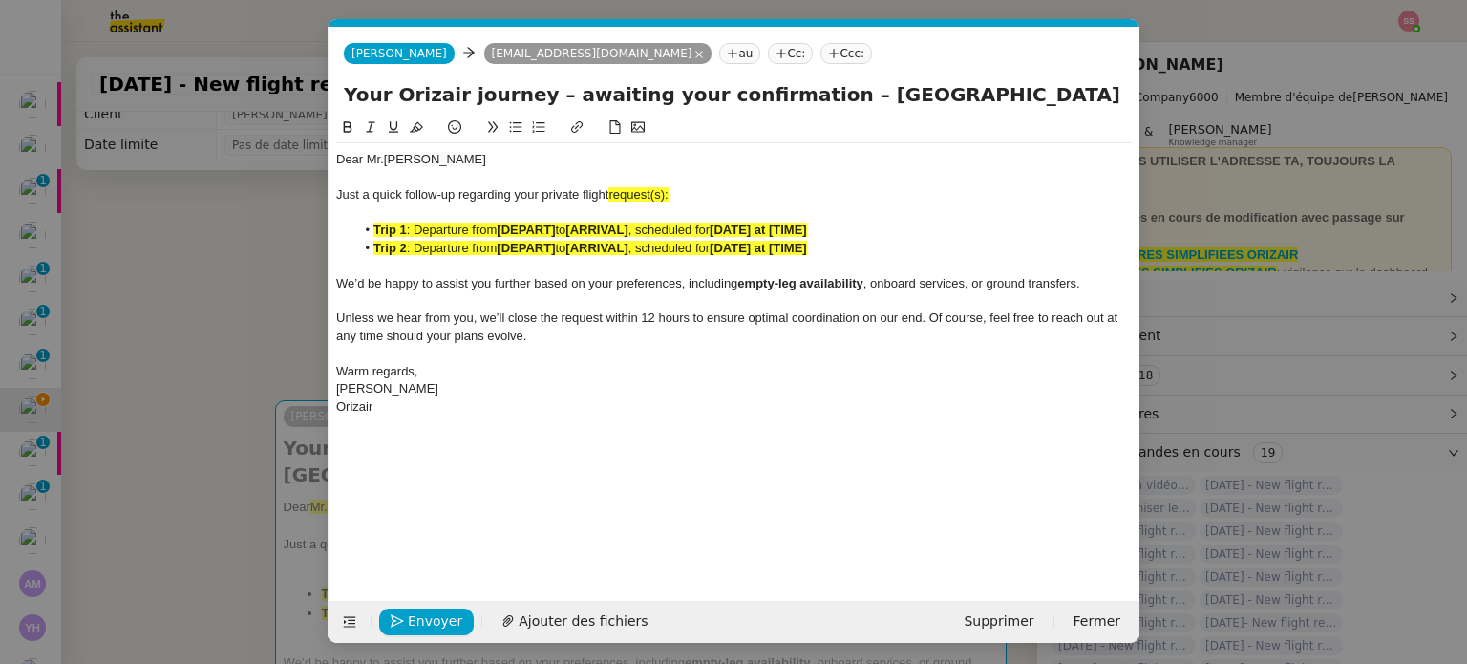
click at [447, 163] on div "Dear Mr. Biagioni" at bounding box center [734, 159] width 796 height 17
click at [679, 190] on div "Just a quick follow-up regarding your private flight request(s):" at bounding box center [734, 194] width 796 height 17
click at [858, 86] on input "Your Orizair journey – awaiting your confirmation – Pisa International Airport …" at bounding box center [734, 94] width 781 height 29
drag, startPoint x: 866, startPoint y: 94, endPoint x: 1190, endPoint y: 106, distance: 325.1
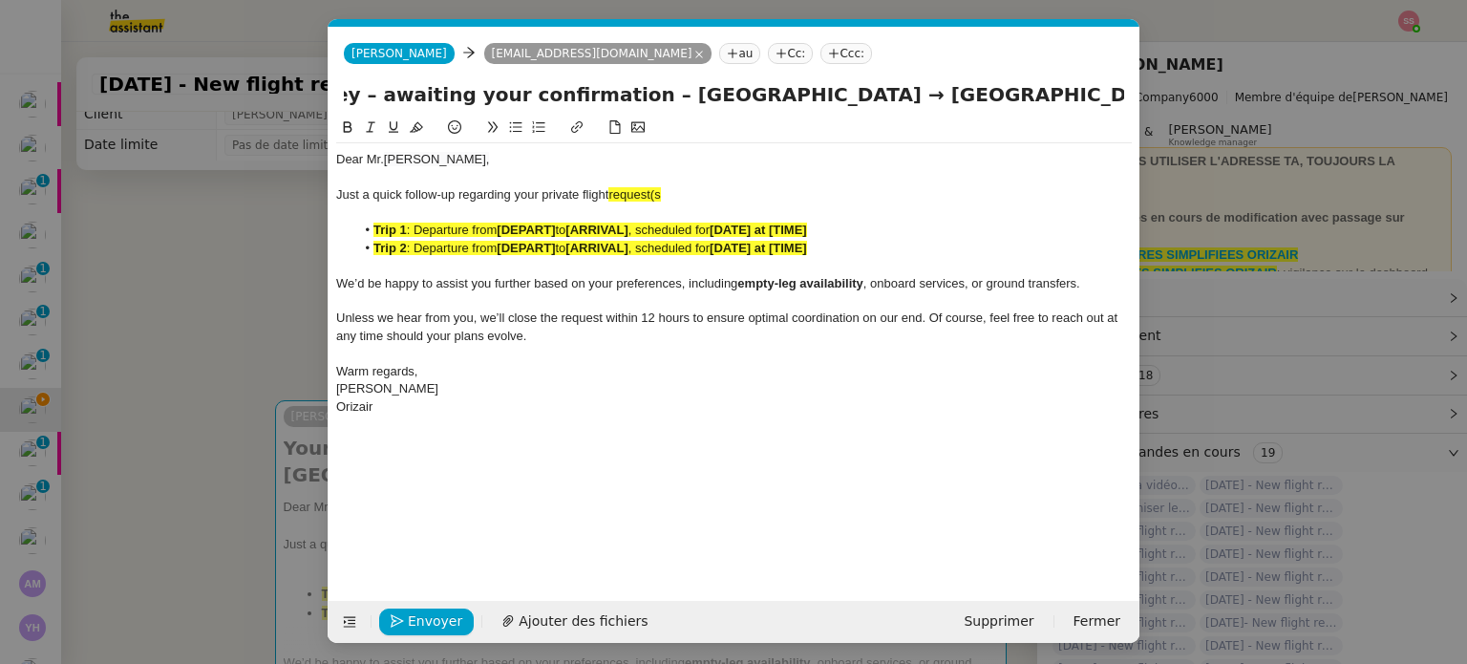
click at [1190, 106] on nz-modal-container "Relance Service Relance Bon de Commande LBP A utiliser dans le cadre de la proc…" at bounding box center [733, 332] width 1467 height 664
click at [735, 179] on div at bounding box center [734, 177] width 796 height 17
click at [698, 194] on div "Just a quick follow-up regarding your private flight request(s" at bounding box center [734, 194] width 796 height 17
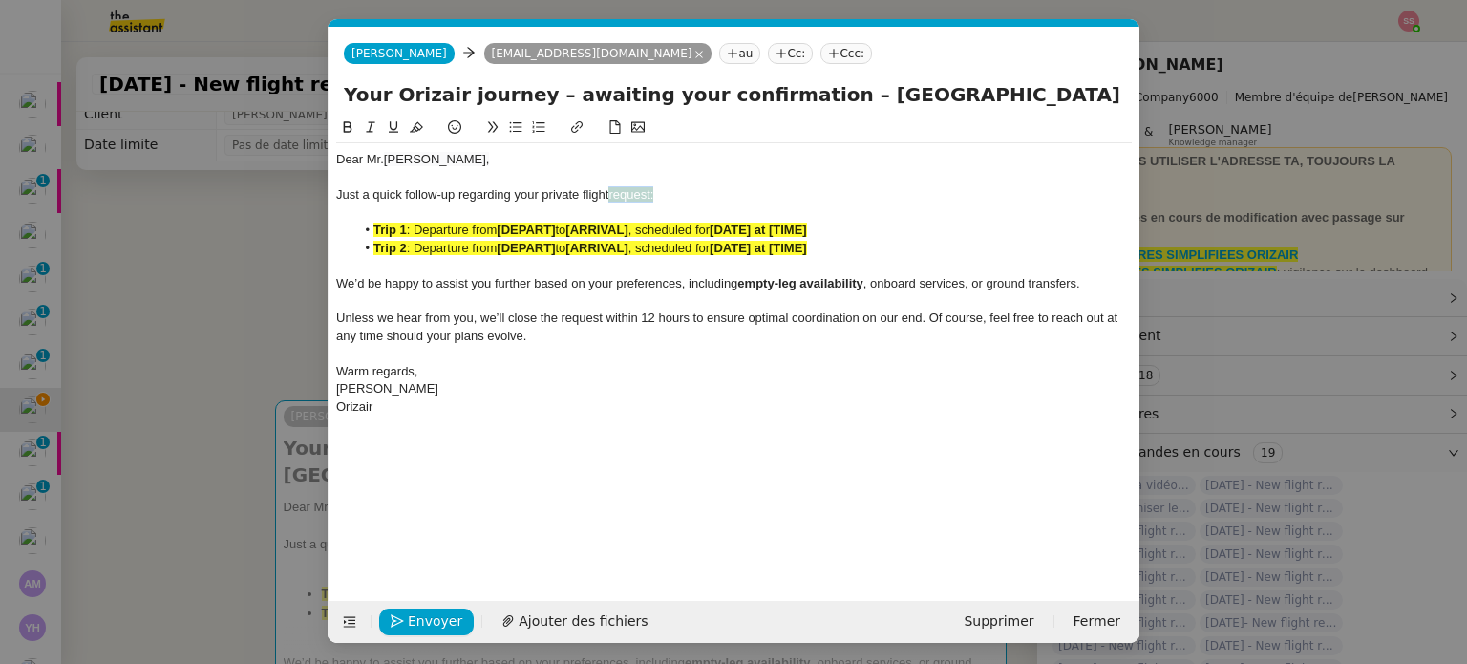
drag, startPoint x: 677, startPoint y: 195, endPoint x: 611, endPoint y: 200, distance: 66.1
click at [611, 200] on div "Just a quick follow-up regarding your private flight request:" at bounding box center [734, 194] width 796 height 17
click at [411, 126] on icon at bounding box center [416, 126] width 13 height 13
click at [432, 246] on span ": Departure from" at bounding box center [452, 248] width 91 height 14
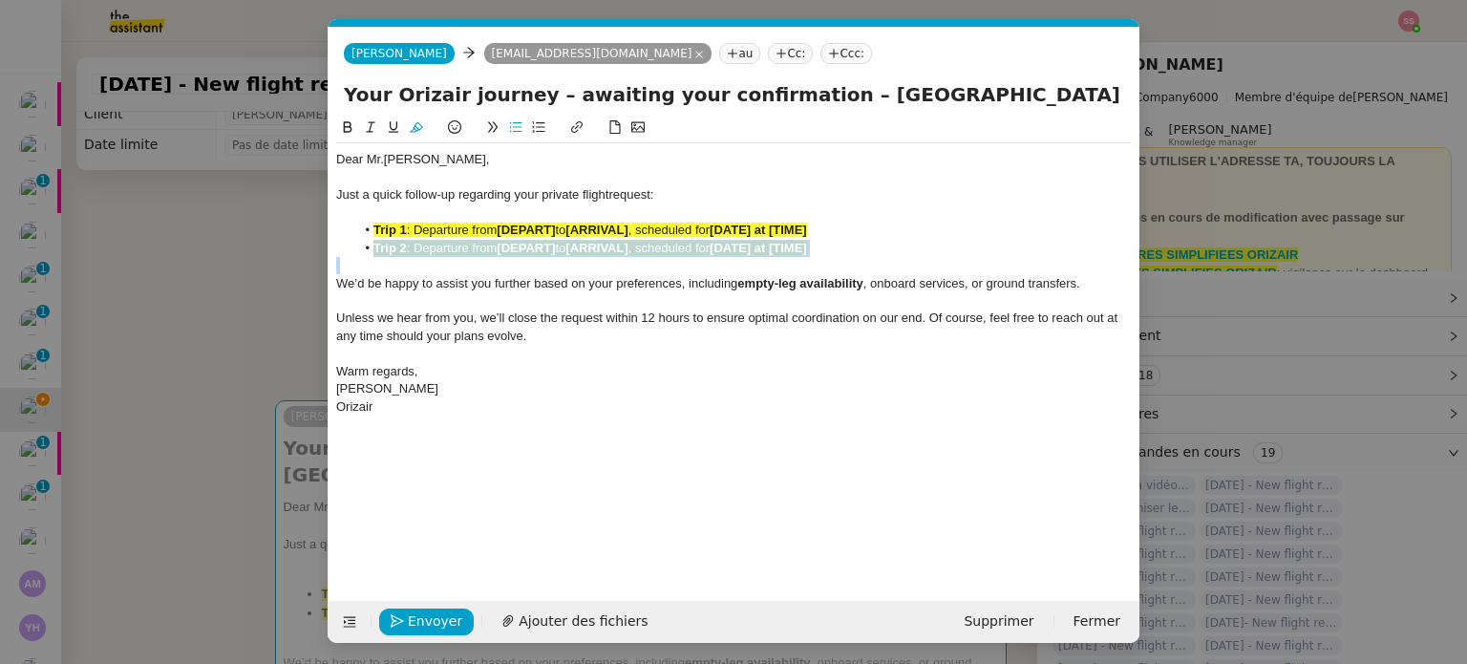
click at [432, 246] on span ": Departure from" at bounding box center [452, 248] width 91 height 14
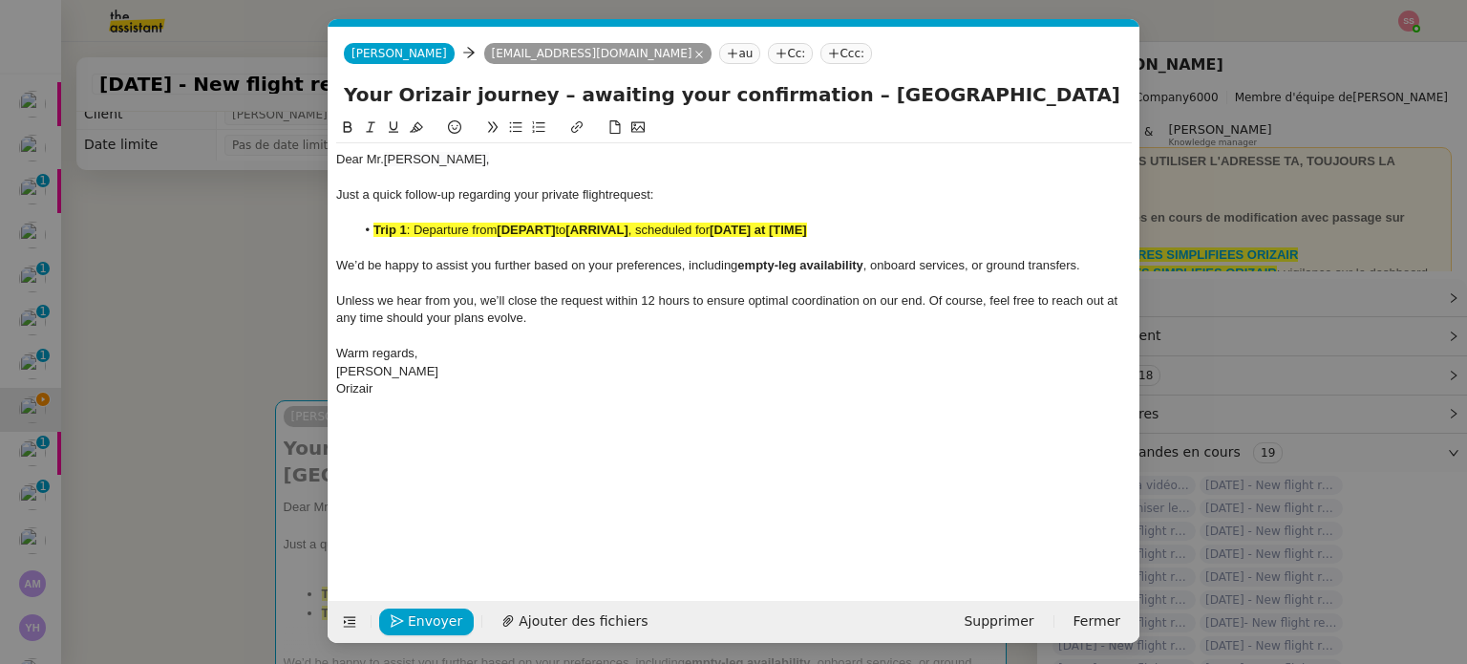
click at [223, 276] on nz-modal-container "Relance Service Relance Bon de Commande LBP A utiliser dans le cadre de la proc…" at bounding box center [733, 332] width 1467 height 664
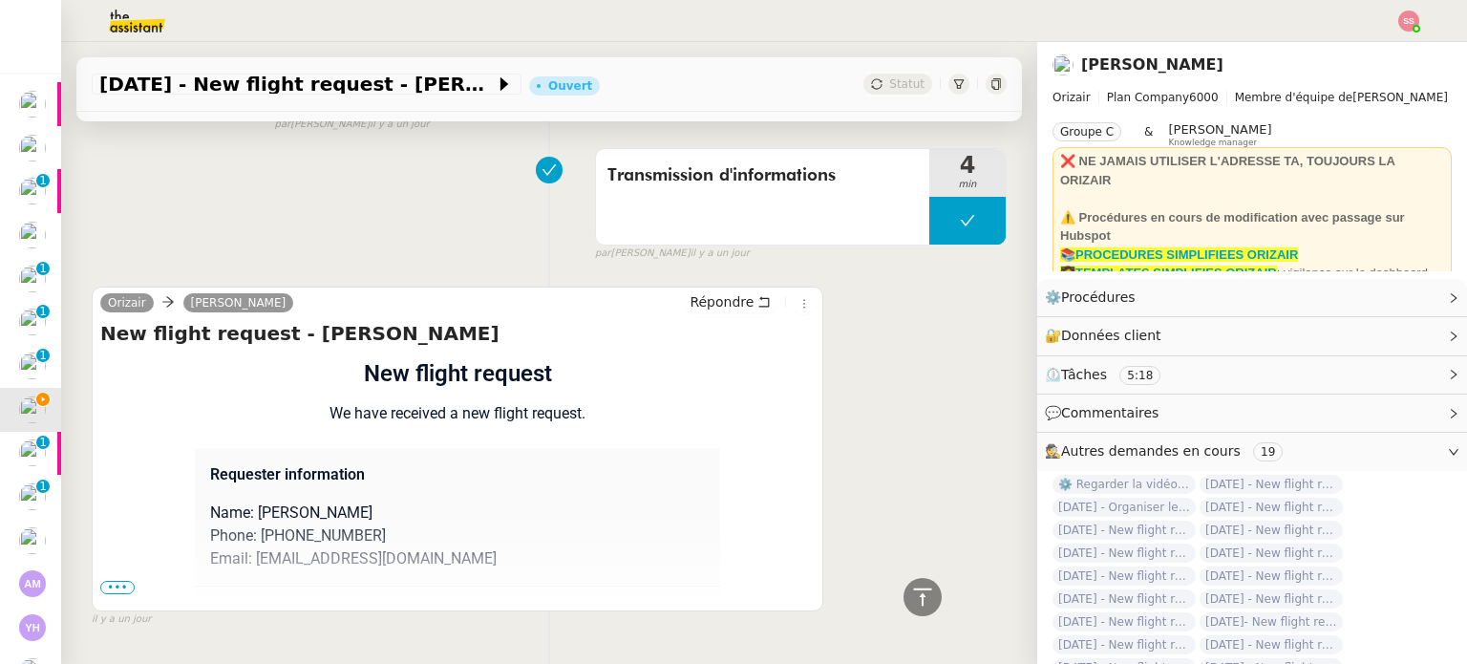
scroll to position [1341, 0]
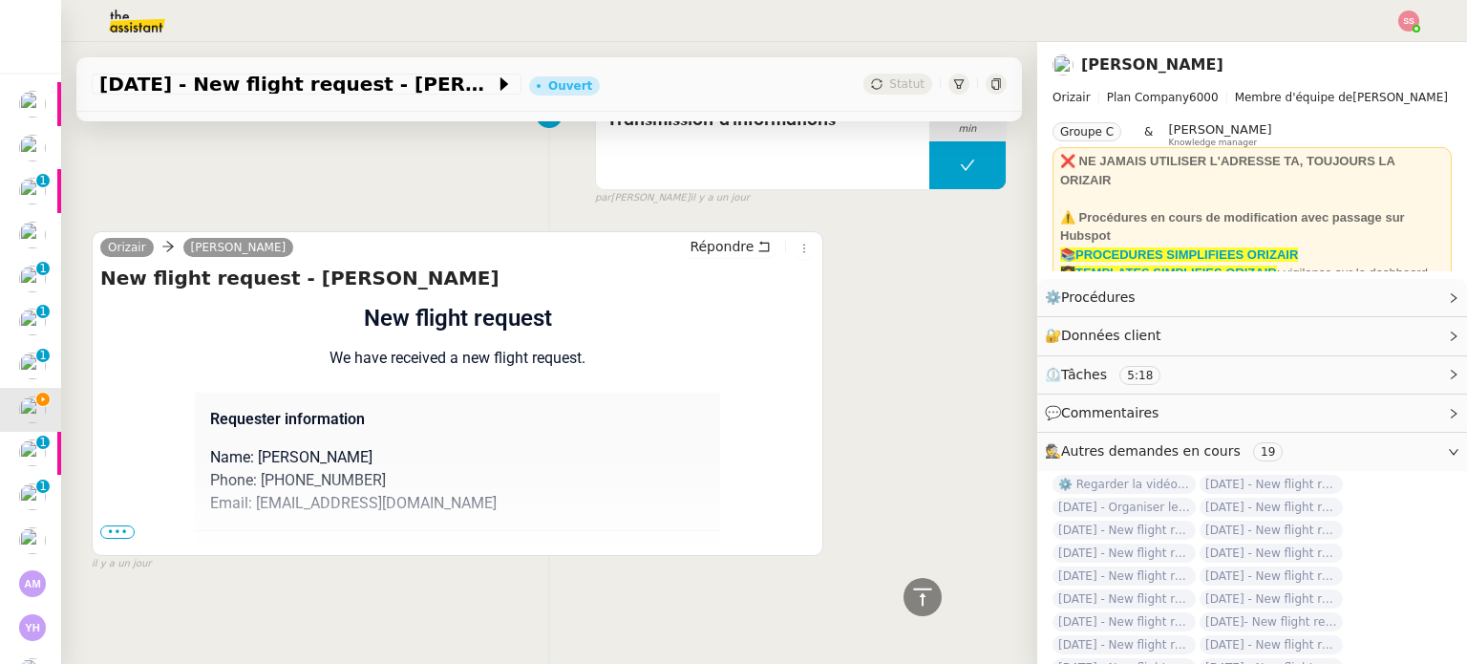
click at [118, 525] on span "•••" at bounding box center [117, 531] width 34 height 13
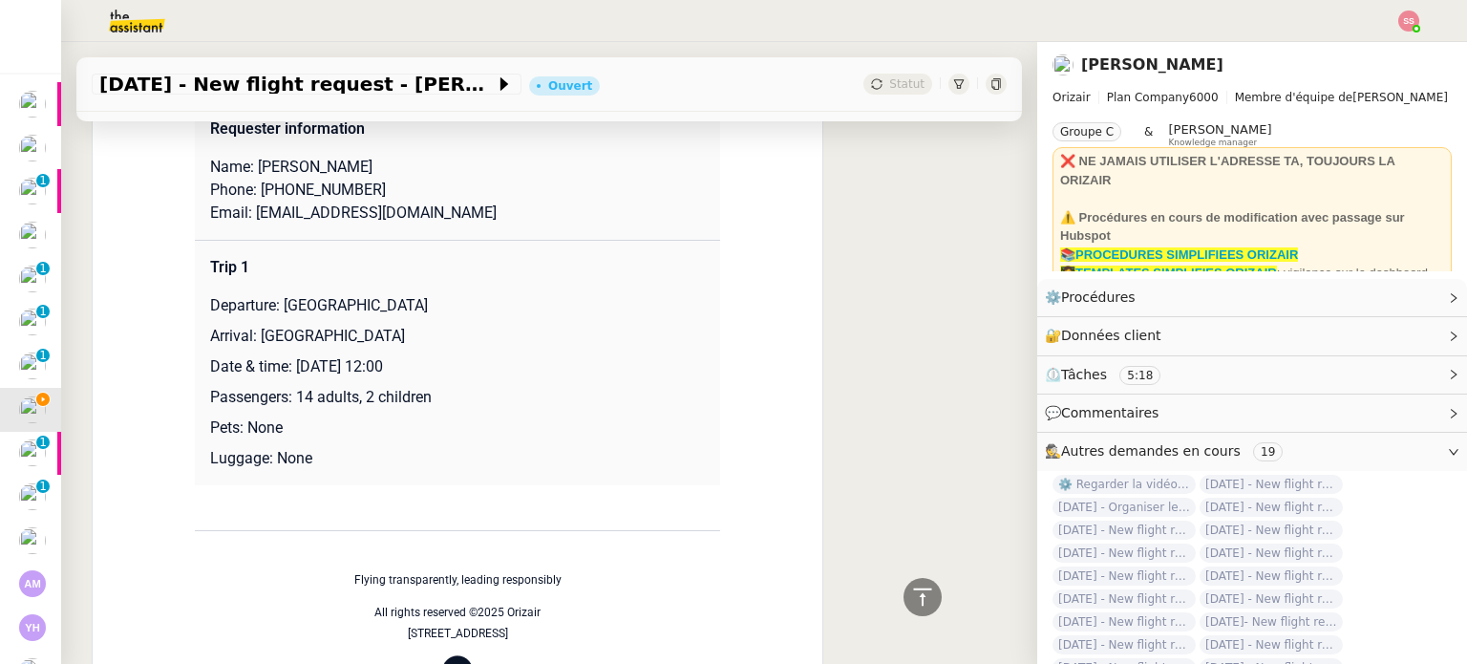
scroll to position [1628, 0]
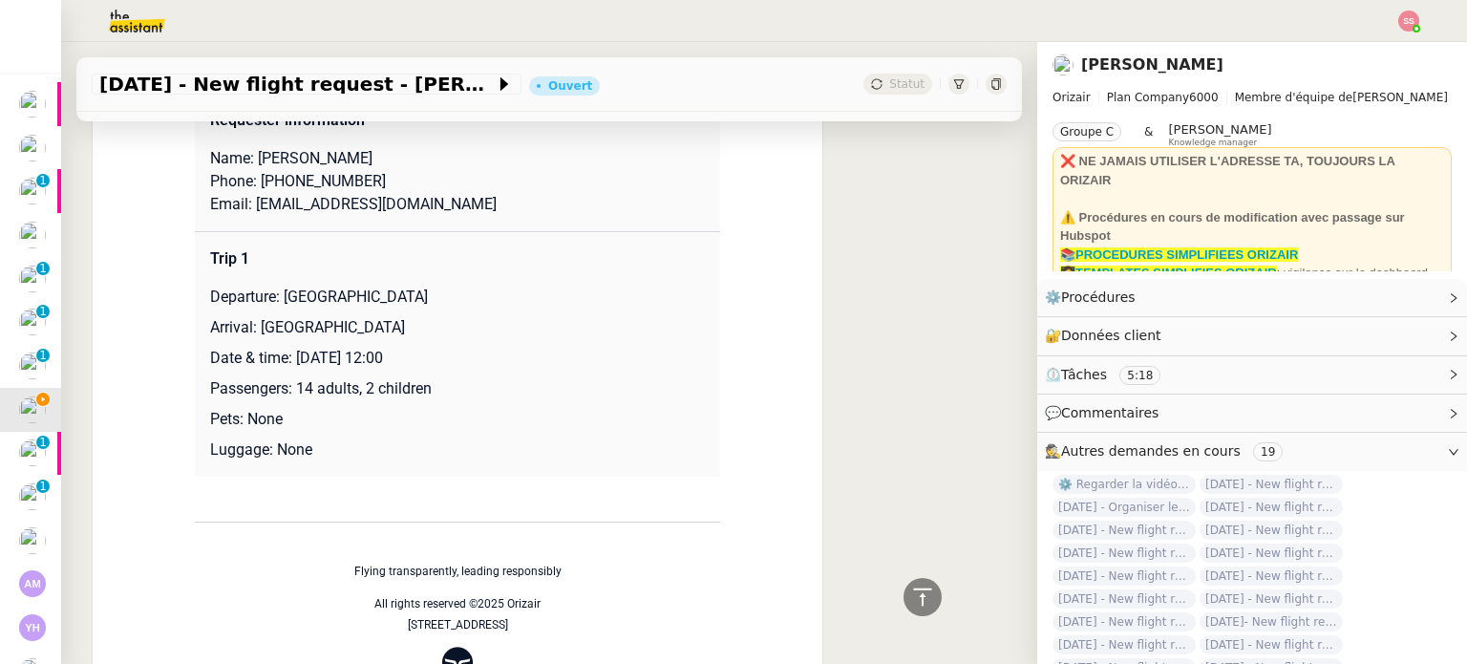
drag, startPoint x: 272, startPoint y: 297, endPoint x: 491, endPoint y: 274, distance: 220.0
click at [491, 274] on td "Trip 1 Departure: Pisa International Airport Arrival: Naples International Airp…" at bounding box center [457, 354] width 525 height 246
copy p "Pisa International Airport"
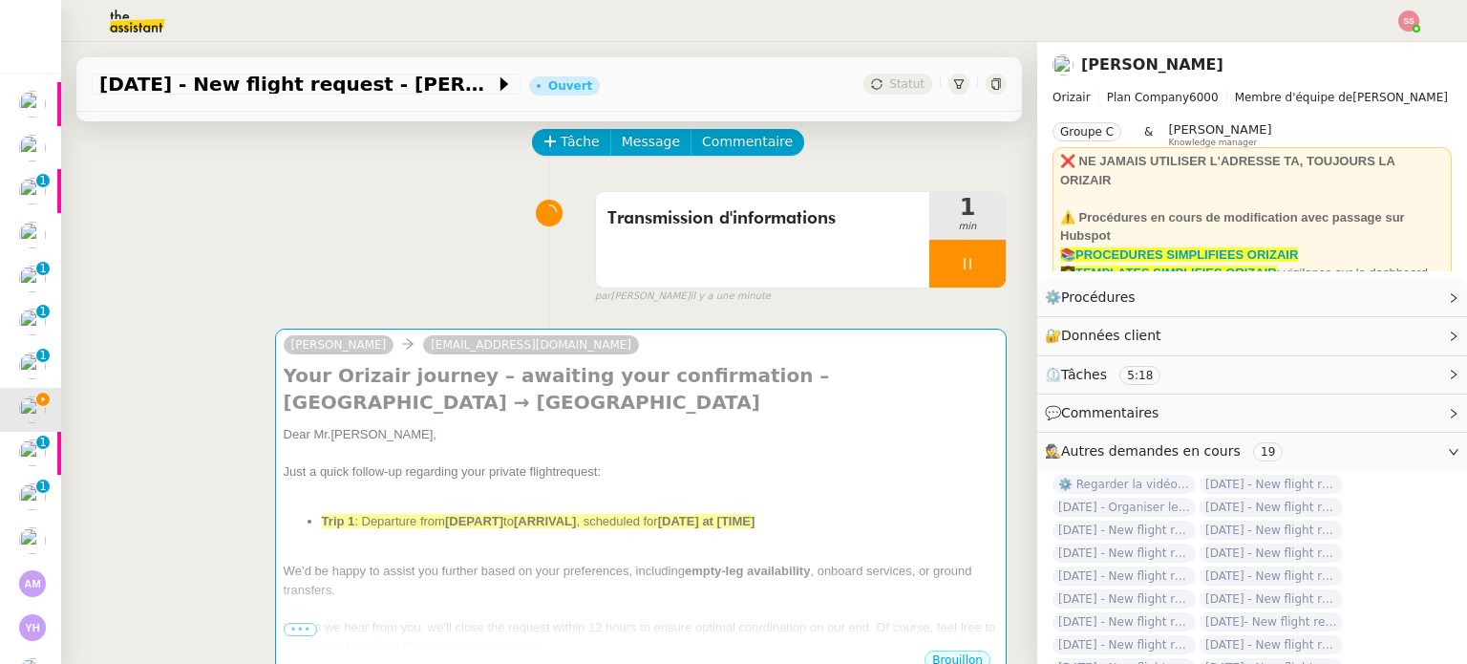
scroll to position [0, 0]
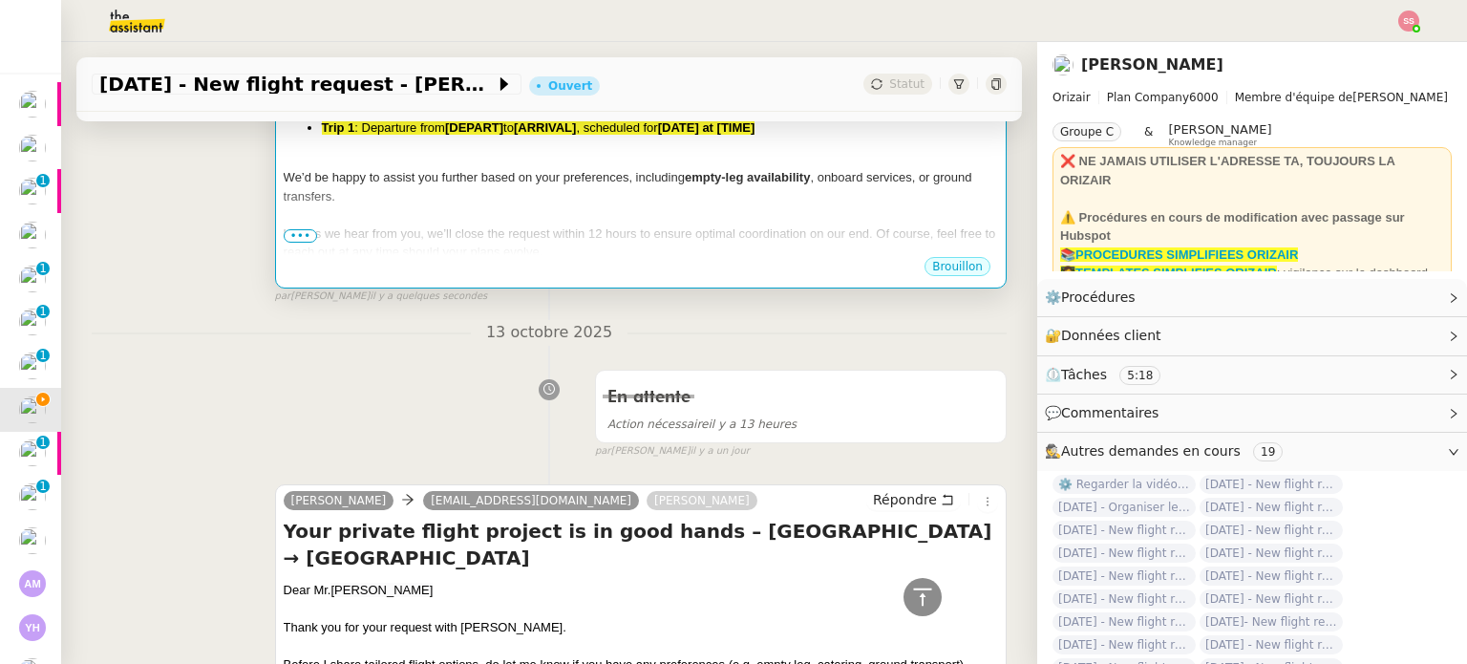
click at [478, 249] on span "Unless we hear from you, we’ll close the request within 12 hours to ensure opti…" at bounding box center [640, 242] width 713 height 33
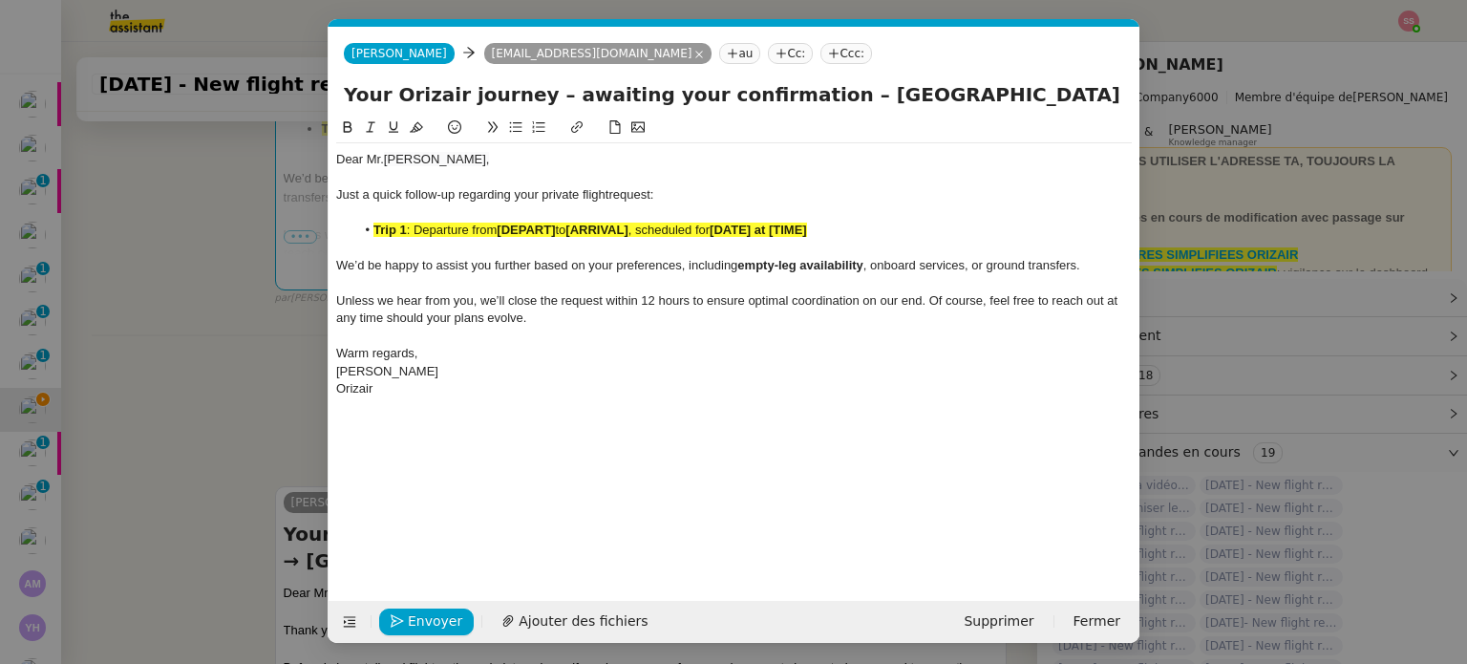
scroll to position [0, 85]
click at [493, 228] on span ": Departure from" at bounding box center [452, 230] width 91 height 14
click at [417, 127] on icon at bounding box center [416, 126] width 13 height 13
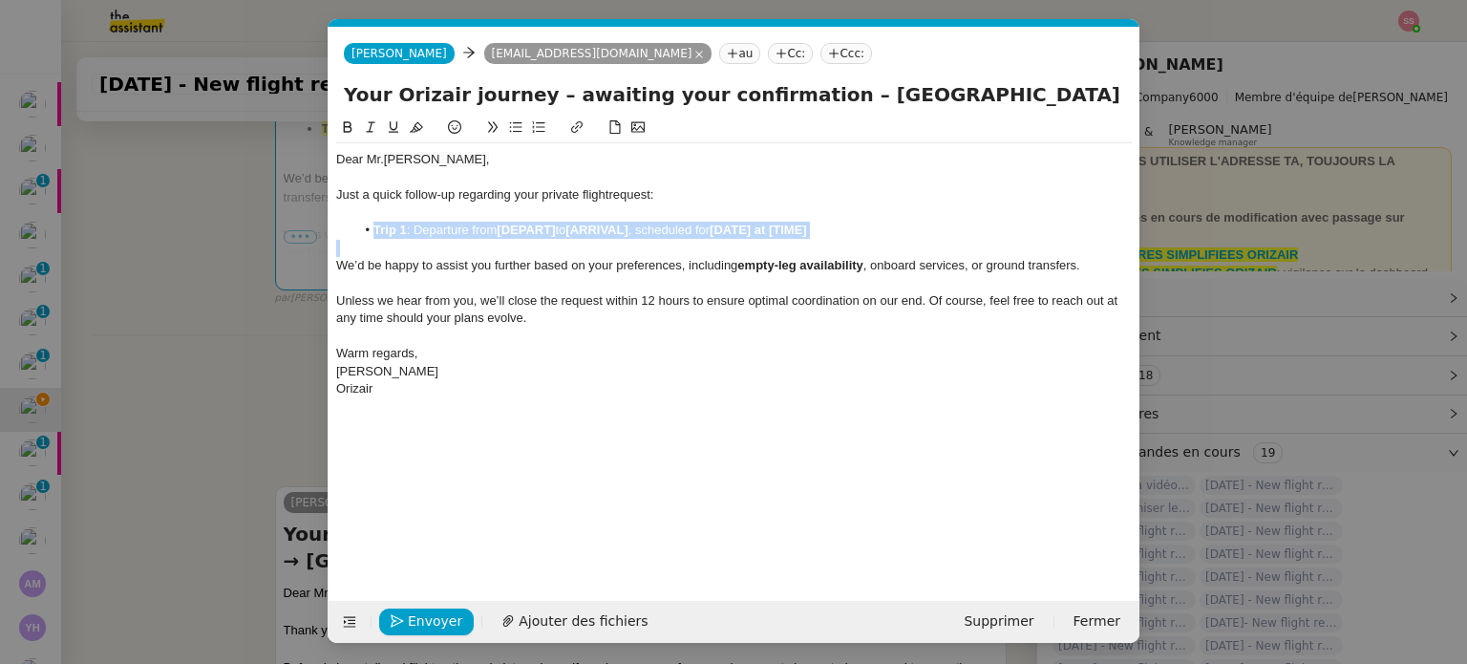
click at [519, 228] on strong "[DEPART]" at bounding box center [526, 230] width 58 height 14
drag, startPoint x: 555, startPoint y: 225, endPoint x: 506, endPoint y: 223, distance: 48.8
click at [504, 225] on strong "[DEPART]" at bounding box center [526, 230] width 58 height 14
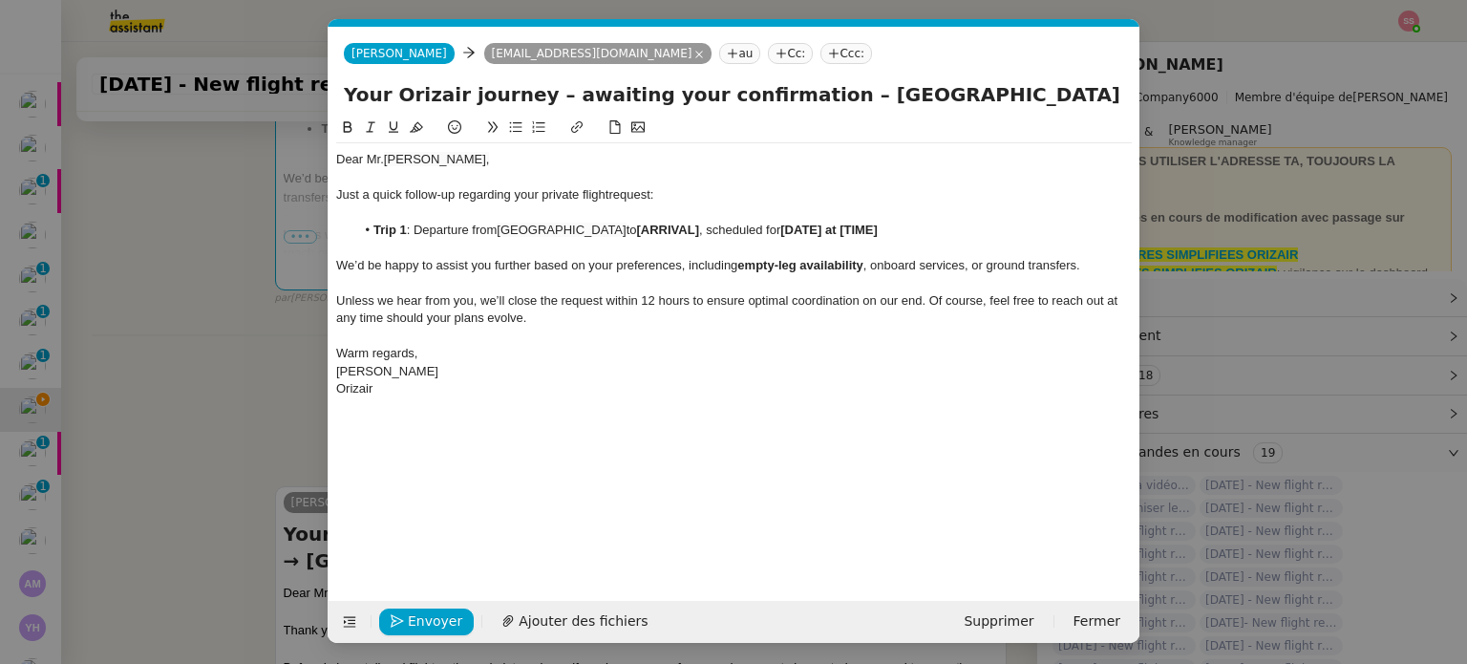
scroll to position [0, 0]
click at [183, 377] on nz-modal-container "Relance Service Relance Bon de Commande LBP A utiliser dans le cadre de la proc…" at bounding box center [733, 332] width 1467 height 664
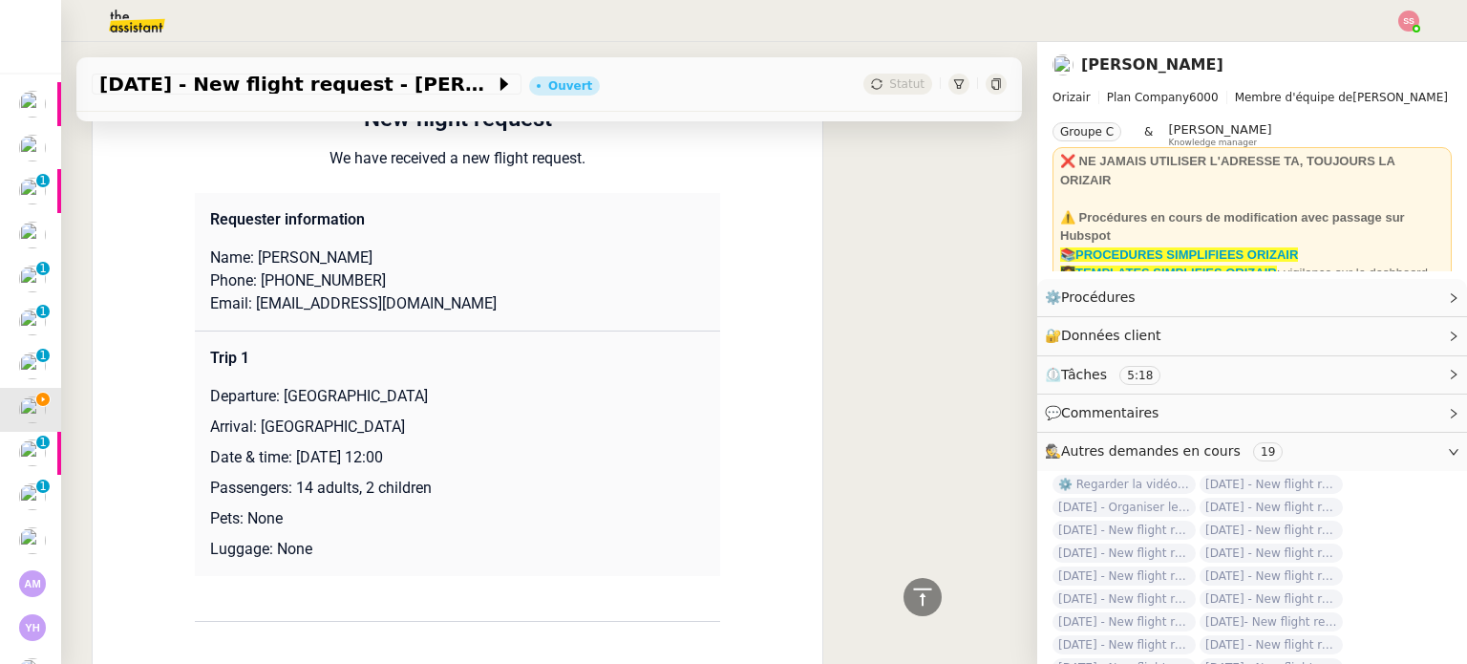
scroll to position [1767, 0]
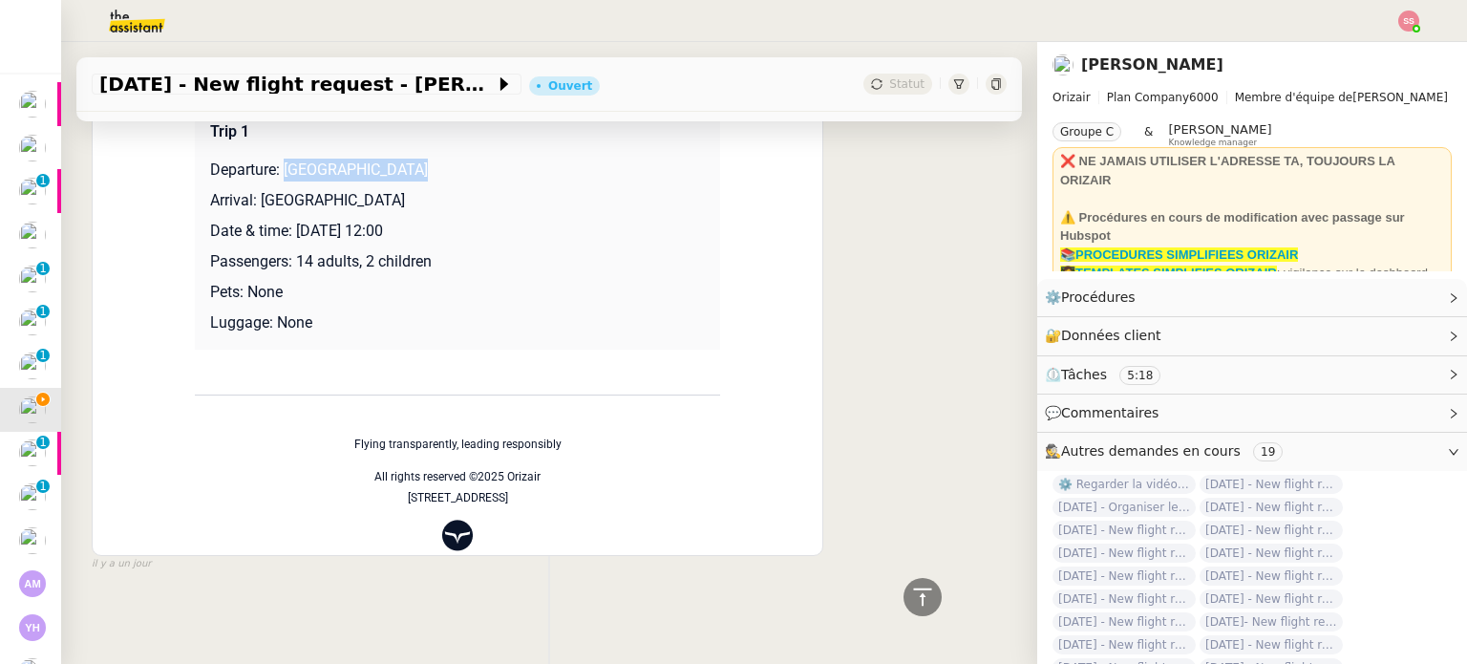
drag, startPoint x: 276, startPoint y: 160, endPoint x: 390, endPoint y: 162, distance: 113.7
click at [390, 162] on p "Departure: [GEOGRAPHIC_DATA]" at bounding box center [457, 170] width 495 height 23
drag, startPoint x: 255, startPoint y: 190, endPoint x: 480, endPoint y: 183, distance: 224.6
click at [480, 189] on p "Arrival: [GEOGRAPHIC_DATA]" at bounding box center [457, 200] width 495 height 23
copy p "Naples International Airport"
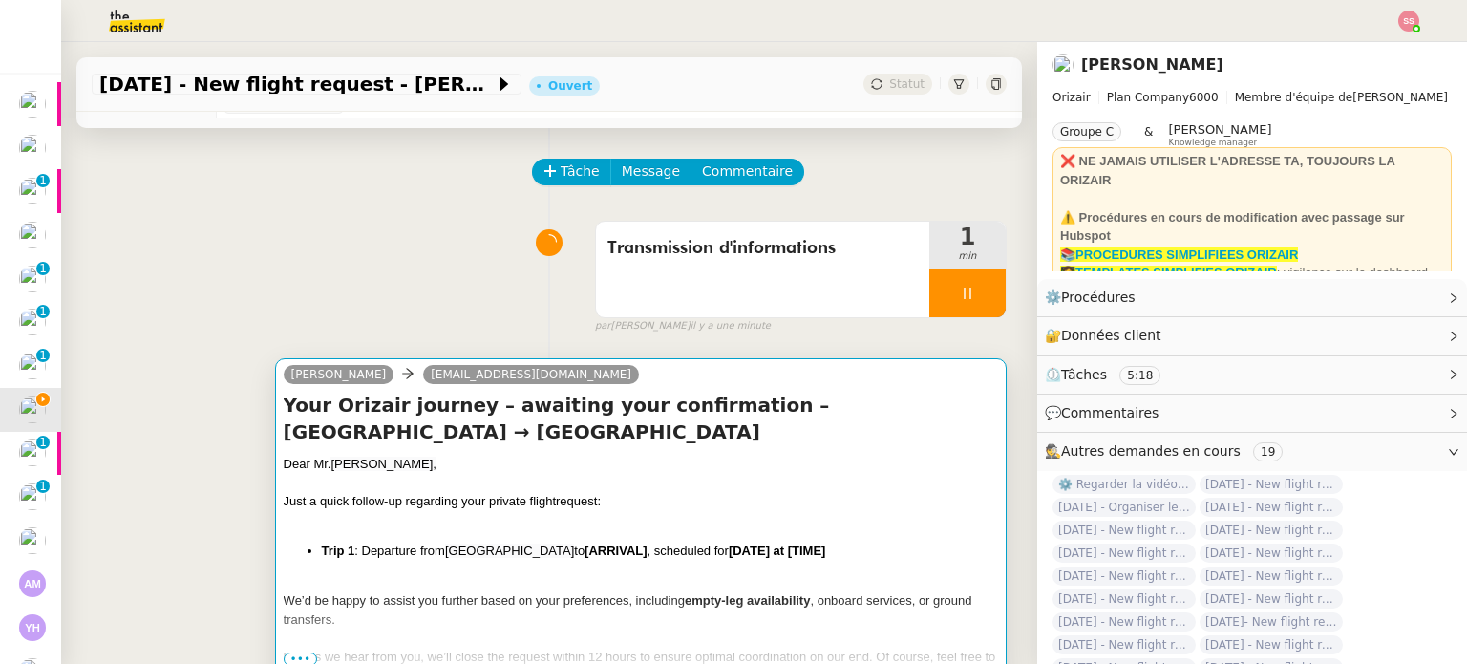
scroll to position [48, 0]
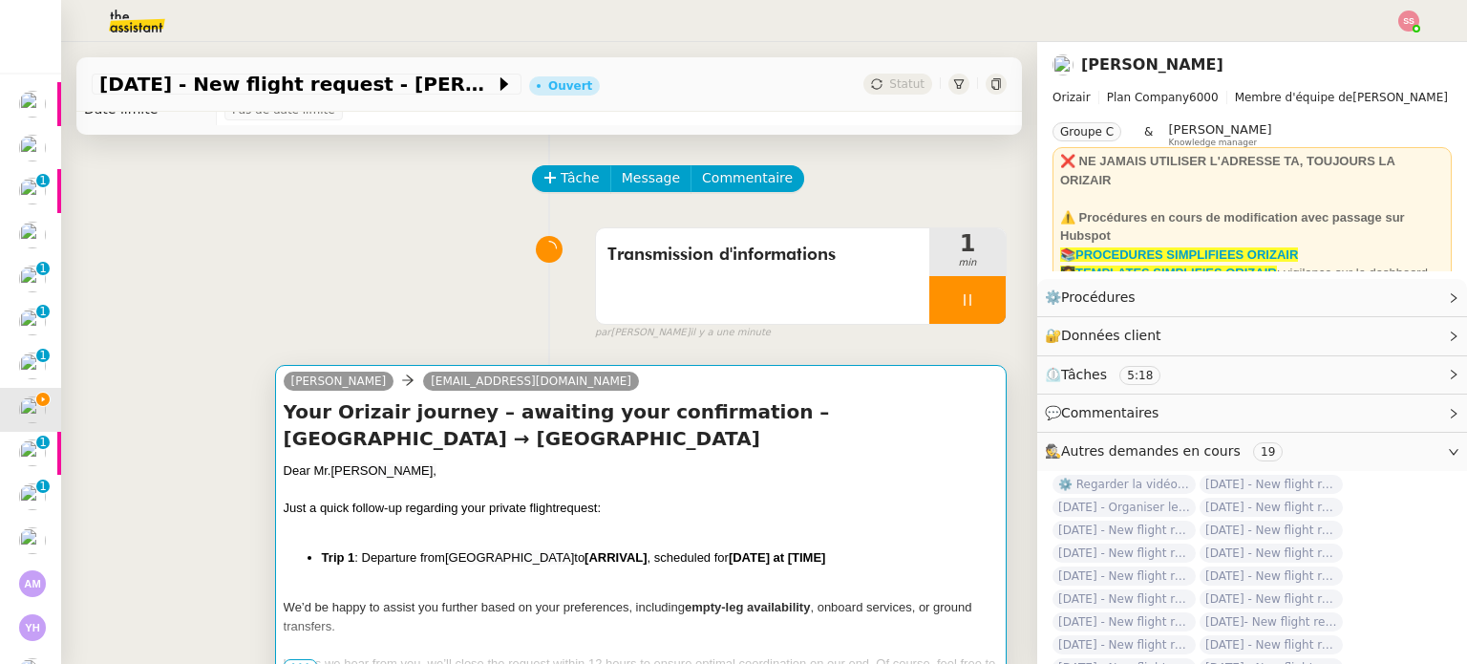
click at [707, 439] on h4 "Your Orizair journey – awaiting your confirmation – Pisa International Airport …" at bounding box center [641, 424] width 715 height 53
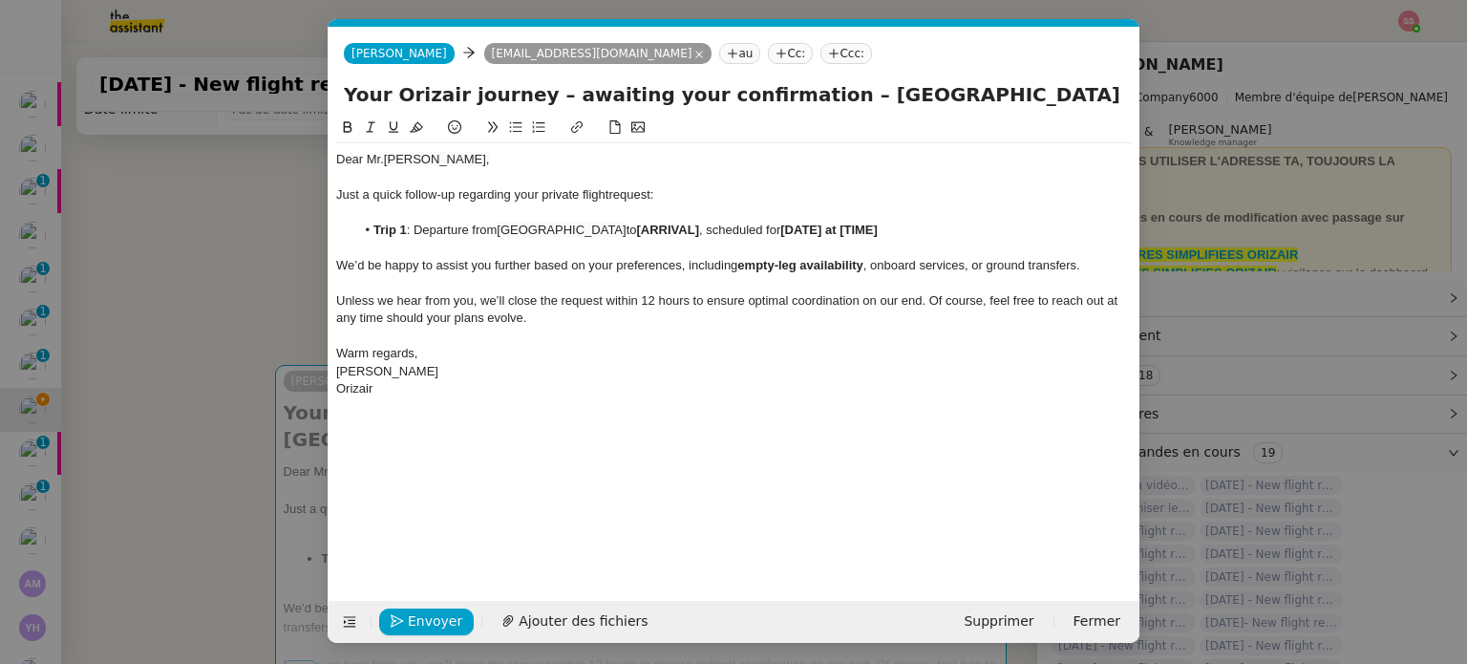
scroll to position [0, 85]
drag, startPoint x: 717, startPoint y: 230, endPoint x: 656, endPoint y: 230, distance: 61.1
click at [656, 230] on strong "[ARRIVAL]" at bounding box center [668, 230] width 62 height 14
click at [200, 383] on nz-modal-container "Relance Service Relance Bon de Commande LBP A utiliser dans le cadre de la proc…" at bounding box center [733, 332] width 1467 height 664
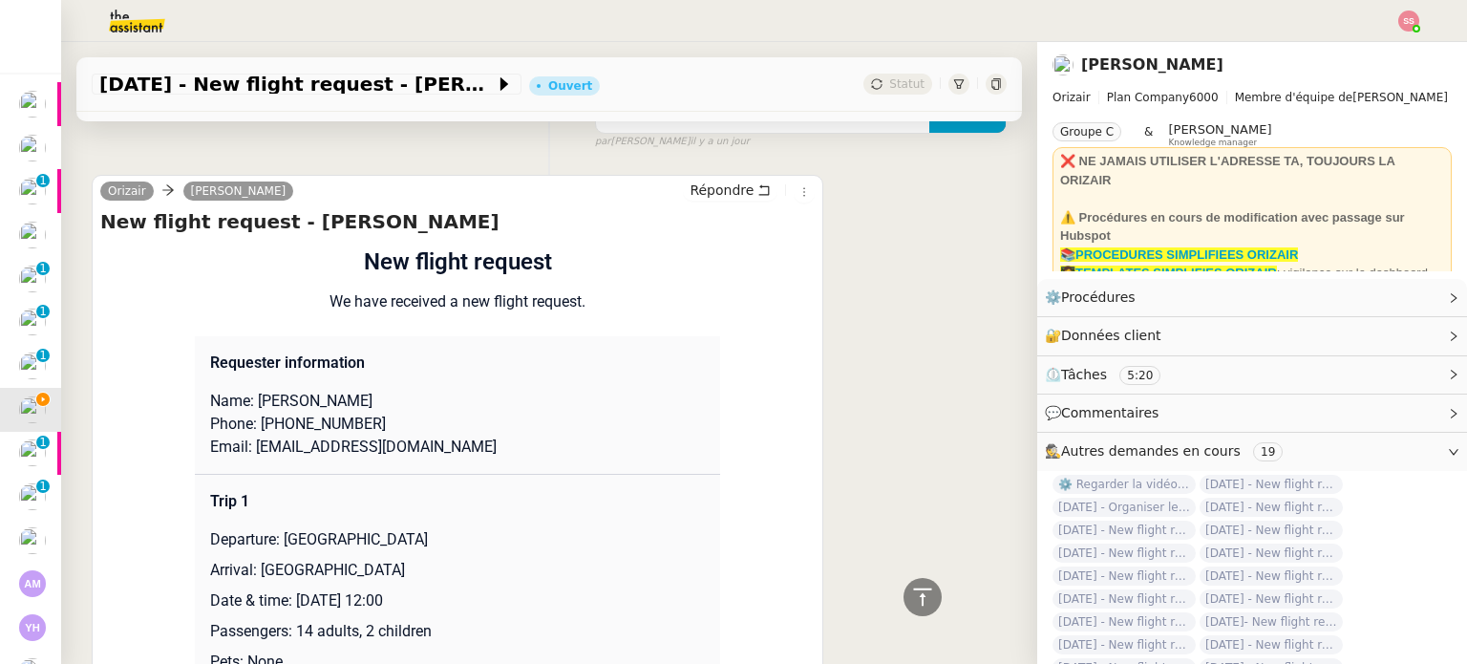
scroll to position [1767, 0]
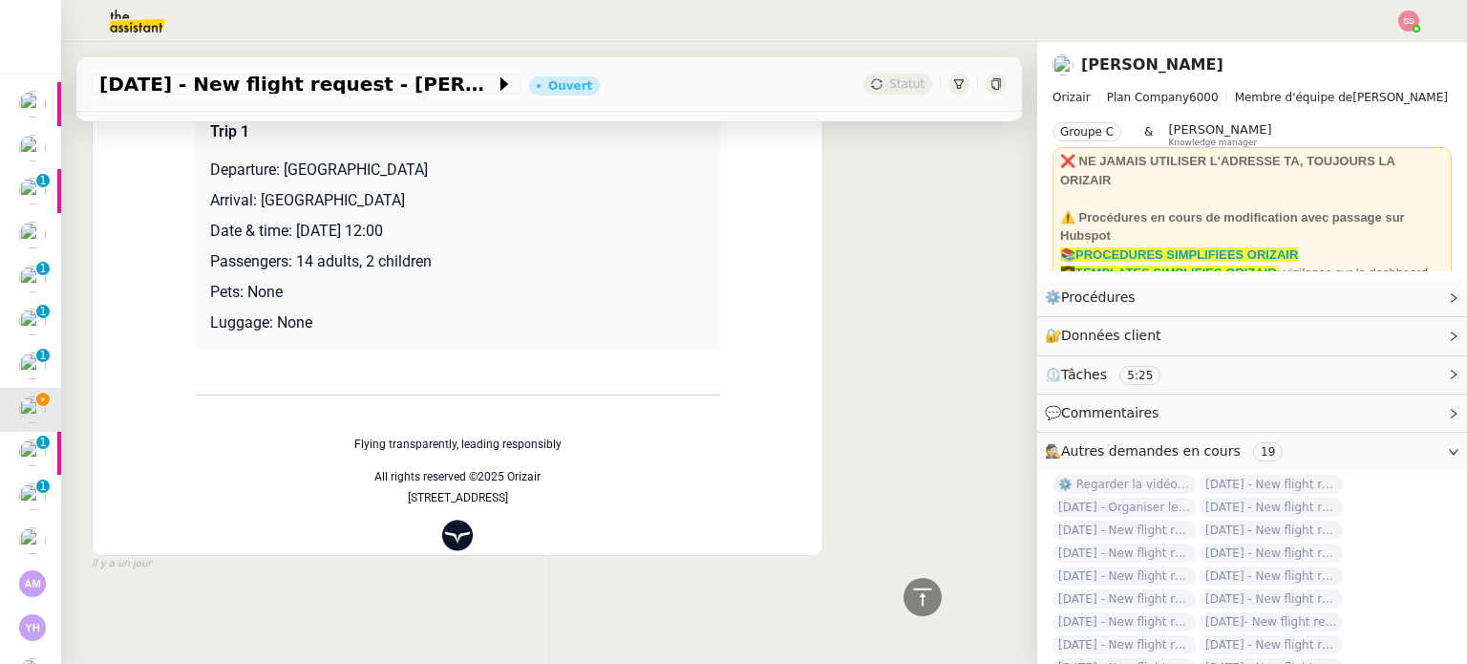
drag, startPoint x: 289, startPoint y: 222, endPoint x: 461, endPoint y: 214, distance: 173.1
click at [461, 220] on p "Date & time: [DATE] 12:00" at bounding box center [457, 231] width 495 height 23
copy p "7th April 2026 12:00"
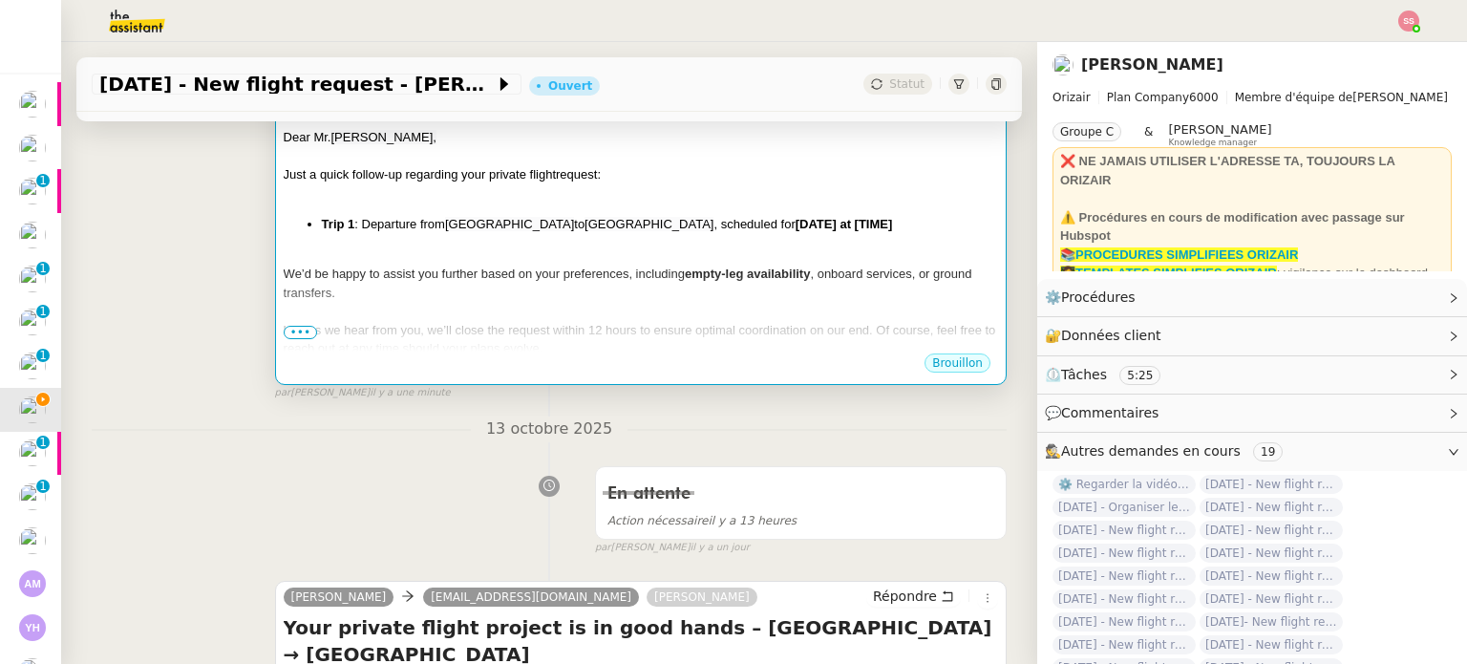
scroll to position [382, 0]
click at [665, 230] on span "Naples International Airport" at bounding box center [649, 223] width 129 height 14
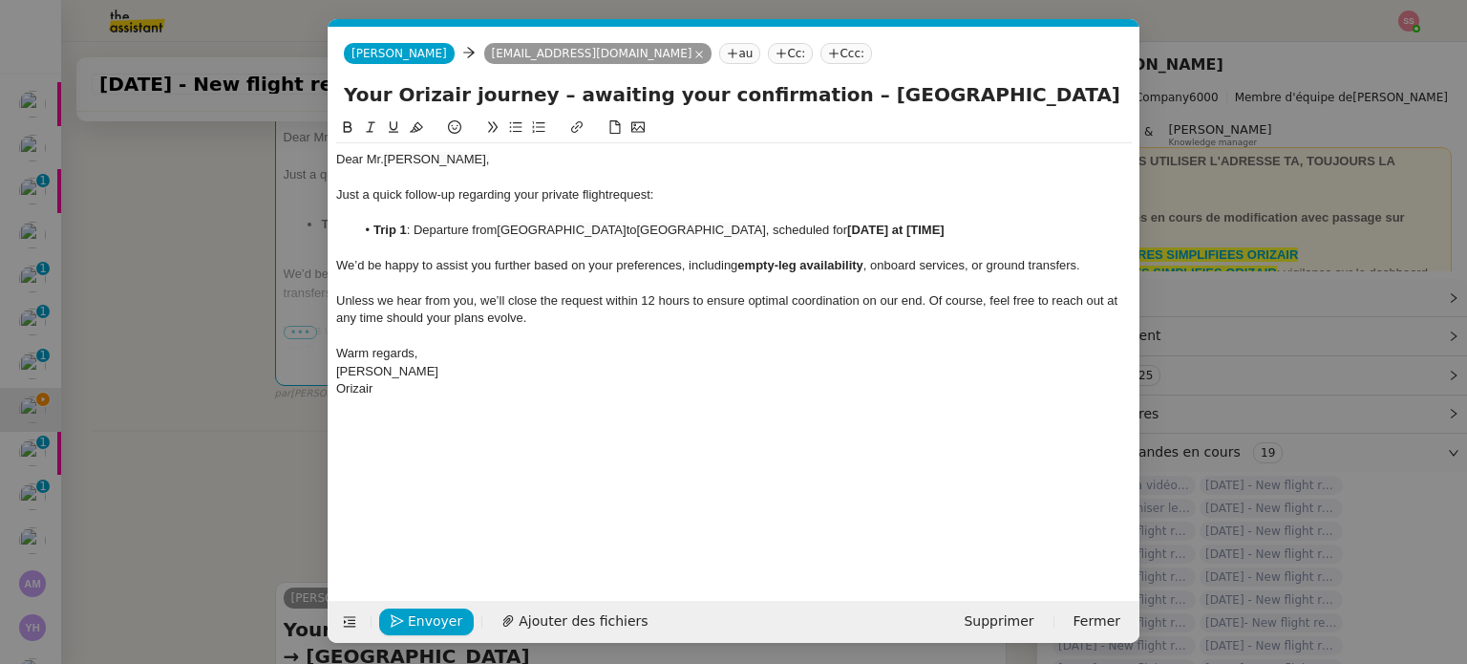
scroll to position [0, 85]
drag, startPoint x: 993, startPoint y: 232, endPoint x: 890, endPoint y: 230, distance: 102.2
click at [890, 230] on li "Trip 1 : Departure from Pisa International Airport to Naples International Airp…" at bounding box center [744, 230] width 778 height 17
click at [821, 56] on nz-tag "Ccc:" at bounding box center [847, 53] width 52 height 21
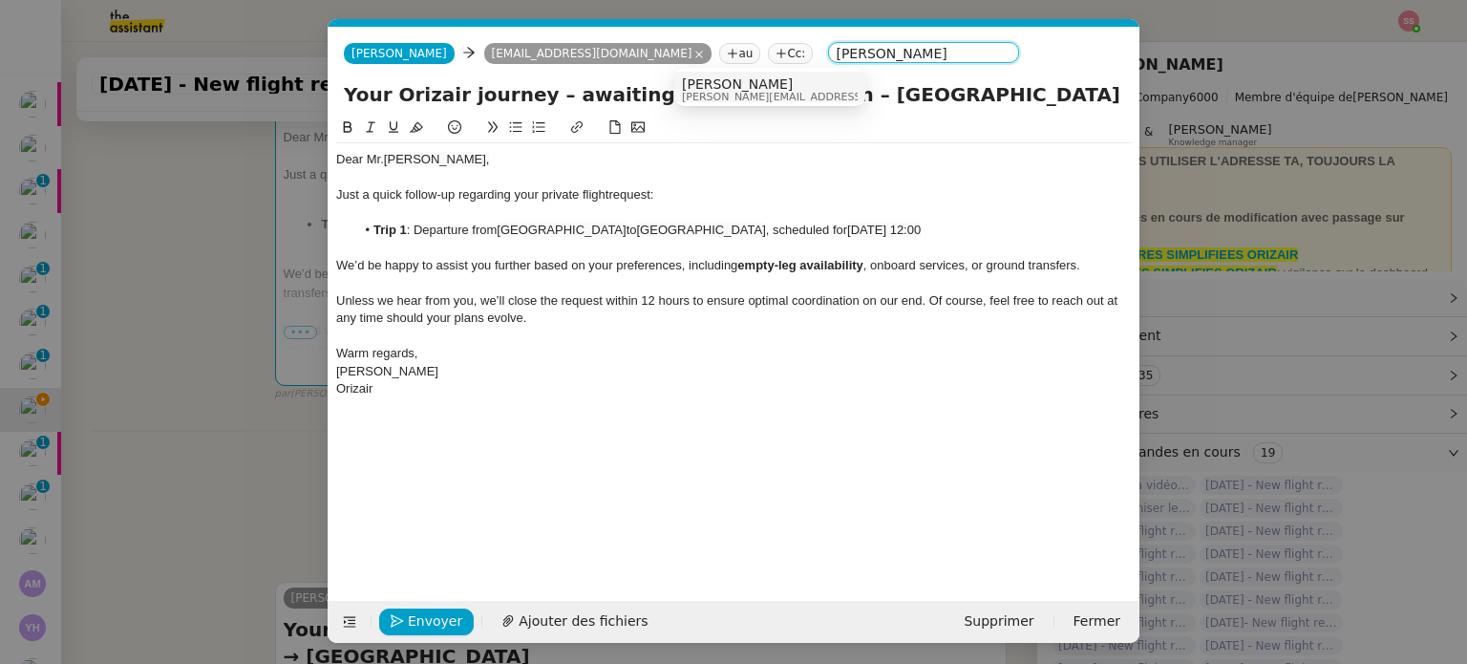
type input "[PERSON_NAME]"
click at [709, 82] on span "[PERSON_NAME]" at bounding box center [817, 83] width 271 height 15
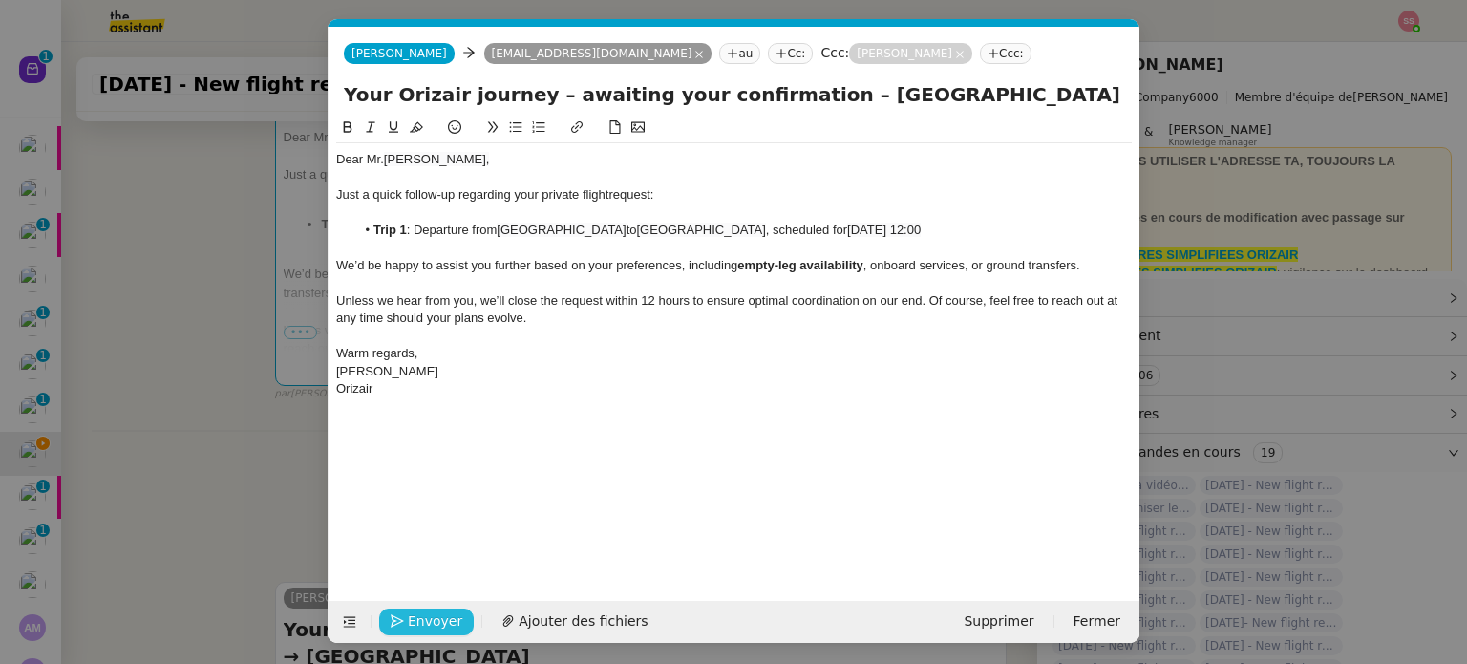
click at [451, 618] on span "Envoyer" at bounding box center [435, 621] width 54 height 22
click at [450, 616] on span "Confirmer l'envoi" at bounding box center [465, 621] width 115 height 22
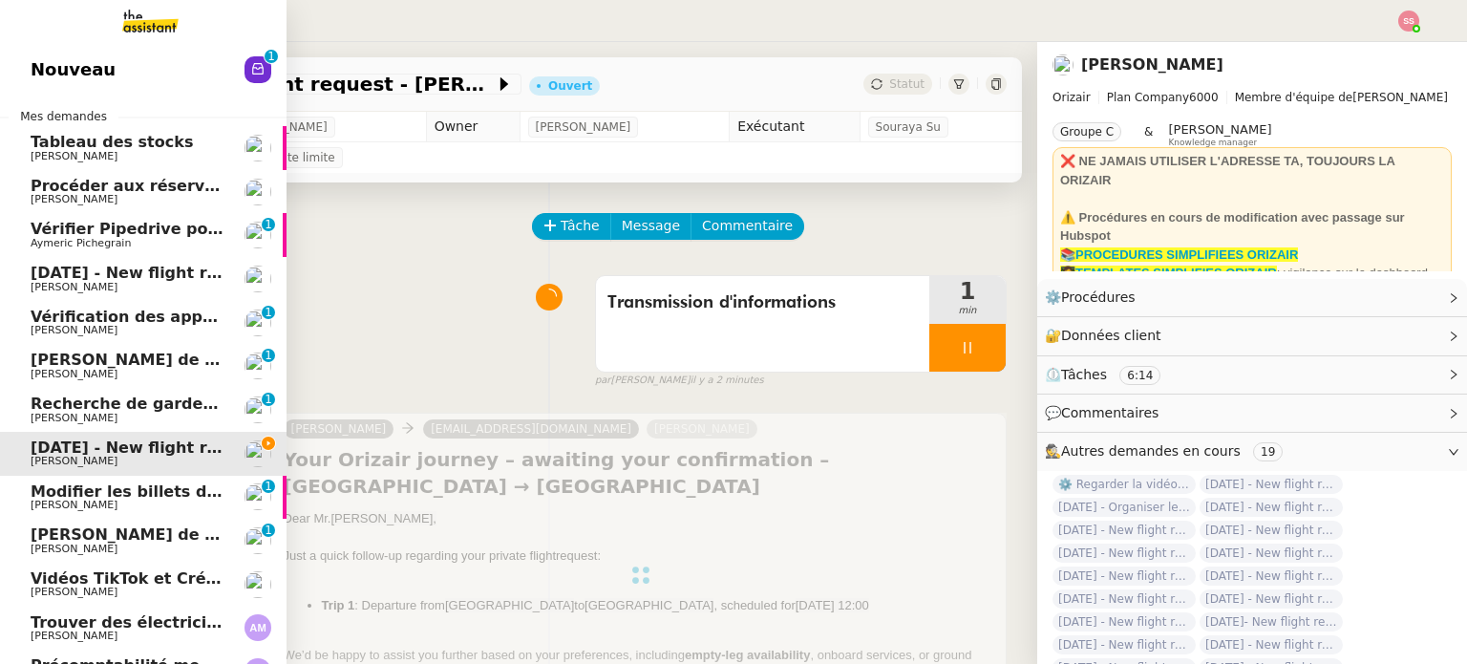
scroll to position [96, 0]
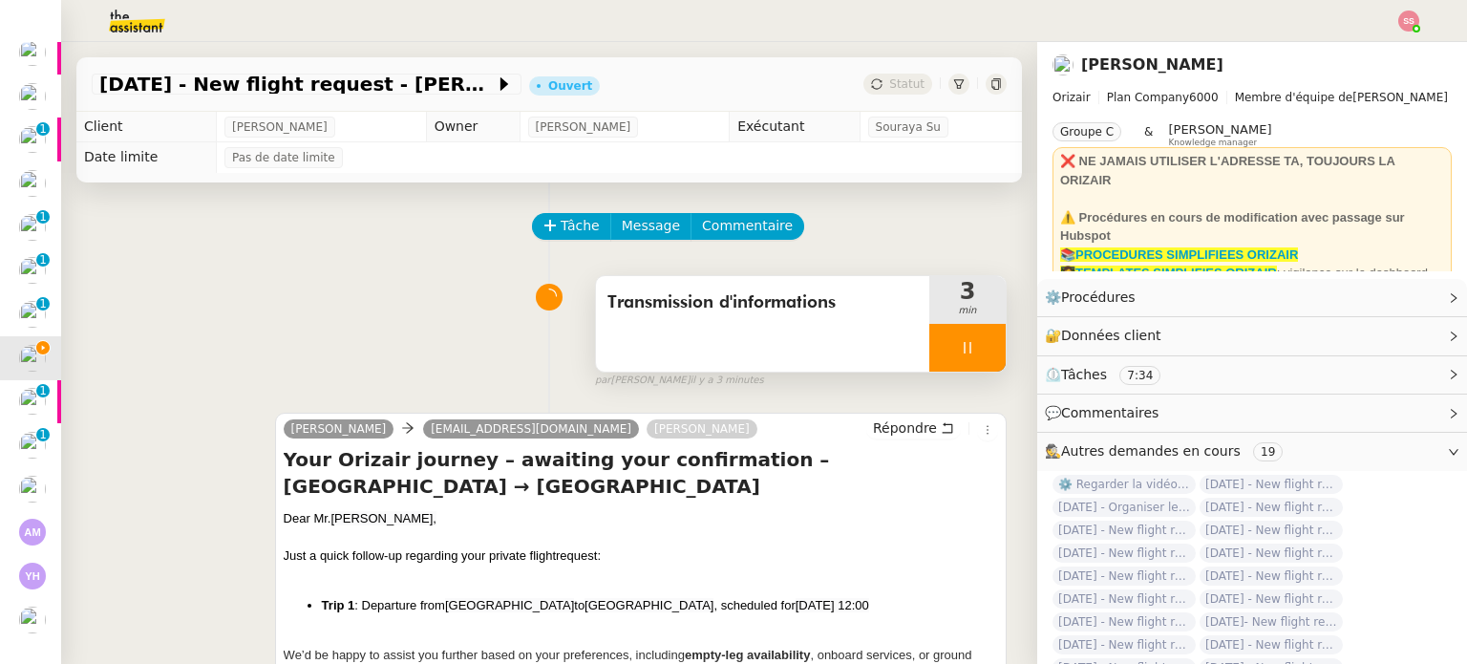
click at [960, 354] on icon at bounding box center [967, 347] width 15 height 15
click at [979, 351] on icon at bounding box center [986, 347] width 15 height 15
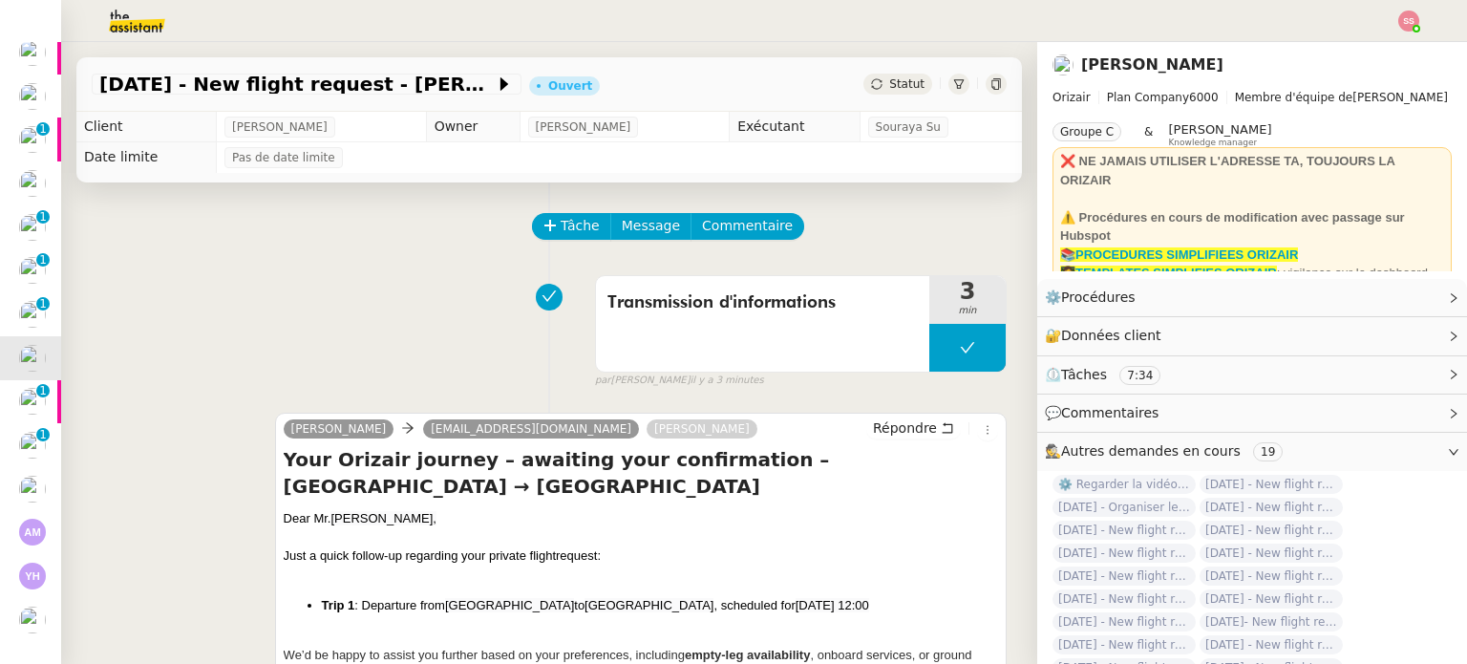
click at [889, 87] on span "Statut" at bounding box center [906, 83] width 35 height 13
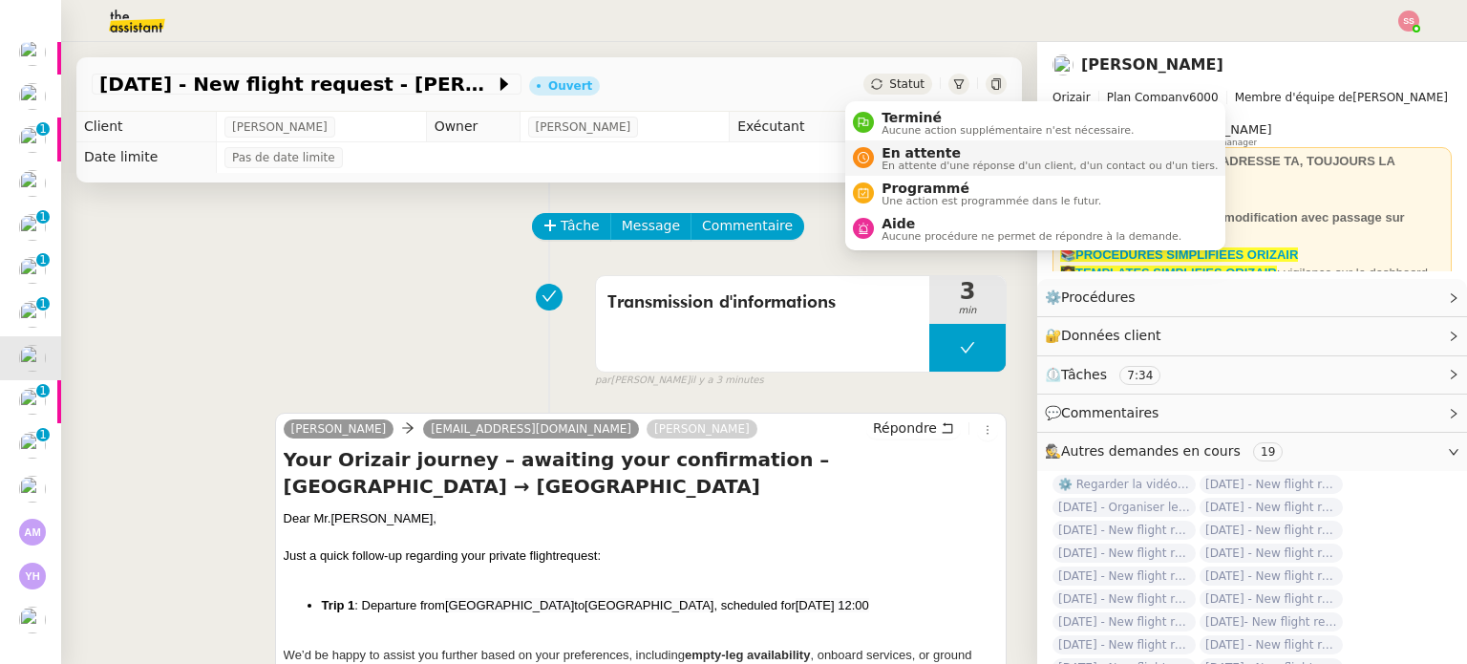
click at [931, 160] on span "En attente d'une réponse d'un client, d'un contact ou d'un tiers." at bounding box center [1050, 165] width 336 height 11
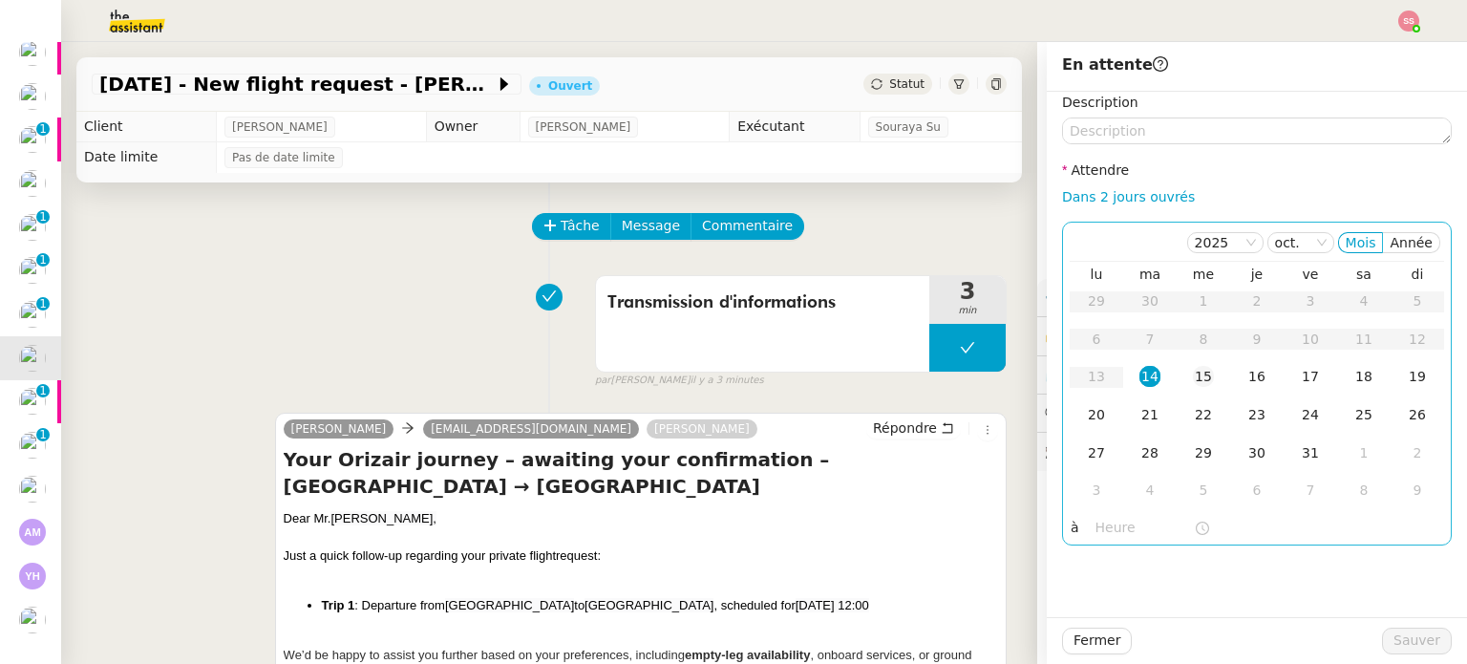
drag, startPoint x: 1185, startPoint y: 364, endPoint x: 1211, endPoint y: 389, distance: 36.5
click at [1185, 364] on td "15" at bounding box center [1203, 377] width 53 height 38
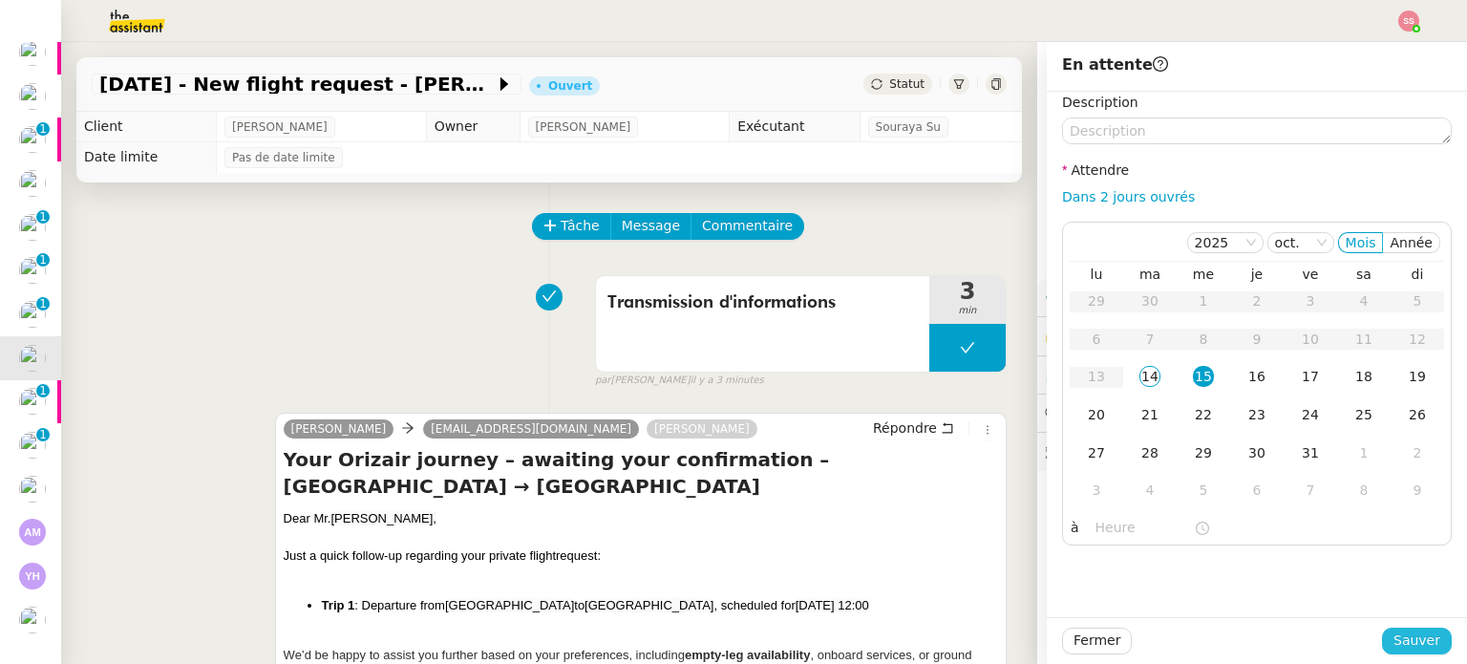
click at [1408, 641] on span "Sauver" at bounding box center [1417, 641] width 47 height 22
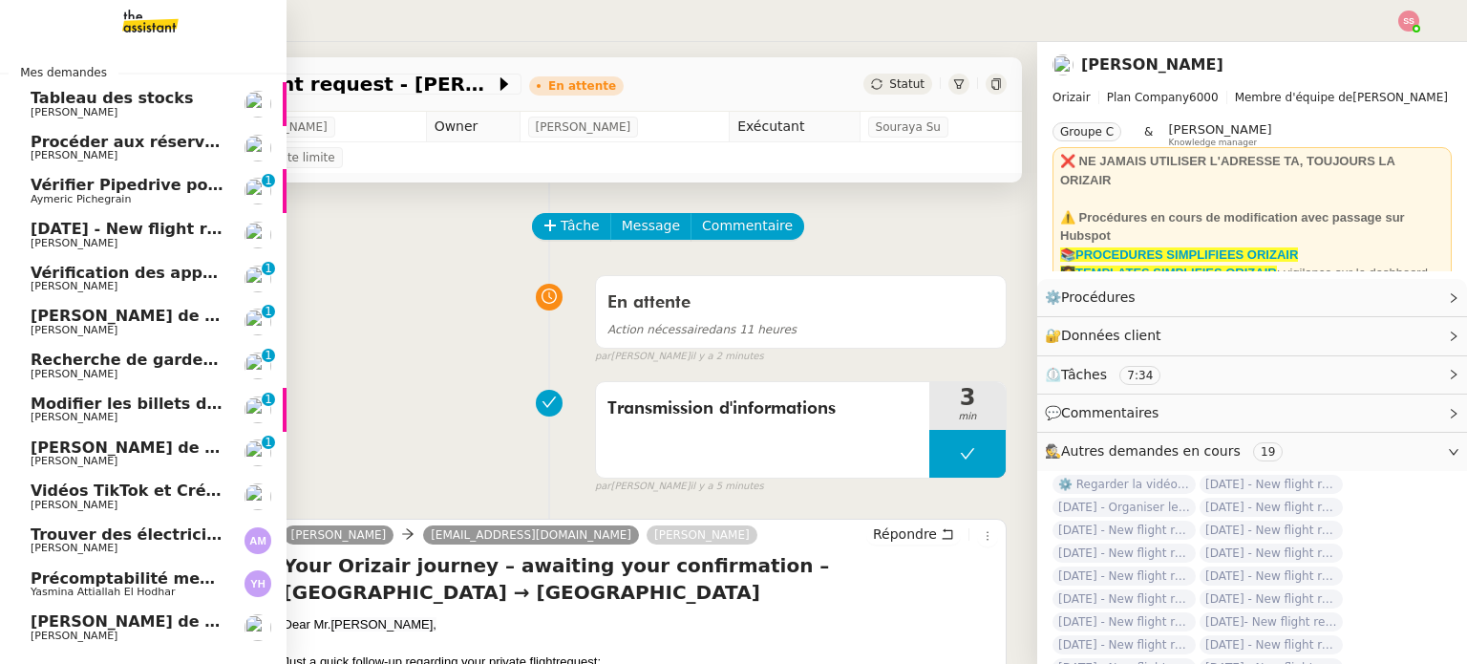
click at [86, 244] on span "[PERSON_NAME]" at bounding box center [127, 243] width 193 height 11
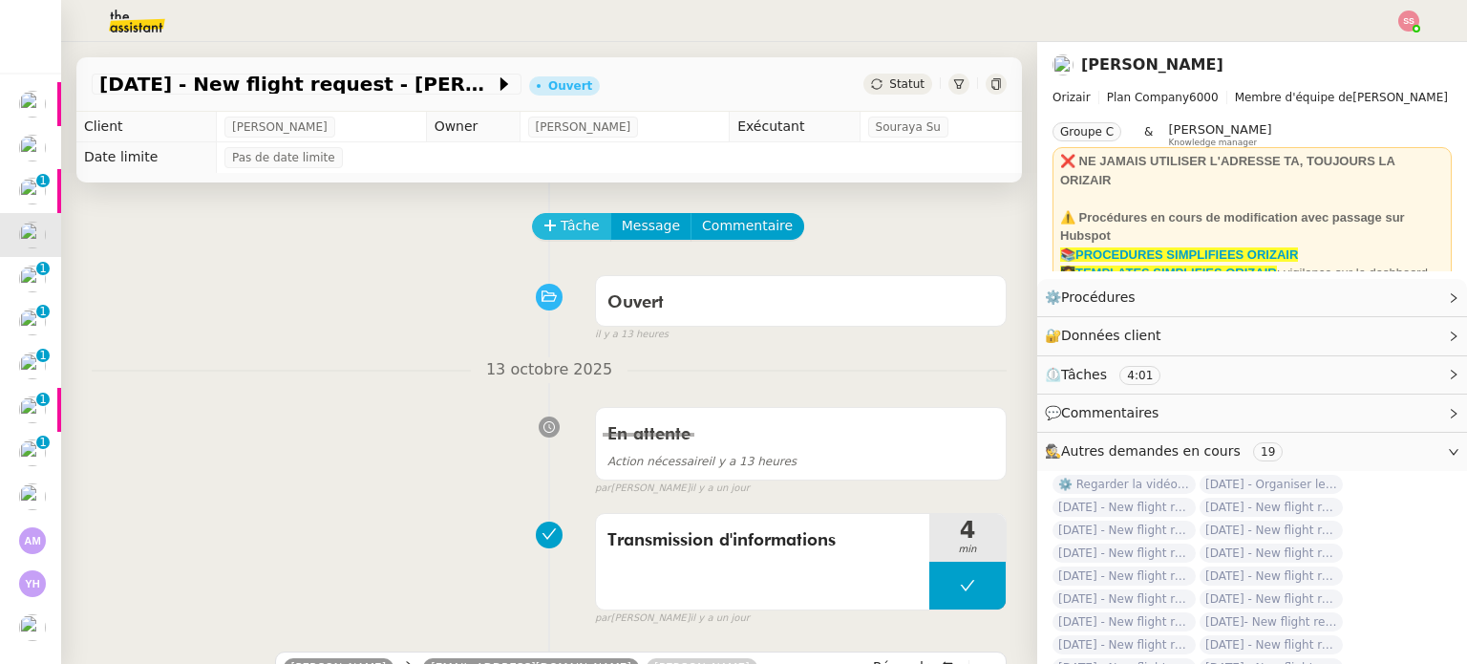
click at [569, 225] on span "Tâche" at bounding box center [580, 226] width 39 height 22
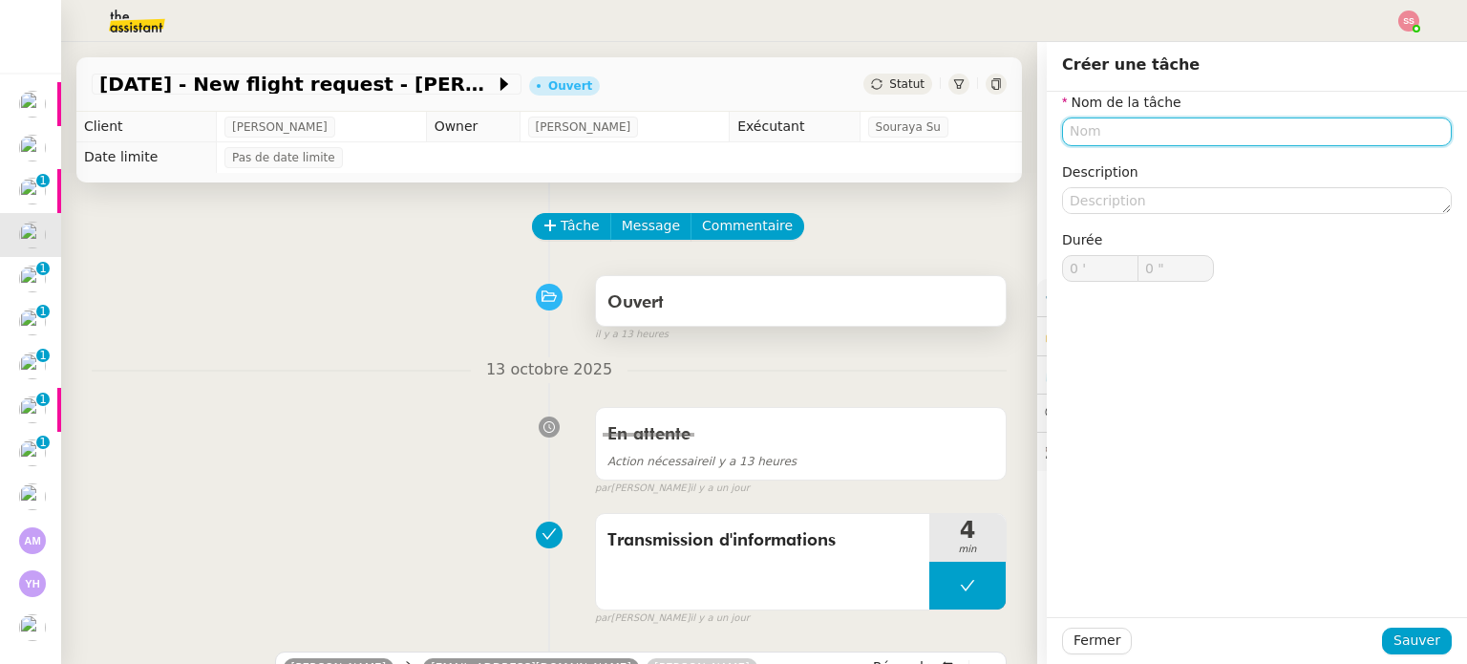
type input "T"
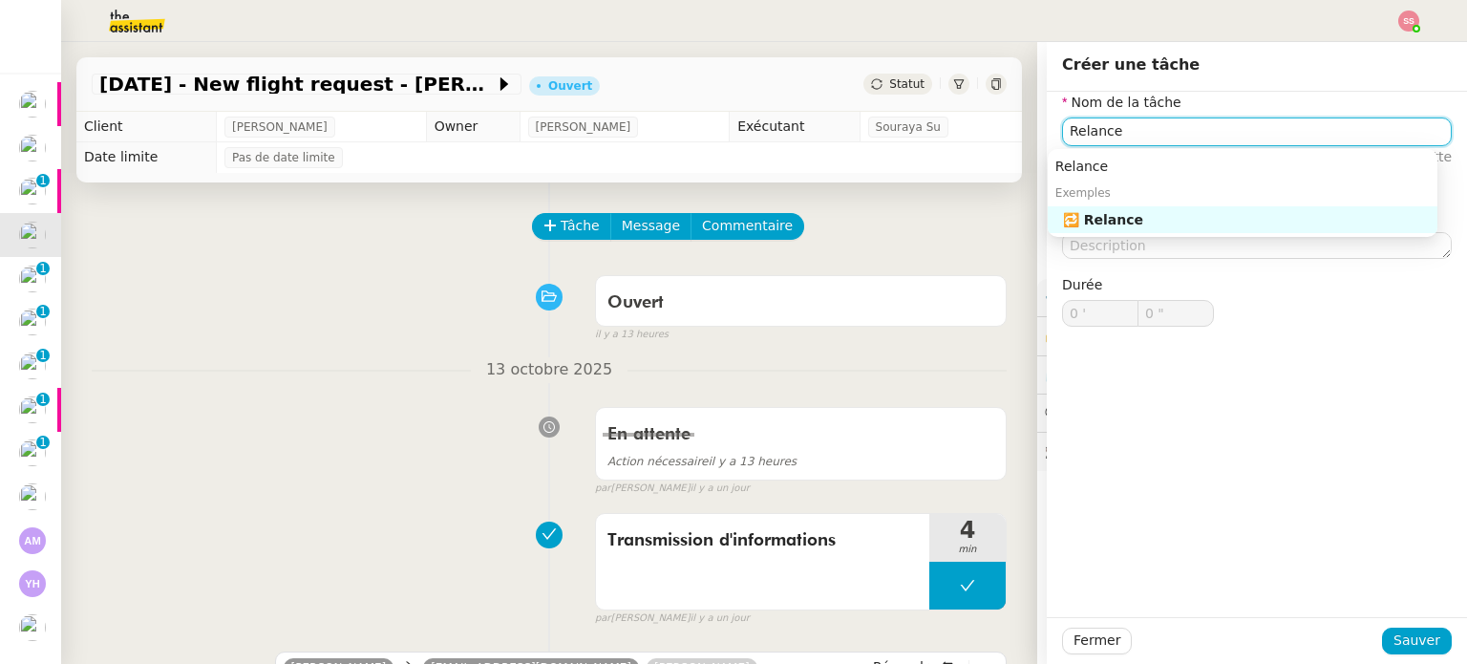
click at [1096, 223] on div "🔁 Relance" at bounding box center [1246, 219] width 367 height 17
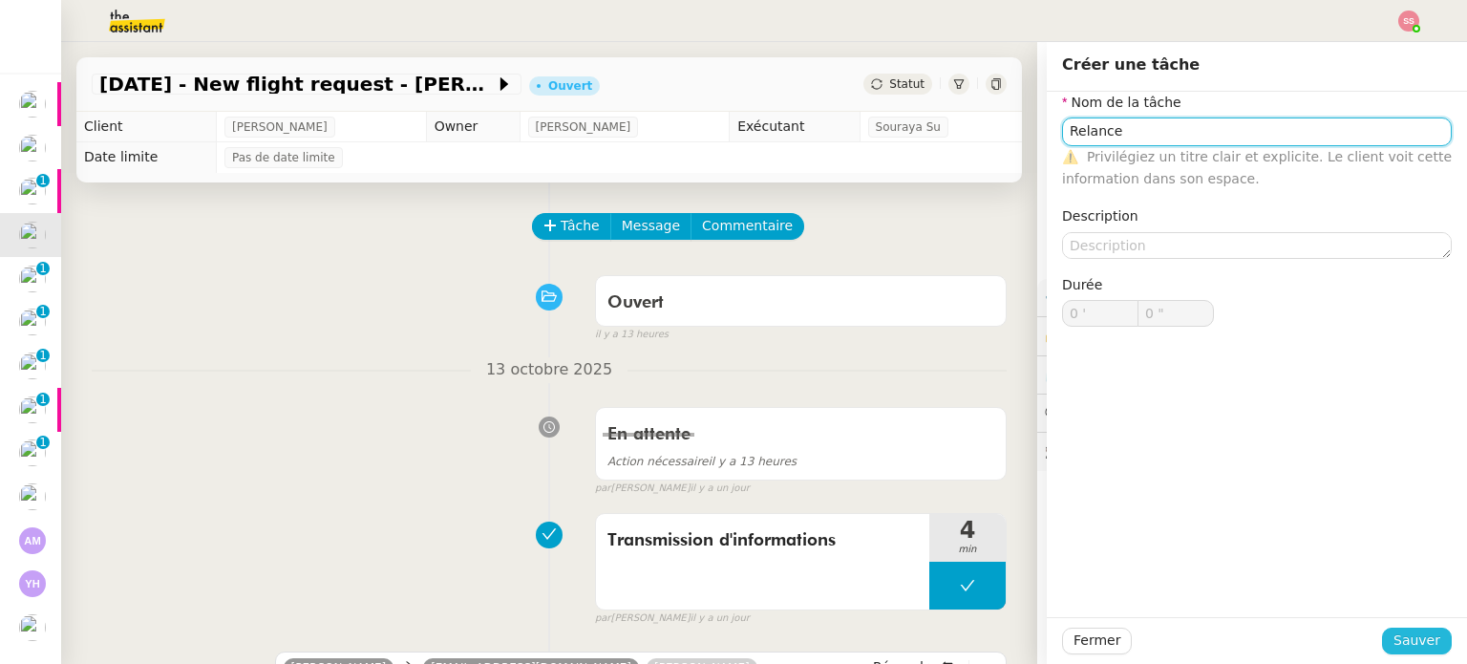
type input "Relance"
click at [1402, 638] on span "Sauver" at bounding box center [1417, 641] width 47 height 22
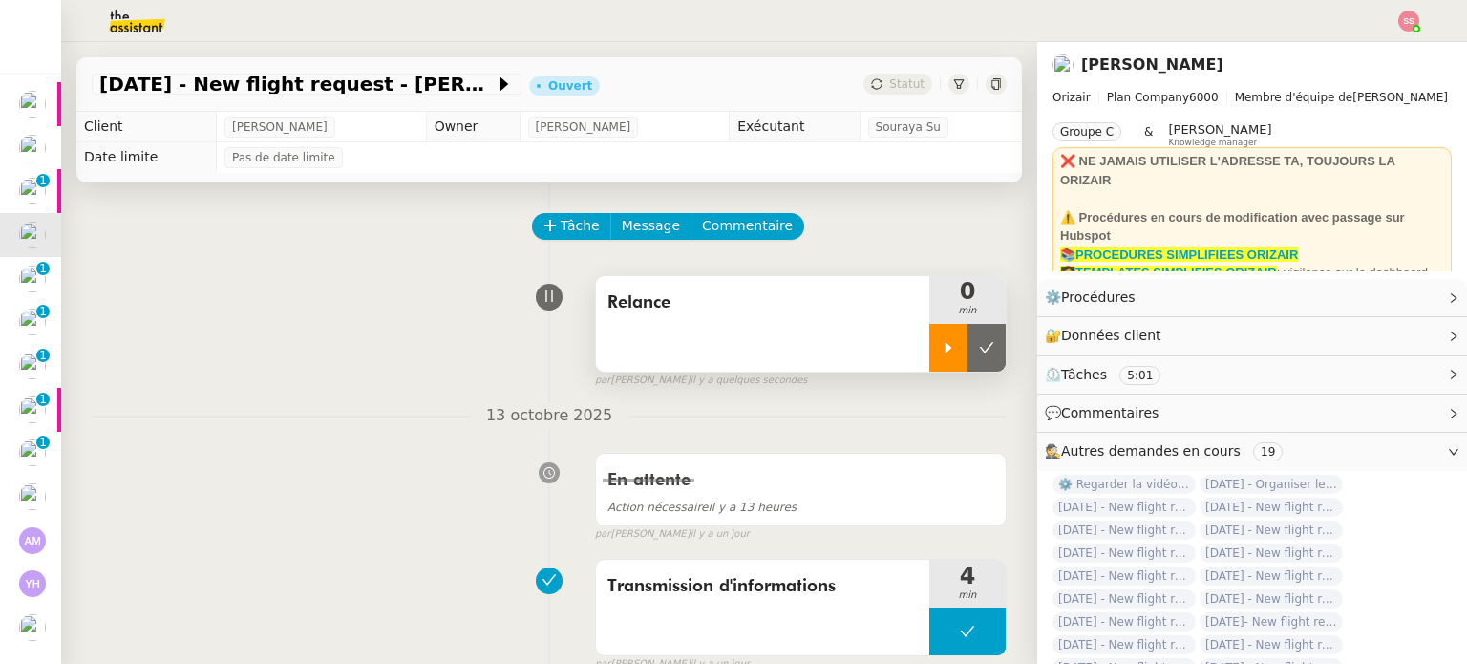
click at [937, 355] on div at bounding box center [949, 348] width 38 height 48
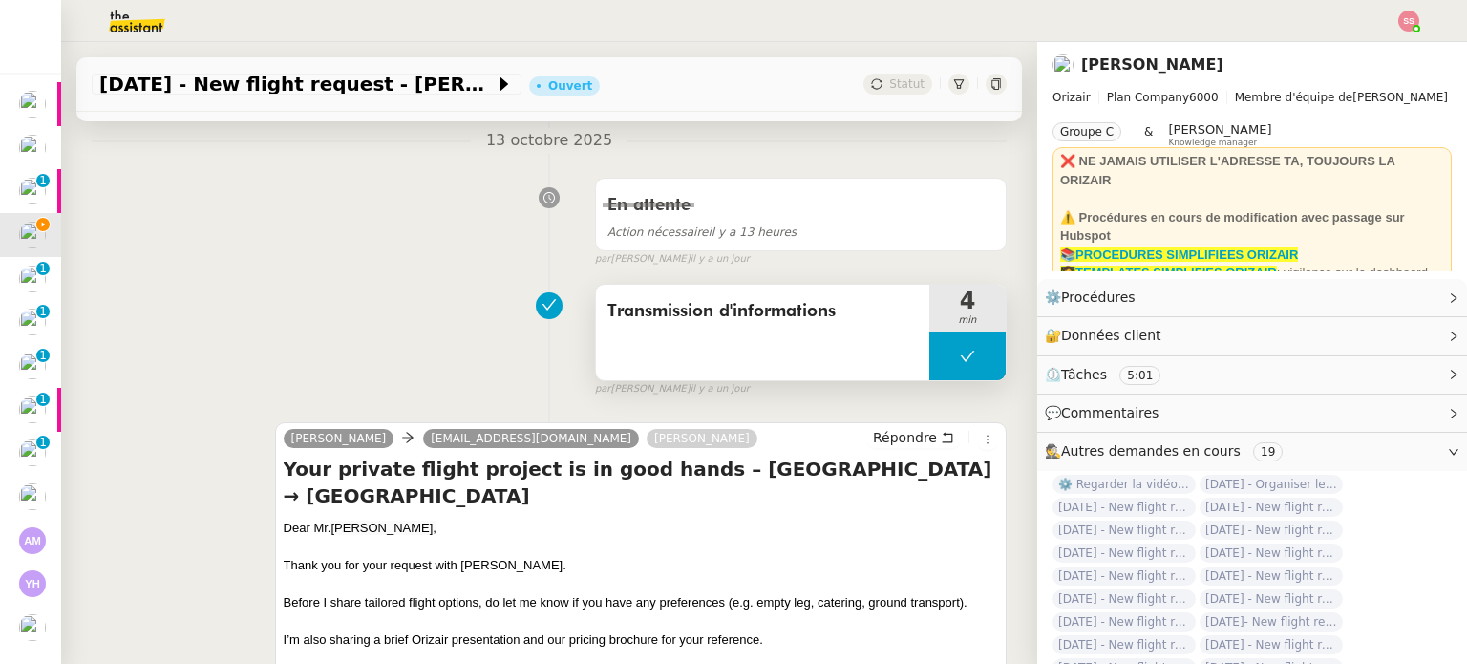
scroll to position [287, 0]
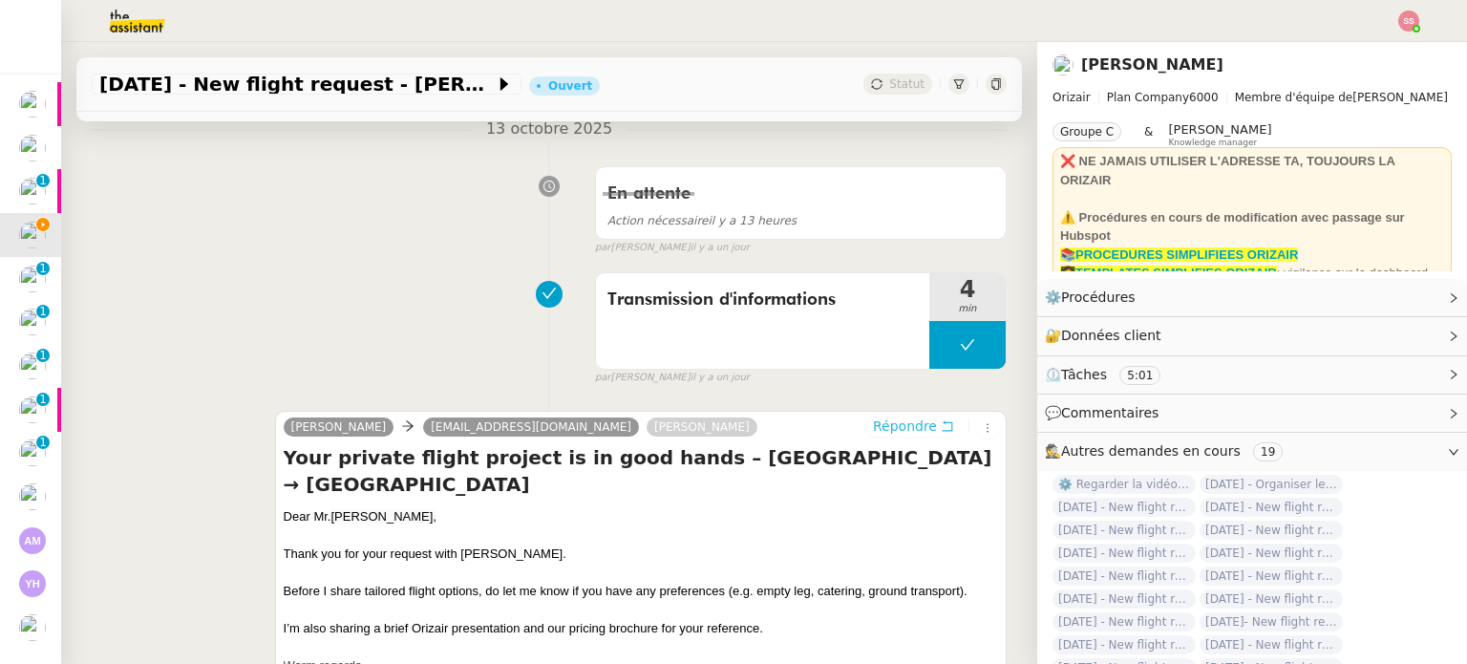
click at [873, 431] on span "Répondre" at bounding box center [905, 426] width 64 height 19
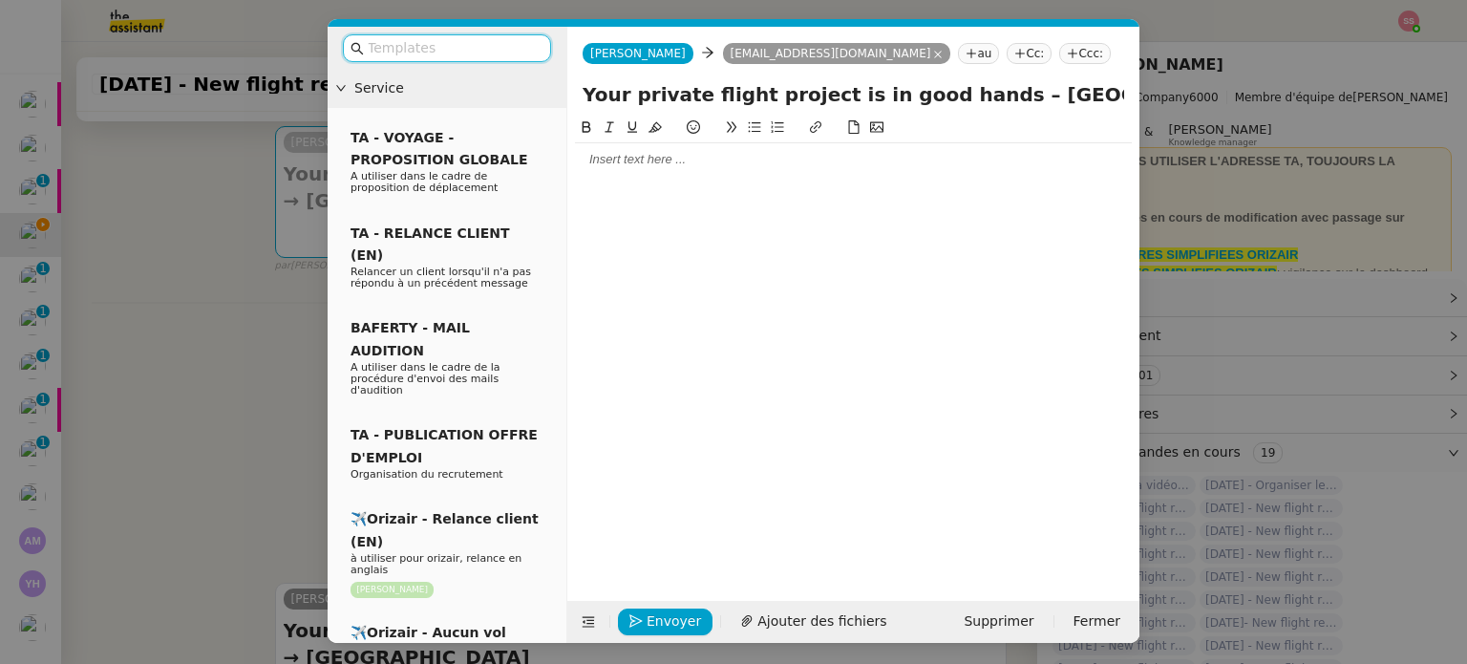
click at [454, 56] on input "text" at bounding box center [454, 48] width 172 height 22
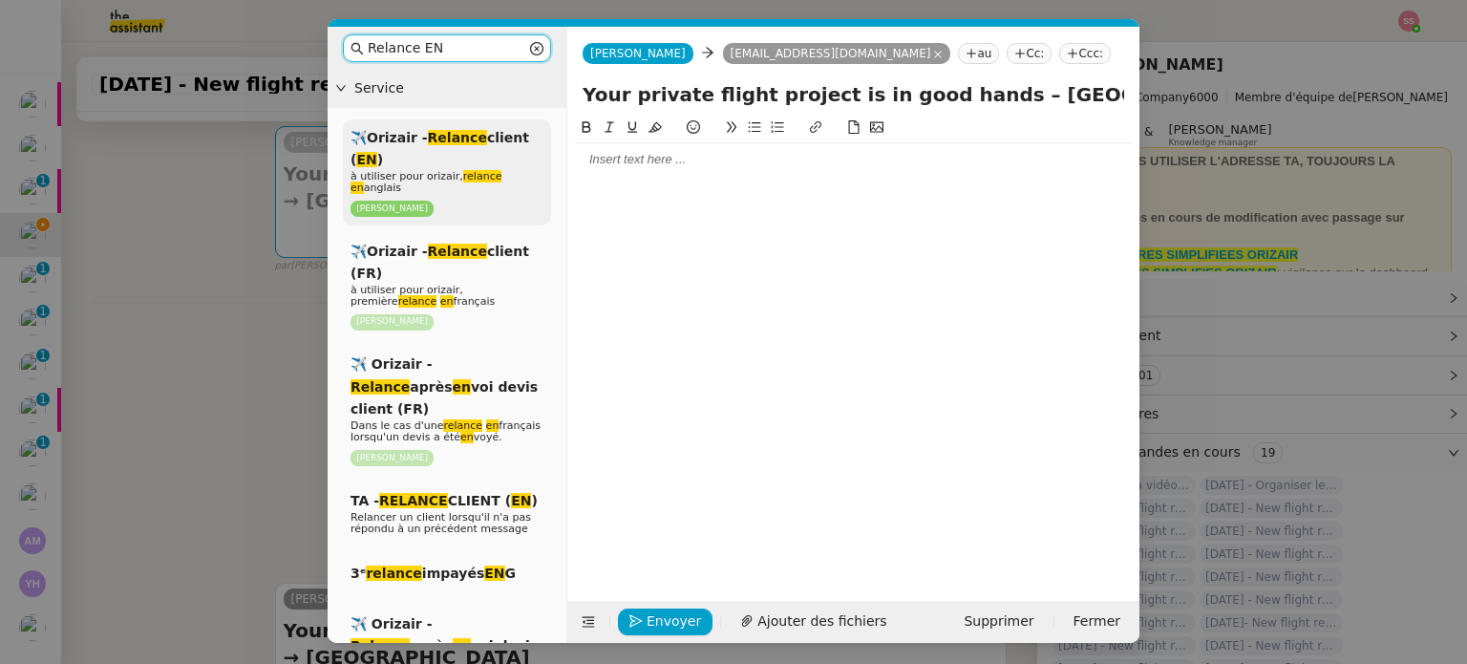
type input "Relance EN"
click at [466, 130] on em "Relance" at bounding box center [457, 137] width 59 height 15
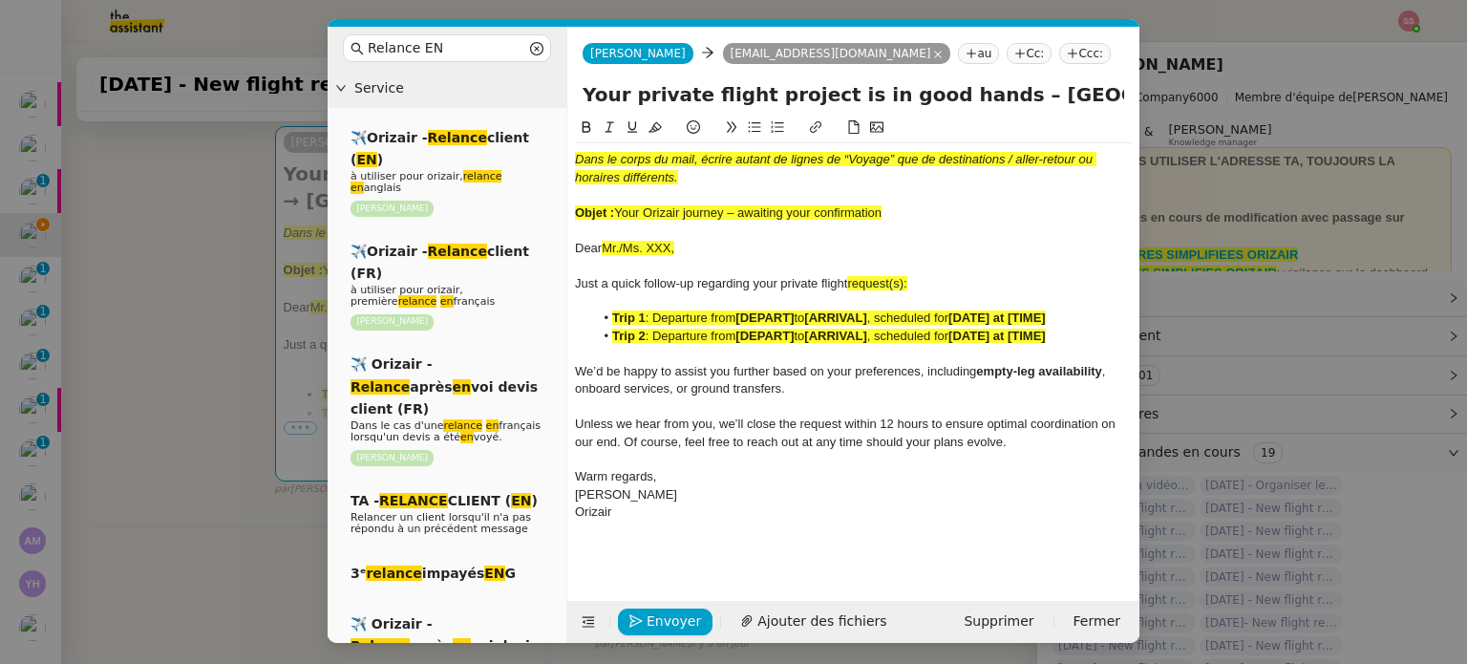
drag, startPoint x: 615, startPoint y: 218, endPoint x: 992, endPoint y: 205, distance: 376.6
click at [992, 205] on div "Objet : Your Orizair journey – awaiting your confirmation" at bounding box center [853, 212] width 557 height 17
drag, startPoint x: 970, startPoint y: 98, endPoint x: 581, endPoint y: 90, distance: 388.9
click at [581, 90] on div "Your private flight project is in good hands – [GEOGRAPHIC_DATA] → [GEOGRAPHIC_…" at bounding box center [853, 98] width 572 height 36
paste input "Orizair journey – awaiting your confirmation"
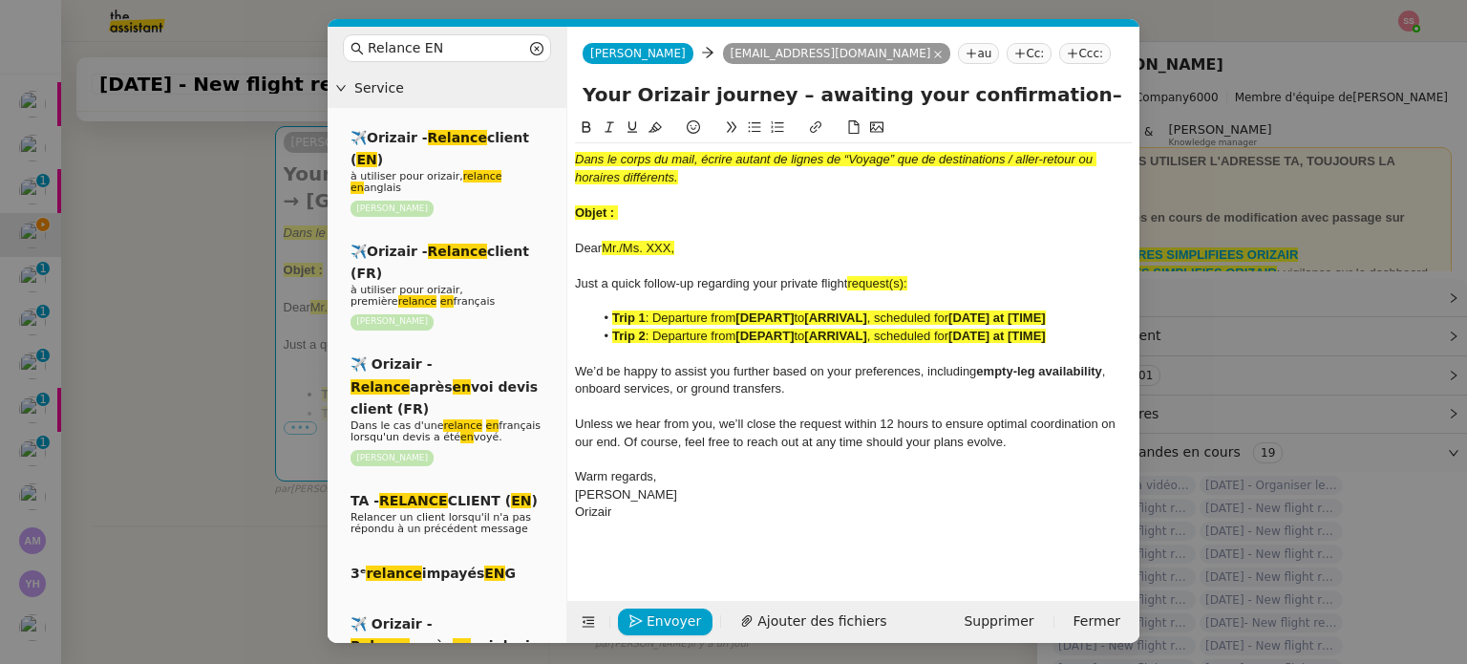
type input "Your Orizair journey – awaiting your confirmation– London Heathrow Airport → Ki…"
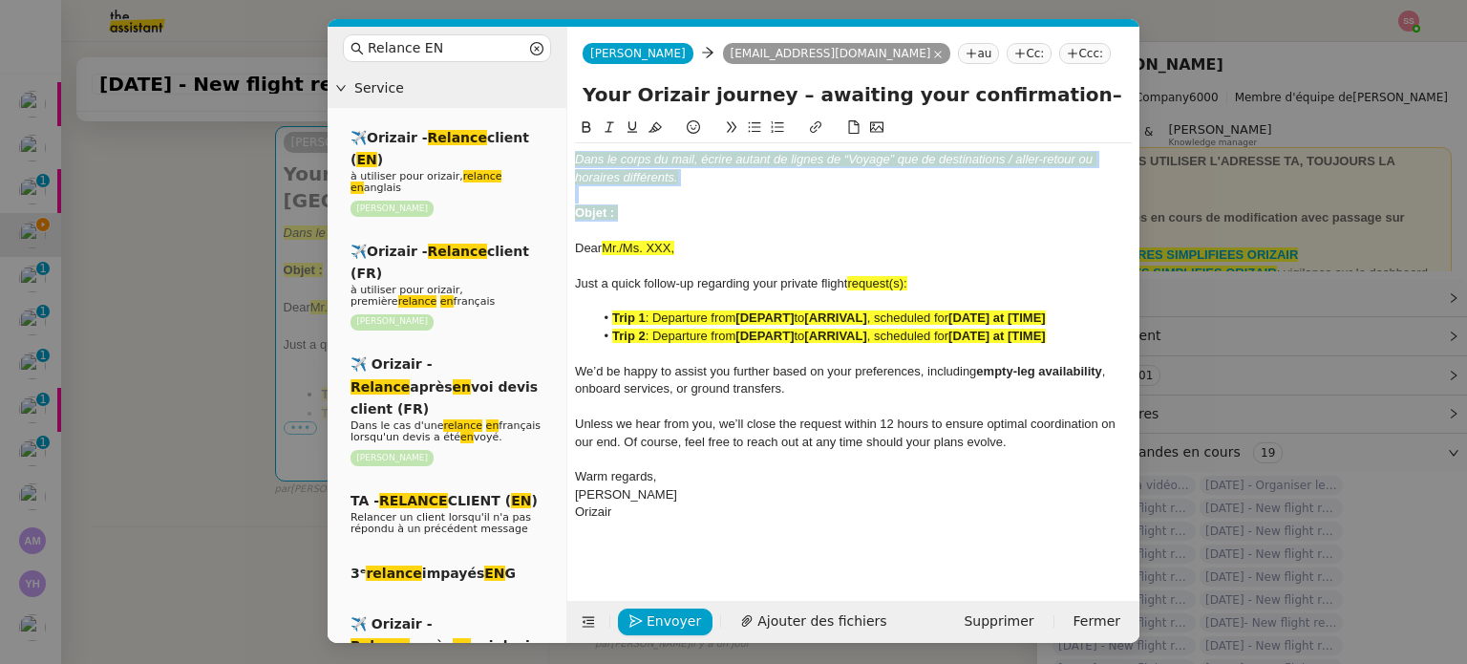
drag, startPoint x: 637, startPoint y: 209, endPoint x: 556, endPoint y: 153, distance: 98.8
click at [556, 153] on nz-layout "Relance EN Service ✈️Orizair - Relance client ( EN ) à utiliser pour orizair, r…" at bounding box center [734, 335] width 812 height 616
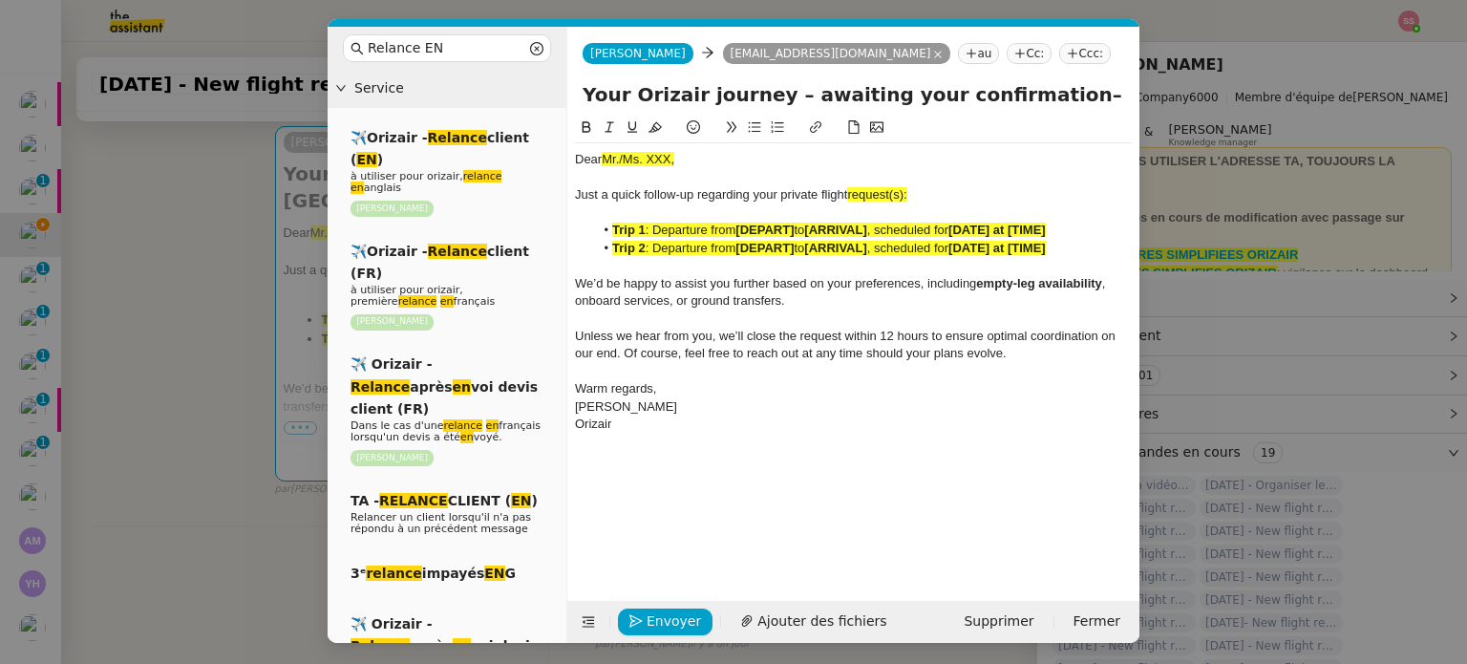
click at [244, 366] on nz-modal-container "Relance EN Service ✈️Orizair - Relance client ( EN ) à utiliser pour orizair, r…" at bounding box center [733, 332] width 1467 height 664
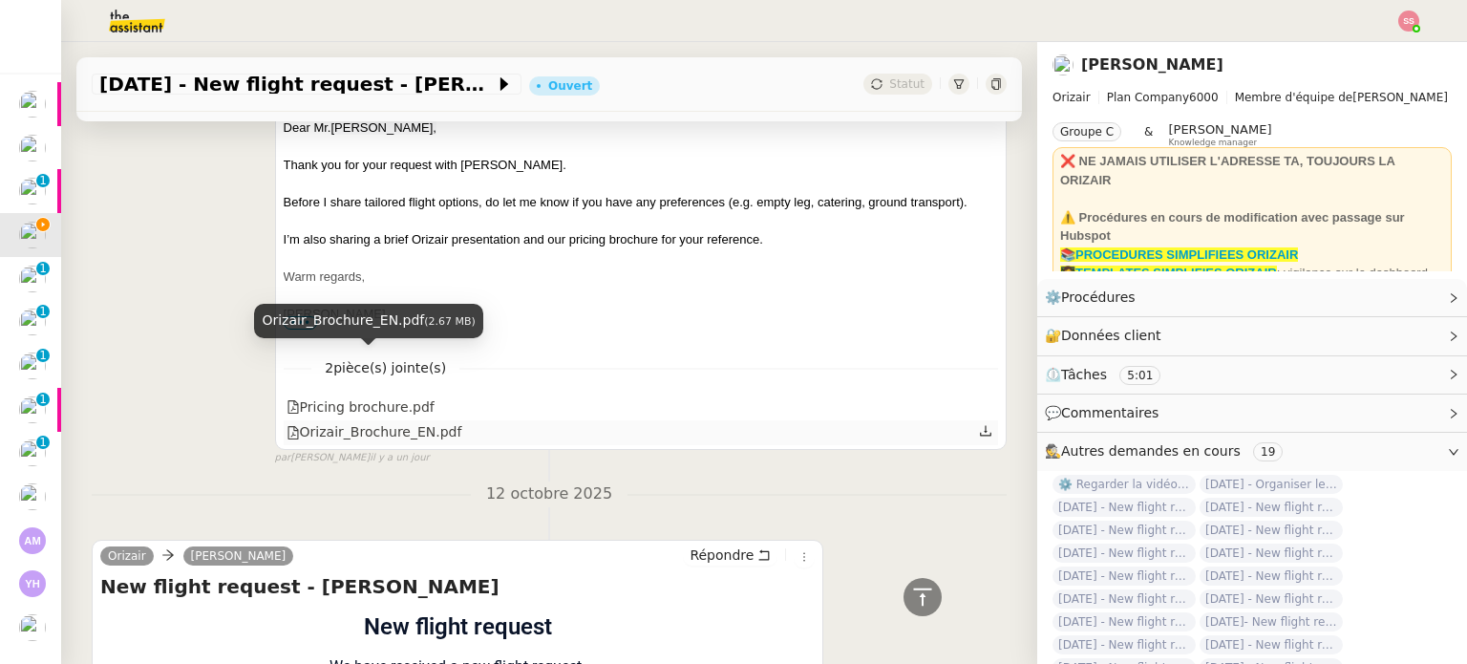
scroll to position [952, 0]
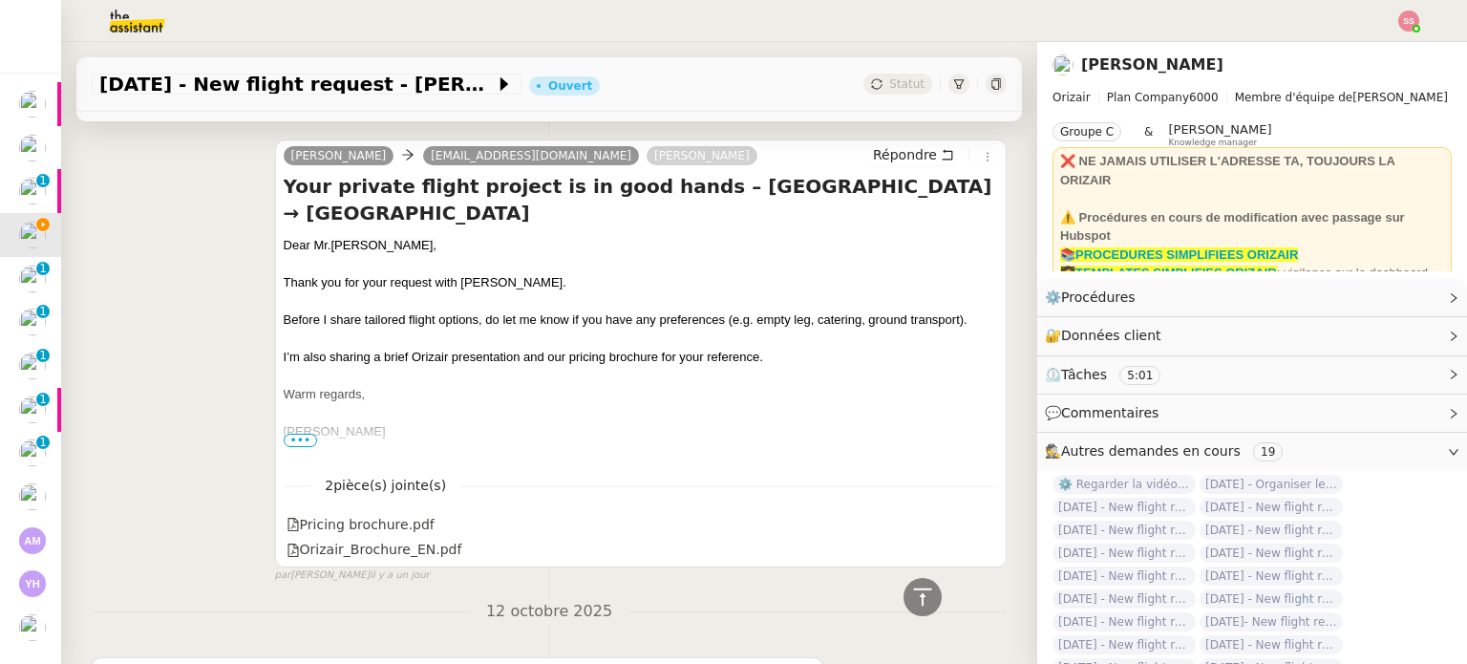
click at [337, 255] on div "Dear Mr. Hayes," at bounding box center [641, 245] width 715 height 19
copy div "Dear Mr. Hayes,"
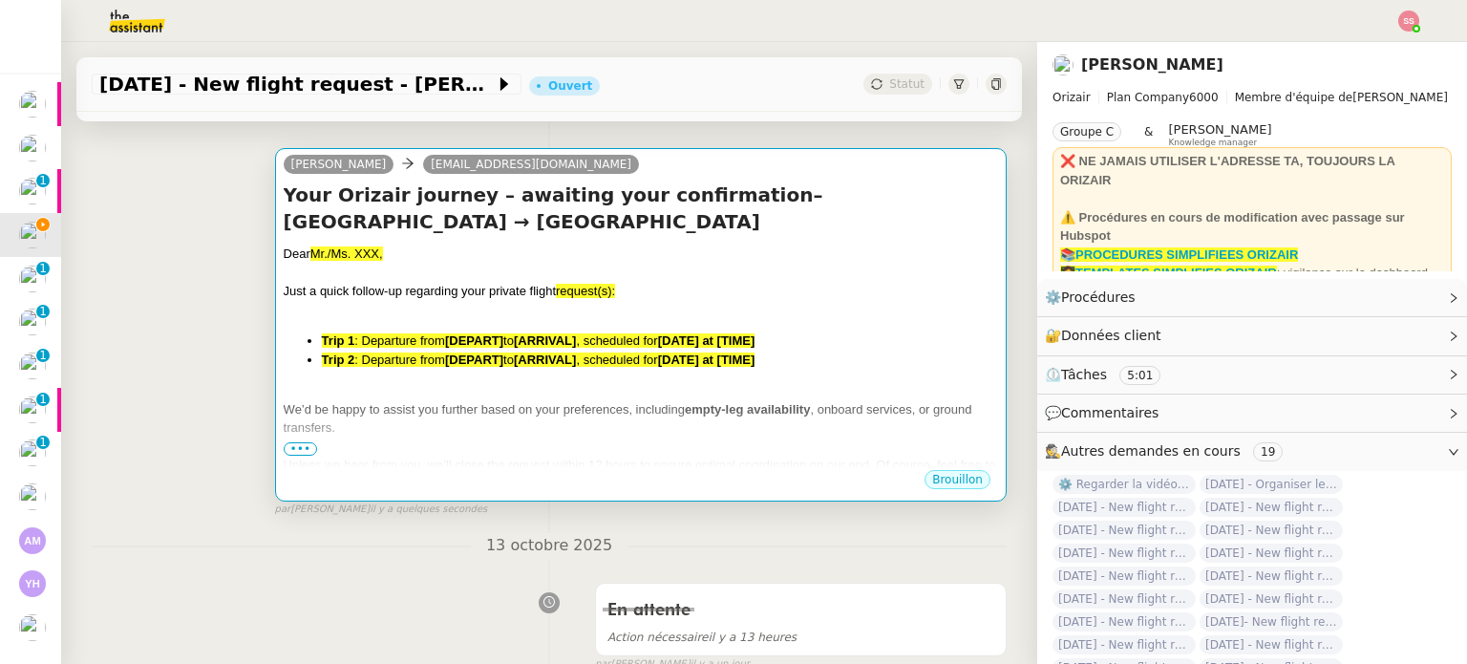
scroll to position [187, 0]
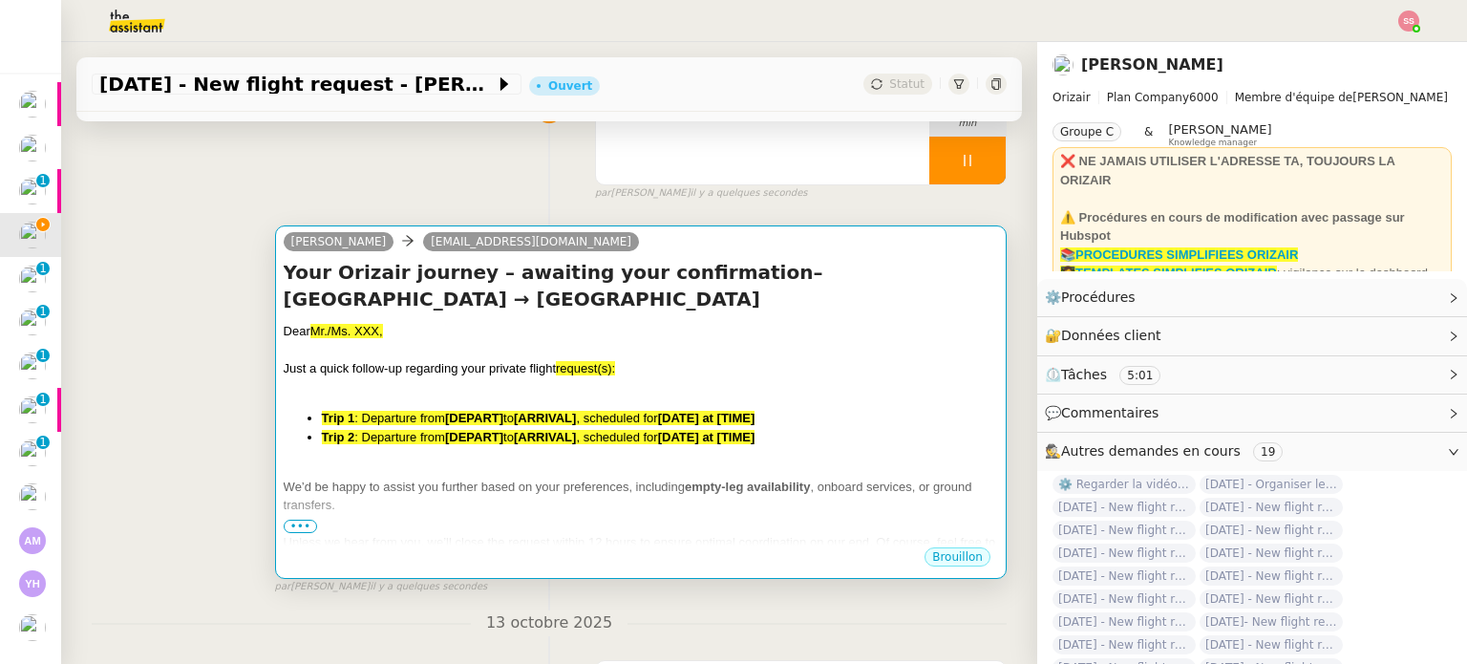
click at [417, 373] on span "Just a quick follow-up regarding your private flight" at bounding box center [420, 368] width 272 height 14
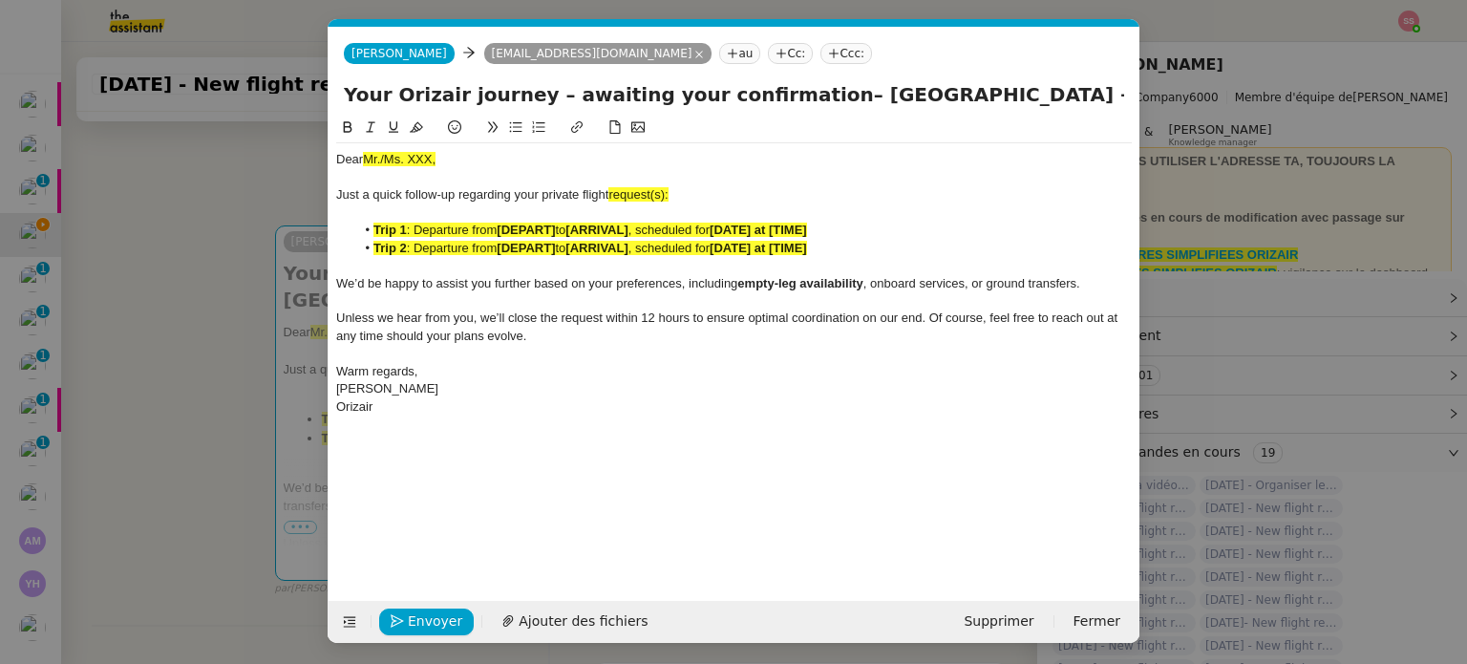
scroll to position [0, 106]
click at [423, 160] on span "Mr./Ms. XXX," at bounding box center [399, 159] width 73 height 14
click at [422, 160] on span "Mr./Ms. XXX," at bounding box center [399, 159] width 73 height 14
drag, startPoint x: 450, startPoint y: 160, endPoint x: 330, endPoint y: 152, distance: 120.6
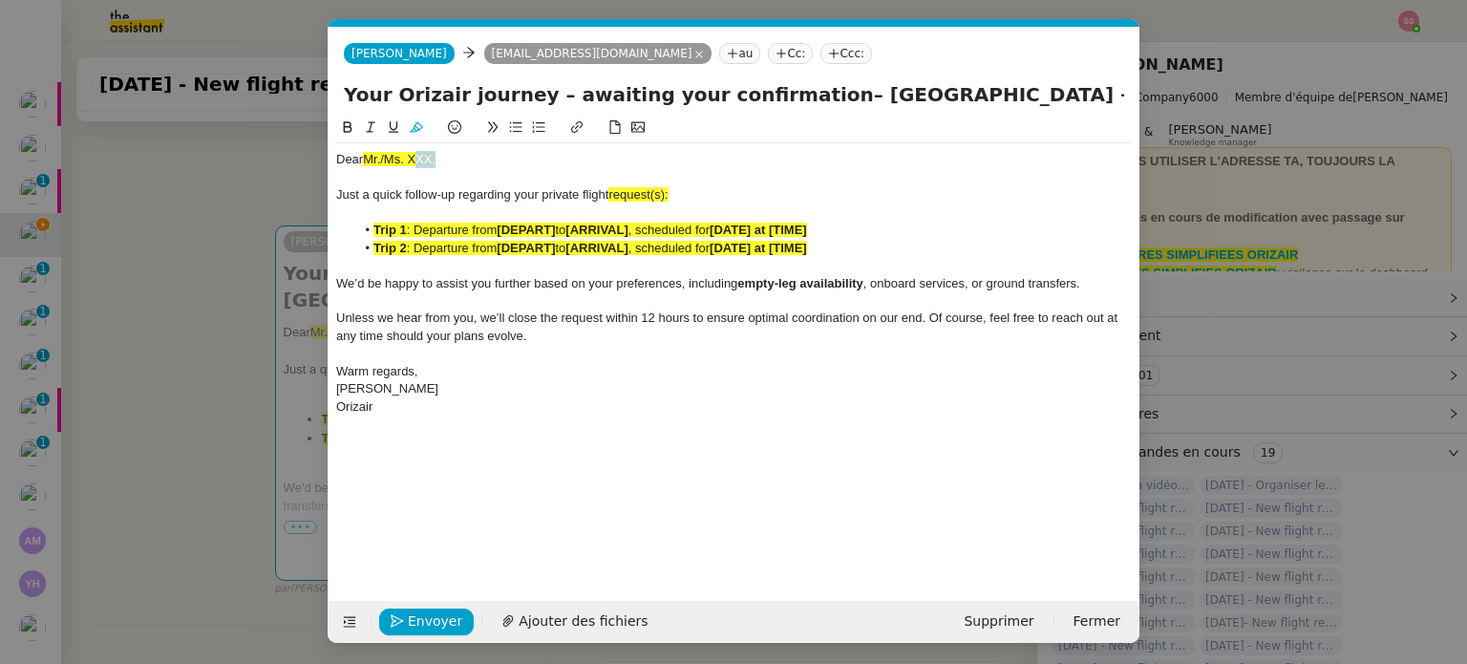
click at [330, 152] on nz-spin "Dear Mr./Ms. XXX, Just a quick follow-up regarding your private flight request(…" at bounding box center [734, 348] width 811 height 462
click at [692, 193] on div "Just a quick follow-up regarding your private flight request(s):" at bounding box center [734, 194] width 796 height 17
drag, startPoint x: 660, startPoint y: 194, endPoint x: 612, endPoint y: 201, distance: 48.2
click at [612, 201] on div "Just a quick follow-up regarding your private flight request:" at bounding box center [734, 194] width 796 height 17
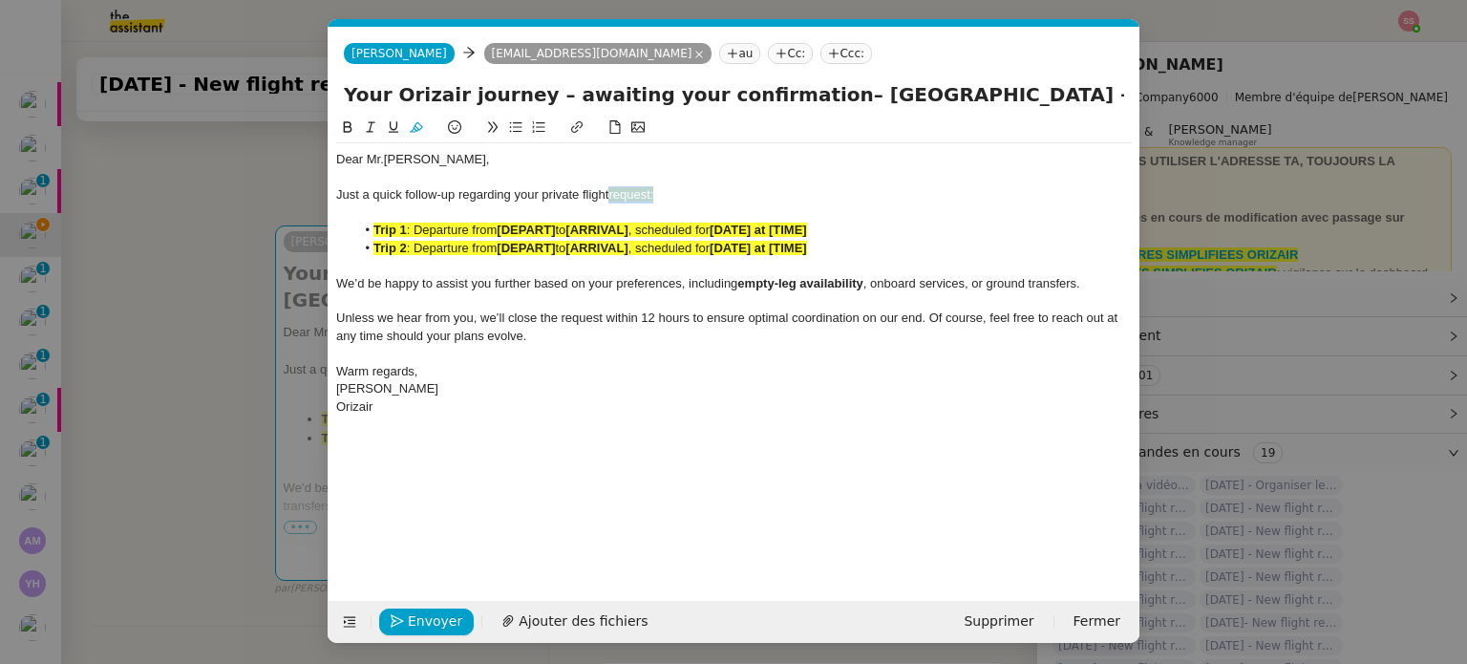
click at [419, 126] on icon at bounding box center [416, 127] width 13 height 11
click at [535, 241] on strong "[DEPART]" at bounding box center [526, 248] width 58 height 14
click at [518, 252] on strong "[DEPART]" at bounding box center [526, 248] width 58 height 14
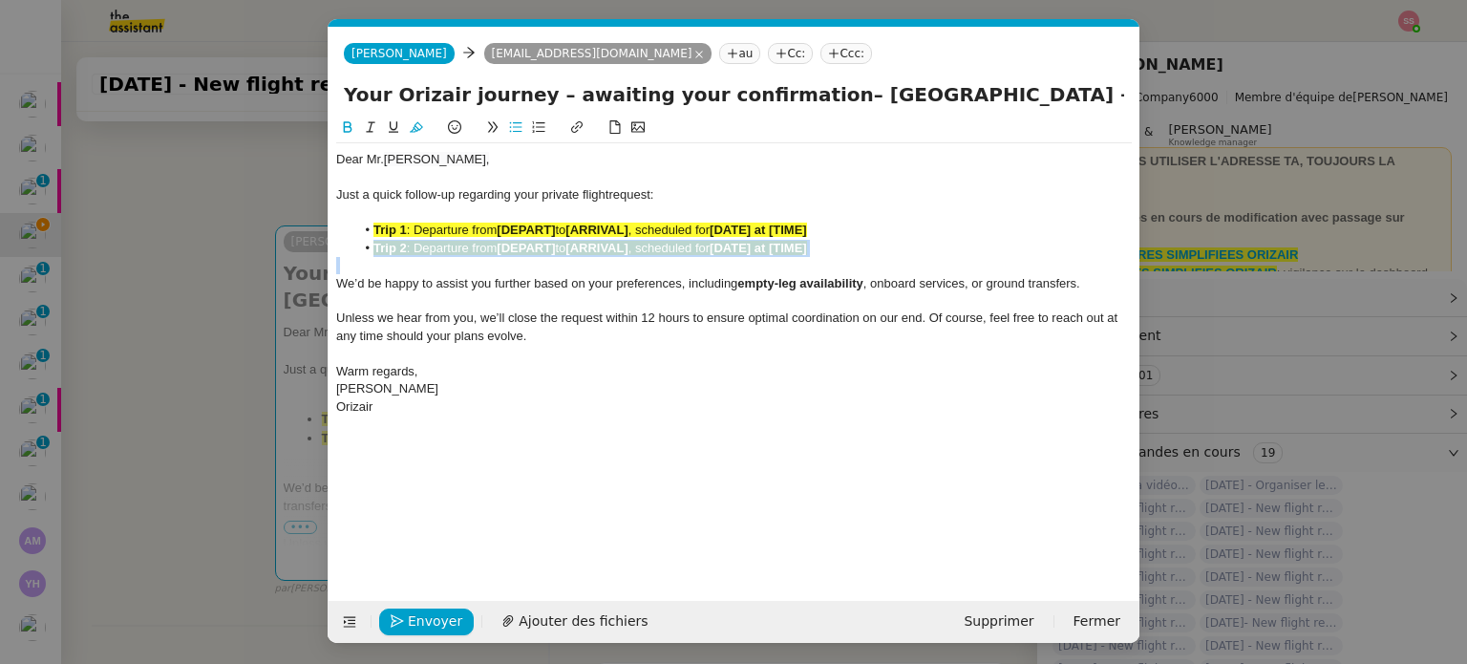
click at [518, 252] on strong "[DEPART]" at bounding box center [526, 248] width 58 height 14
click at [1001, 88] on input "Your Orizair journey – awaiting your confirmation– London Heathrow Airport → Ki…" at bounding box center [734, 94] width 781 height 29
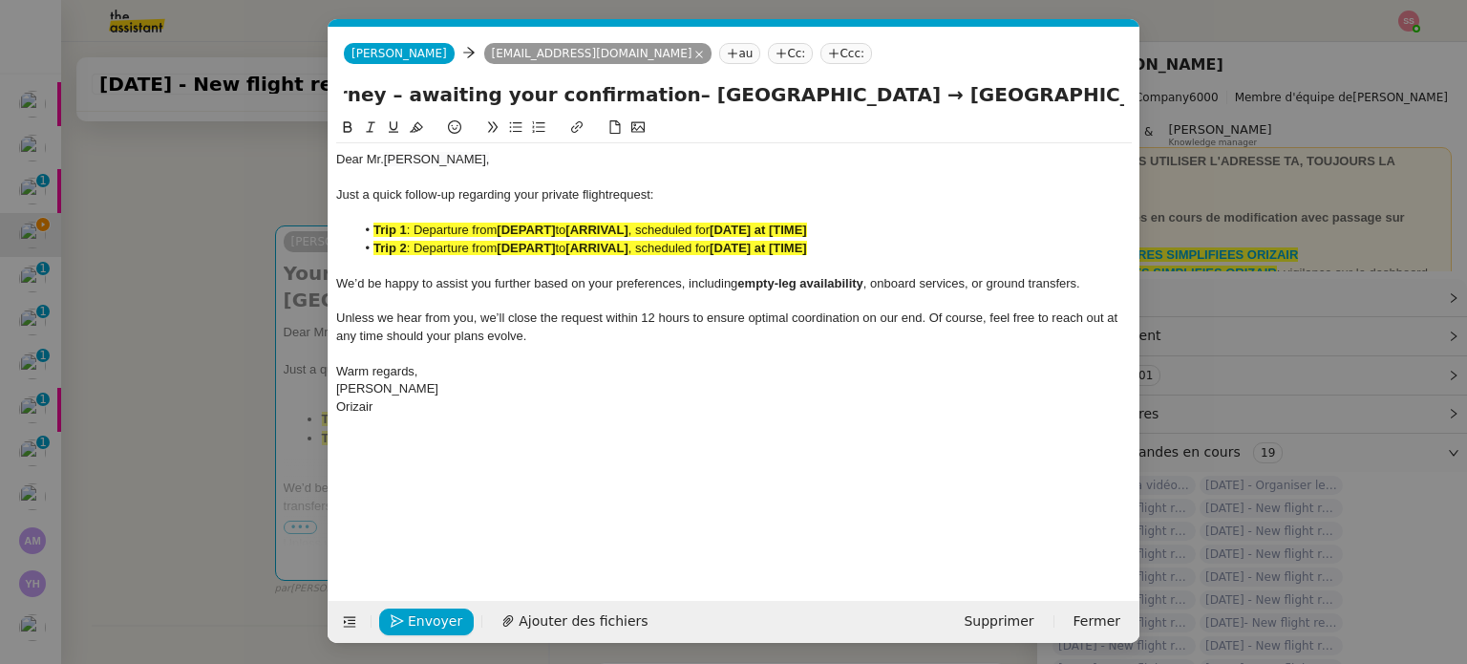
scroll to position [0, 231]
drag, startPoint x: 998, startPoint y: 89, endPoint x: 1132, endPoint y: 106, distance: 134.8
click at [1132, 106] on div "Your Orizair journey – awaiting your confirmation– London Heathrow Airport → Ki…" at bounding box center [734, 98] width 811 height 36
click at [888, 191] on div "Just a quick follow-up regarding your private flight request:" at bounding box center [734, 194] width 796 height 17
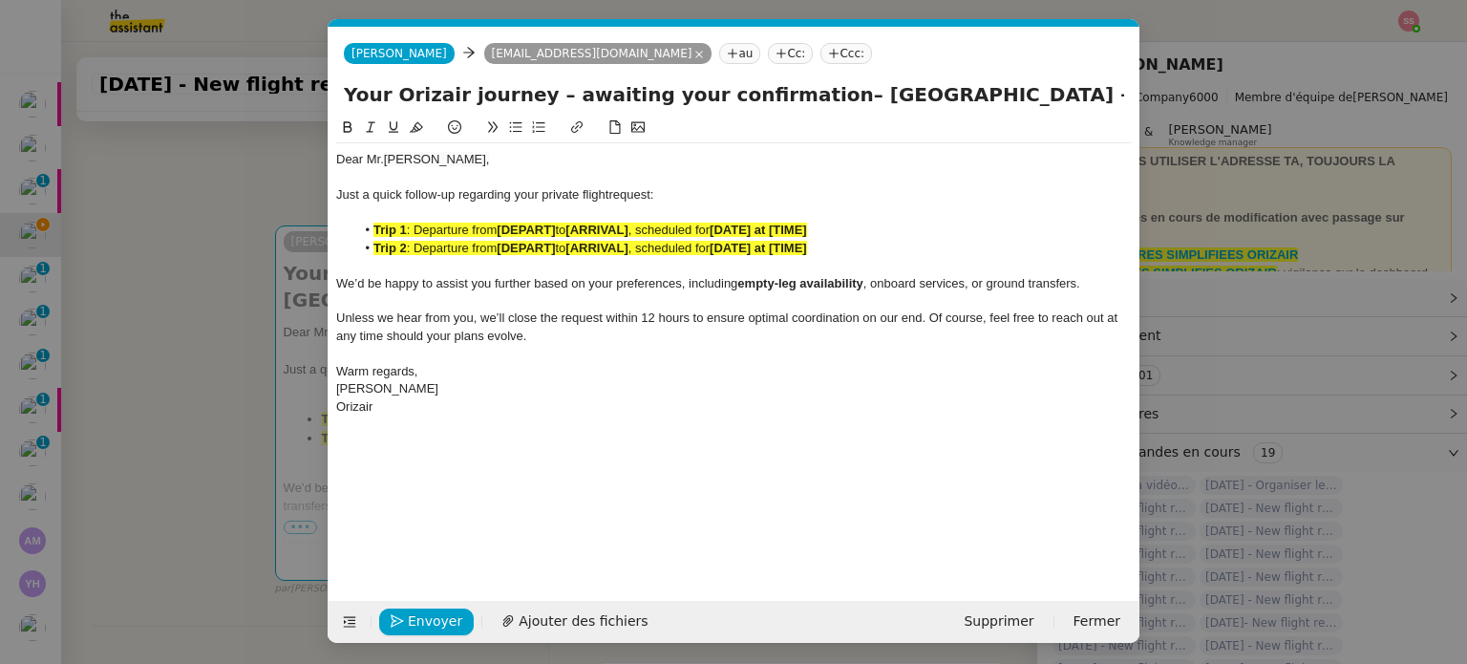
click at [727, 255] on strong "[DATE] at [TIME]" at bounding box center [758, 248] width 97 height 14
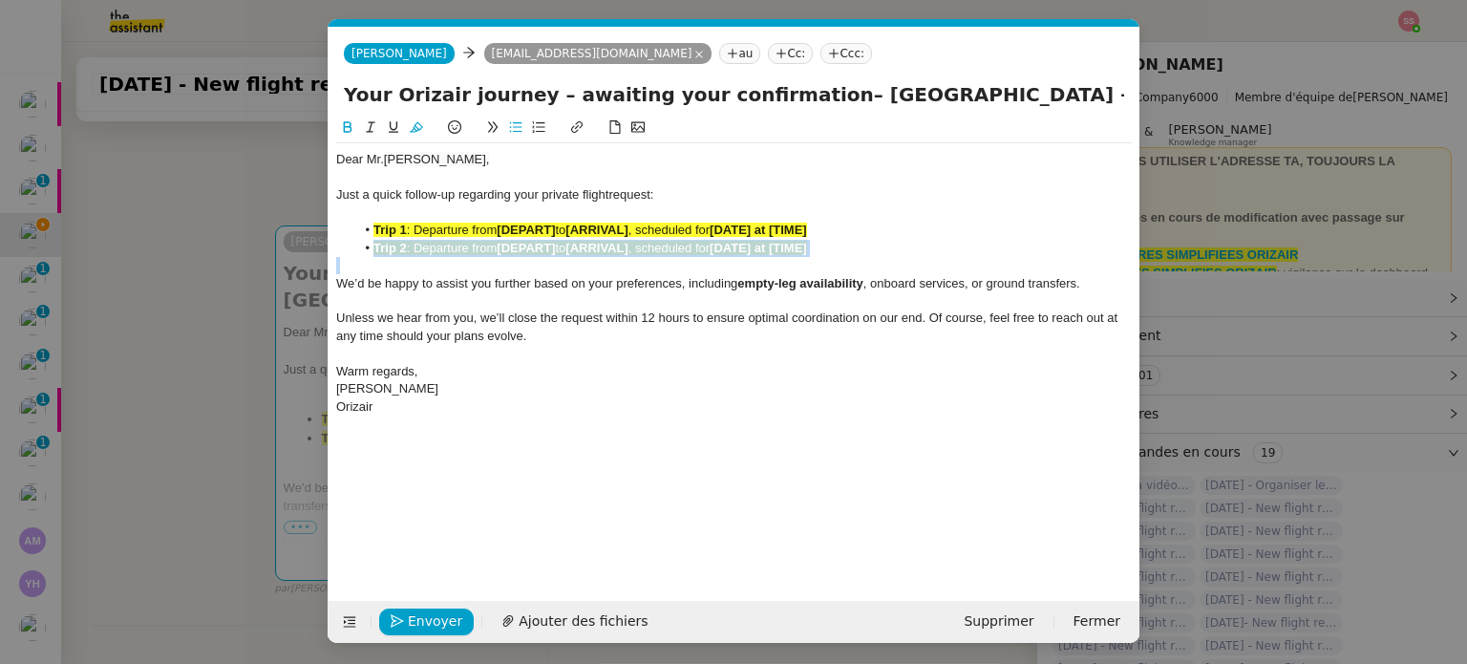
click at [727, 255] on strong "[DATE] at [TIME]" at bounding box center [758, 248] width 97 height 14
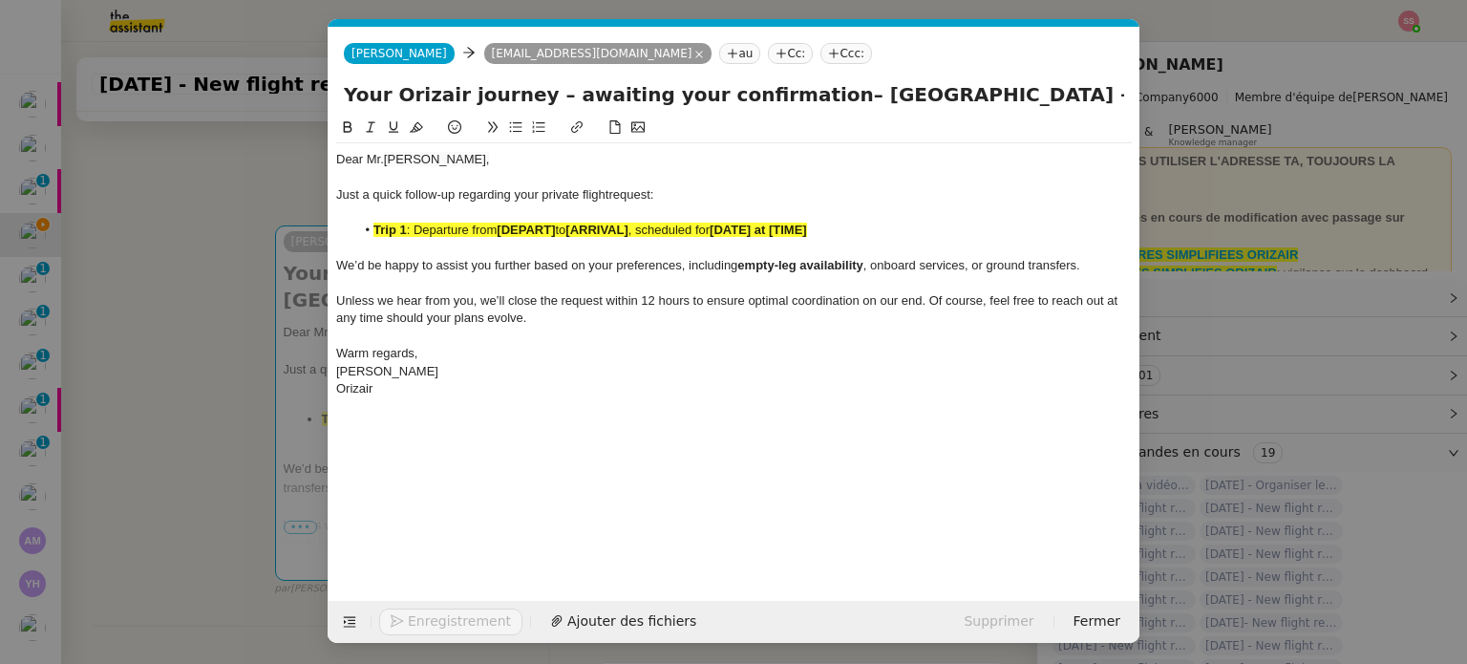
click at [652, 233] on span ", scheduled for" at bounding box center [669, 230] width 81 height 14
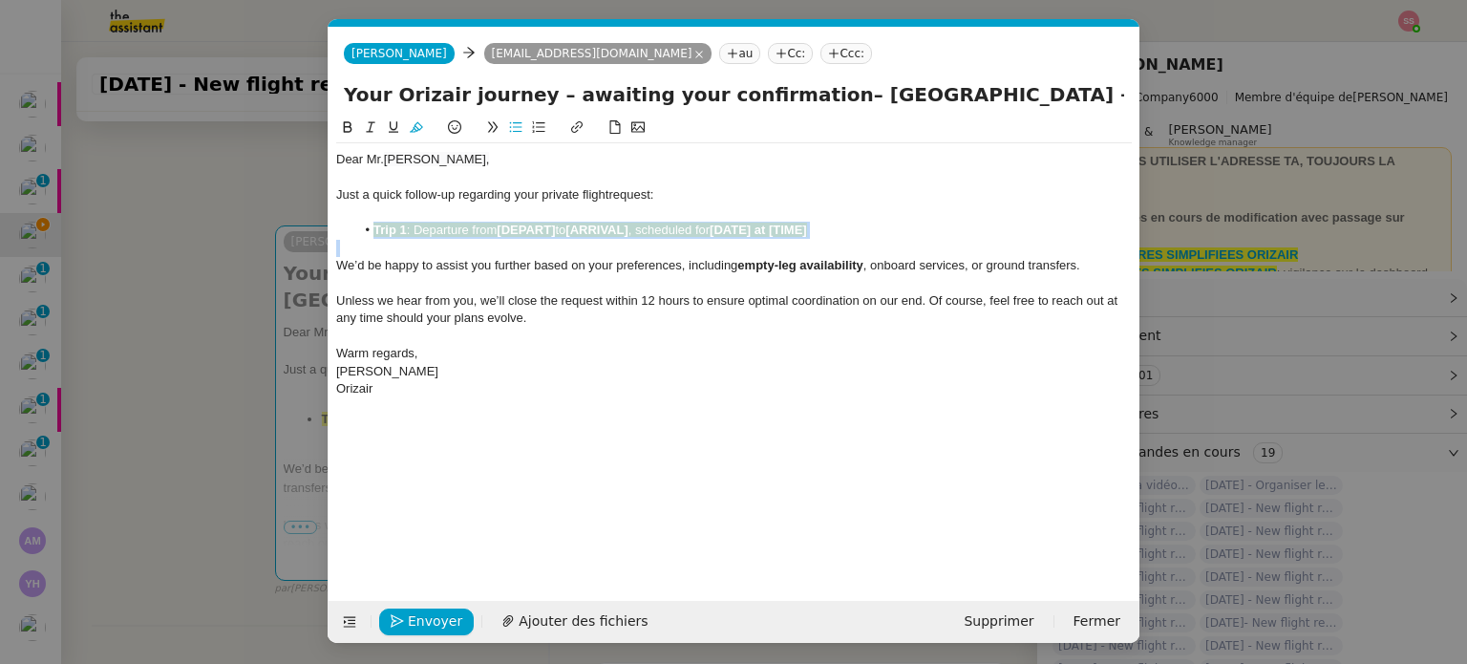
click at [652, 233] on span ", scheduled for" at bounding box center [669, 230] width 81 height 14
click at [419, 138] on button at bounding box center [416, 128] width 23 height 22
click at [241, 352] on nz-modal-container "Relance EN Service ✈️Orizair - Relance client ( EN ) à utiliser pour orizair, r…" at bounding box center [733, 332] width 1467 height 664
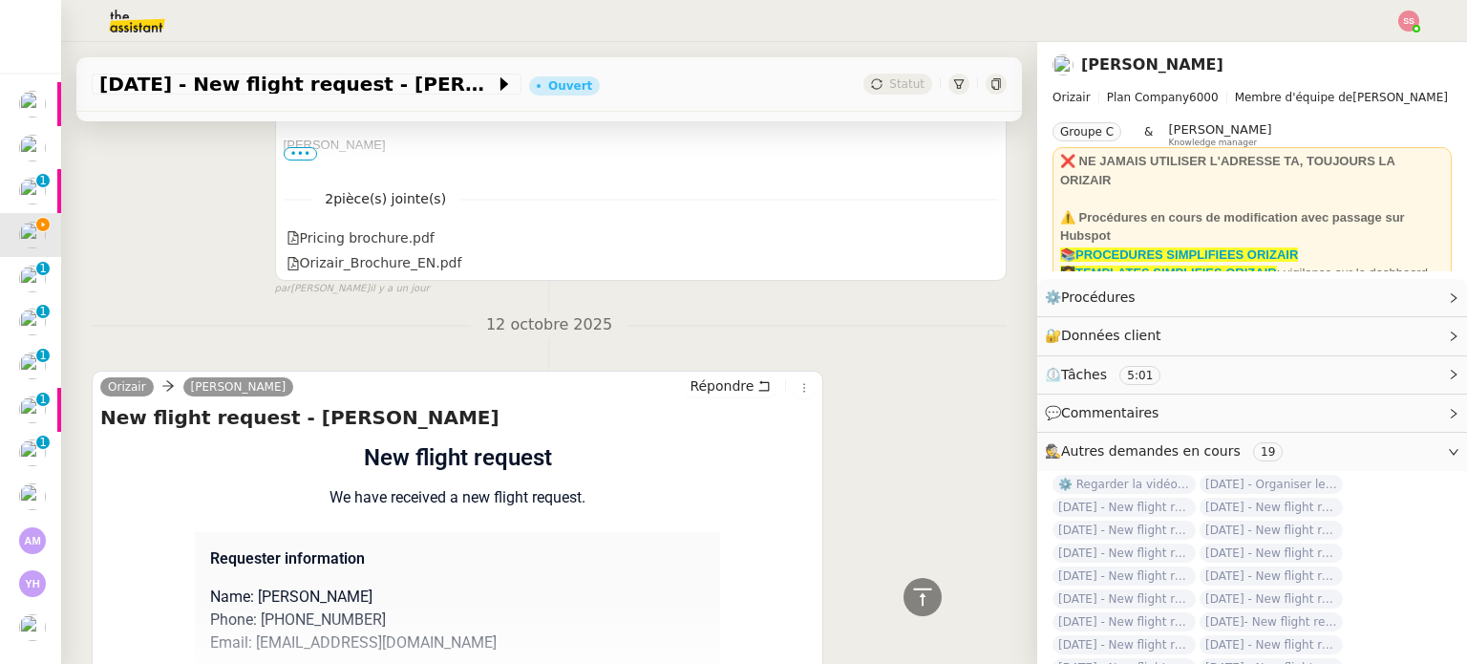
scroll to position [1390, 0]
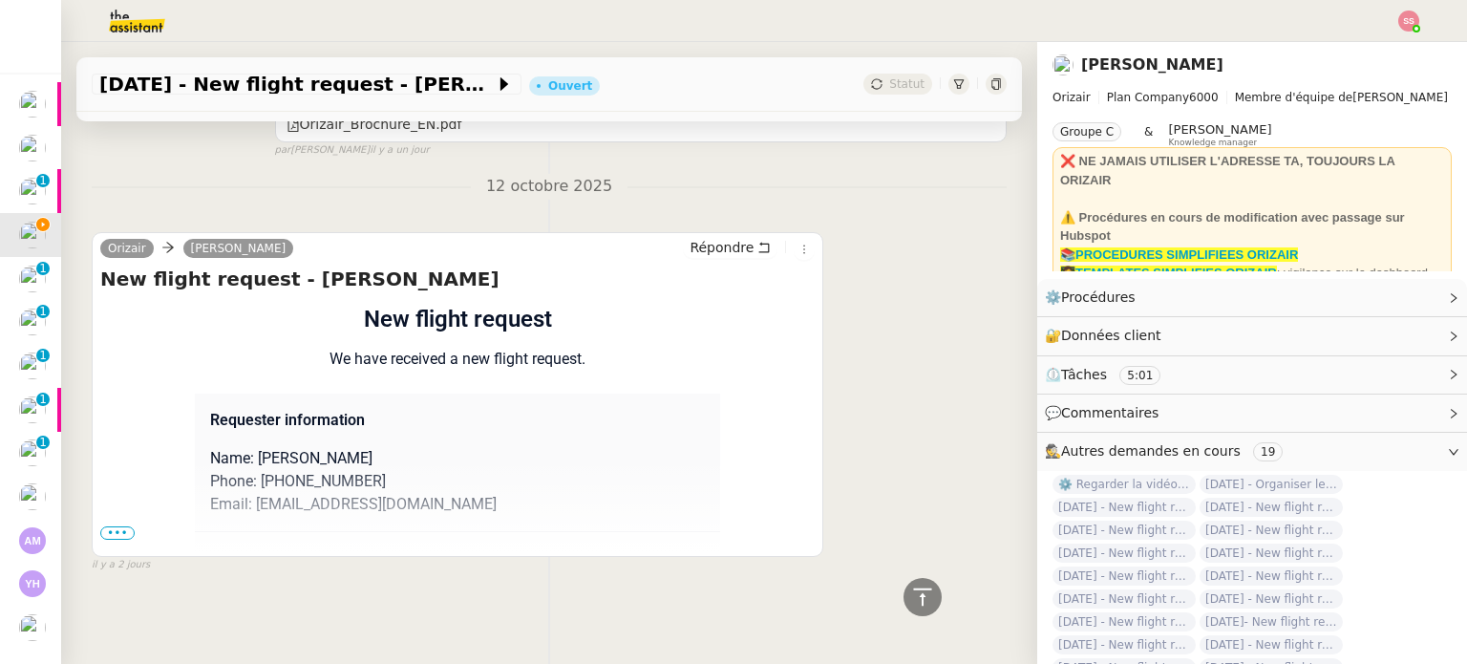
click at [126, 526] on span "•••" at bounding box center [117, 532] width 34 height 13
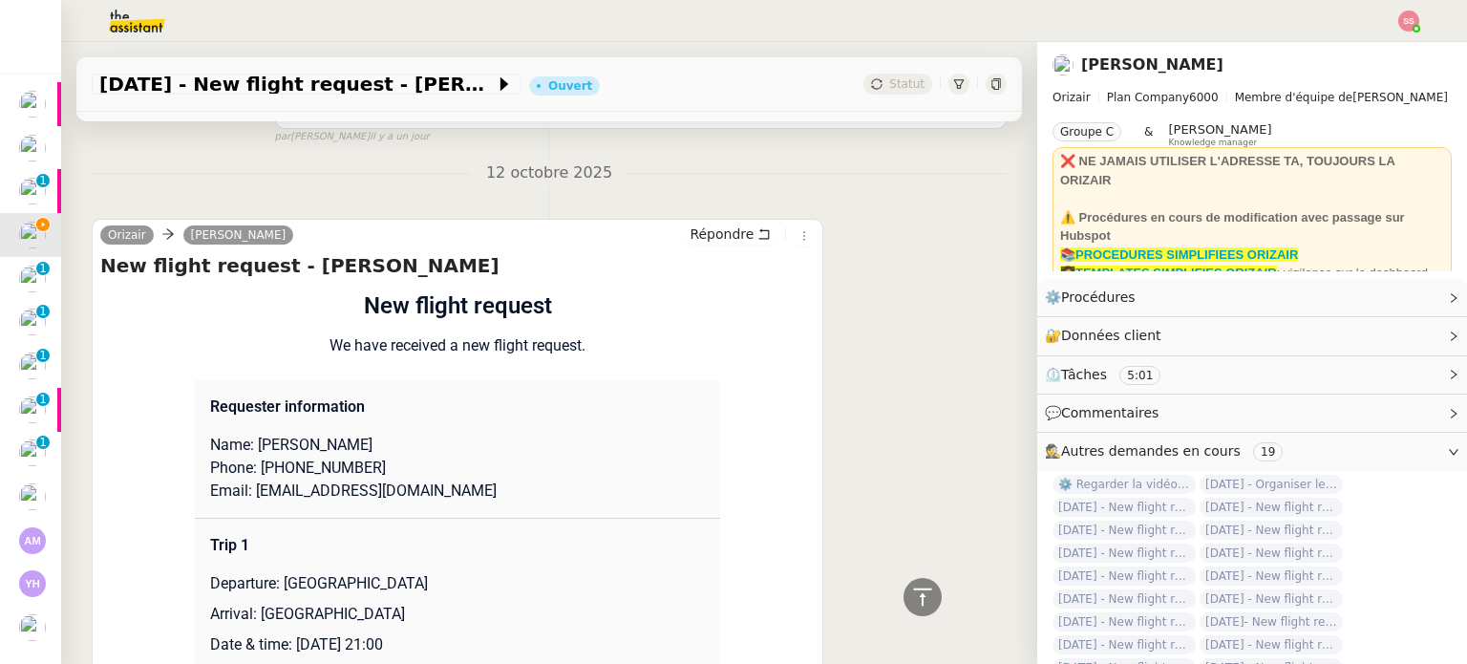
scroll to position [1581, 0]
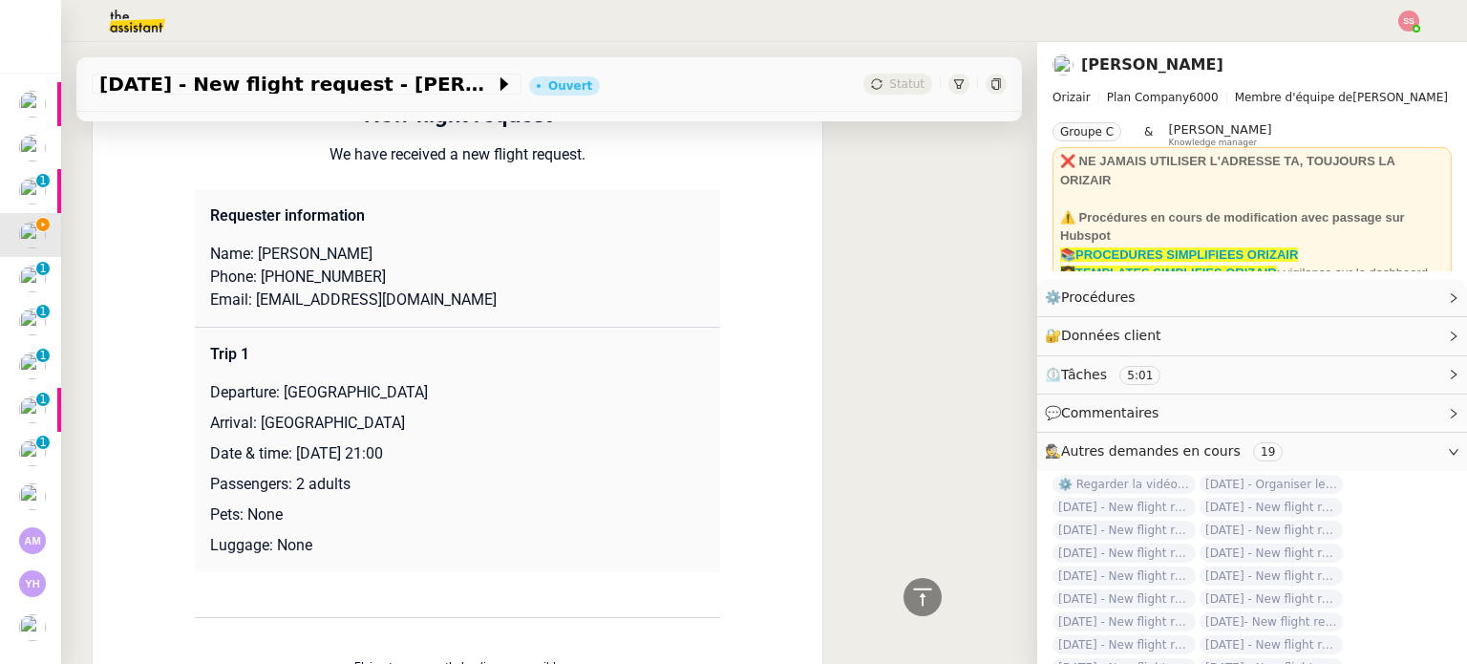
drag, startPoint x: 277, startPoint y: 396, endPoint x: 460, endPoint y: 391, distance: 182.6
click at [460, 391] on p "Departure: [GEOGRAPHIC_DATA]" at bounding box center [457, 392] width 495 height 23
copy p "London Heathrow Airport"
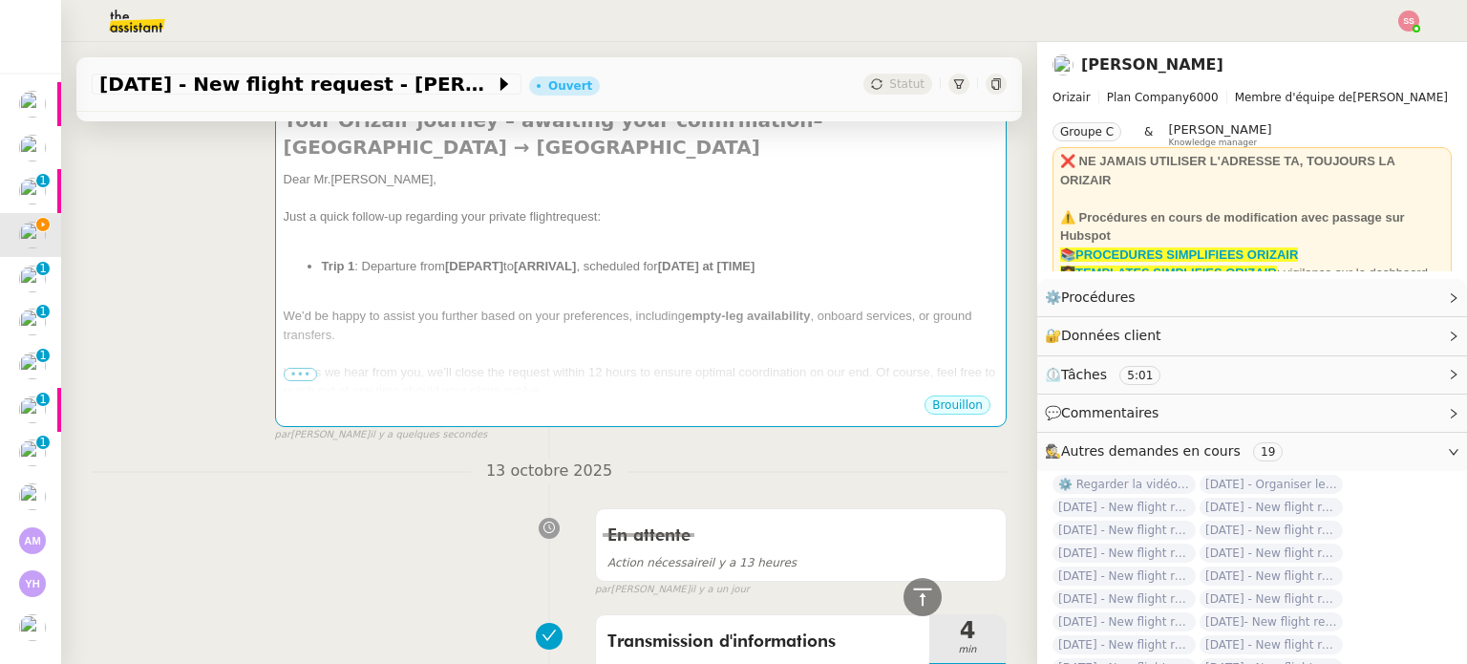
scroll to position [148, 0]
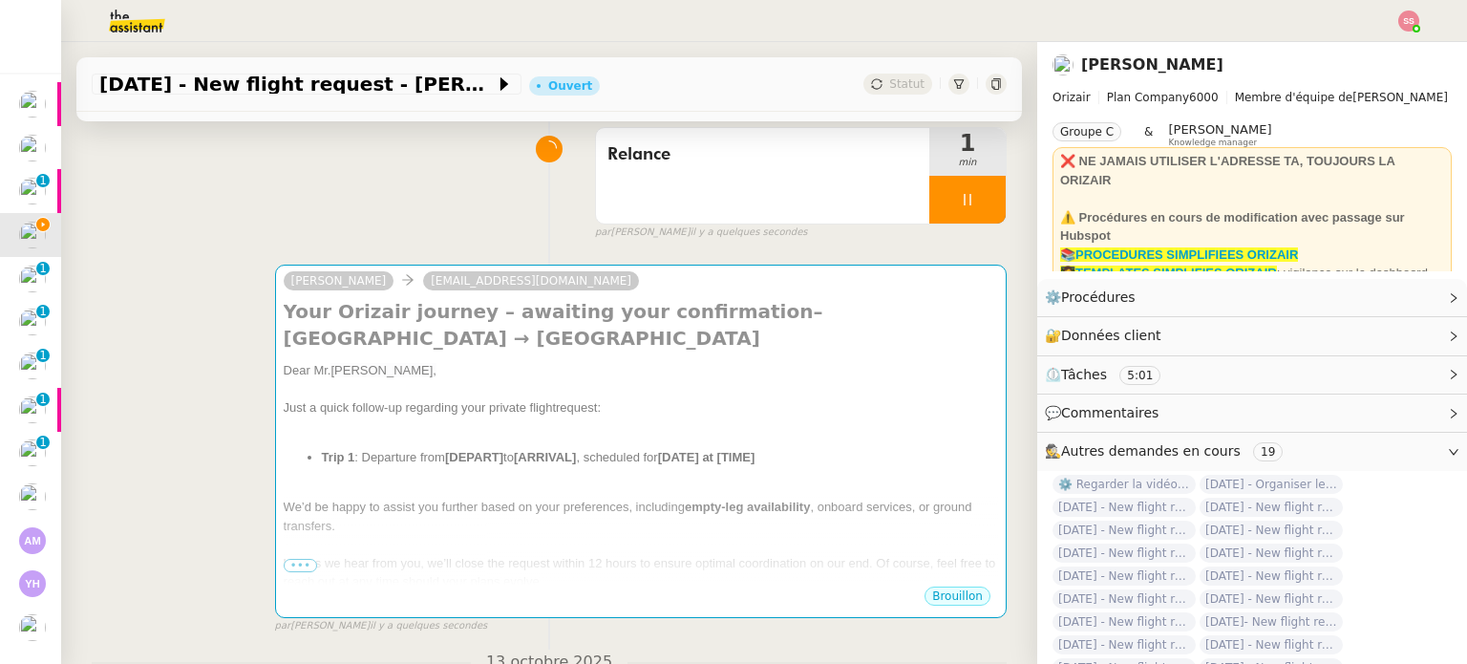
click at [531, 367] on div "Dear Mr. Hayes," at bounding box center [641, 370] width 715 height 19
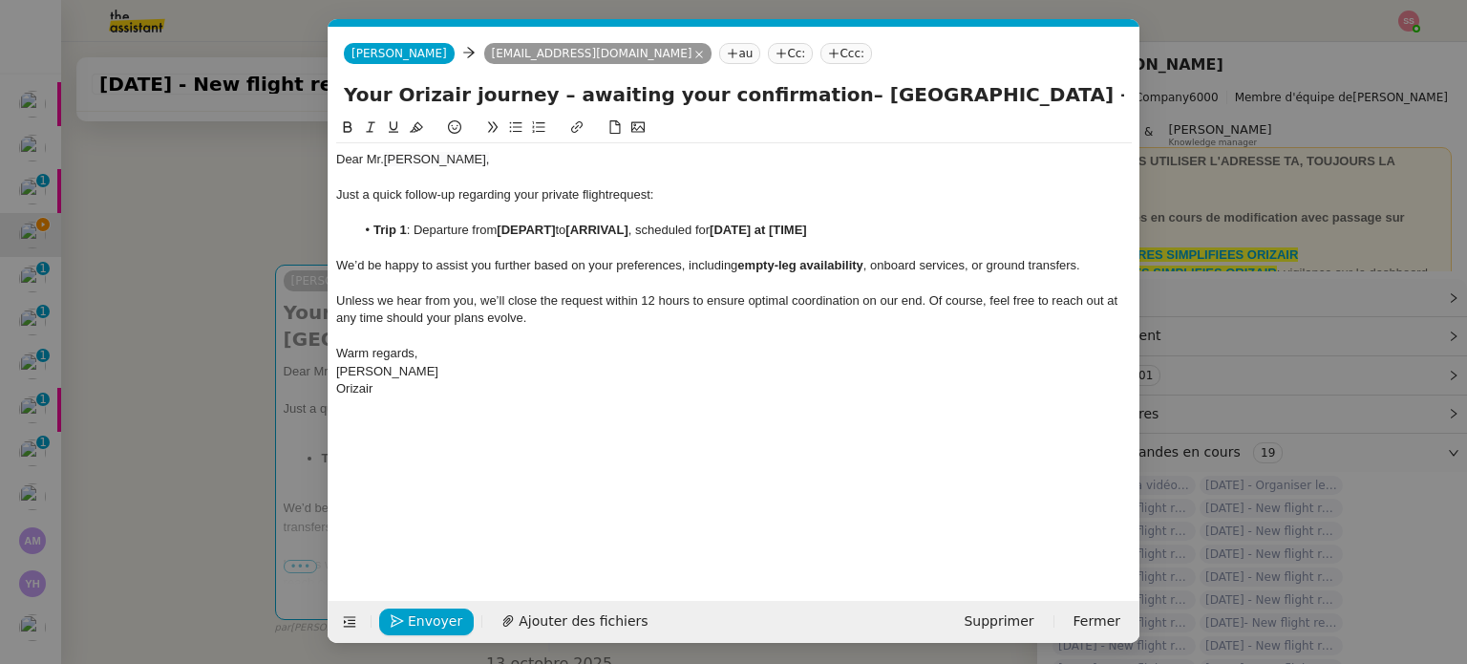
scroll to position [0, 106]
drag, startPoint x: 558, startPoint y: 228, endPoint x: 501, endPoint y: 230, distance: 57.4
click at [501, 230] on strong "[DEPART]" at bounding box center [526, 230] width 58 height 14
click at [188, 411] on nz-modal-container "Relance EN Service ✈️Orizair - Relance client ( EN ) à utiliser pour orizair, r…" at bounding box center [733, 332] width 1467 height 664
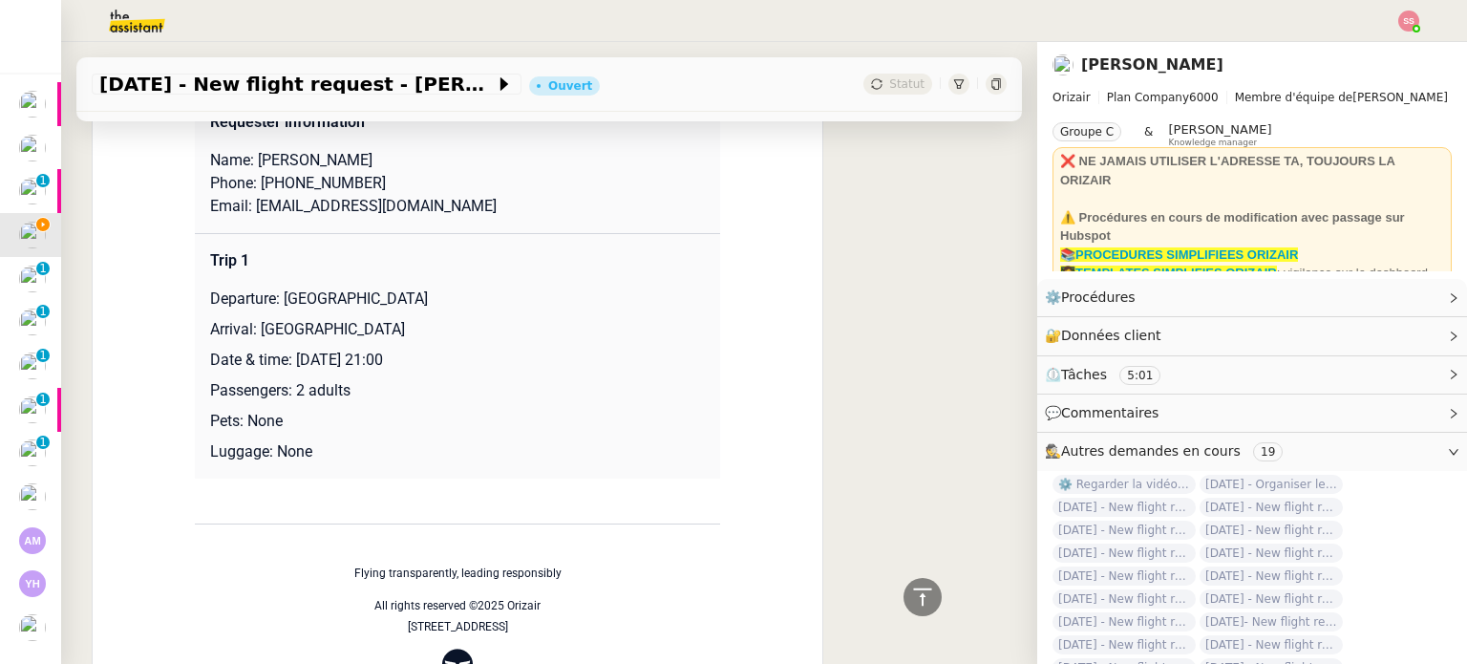
scroll to position [1677, 0]
drag, startPoint x: 253, startPoint y: 331, endPoint x: 510, endPoint y: 313, distance: 257.6
click at [510, 313] on td "Trip 1 Departure: London Heathrow Airport Arrival: King Shaka International Air…" at bounding box center [457, 354] width 525 height 246
copy p "King Shaka International Airport"
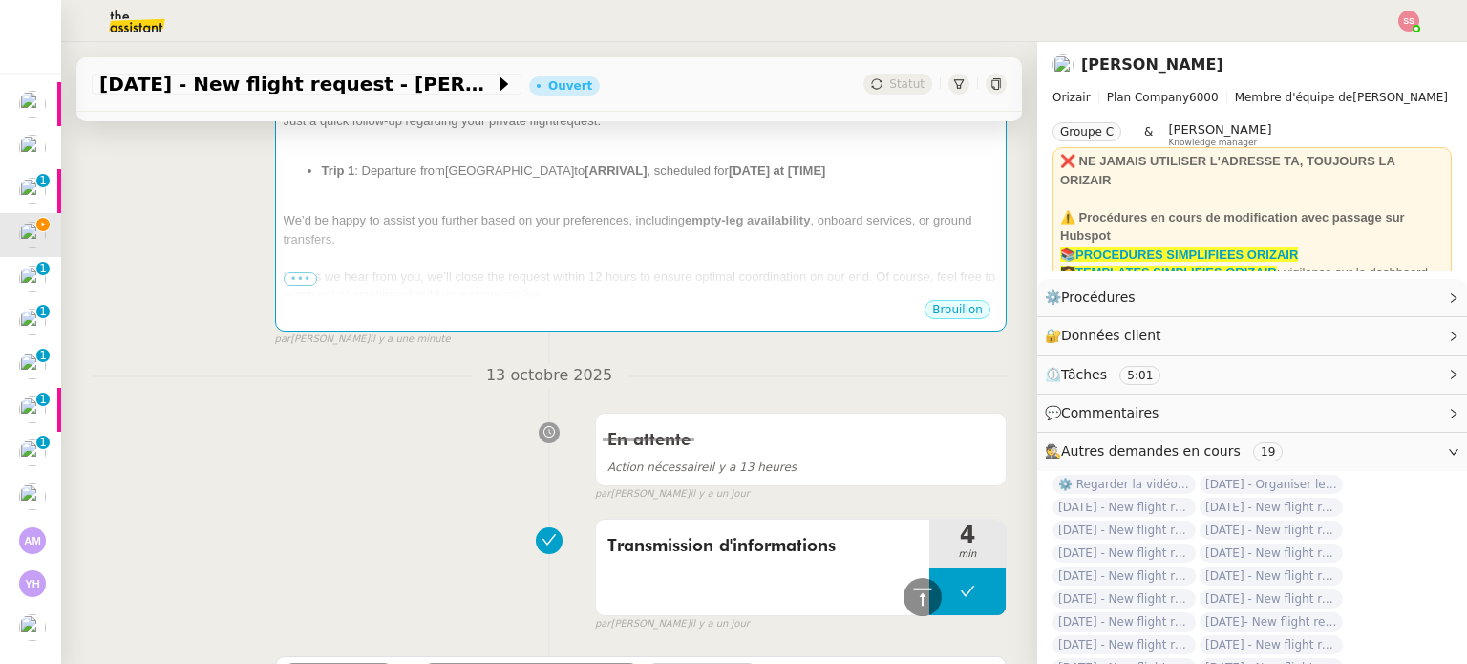
scroll to position [244, 0]
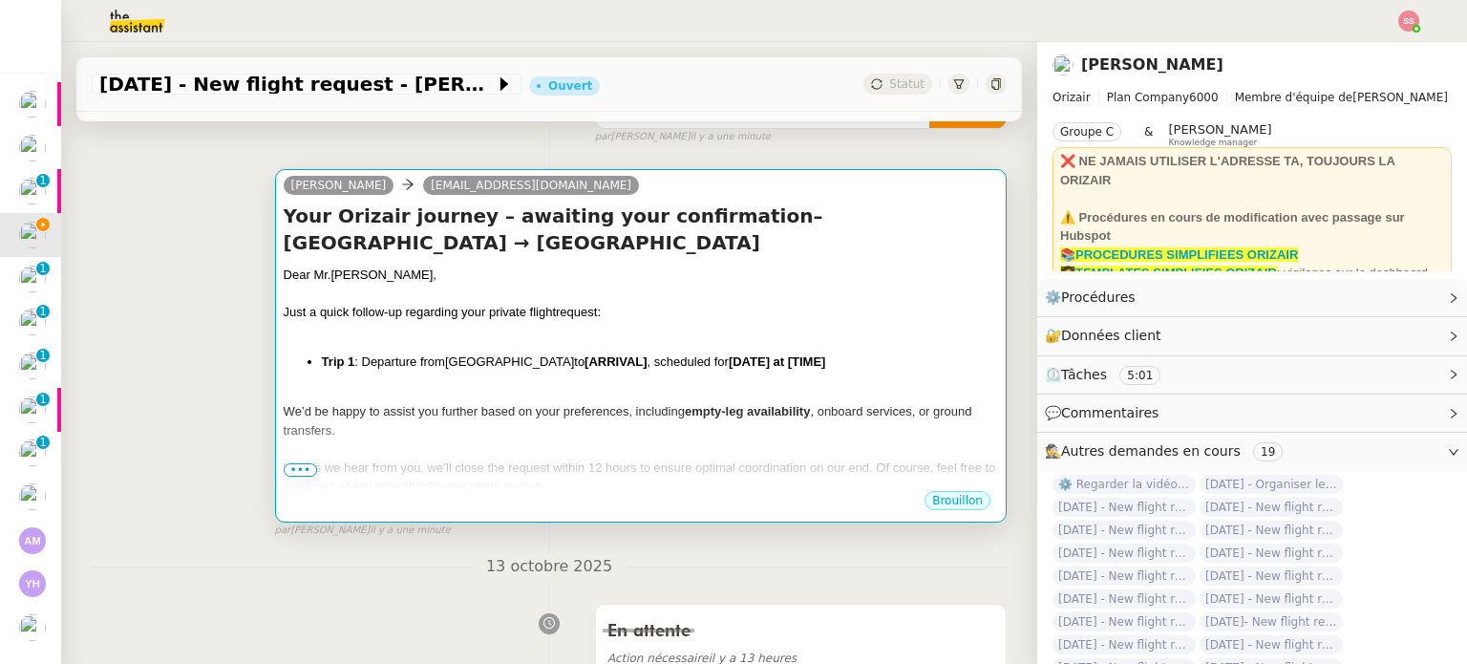
click at [644, 327] on div at bounding box center [641, 331] width 715 height 19
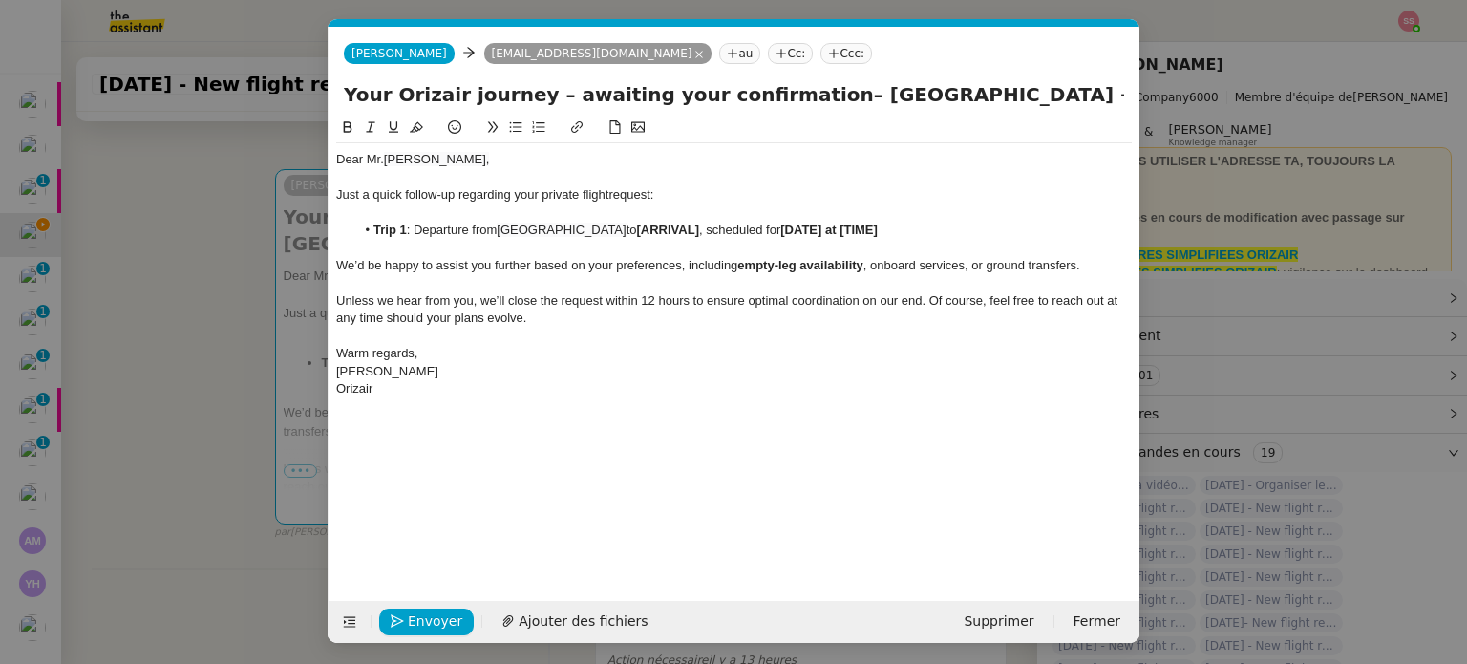
scroll to position [0, 106]
drag, startPoint x: 716, startPoint y: 230, endPoint x: 654, endPoint y: 228, distance: 61.2
click at [654, 228] on strong "[ARRIVAL]" at bounding box center [668, 230] width 62 height 14
click at [202, 350] on nz-modal-container "Relance EN Service ✈️Orizair - Relance client ( EN ) à utiliser pour orizair, r…" at bounding box center [733, 332] width 1467 height 664
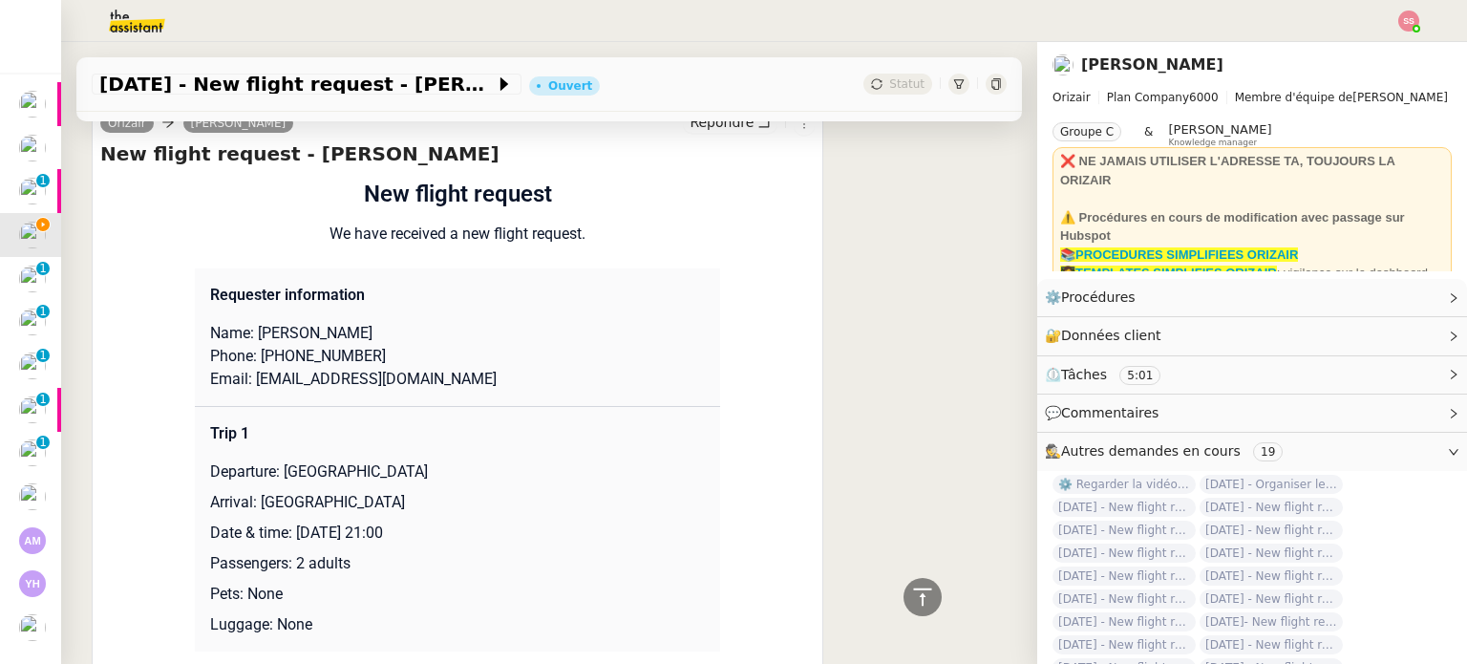
scroll to position [1676, 0]
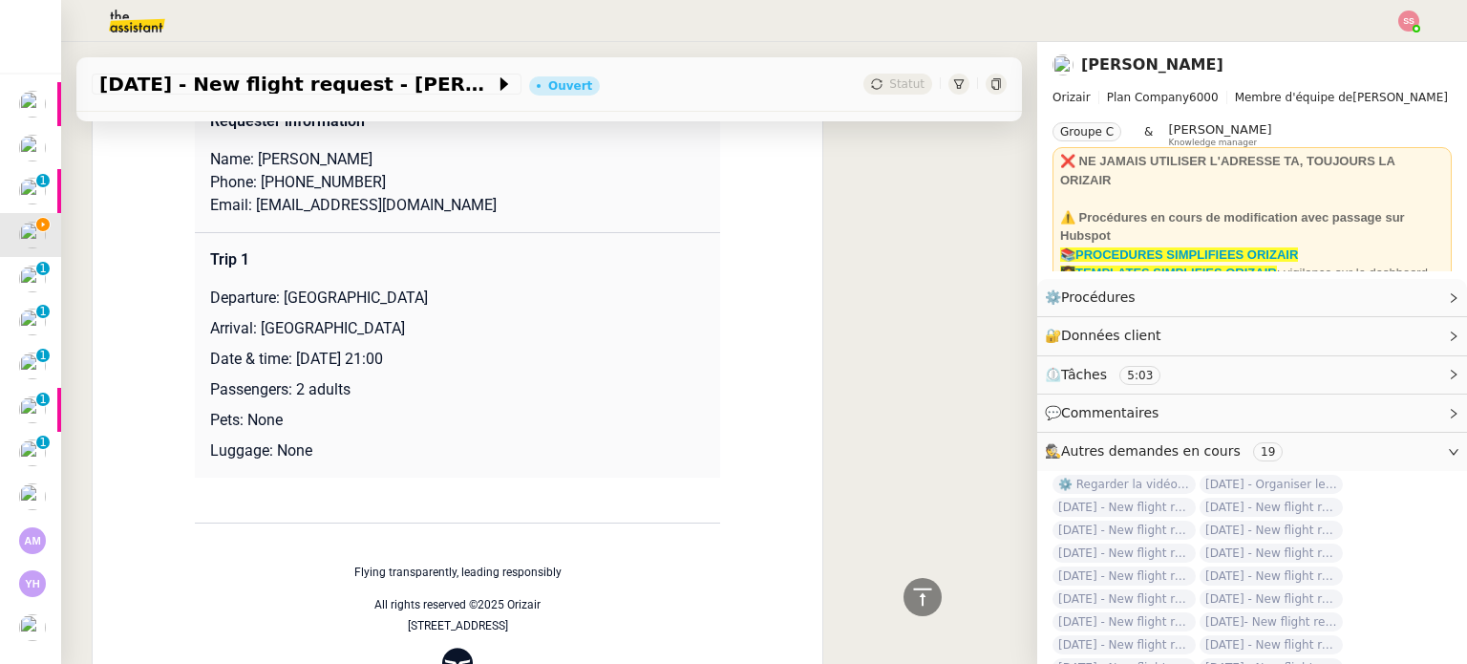
drag, startPoint x: 288, startPoint y: 360, endPoint x: 527, endPoint y: 356, distance: 239.8
click at [527, 356] on p "Date & time: [DATE] 21:00" at bounding box center [457, 359] width 495 height 23
copy p "8th April 2027 21:00"
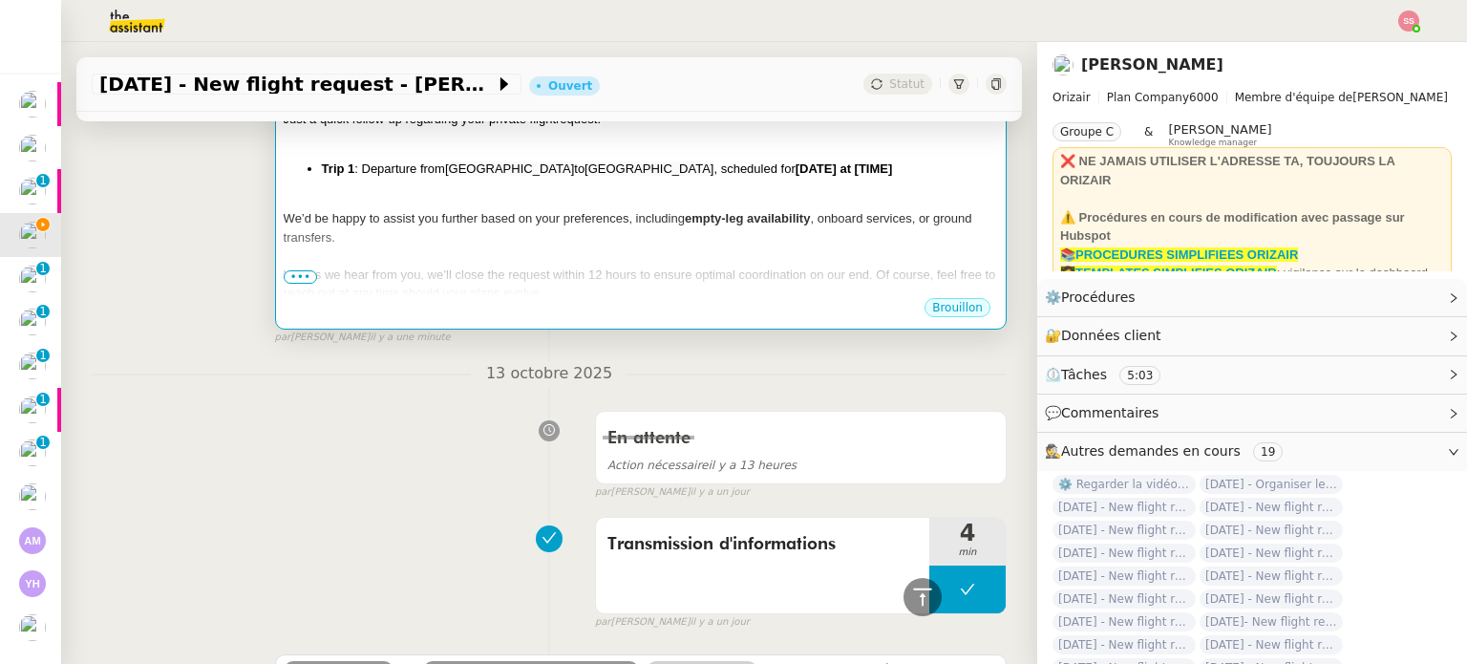
scroll to position [338, 0]
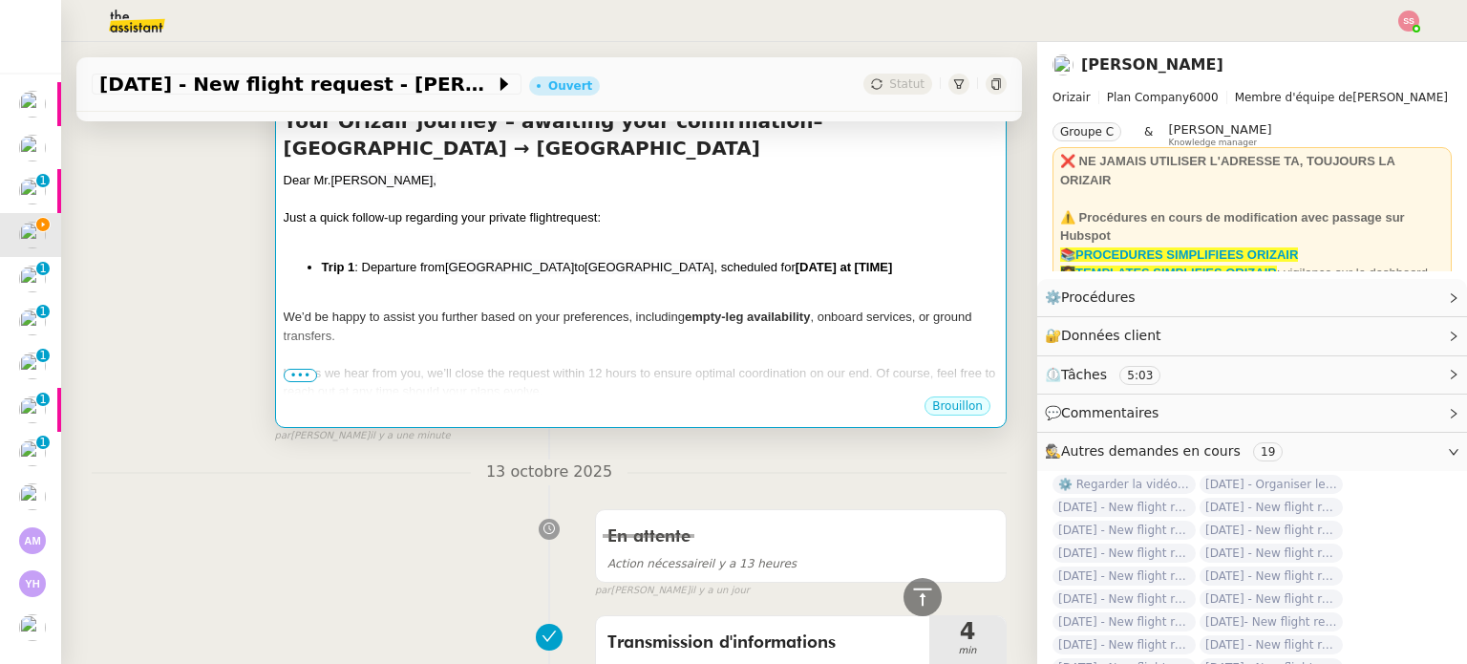
click at [683, 337] on div "We’d be happy to assist you further based on your preferences, including empty-…" at bounding box center [641, 326] width 715 height 37
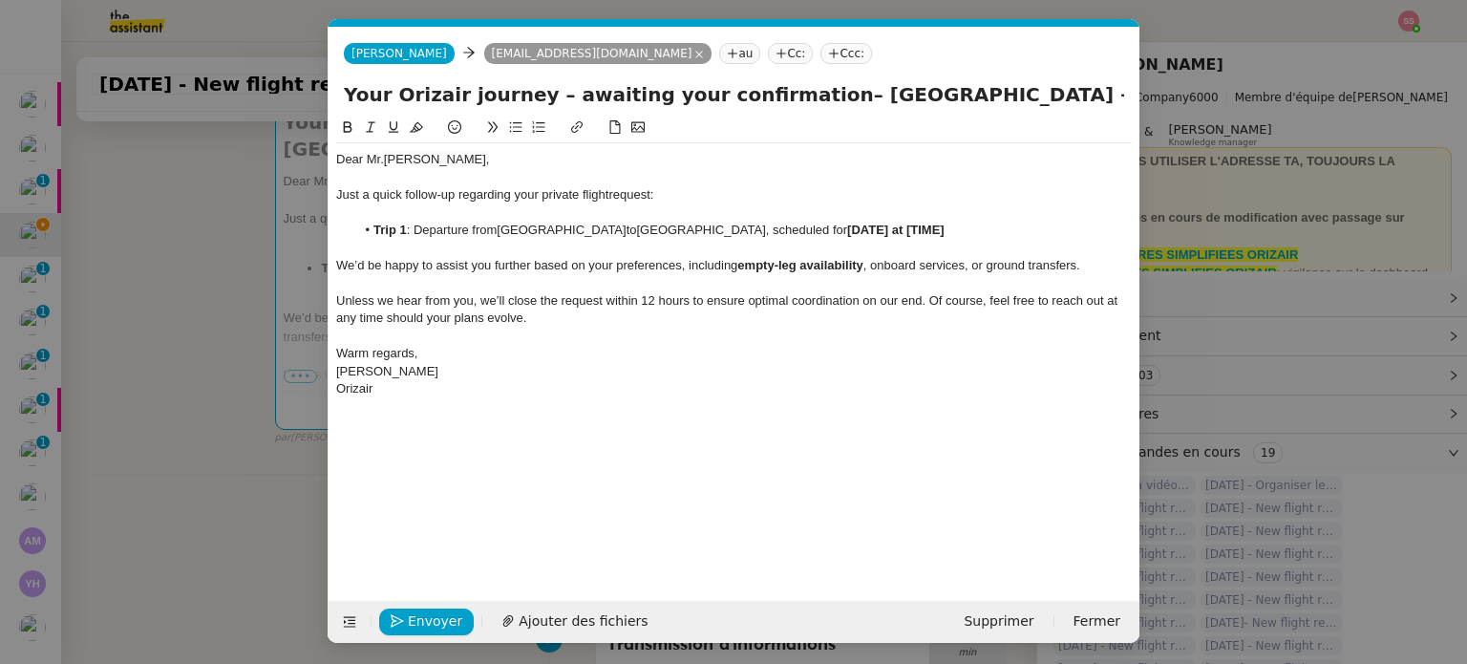
scroll to position [0, 106]
drag, startPoint x: 1035, startPoint y: 230, endPoint x: 916, endPoint y: 228, distance: 118.5
click at [916, 228] on li "Trip 1 : Departure from London Heathrow Airport to King Shaka International Air…" at bounding box center [744, 230] width 778 height 17
click at [915, 232] on span "8th April 2027 21:00" at bounding box center [884, 230] width 74 height 14
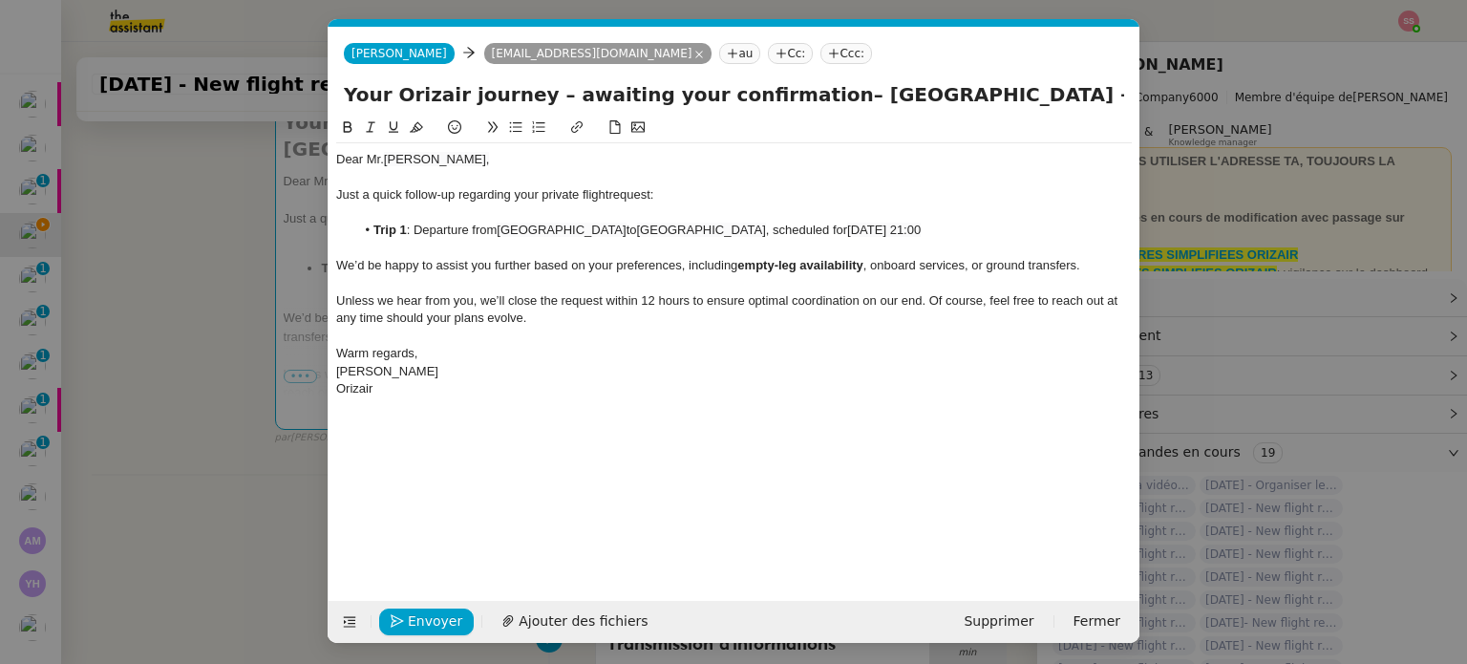
click at [768, 64] on nz-tag "Cc:" at bounding box center [790, 53] width 45 height 21
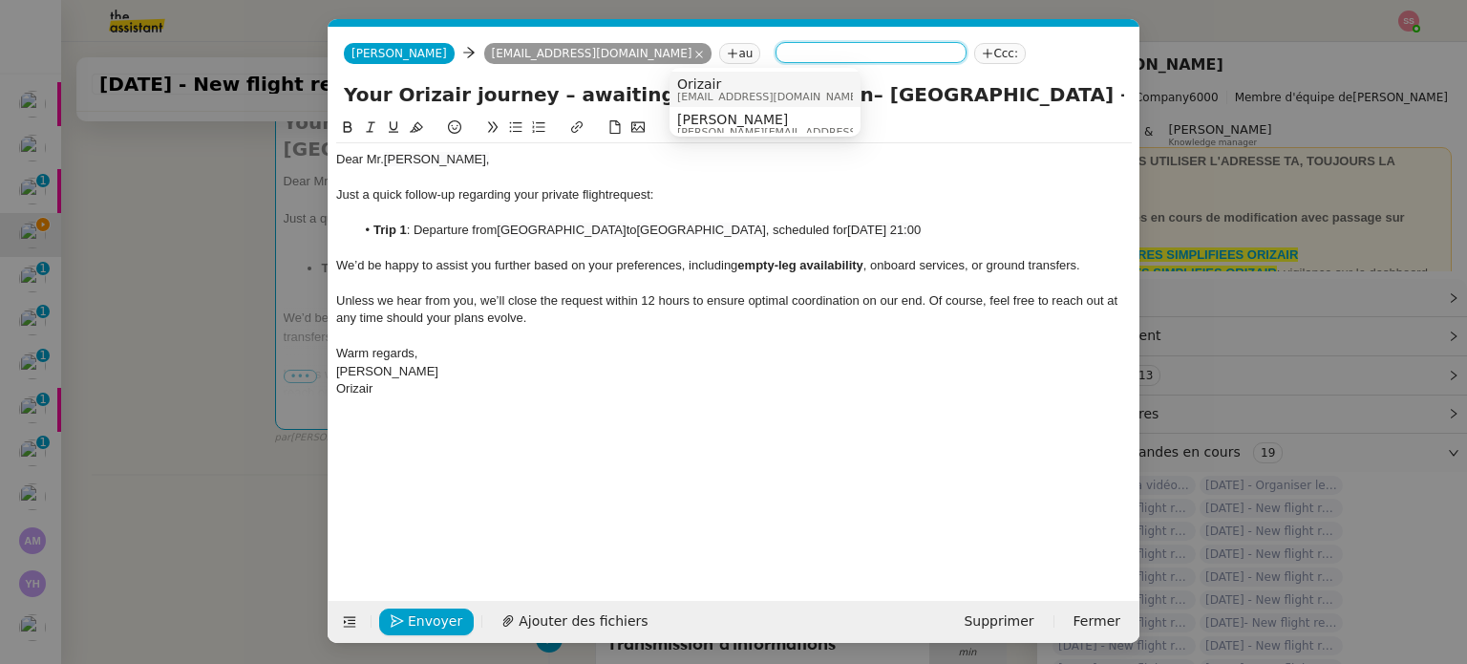
click at [974, 53] on nz-tag "Ccc:" at bounding box center [1000, 53] width 52 height 21
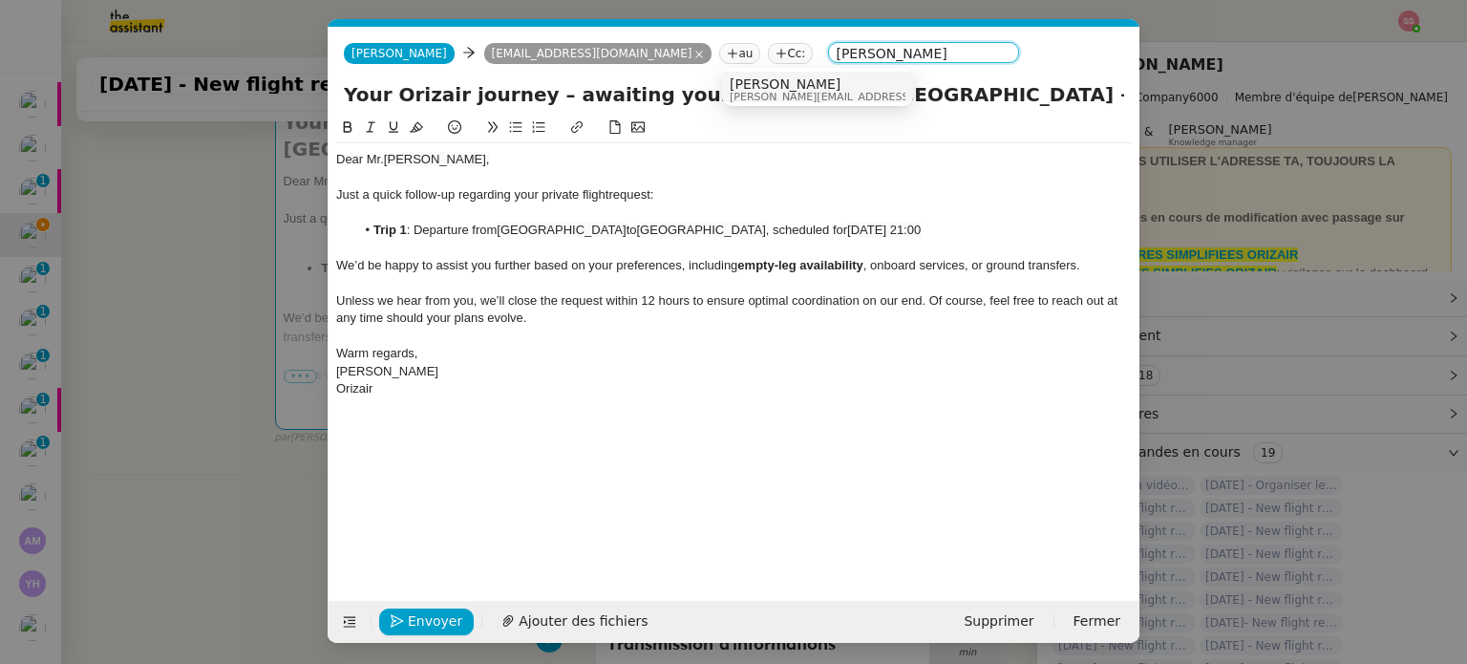
type input "[PERSON_NAME]"
click at [823, 75] on nz-option-item "Louis Frei louis@orizair.com" at bounding box center [817, 89] width 191 height 35
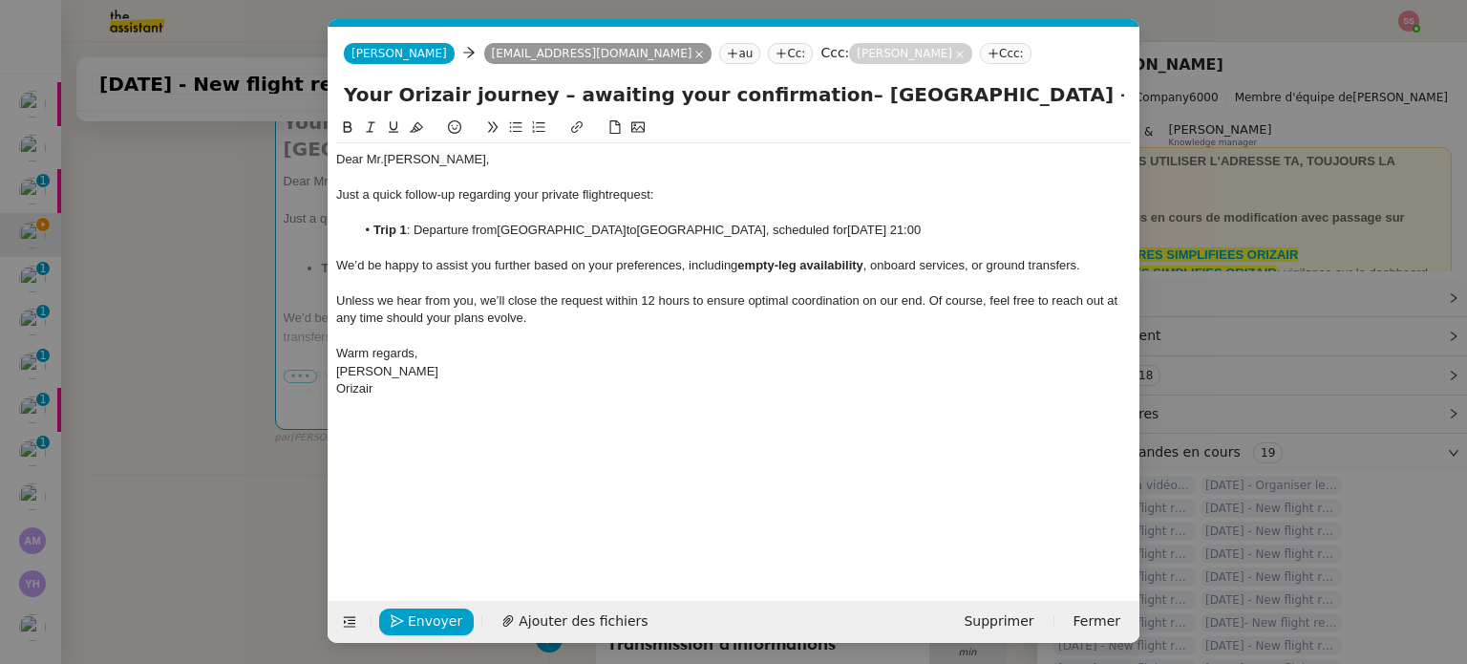
click at [809, 289] on div at bounding box center [734, 283] width 796 height 17
click at [421, 614] on span "Envoyer" at bounding box center [435, 621] width 54 height 22
click at [421, 614] on span "Confirmer l'envoi" at bounding box center [465, 621] width 115 height 22
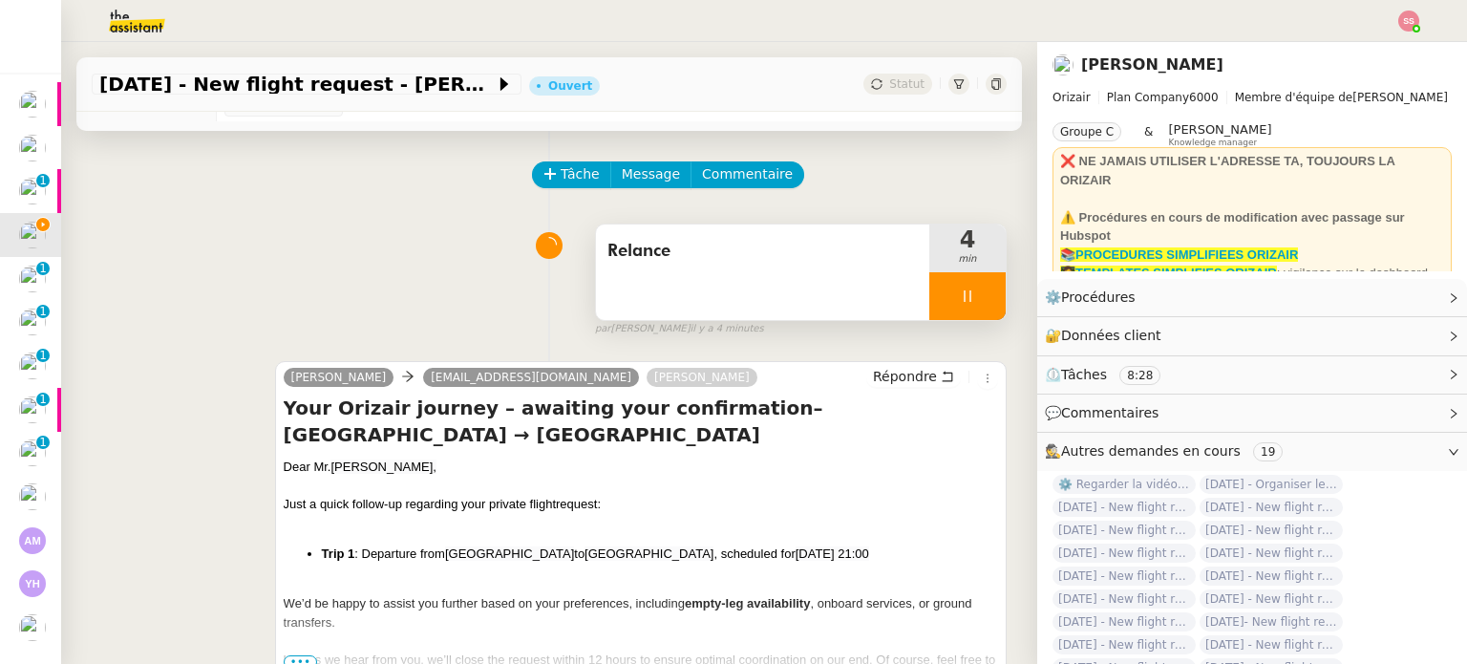
click at [960, 304] on icon at bounding box center [967, 296] width 15 height 15
click at [979, 300] on icon at bounding box center [986, 296] width 15 height 15
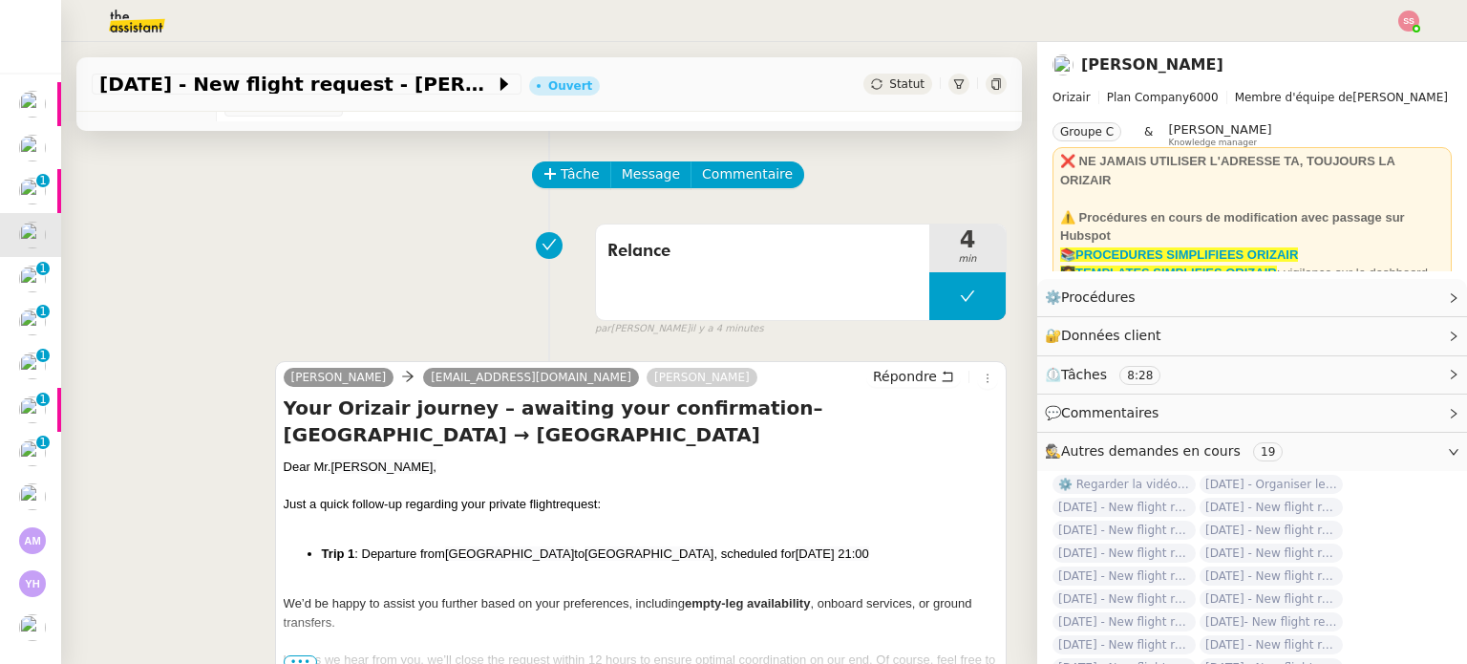
click at [889, 80] on span "Statut" at bounding box center [906, 83] width 35 height 13
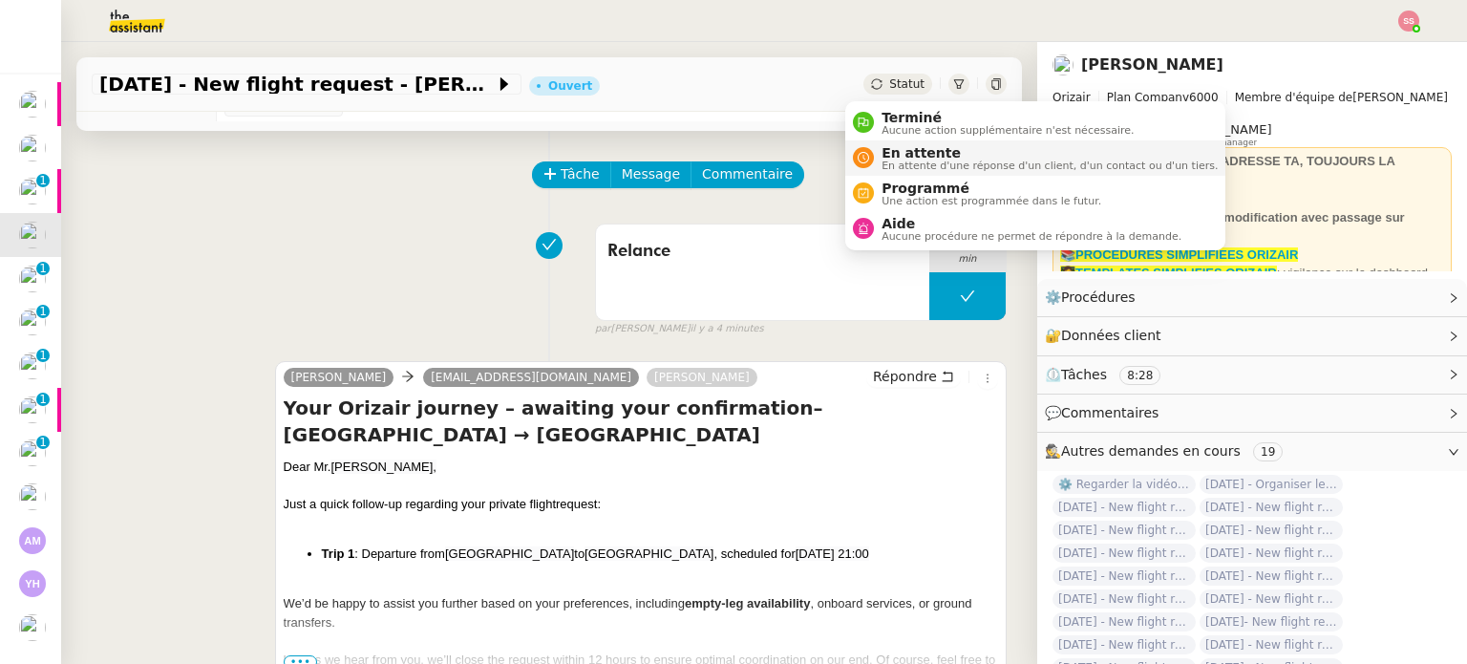
click at [898, 150] on span "En attente" at bounding box center [1050, 152] width 336 height 15
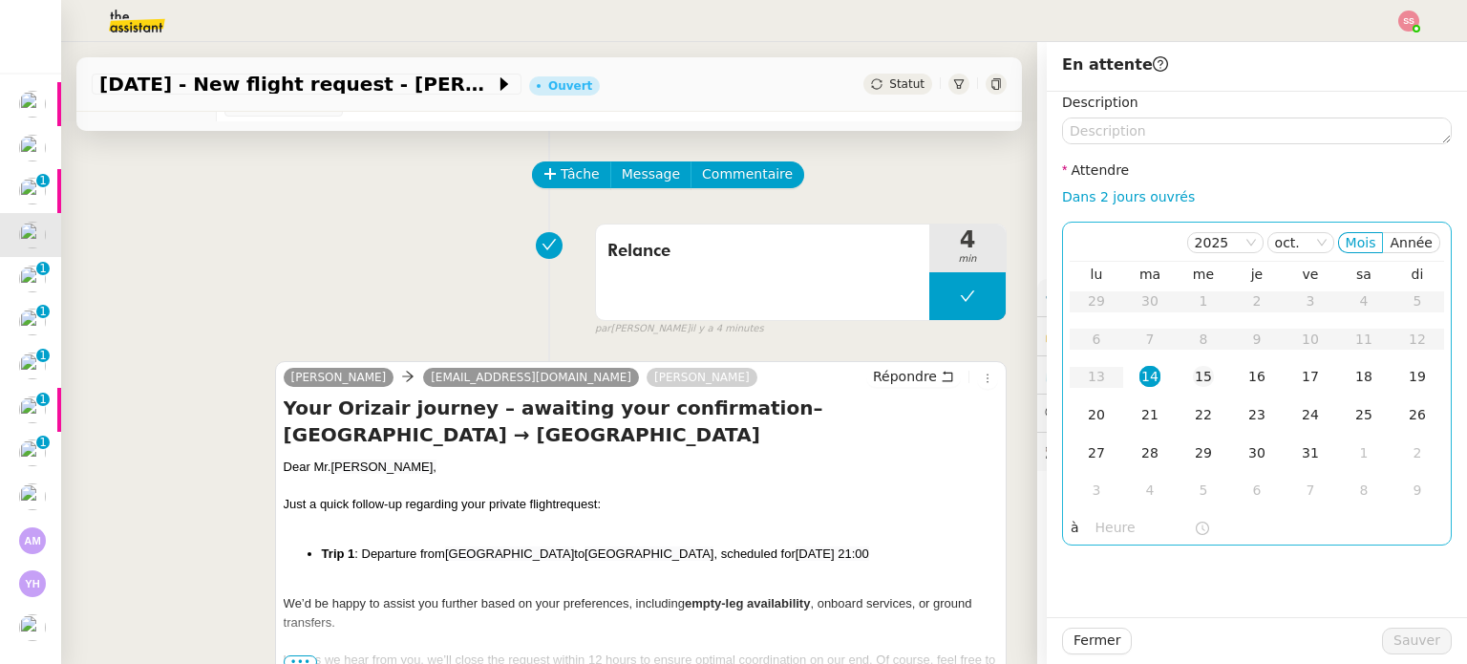
click at [1193, 375] on div "15" at bounding box center [1203, 376] width 21 height 21
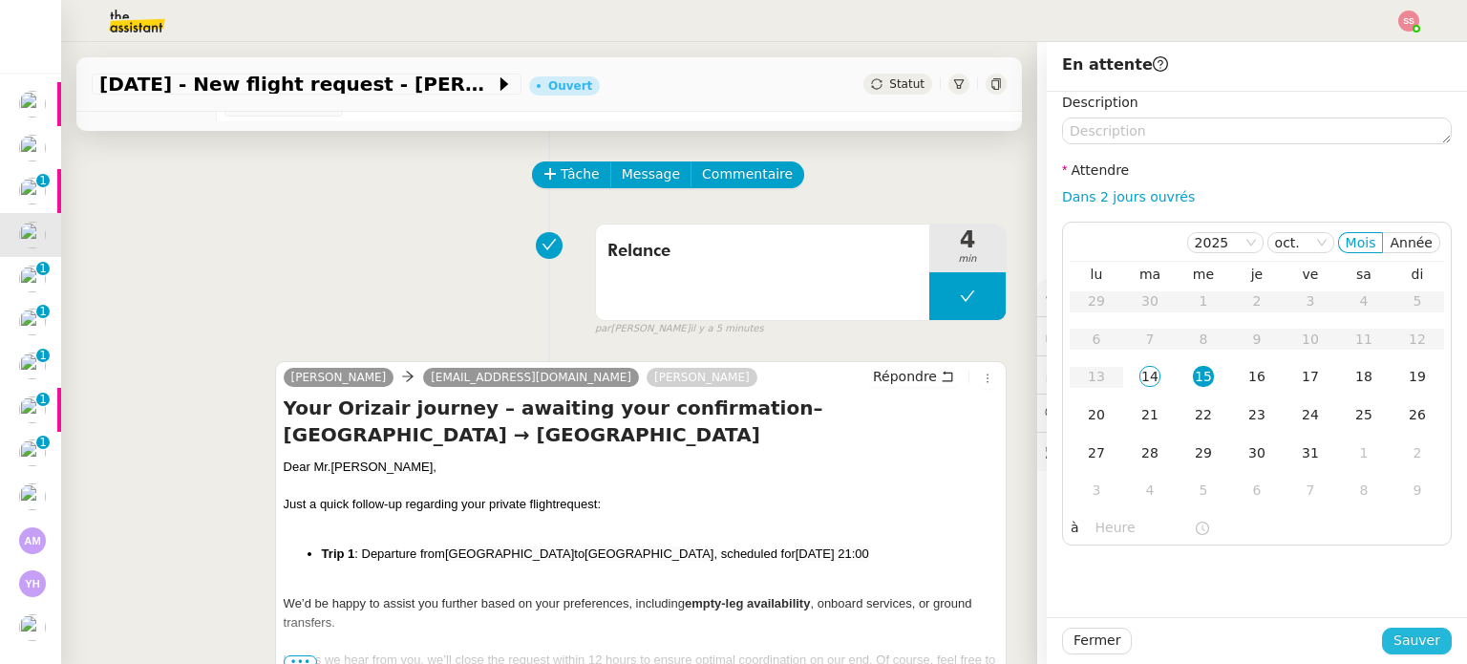
click at [1395, 638] on span "Sauver" at bounding box center [1417, 641] width 47 height 22
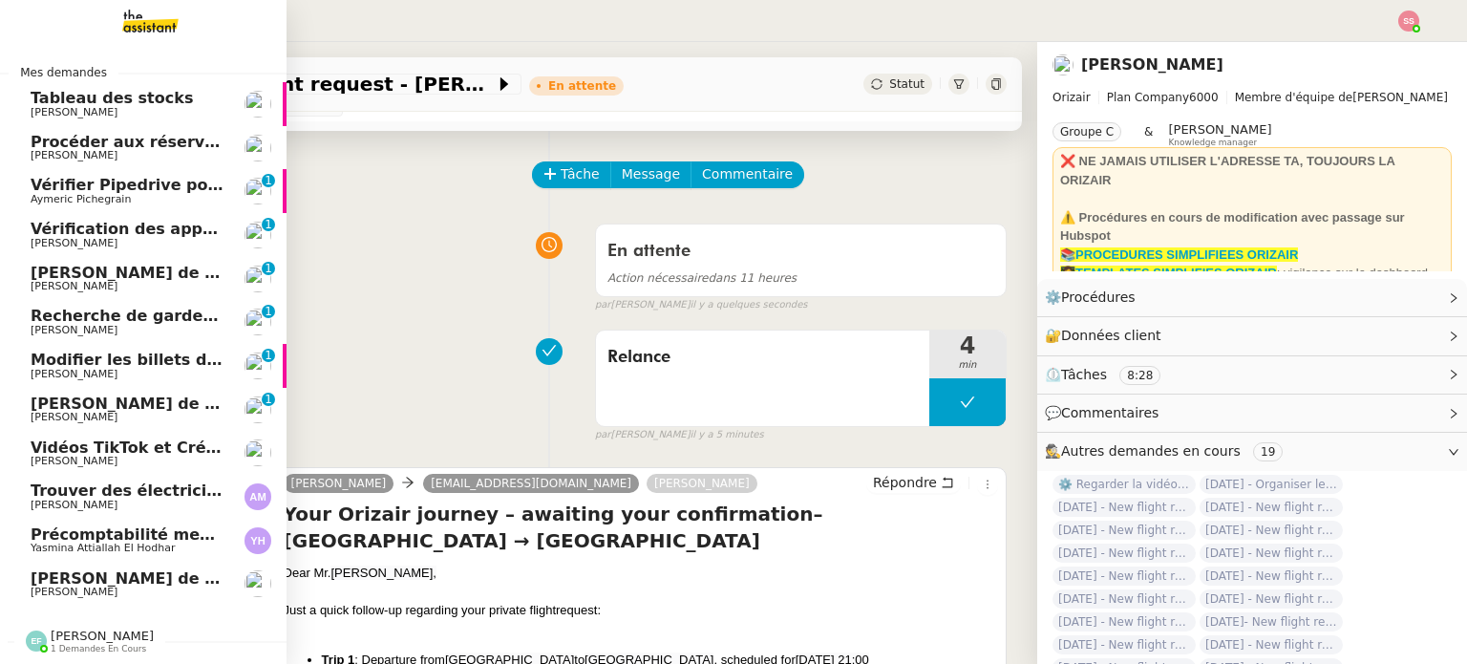
scroll to position [8, 0]
click at [51, 193] on span "Aymeric Pichegrain" at bounding box center [81, 199] width 100 height 12
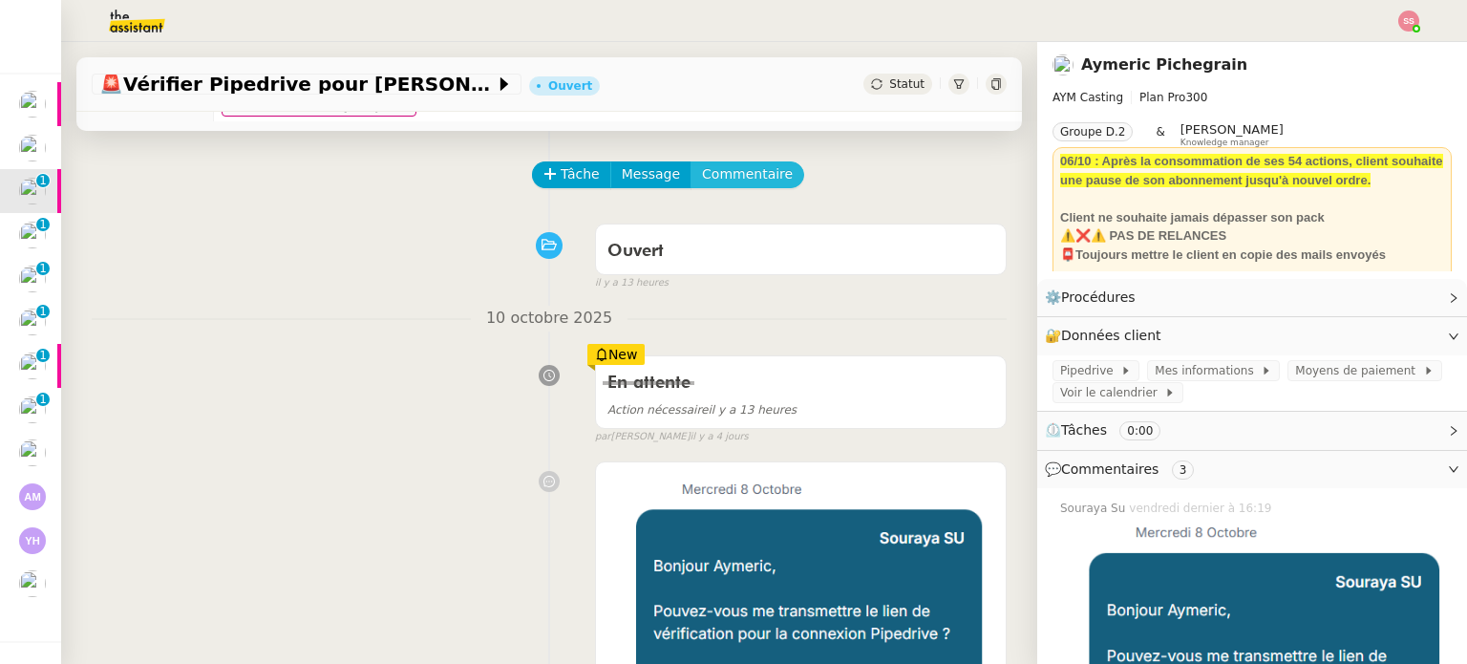
click at [737, 170] on span "Commentaire" at bounding box center [747, 174] width 91 height 22
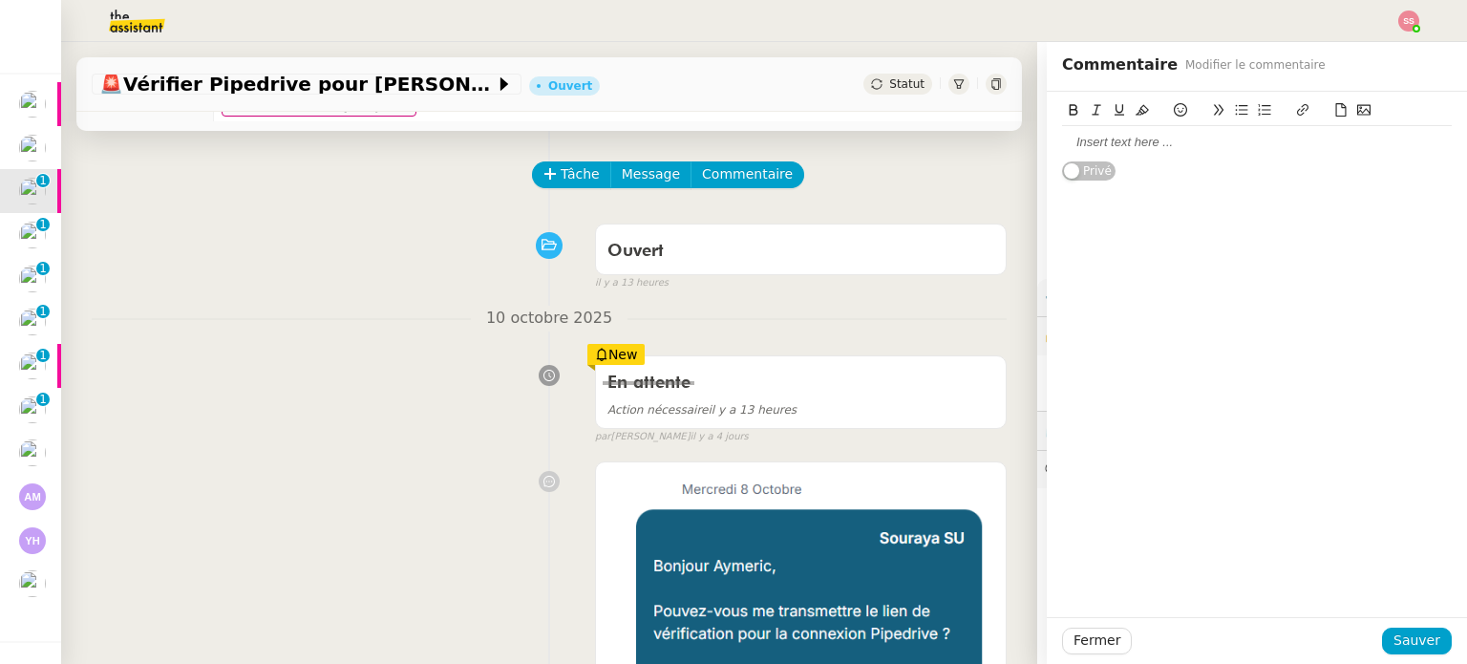
click at [1169, 160] on div "Privé" at bounding box center [1257, 137] width 390 height 90
click at [1158, 145] on div at bounding box center [1257, 142] width 390 height 17
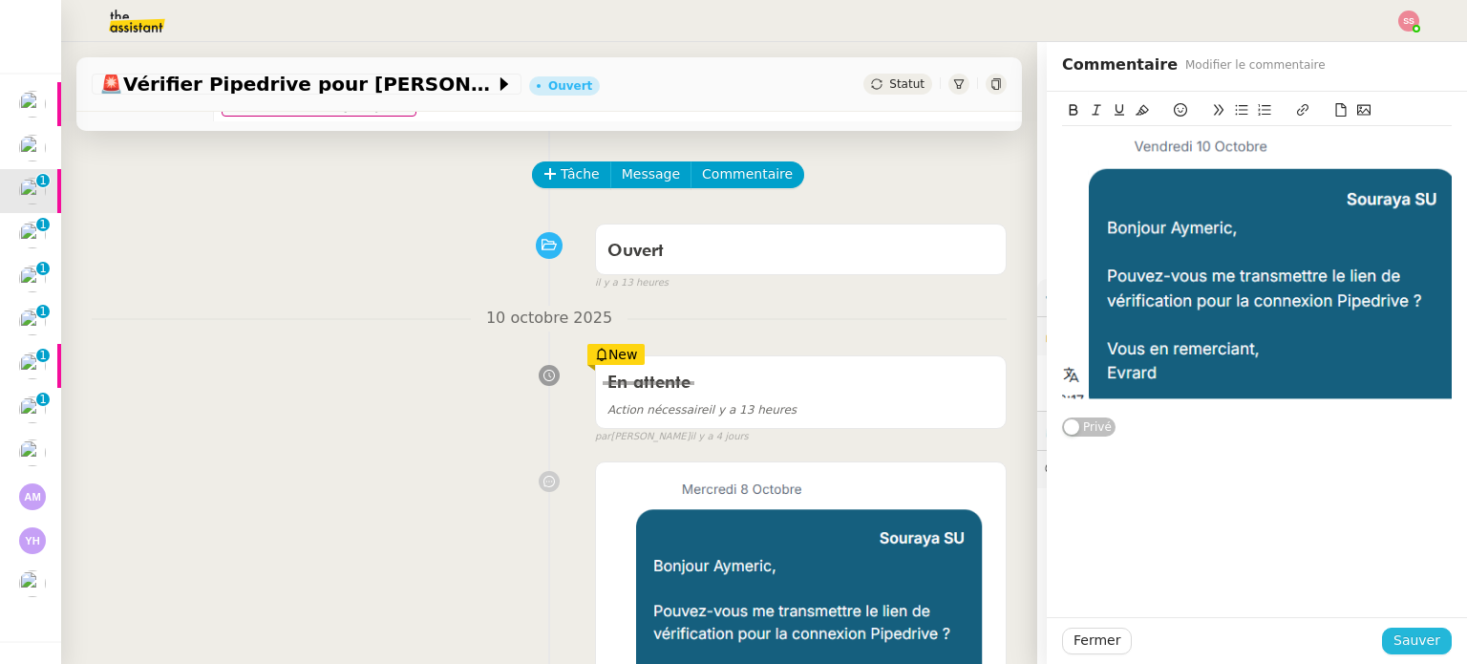
click at [1407, 638] on span "Sauver" at bounding box center [1417, 641] width 47 height 22
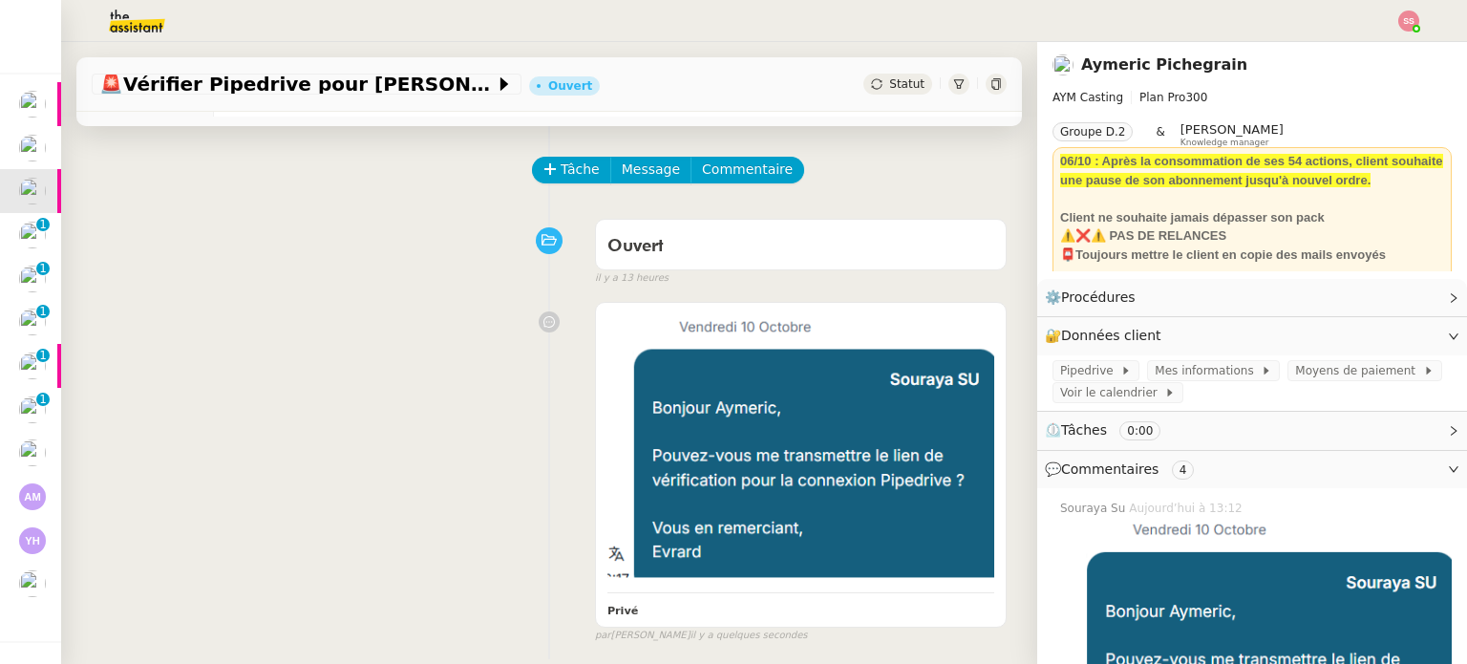
scroll to position [52, 0]
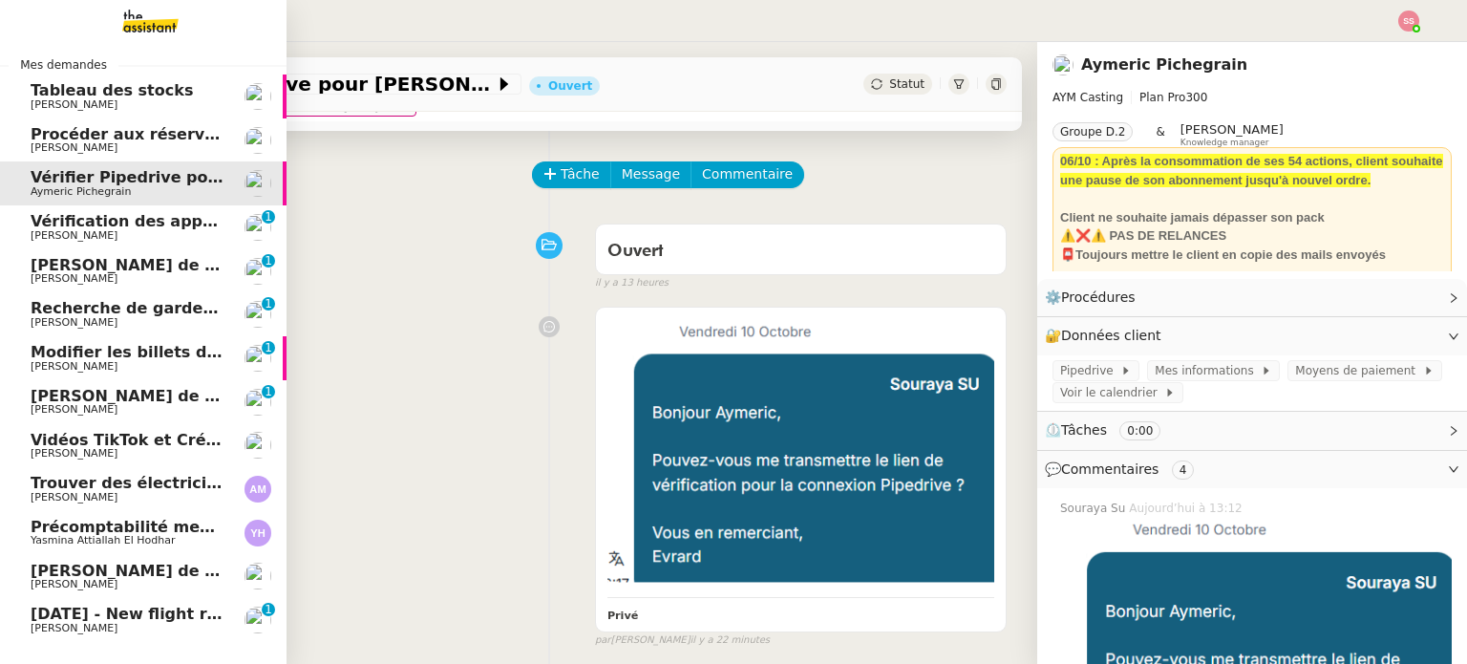
click at [69, 622] on span "[DATE] - New flight request - [PERSON_NAME]" at bounding box center [228, 614] width 395 height 18
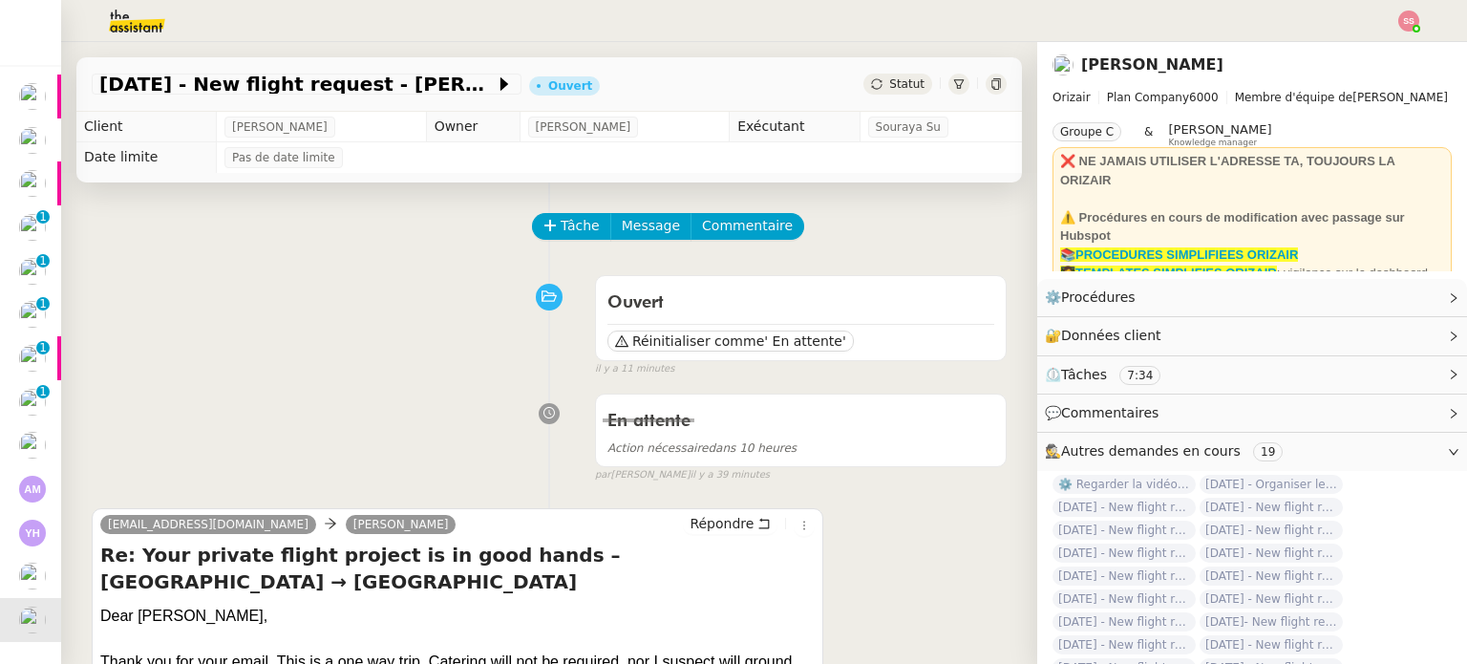
click at [536, 123] on span "[PERSON_NAME]" at bounding box center [584, 127] width 96 height 19
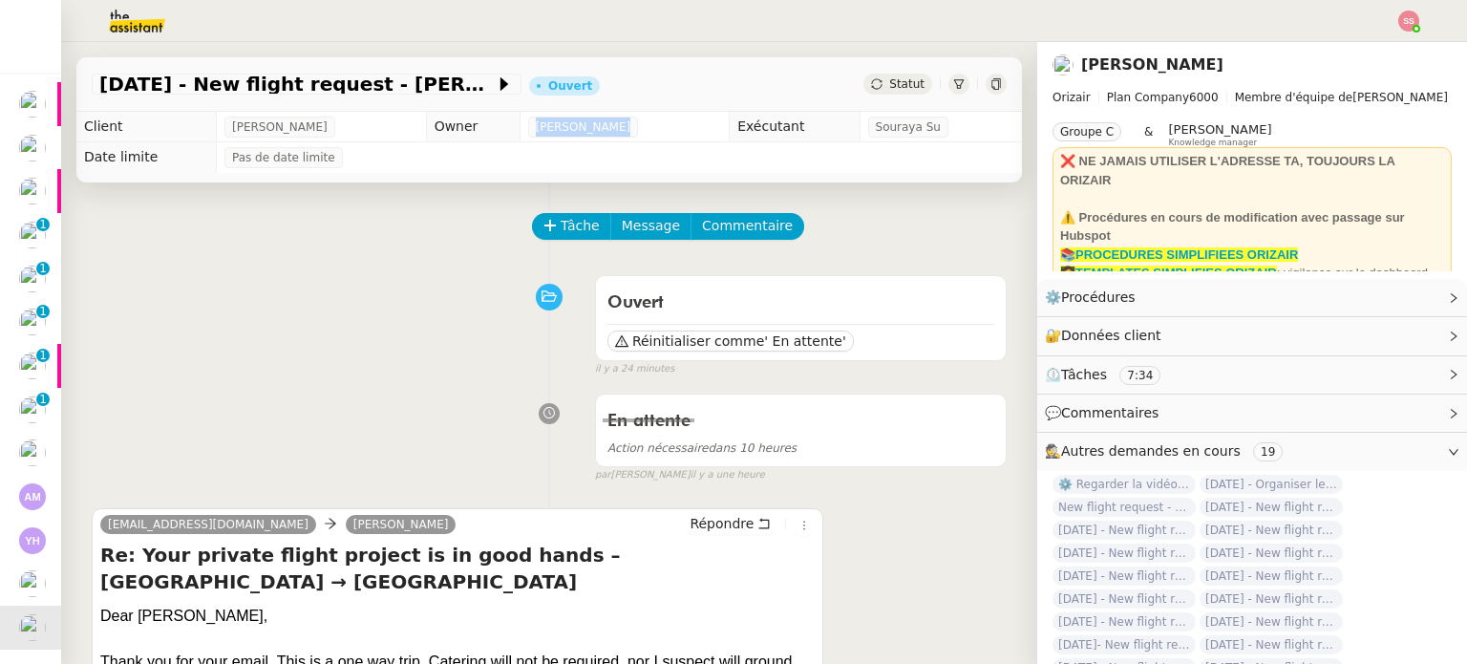
scroll to position [443, 0]
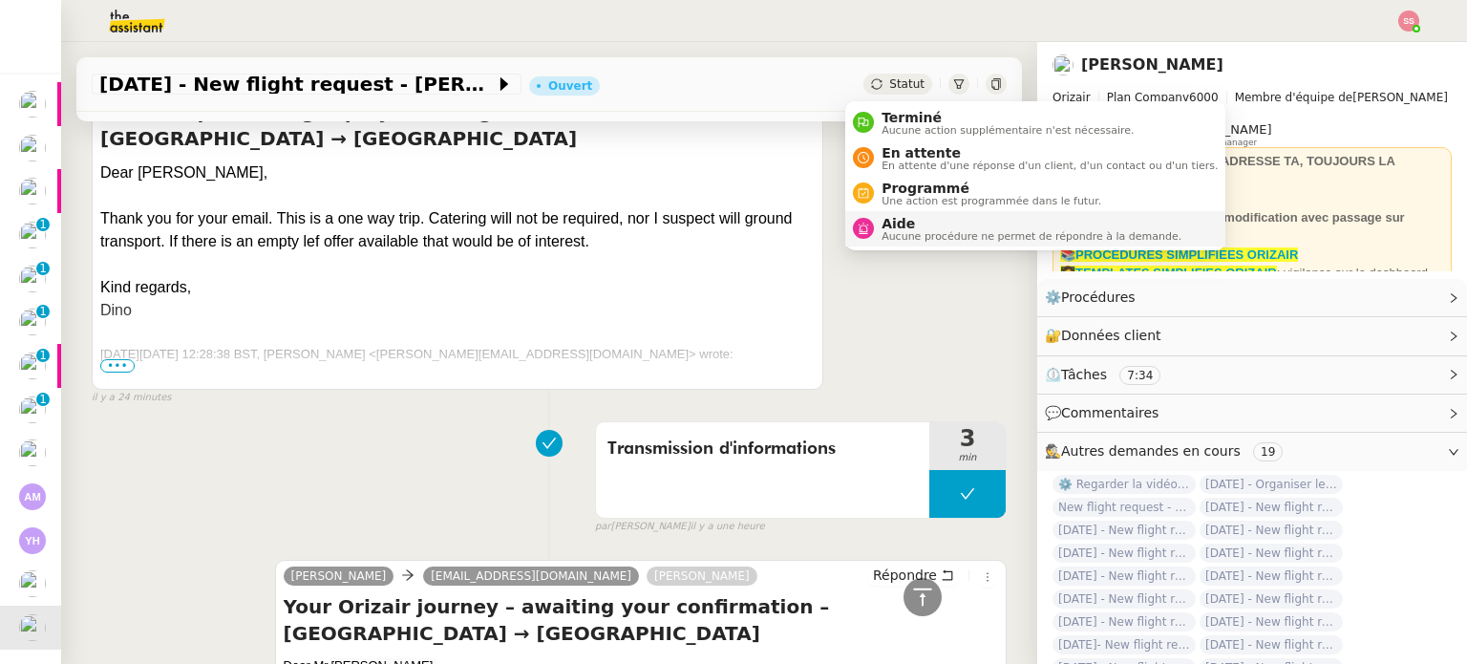
click at [882, 225] on span "Aide" at bounding box center [1032, 223] width 300 height 15
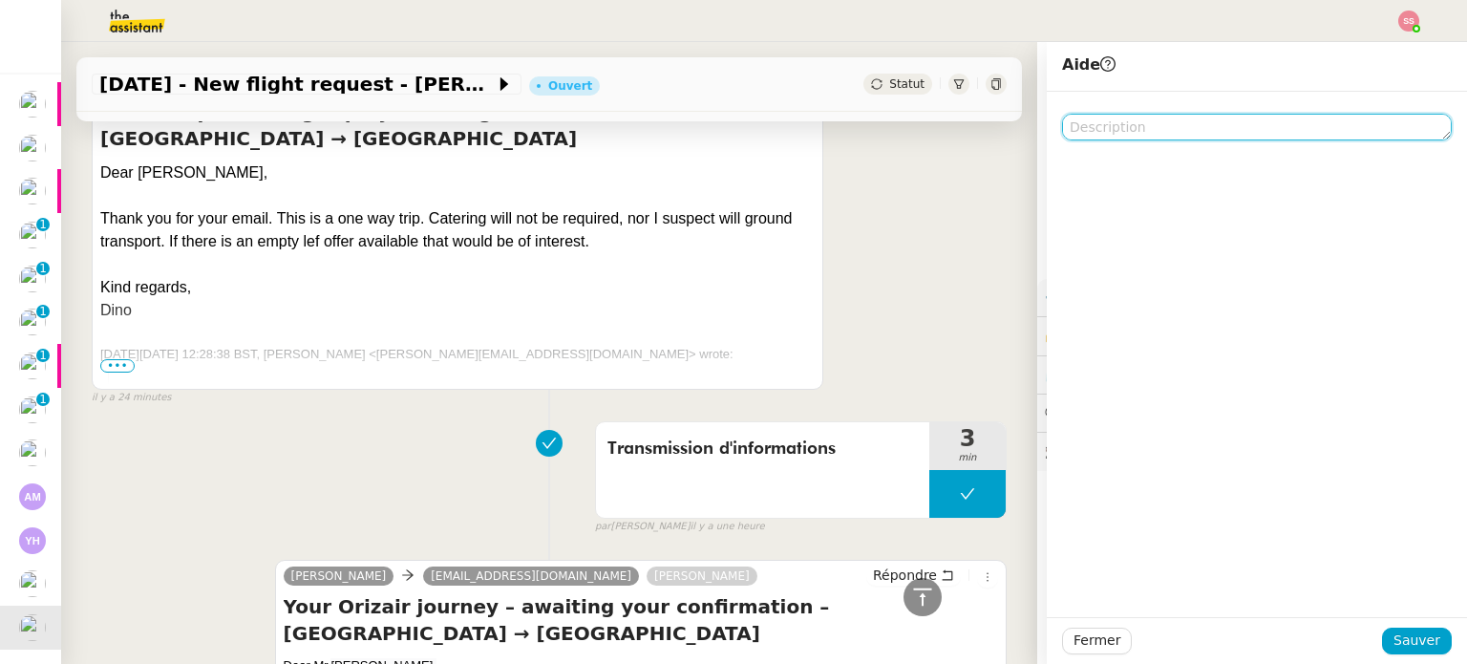
click at [1108, 132] on textarea at bounding box center [1257, 127] width 390 height 27
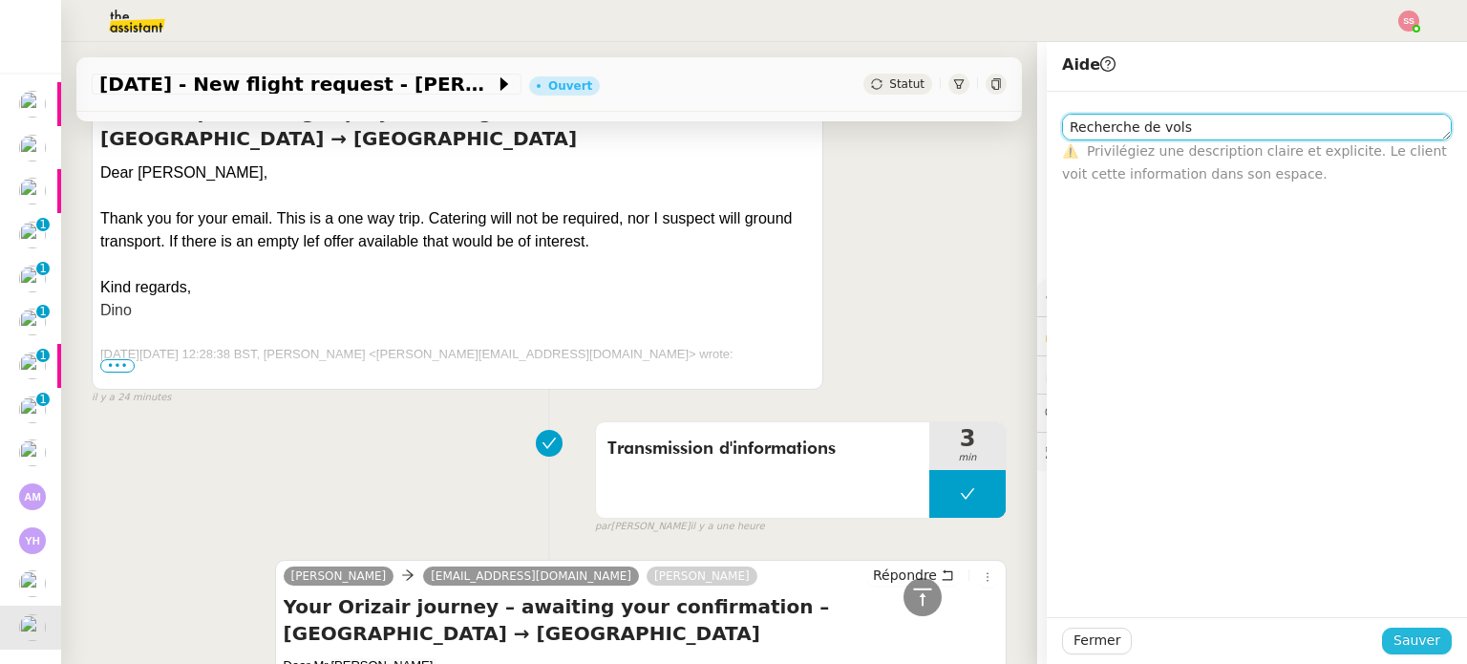
type textarea "Recherche de vols"
click at [1394, 641] on span "Sauver" at bounding box center [1417, 641] width 47 height 22
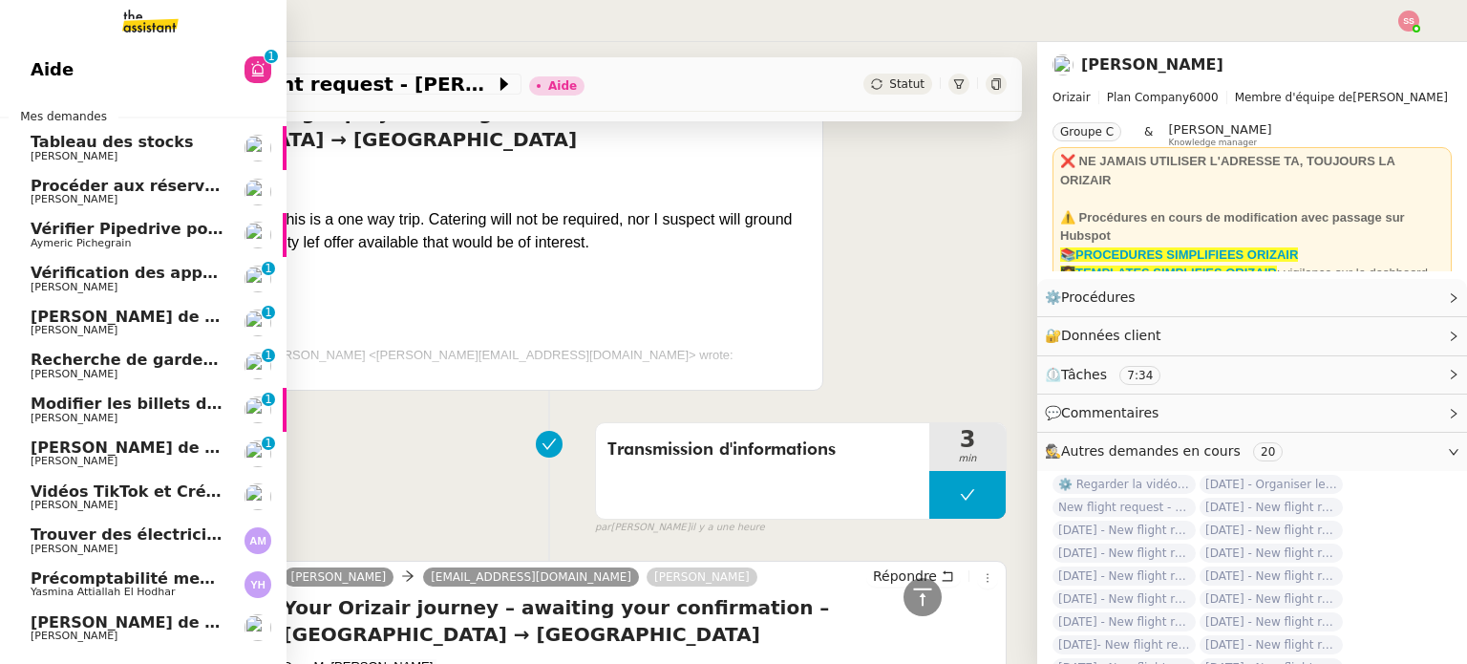
click at [139, 488] on span "Vidéos TikTok et Créatives META - octobre 2025" at bounding box center [236, 491] width 411 height 18
